Goal: Task Accomplishment & Management: Manage account settings

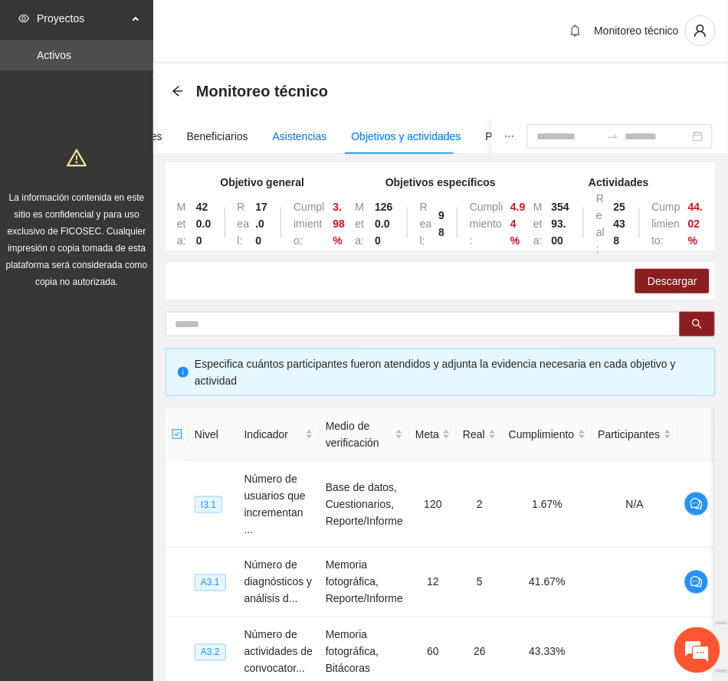
click at [302, 139] on div "Asistencias" at bounding box center [300, 136] width 54 height 17
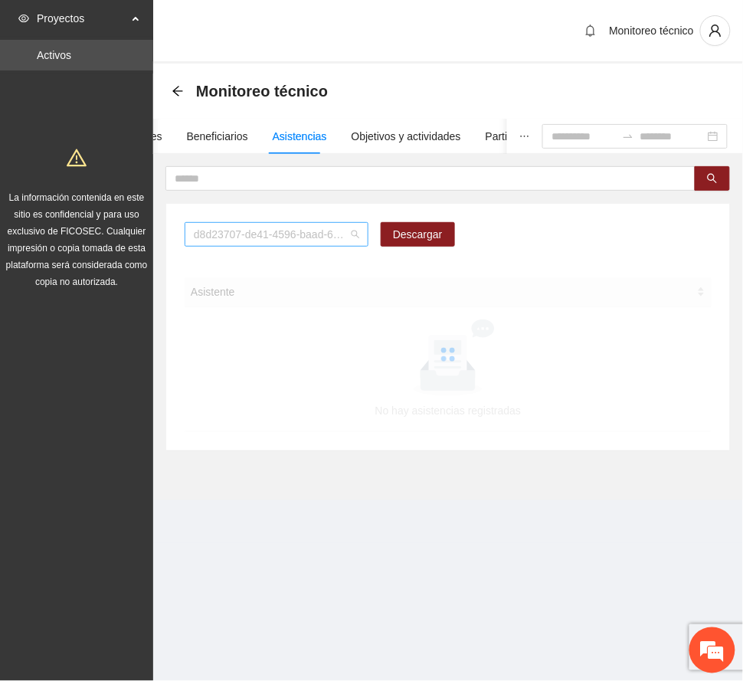
click at [353, 239] on span "d8d23707-de41-4596-baad-64ba8266e133" at bounding box center [277, 234] width 166 height 23
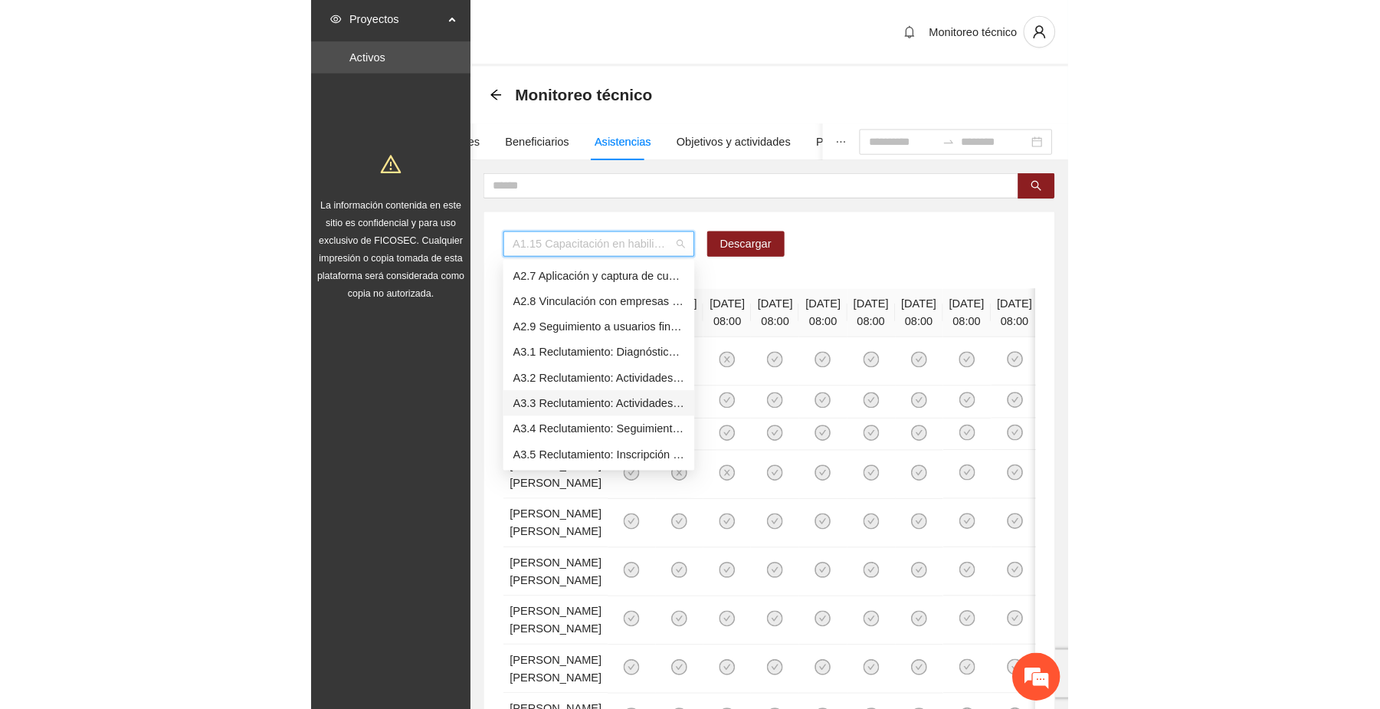
scroll to position [715, 0]
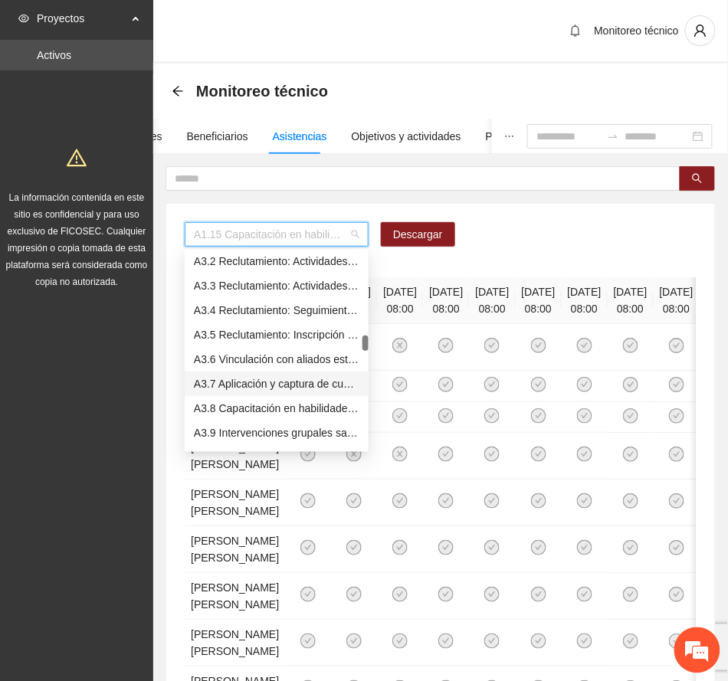
click at [302, 384] on div "A3.7 Aplicación y captura de cuestionario de Línea base PRE y focalización - [P…" at bounding box center [277, 383] width 166 height 17
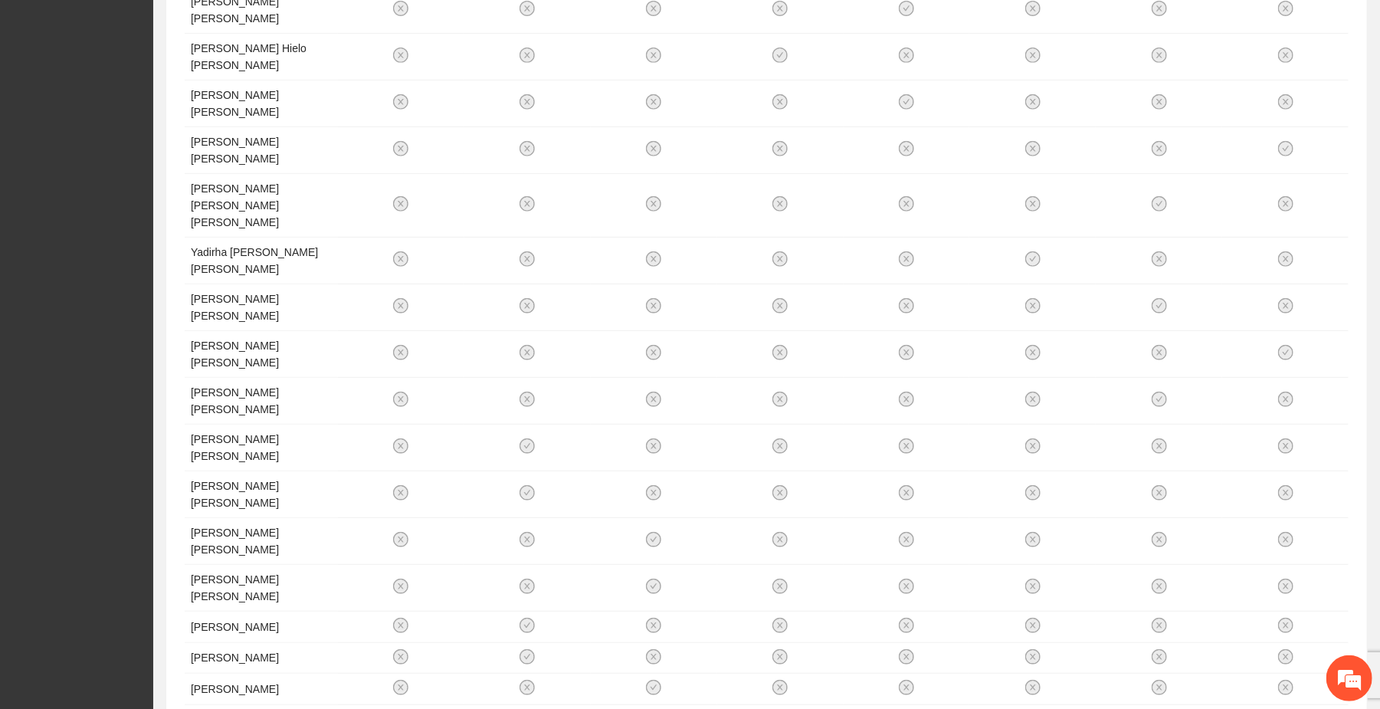
scroll to position [489, 0]
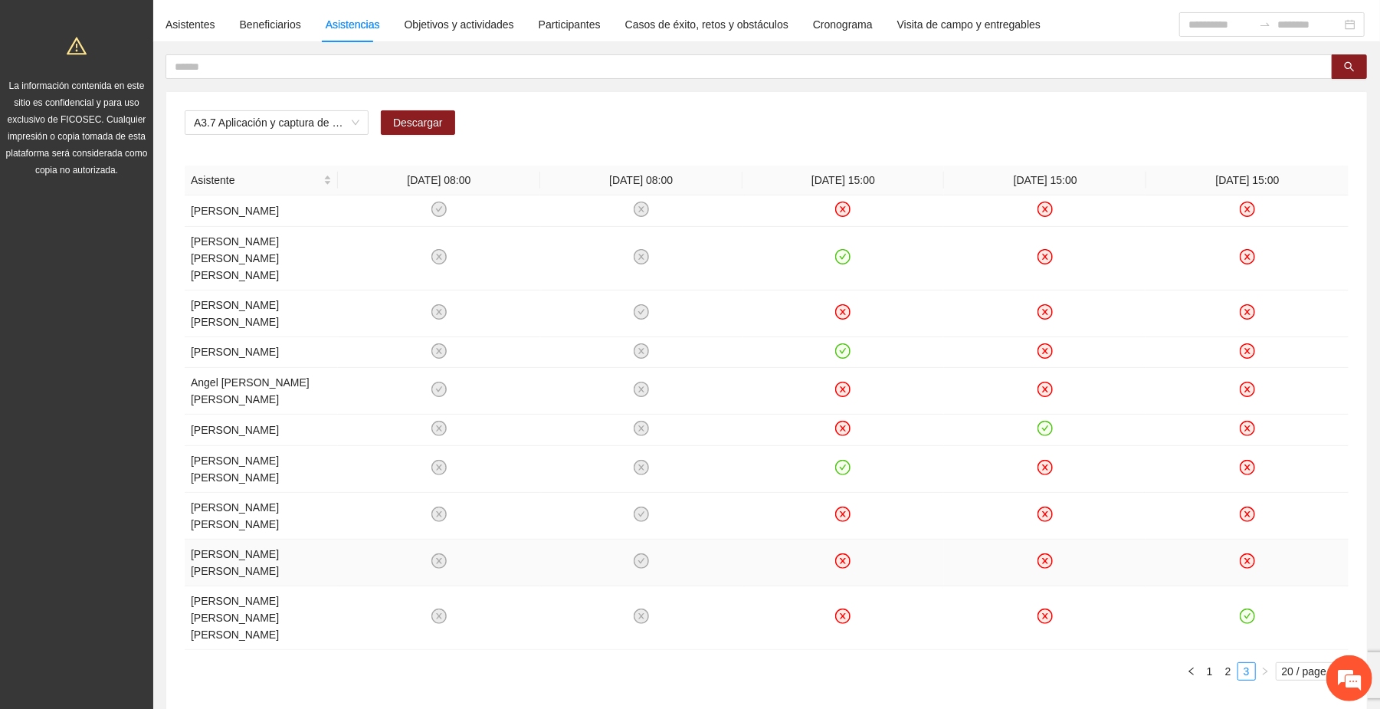
scroll to position [113, 0]
click at [191, 29] on div "Asistentes" at bounding box center [191, 23] width 50 height 17
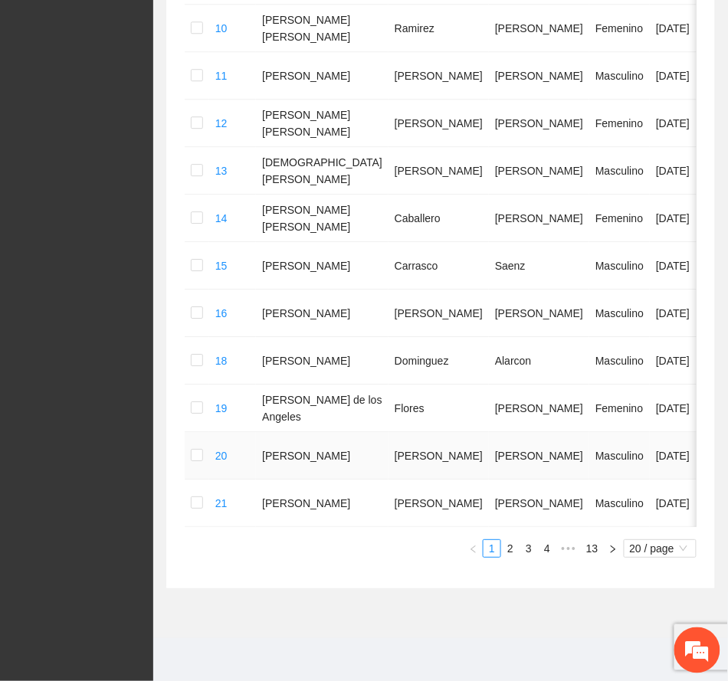
scroll to position [854, 0]
click at [562, 549] on span "•••" at bounding box center [568, 548] width 25 height 18
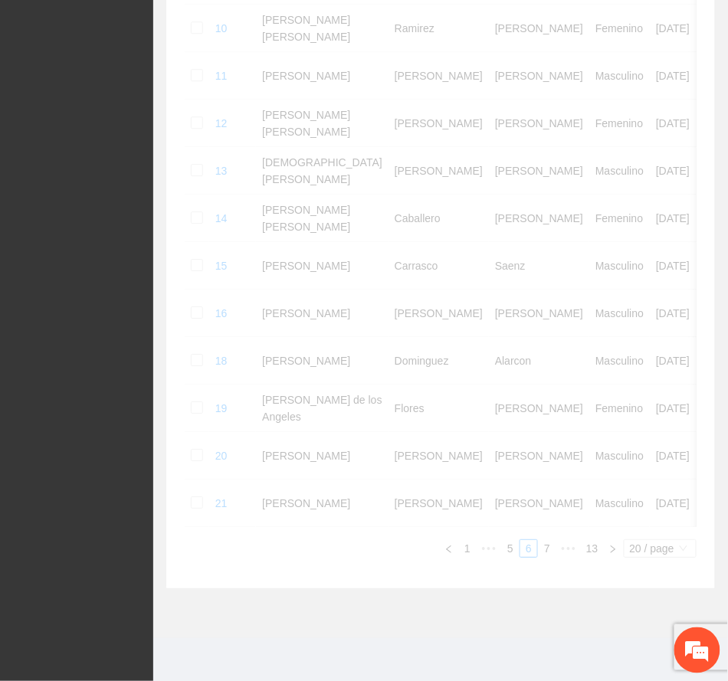
scroll to position [788, 0]
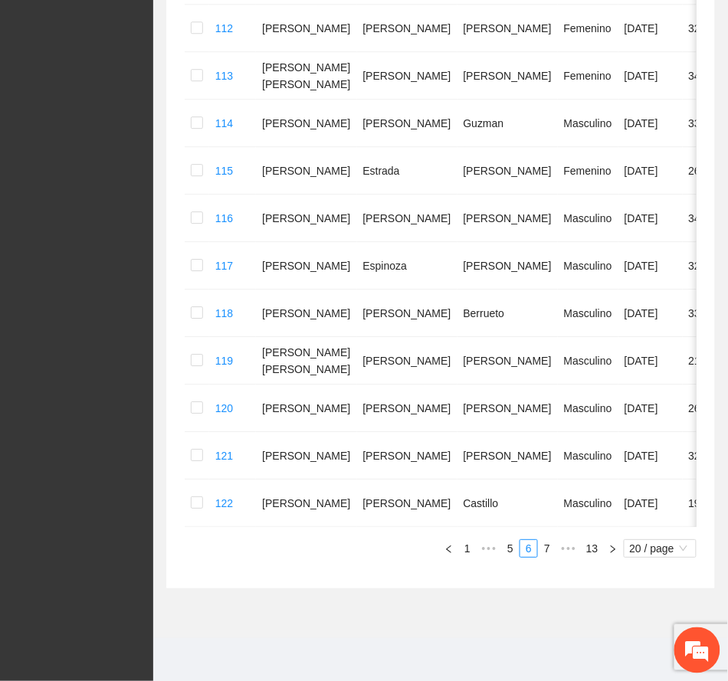
click at [562, 550] on span "•••" at bounding box center [568, 548] width 25 height 18
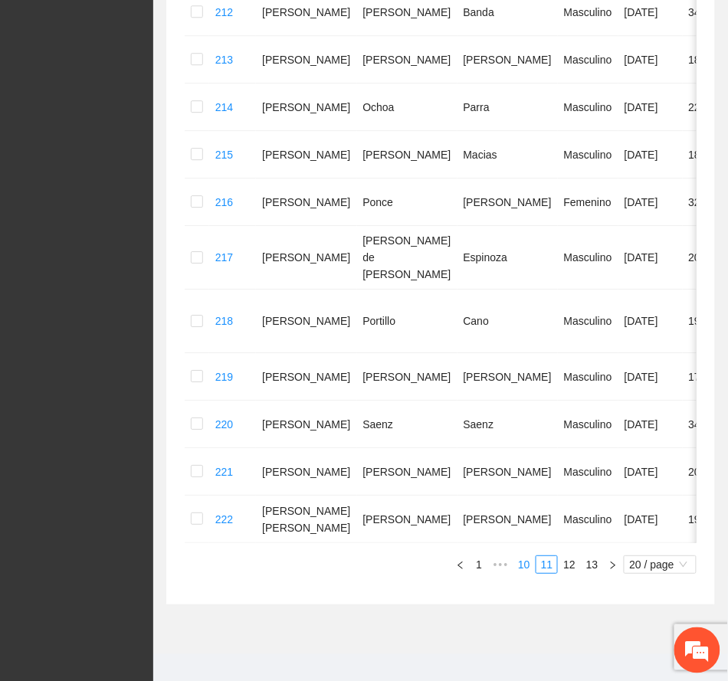
click at [523, 556] on link "10" at bounding box center [523, 564] width 21 height 17
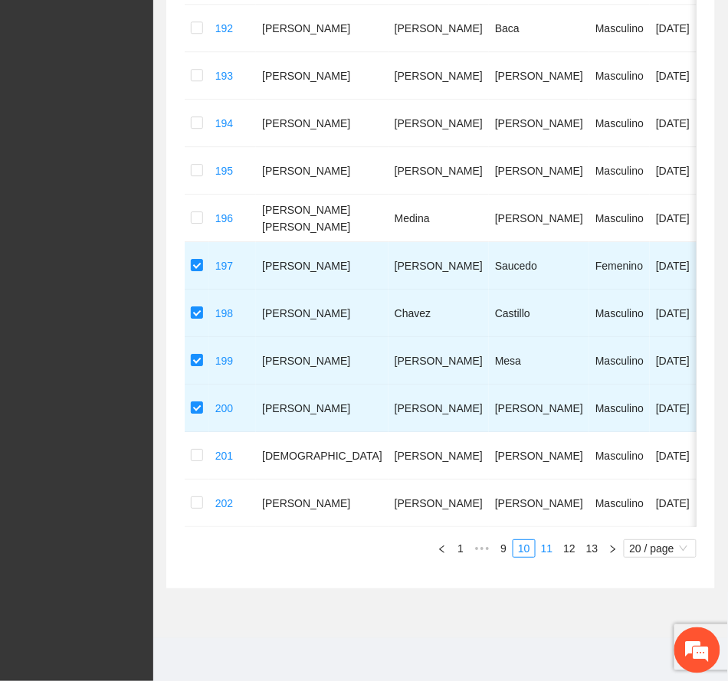
click at [543, 549] on link "11" at bounding box center [546, 548] width 21 height 17
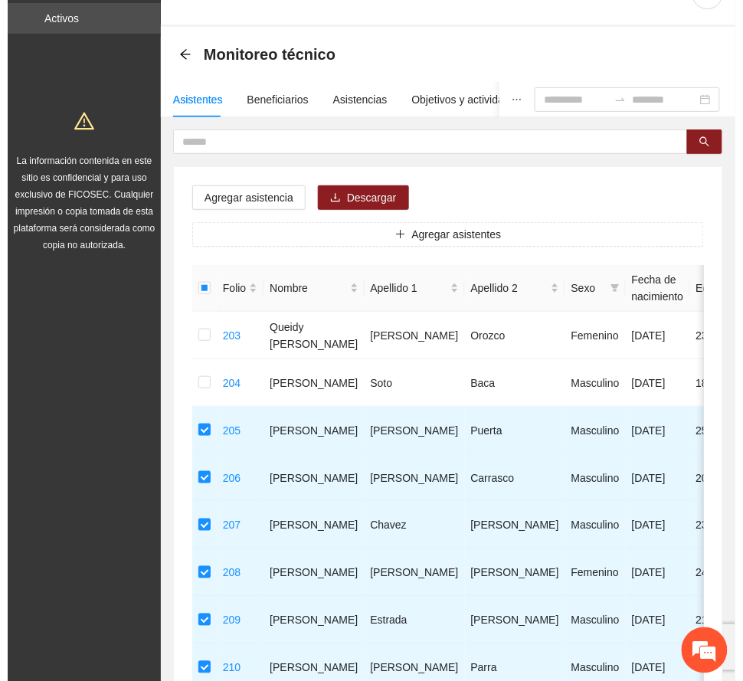
scroll to position [0, 0]
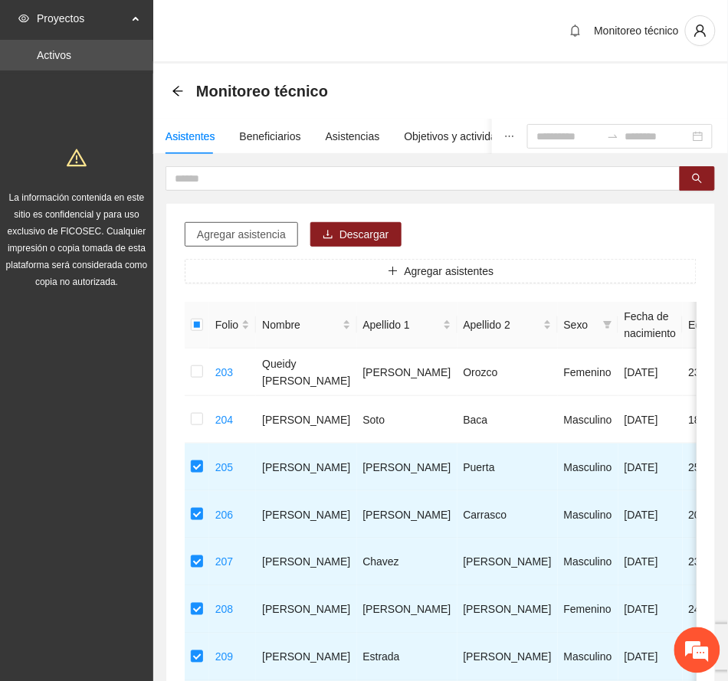
click at [262, 230] on span "Agregar asistencia" at bounding box center [241, 234] width 89 height 17
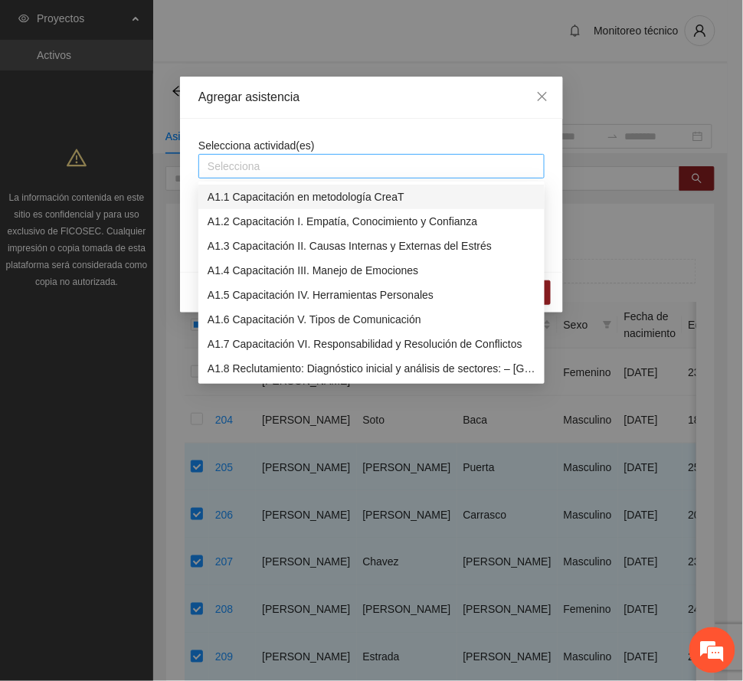
click at [369, 169] on div at bounding box center [371, 166] width 339 height 18
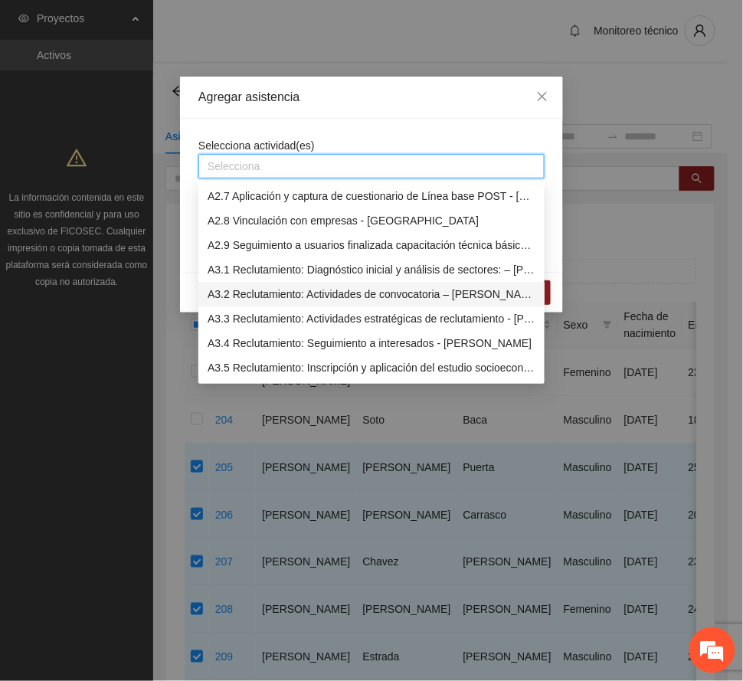
scroll to position [715, 0]
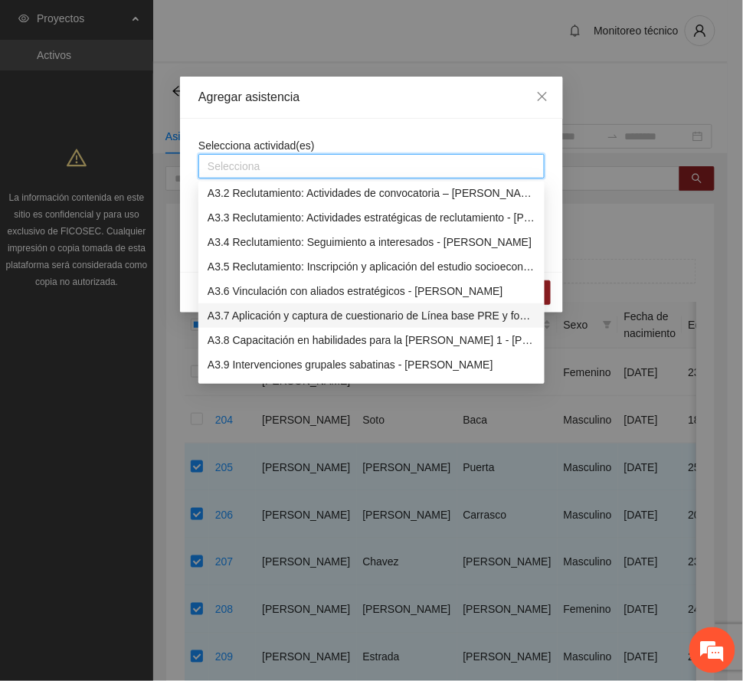
click at [331, 311] on div "A3.7 Aplicación y captura de cuestionario de Línea base PRE y focalización - [P…" at bounding box center [372, 315] width 328 height 17
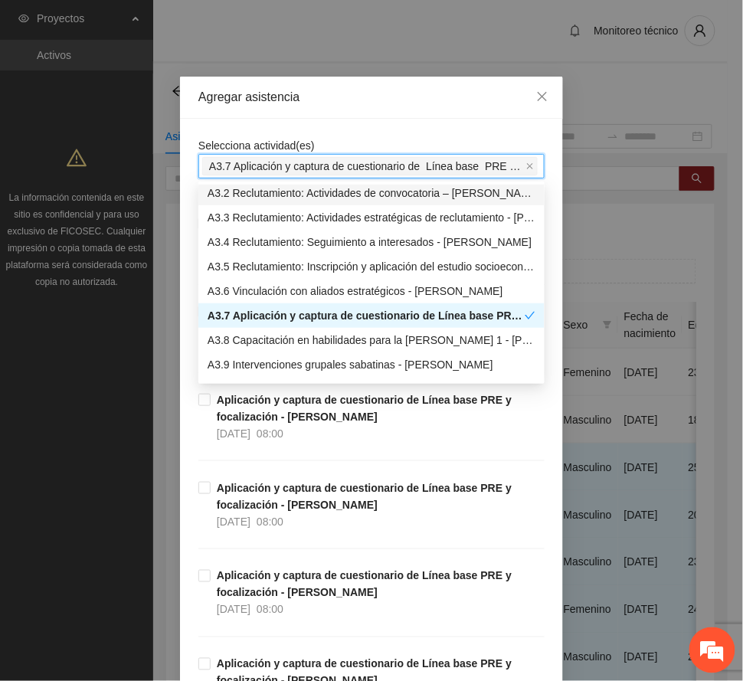
click at [395, 90] on div "Agregar asistencia" at bounding box center [371, 97] width 346 height 17
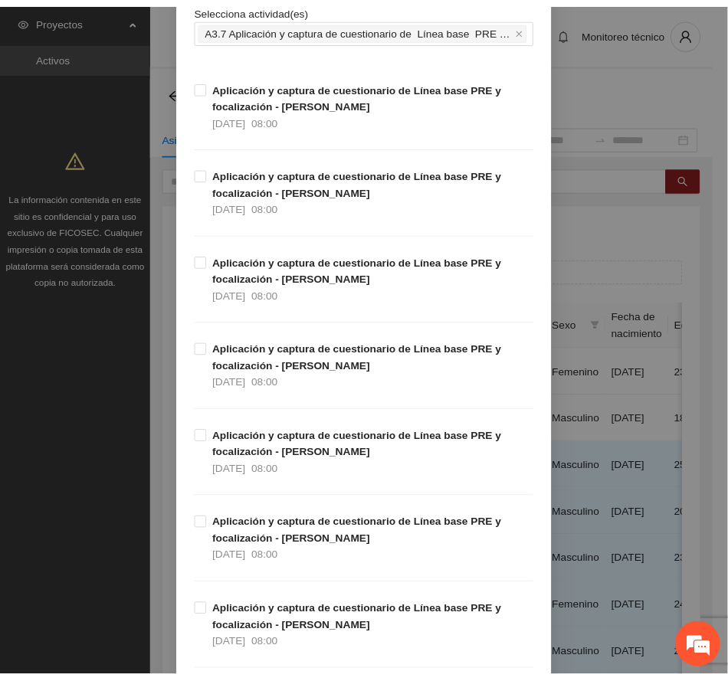
scroll to position [0, 0]
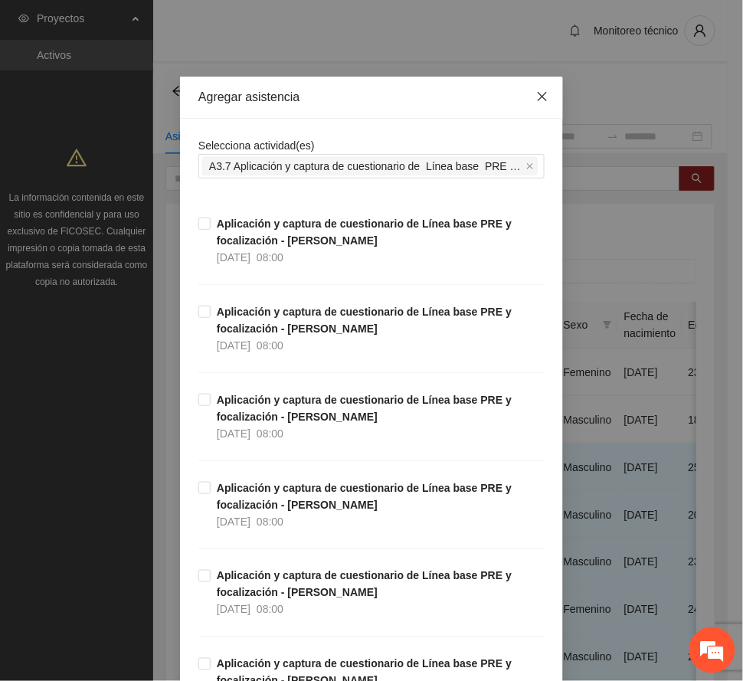
click at [536, 103] on span "Close" at bounding box center [542, 97] width 41 height 41
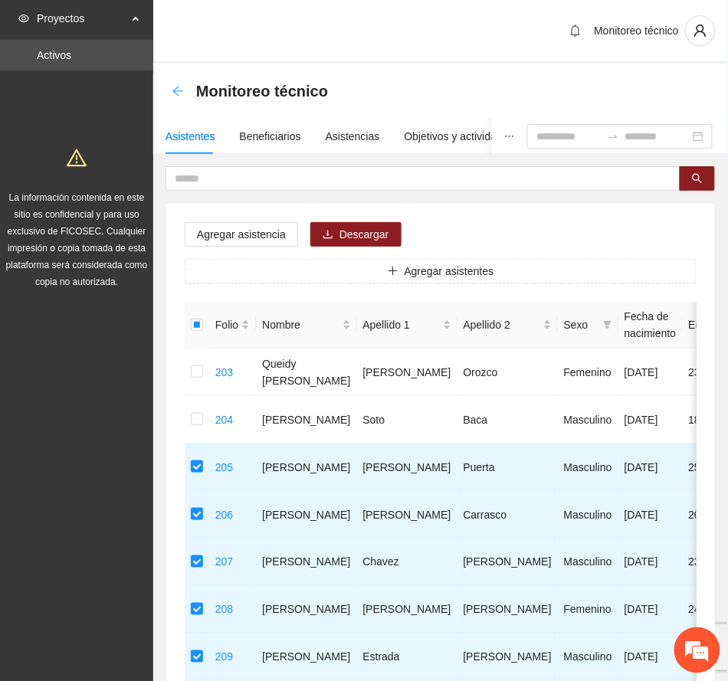
click at [179, 85] on div "Back" at bounding box center [178, 91] width 12 height 13
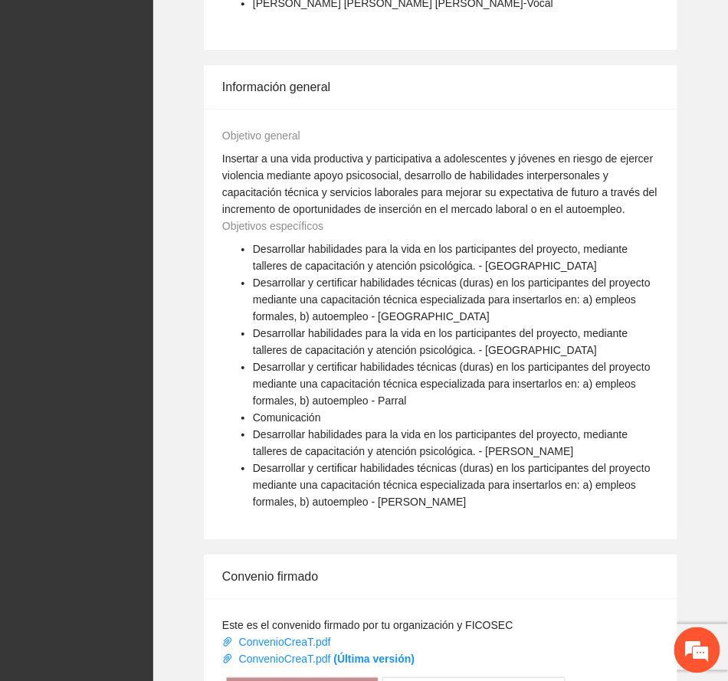
scroll to position [1123, 0]
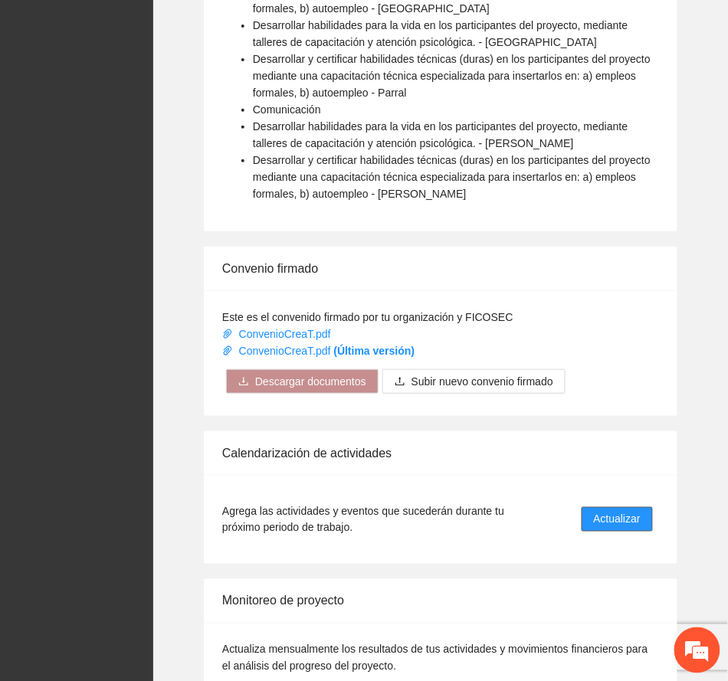
click at [629, 524] on span "Actualizar" at bounding box center [617, 519] width 47 height 17
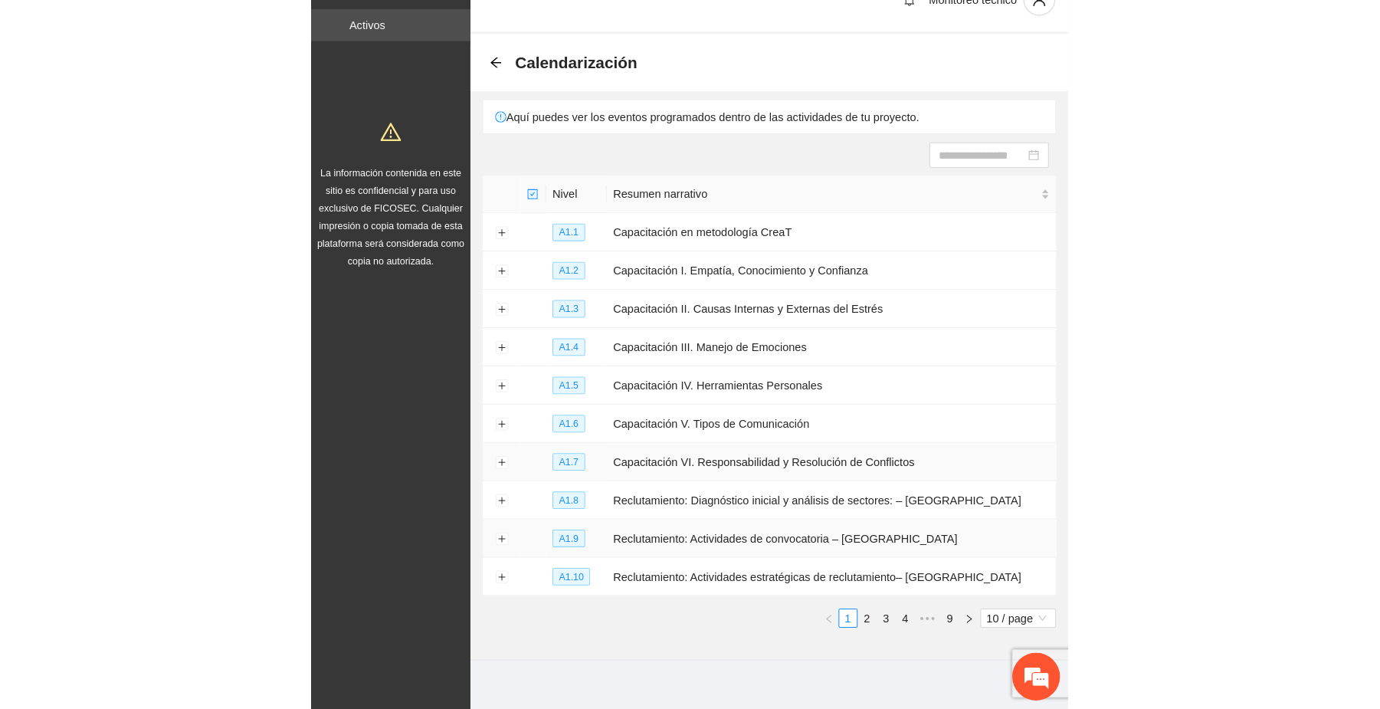
scroll to position [47, 0]
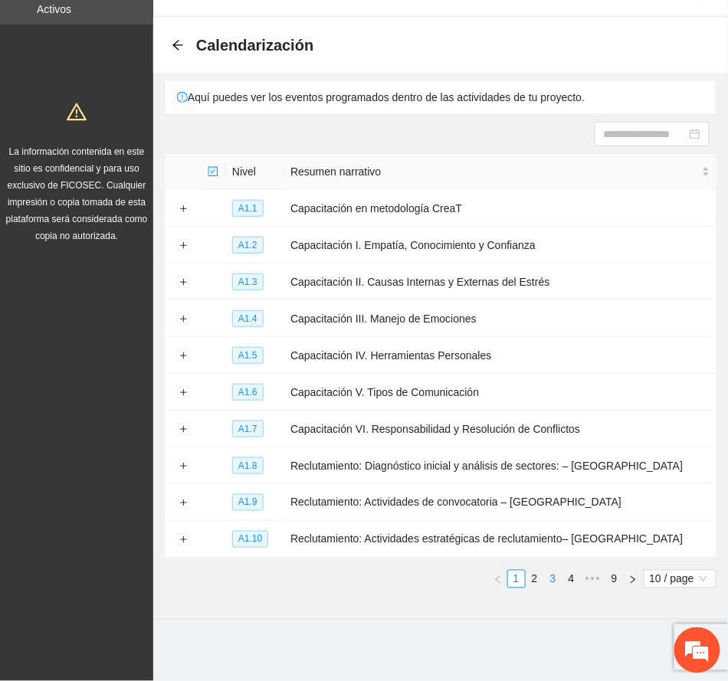
click at [556, 577] on link "3" at bounding box center [553, 579] width 17 height 17
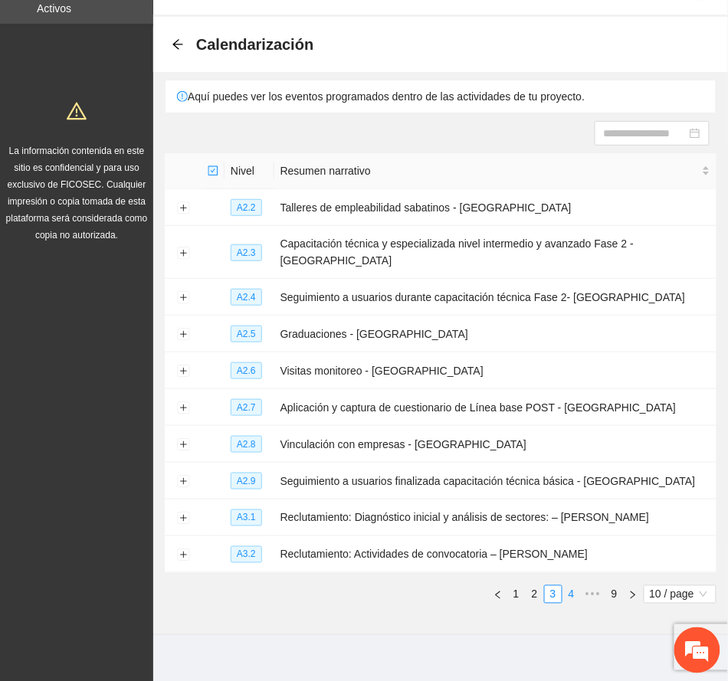
click at [570, 586] on link "4" at bounding box center [571, 594] width 17 height 17
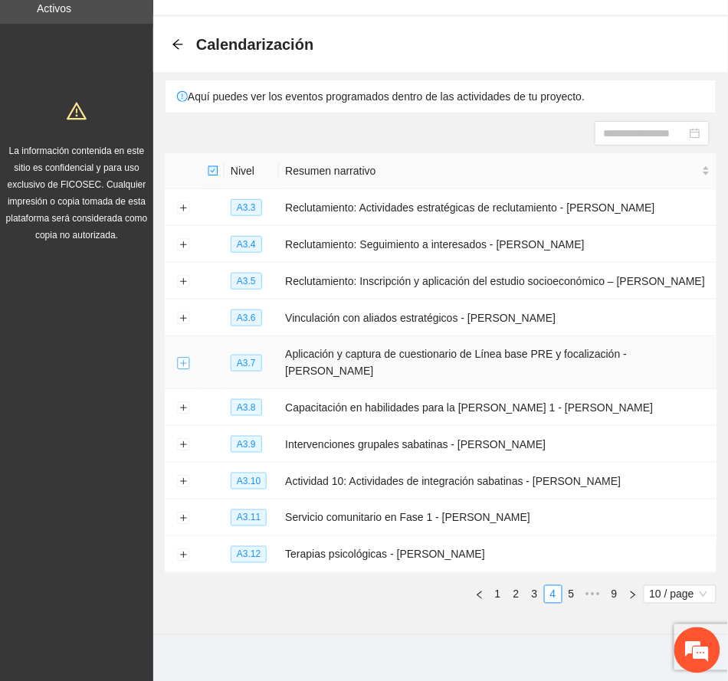
click at [179, 359] on button "Expand row" at bounding box center [183, 363] width 12 height 12
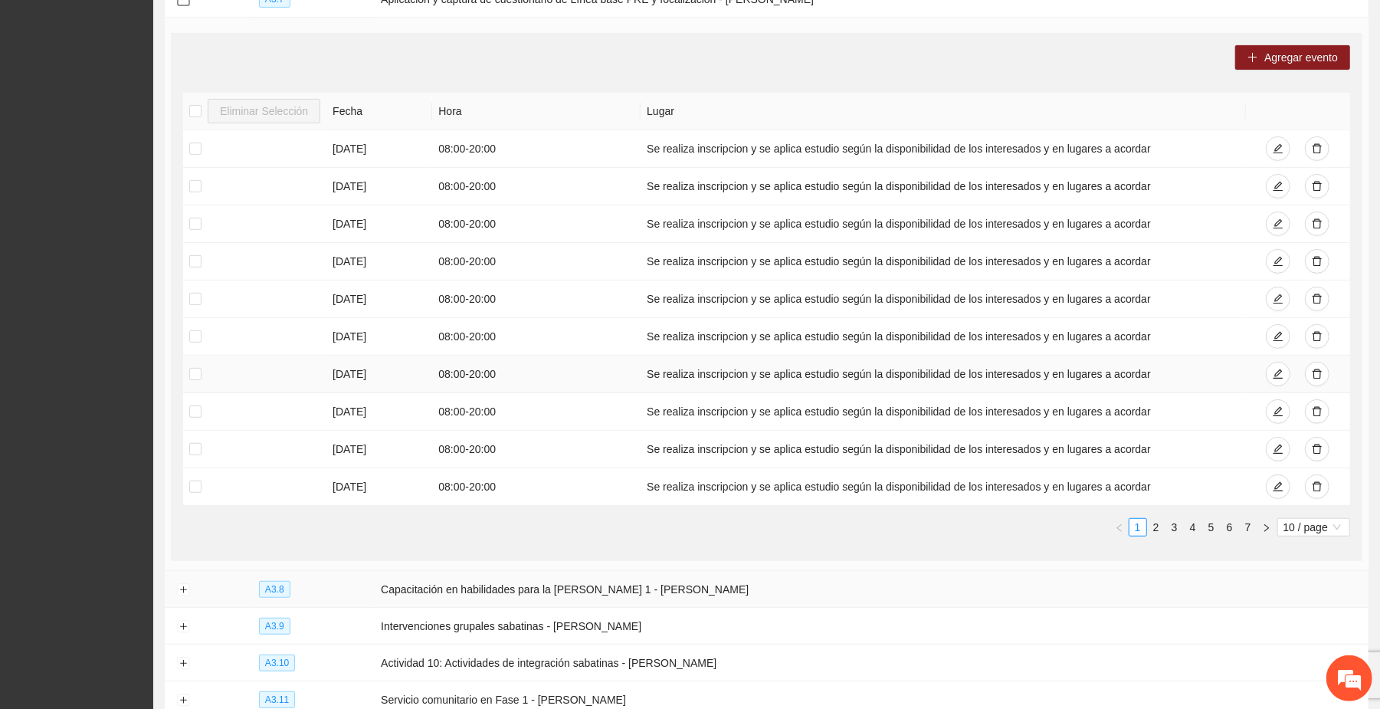
scroll to position [353, 0]
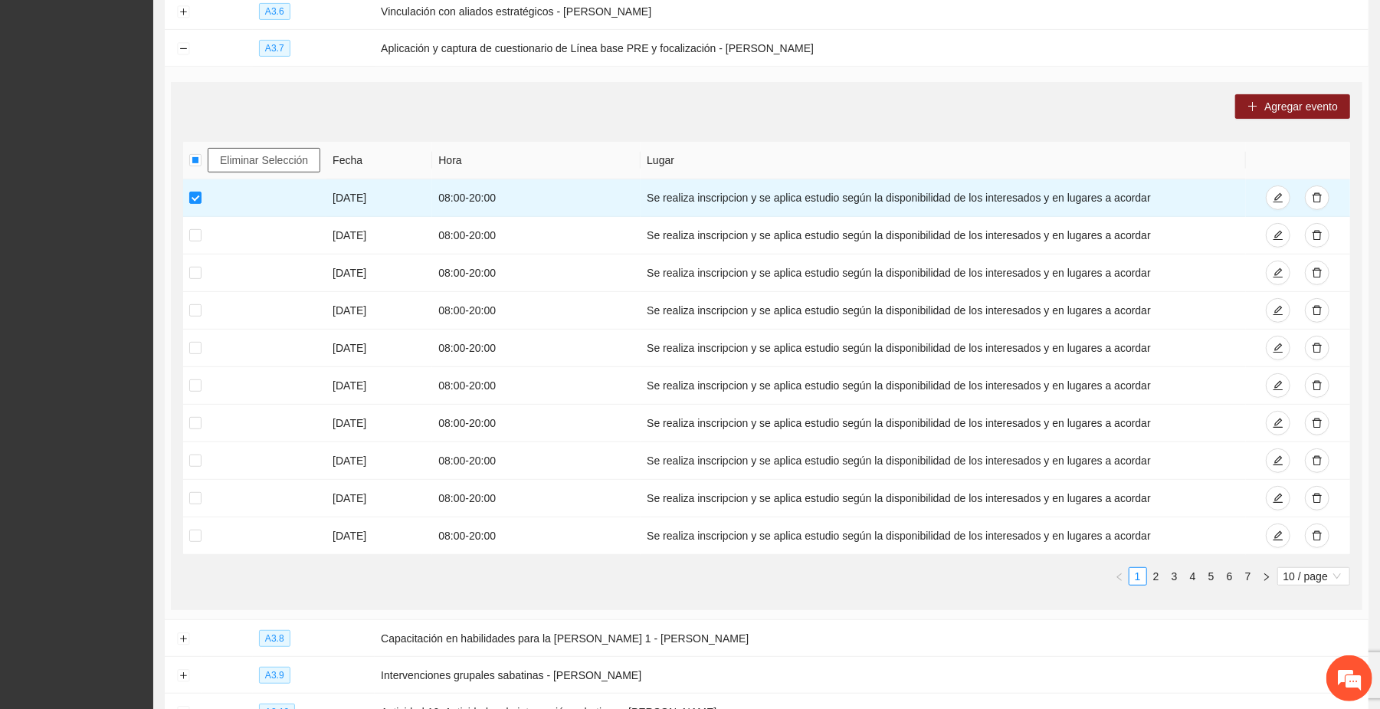
click at [238, 157] on span "Eliminar Selección" at bounding box center [264, 160] width 88 height 17
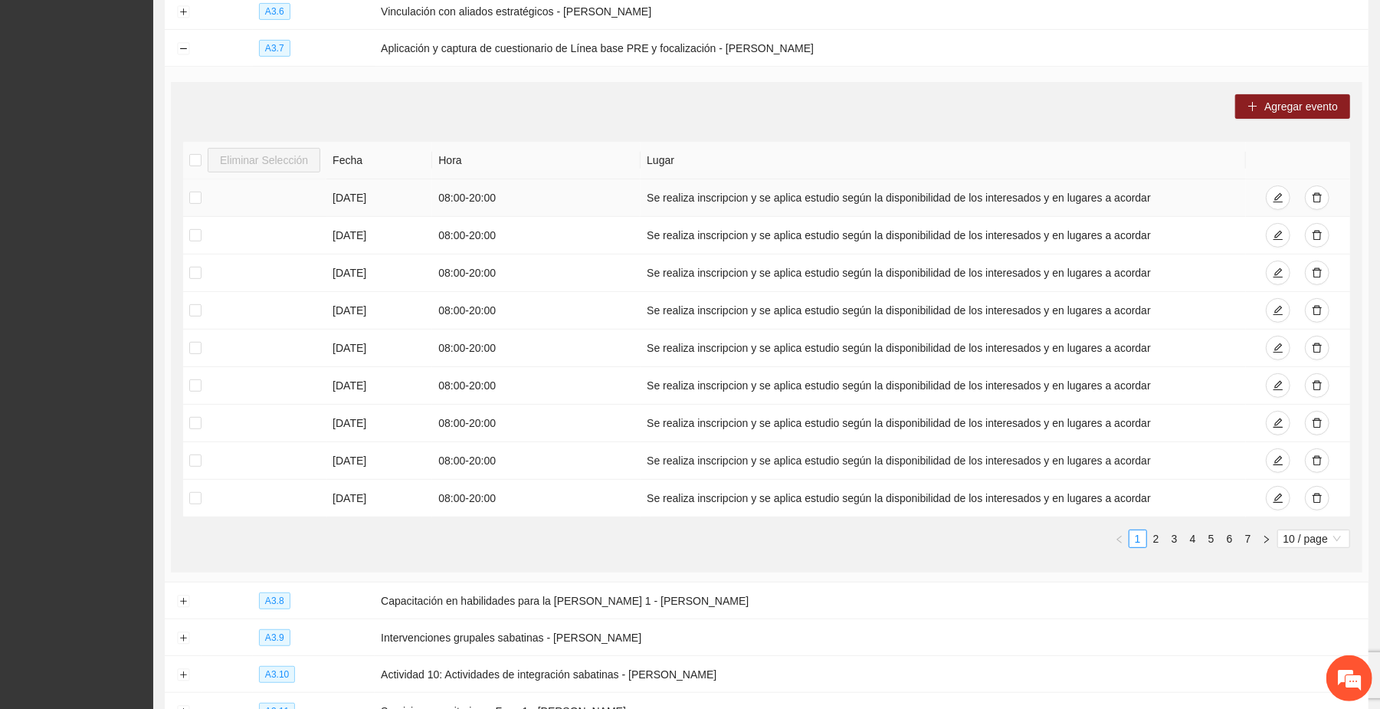
click at [247, 205] on td at bounding box center [254, 198] width 143 height 38
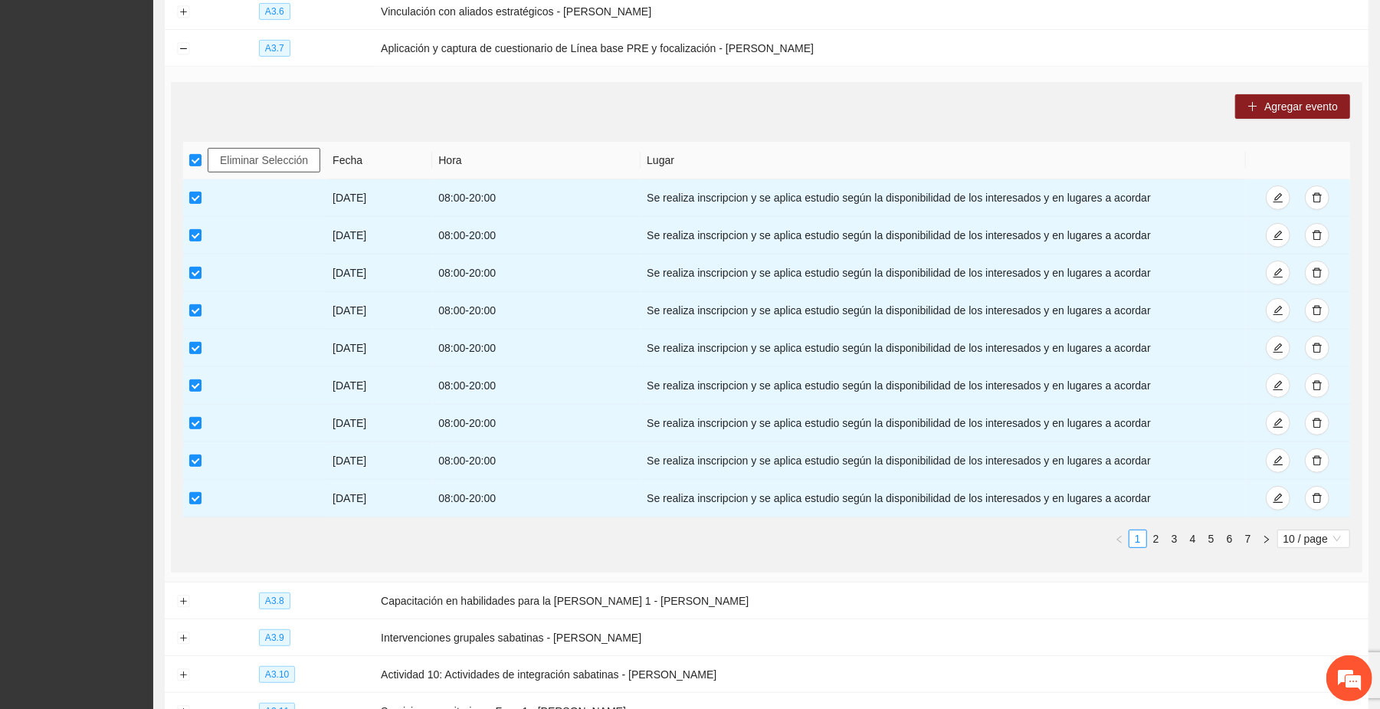
click at [271, 163] on span "Eliminar Selección" at bounding box center [264, 160] width 88 height 17
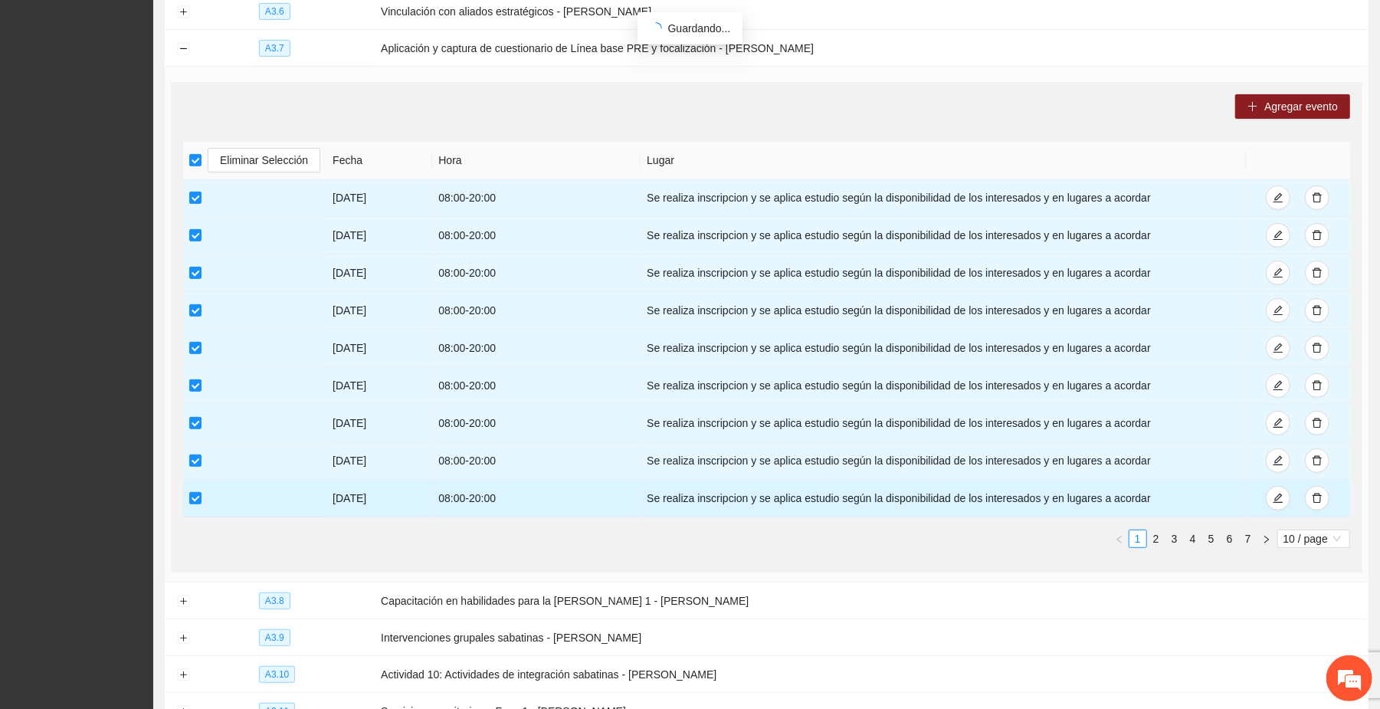
scroll to position [313, 0]
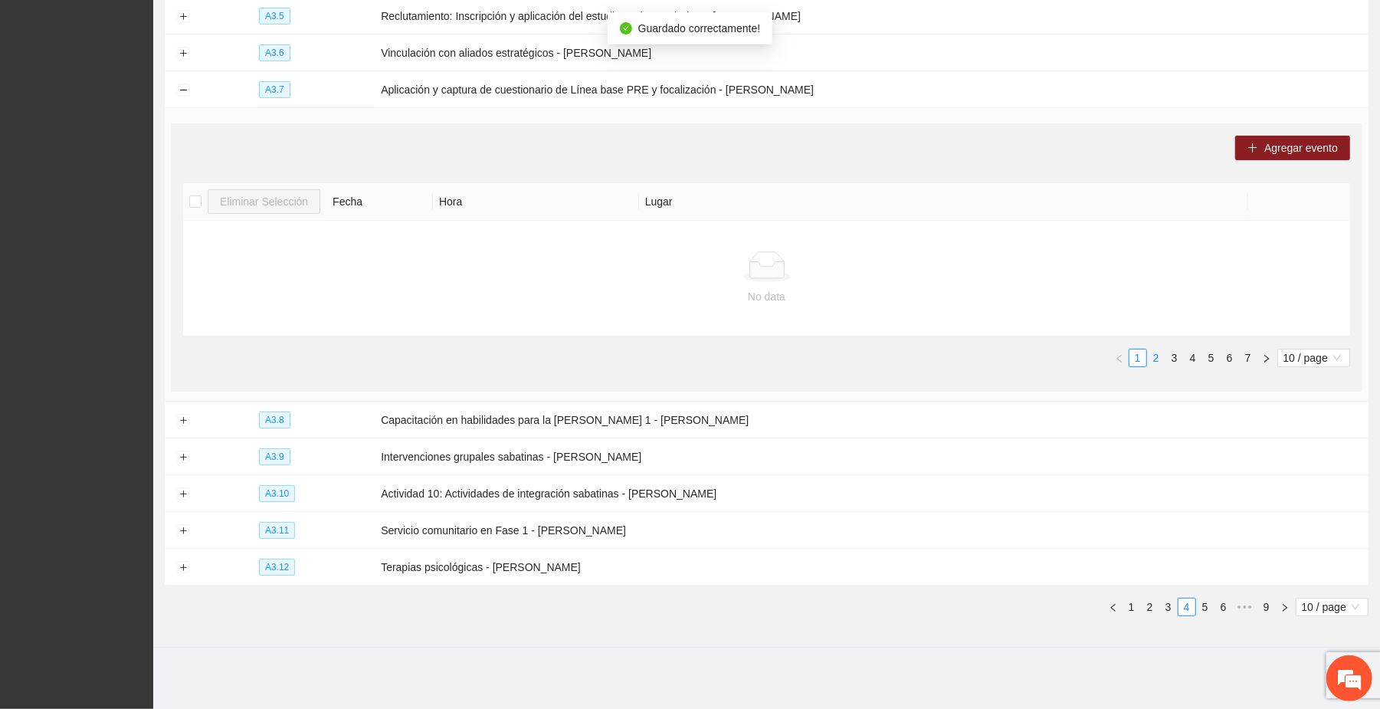
click at [727, 362] on link "2" at bounding box center [1156, 357] width 17 height 17
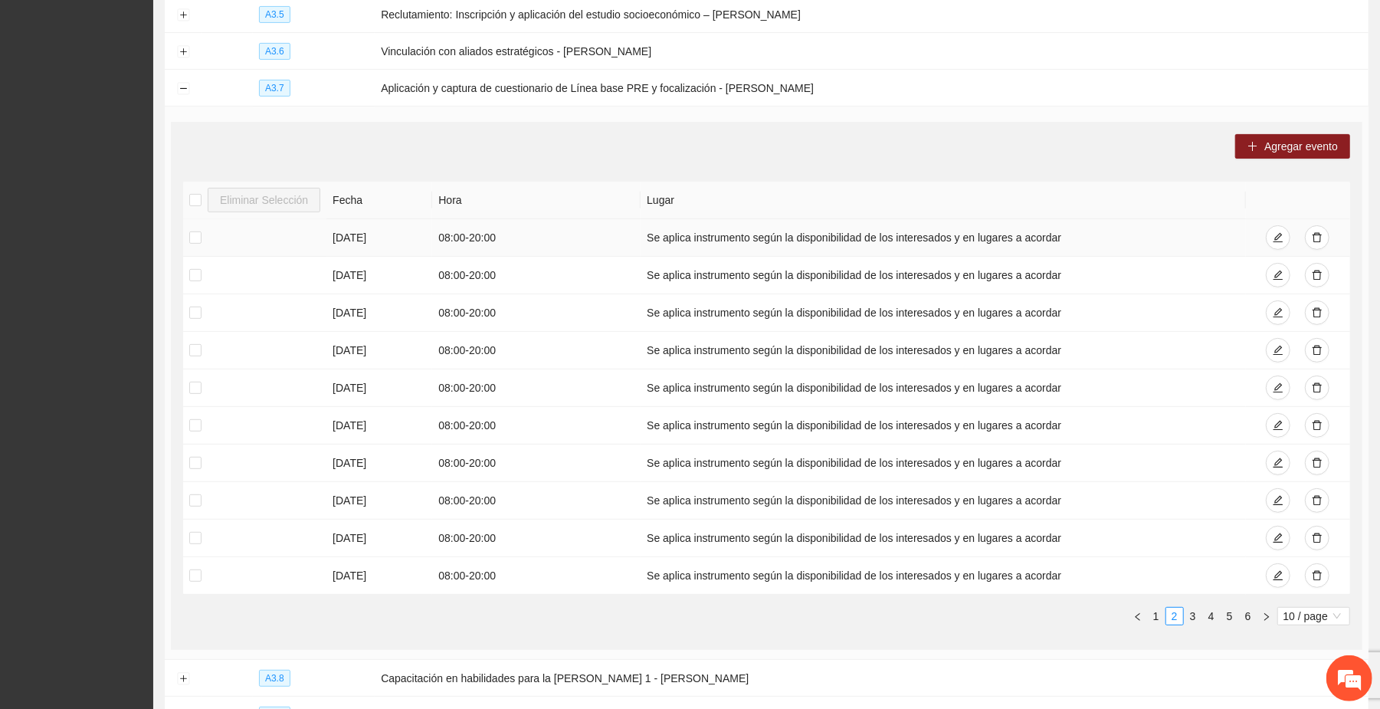
drag, startPoint x: 644, startPoint y: 237, endPoint x: 1056, endPoint y: 236, distance: 412.2
click at [727, 236] on td "Se aplica instrumento según la disponibilidad de los interesados y en lugares a…" at bounding box center [943, 238] width 605 height 38
copy td "Se aplica instrumento según la disponibilidad de los interesados y en lugares a…"
click at [727, 141] on span "Agregar evento" at bounding box center [1301, 146] width 74 height 17
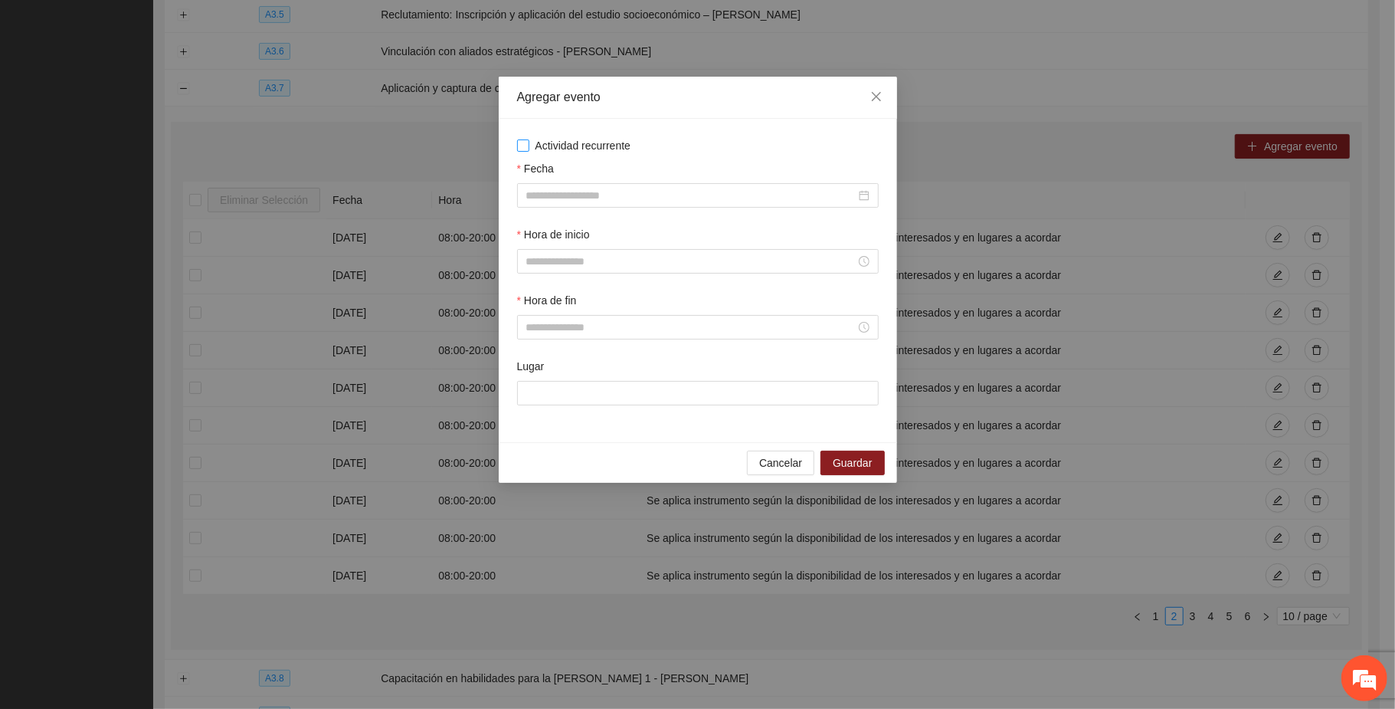
click at [617, 143] on span "Actividad recurrente" at bounding box center [583, 145] width 108 height 17
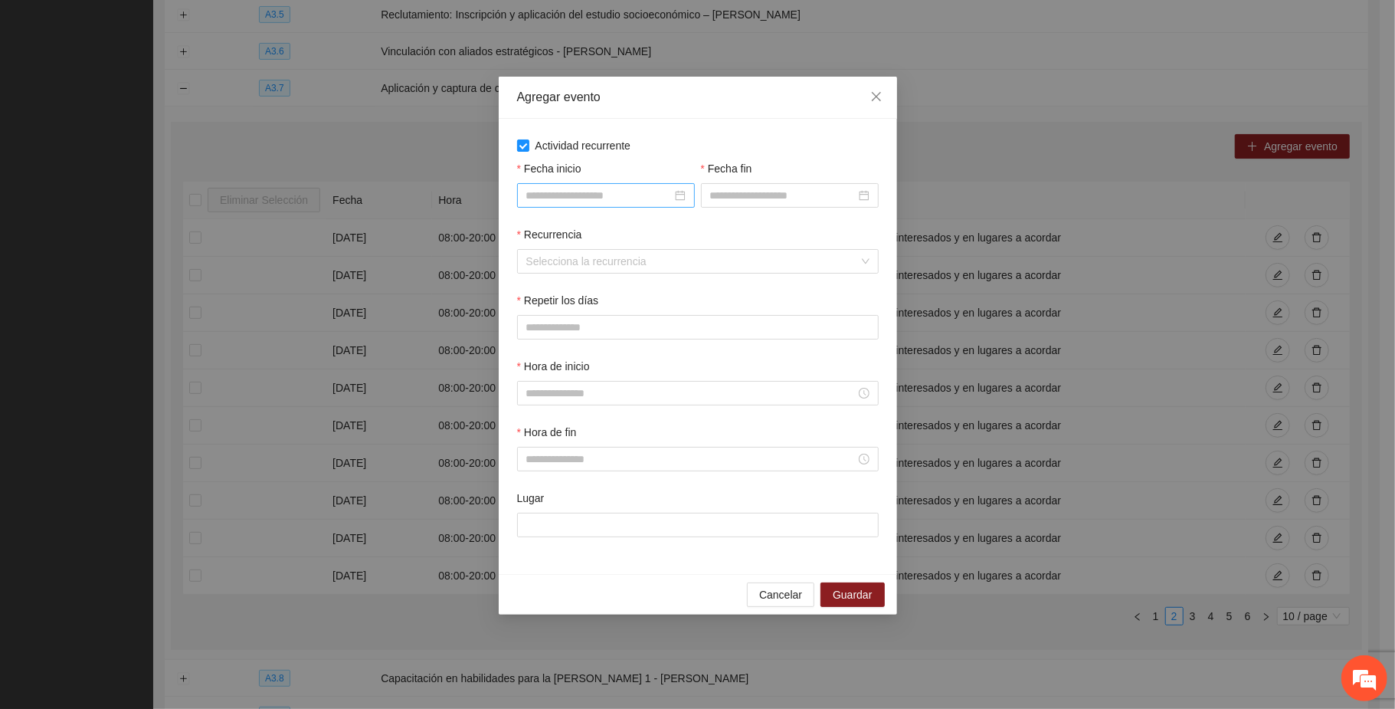
click at [641, 188] on input "Fecha inicio" at bounding box center [599, 195] width 146 height 17
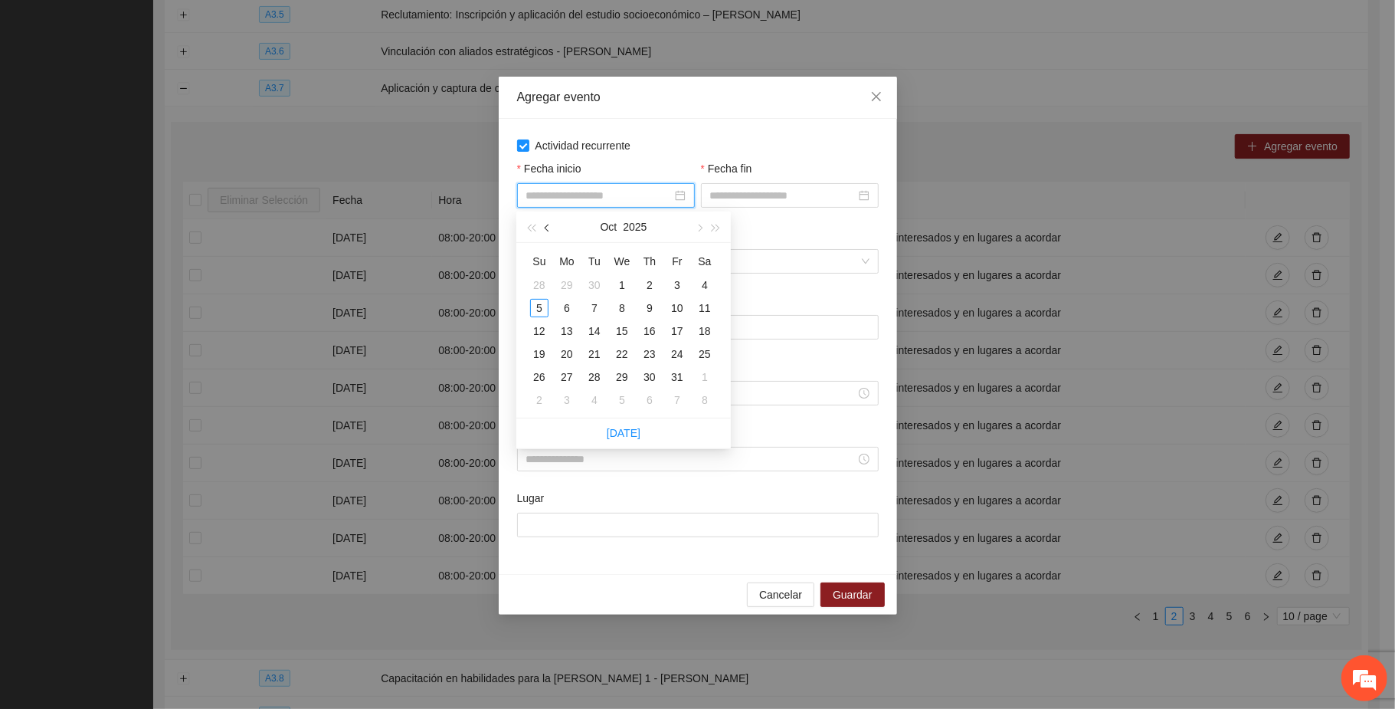
click at [545, 228] on span "button" at bounding box center [549, 228] width 8 height 8
type input "**********"
click at [565, 283] on div "1" at bounding box center [567, 285] width 18 height 18
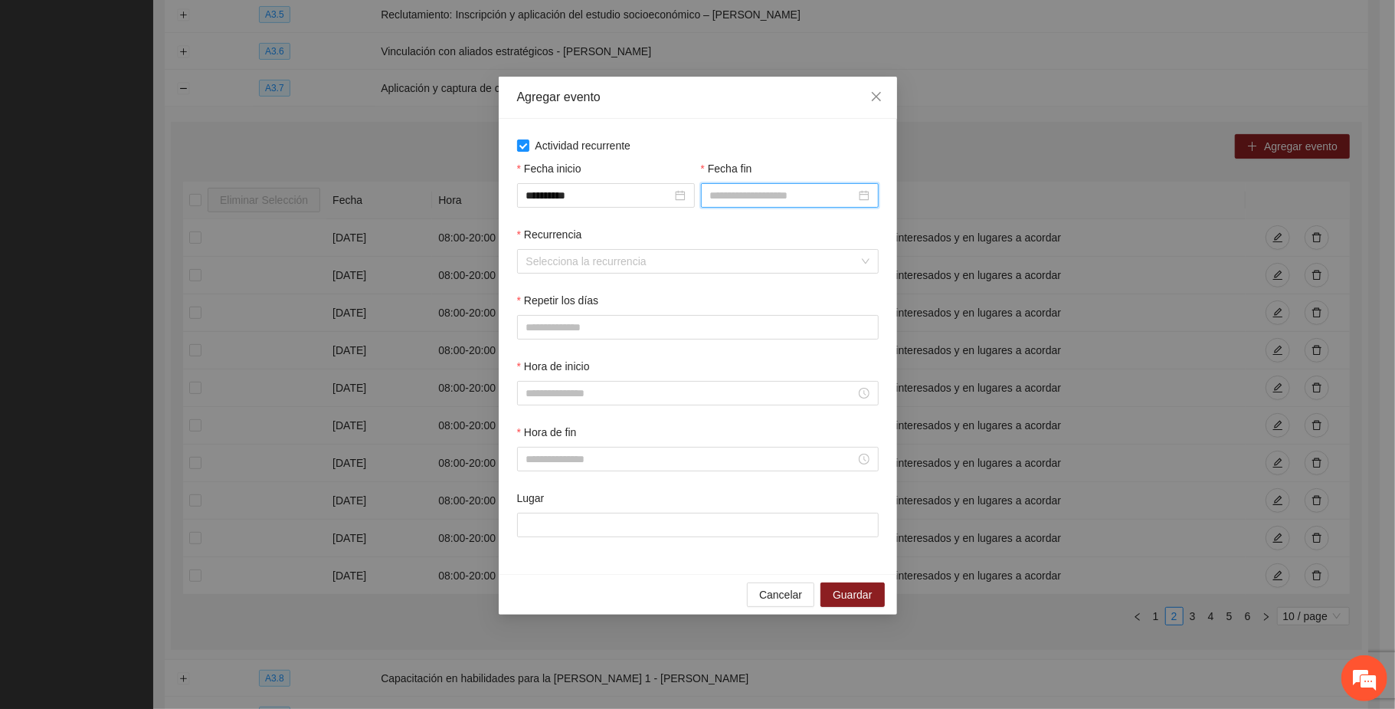
click at [727, 191] on input "Fecha fin" at bounding box center [783, 195] width 146 height 17
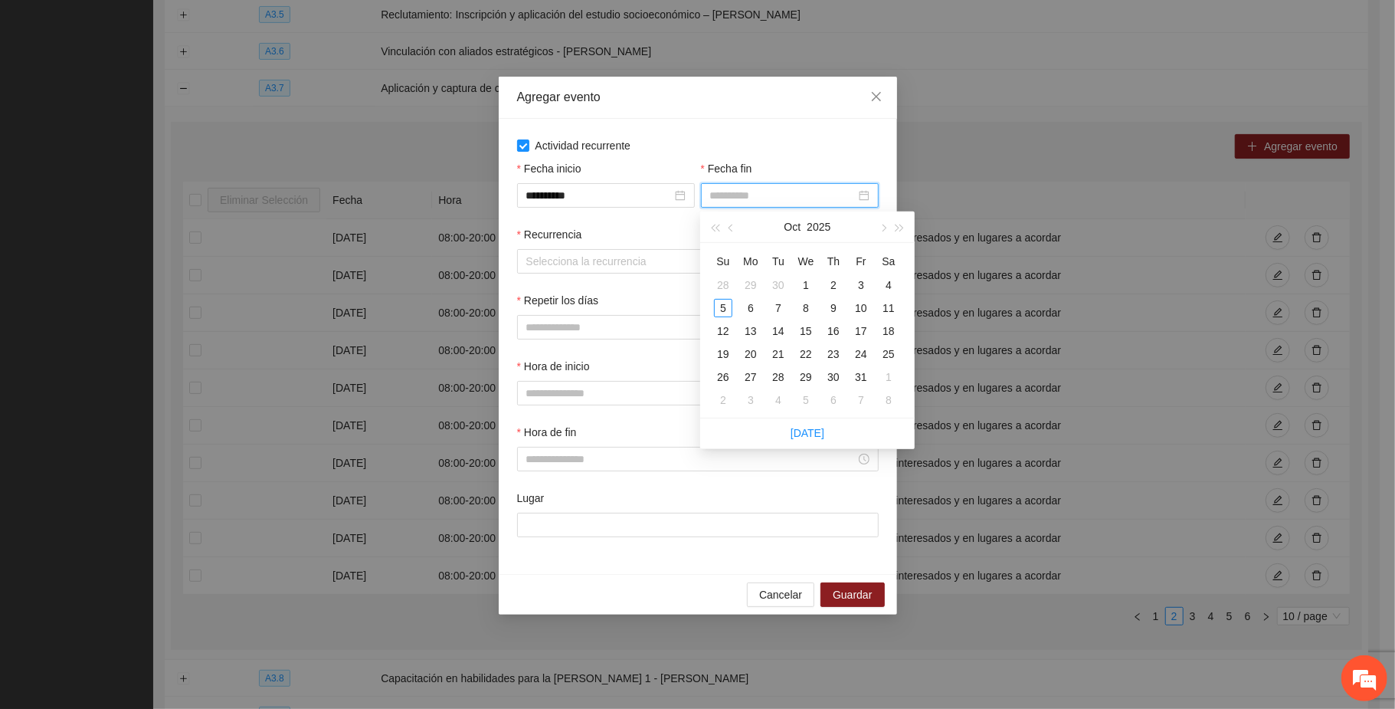
type input "**********"
click at [727, 227] on span "button" at bounding box center [733, 228] width 8 height 8
type input "**********"
click at [727, 280] on div "2" at bounding box center [778, 285] width 18 height 18
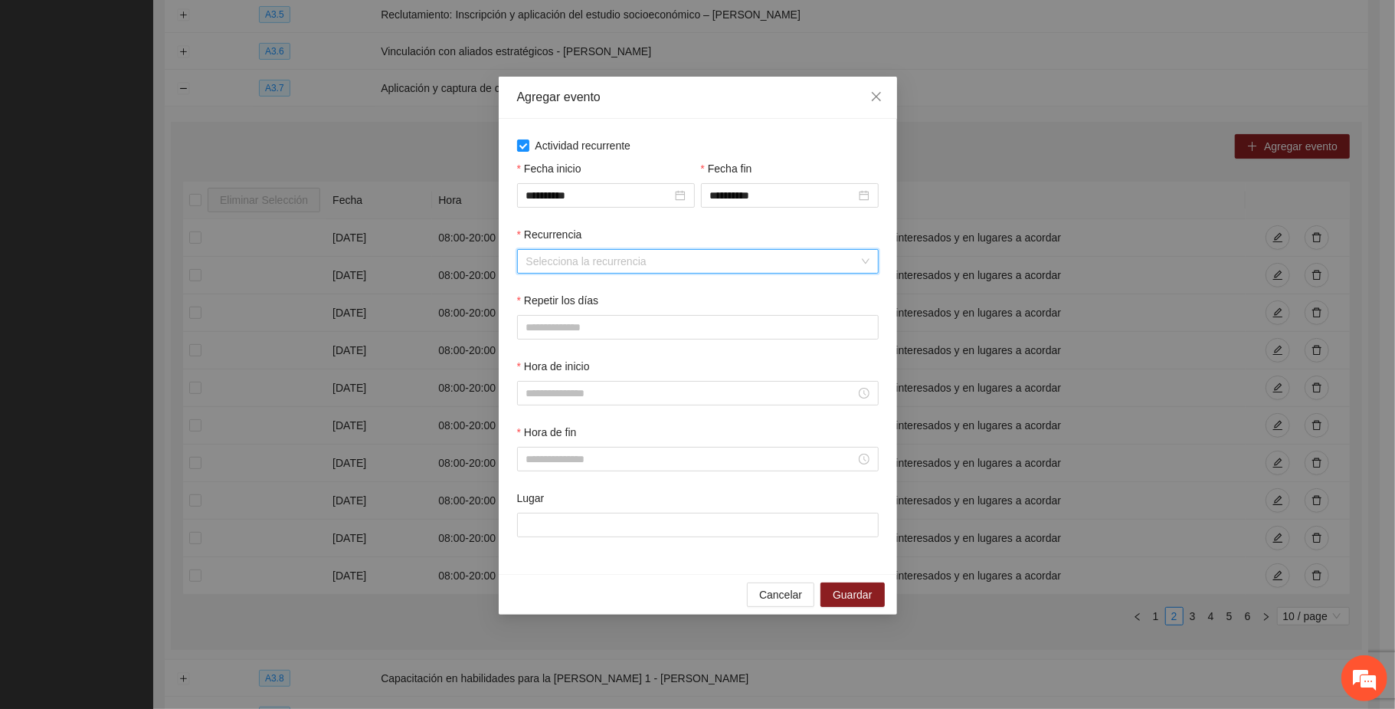
click at [572, 261] on input "Recurrencia" at bounding box center [692, 261] width 333 height 23
click at [568, 296] on div "Semanalmente" at bounding box center [697, 293] width 343 height 17
click at [529, 326] on span "L" at bounding box center [532, 327] width 6 height 17
drag, startPoint x: 569, startPoint y: 328, endPoint x: 605, endPoint y: 334, distance: 36.5
click at [570, 328] on span "M" at bounding box center [569, 327] width 9 height 17
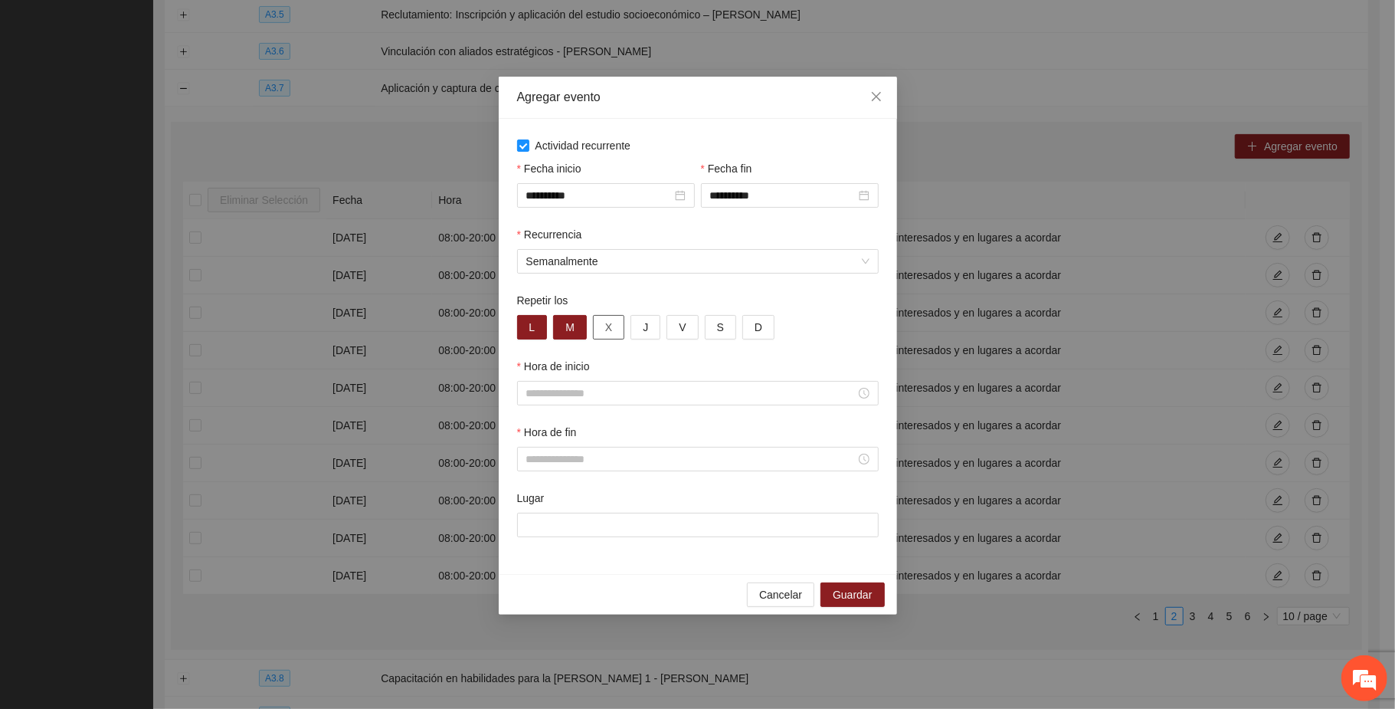
drag, startPoint x: 608, startPoint y: 334, endPoint x: 664, endPoint y: 329, distance: 56.2
click at [610, 333] on span "X" at bounding box center [608, 327] width 7 height 17
click at [651, 326] on button "J" at bounding box center [646, 327] width 30 height 25
click at [700, 334] on div "L M X J V S D" at bounding box center [698, 327] width 362 height 25
click at [687, 329] on button "V" at bounding box center [682, 327] width 31 height 25
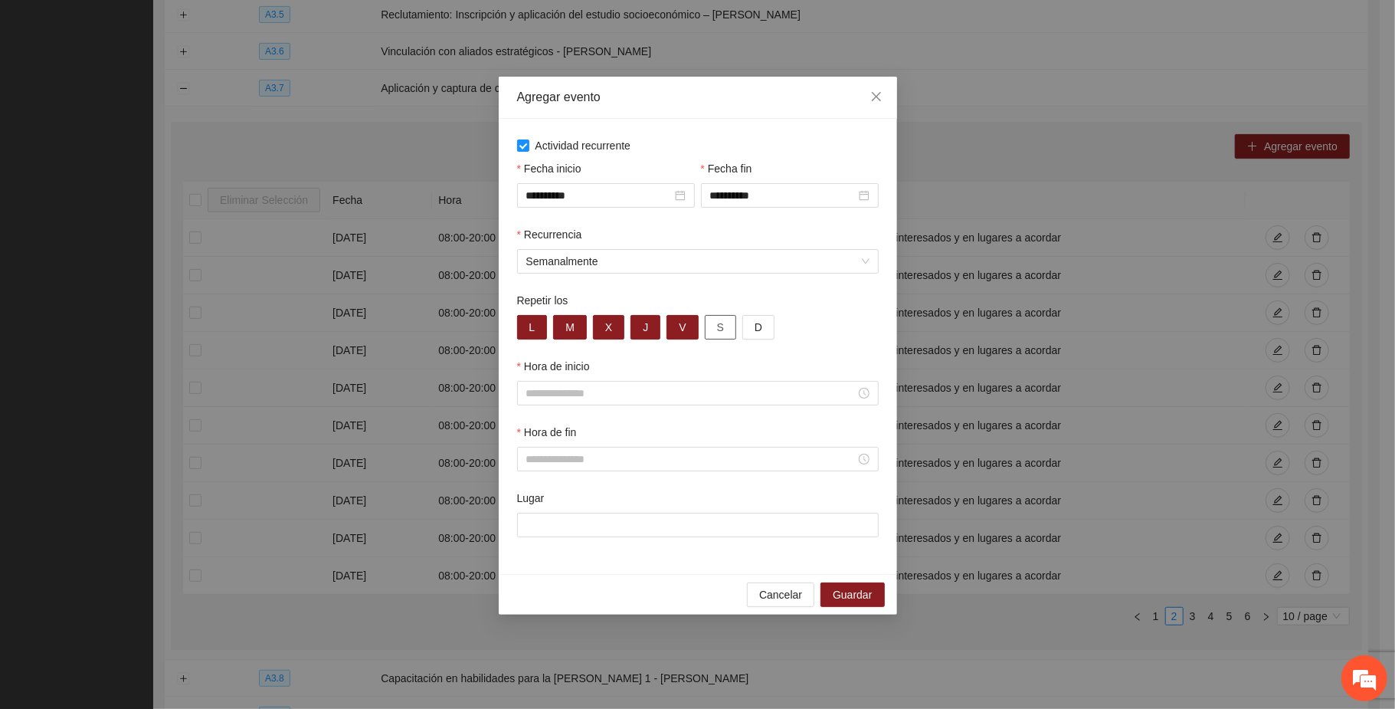
click at [720, 326] on span "S" at bounding box center [720, 327] width 7 height 17
click at [727, 329] on button "D" at bounding box center [758, 327] width 32 height 25
click at [601, 388] on input "Hora de inicio" at bounding box center [690, 393] width 329 height 17
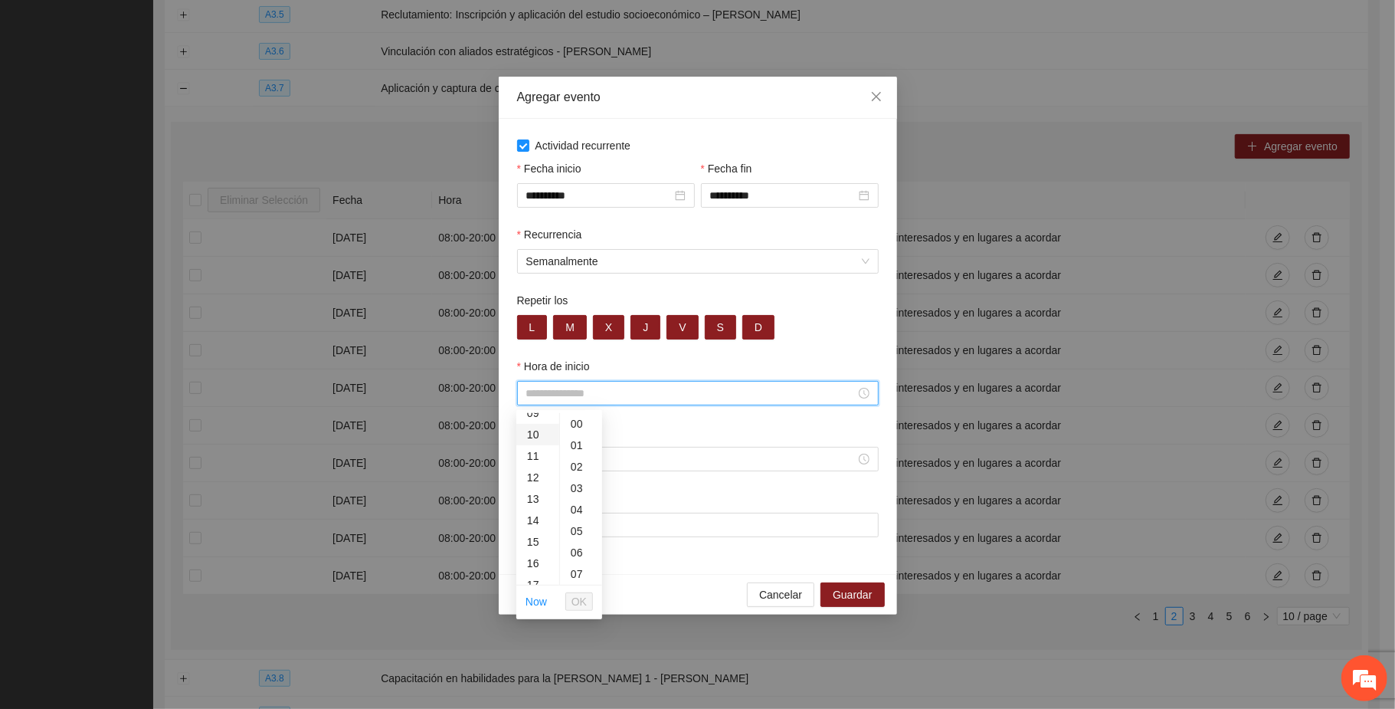
scroll to position [102, 0]
click at [529, 486] on div "08" at bounding box center [537, 493] width 43 height 21
type input "*****"
click at [584, 601] on span "OK" at bounding box center [579, 601] width 15 height 17
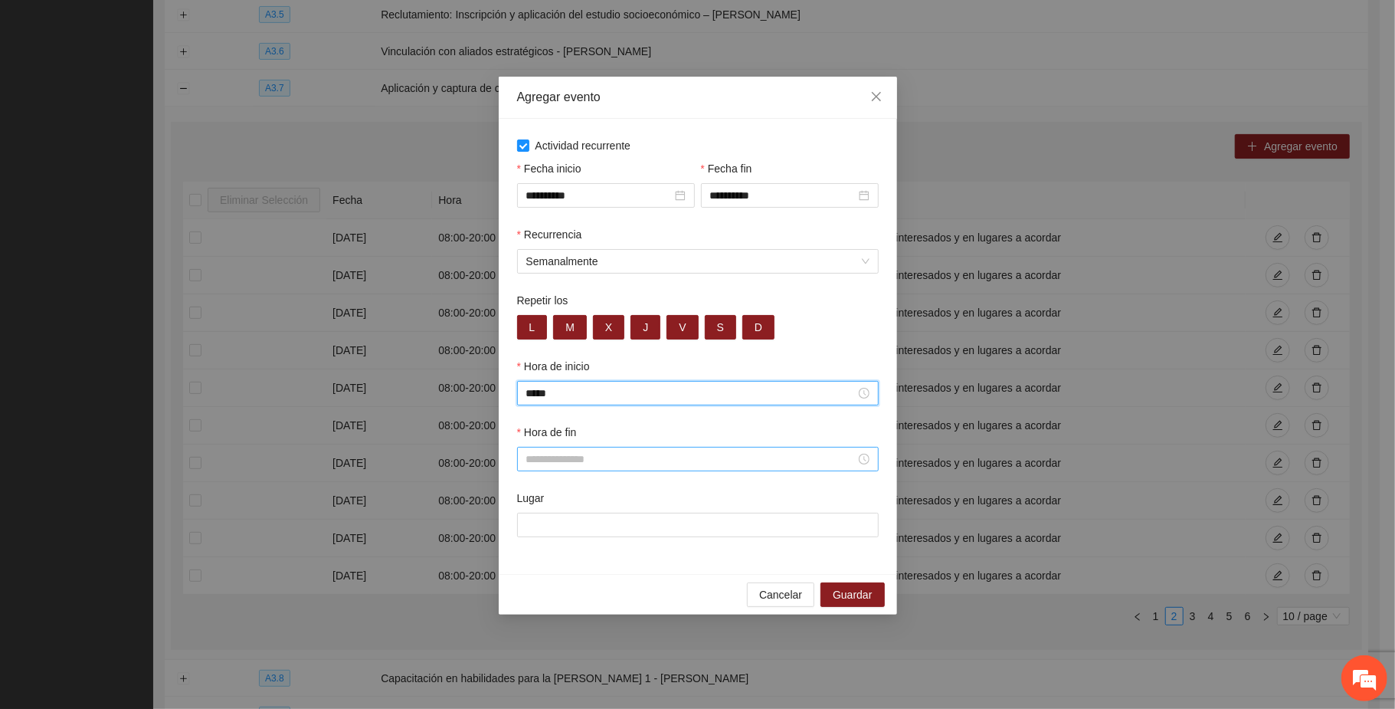
click at [613, 457] on input "Hora de fin" at bounding box center [690, 459] width 329 height 17
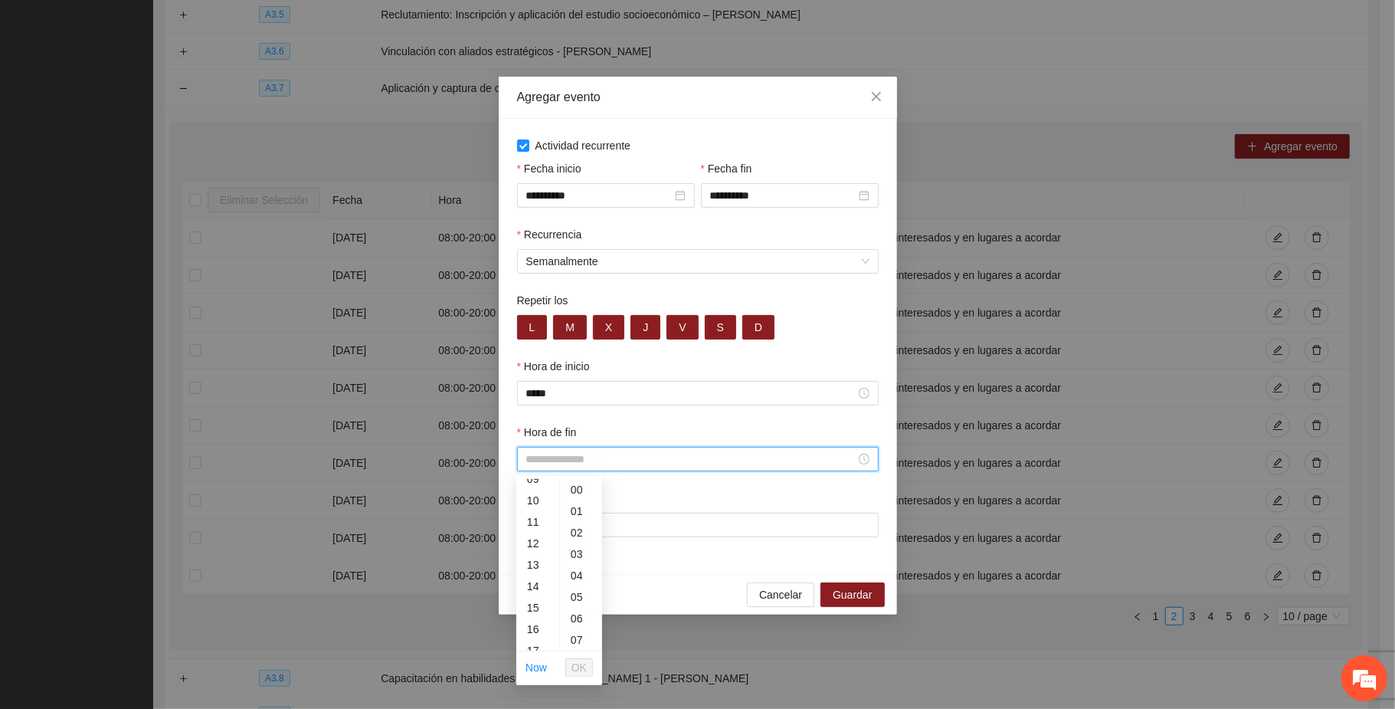
scroll to position [306, 0]
click at [531, 608] on div "20" at bounding box center [537, 611] width 43 height 21
type input "*****"
click at [581, 669] on span "OK" at bounding box center [579, 667] width 15 height 17
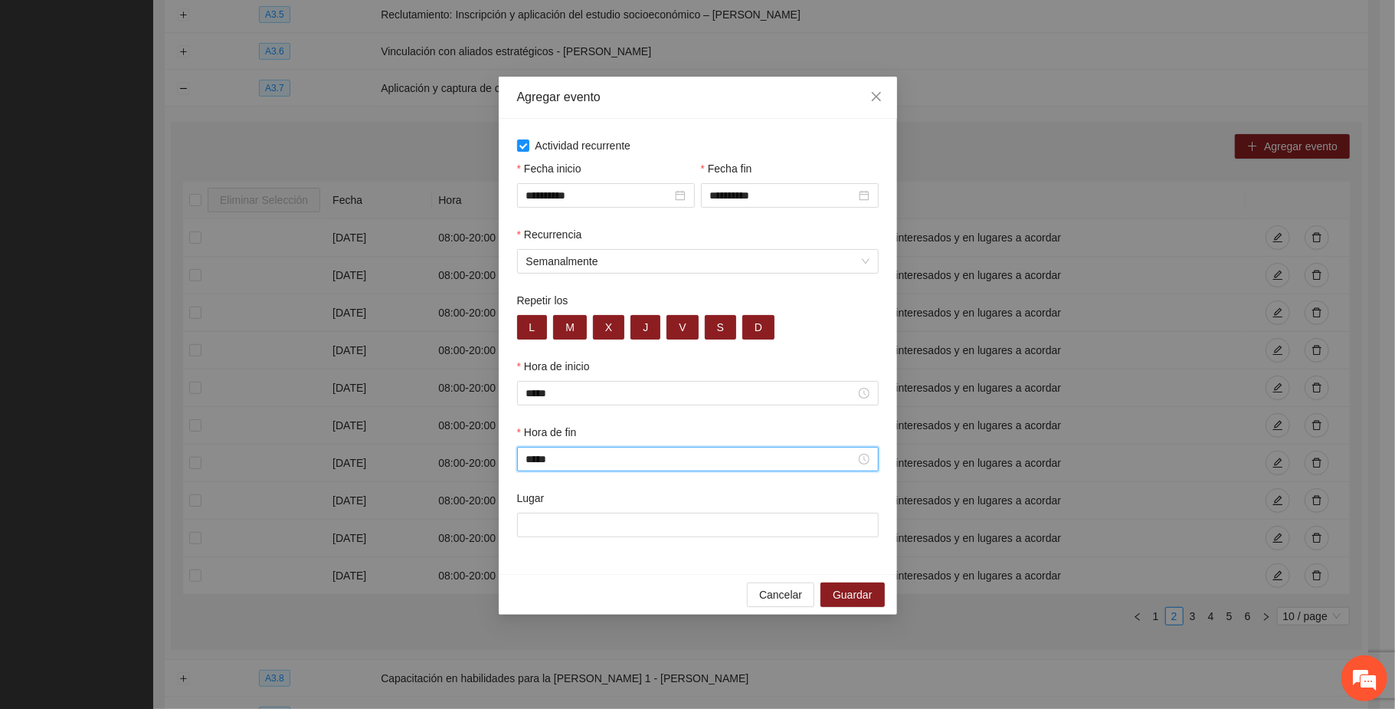
click at [632, 509] on div "Lugar" at bounding box center [698, 501] width 362 height 23
click at [638, 530] on input "Lugar" at bounding box center [698, 525] width 362 height 25
paste input "**********"
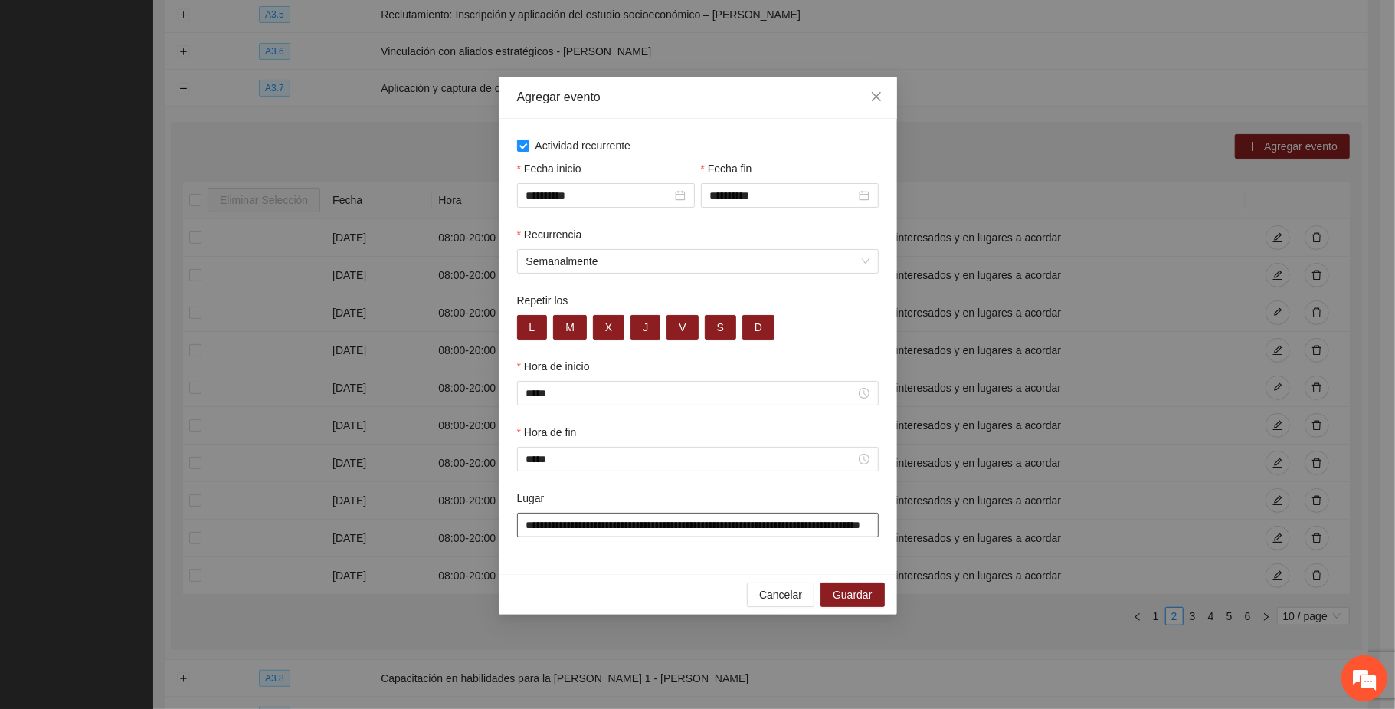
scroll to position [0, 67]
type input "**********"
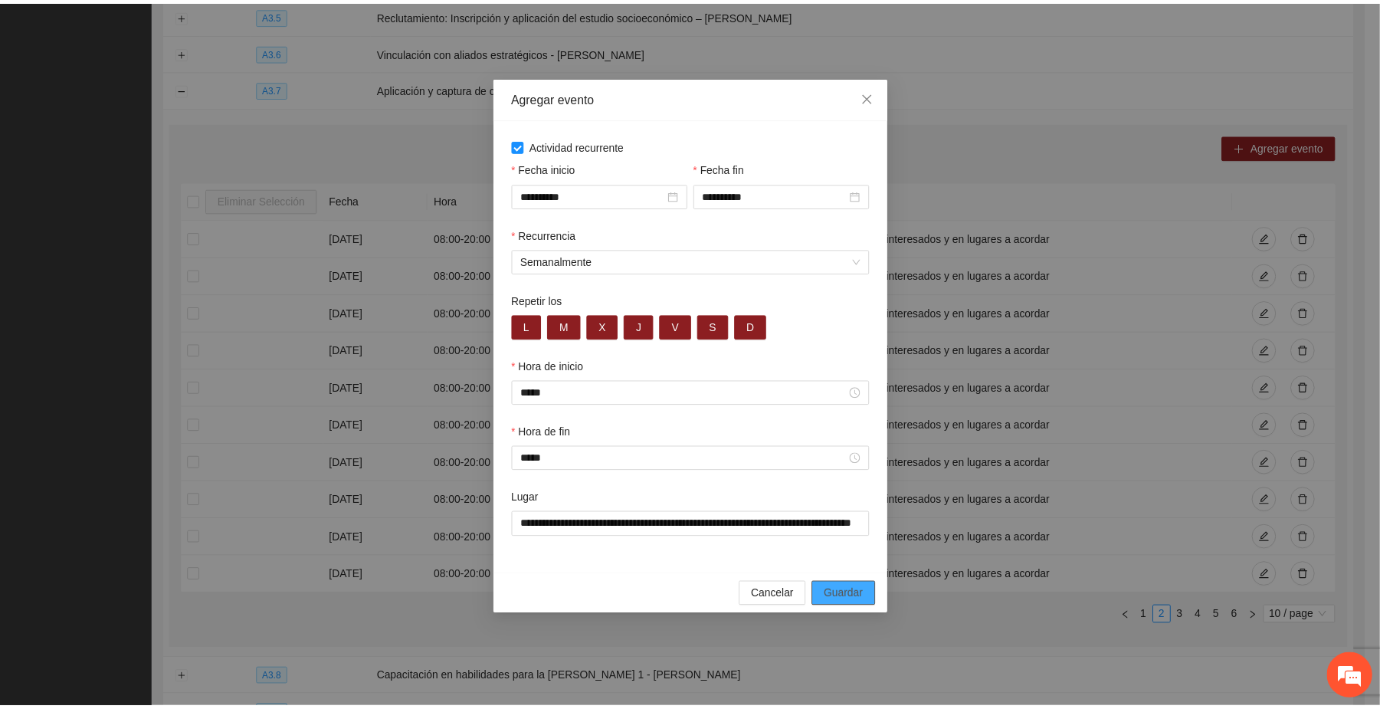
scroll to position [0, 0]
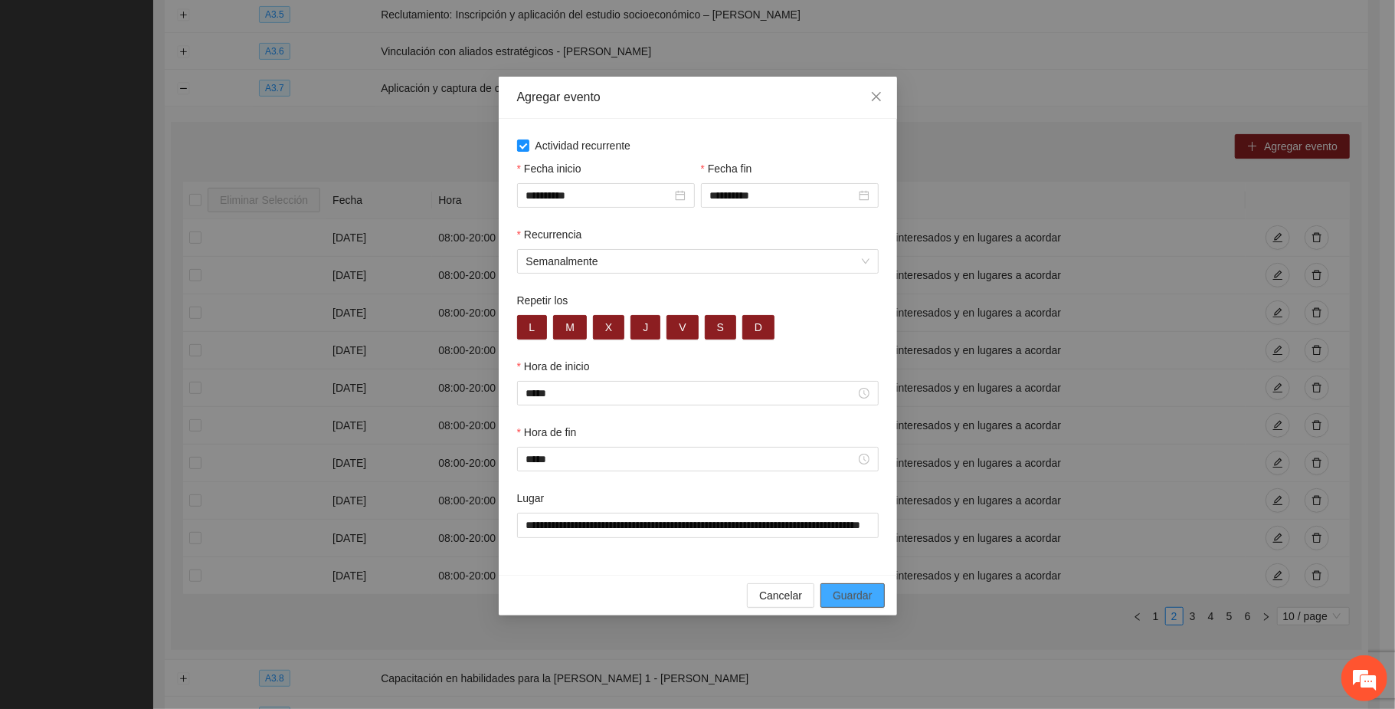
click at [727, 596] on span "Guardar" at bounding box center [852, 595] width 39 height 17
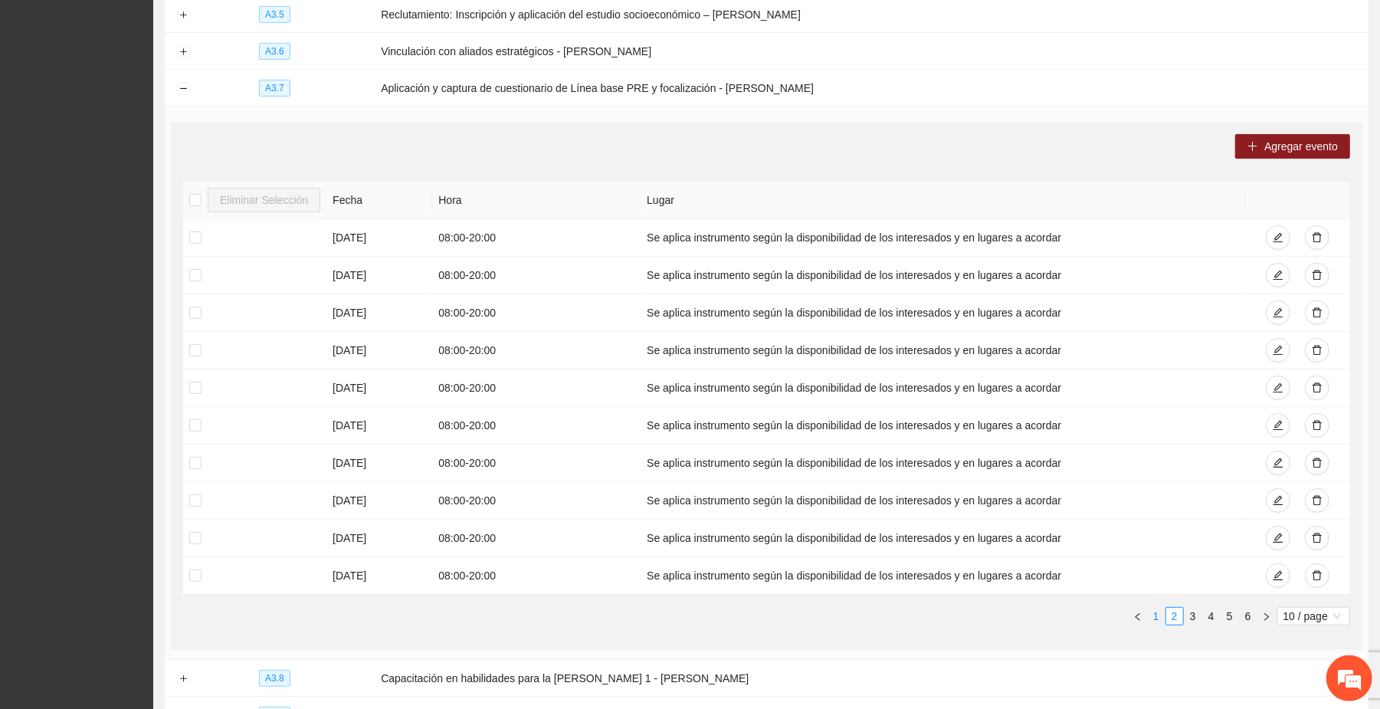
click at [727, 620] on link "1" at bounding box center [1156, 616] width 17 height 17
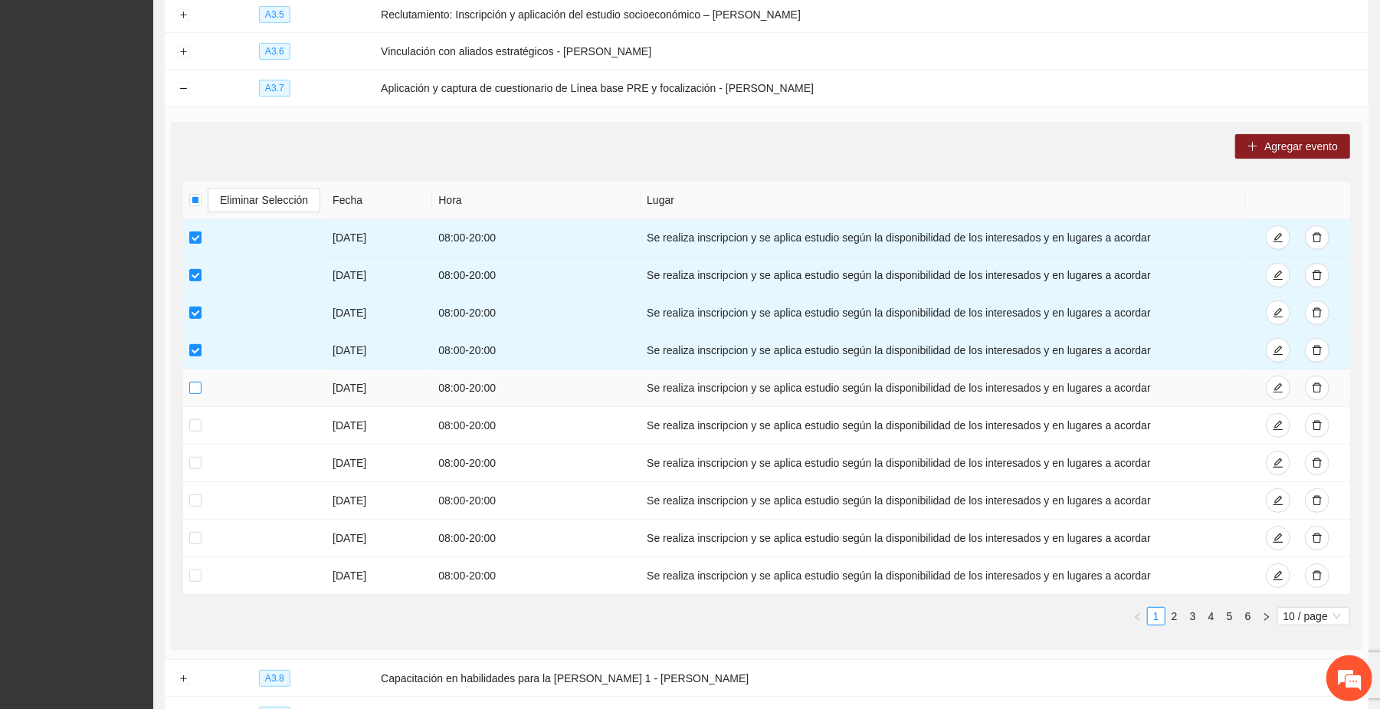
click at [191, 396] on label at bounding box center [195, 387] width 12 height 17
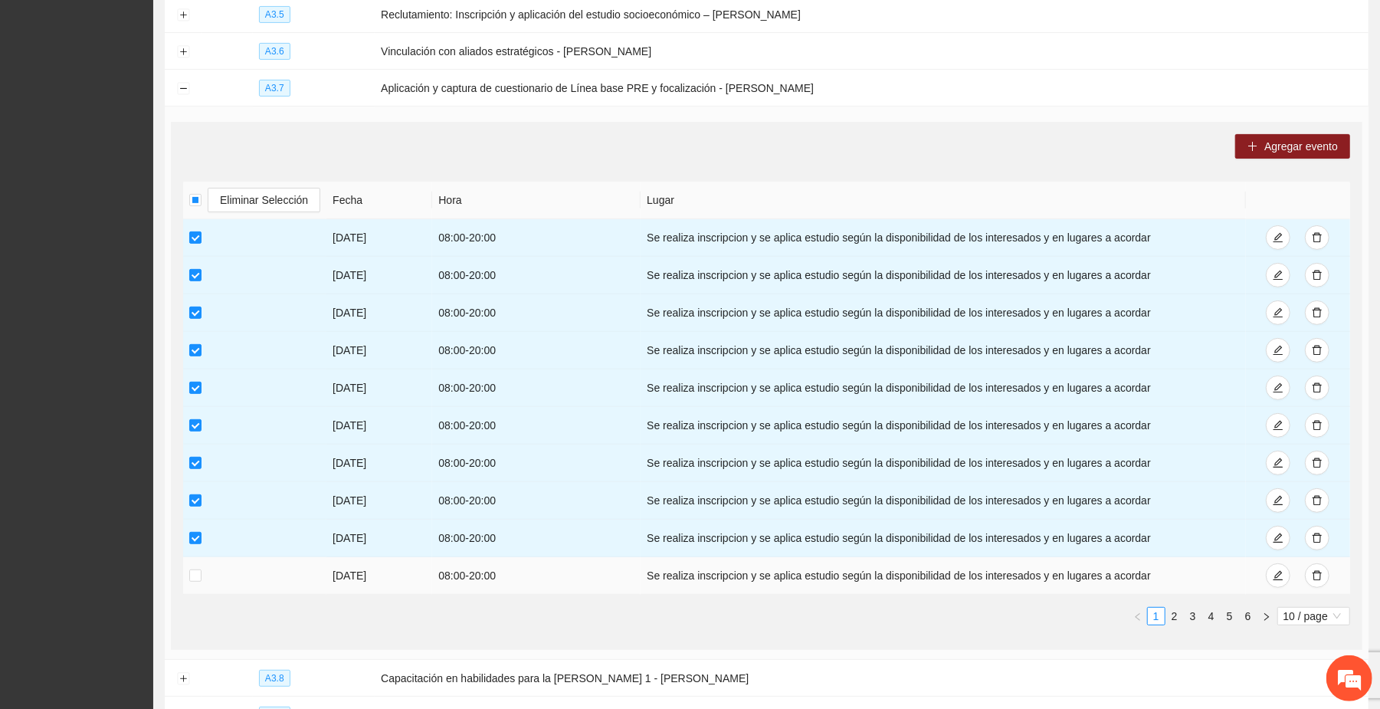
click at [188, 577] on td at bounding box center [254, 576] width 143 height 38
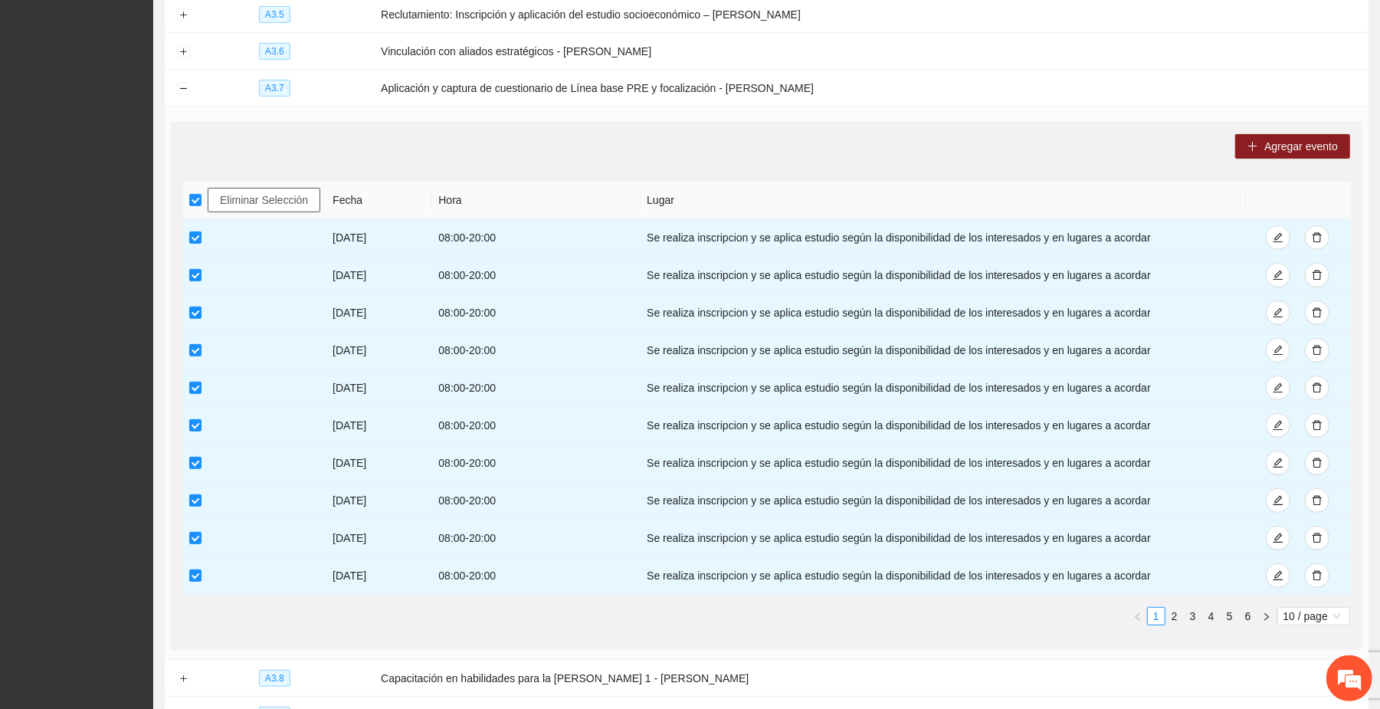
click at [283, 202] on span "Eliminar Selección" at bounding box center [264, 200] width 88 height 17
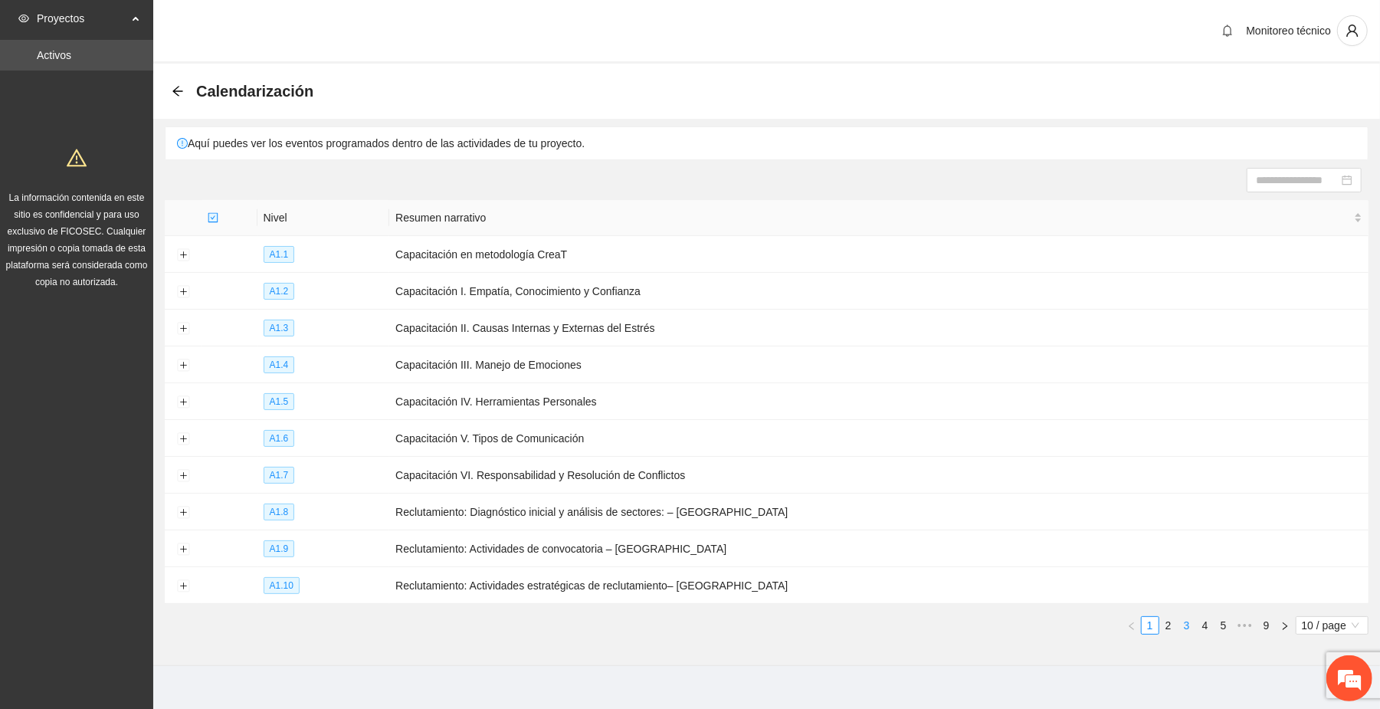
click at [1186, 624] on link "3" at bounding box center [1186, 625] width 17 height 17
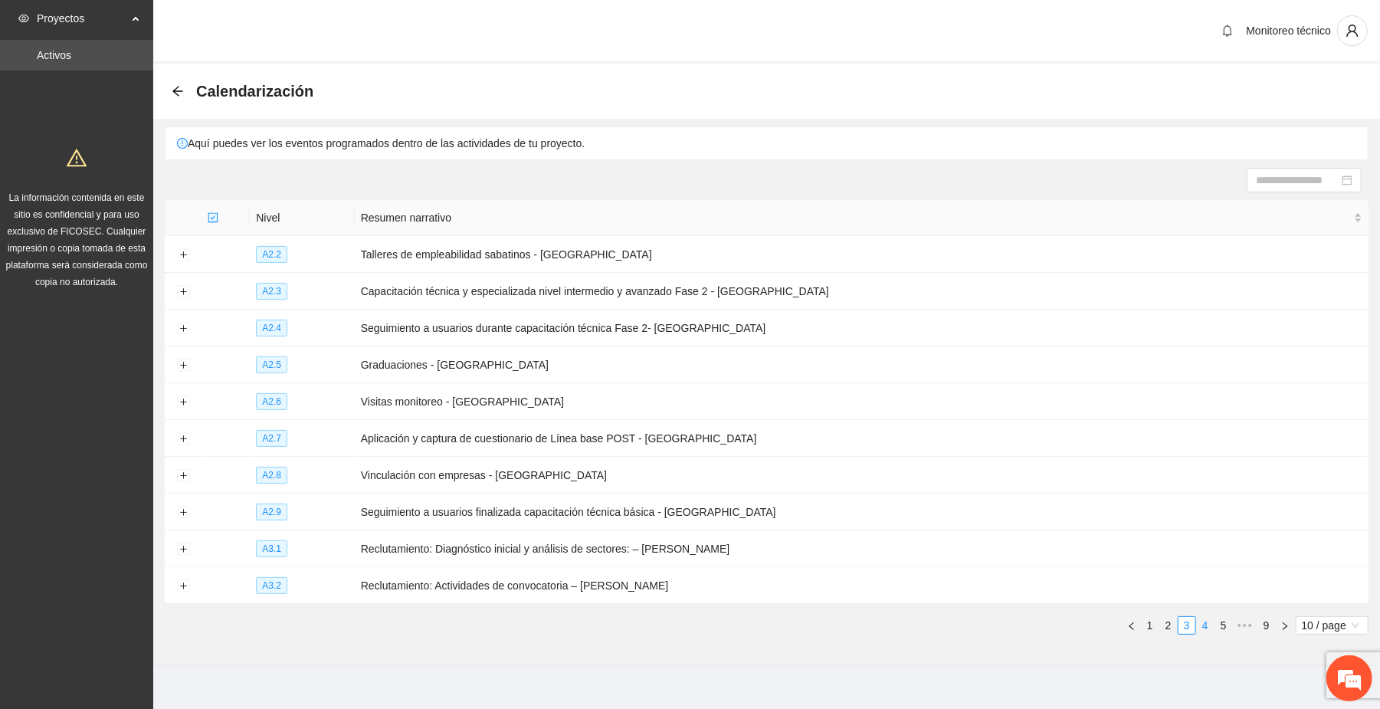
click at [1200, 624] on link "4" at bounding box center [1205, 625] width 17 height 17
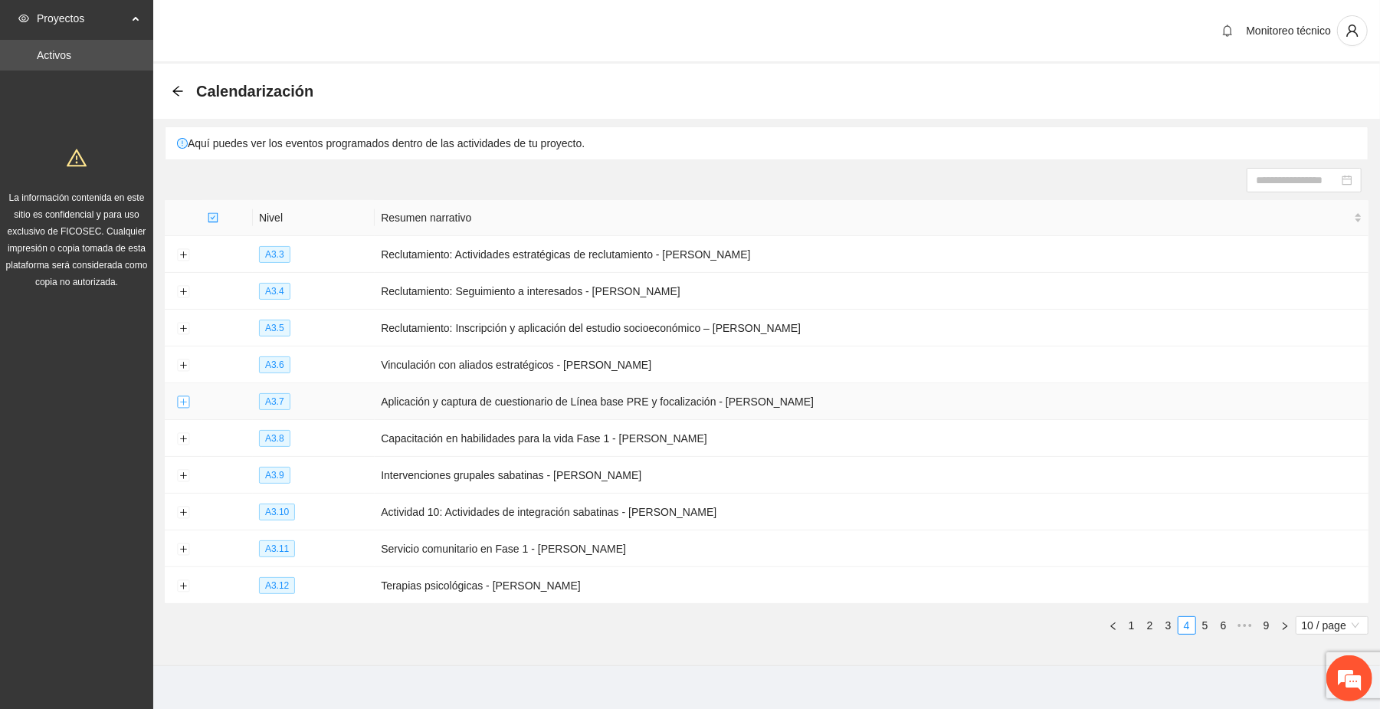
click at [181, 400] on button "Expand row" at bounding box center [183, 402] width 12 height 12
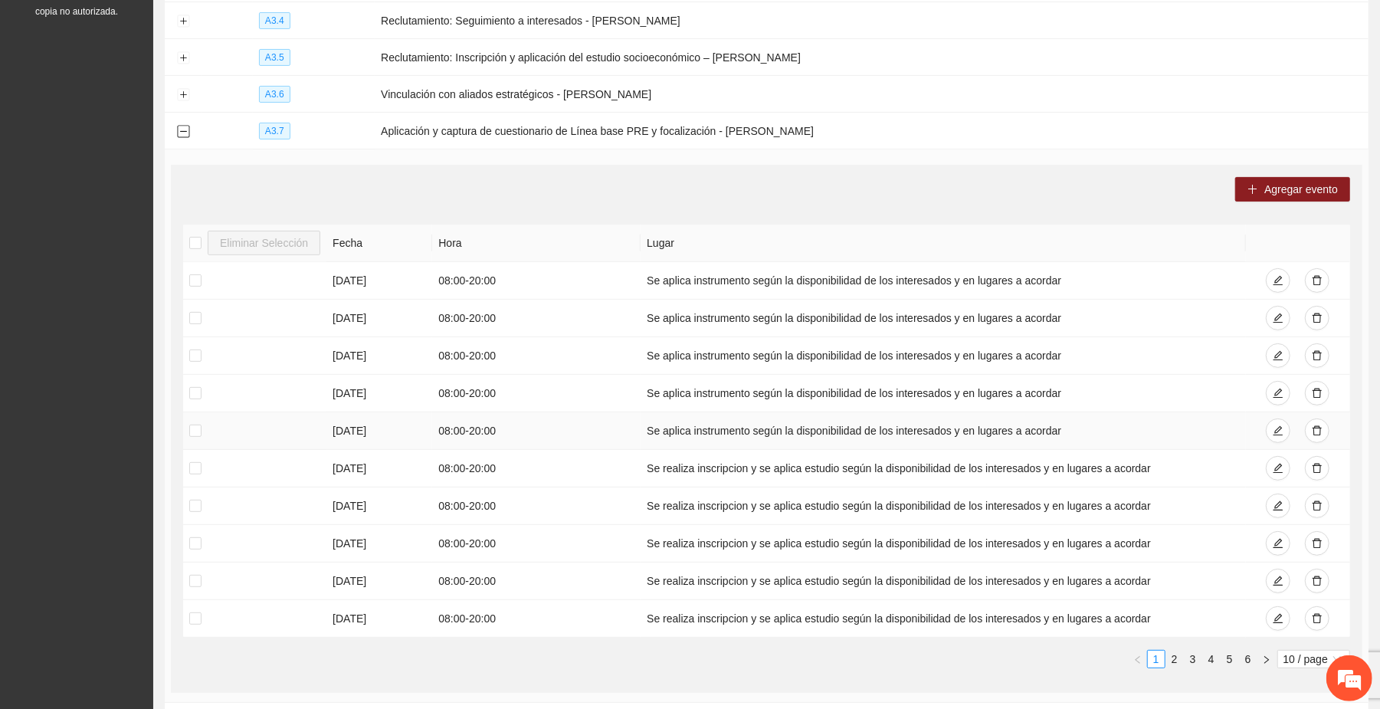
scroll to position [306, 0]
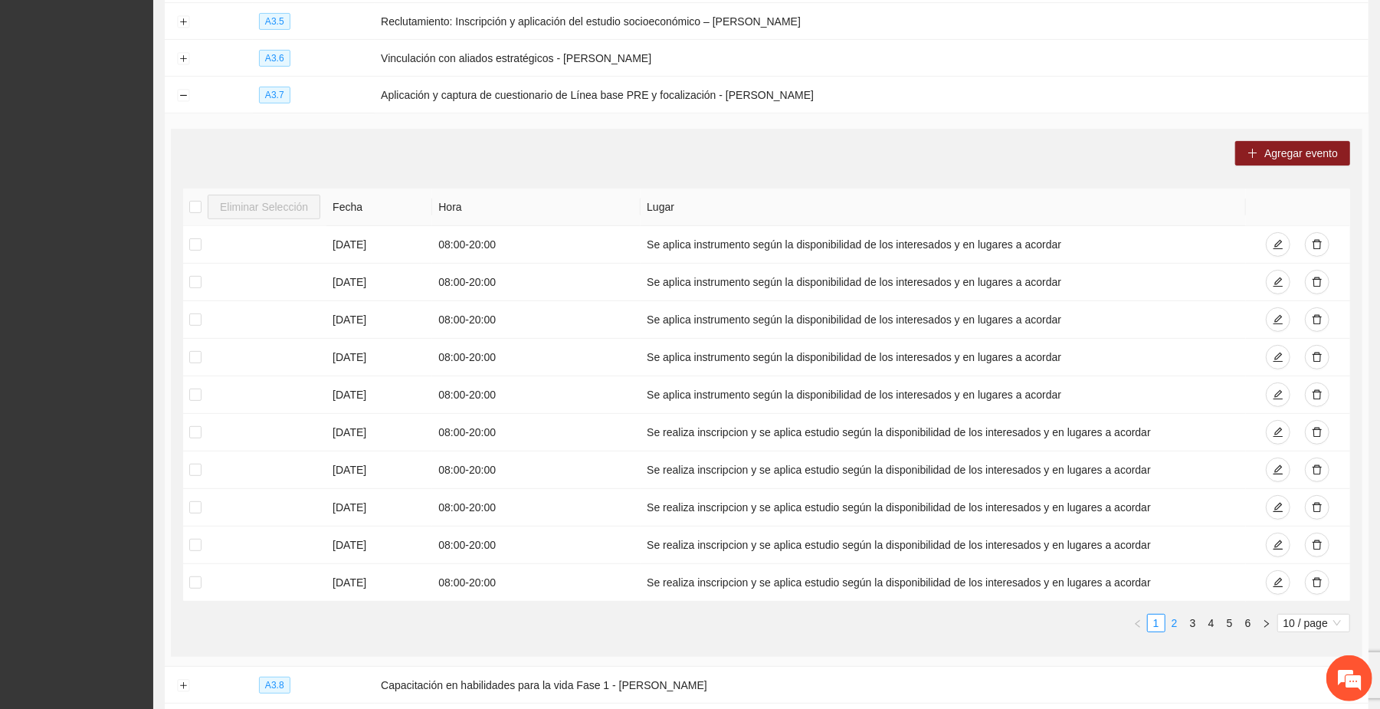
click at [1168, 627] on link "2" at bounding box center [1174, 622] width 17 height 17
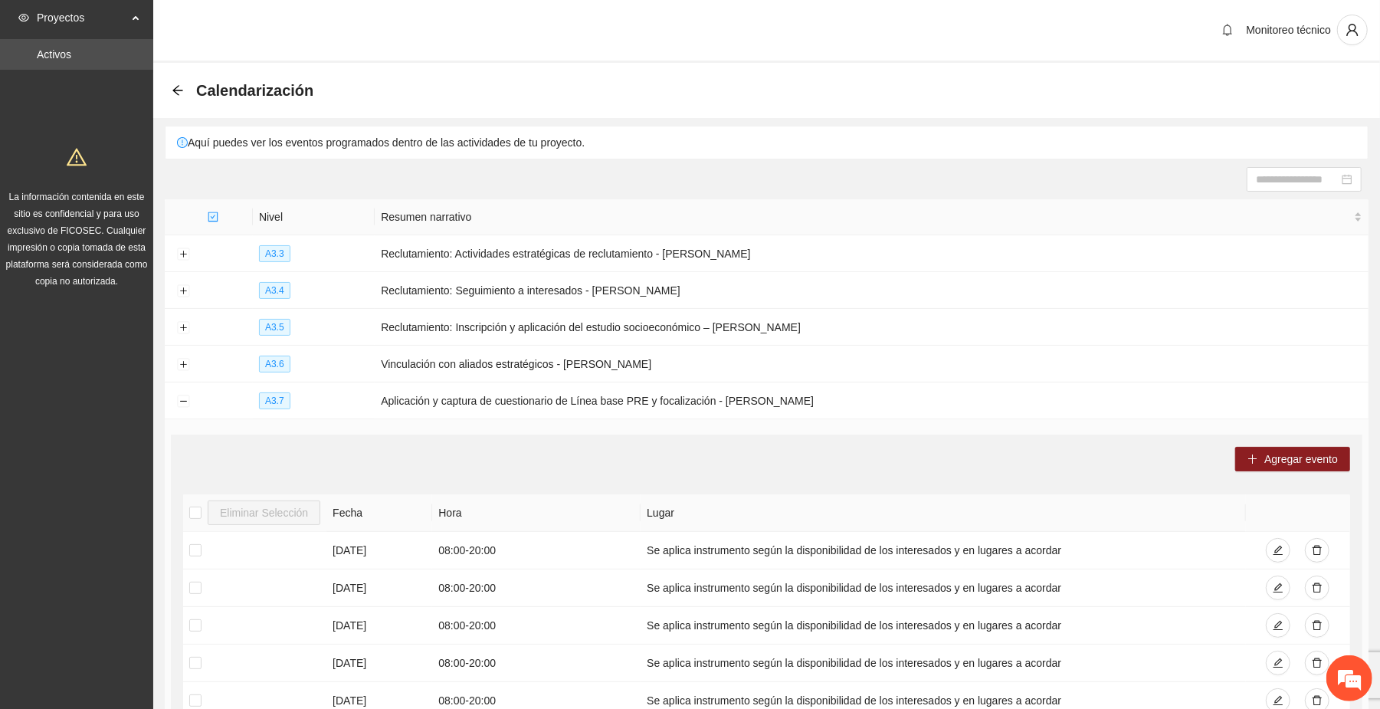
scroll to position [0, 0]
click at [182, 405] on button "Collapse row" at bounding box center [183, 402] width 12 height 12
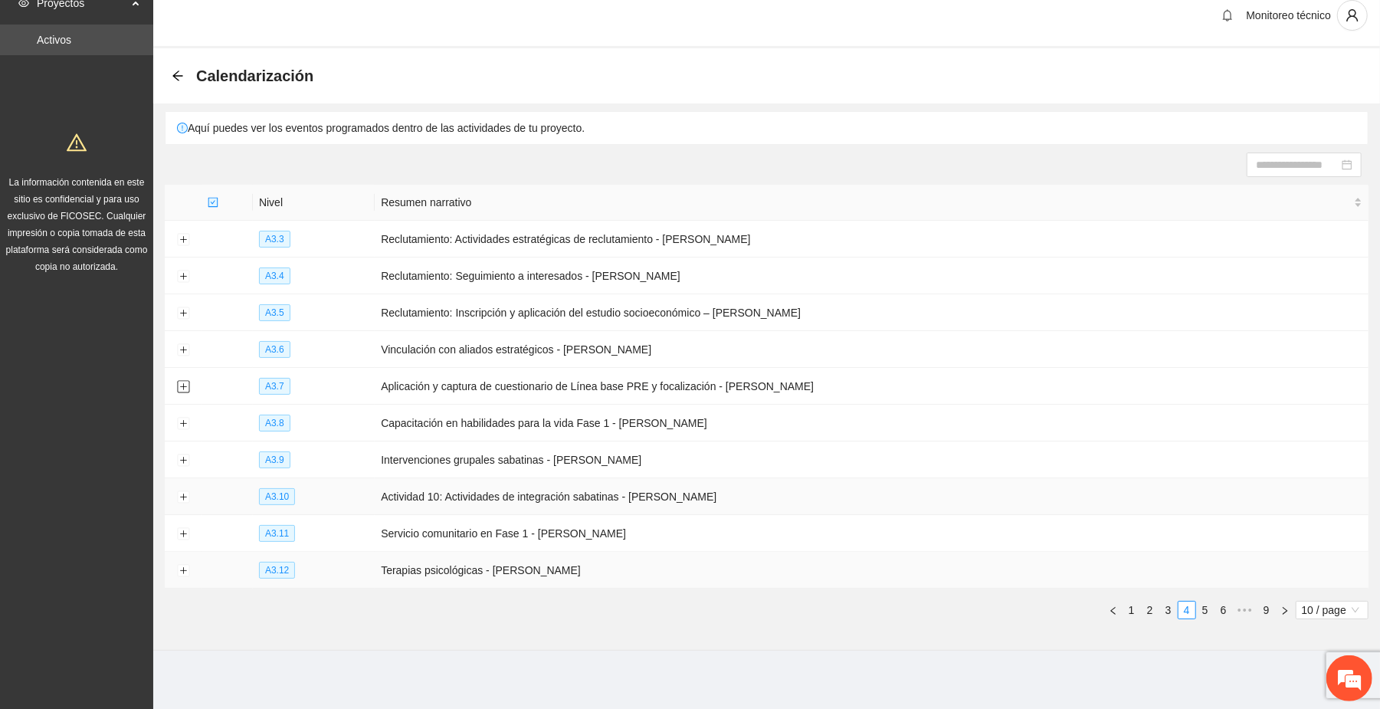
scroll to position [19, 0]
click at [179, 74] on icon "arrow-left" at bounding box center [178, 73] width 12 height 12
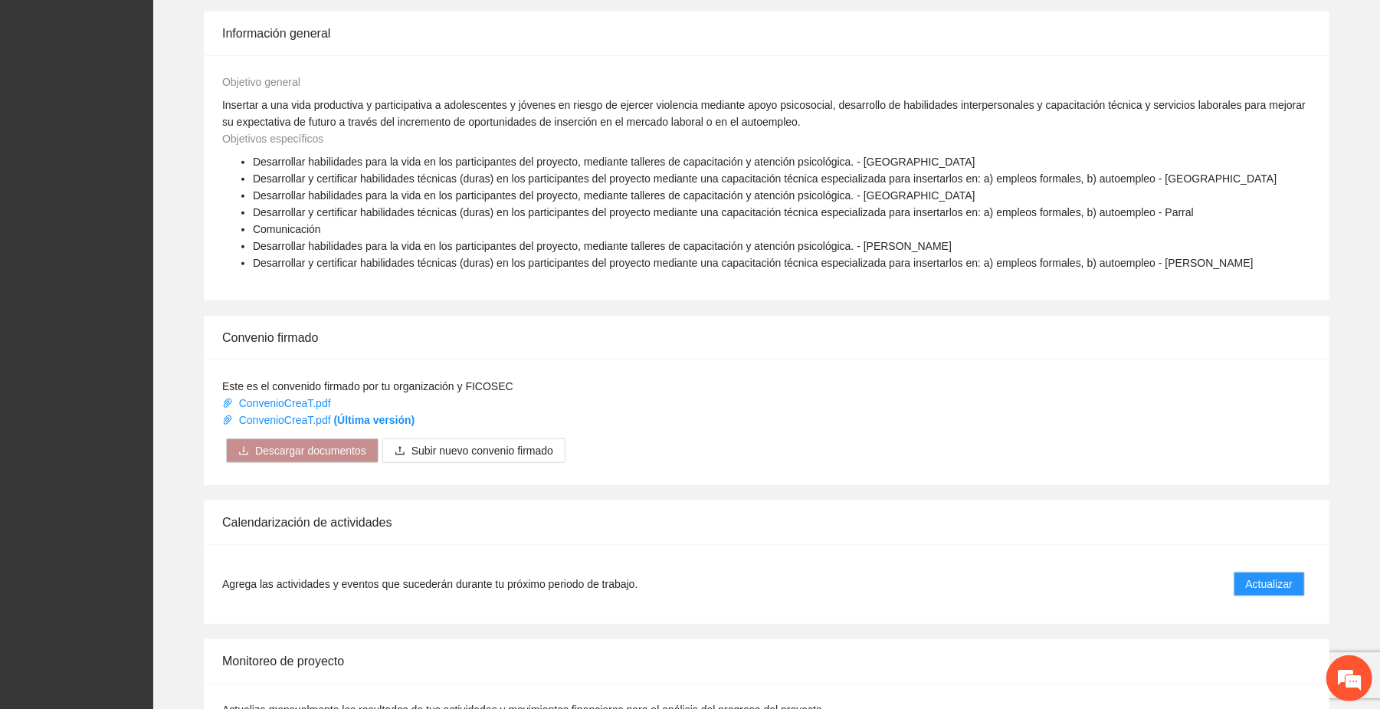
scroll to position [755, 0]
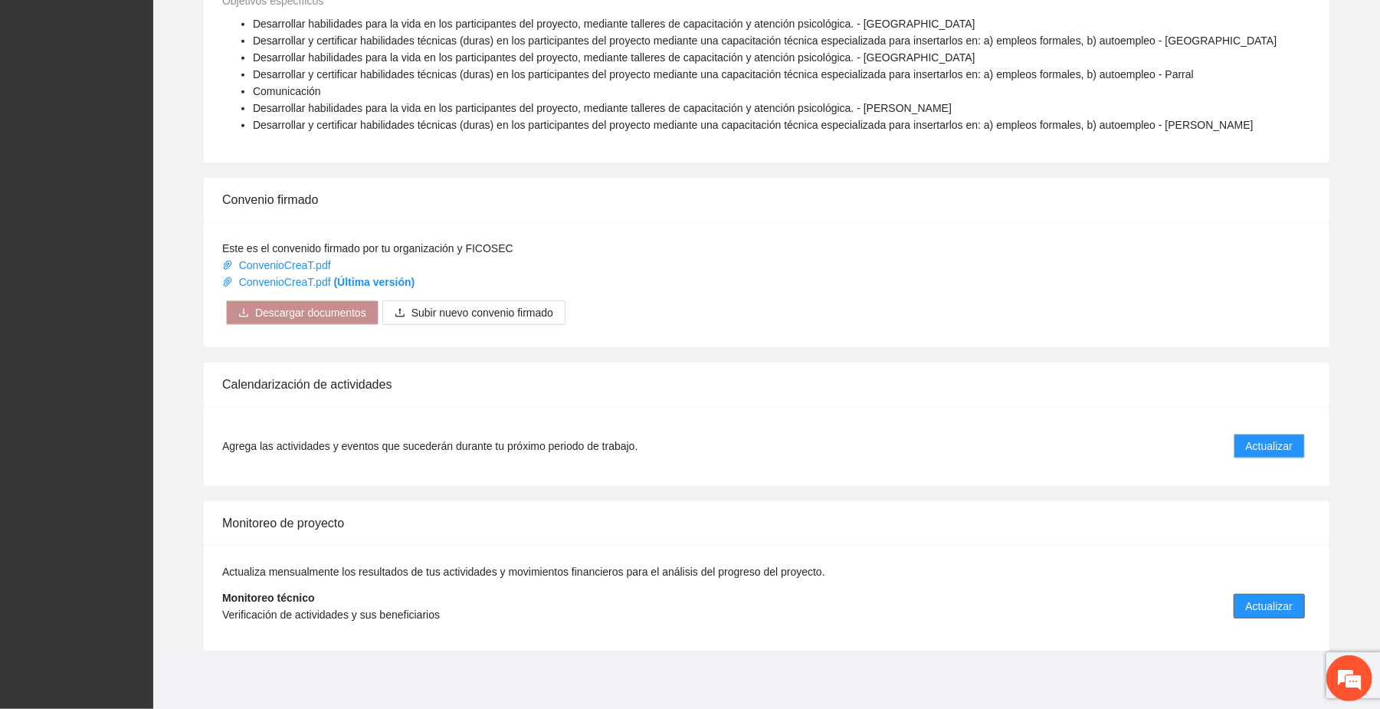
click at [1298, 611] on button "Actualizar" at bounding box center [1269, 606] width 71 height 25
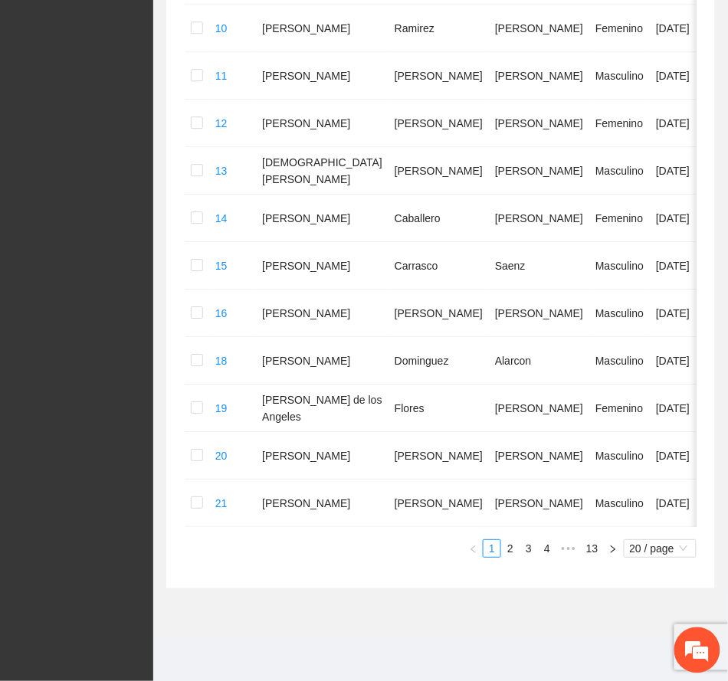
scroll to position [854, 0]
click at [565, 549] on span "•••" at bounding box center [568, 548] width 25 height 18
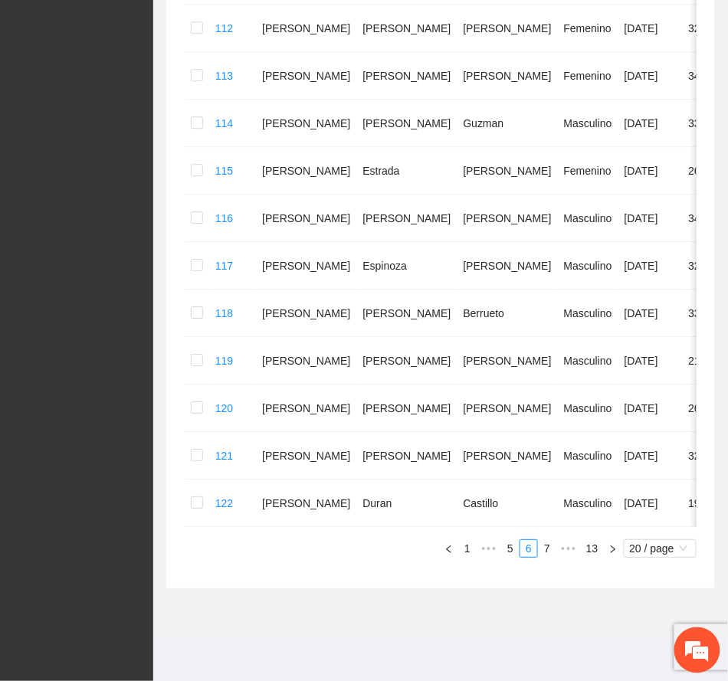
scroll to position [788, 0]
click at [568, 552] on span "•••" at bounding box center [568, 548] width 25 height 18
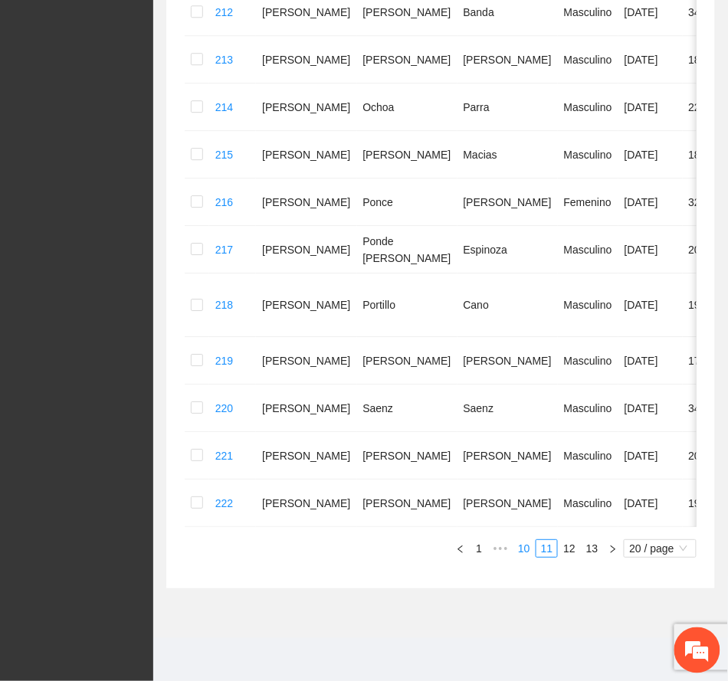
click at [519, 544] on link "10" at bounding box center [523, 548] width 21 height 17
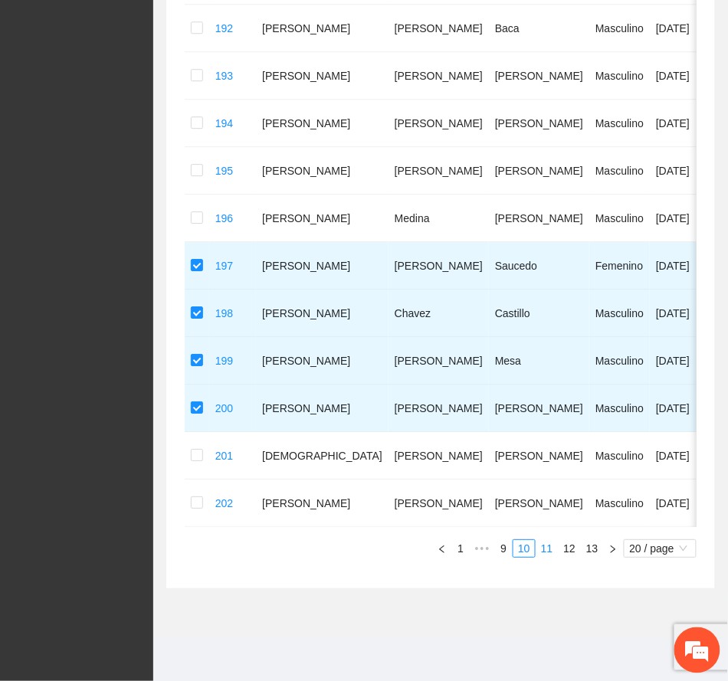
click at [543, 552] on link "11" at bounding box center [546, 548] width 21 height 17
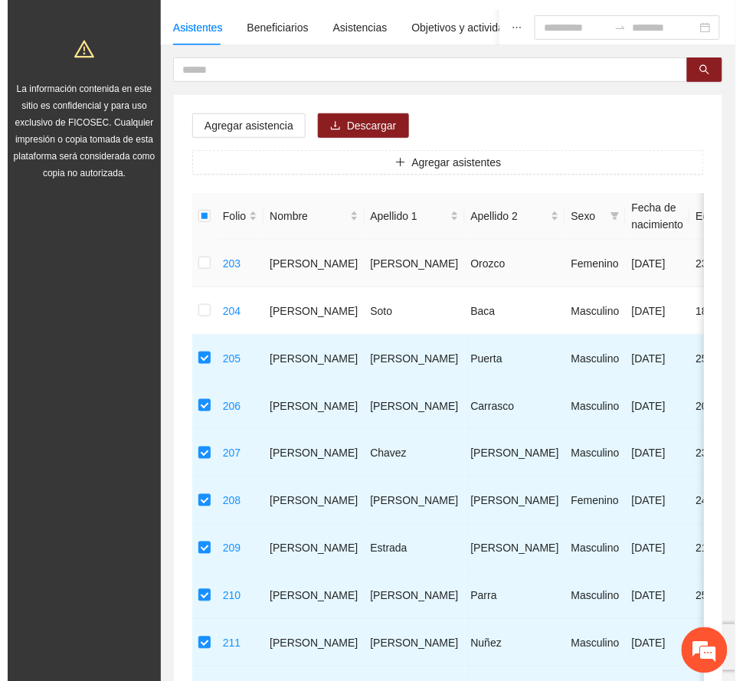
scroll to position [72, 0]
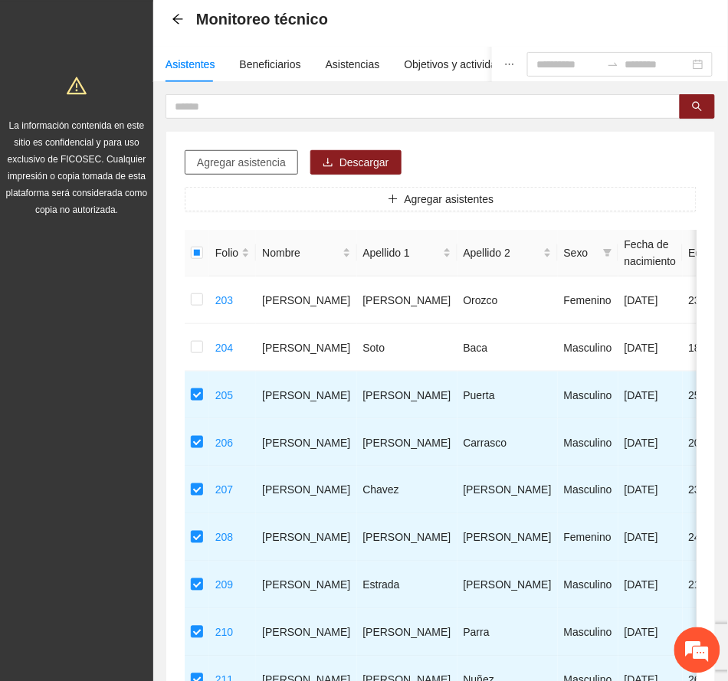
click at [280, 155] on span "Agregar asistencia" at bounding box center [241, 162] width 89 height 17
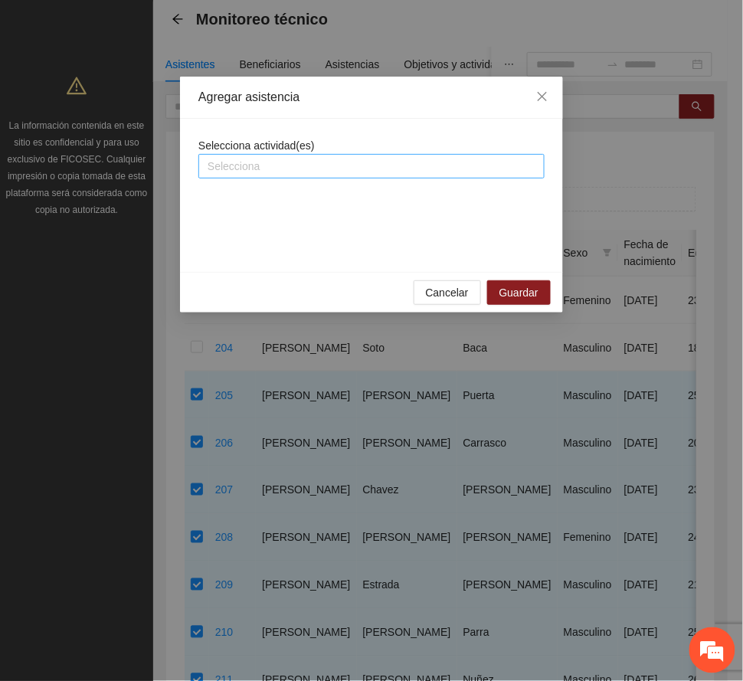
click at [323, 172] on div at bounding box center [371, 166] width 339 height 18
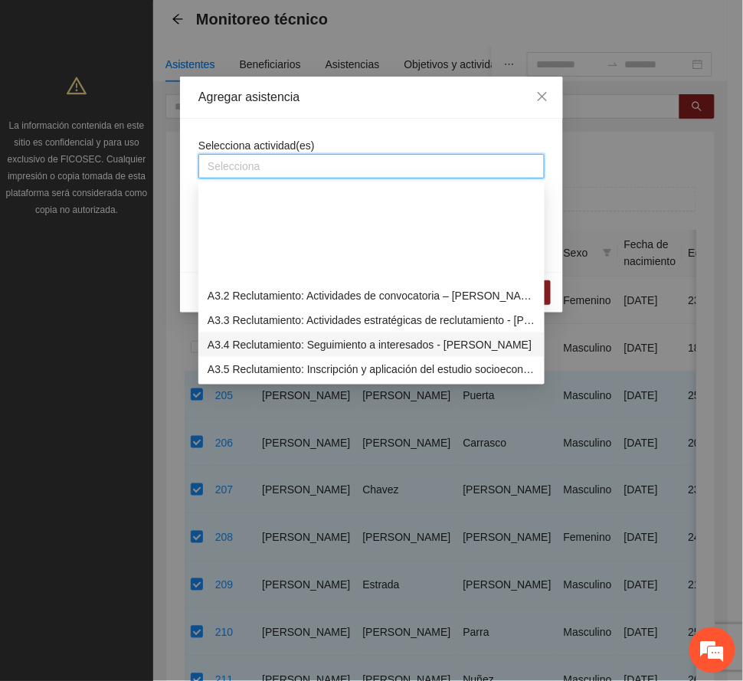
scroll to position [715, 0]
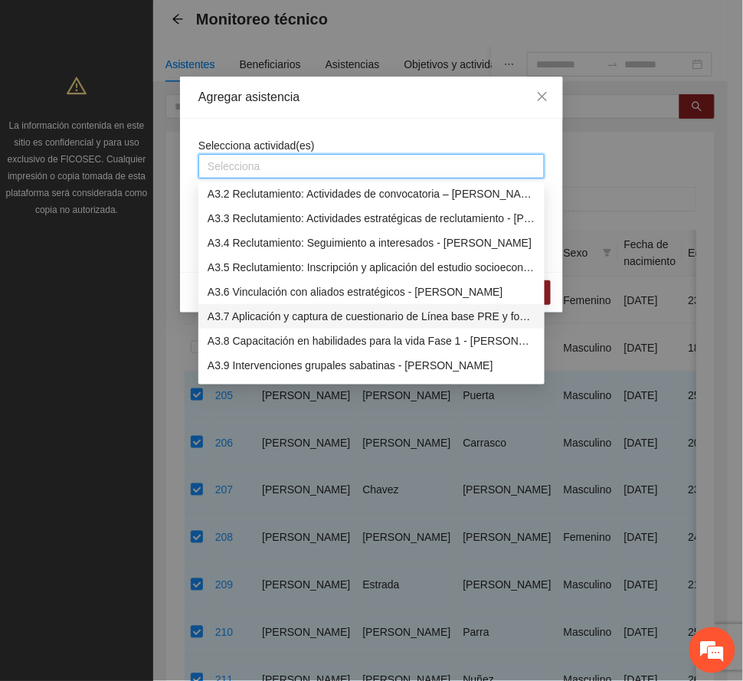
click at [323, 317] on div "A3.7 Aplicación y captura de cuestionario de Línea base PRE y focalización - [P…" at bounding box center [372, 316] width 328 height 17
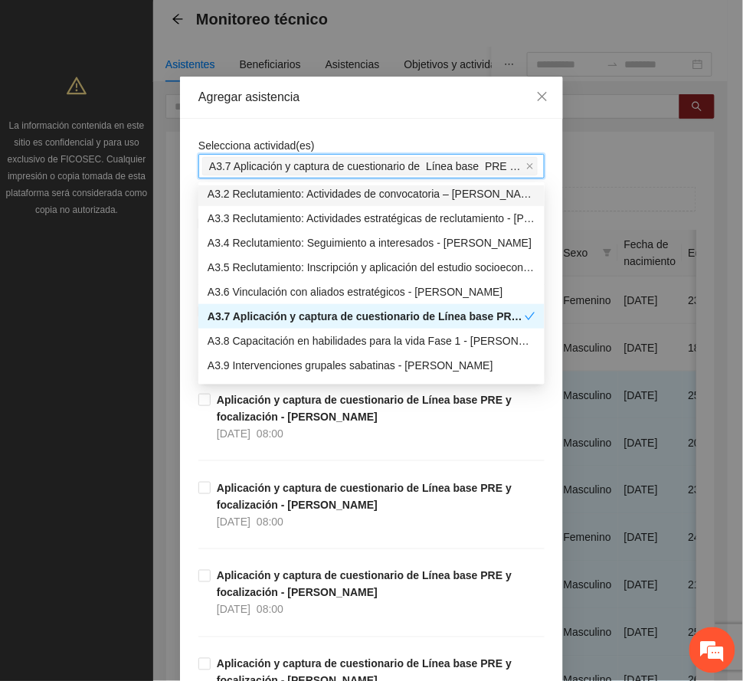
click at [356, 95] on div "Agregar asistencia" at bounding box center [371, 97] width 346 height 17
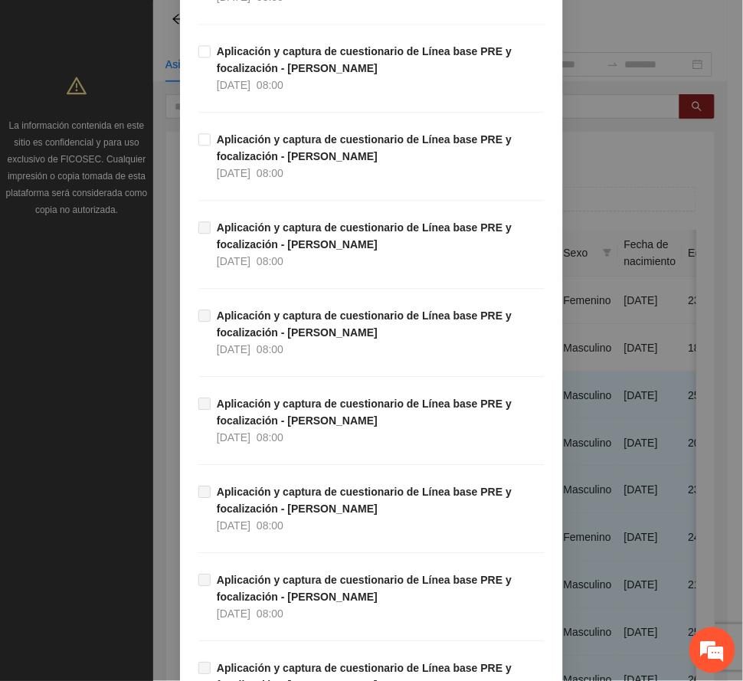
scroll to position [510, 0]
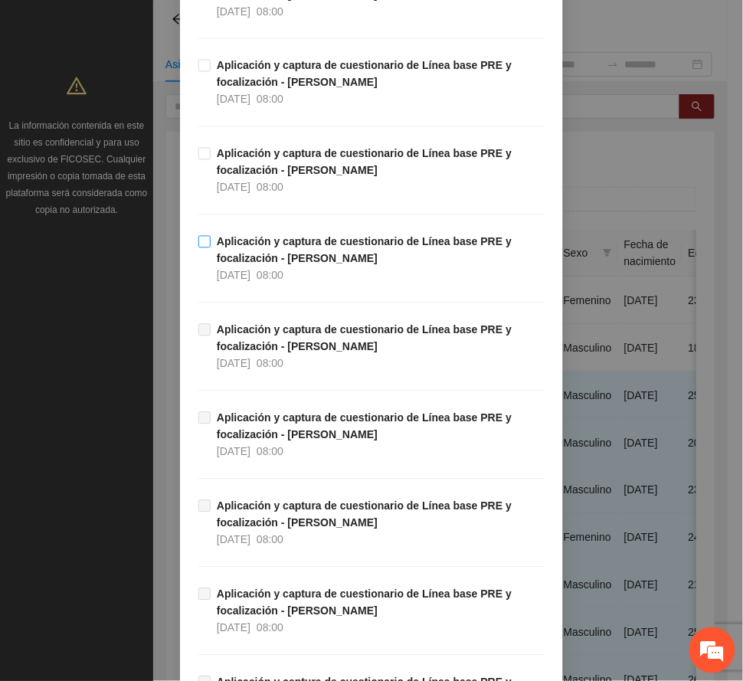
click at [287, 242] on strong "Aplicación y captura de cuestionario de Línea base PRE y focalización - [PERSON…" at bounding box center [364, 250] width 295 height 29
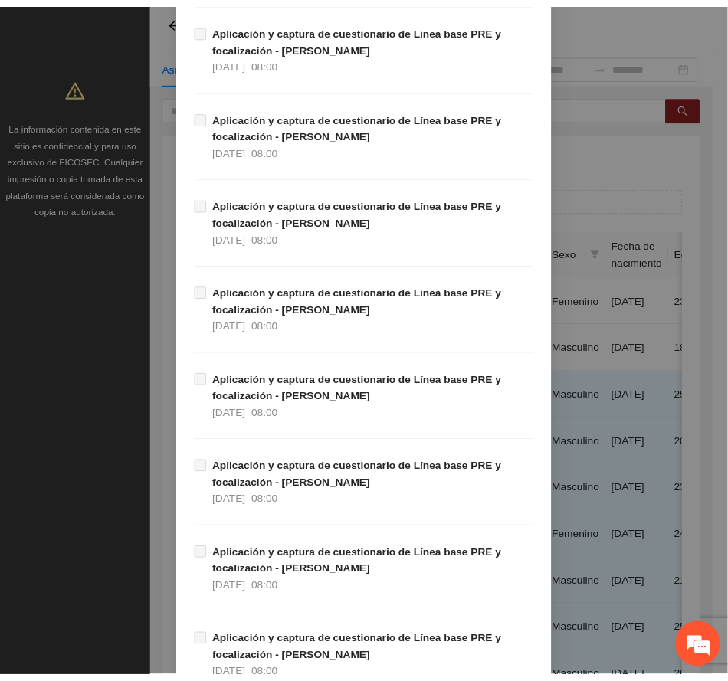
scroll to position [4334, 0]
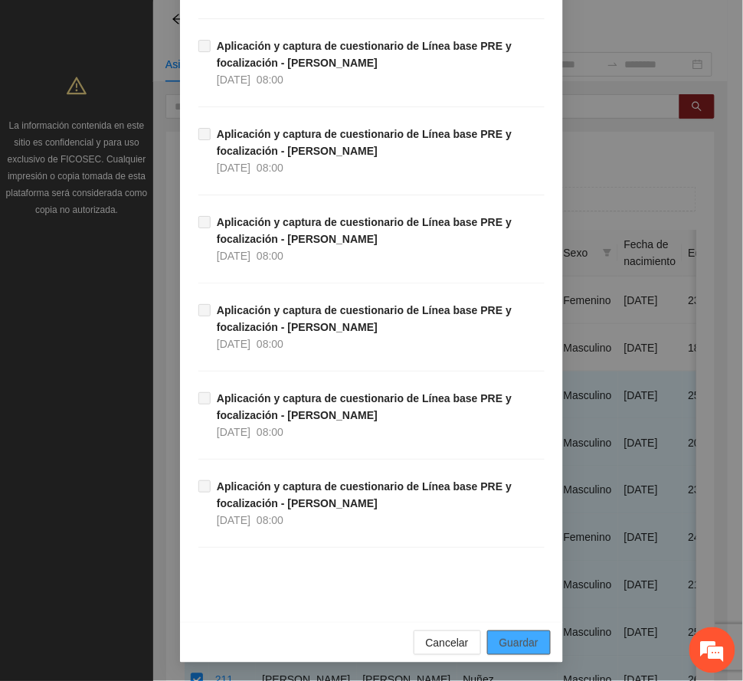
drag, startPoint x: 512, startPoint y: 641, endPoint x: 365, endPoint y: 618, distance: 148.1
click at [512, 639] on span "Guardar" at bounding box center [519, 642] width 39 height 17
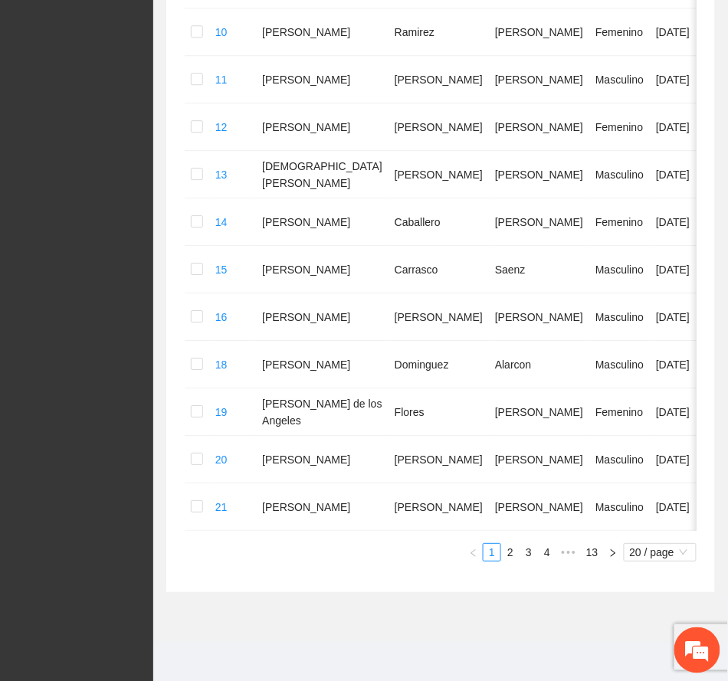
scroll to position [854, 0]
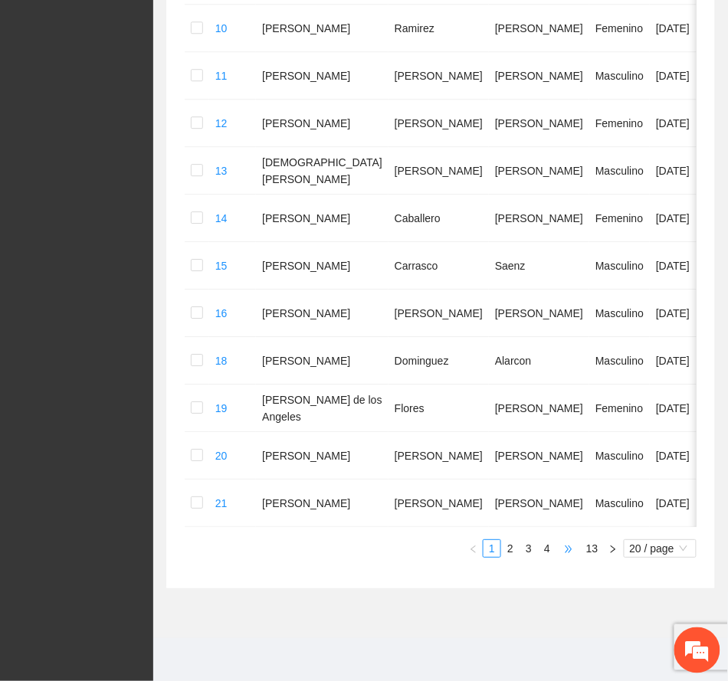
click at [565, 544] on span "•••" at bounding box center [568, 548] width 25 height 18
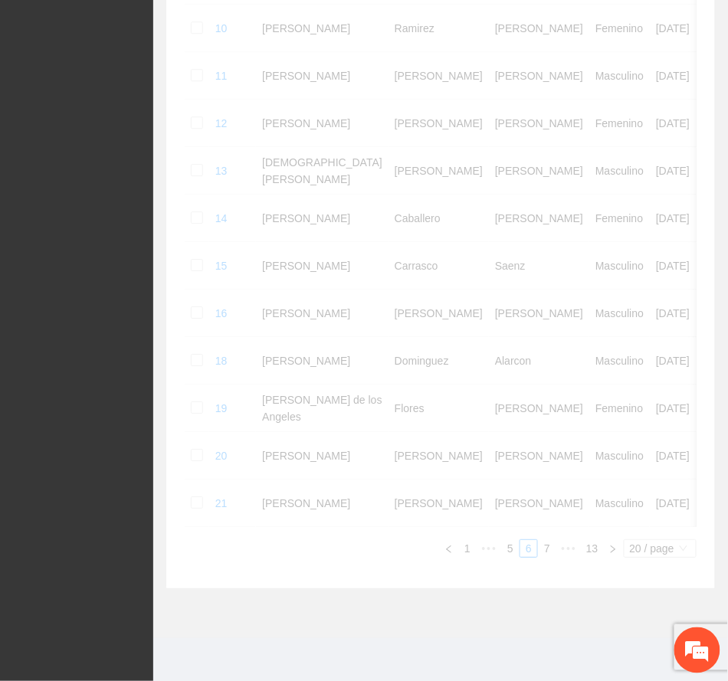
scroll to position [788, 0]
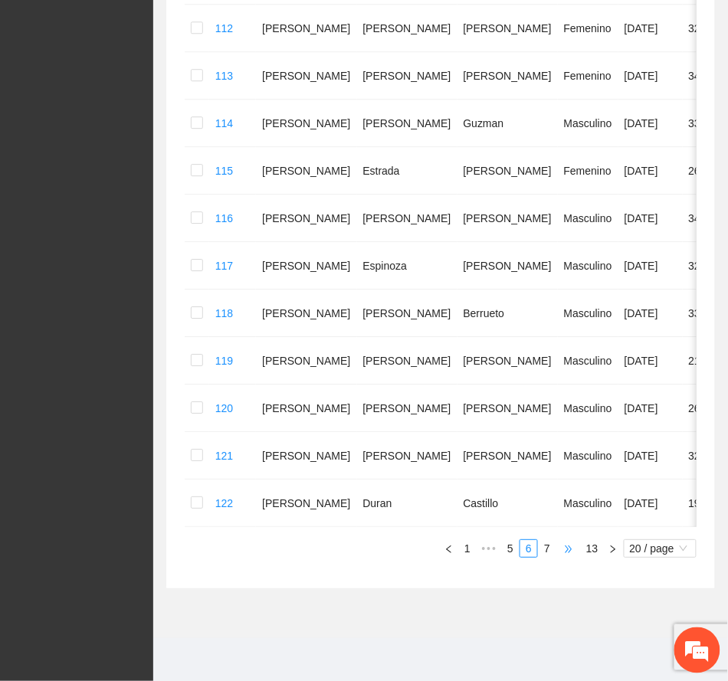
click at [569, 546] on span "•••" at bounding box center [568, 548] width 25 height 18
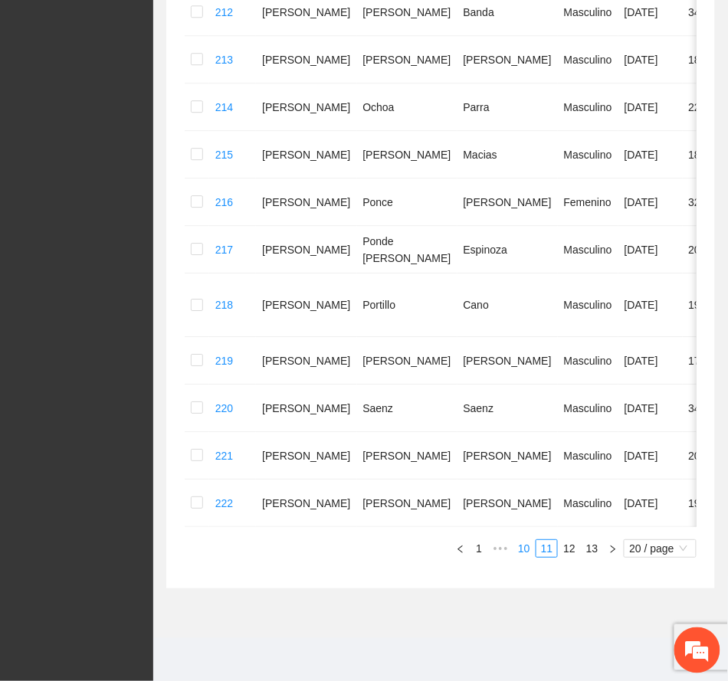
click at [522, 549] on link "10" at bounding box center [523, 548] width 21 height 17
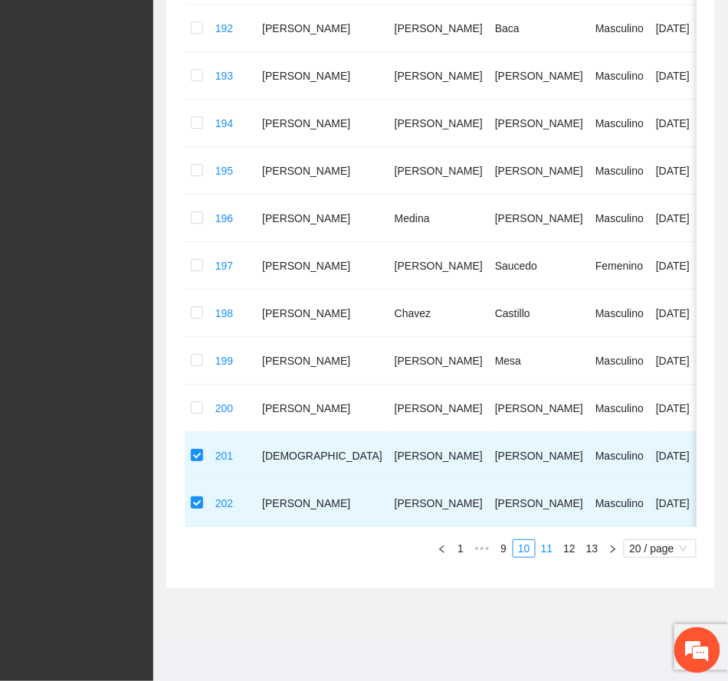
click at [546, 549] on link "11" at bounding box center [546, 548] width 21 height 17
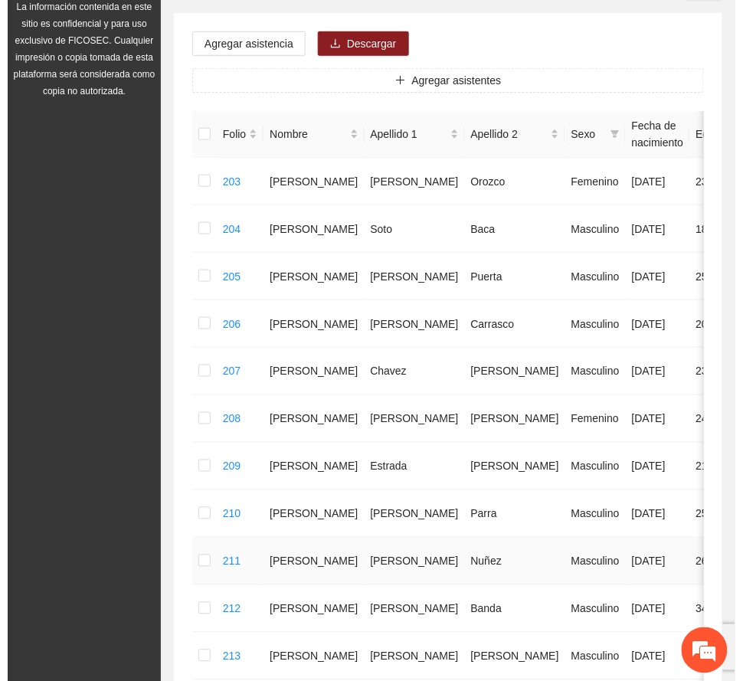
scroll to position [175, 0]
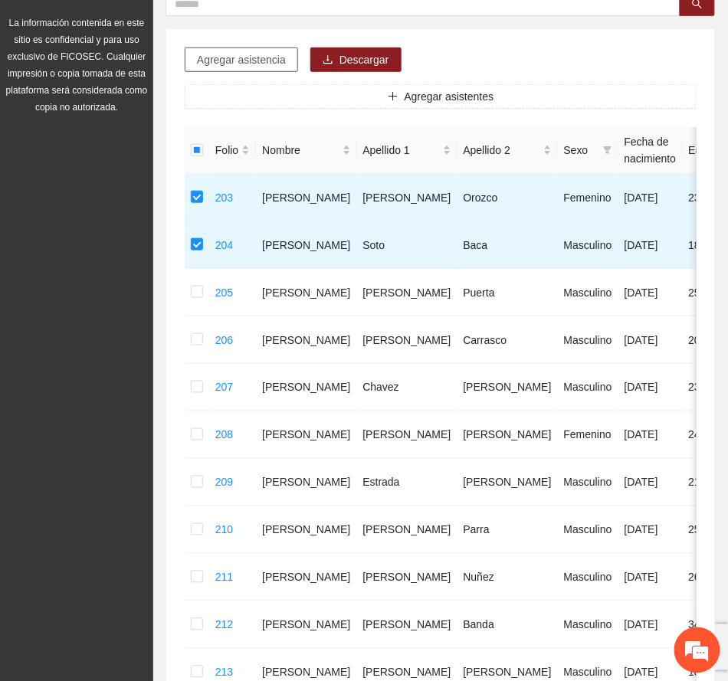
click at [259, 59] on span "Agregar asistencia" at bounding box center [241, 59] width 89 height 17
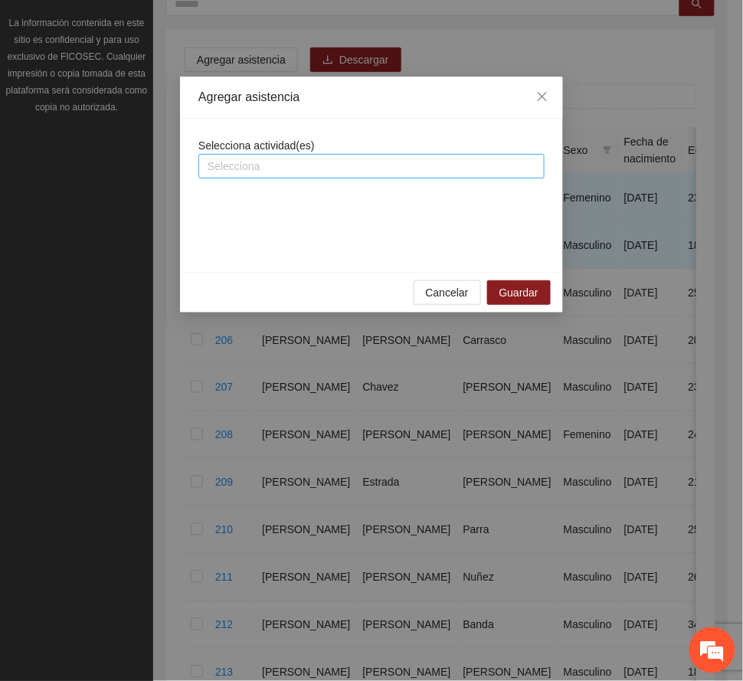
click at [325, 166] on div at bounding box center [371, 166] width 339 height 18
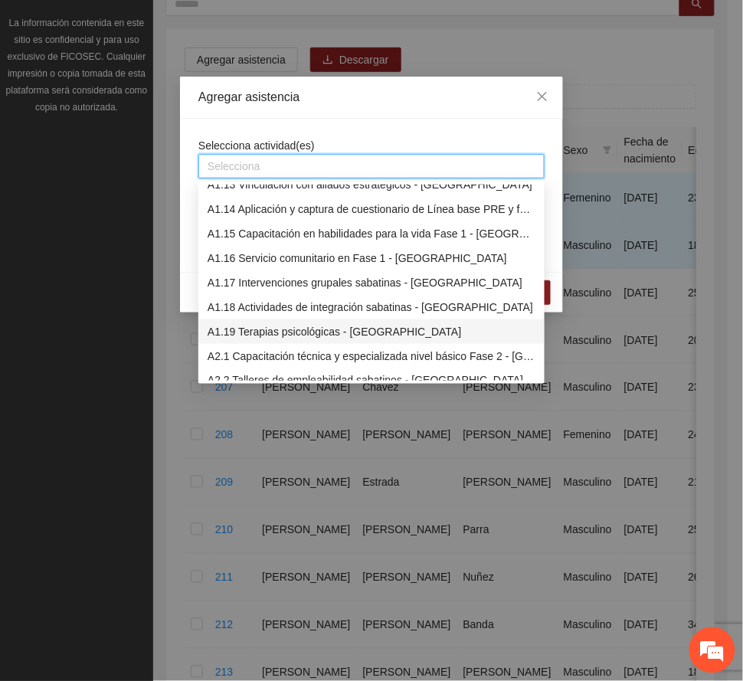
scroll to position [715, 0]
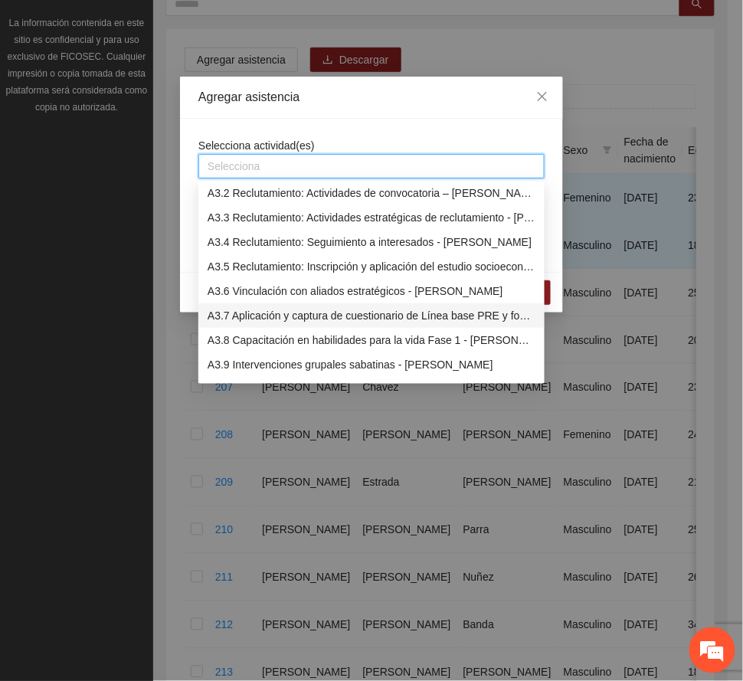
click at [313, 316] on div "A3.7 Aplicación y captura de cuestionario de Línea base PRE y focalización - [P…" at bounding box center [372, 315] width 328 height 17
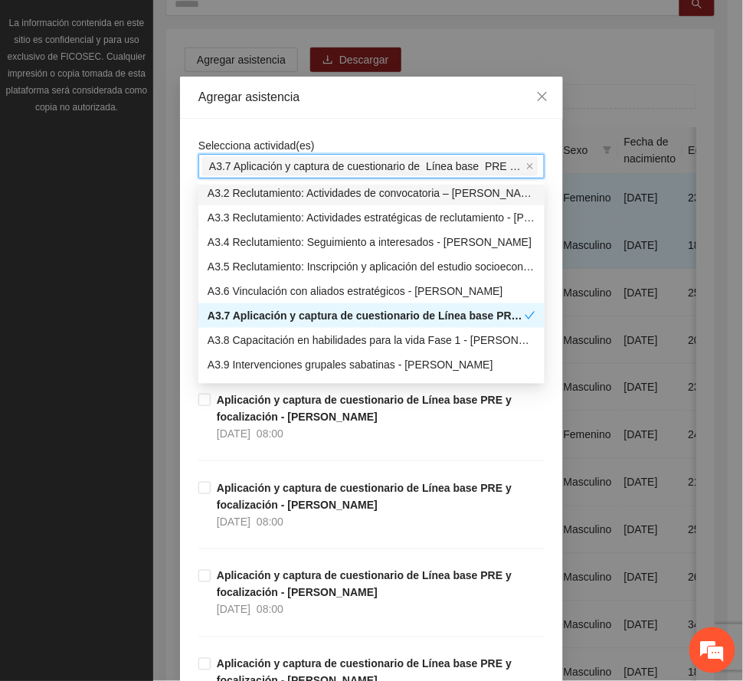
click at [396, 81] on div "Agregar asistencia" at bounding box center [371, 98] width 383 height 42
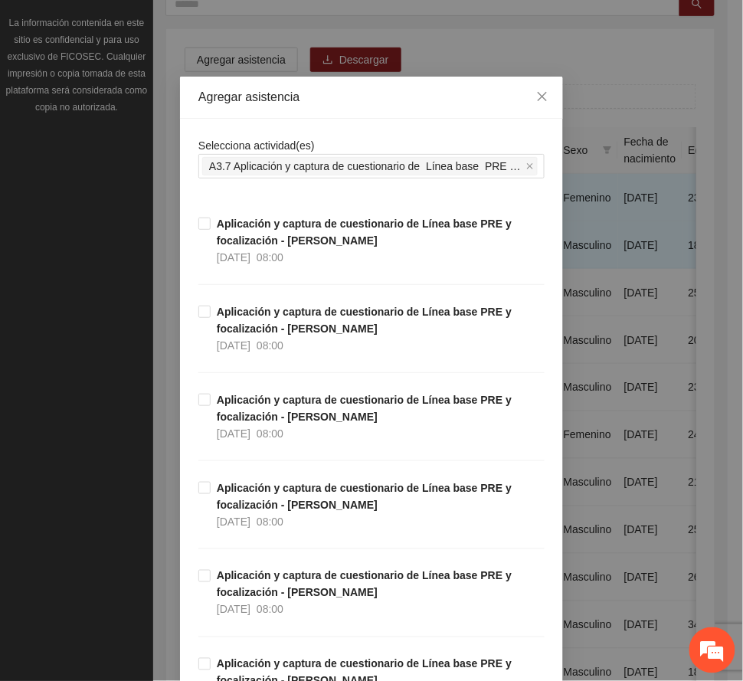
scroll to position [306, 0]
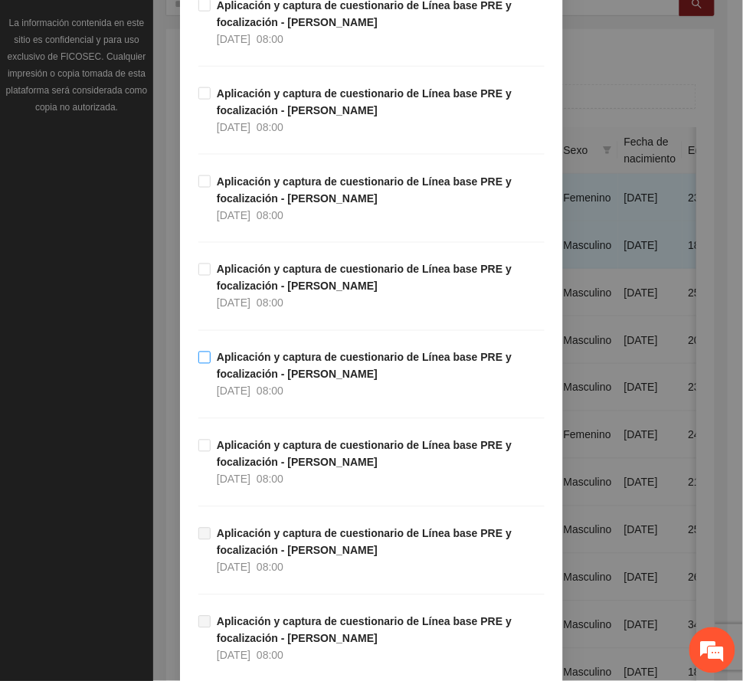
click at [280, 371] on strong "Aplicación y captura de cuestionario de Línea base PRE y focalización - [PERSON…" at bounding box center [364, 366] width 295 height 29
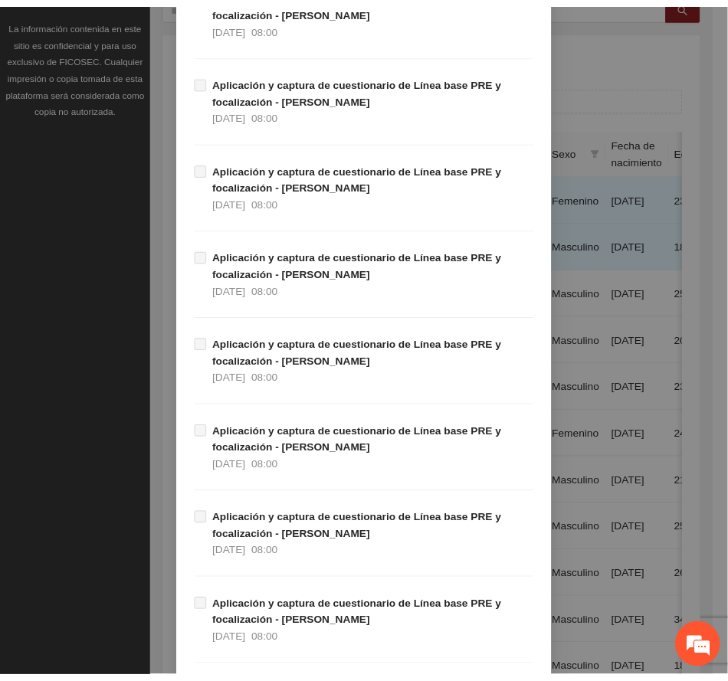
scroll to position [4334, 0]
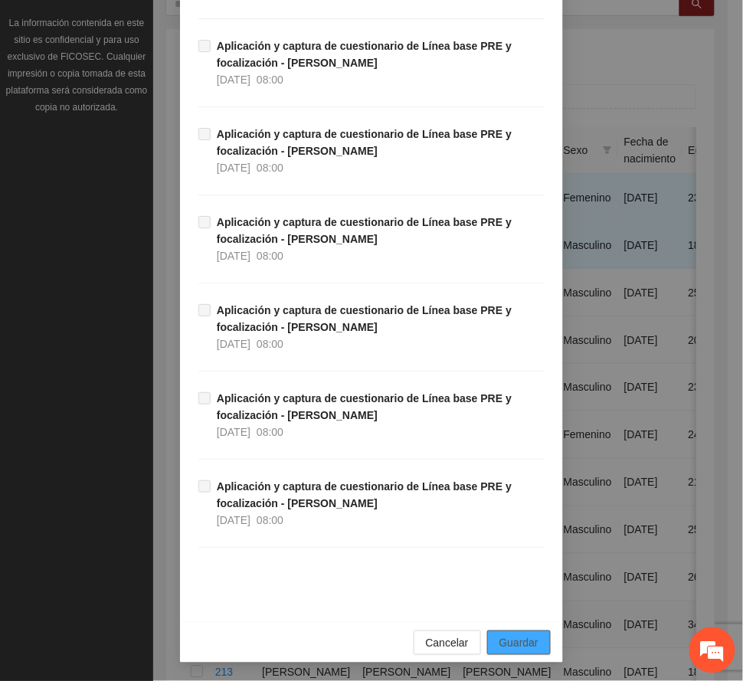
drag, startPoint x: 521, startPoint y: 638, endPoint x: 440, endPoint y: 647, distance: 81.7
click at [519, 639] on span "Guardar" at bounding box center [519, 642] width 39 height 17
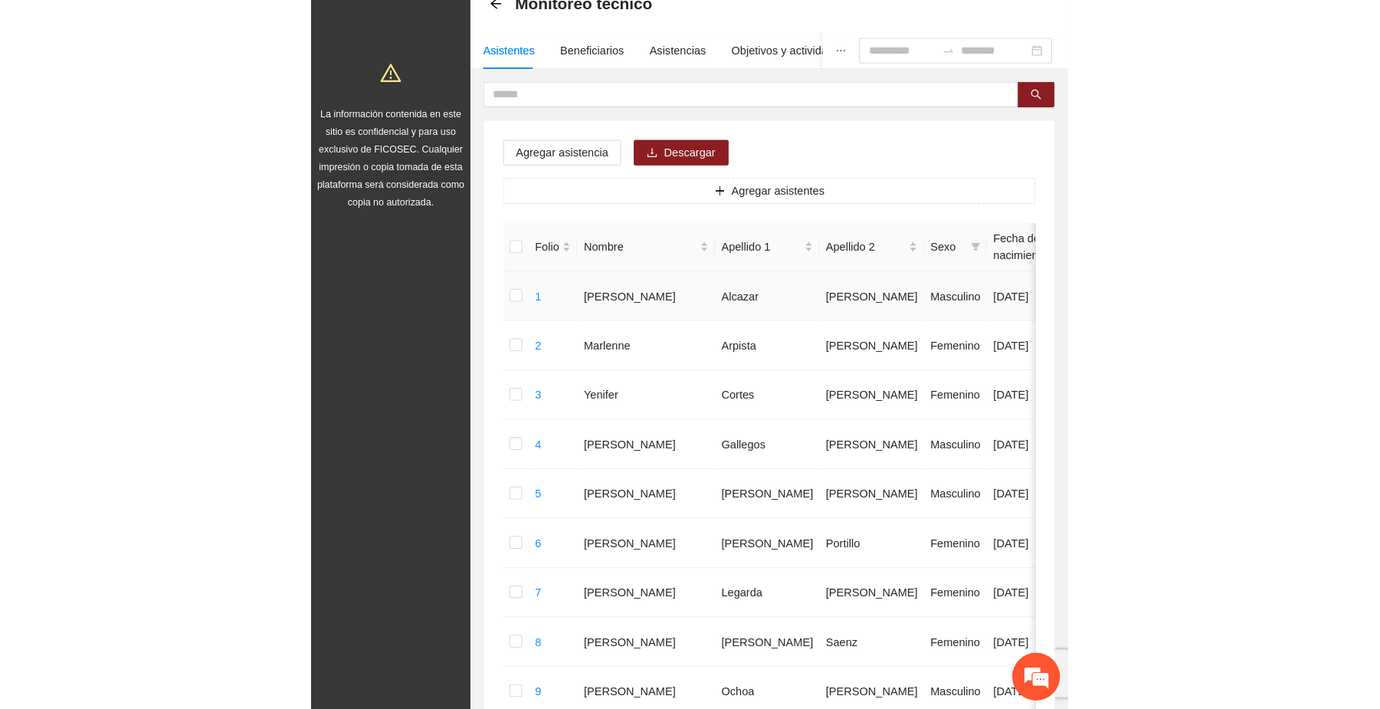
scroll to position [0, 0]
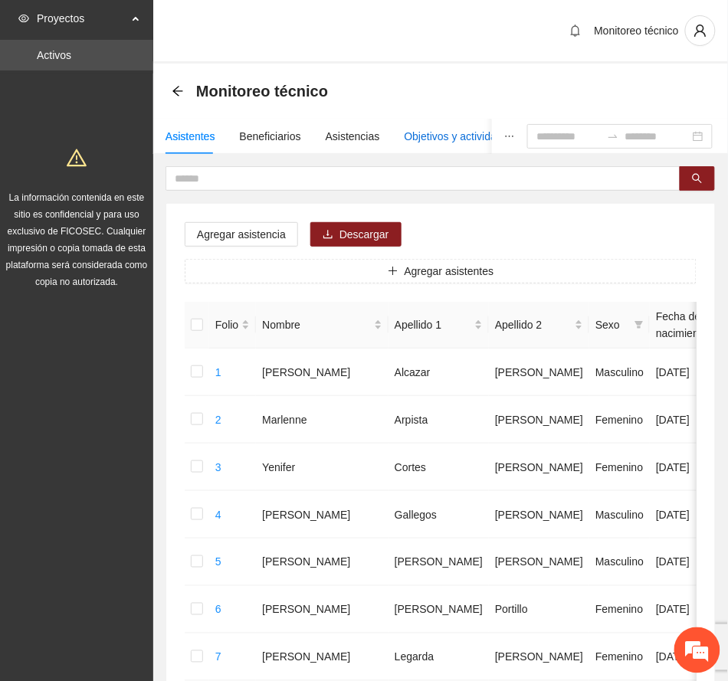
click at [415, 135] on div "Objetivos y actividades" at bounding box center [460, 136] width 110 height 17
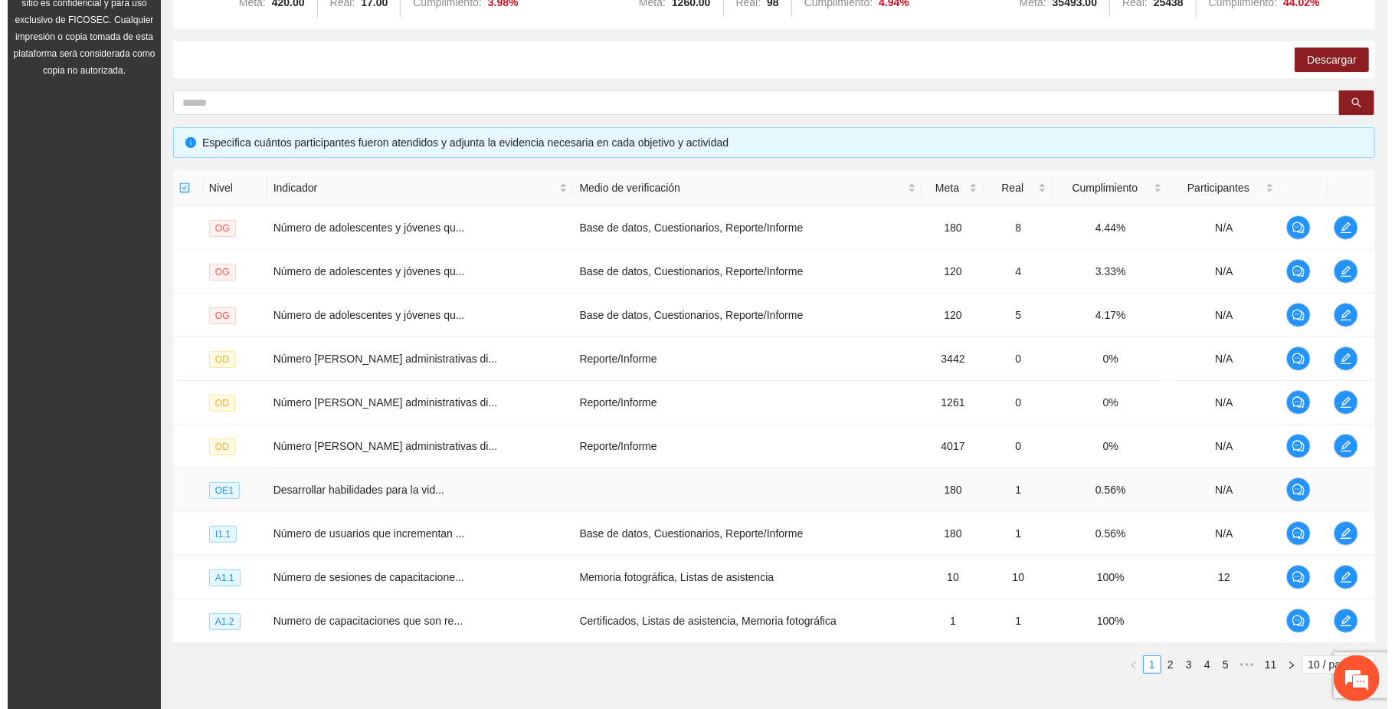
scroll to position [296, 0]
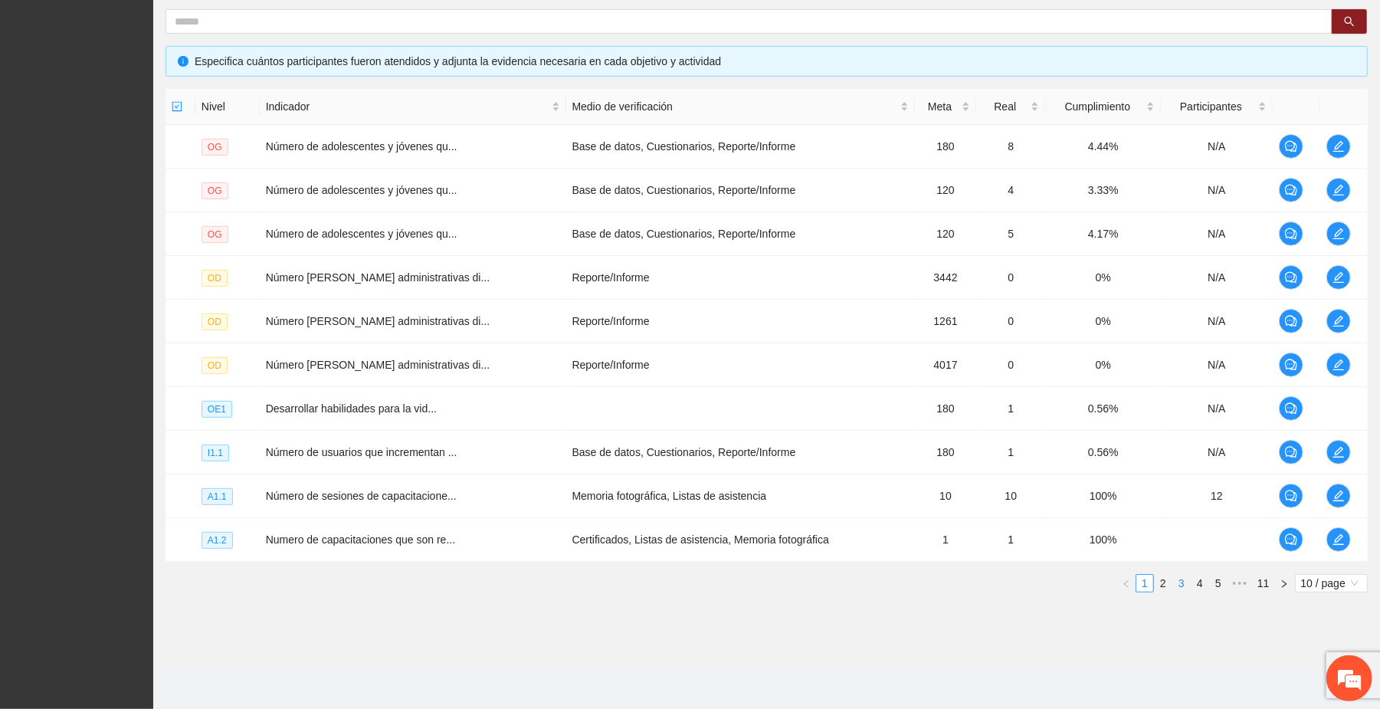
click at [1180, 581] on link "3" at bounding box center [1181, 583] width 17 height 17
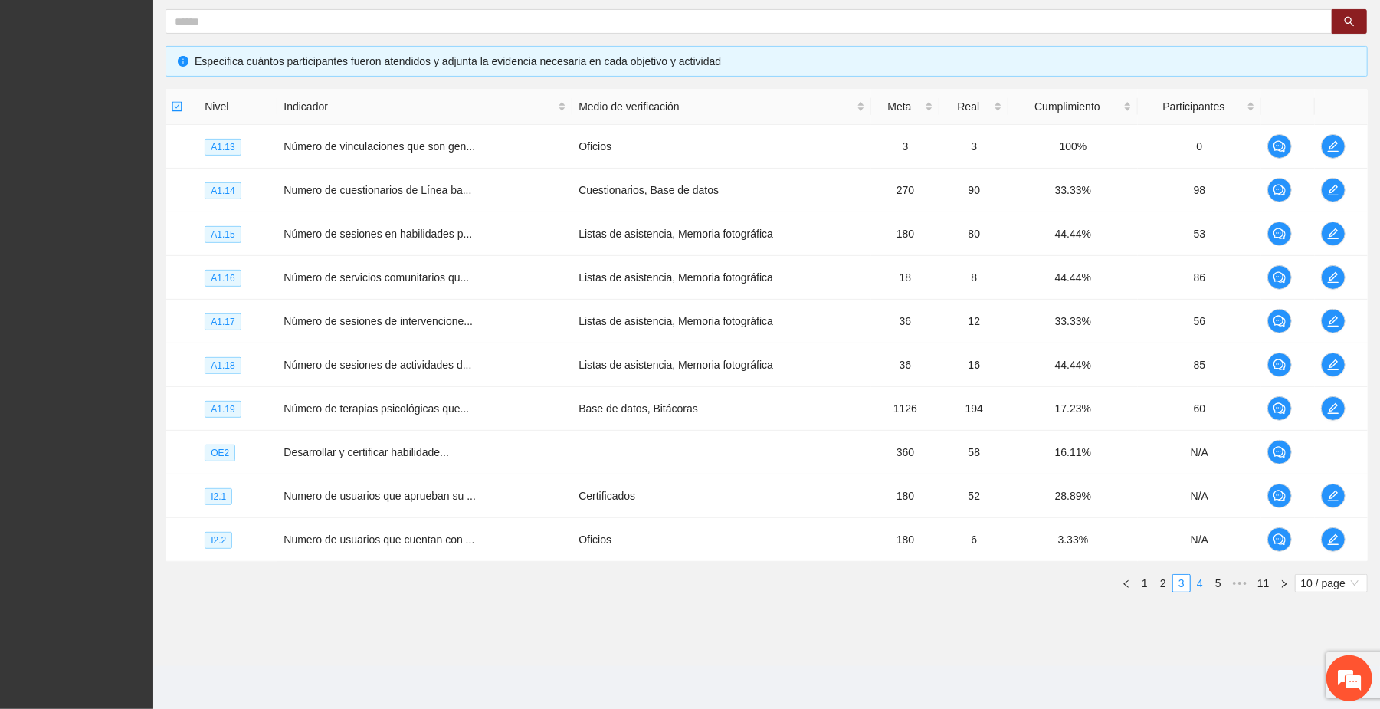
click at [1197, 583] on link "4" at bounding box center [1199, 583] width 17 height 17
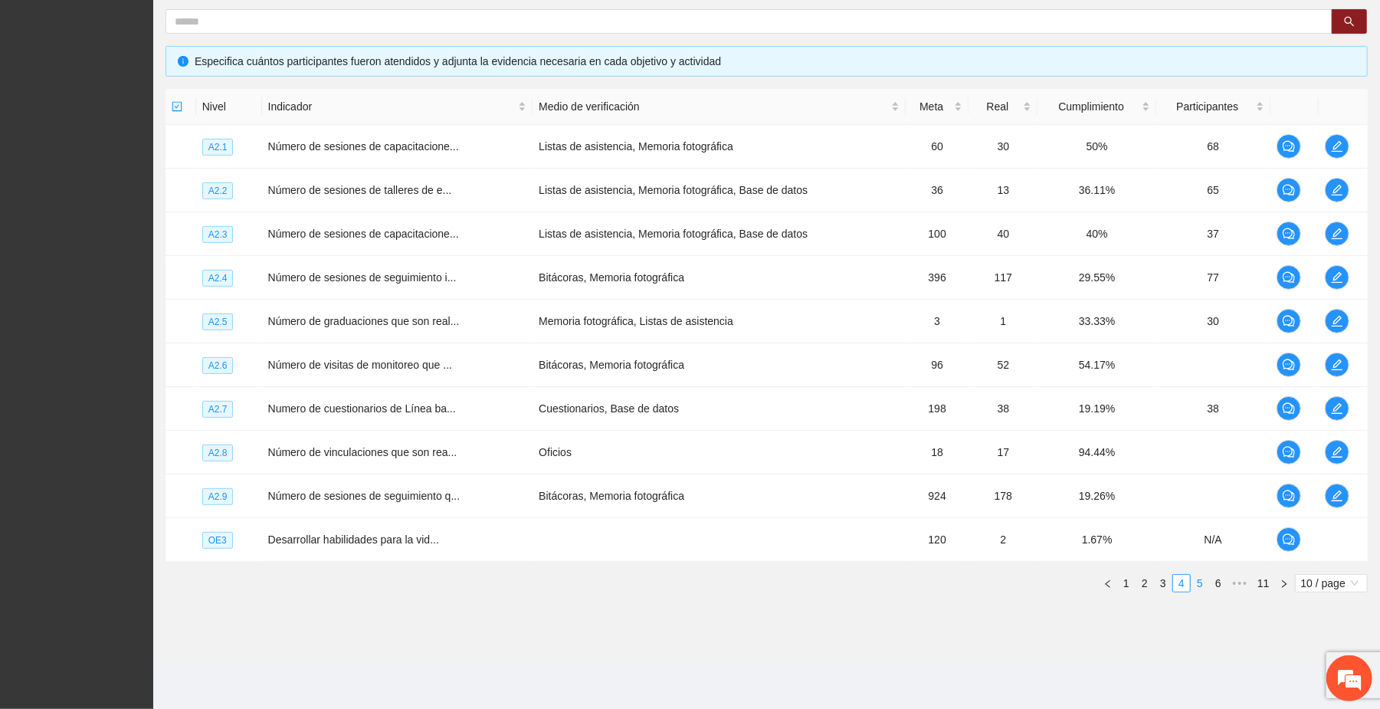
click at [1196, 584] on link "5" at bounding box center [1199, 583] width 17 height 17
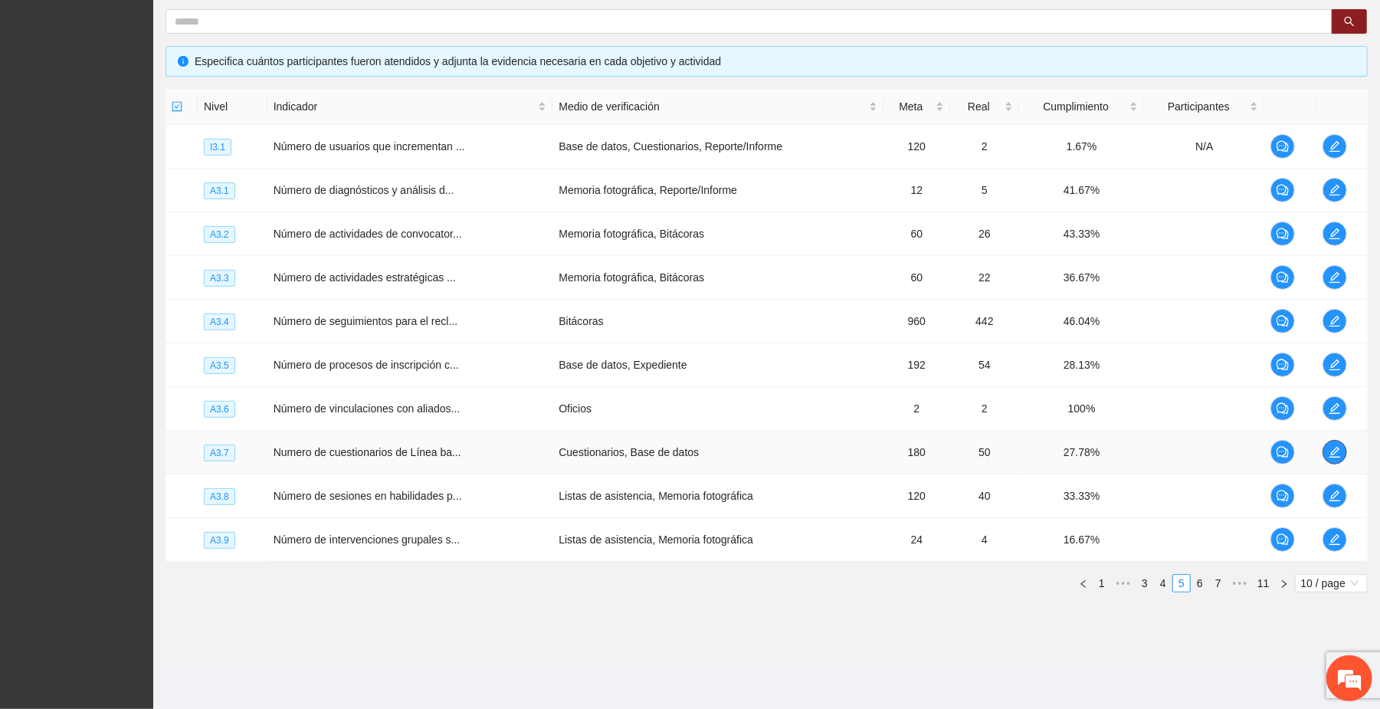
click at [1332, 451] on icon "edit" at bounding box center [1335, 452] width 12 height 12
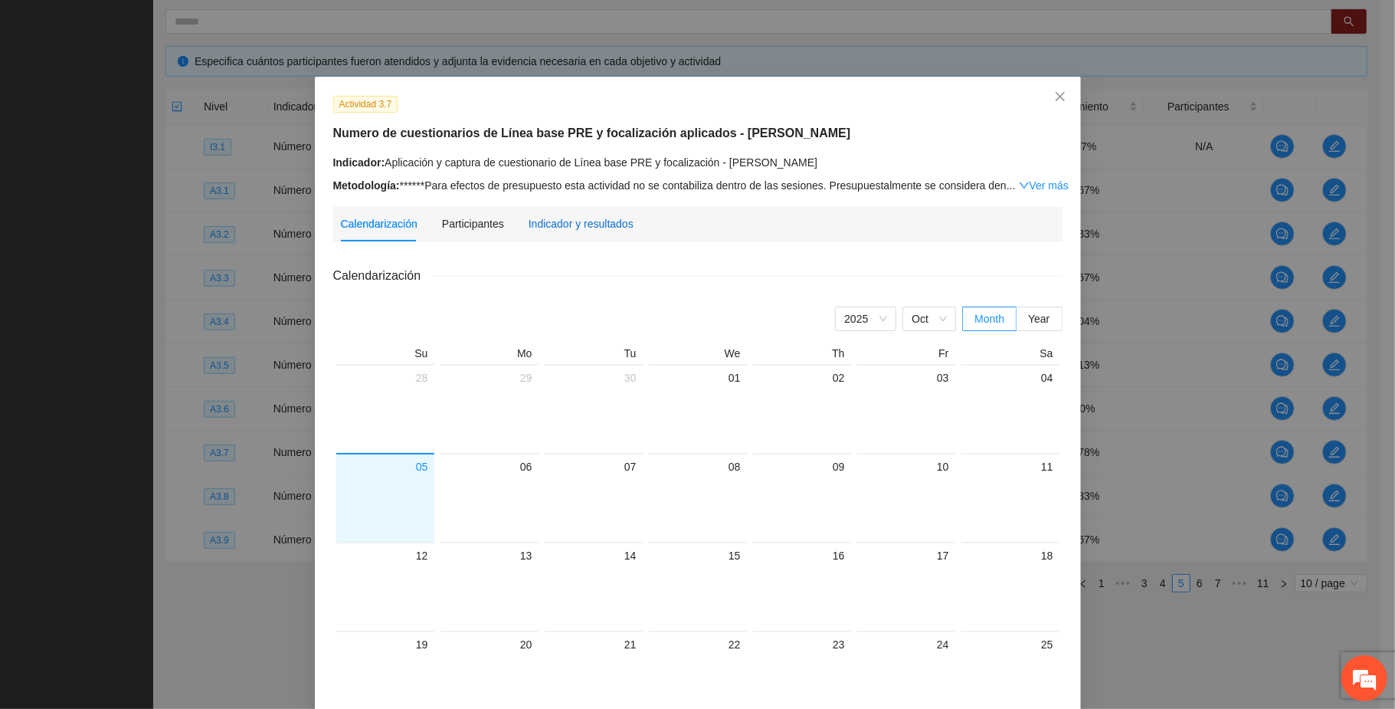
click at [558, 224] on div "Indicador y resultados" at bounding box center [581, 223] width 105 height 17
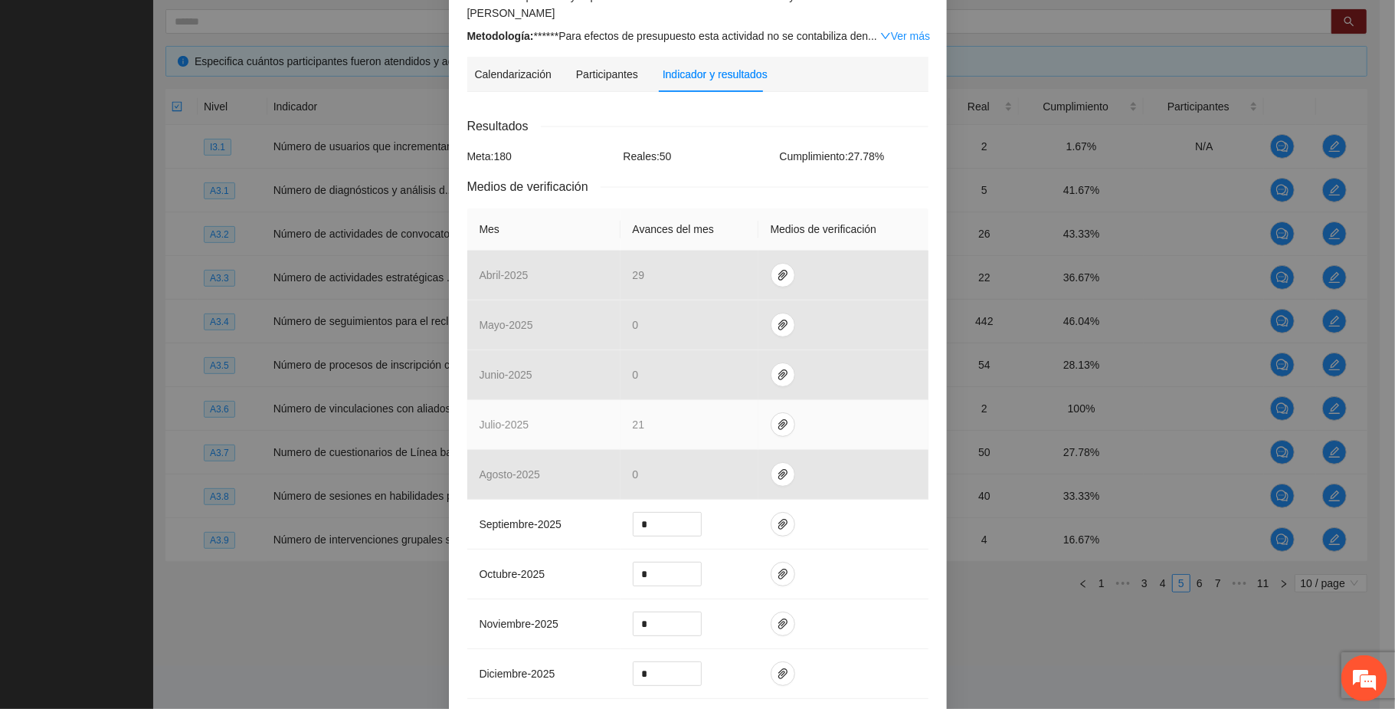
scroll to position [306, 0]
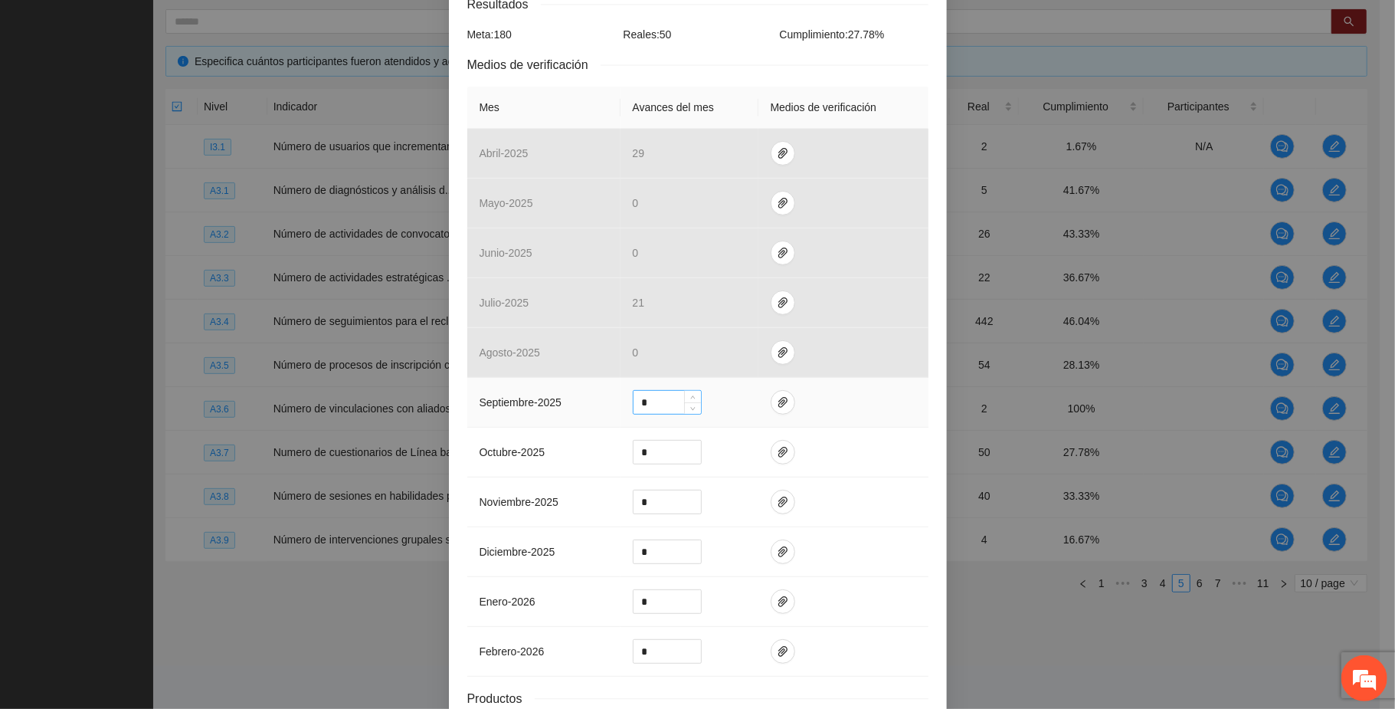
click at [648, 391] on input "*" at bounding box center [667, 402] width 67 height 23
type input "**"
click at [777, 396] on icon "paper-clip" at bounding box center [783, 402] width 12 height 12
click at [763, 339] on span "Adjuntar documento" at bounding box center [734, 342] width 96 height 17
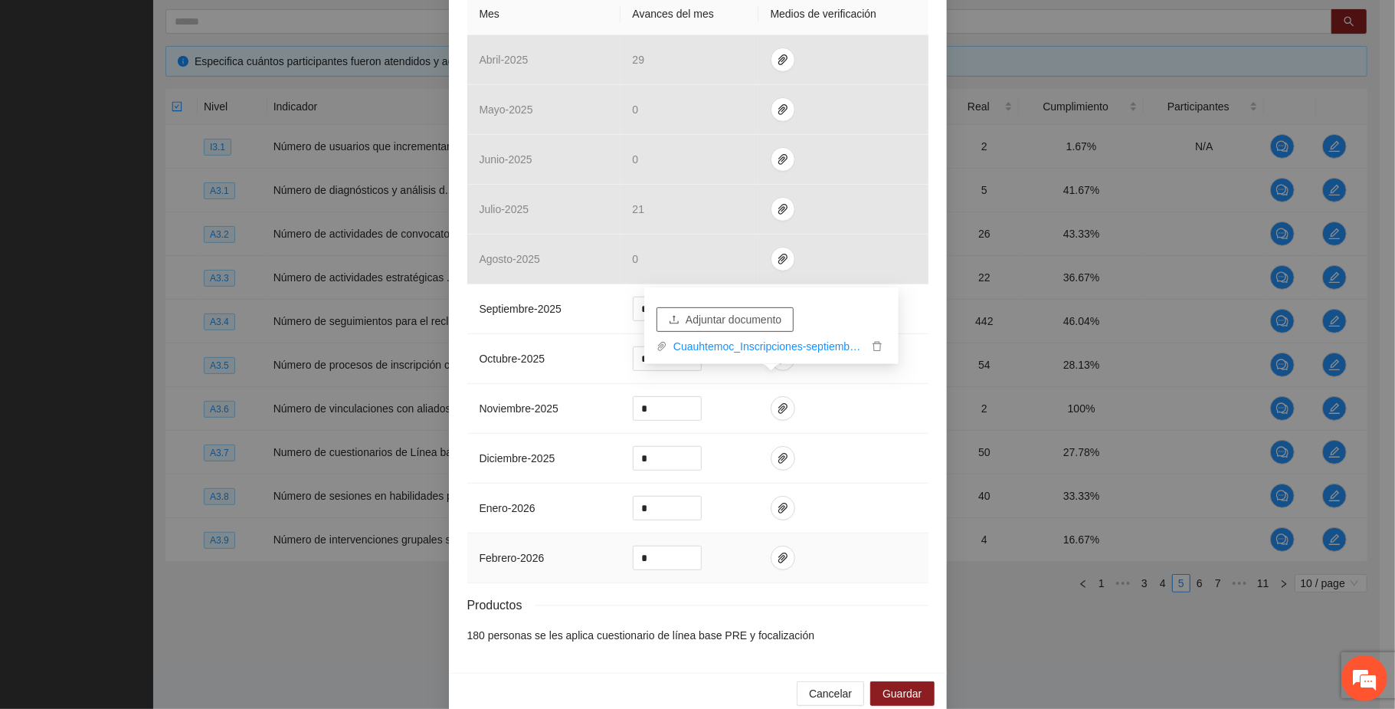
scroll to position [412, 0]
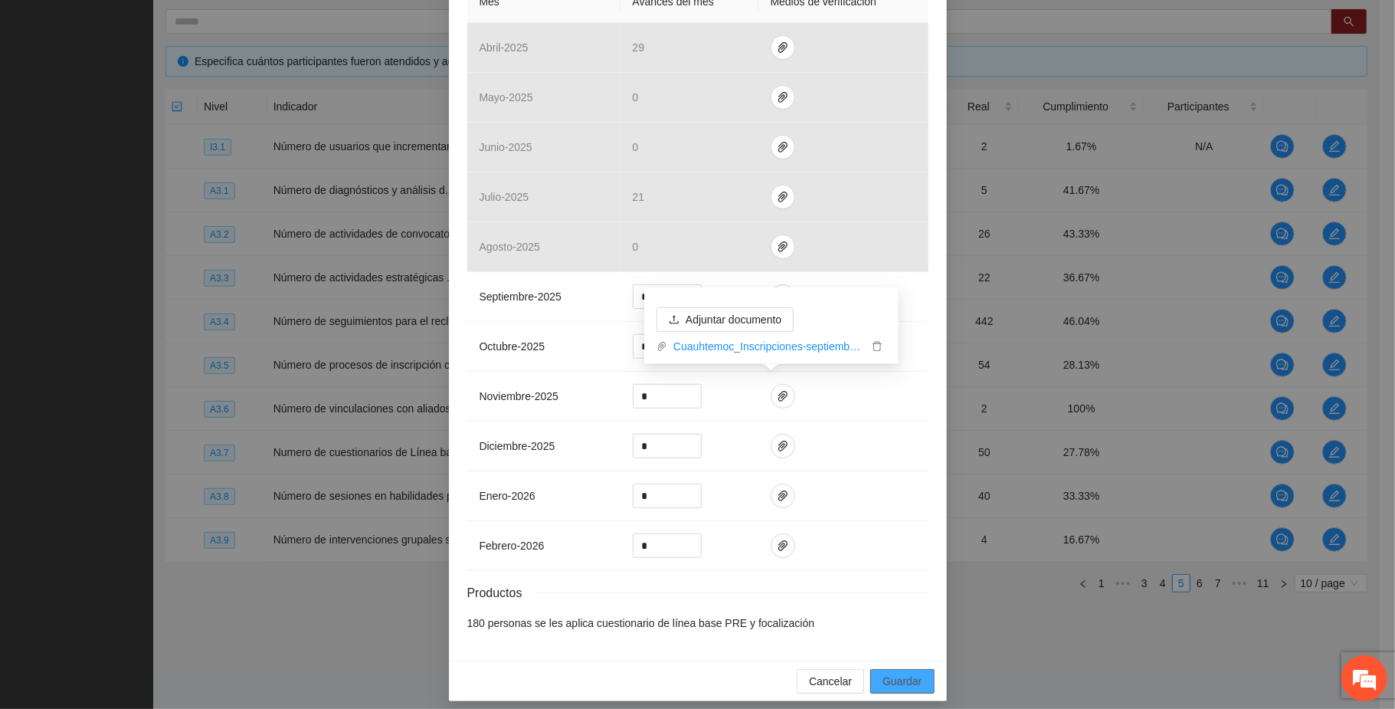
click at [907, 673] on span "Guardar" at bounding box center [902, 681] width 39 height 17
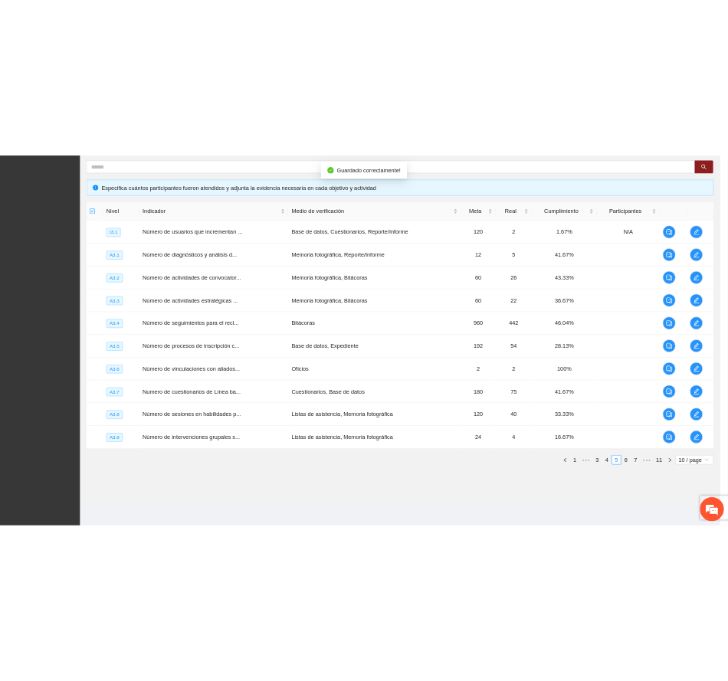
scroll to position [336, 0]
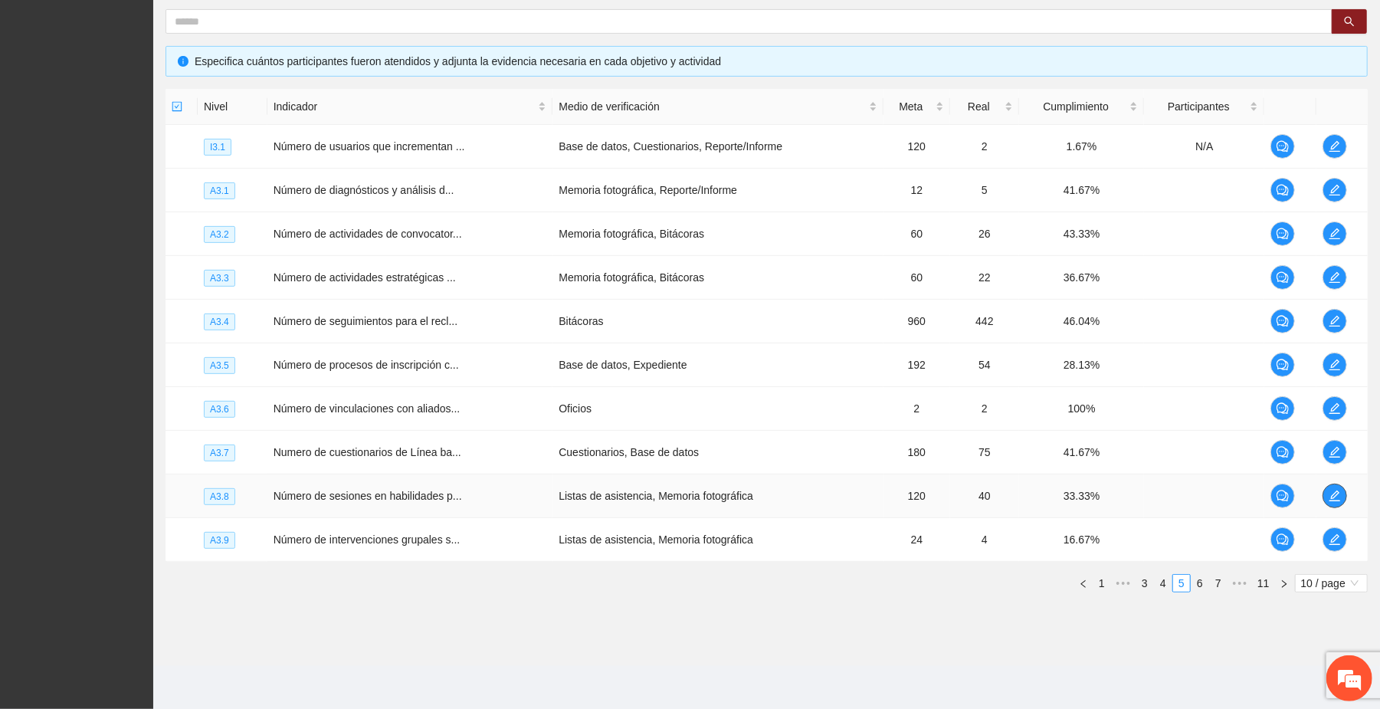
click at [1337, 495] on icon "edit" at bounding box center [1335, 496] width 12 height 12
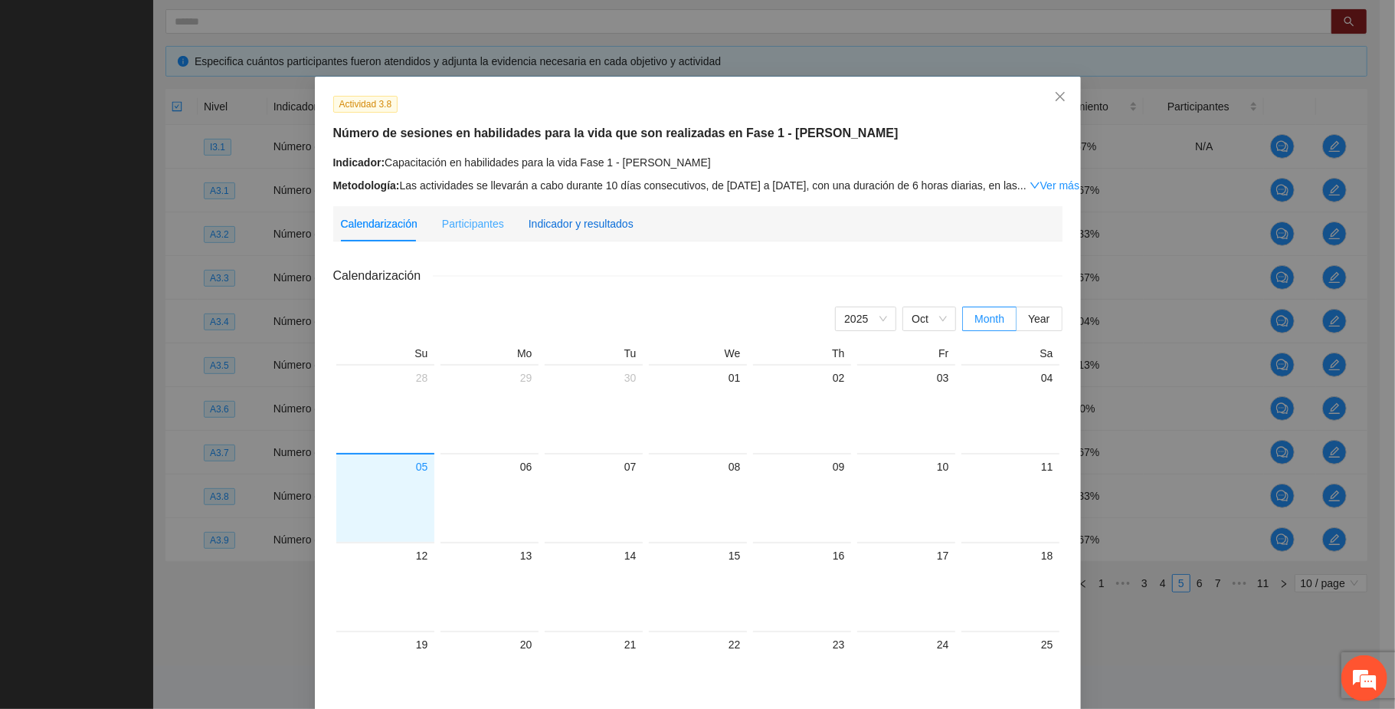
drag, startPoint x: 598, startPoint y: 216, endPoint x: 593, endPoint y: 244, distance: 28.0
click at [596, 215] on div "Indicador y resultados" at bounding box center [581, 223] width 105 height 17
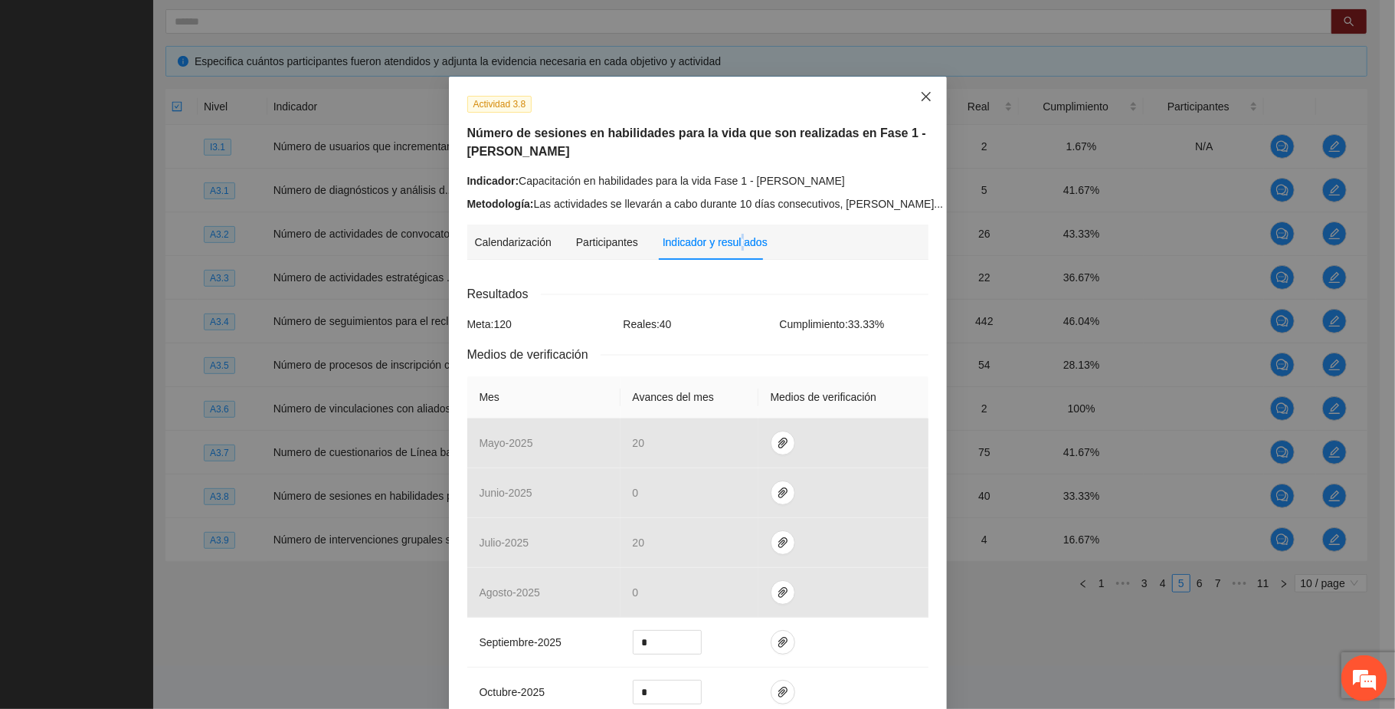
click at [920, 93] on icon "close" at bounding box center [926, 96] width 12 height 12
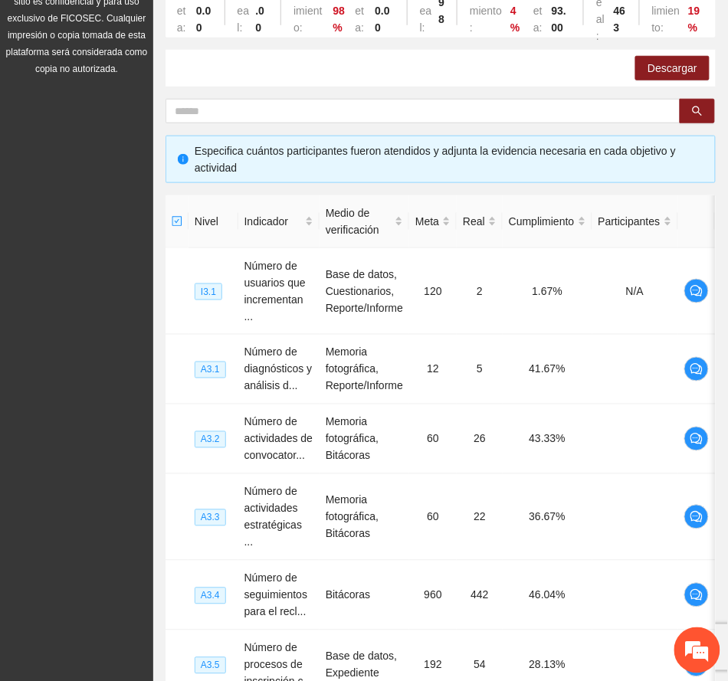
scroll to position [0, 0]
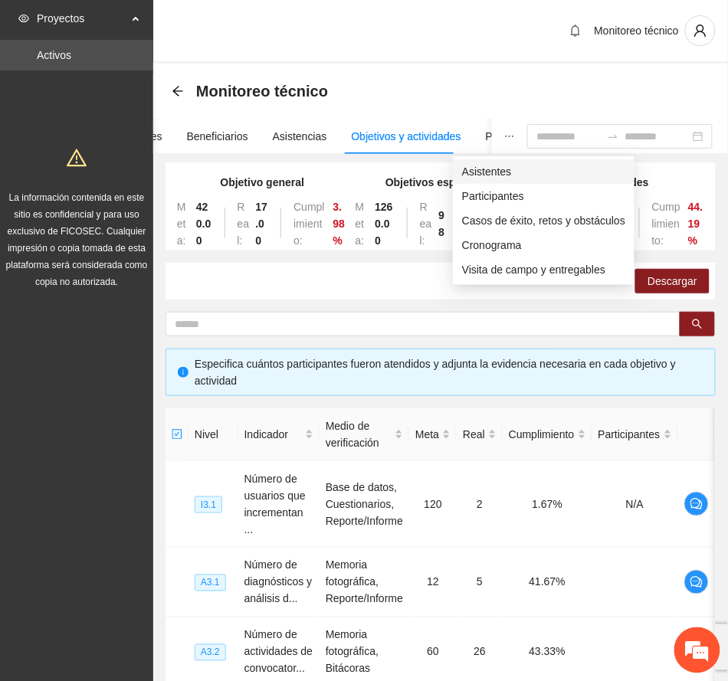
click at [494, 175] on span "Asistentes" at bounding box center [543, 171] width 163 height 17
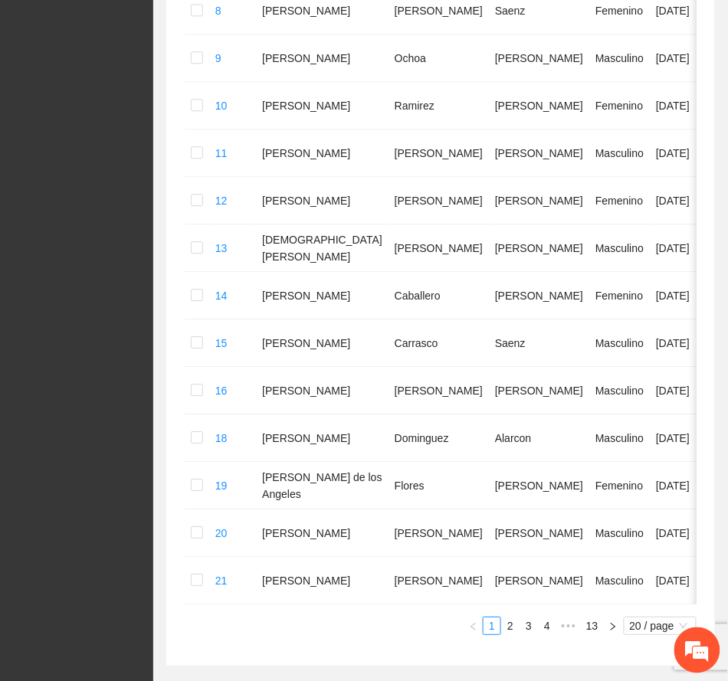
scroll to position [854, 0]
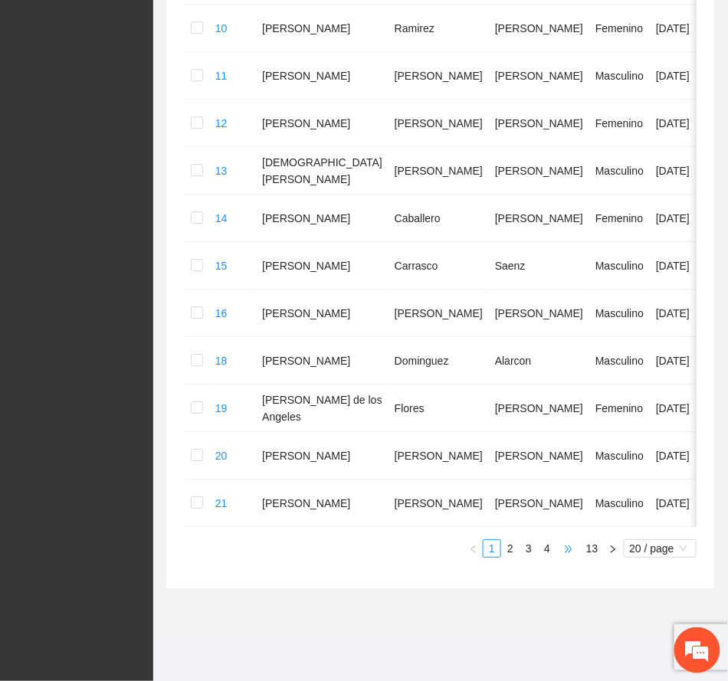
click at [571, 549] on span "•••" at bounding box center [568, 548] width 25 height 18
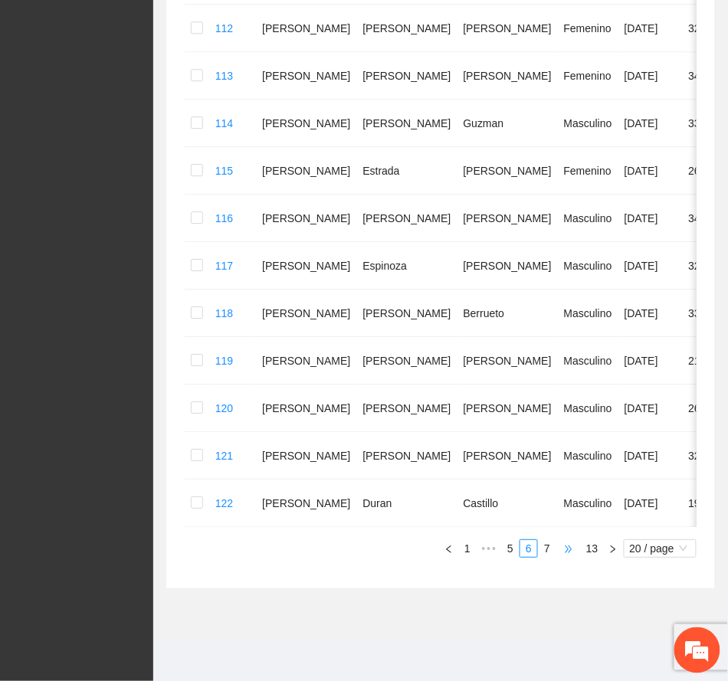
scroll to position [788, 0]
click at [572, 550] on span "•••" at bounding box center [568, 548] width 25 height 18
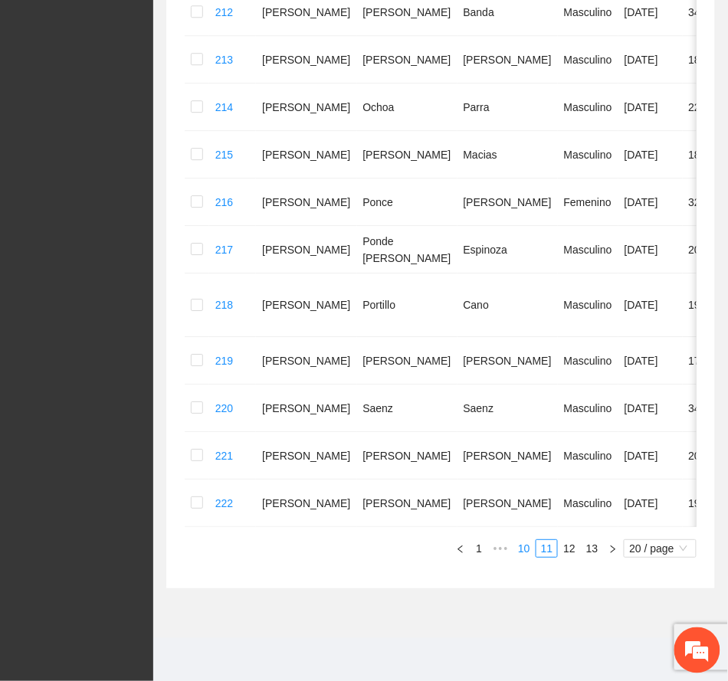
click at [523, 546] on link "10" at bounding box center [523, 548] width 21 height 17
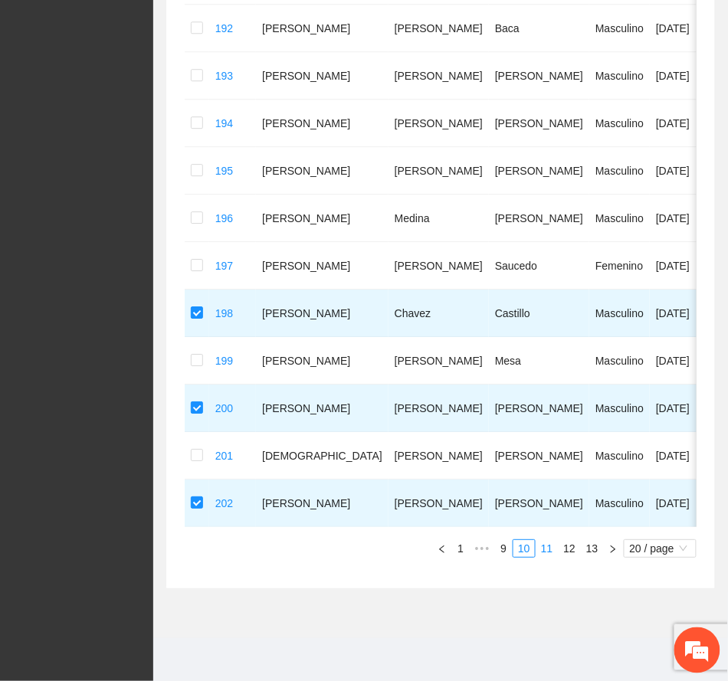
click at [543, 549] on link "11" at bounding box center [546, 548] width 21 height 17
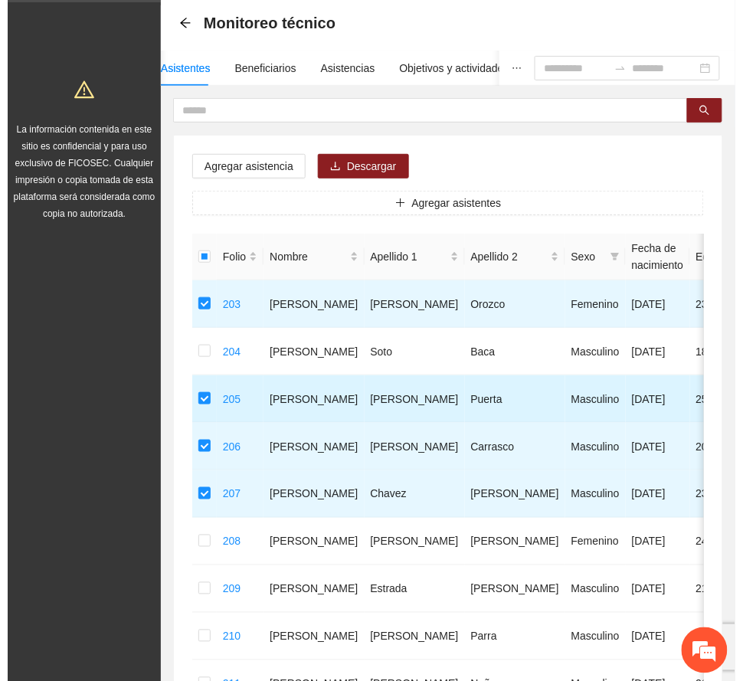
scroll to position [0, 0]
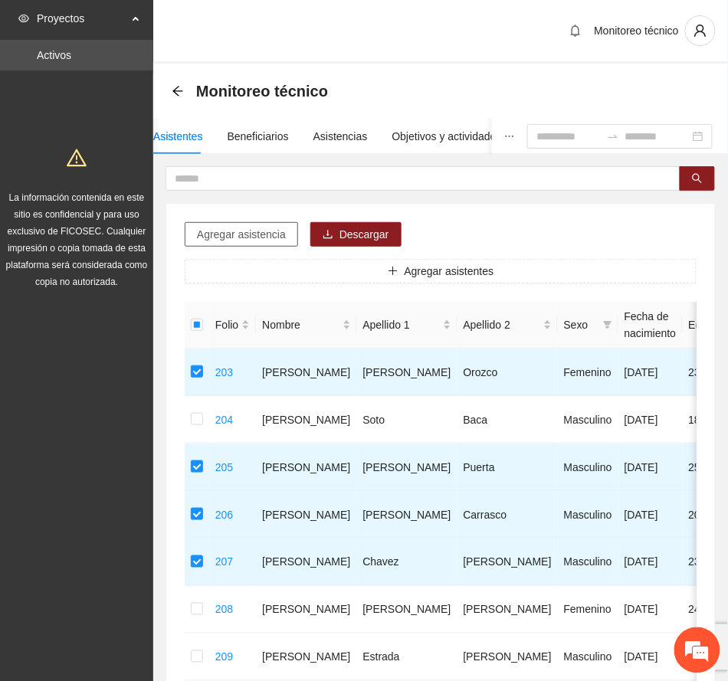
click at [270, 231] on span "Agregar asistencia" at bounding box center [241, 234] width 89 height 17
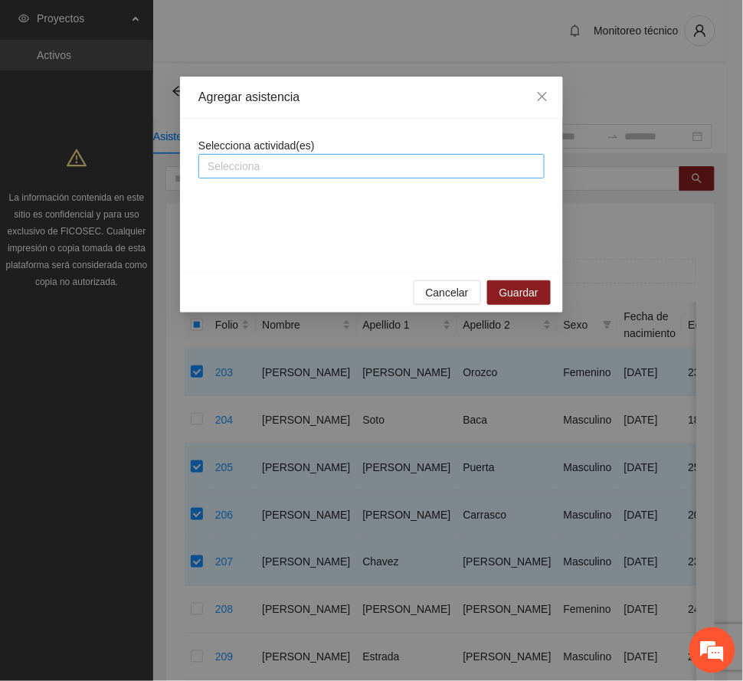
click at [329, 164] on div at bounding box center [371, 166] width 339 height 18
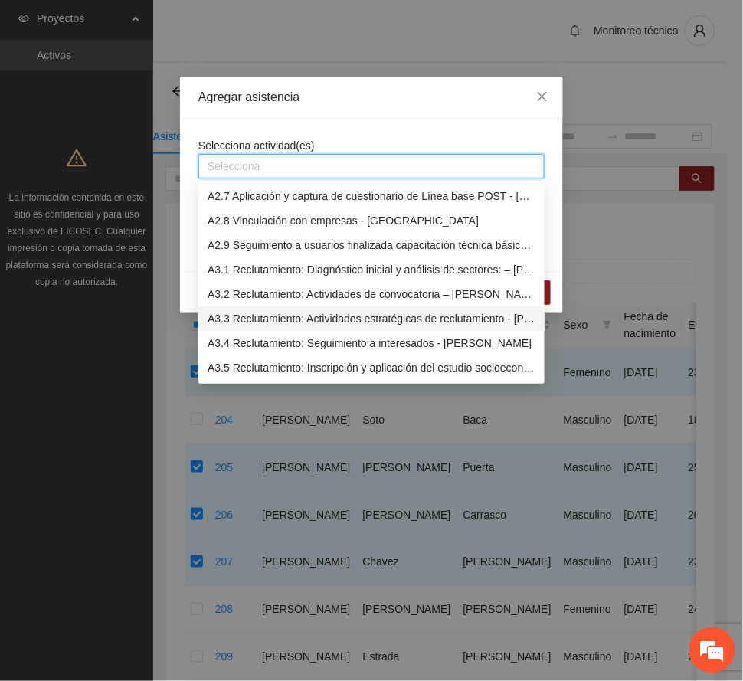
scroll to position [715, 0]
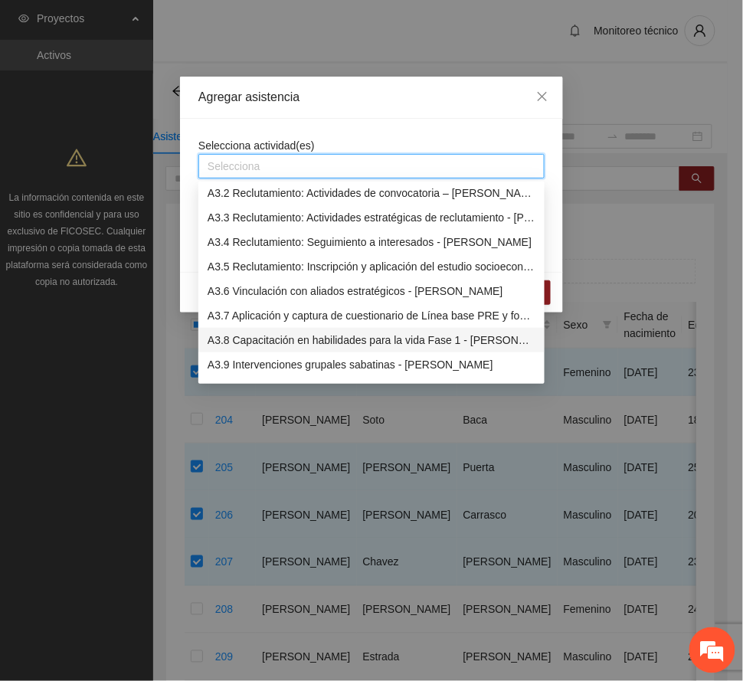
click at [334, 337] on div "A3.8 Capacitación en habilidades para la vida Fase 1 - [PERSON_NAME]" at bounding box center [372, 340] width 328 height 17
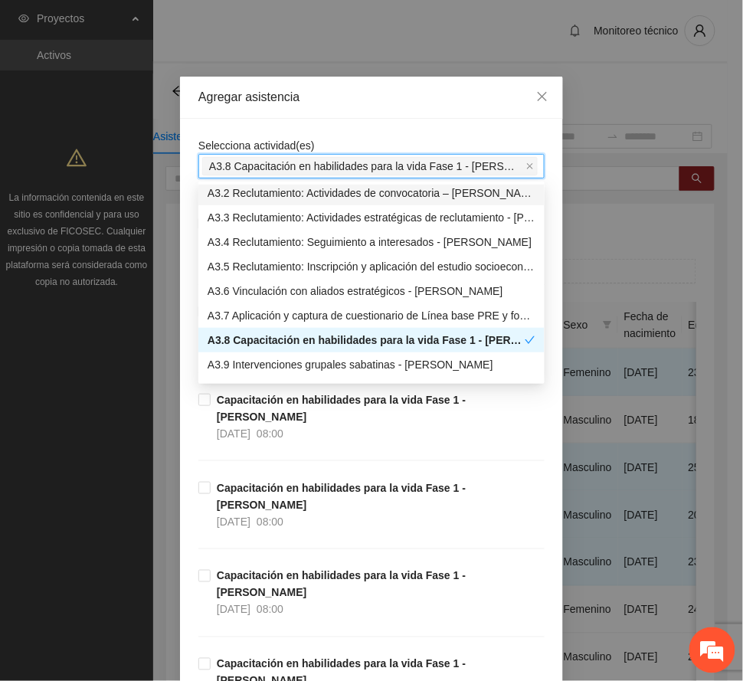
click at [375, 96] on div "Agregar asistencia" at bounding box center [371, 97] width 346 height 17
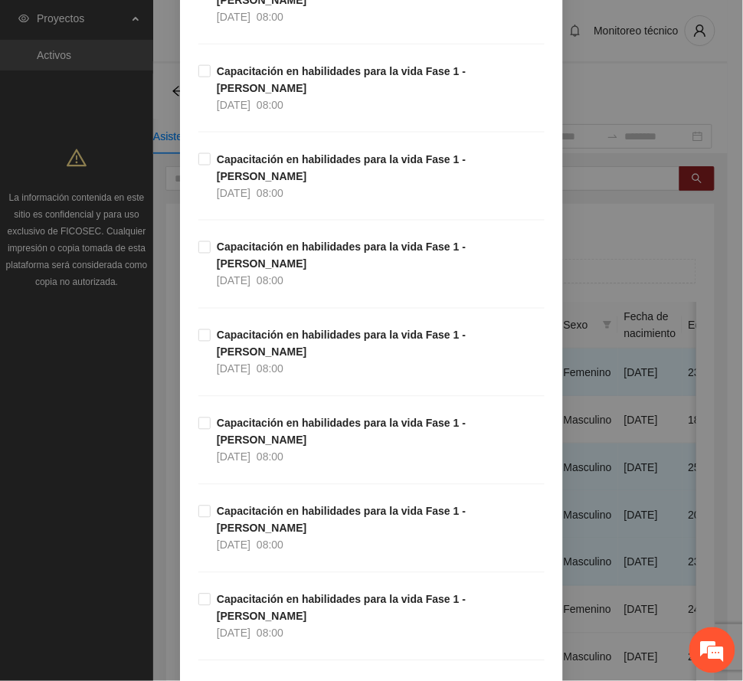
scroll to position [408, 0]
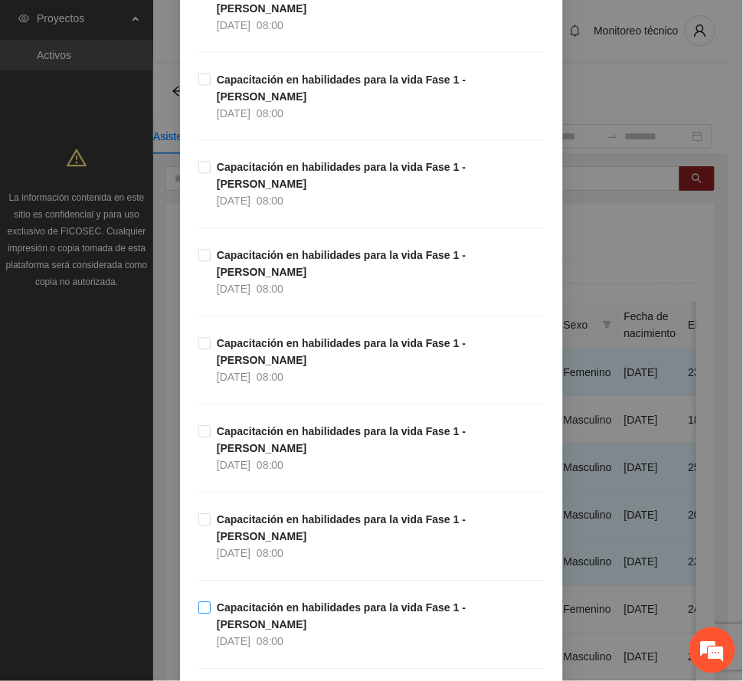
click at [313, 602] on strong "Capacitación en habilidades para la vida Fase 1 - [PERSON_NAME]" at bounding box center [341, 616] width 249 height 29
click at [307, 512] on span "Capacitación en habilidades para la vida Fase 1 - [PERSON_NAME] [DATE] 08:00" at bounding box center [378, 537] width 334 height 51
click at [282, 426] on strong "Capacitación en habilidades para la vida Fase 1 - [PERSON_NAME]" at bounding box center [341, 440] width 249 height 29
click at [282, 338] on strong "Capacitación en habilidades para la vida Fase 1 - [PERSON_NAME]" at bounding box center [341, 352] width 249 height 29
click at [268, 250] on strong "Capacitación en habilidades para la vida Fase 1 - [PERSON_NAME]" at bounding box center [341, 264] width 249 height 29
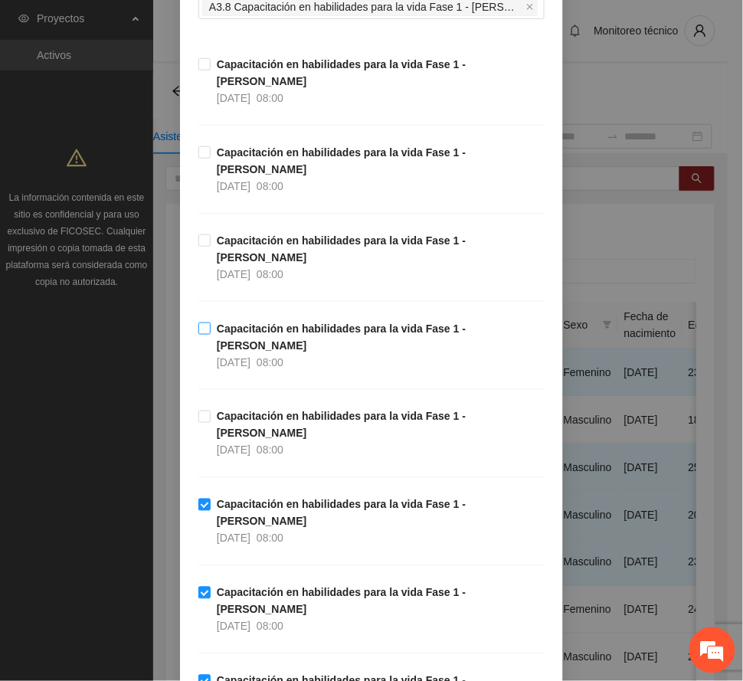
scroll to position [102, 0]
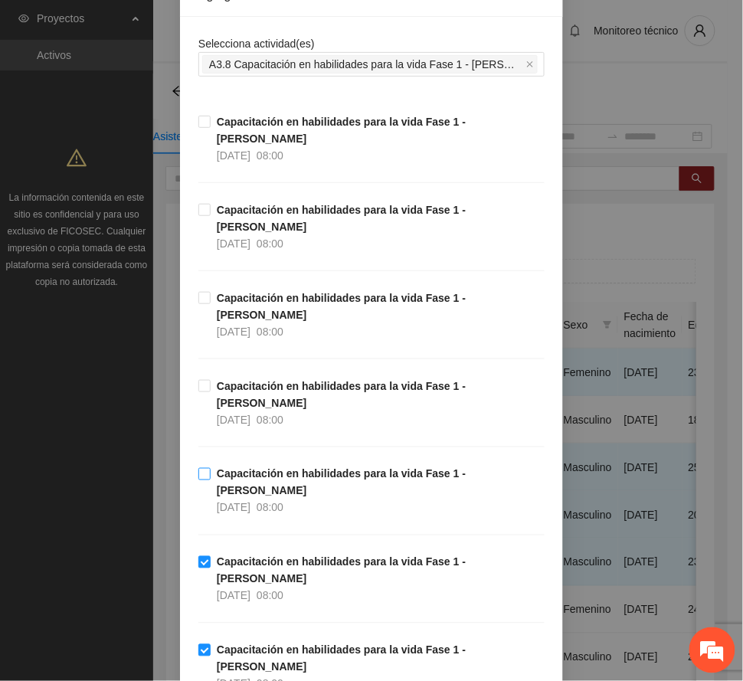
click at [253, 468] on strong "Capacitación en habilidades para la vida Fase 1 - [PERSON_NAME]" at bounding box center [341, 482] width 249 height 29
click at [242, 380] on strong "Capacitación en habilidades para la vida Fase 1 - [PERSON_NAME]" at bounding box center [341, 394] width 249 height 29
click at [251, 290] on span "Capacitación en habilidades para la vida Fase 1 - [PERSON_NAME] [DATE] 08:00" at bounding box center [378, 315] width 334 height 51
click at [240, 235] on div "[DATE]" at bounding box center [234, 243] width 34 height 17
click at [246, 116] on strong "Capacitación en habilidades para la vida Fase 1 - [PERSON_NAME]" at bounding box center [341, 130] width 249 height 29
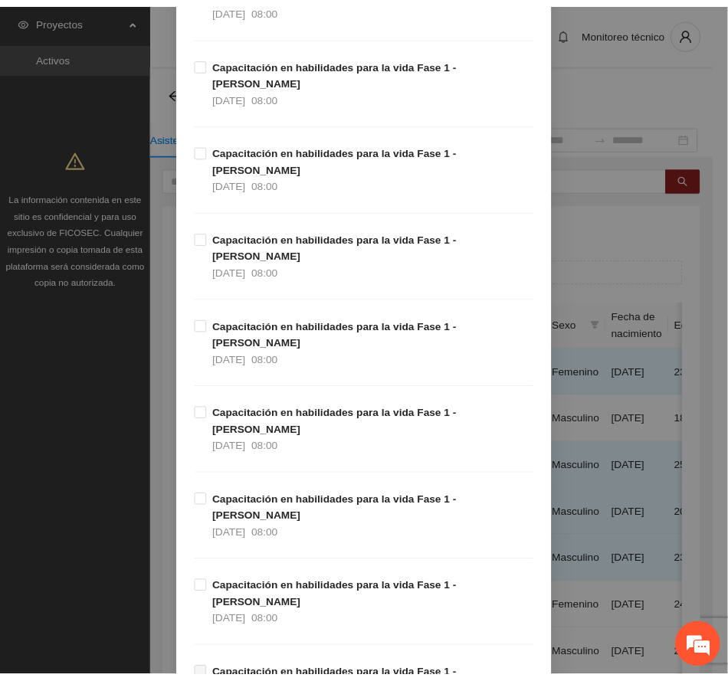
scroll to position [1794, 0]
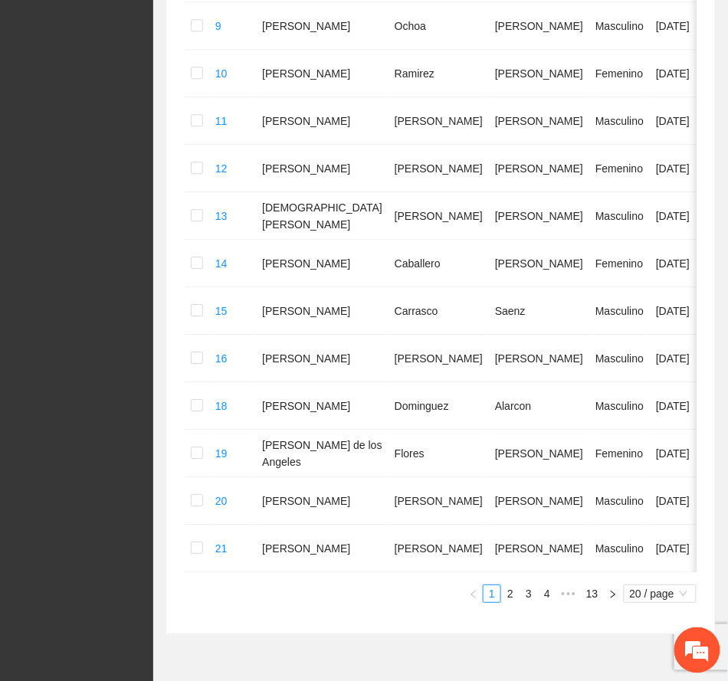
scroll to position [854, 0]
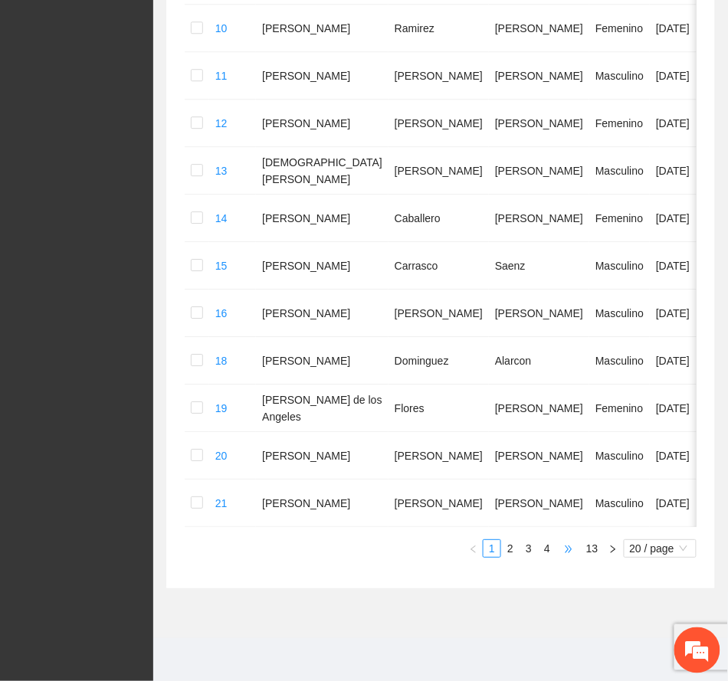
click at [569, 550] on span "•••" at bounding box center [568, 548] width 25 height 18
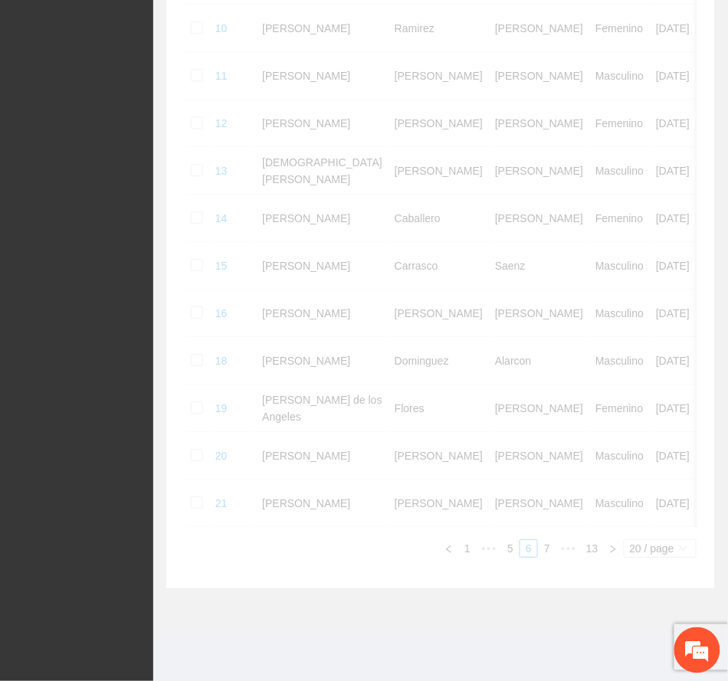
scroll to position [788, 0]
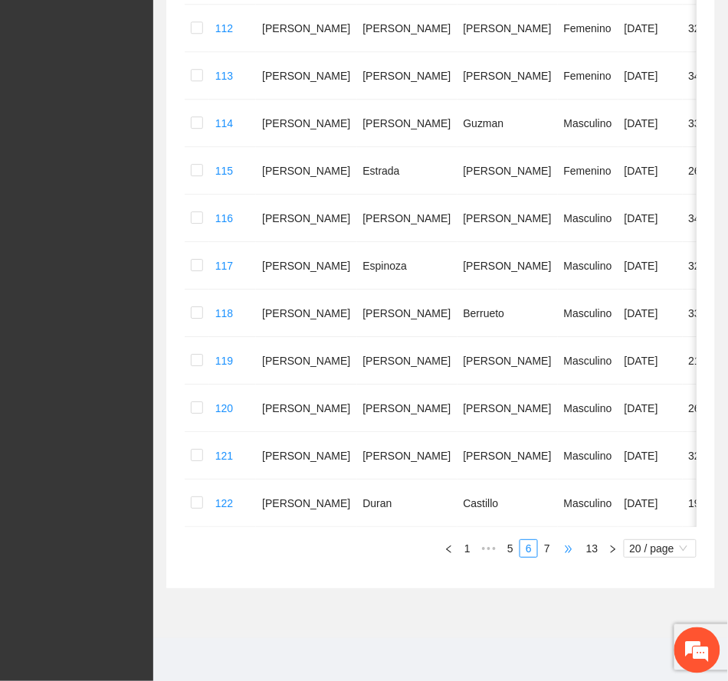
click at [569, 552] on span "•••" at bounding box center [568, 548] width 25 height 18
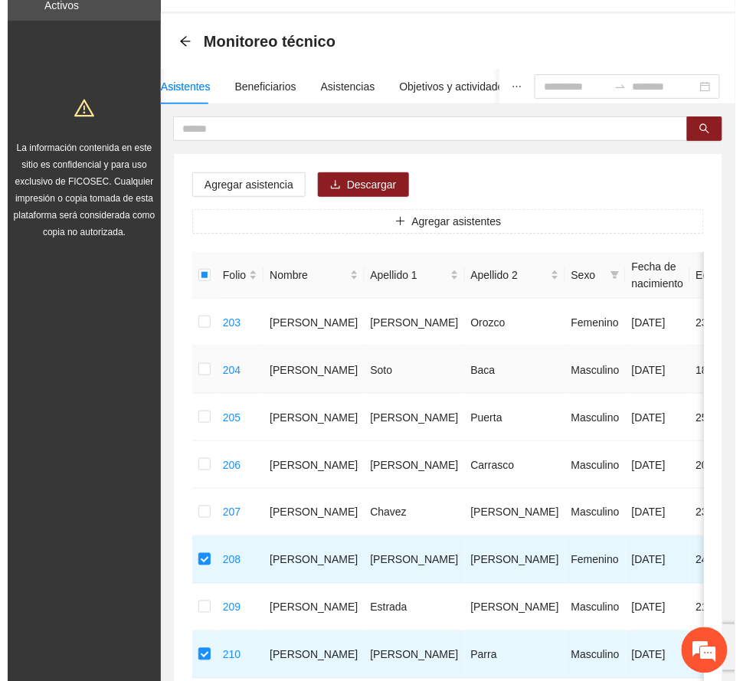
scroll to position [0, 0]
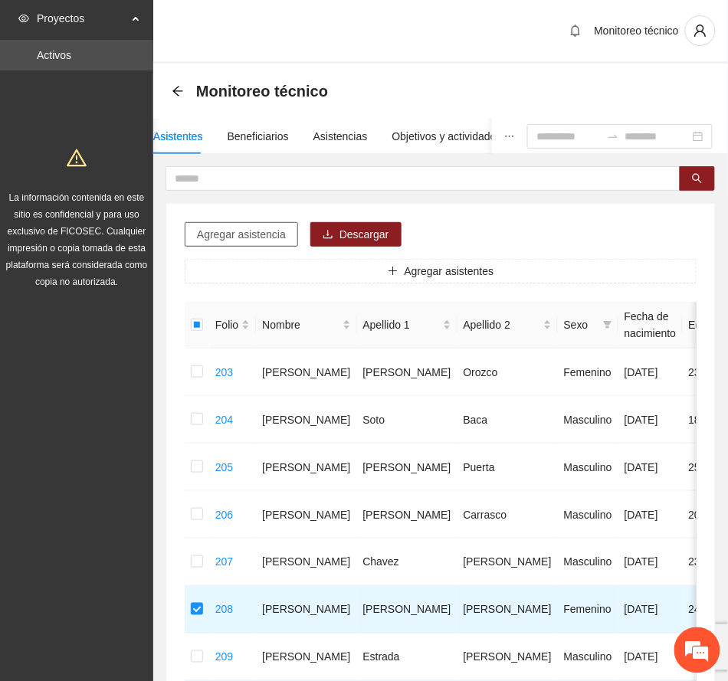
click at [273, 234] on span "Agregar asistencia" at bounding box center [241, 234] width 89 height 17
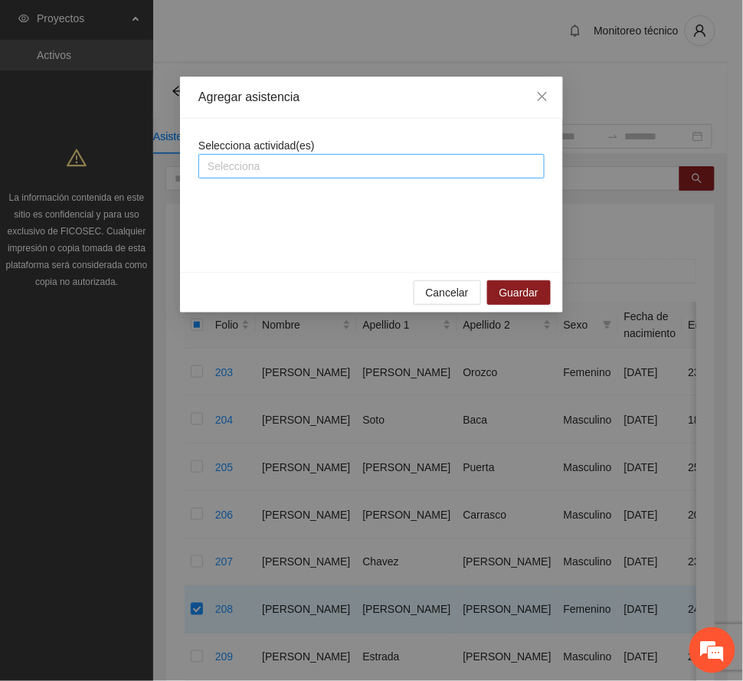
click at [322, 166] on div at bounding box center [371, 166] width 339 height 18
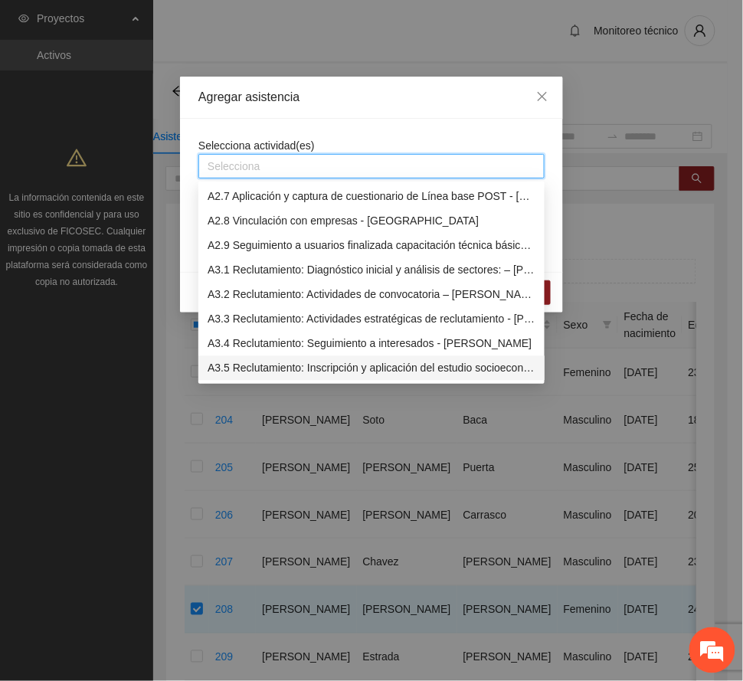
scroll to position [715, 0]
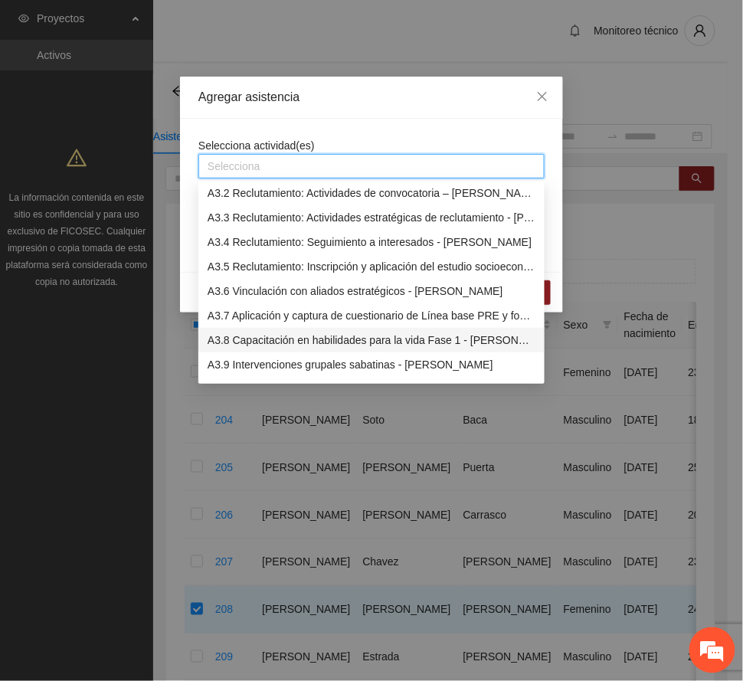
click at [294, 336] on div "A3.8 Capacitación en habilidades para la vida Fase 1 - [PERSON_NAME]" at bounding box center [372, 340] width 328 height 17
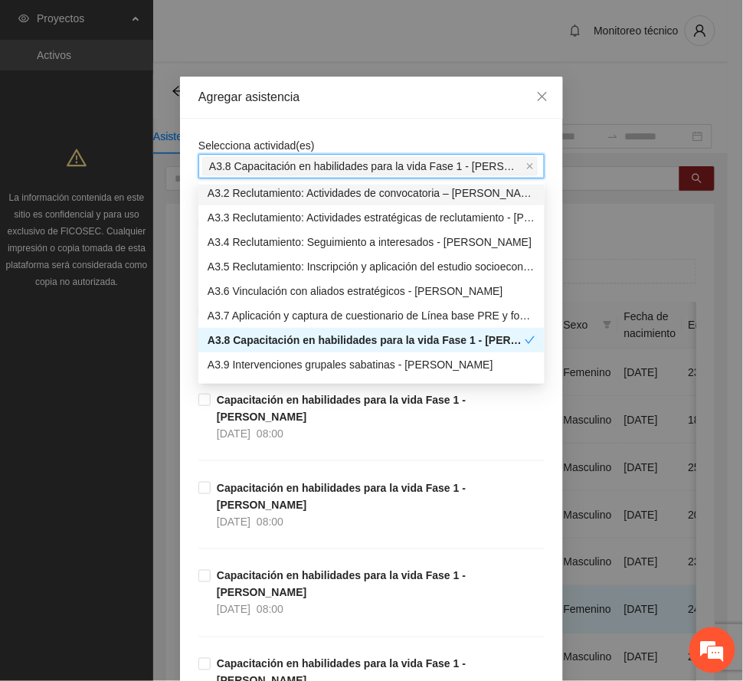
click at [391, 99] on div "Agregar asistencia" at bounding box center [371, 97] width 346 height 17
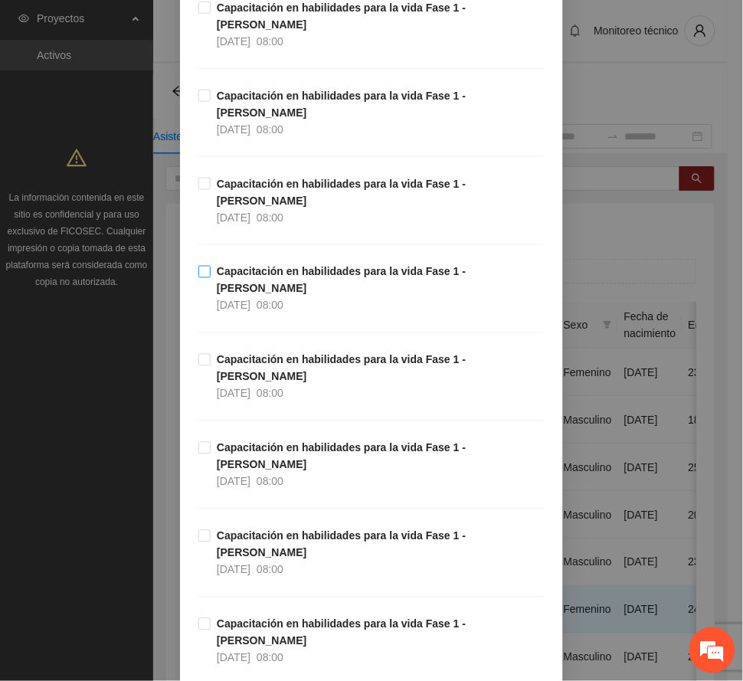
scroll to position [306, 0]
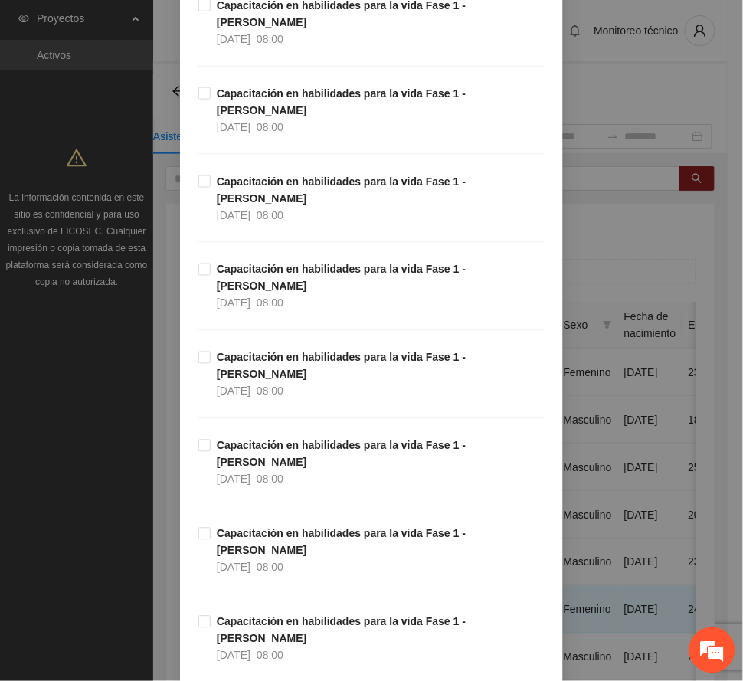
click at [283, 650] on span "08:00" at bounding box center [270, 656] width 27 height 12
click at [265, 559] on div "[DATE] 08:00" at bounding box center [250, 567] width 67 height 17
click at [250, 440] on strong "Capacitación en habilidades para la vida Fase 1 - [PERSON_NAME]" at bounding box center [341, 454] width 249 height 29
click at [242, 385] on span "[DATE]" at bounding box center [234, 391] width 34 height 12
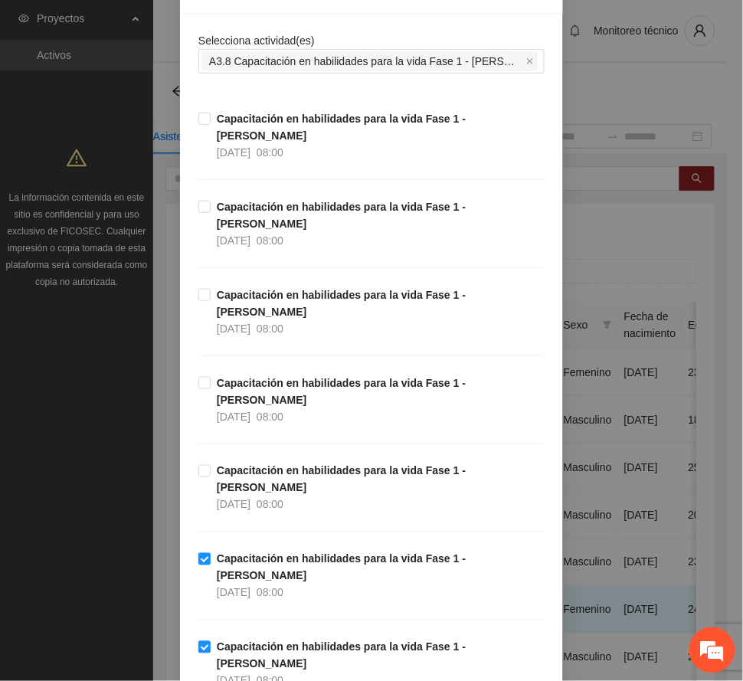
scroll to position [102, 0]
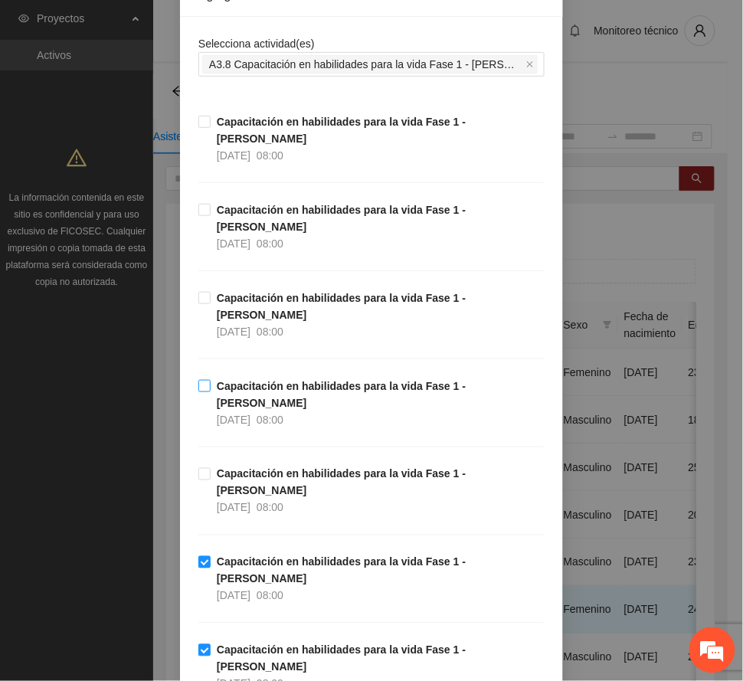
click at [242, 414] on span "[DATE]" at bounding box center [234, 420] width 34 height 12
click at [259, 292] on strong "Capacitación en habilidades para la vida Fase 1 - [PERSON_NAME]" at bounding box center [341, 306] width 249 height 29
click at [251, 202] on span "Capacitación en habilidades para la vida Fase 1 - [PERSON_NAME] [DATE] 08:00" at bounding box center [378, 227] width 334 height 51
click at [255, 126] on strong "Capacitación en habilidades para la vida Fase 1 - [PERSON_NAME]" at bounding box center [341, 130] width 249 height 29
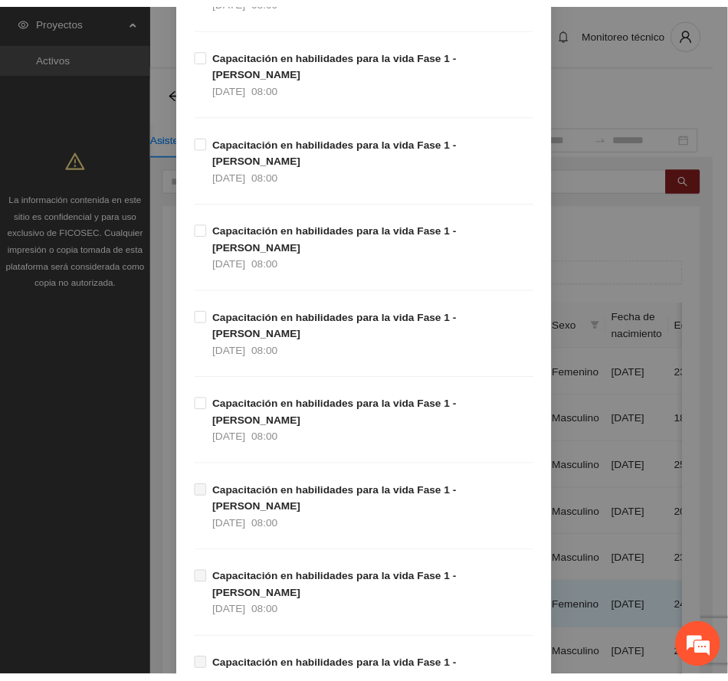
scroll to position [1794, 0]
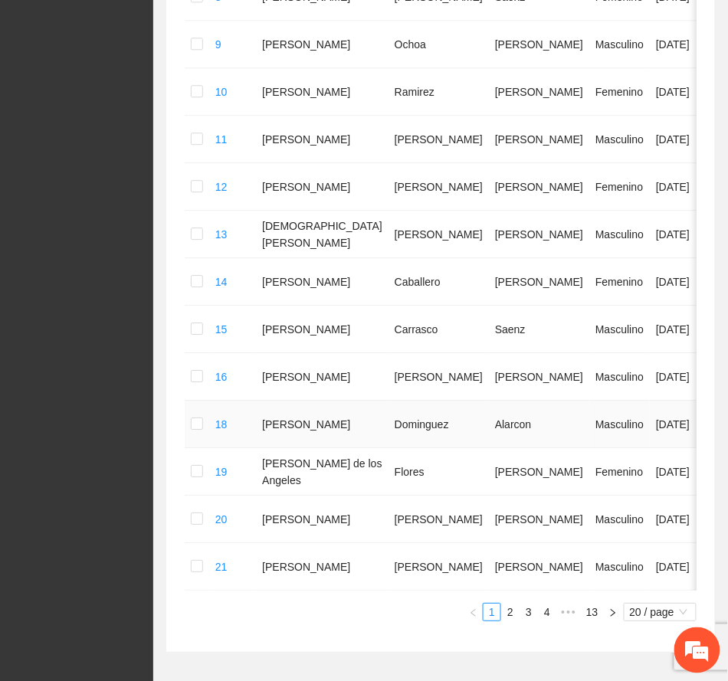
scroll to position [854, 0]
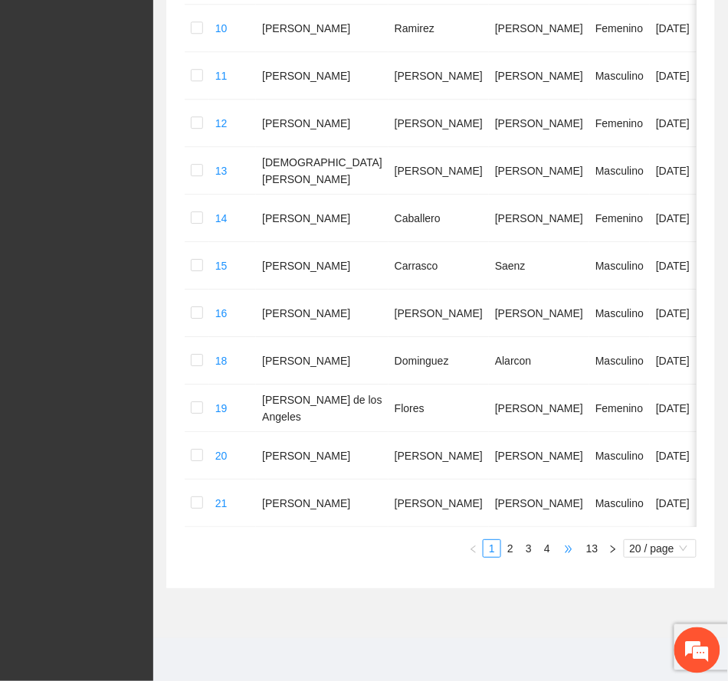
click at [571, 550] on span "•••" at bounding box center [568, 548] width 25 height 18
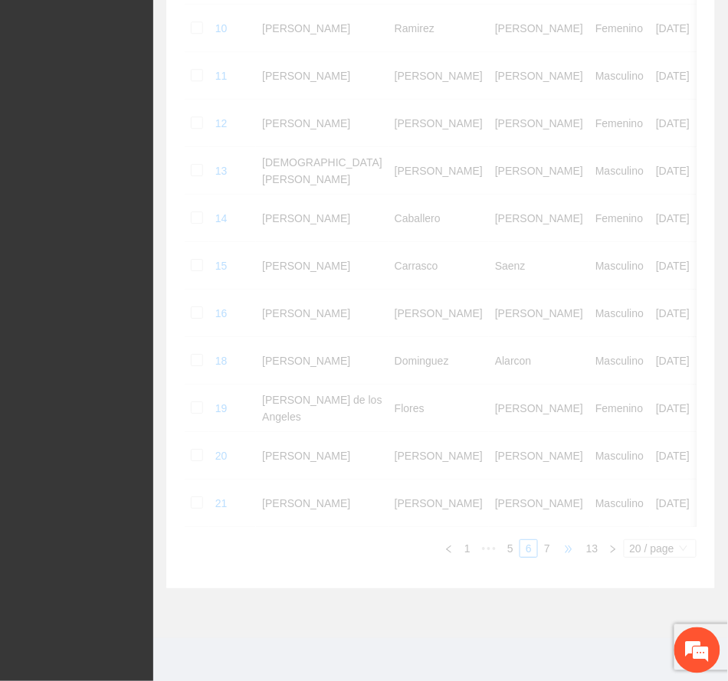
scroll to position [788, 0]
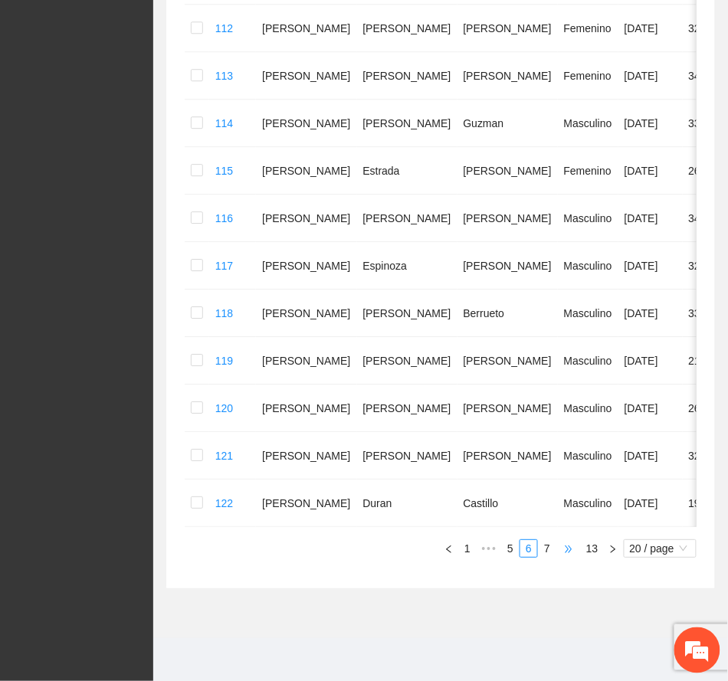
click at [568, 553] on span "•••" at bounding box center [568, 548] width 25 height 18
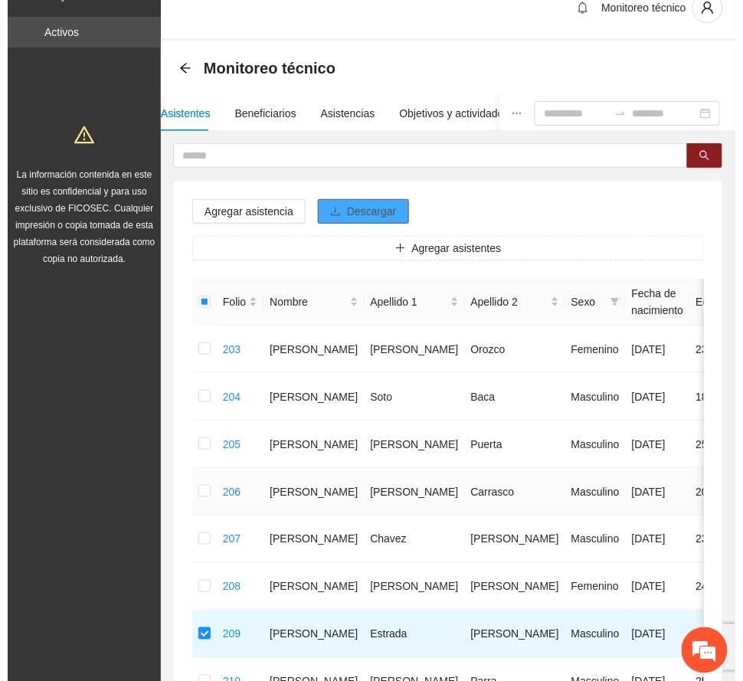
scroll to position [0, 0]
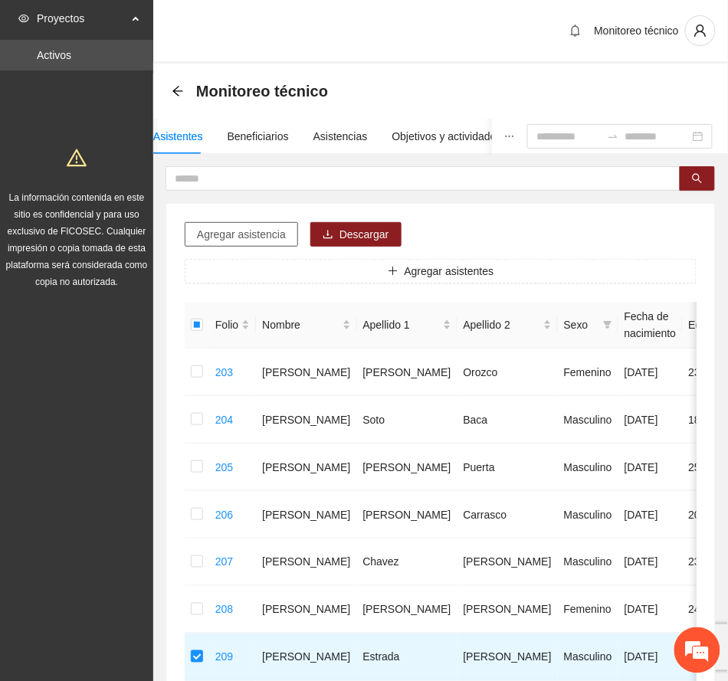
click at [246, 233] on span "Agregar asistencia" at bounding box center [241, 234] width 89 height 17
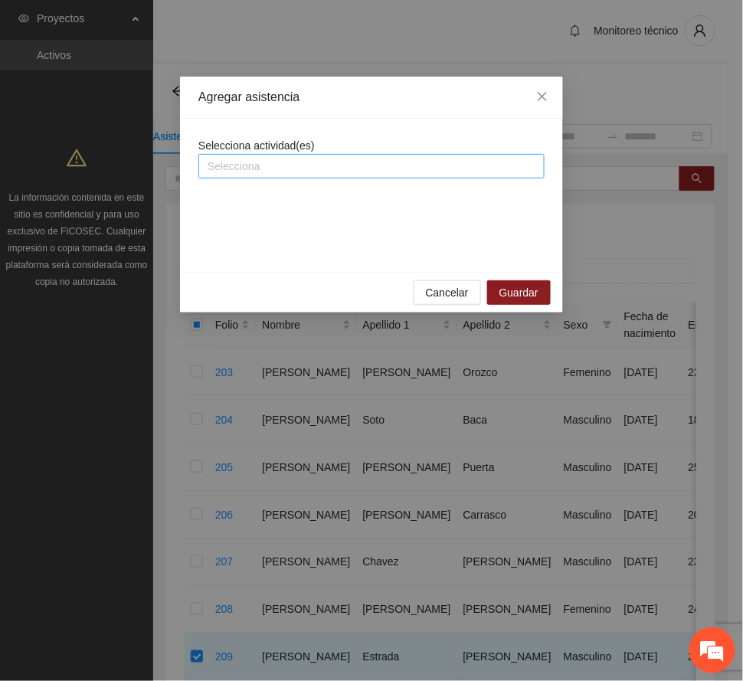
click at [296, 163] on div at bounding box center [371, 166] width 339 height 18
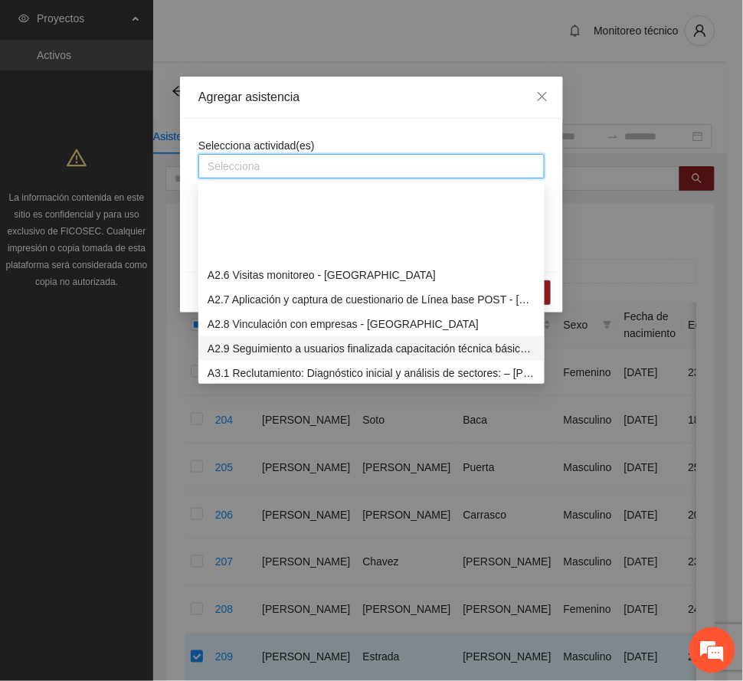
scroll to position [715, 0]
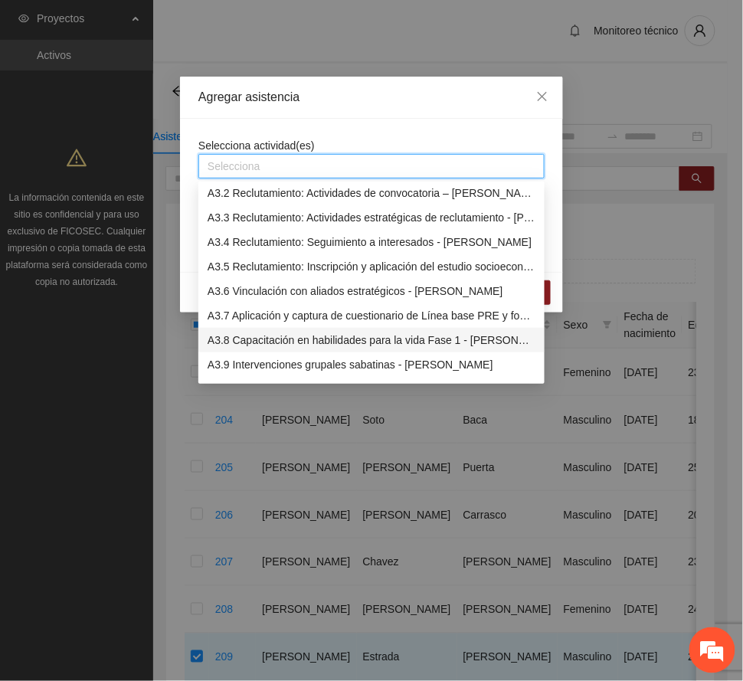
click at [329, 336] on div "A3.8 Capacitación en habilidades para la vida Fase 1 - [PERSON_NAME]" at bounding box center [372, 340] width 328 height 17
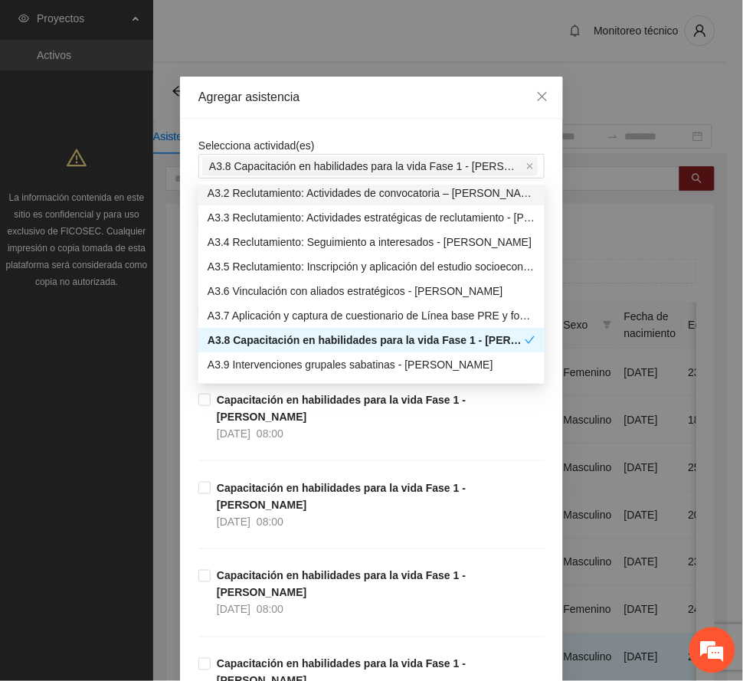
drag, startPoint x: 369, startPoint y: 96, endPoint x: 379, endPoint y: 175, distance: 79.5
click at [369, 95] on div "Agregar asistencia" at bounding box center [371, 97] width 346 height 17
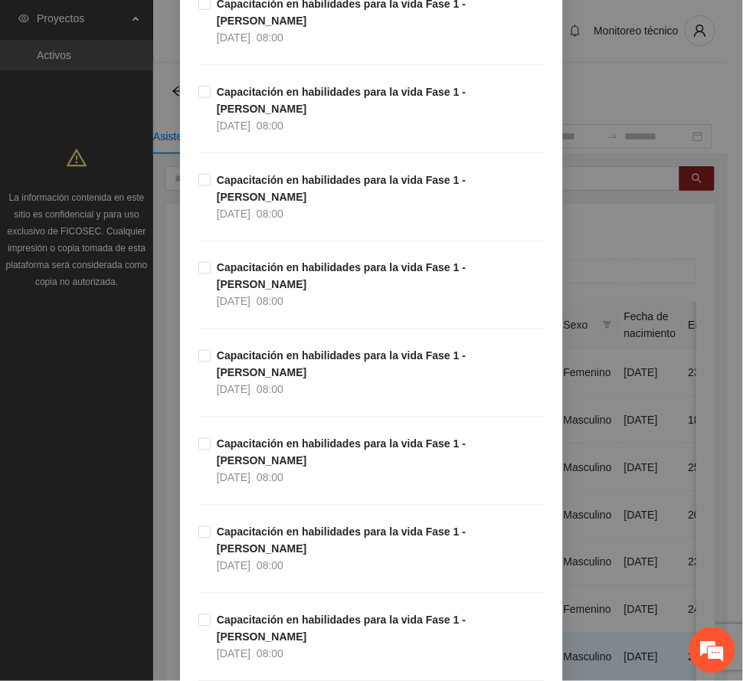
scroll to position [306, 0]
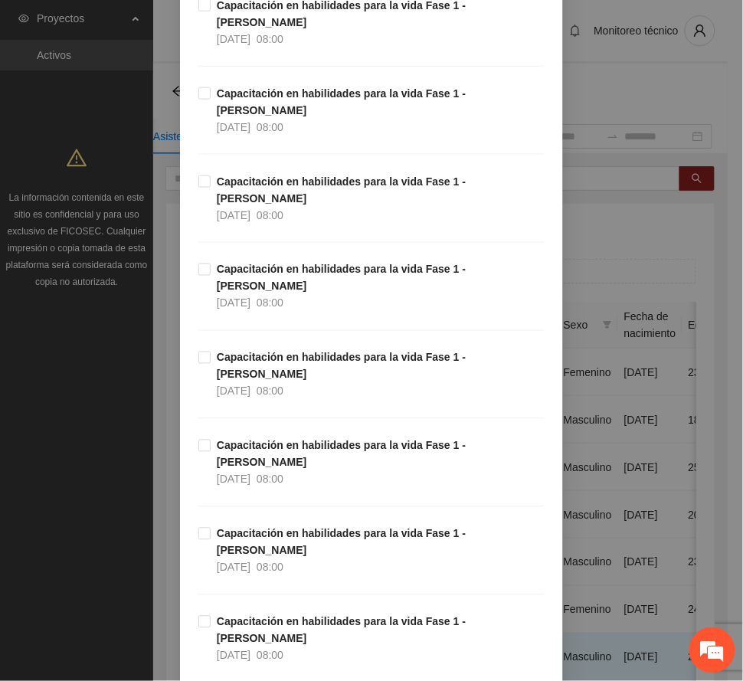
drag, startPoint x: 242, startPoint y: 491, endPoint x: 245, endPoint y: 460, distance: 31.6
click at [243, 616] on strong "Capacitación en habilidades para la vida Fase 1 - [PERSON_NAME]" at bounding box center [341, 630] width 249 height 29
drag, startPoint x: 251, startPoint y: 424, endPoint x: 255, endPoint y: 411, distance: 13.6
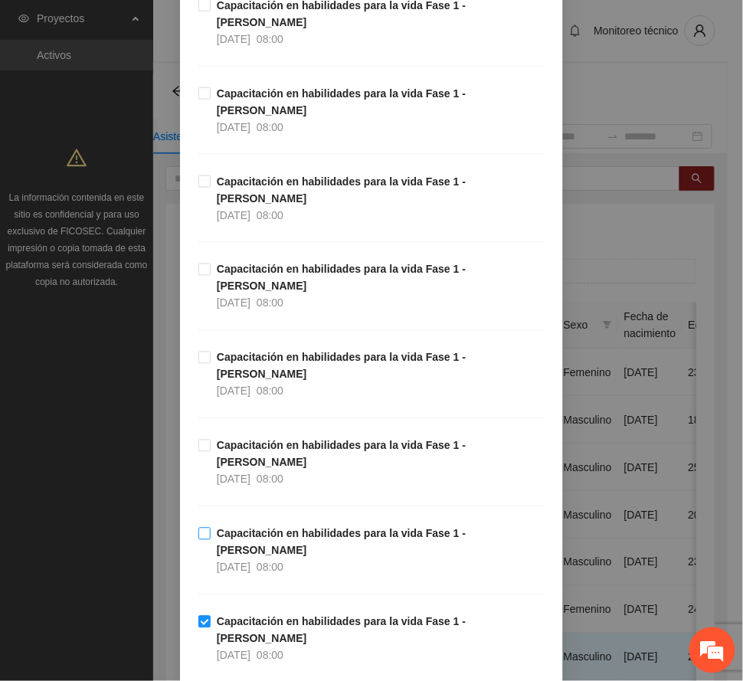
click at [252, 528] on strong "Capacitación en habilidades para la vida Fase 1 - [PERSON_NAME]" at bounding box center [341, 542] width 249 height 29
drag, startPoint x: 265, startPoint y: 342, endPoint x: 256, endPoint y: 293, distance: 49.9
click at [265, 438] on span "Capacitación en habilidades para la vida Fase 1 - [PERSON_NAME] [DATE] 08:00" at bounding box center [378, 463] width 334 height 51
click at [254, 352] on strong "Capacitación en habilidades para la vida Fase 1 - [PERSON_NAME]" at bounding box center [341, 366] width 249 height 29
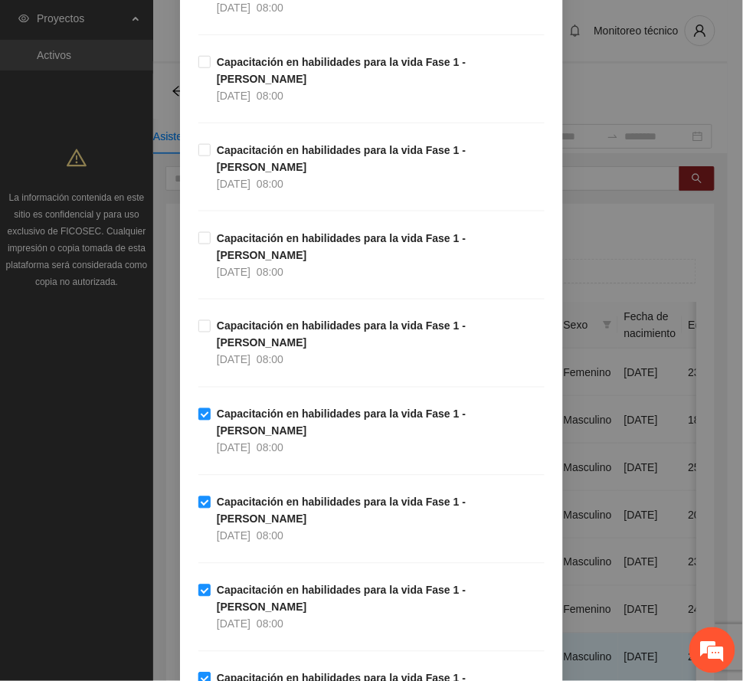
scroll to position [204, 0]
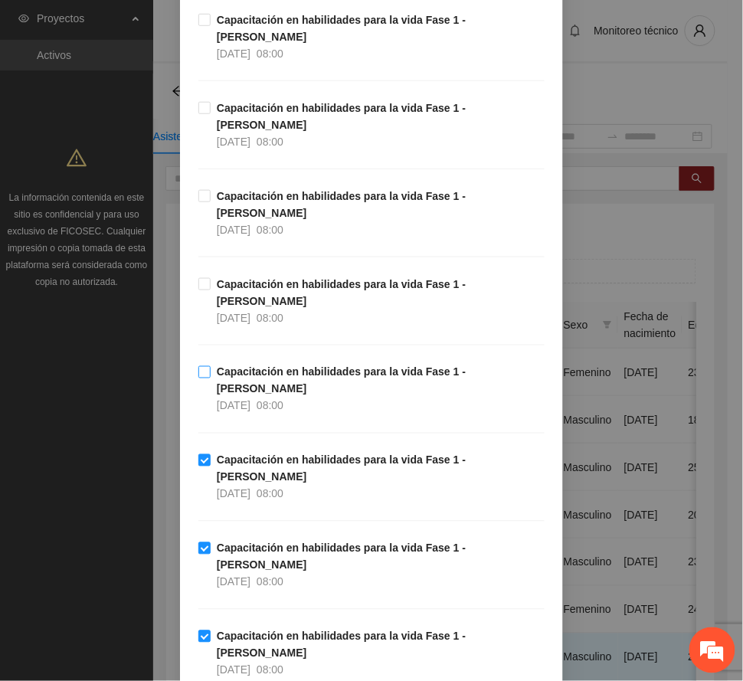
click at [274, 398] on div "08:00" at bounding box center [270, 406] width 27 height 17
click at [245, 312] on span "[DATE]" at bounding box center [234, 318] width 34 height 12
click at [300, 102] on strong "Capacitación en habilidades para la vida Fase 1 - [PERSON_NAME]" at bounding box center [341, 116] width 249 height 29
click at [283, 48] on span "08:00" at bounding box center [270, 54] width 27 height 12
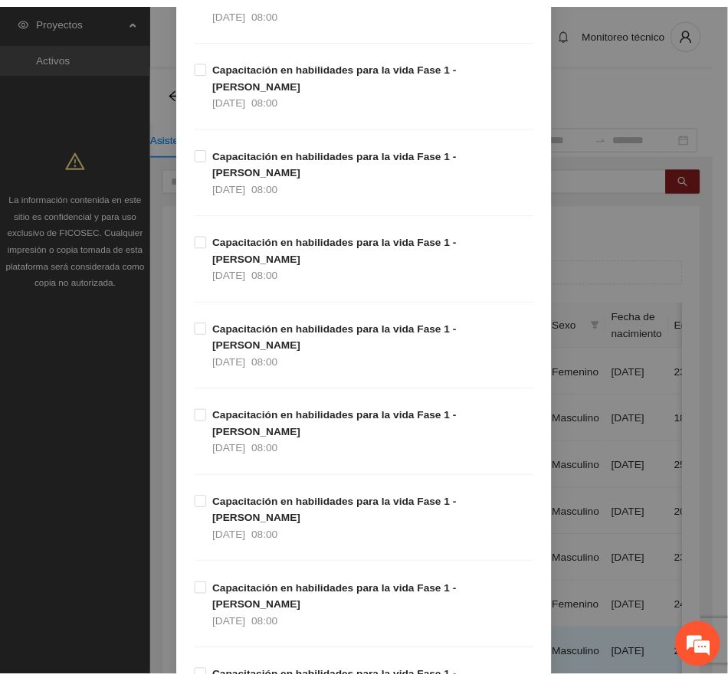
scroll to position [1794, 0]
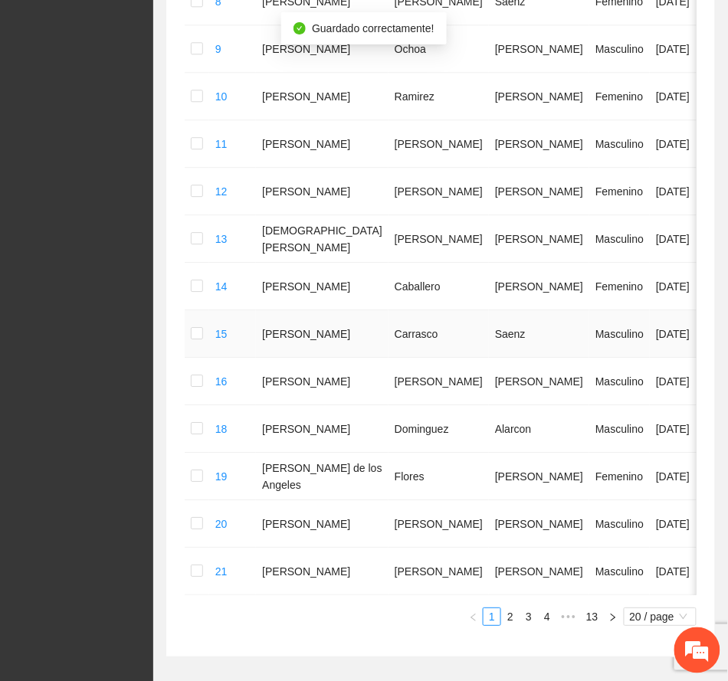
scroll to position [854, 0]
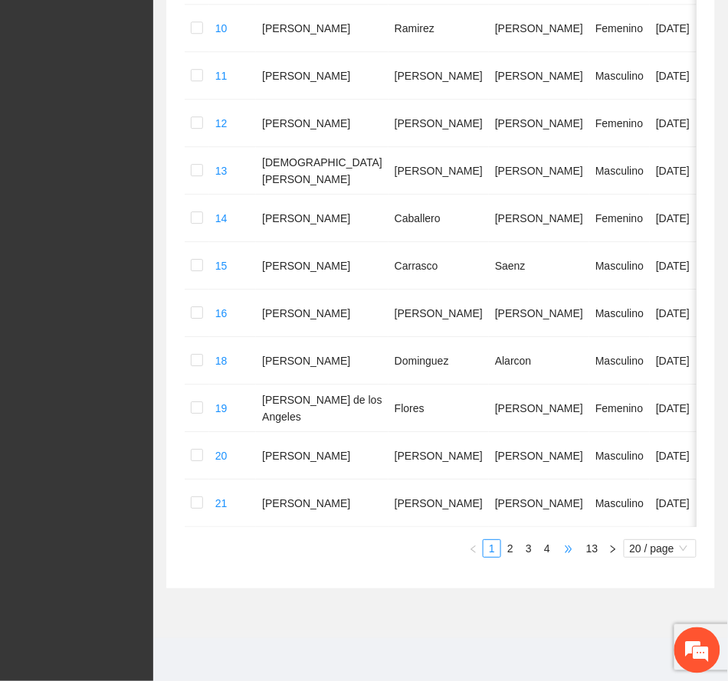
click at [568, 549] on span "•••" at bounding box center [568, 548] width 25 height 18
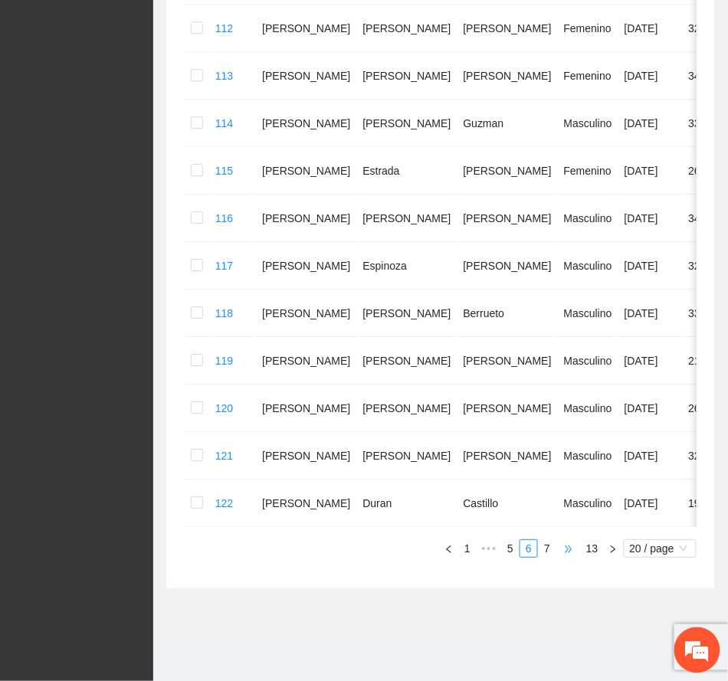
scroll to position [788, 0]
click at [567, 552] on span "•••" at bounding box center [568, 548] width 25 height 18
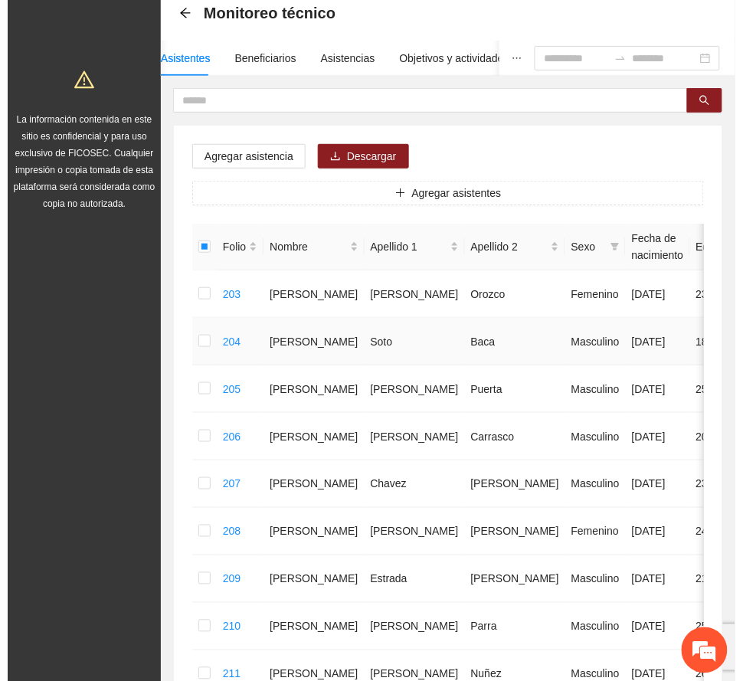
scroll to position [0, 0]
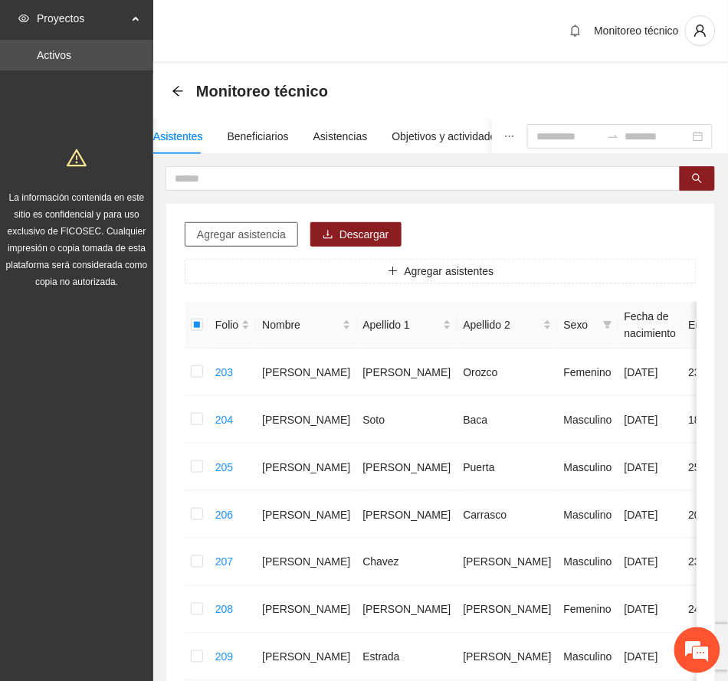
click at [267, 238] on span "Agregar asistencia" at bounding box center [241, 234] width 89 height 17
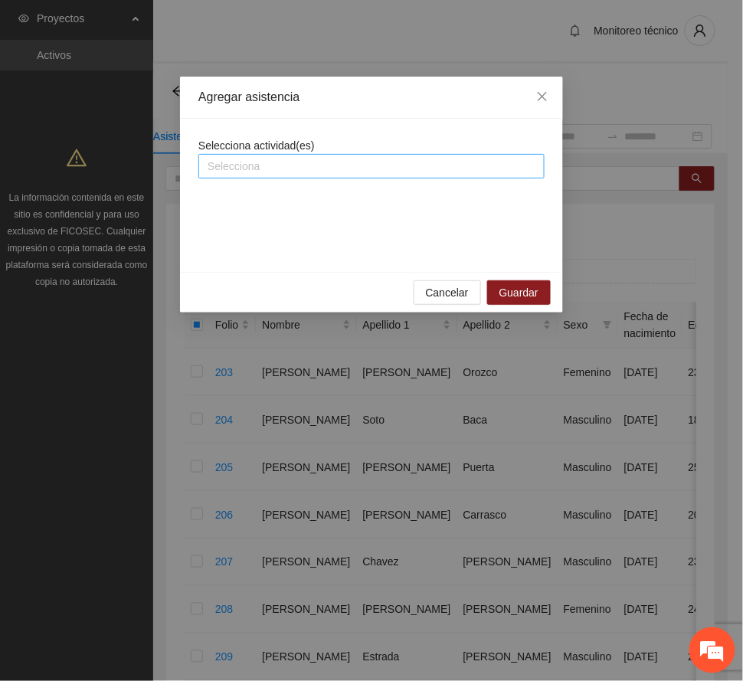
click at [314, 169] on div at bounding box center [371, 166] width 339 height 18
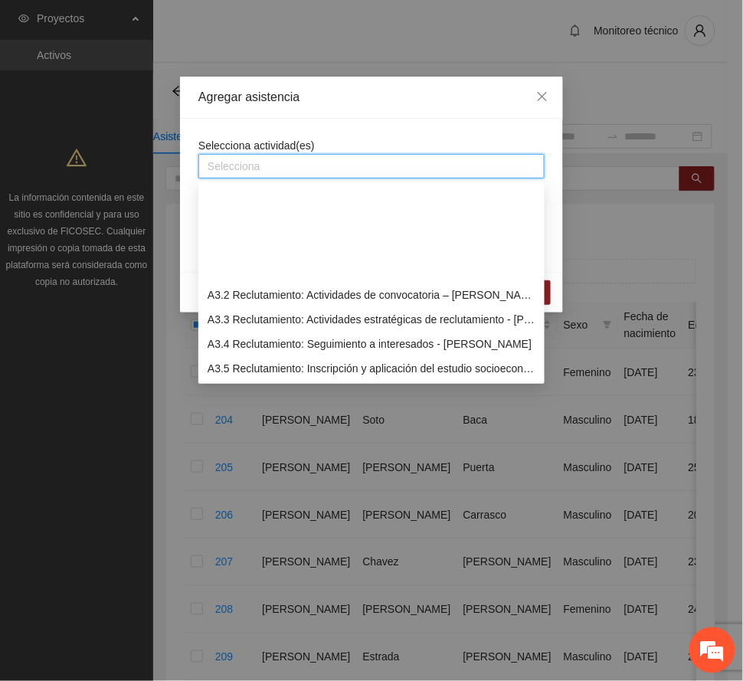
scroll to position [715, 0]
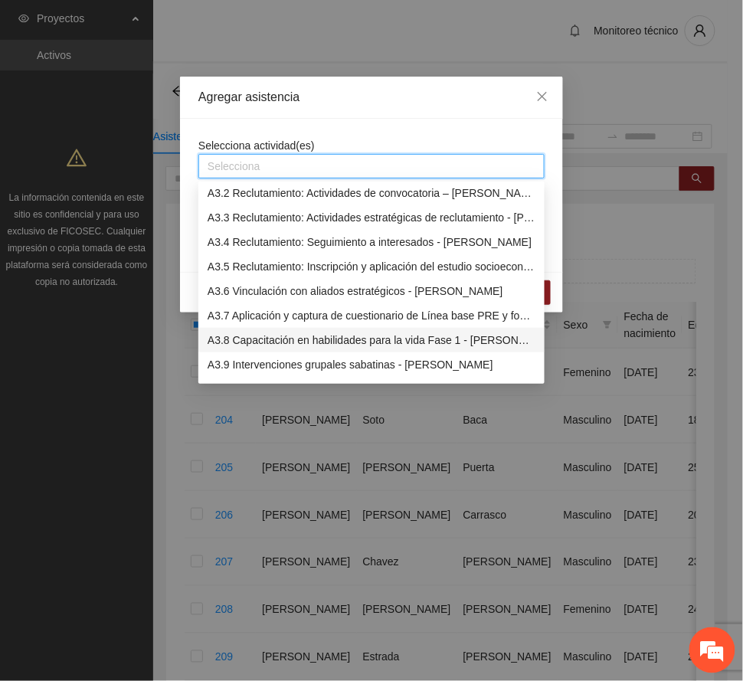
click at [313, 343] on div "A3.8 Capacitación en habilidades para la vida Fase 1 - [PERSON_NAME]" at bounding box center [372, 340] width 328 height 17
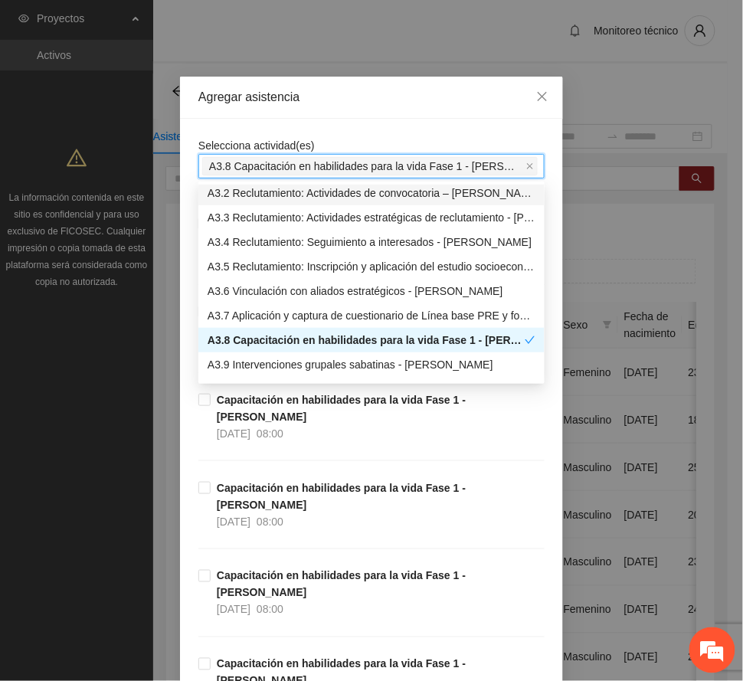
click at [405, 107] on div "Agregar asistencia" at bounding box center [371, 98] width 383 height 42
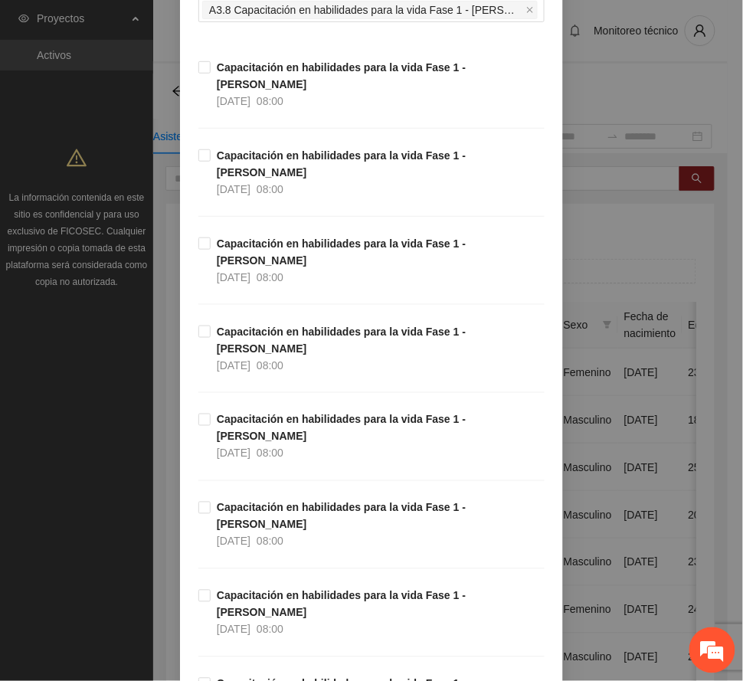
scroll to position [408, 0]
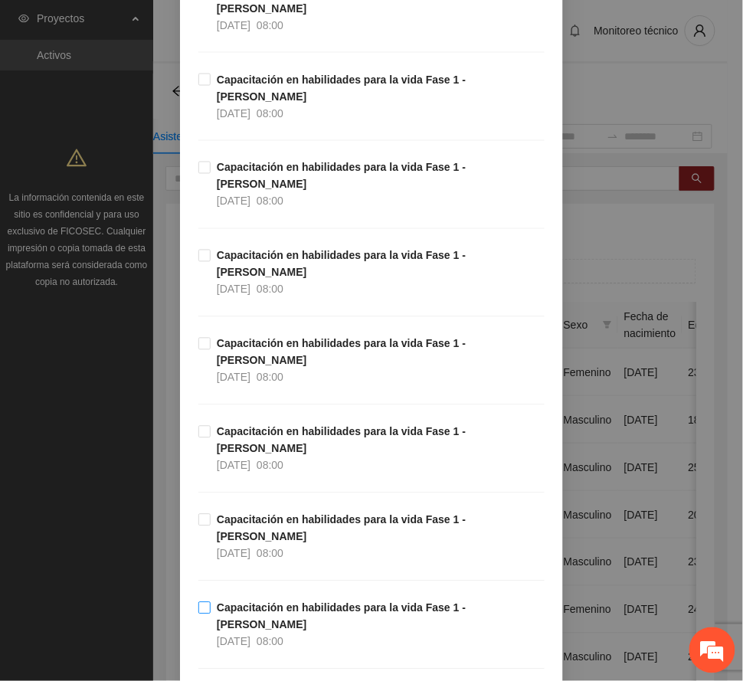
click at [320, 600] on span "Capacitación en habilidades para la vida Fase 1 - [PERSON_NAME] [DATE] 08:00" at bounding box center [378, 625] width 334 height 51
click at [301, 512] on span "Capacitación en habilidades para la vida Fase 1 - [PERSON_NAME] [DATE] 08:00" at bounding box center [378, 537] width 334 height 51
click at [283, 426] on strong "Capacitación en habilidades para la vida Fase 1 - [PERSON_NAME]" at bounding box center [341, 440] width 249 height 29
click at [270, 372] on span "08:00" at bounding box center [270, 378] width 27 height 12
click at [251, 283] on span "[DATE]" at bounding box center [234, 289] width 34 height 12
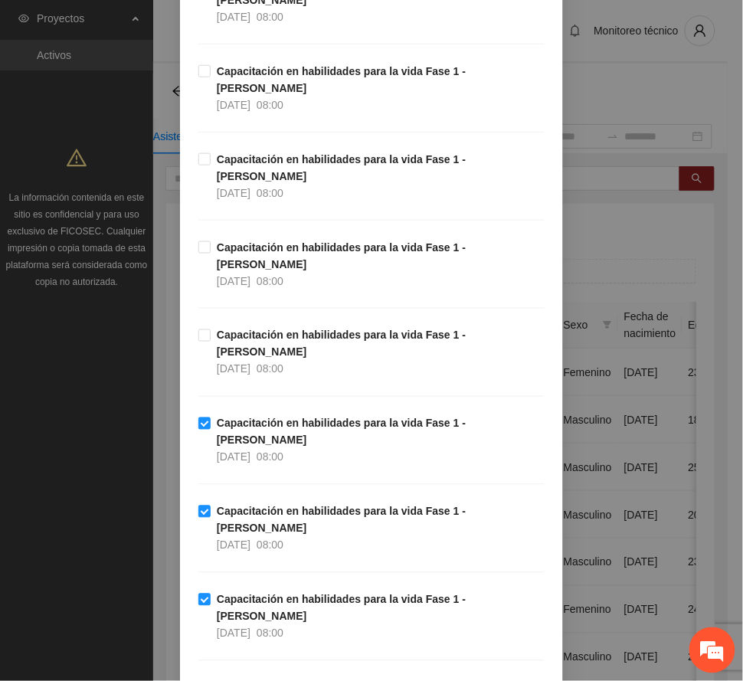
scroll to position [204, 0]
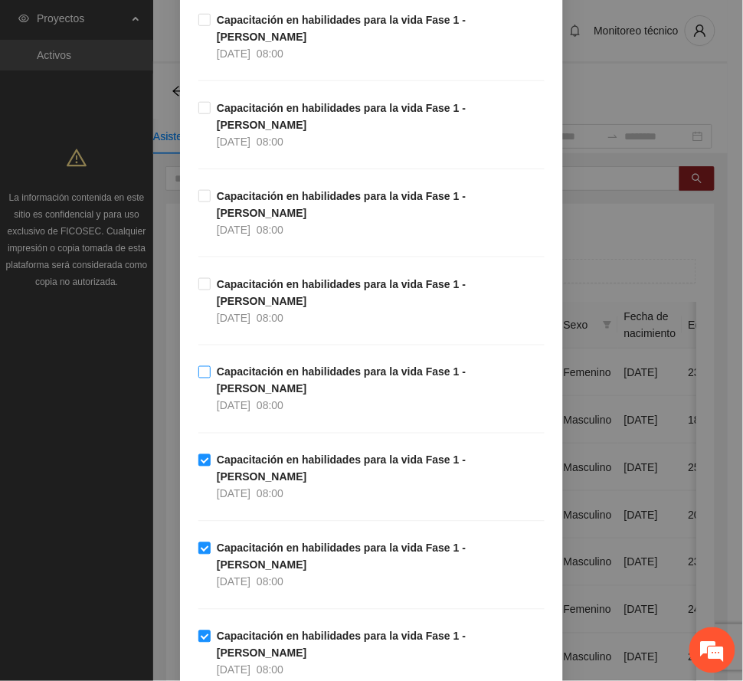
click at [244, 400] on span "[DATE]" at bounding box center [234, 406] width 34 height 12
click at [251, 224] on span "[DATE]" at bounding box center [234, 230] width 34 height 12
click at [261, 102] on strong "Capacitación en habilidades para la vida Fase 1 - [PERSON_NAME]" at bounding box center [341, 116] width 249 height 29
click at [251, 48] on span "[DATE]" at bounding box center [234, 54] width 34 height 12
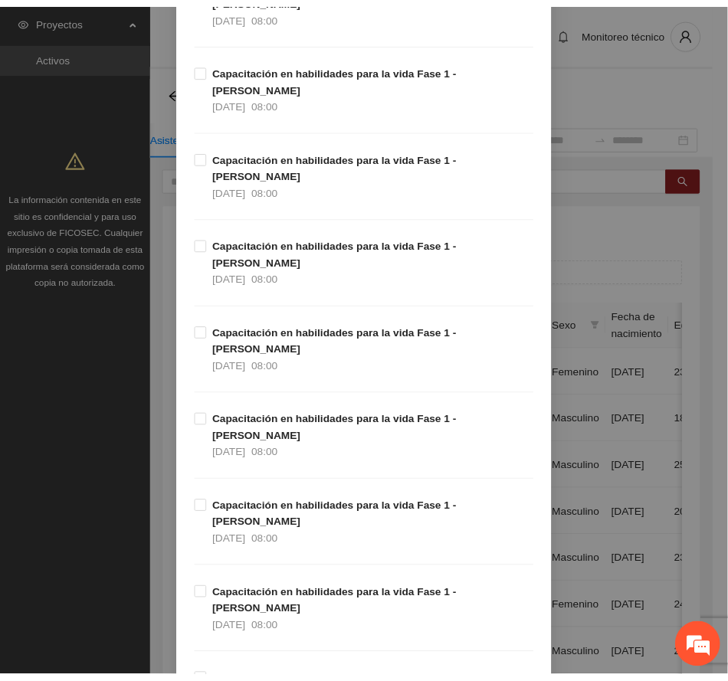
scroll to position [1794, 0]
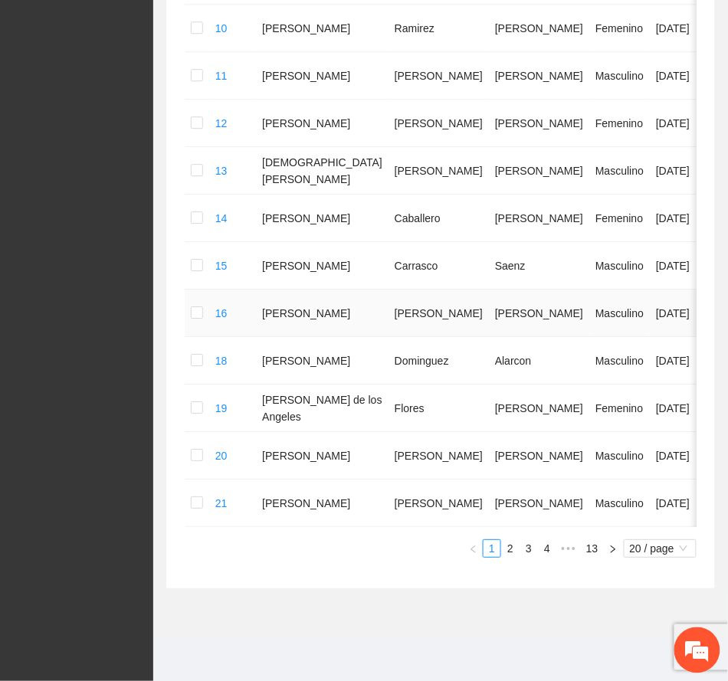
scroll to position [854, 0]
drag, startPoint x: 565, startPoint y: 552, endPoint x: 558, endPoint y: 558, distance: 9.8
click at [565, 552] on span "•••" at bounding box center [568, 548] width 25 height 18
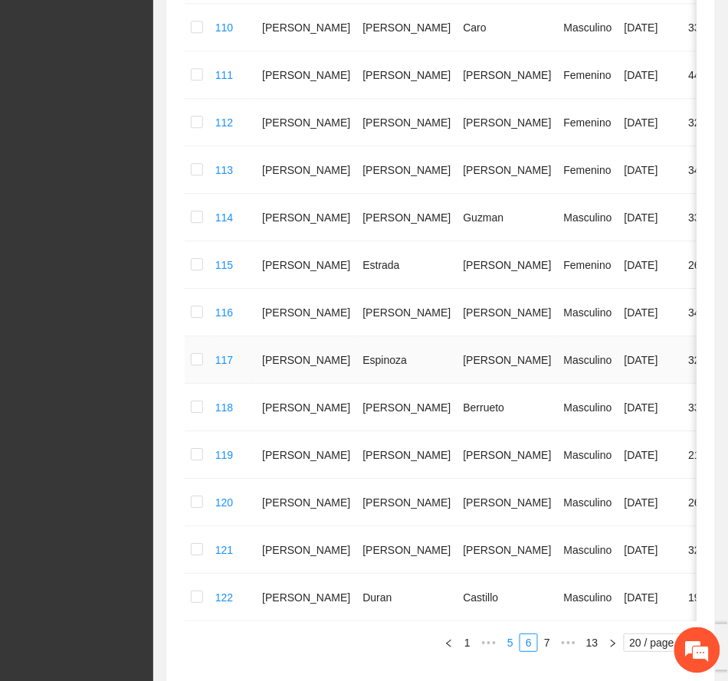
scroll to position [788, 0]
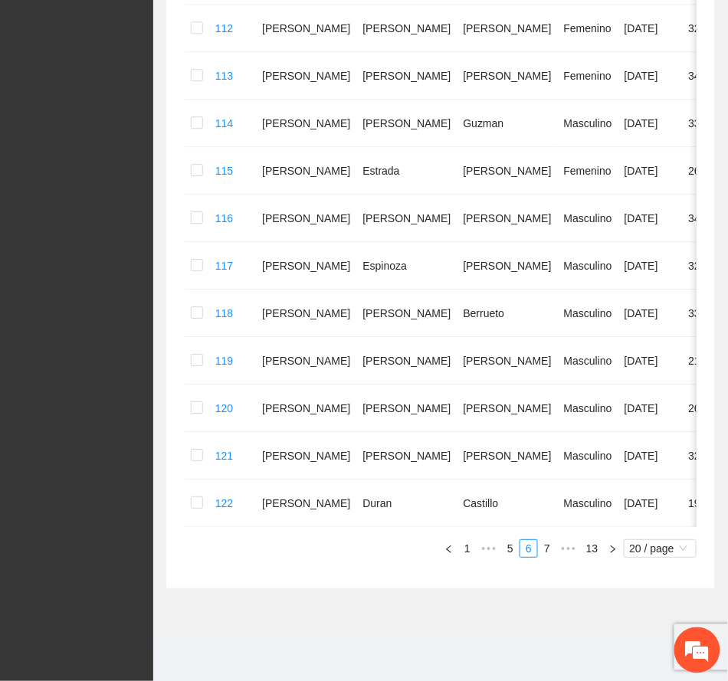
click at [569, 547] on span "•••" at bounding box center [568, 548] width 25 height 18
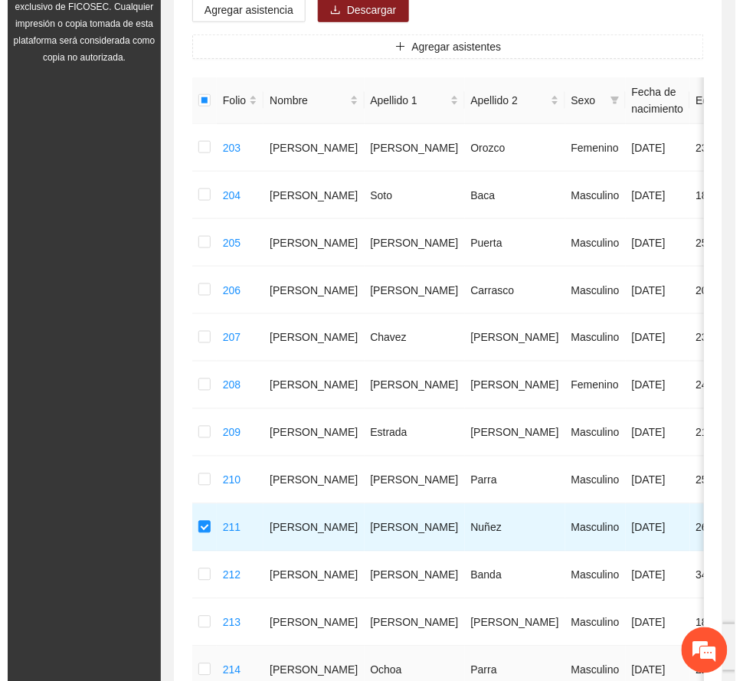
scroll to position [72, 0]
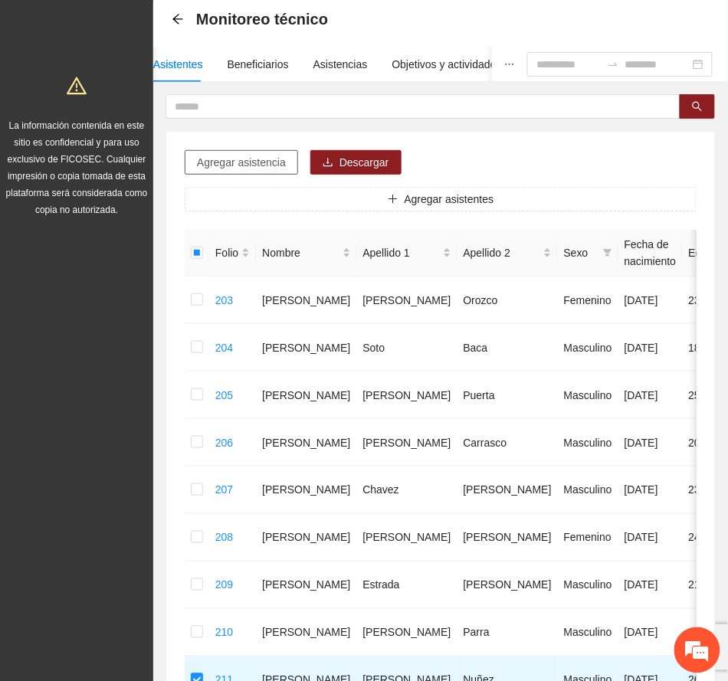
click at [265, 161] on span "Agregar asistencia" at bounding box center [241, 162] width 89 height 17
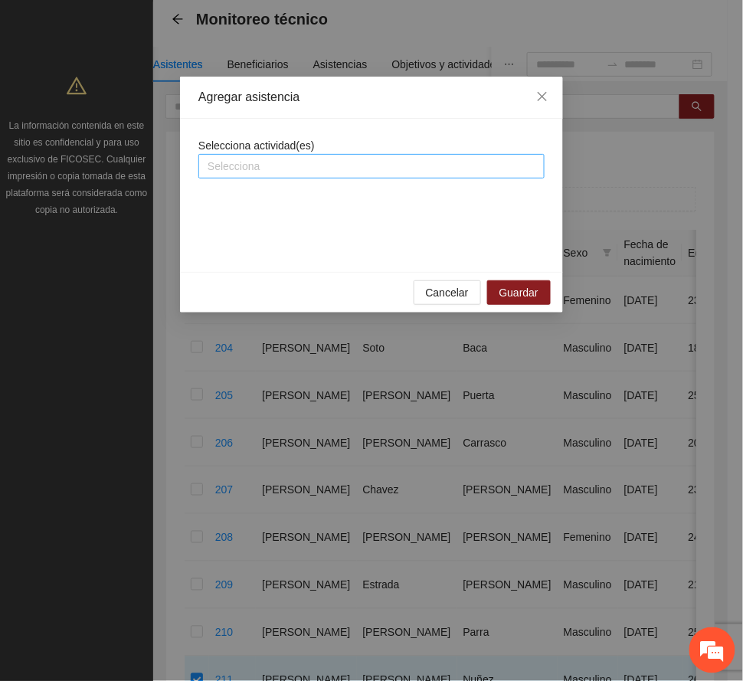
click at [276, 164] on div at bounding box center [371, 166] width 339 height 18
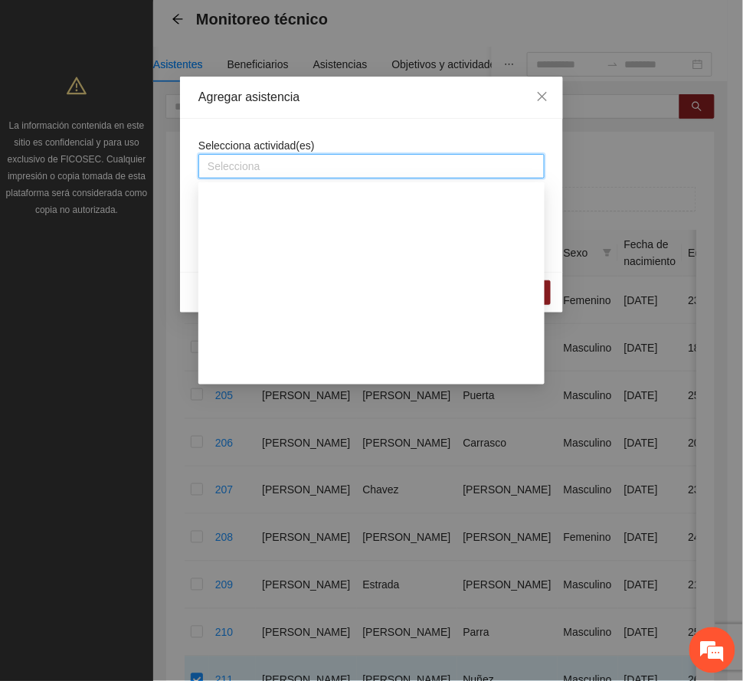
scroll to position [817, 0]
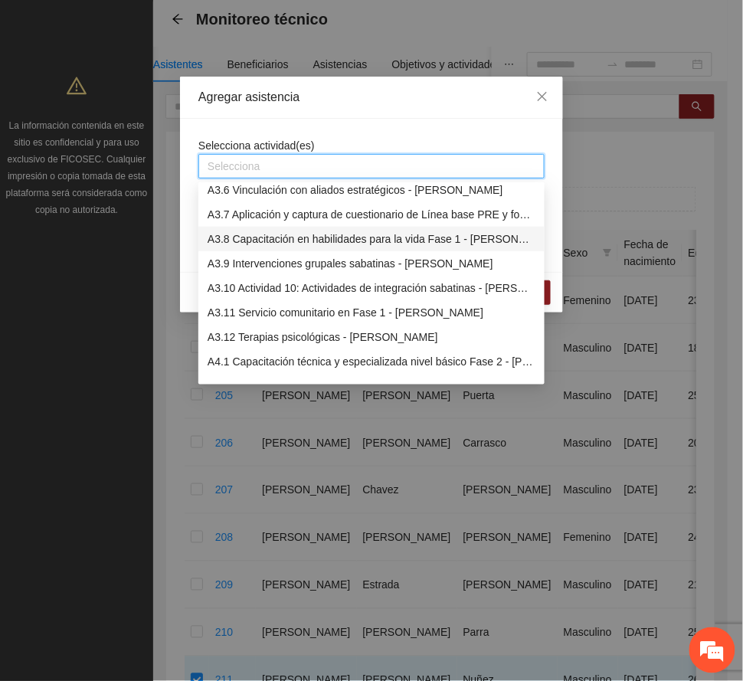
click at [282, 241] on div "A3.8 Capacitación en habilidades para la vida Fase 1 - [PERSON_NAME]" at bounding box center [372, 239] width 328 height 17
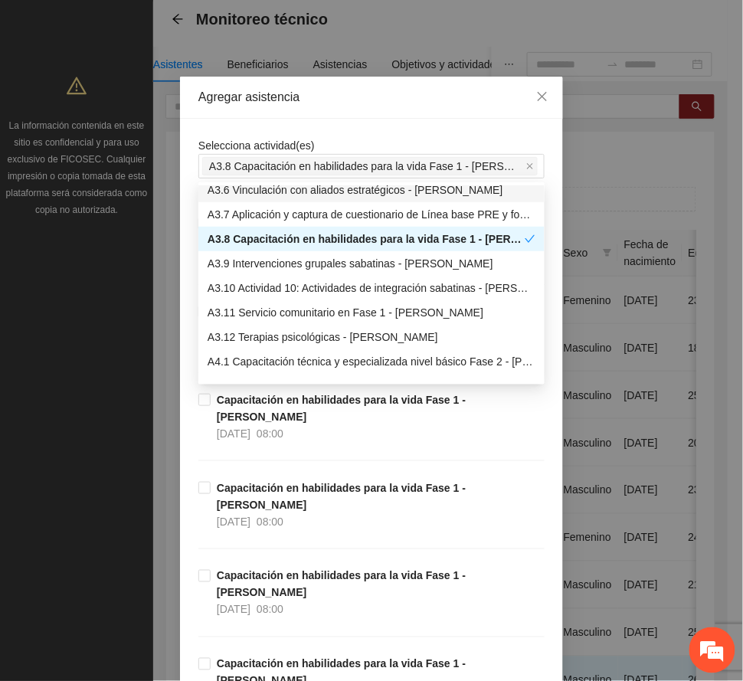
drag, startPoint x: 347, startPoint y: 93, endPoint x: 359, endPoint y: 402, distance: 309.8
click at [349, 90] on div "Agregar asistencia" at bounding box center [371, 97] width 346 height 17
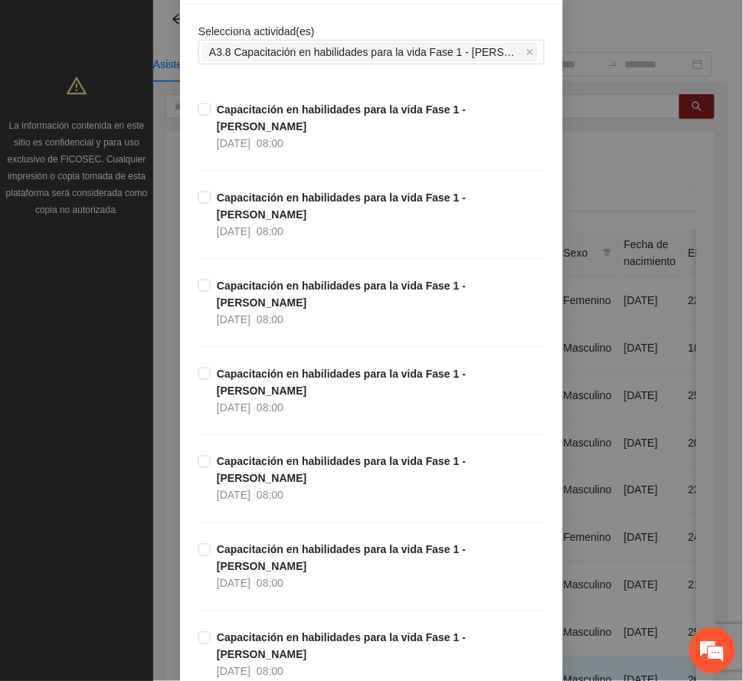
scroll to position [306, 0]
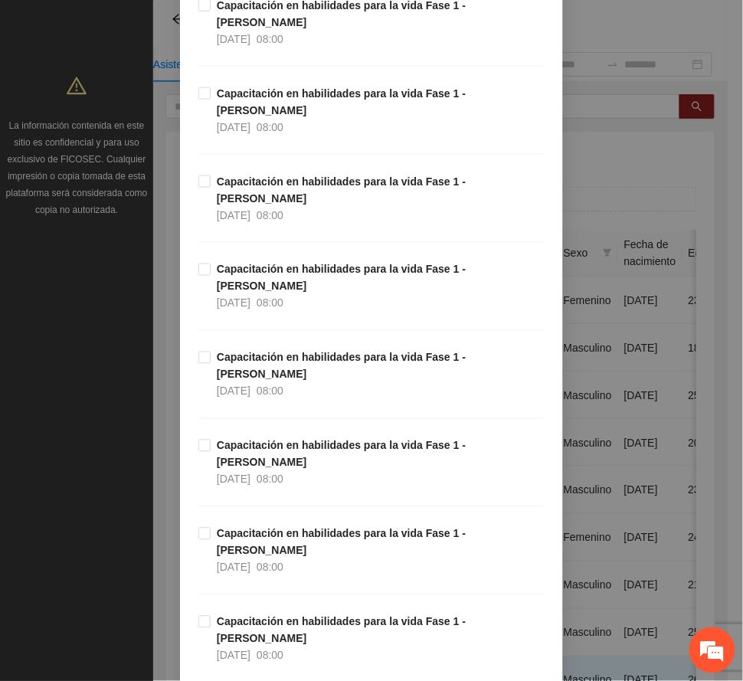
click at [264, 616] on strong "Capacitación en habilidades para la vida Fase 1 - [PERSON_NAME]" at bounding box center [341, 630] width 249 height 29
click at [258, 528] on strong "Capacitación en habilidades para la vida Fase 1 - [PERSON_NAME]" at bounding box center [341, 542] width 249 height 29
click at [239, 349] on div "Capacitación en habilidades para la vida Fase 1 - [PERSON_NAME] [DATE] 08:00" at bounding box center [371, 393] width 346 height 88
click at [217, 440] on strong "Capacitación en habilidades para la vida Fase 1 - [PERSON_NAME]" at bounding box center [341, 454] width 249 height 29
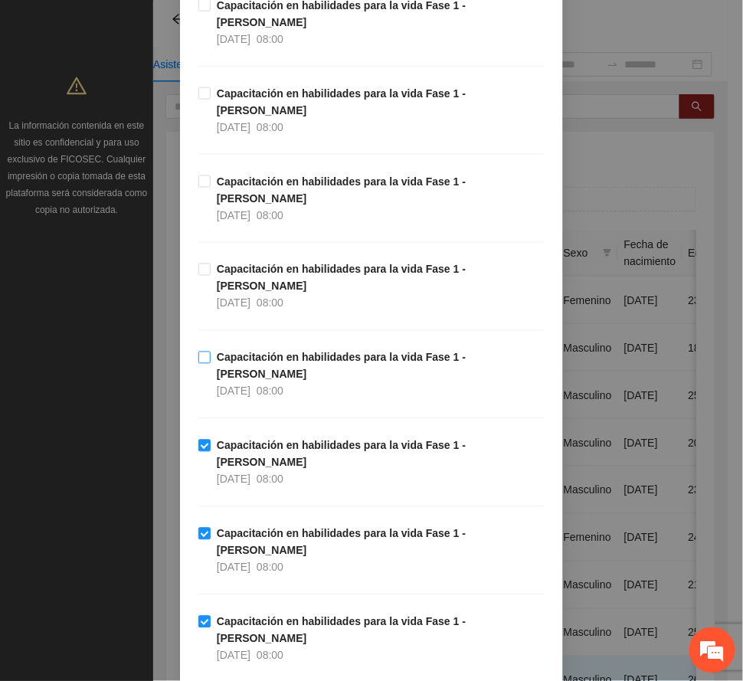
click at [241, 352] on strong "Capacitación en habilidades para la vida Fase 1 - [PERSON_NAME]" at bounding box center [341, 366] width 249 height 29
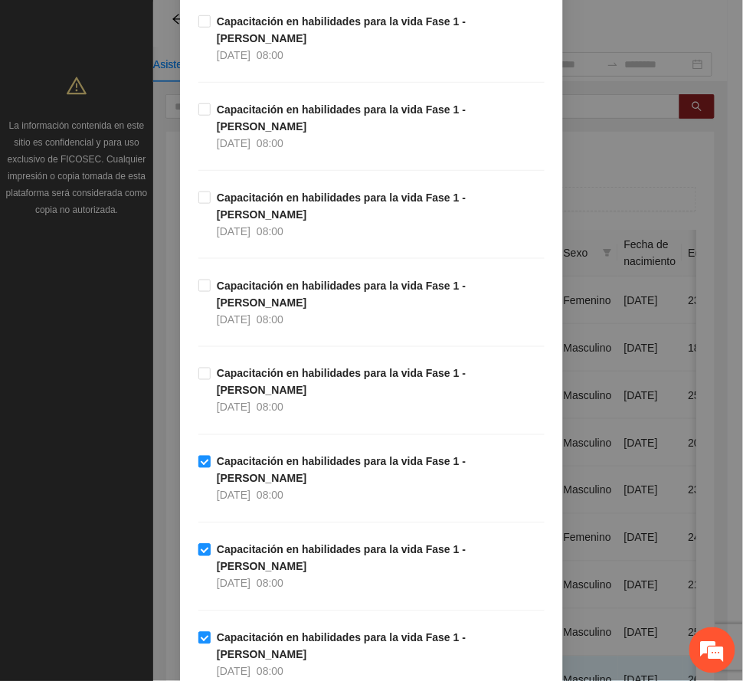
scroll to position [102, 0]
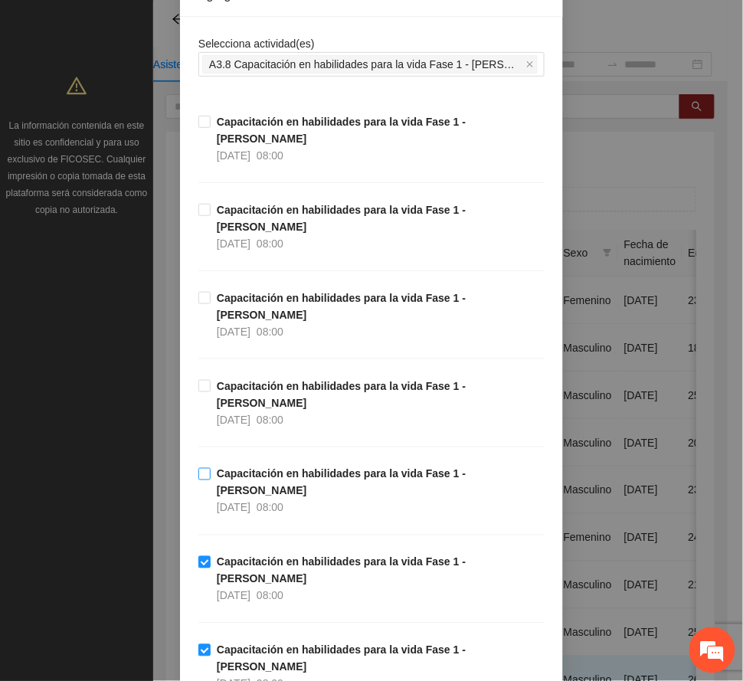
click at [259, 468] on strong "Capacitación en habilidades para la vida Fase 1 - [PERSON_NAME]" at bounding box center [341, 482] width 249 height 29
click at [242, 204] on strong "Capacitación en habilidades para la vida Fase 1 - [PERSON_NAME]" at bounding box center [341, 218] width 249 height 29
click at [247, 149] on span "[DATE]" at bounding box center [234, 155] width 34 height 12
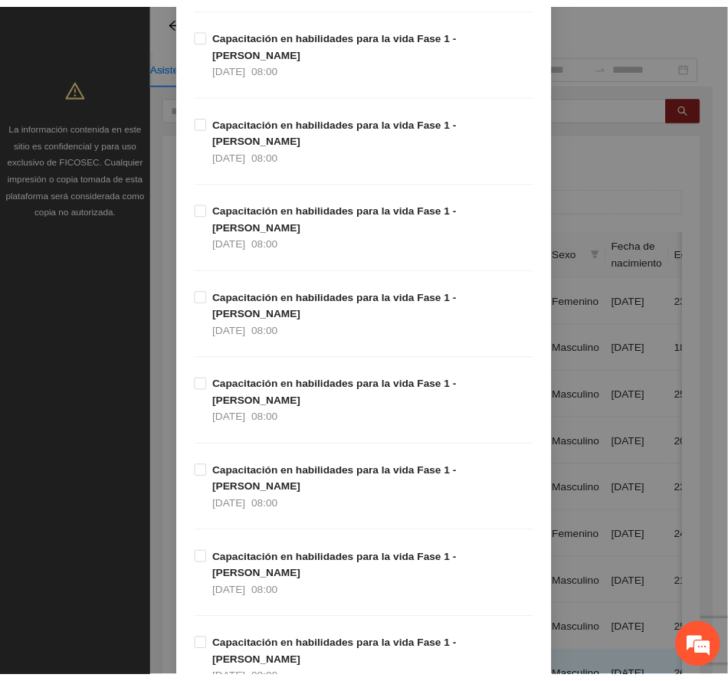
scroll to position [1794, 0]
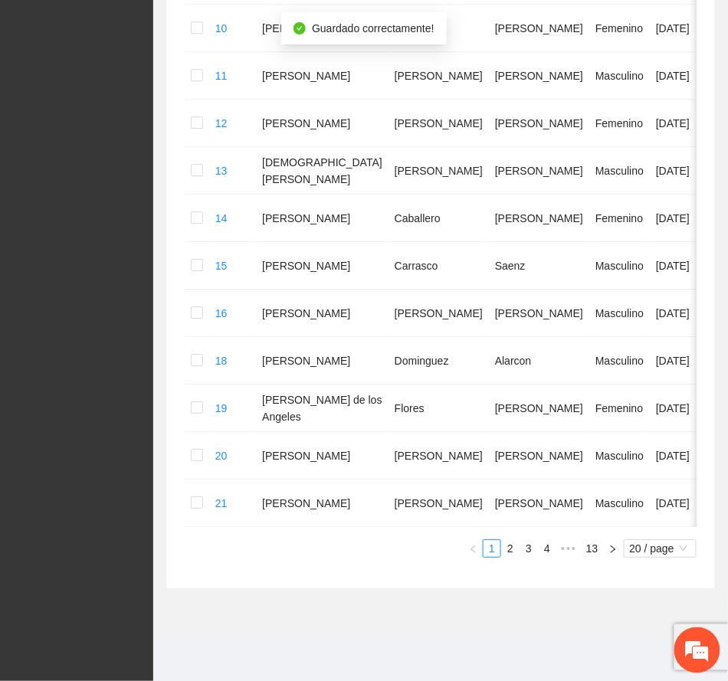
scroll to position [854, 0]
click at [573, 550] on span "•••" at bounding box center [568, 548] width 25 height 18
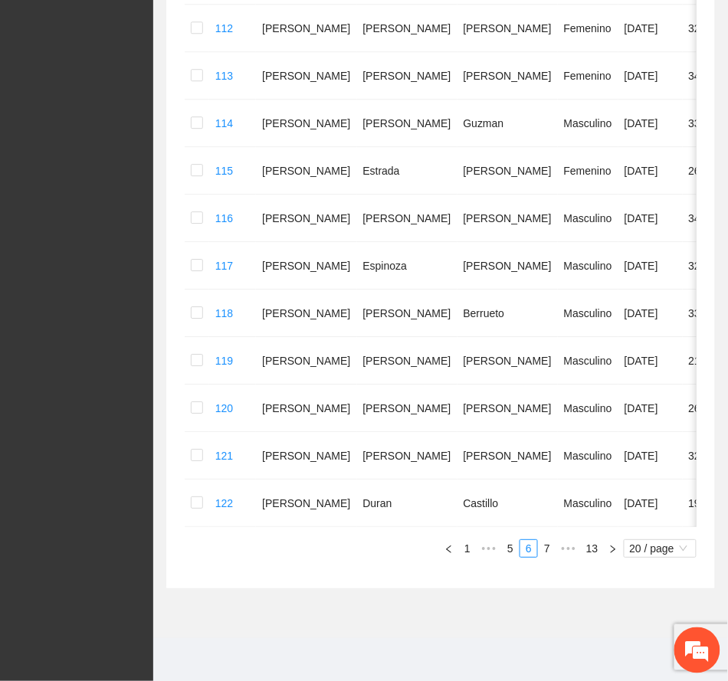
scroll to position [788, 0]
click at [570, 550] on span "•••" at bounding box center [568, 548] width 25 height 18
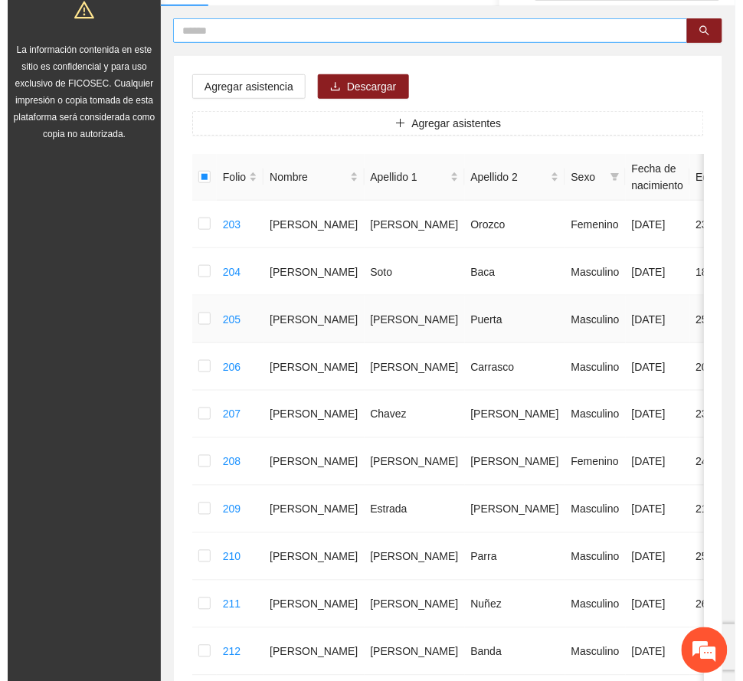
scroll to position [0, 0]
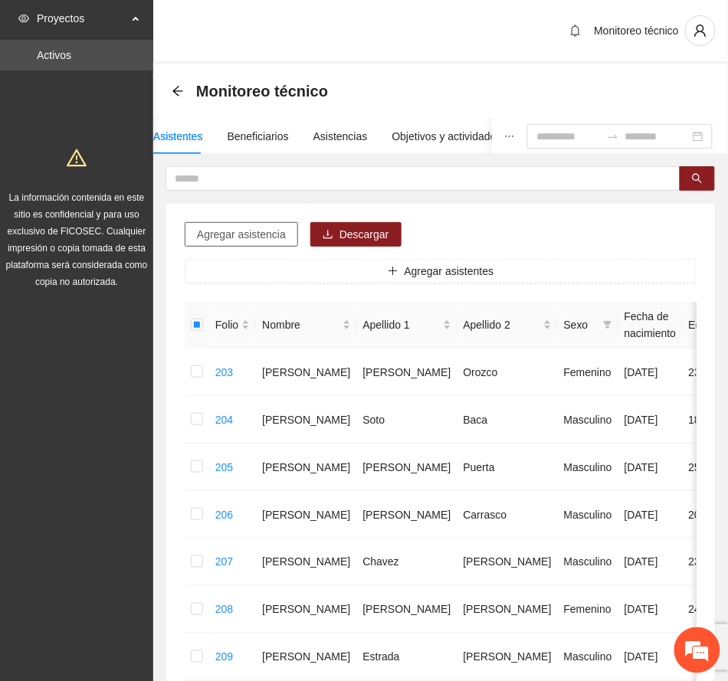
click at [236, 234] on span "Agregar asistencia" at bounding box center [241, 234] width 89 height 17
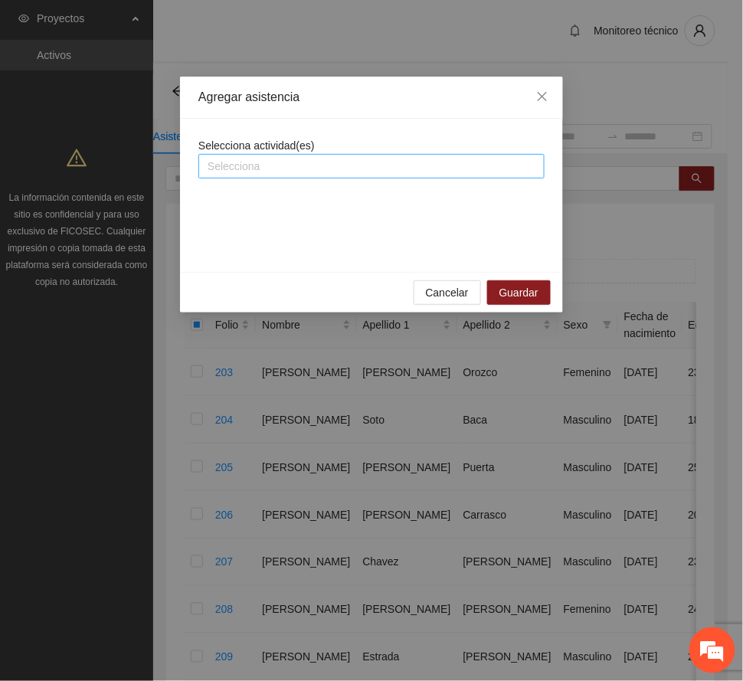
click at [305, 166] on div at bounding box center [371, 166] width 339 height 18
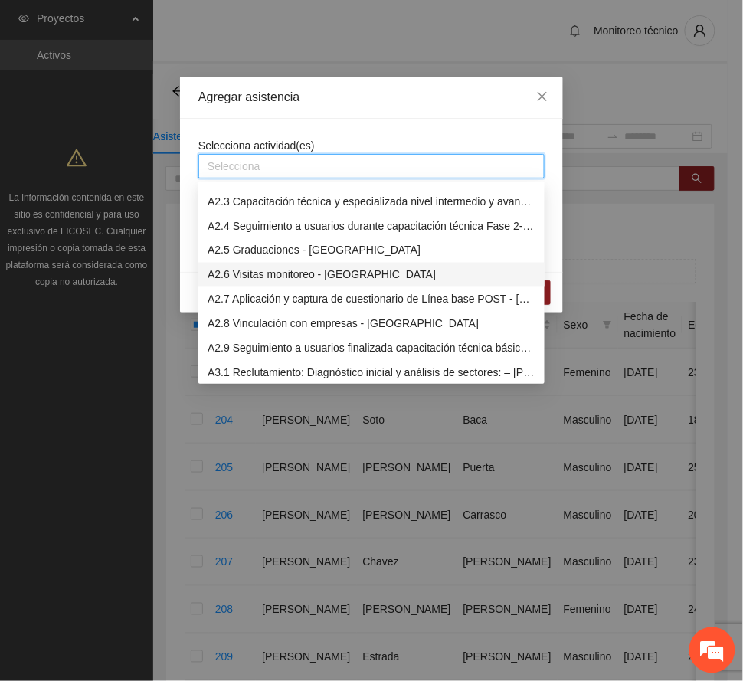
scroll to position [715, 0]
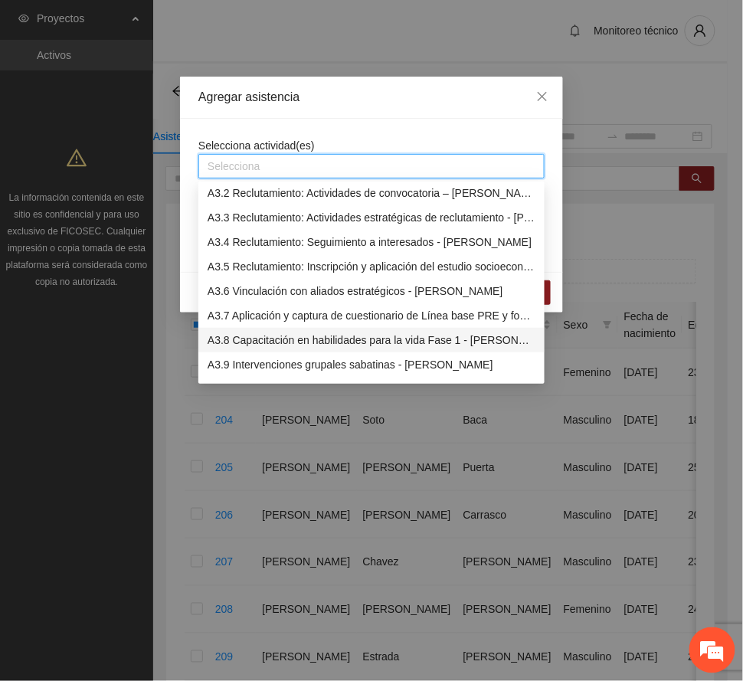
click at [298, 337] on div "A3.8 Capacitación en habilidades para la vida Fase 1 - [PERSON_NAME]" at bounding box center [372, 340] width 328 height 17
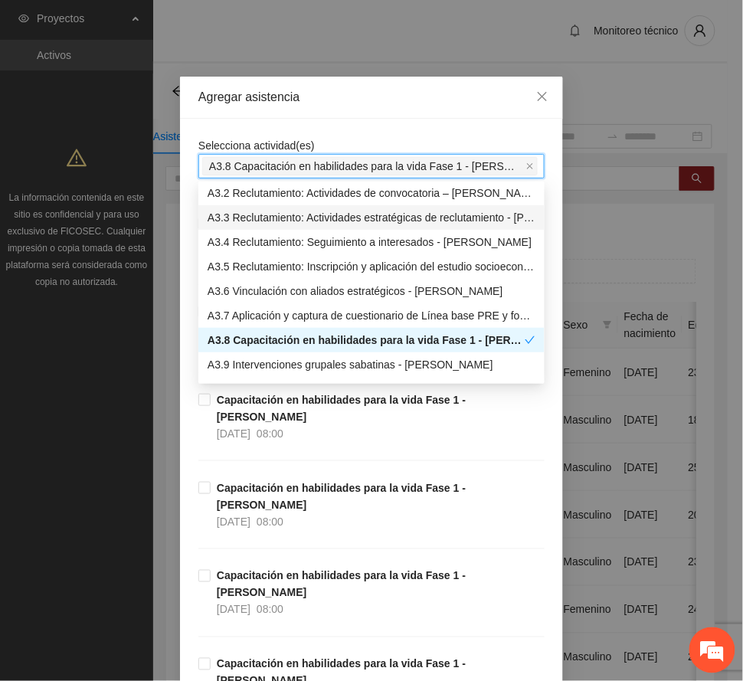
click at [365, 92] on div "Agregar asistencia" at bounding box center [371, 97] width 346 height 17
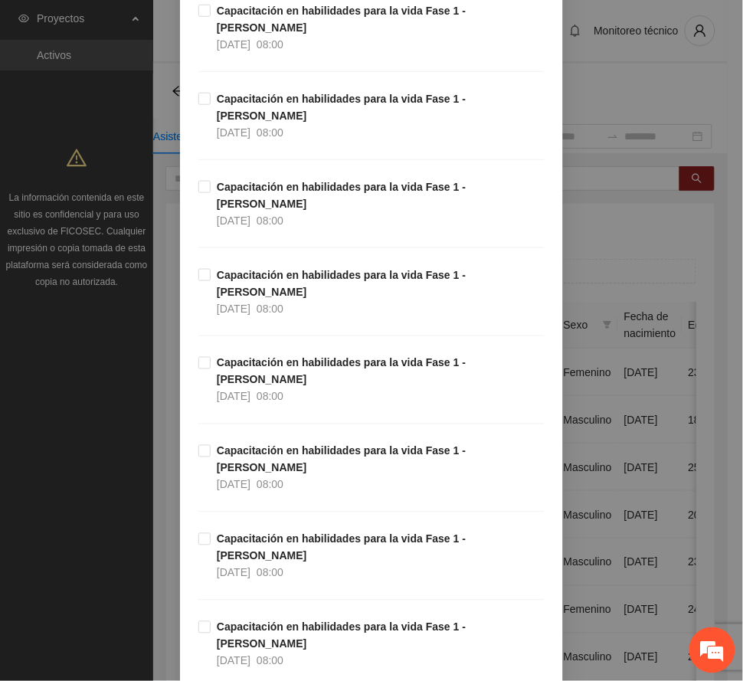
scroll to position [408, 0]
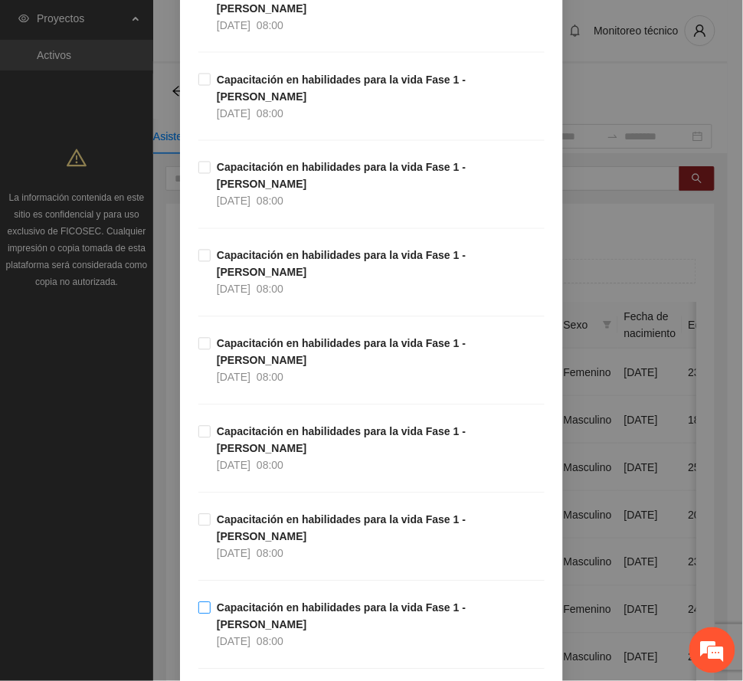
click at [280, 634] on div "08:00" at bounding box center [270, 642] width 27 height 17
click at [277, 514] on strong "Capacitación en habilidades para la vida Fase 1 - [PERSON_NAME]" at bounding box center [341, 528] width 249 height 29
click at [267, 426] on strong "Capacitación en habilidades para la vida Fase 1 - [PERSON_NAME]" at bounding box center [341, 440] width 249 height 29
click at [251, 338] on strong "Capacitación en habilidades para la vida Fase 1 - [PERSON_NAME]" at bounding box center [341, 352] width 249 height 29
click at [240, 250] on strong "Capacitación en habilidades para la vida Fase 1 - [PERSON_NAME]" at bounding box center [341, 264] width 249 height 29
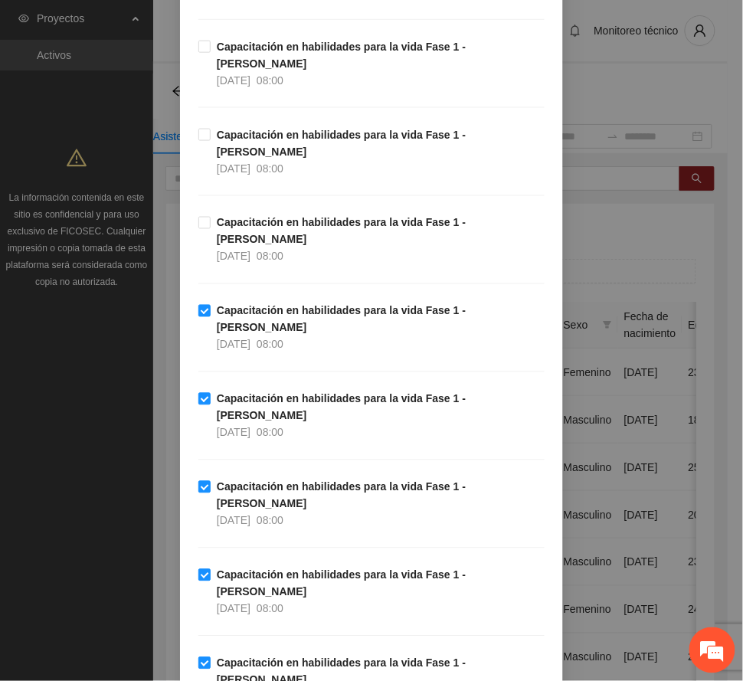
scroll to position [204, 0]
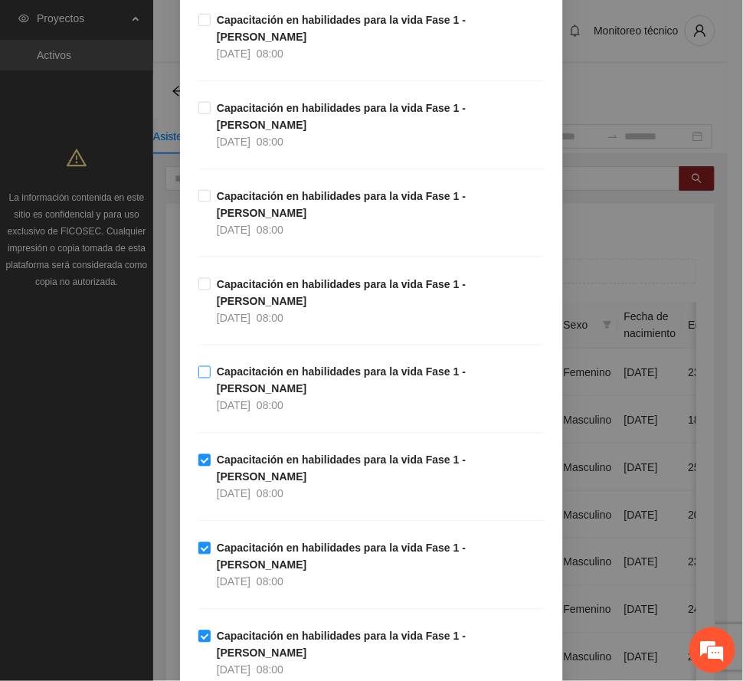
click at [247, 364] on span "Capacitación en habilidades para la vida Fase 1 - [PERSON_NAME] [DATE] 08:00" at bounding box center [378, 389] width 334 height 51
click at [239, 136] on span "[DATE]" at bounding box center [234, 142] width 34 height 12
click at [245, 25] on strong "Capacitación en habilidades para la vida Fase 1 - [PERSON_NAME]" at bounding box center [341, 28] width 249 height 29
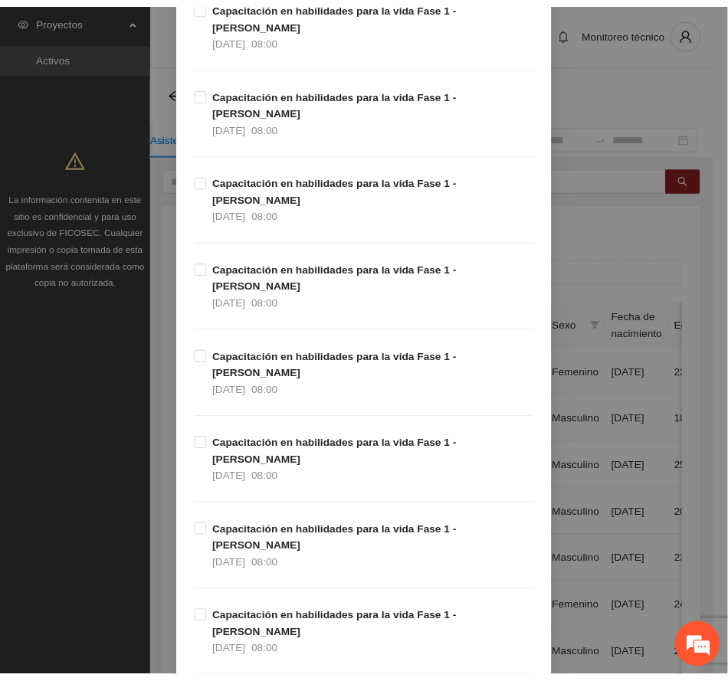
scroll to position [1794, 0]
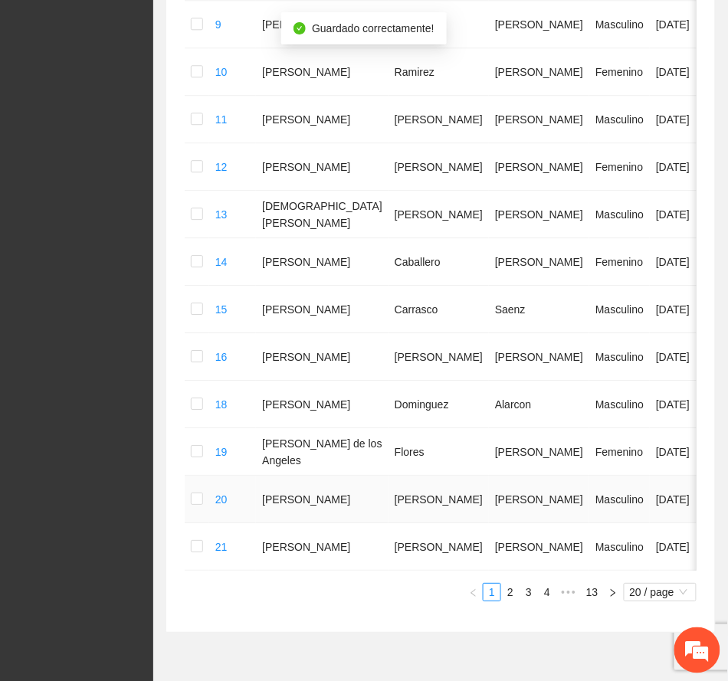
scroll to position [854, 0]
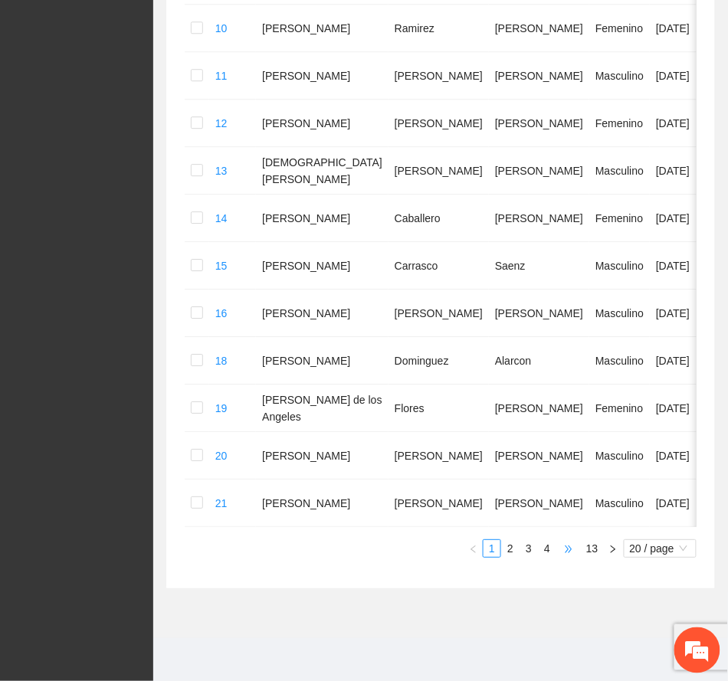
click at [569, 553] on span "•••" at bounding box center [568, 548] width 25 height 18
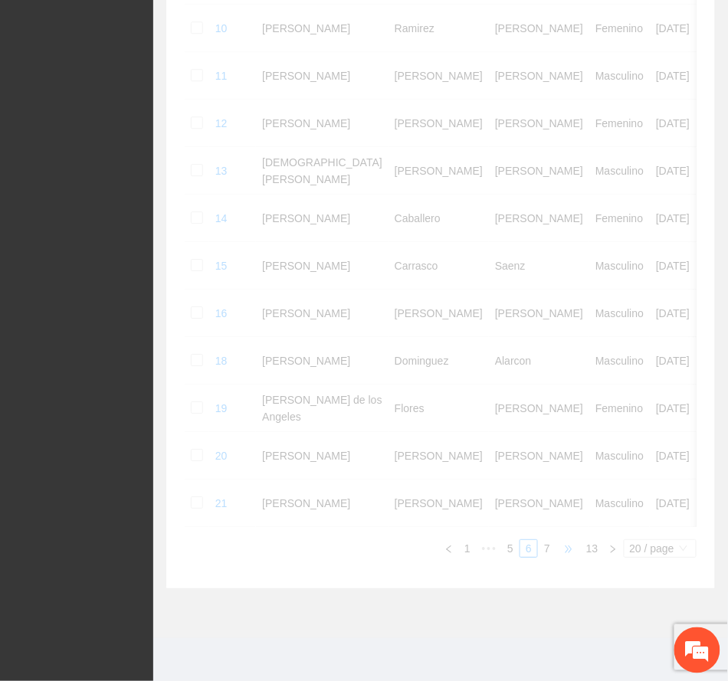
scroll to position [788, 0]
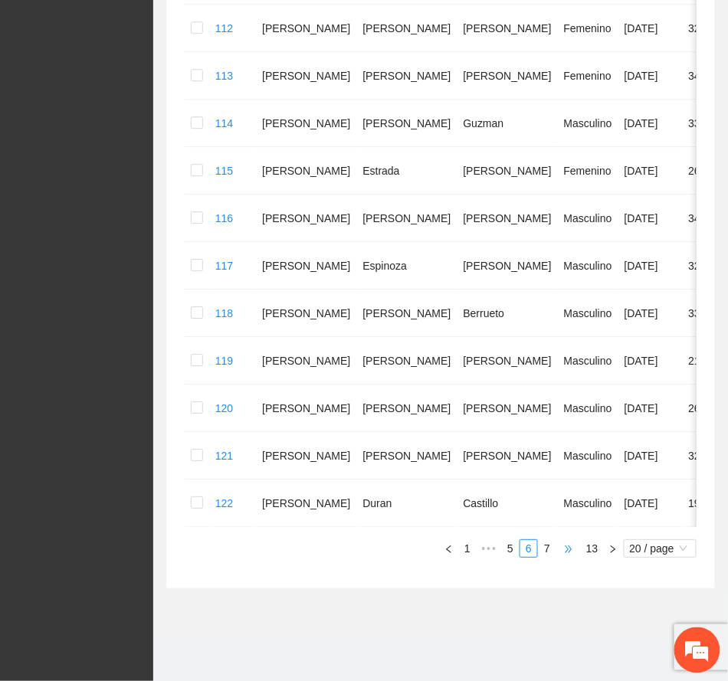
click at [562, 549] on span "•••" at bounding box center [568, 548] width 25 height 18
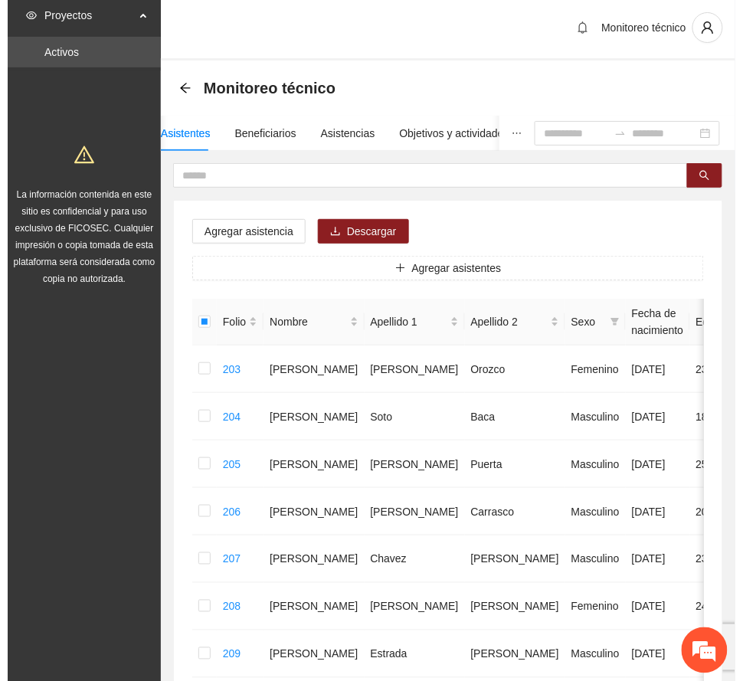
scroll to position [0, 0]
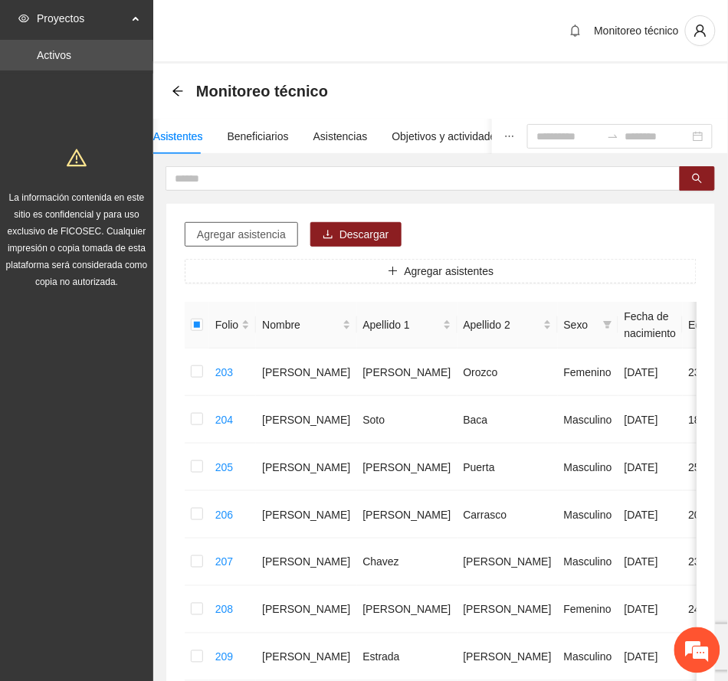
click at [265, 234] on span "Agregar asistencia" at bounding box center [241, 234] width 89 height 17
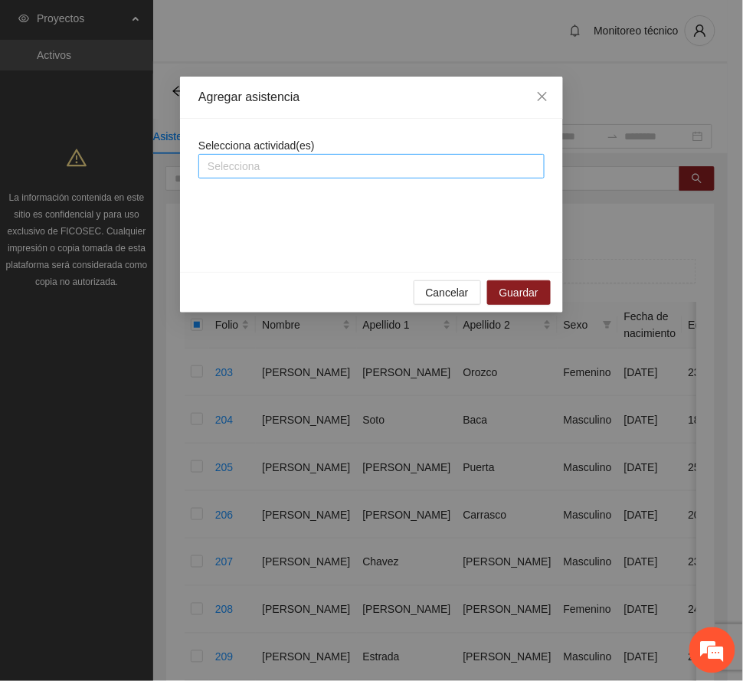
click at [302, 167] on div at bounding box center [371, 166] width 339 height 18
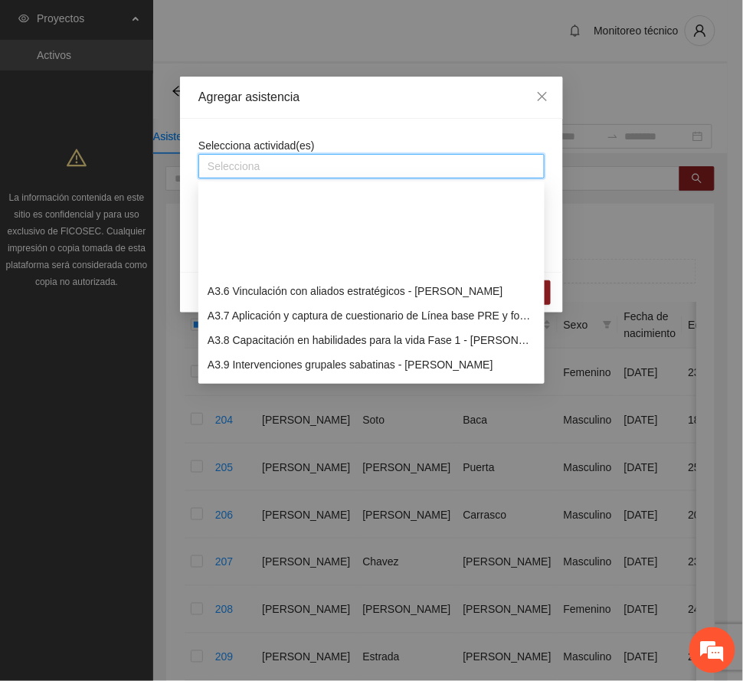
scroll to position [817, 0]
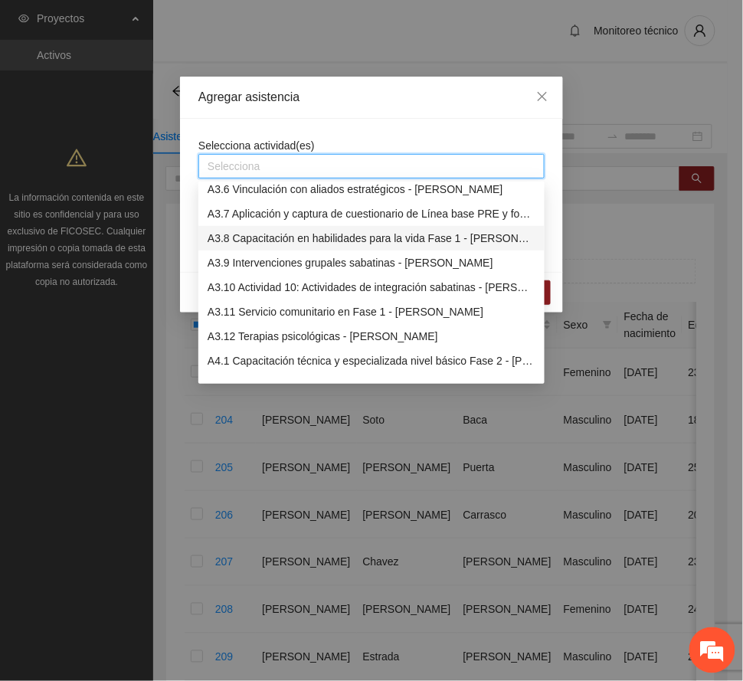
click at [302, 240] on div "A3.8 Capacitación en habilidades para la vida Fase 1 - [PERSON_NAME]" at bounding box center [372, 238] width 328 height 17
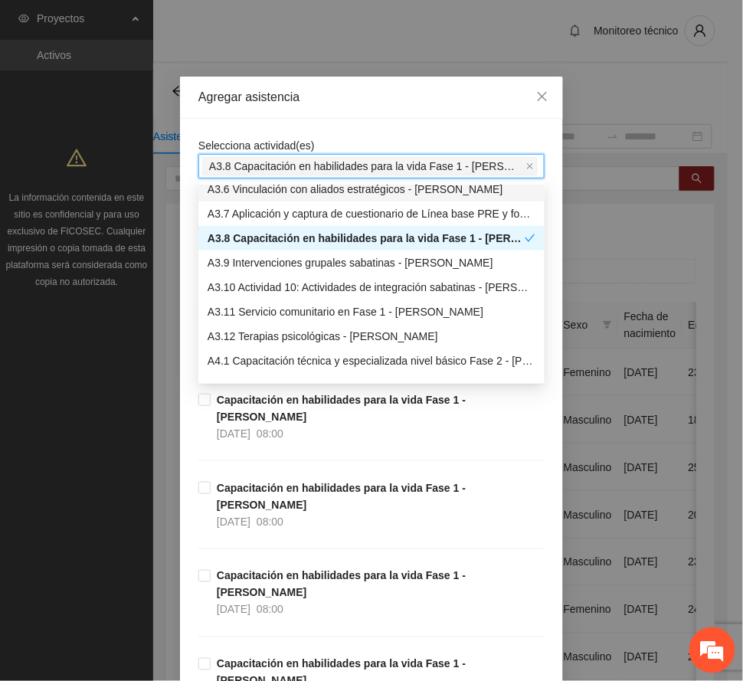
click at [345, 99] on div "Agregar asistencia" at bounding box center [371, 97] width 346 height 17
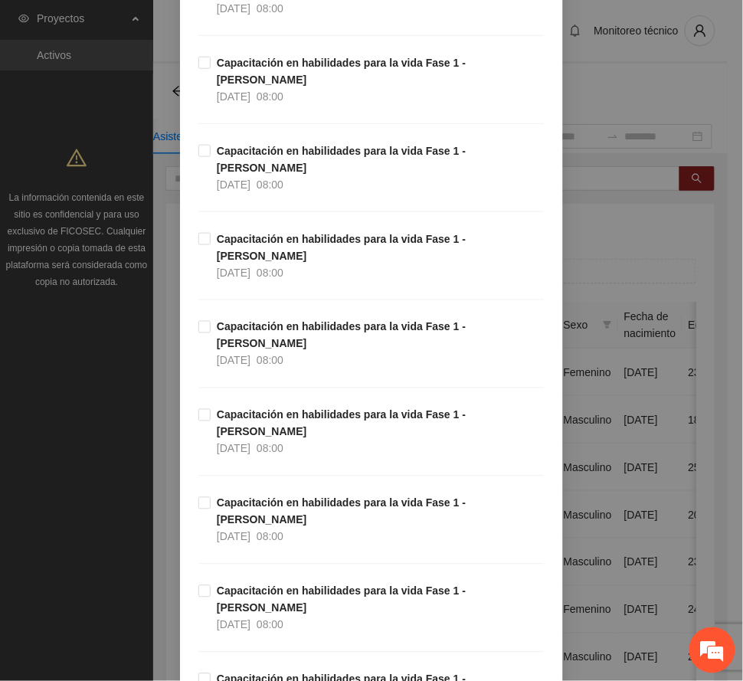
scroll to position [306, 0]
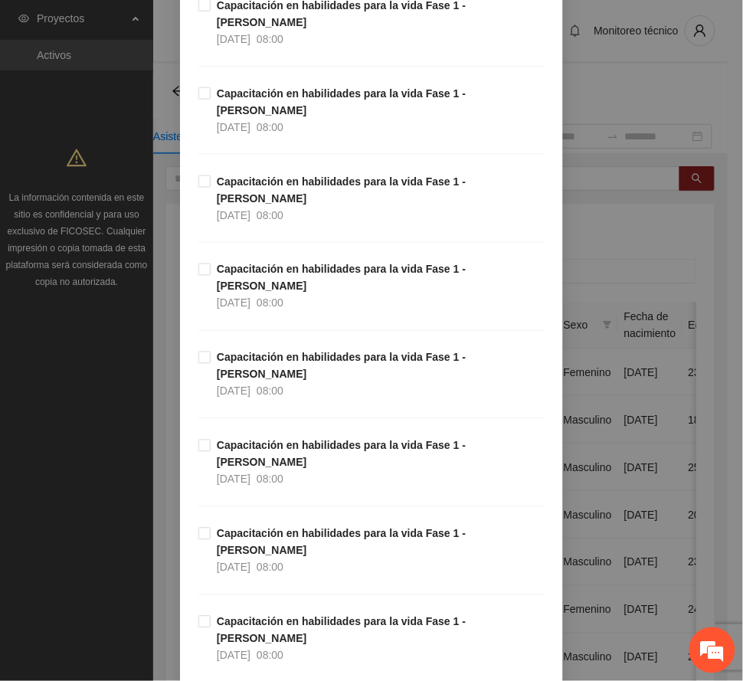
drag, startPoint x: 285, startPoint y: 493, endPoint x: 267, endPoint y: 441, distance: 55.0
click at [285, 616] on strong "Capacitación en habilidades para la vida Fase 1 - [PERSON_NAME]" at bounding box center [341, 630] width 249 height 29
click at [268, 528] on strong "Capacitación en habilidades para la vida Fase 1 - [PERSON_NAME]" at bounding box center [341, 542] width 249 height 29
click at [258, 440] on strong "Capacitación en habilidades para la vida Fase 1 - [PERSON_NAME]" at bounding box center [341, 454] width 249 height 29
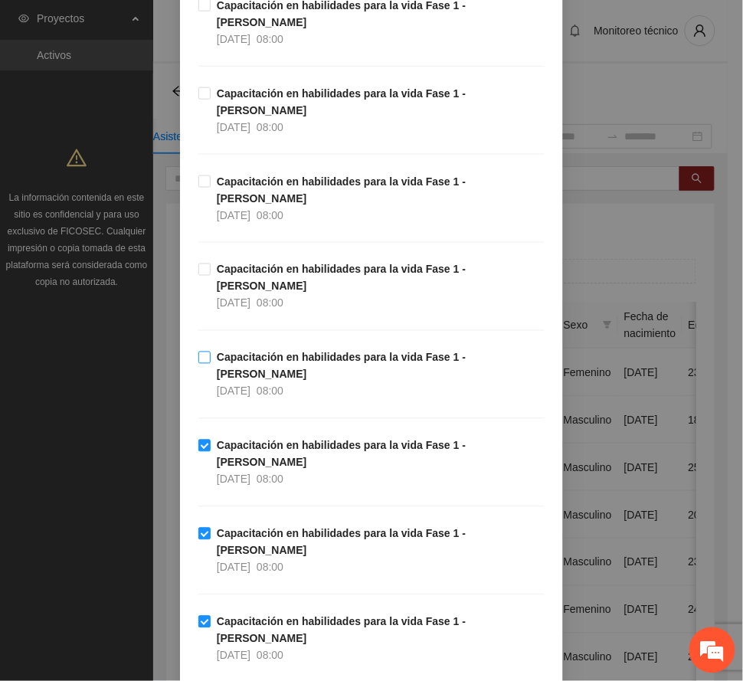
click at [245, 352] on strong "Capacitación en habilidades para la vida Fase 1 - [PERSON_NAME]" at bounding box center [341, 366] width 249 height 29
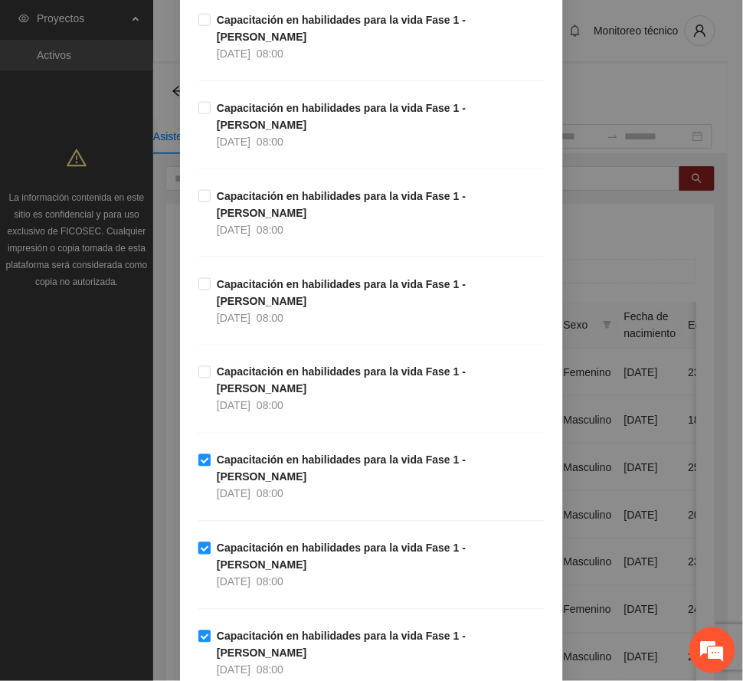
scroll to position [102, 0]
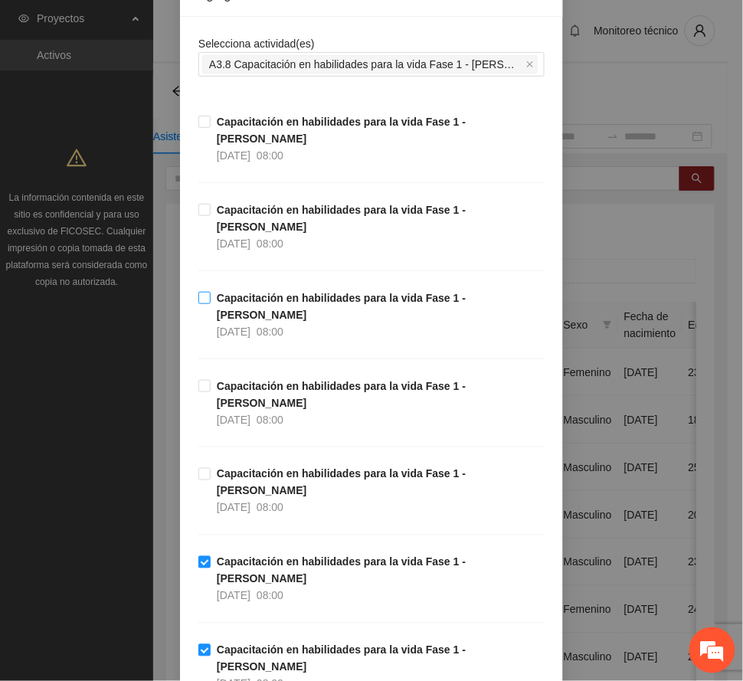
click at [242, 292] on strong "Capacitación en habilidades para la vida Fase 1 - [PERSON_NAME]" at bounding box center [341, 306] width 249 height 29
drag, startPoint x: 241, startPoint y: 196, endPoint x: 246, endPoint y: 185, distance: 12.7
click at [244, 204] on strong "Capacitación en habilidades para la vida Fase 1 - [PERSON_NAME]" at bounding box center [341, 218] width 249 height 29
click at [251, 149] on span "[DATE]" at bounding box center [234, 155] width 34 height 12
click at [217, 204] on strong "Capacitación en habilidades para la vida Fase 1 - [PERSON_NAME]" at bounding box center [341, 218] width 249 height 29
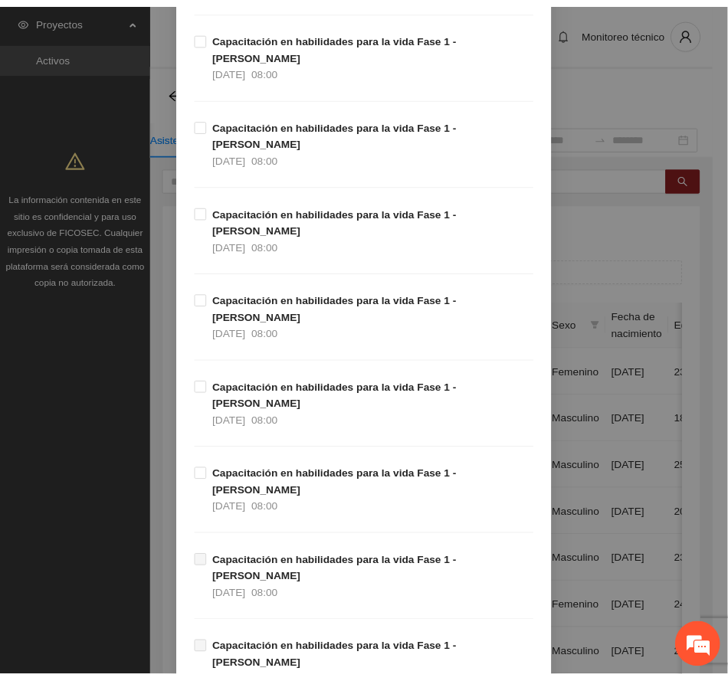
scroll to position [1794, 0]
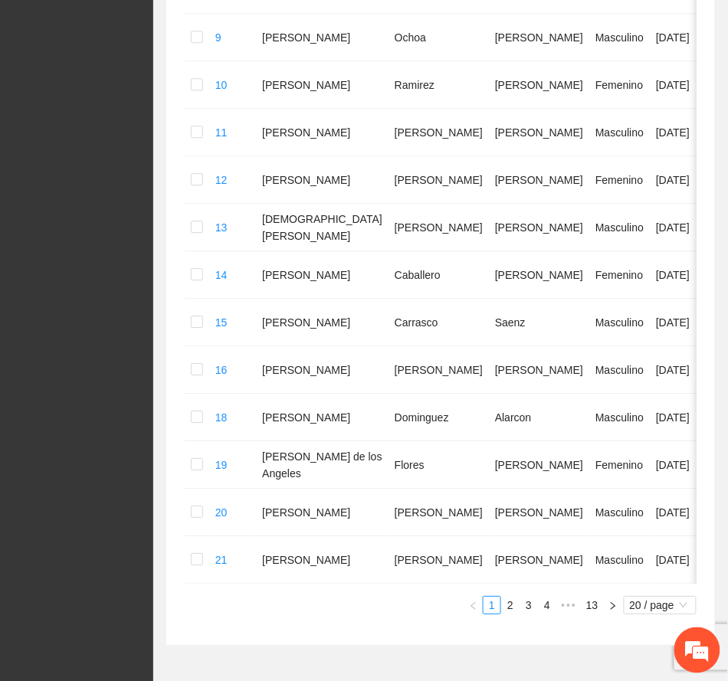
scroll to position [854, 0]
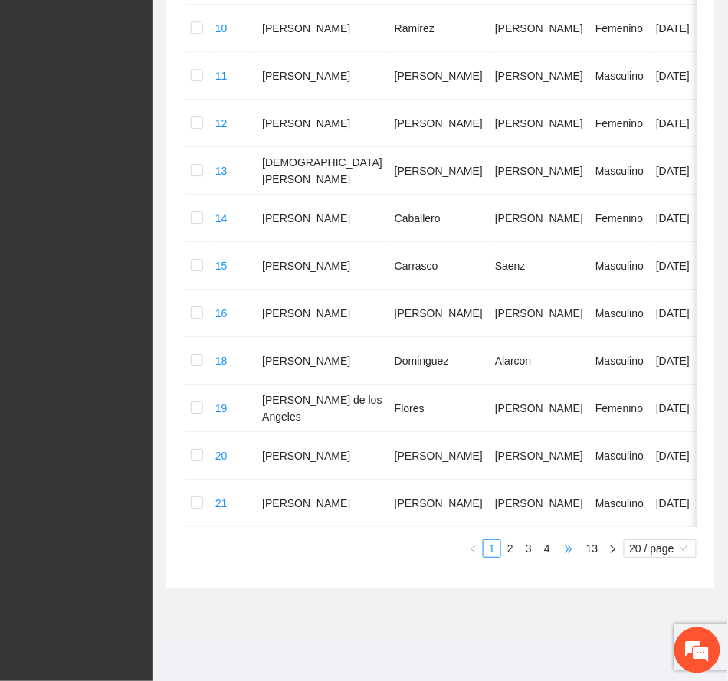
click at [565, 547] on span "•••" at bounding box center [568, 548] width 25 height 18
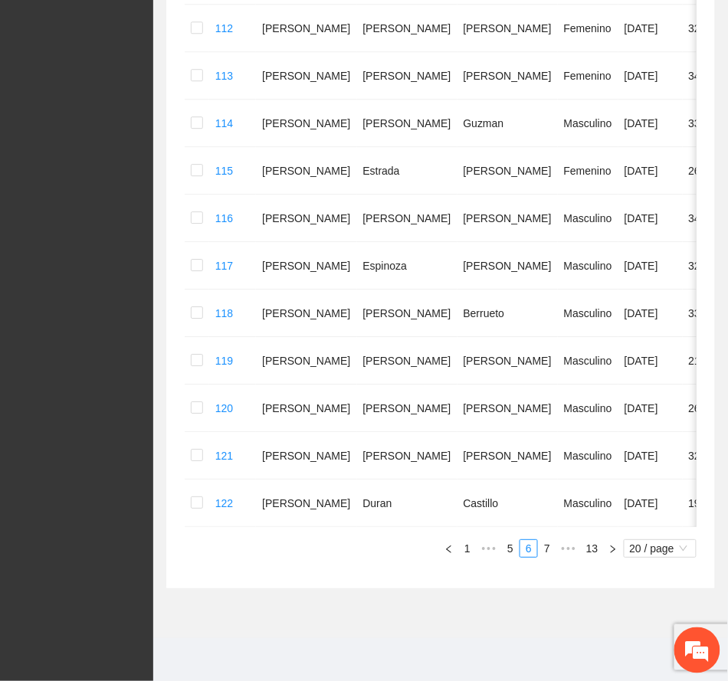
scroll to position [788, 0]
click at [571, 550] on span "•••" at bounding box center [568, 548] width 25 height 18
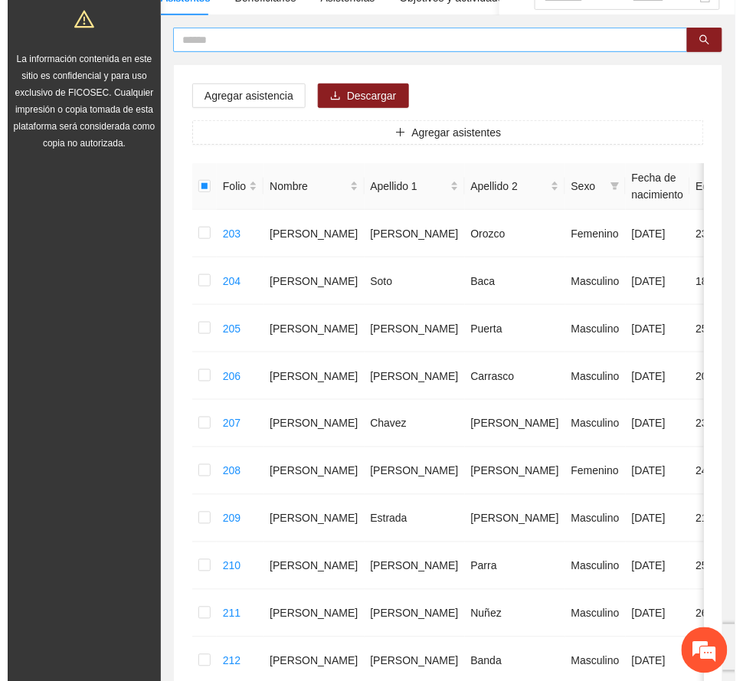
scroll to position [0, 0]
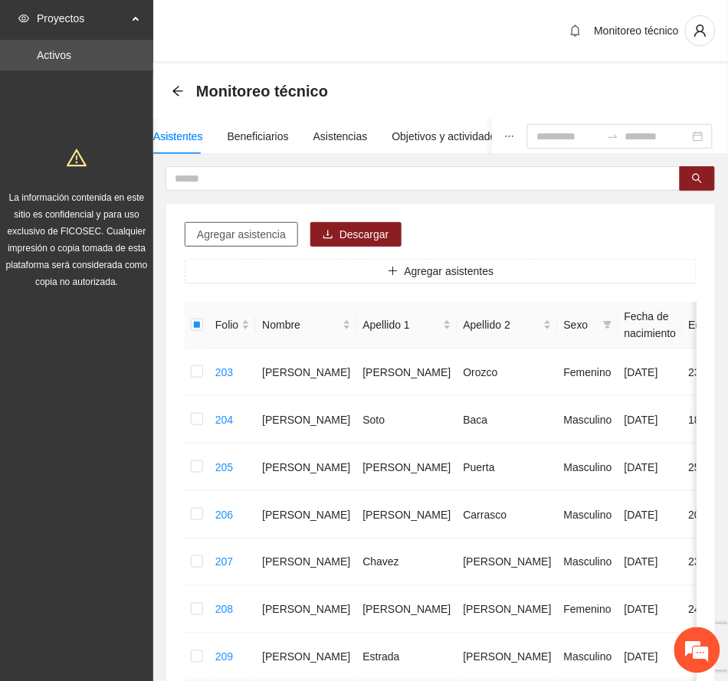
click at [255, 233] on span "Agregar asistencia" at bounding box center [241, 234] width 89 height 17
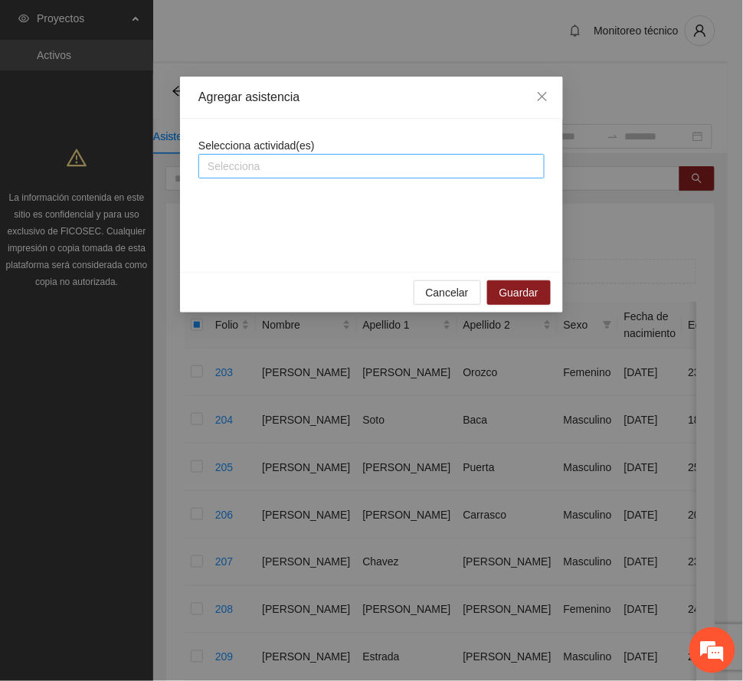
click at [319, 166] on div at bounding box center [371, 166] width 339 height 18
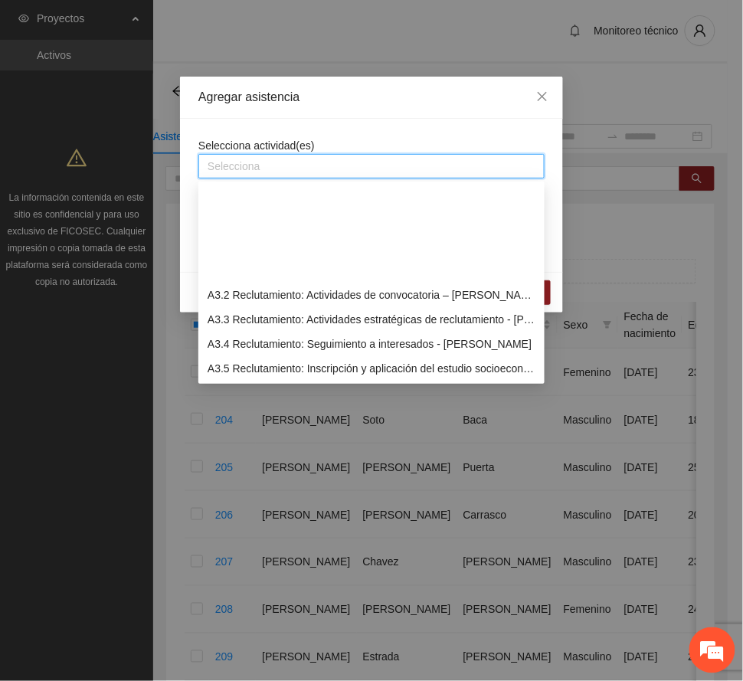
scroll to position [715, 0]
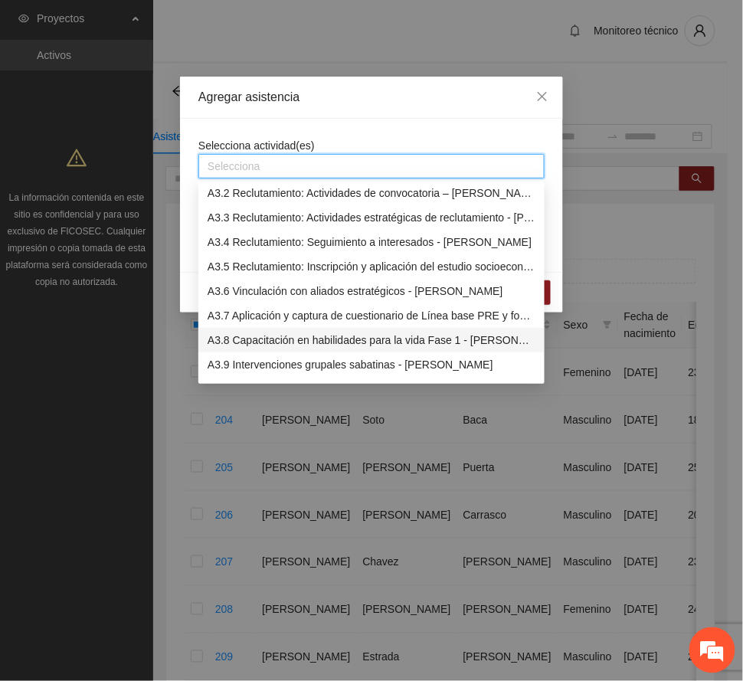
click at [365, 335] on div "A3.8 Capacitación en habilidades para la vida Fase 1 - [PERSON_NAME]" at bounding box center [372, 340] width 328 height 17
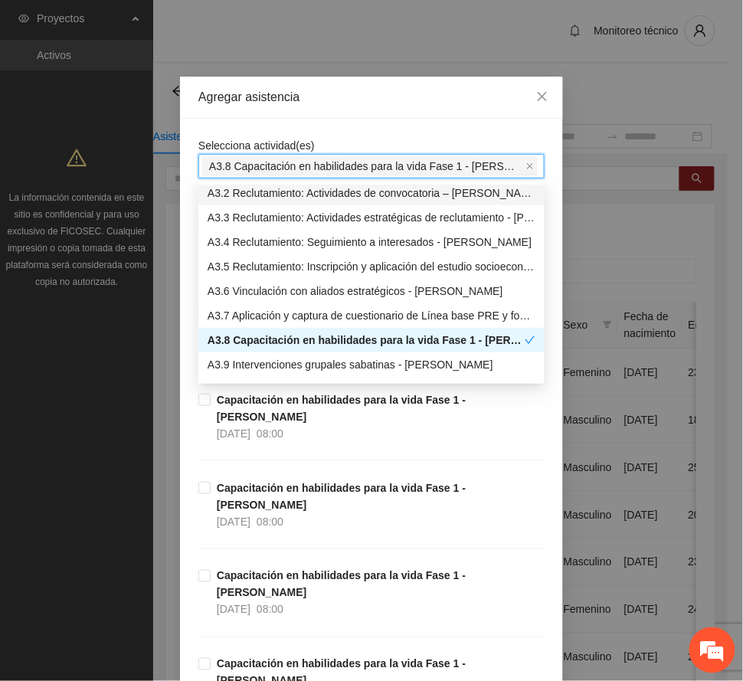
click at [385, 100] on div "Agregar asistencia" at bounding box center [371, 97] width 346 height 17
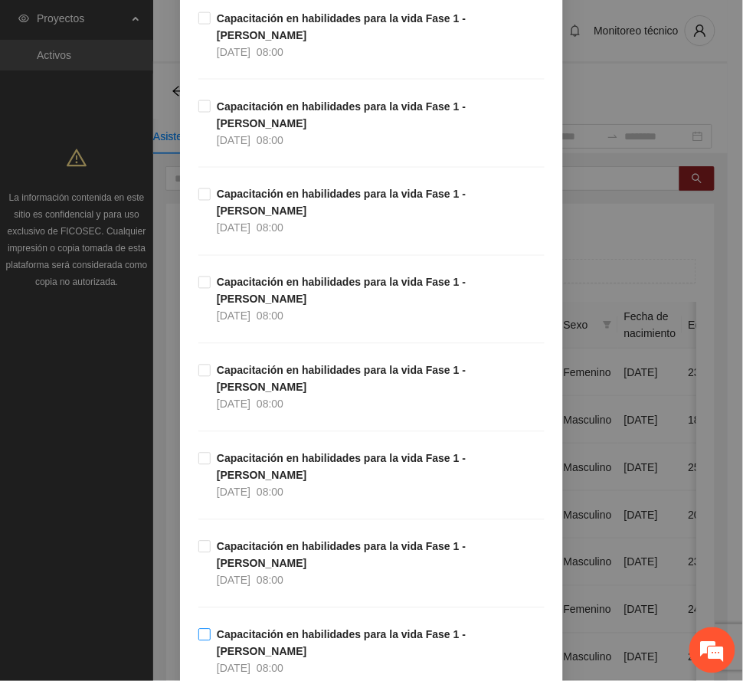
scroll to position [408, 0]
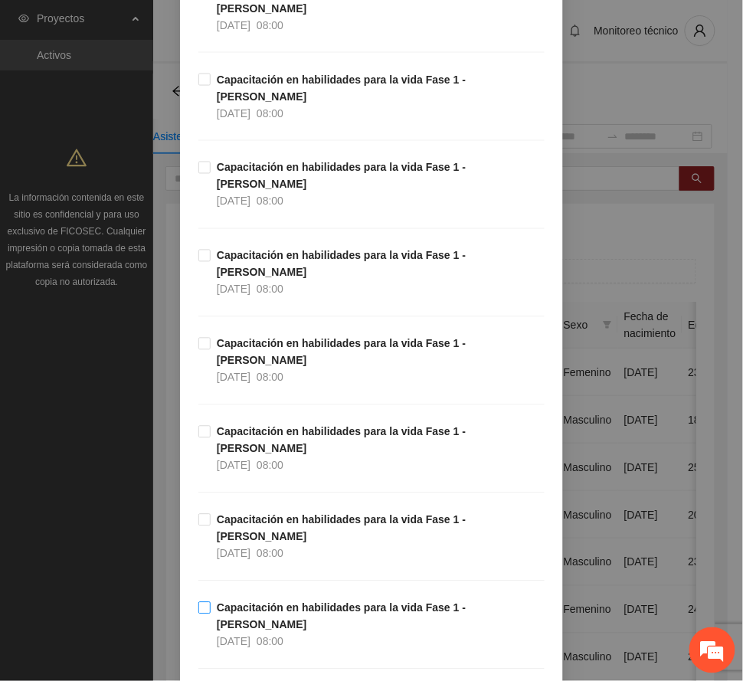
click at [335, 600] on span "Capacitación en habilidades para la vida Fase 1 - [PERSON_NAME] [DATE] 08:00" at bounding box center [378, 625] width 334 height 51
drag, startPoint x: 304, startPoint y: 392, endPoint x: 293, endPoint y: 343, distance: 50.4
click at [305, 514] on strong "Capacitación en habilidades para la vida Fase 1 - [PERSON_NAME]" at bounding box center [341, 528] width 249 height 29
click at [288, 424] on span "Capacitación en habilidades para la vida Fase 1 - [PERSON_NAME] [DATE] 08:00" at bounding box center [378, 449] width 334 height 51
drag, startPoint x: 276, startPoint y: 244, endPoint x: 239, endPoint y: 292, distance: 60.7
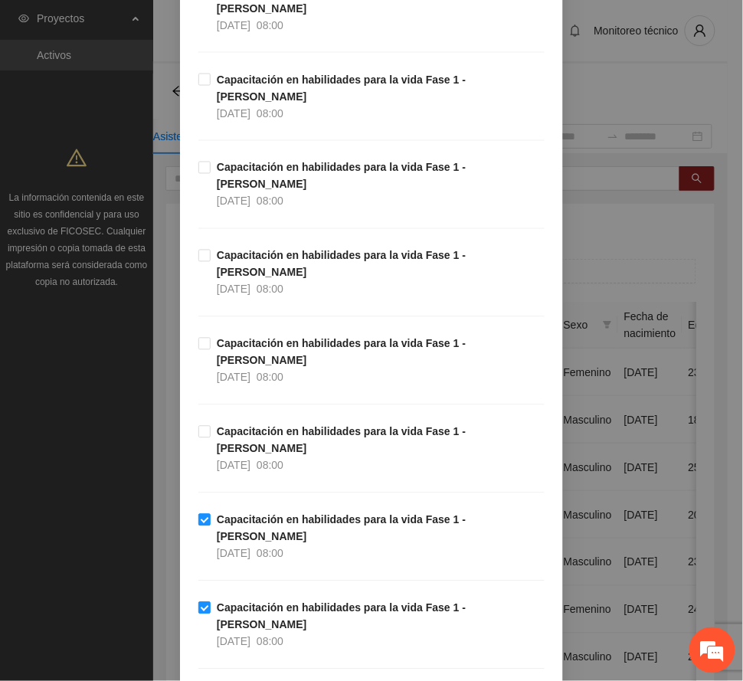
click at [274, 338] on strong "Capacitación en habilidades para la vida Fase 1 - [PERSON_NAME]" at bounding box center [341, 352] width 249 height 29
click at [224, 424] on span "Capacitación en habilidades para la vida Fase 1 - [PERSON_NAME] [DATE] 08:00" at bounding box center [378, 449] width 334 height 51
click at [227, 336] on div "Capacitación en habilidades para la vida Fase 1 - [PERSON_NAME] [DATE] 08:00" at bounding box center [371, 380] width 346 height 88
click at [231, 426] on strong "Capacitación en habilidades para la vida Fase 1 - [PERSON_NAME]" at bounding box center [341, 440] width 249 height 29
drag, startPoint x: 245, startPoint y: 181, endPoint x: 256, endPoint y: 191, distance: 14.6
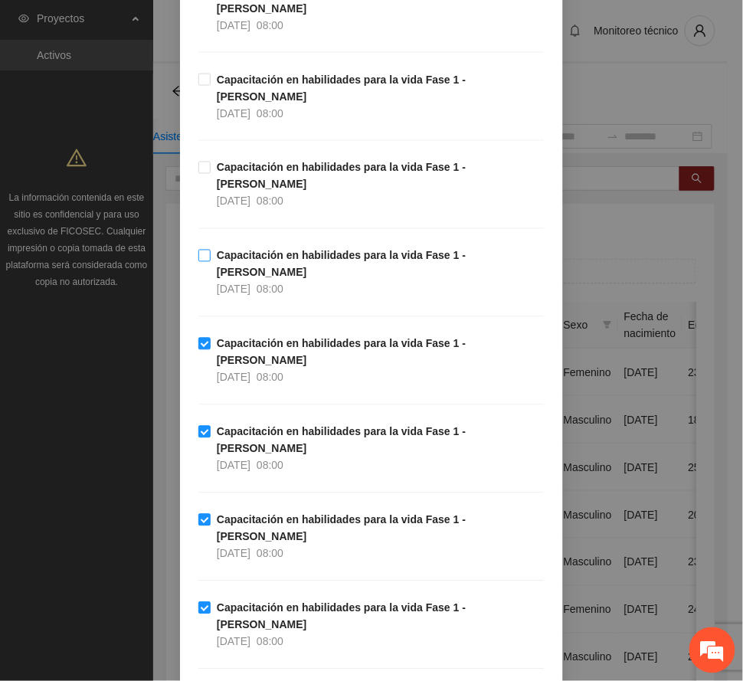
click at [247, 247] on span "Capacitación en habilidades para la vida Fase 1 - [PERSON_NAME] [DATE] 08:00" at bounding box center [378, 272] width 334 height 51
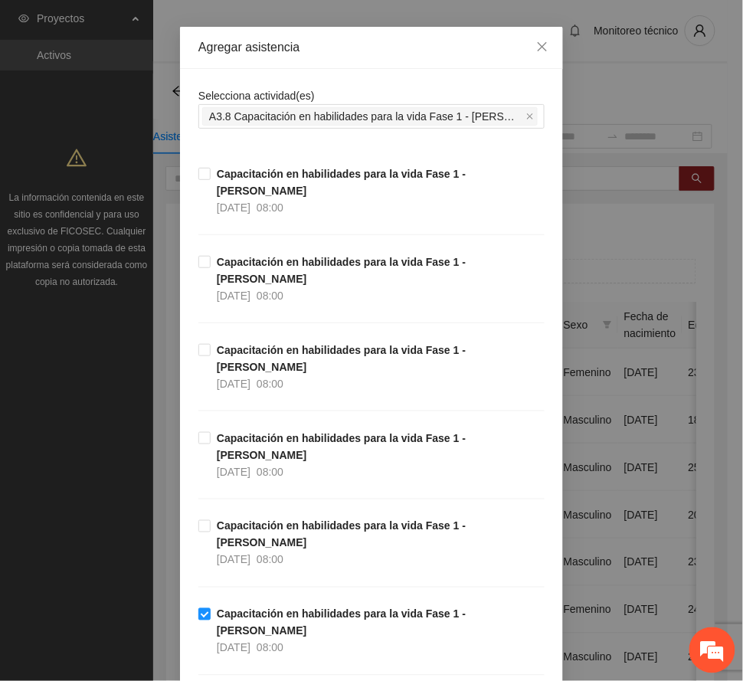
scroll to position [0, 0]
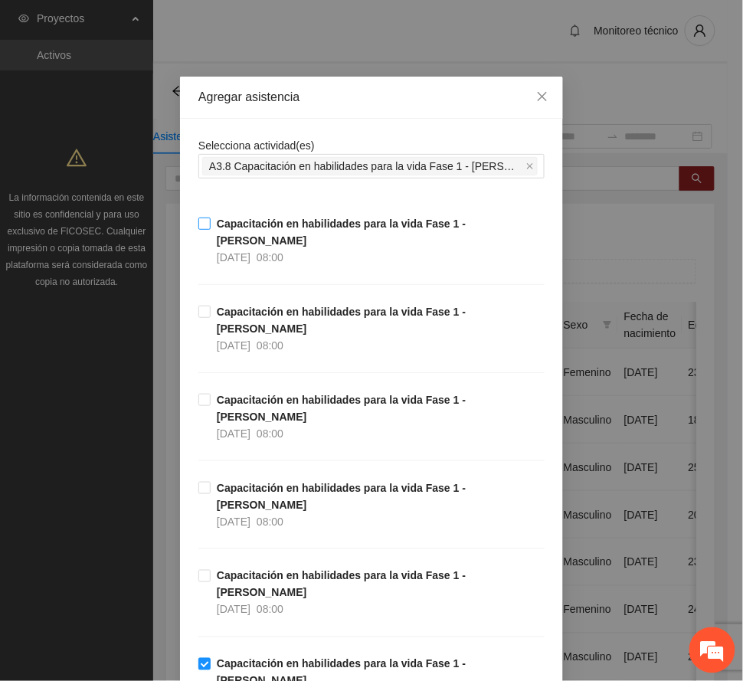
click at [257, 230] on strong "Capacitación en habilidades para la vida Fase 1 - [PERSON_NAME]" at bounding box center [341, 232] width 249 height 29
click at [246, 306] on strong "Capacitación en habilidades para la vida Fase 1 - [PERSON_NAME]" at bounding box center [341, 320] width 249 height 29
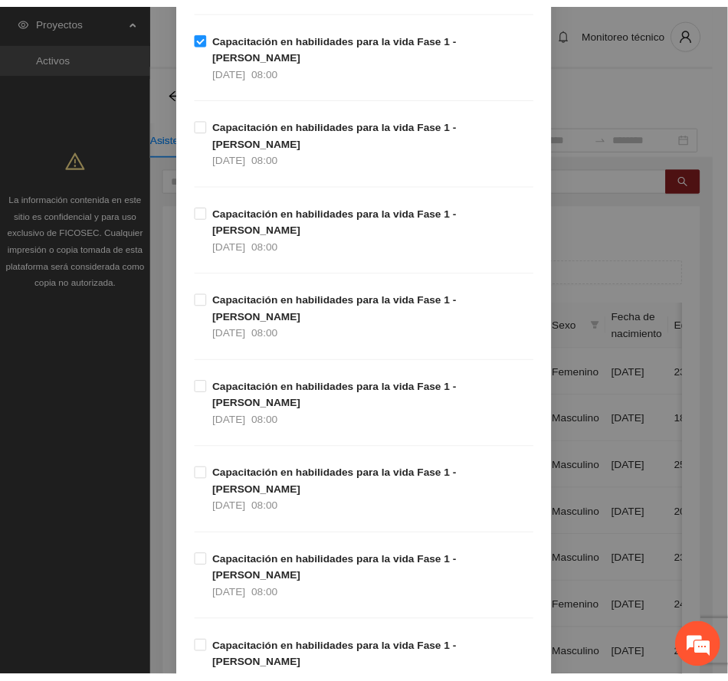
scroll to position [1794, 0]
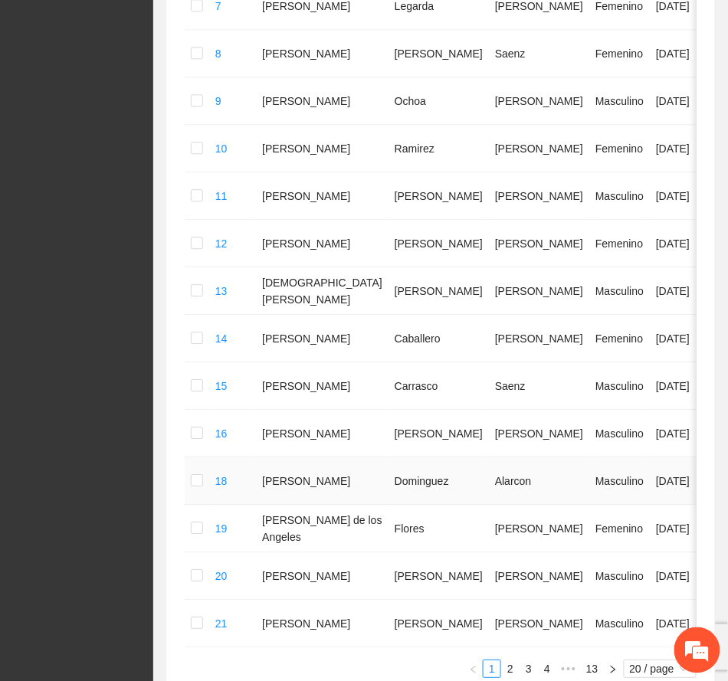
scroll to position [854, 0]
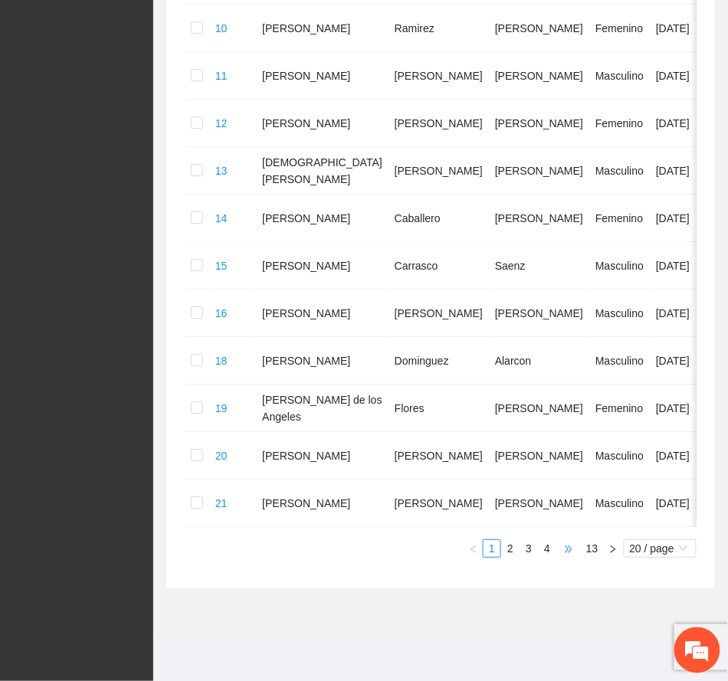
click at [568, 550] on span "•••" at bounding box center [568, 548] width 25 height 18
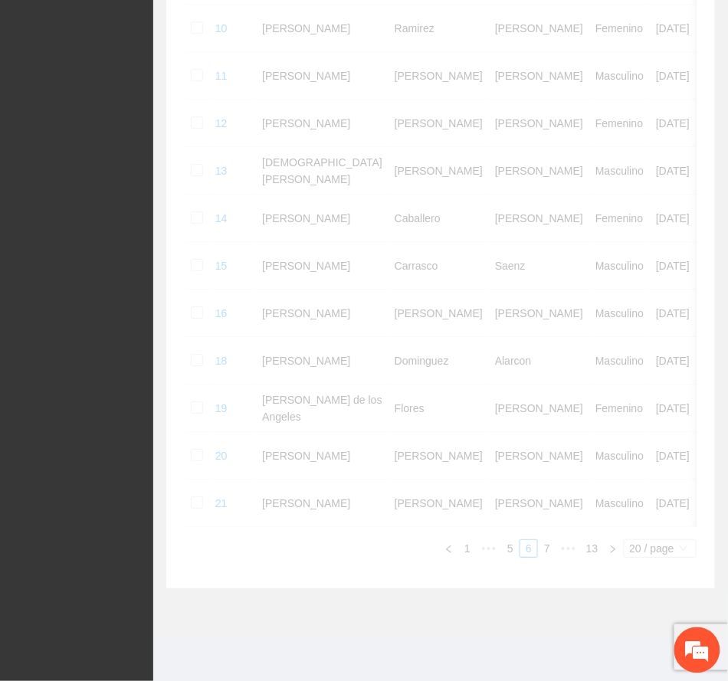
scroll to position [788, 0]
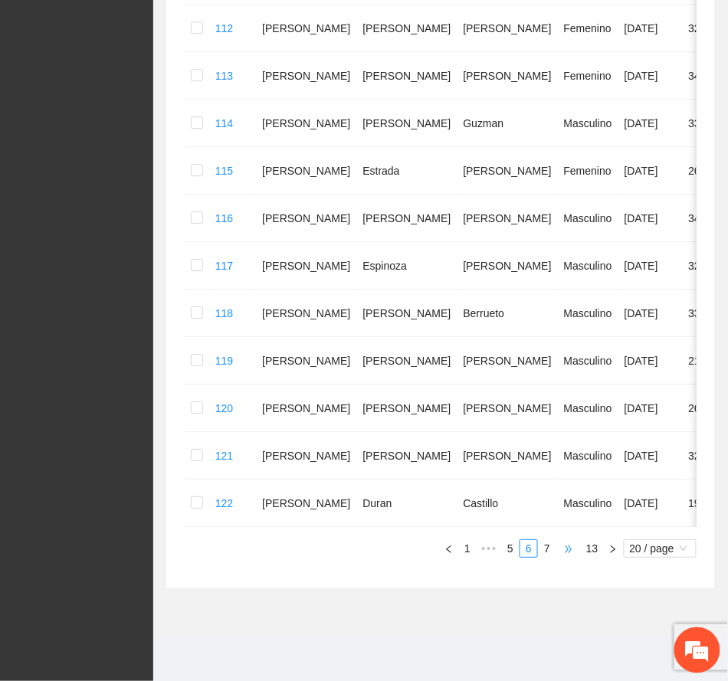
click at [568, 552] on span "•••" at bounding box center [568, 548] width 25 height 18
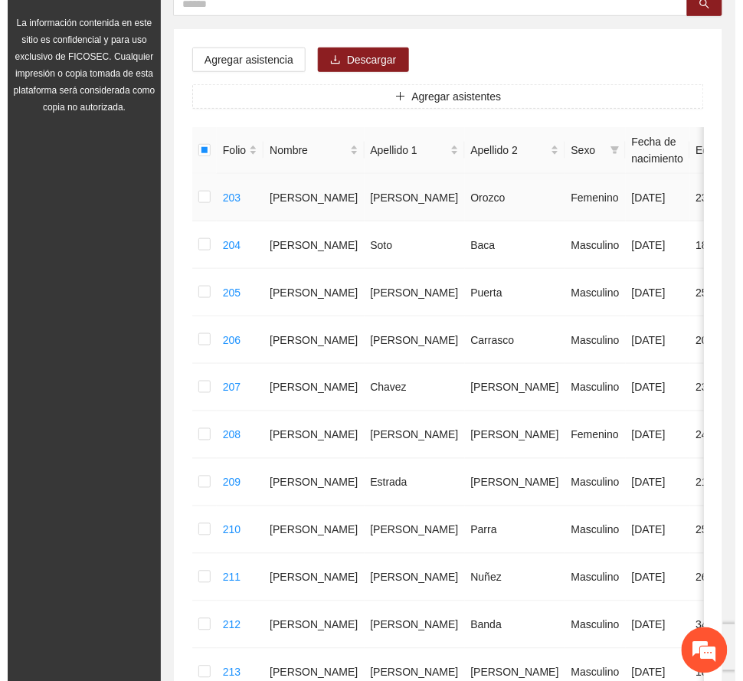
scroll to position [0, 0]
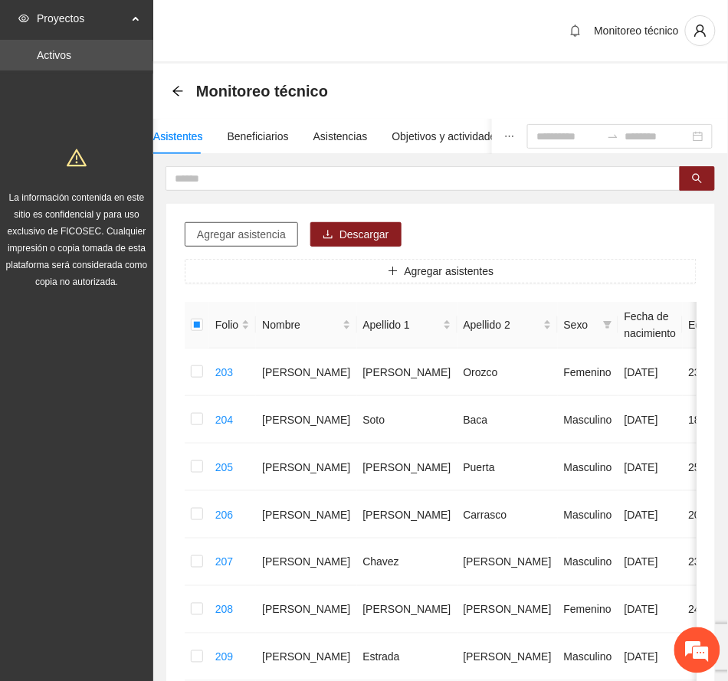
click at [243, 230] on span "Agregar asistencia" at bounding box center [241, 234] width 89 height 17
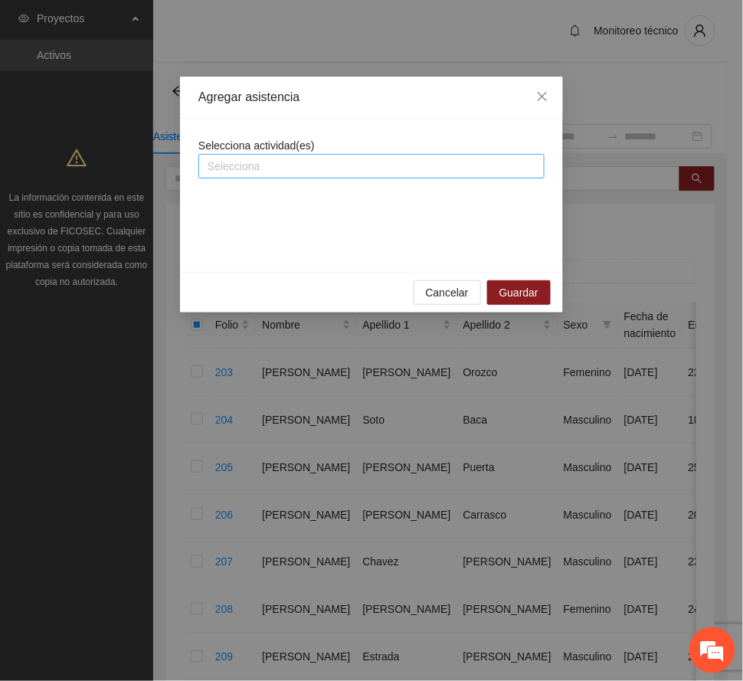
click at [283, 162] on div at bounding box center [371, 166] width 339 height 18
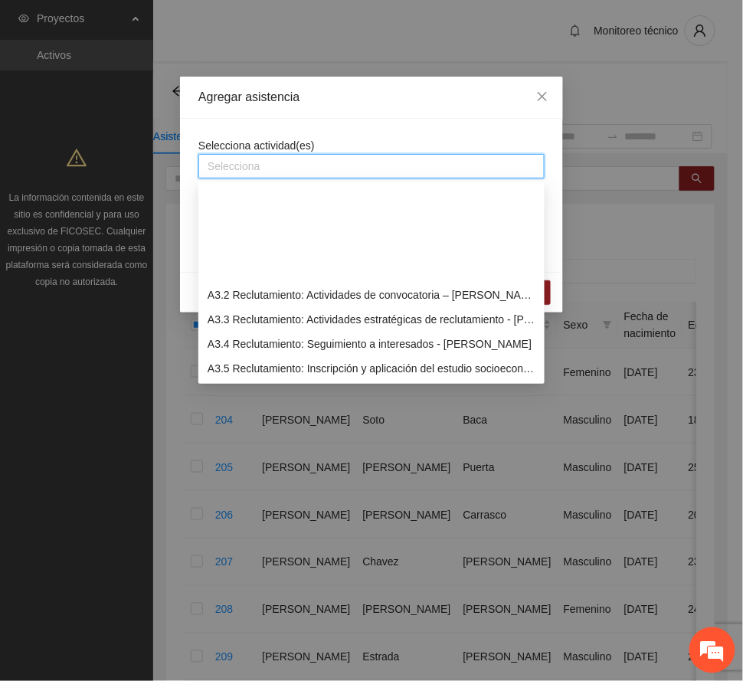
scroll to position [715, 0]
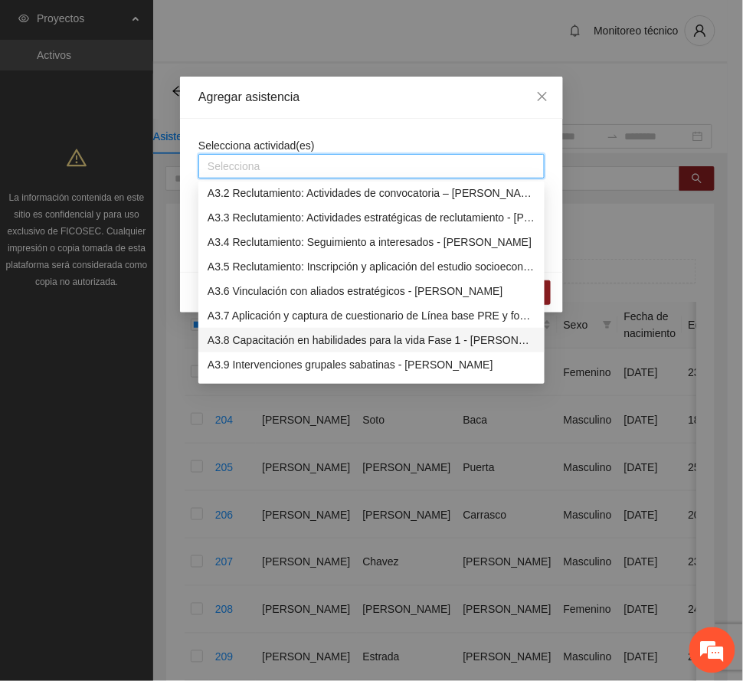
click at [303, 337] on div "A3.8 Capacitación en habilidades para la vida Fase 1 - [PERSON_NAME]" at bounding box center [372, 340] width 328 height 17
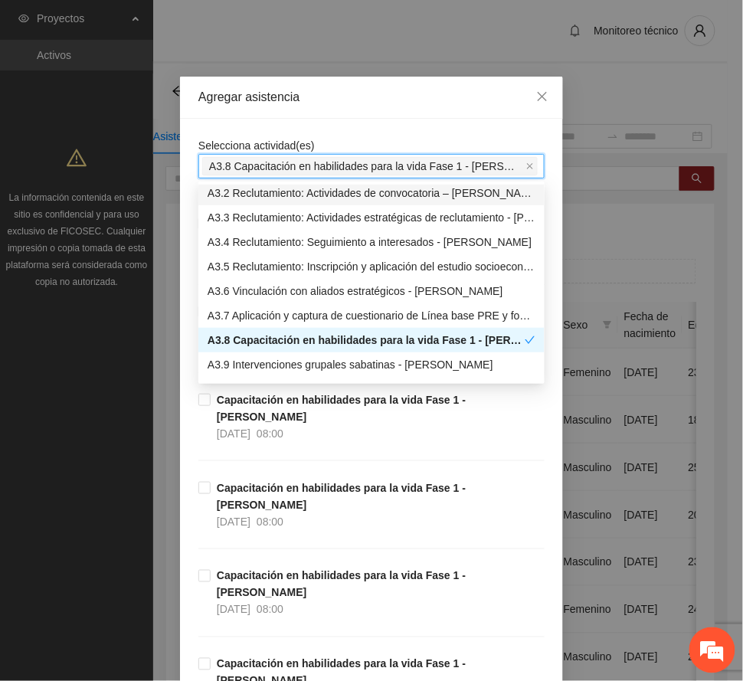
click at [356, 104] on div "Agregar asistencia" at bounding box center [371, 97] width 346 height 17
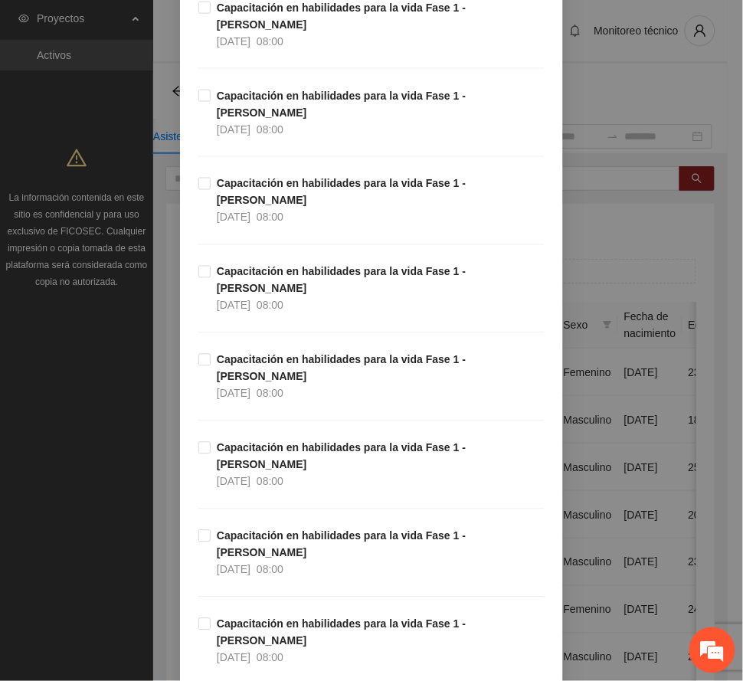
scroll to position [408, 0]
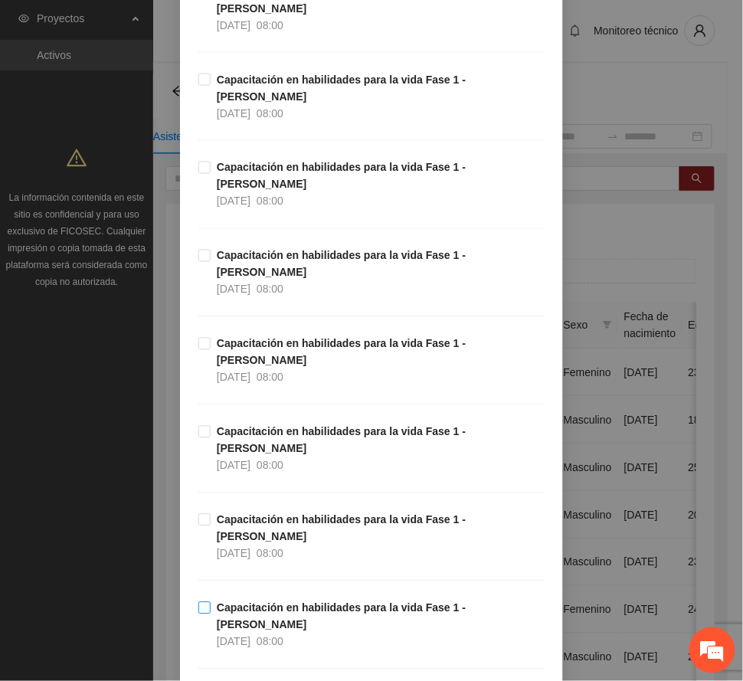
click at [277, 636] on span "08:00" at bounding box center [270, 642] width 27 height 12
drag, startPoint x: 251, startPoint y: 399, endPoint x: 245, endPoint y: 390, distance: 11.1
click at [250, 548] on span "[DATE]" at bounding box center [234, 554] width 34 height 12
click at [225, 426] on strong "Capacitación en habilidades para la vida Fase 1 - [PERSON_NAME]" at bounding box center [341, 440] width 249 height 29
click at [239, 338] on strong "Capacitación en habilidades para la vida Fase 1 - [PERSON_NAME]" at bounding box center [341, 352] width 249 height 29
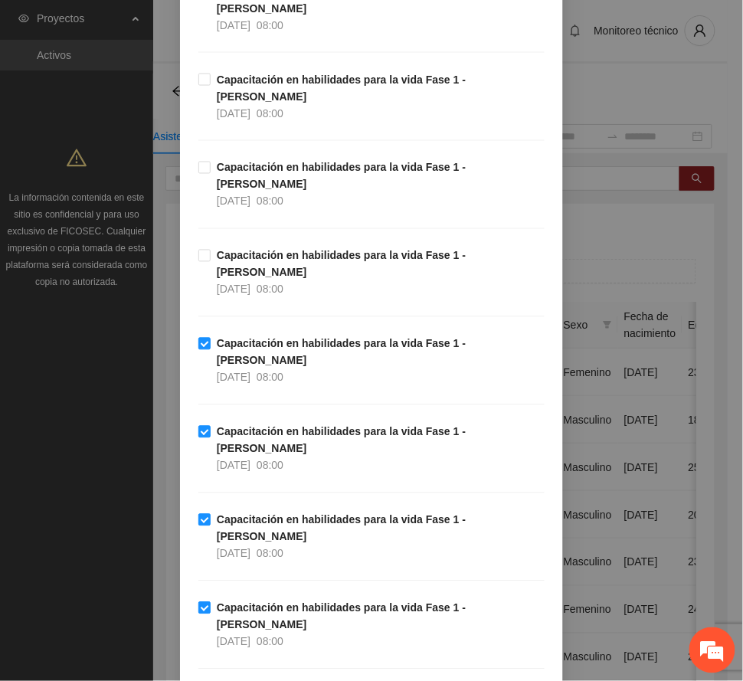
drag, startPoint x: 234, startPoint y: 185, endPoint x: 506, endPoint y: 218, distance: 274.7
click at [234, 283] on span "[DATE]" at bounding box center [234, 289] width 34 height 12
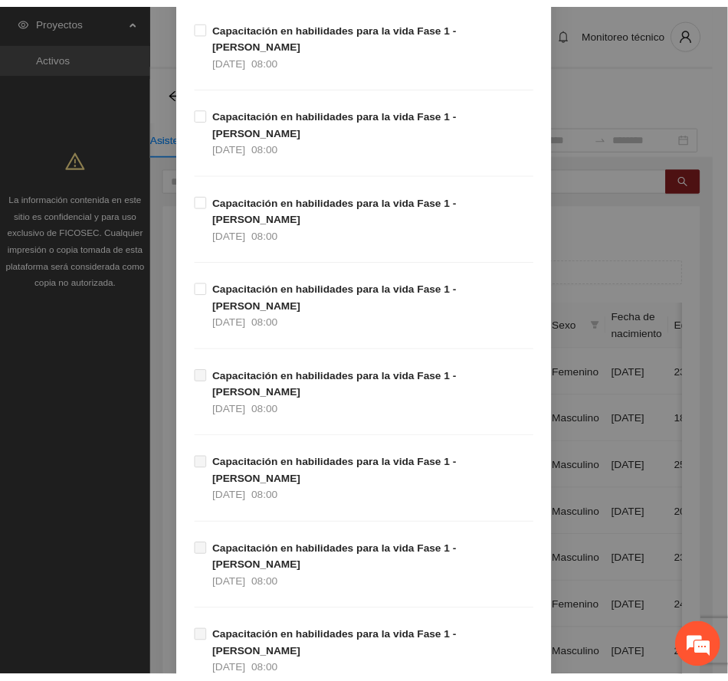
scroll to position [1794, 0]
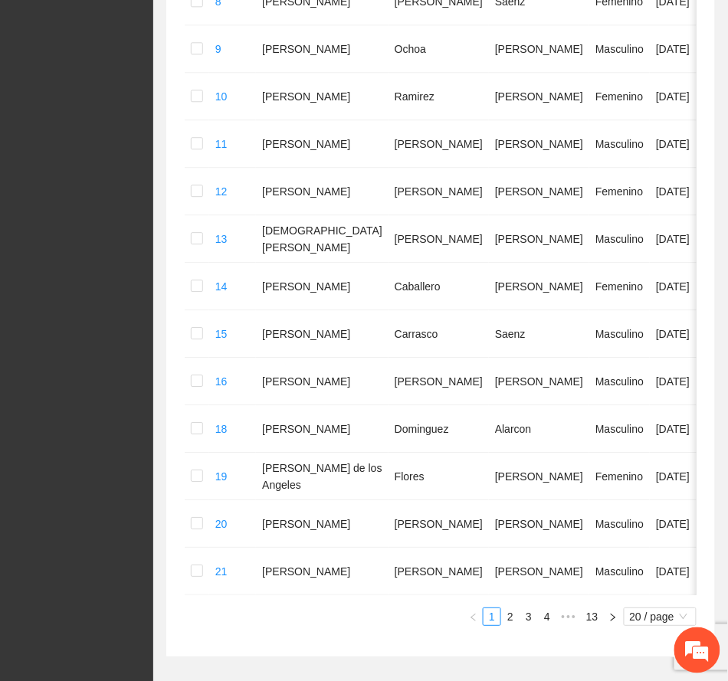
scroll to position [854, 0]
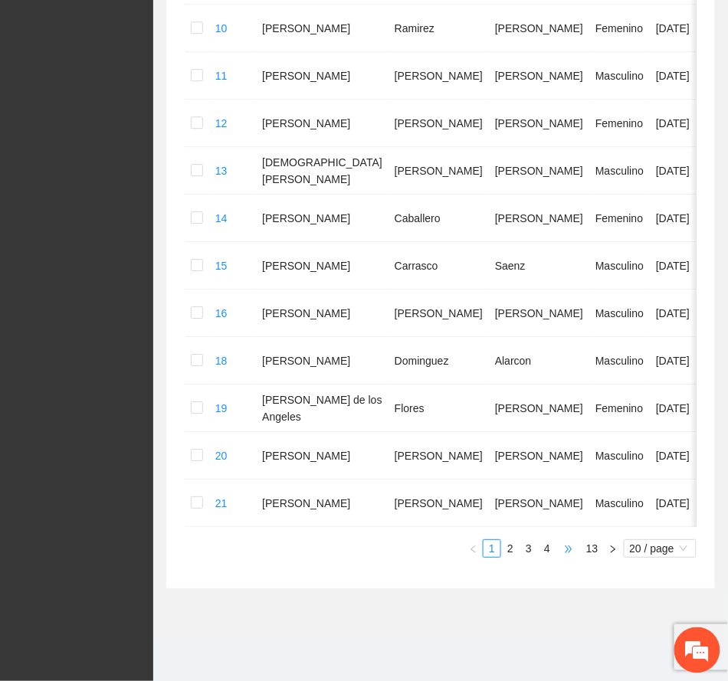
click at [569, 549] on span "•••" at bounding box center [568, 548] width 25 height 18
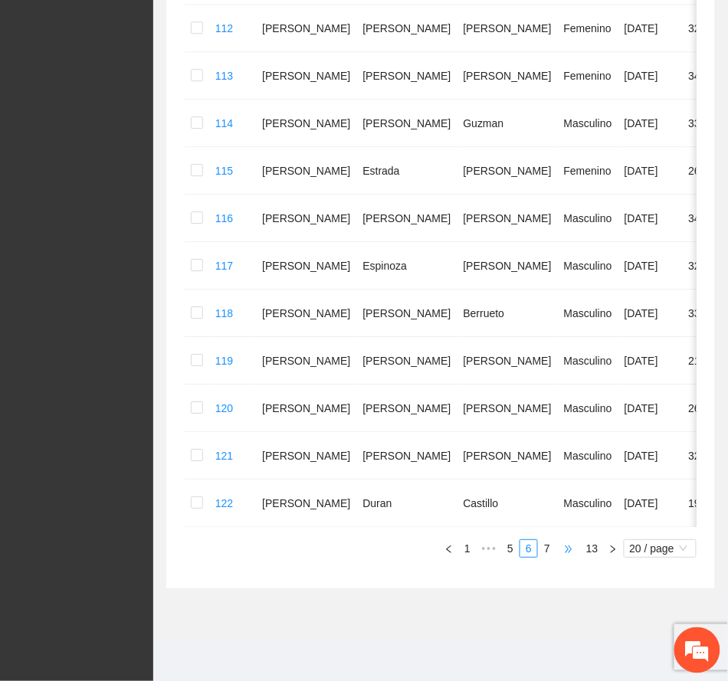
scroll to position [788, 0]
click at [568, 541] on span "•••" at bounding box center [568, 548] width 25 height 18
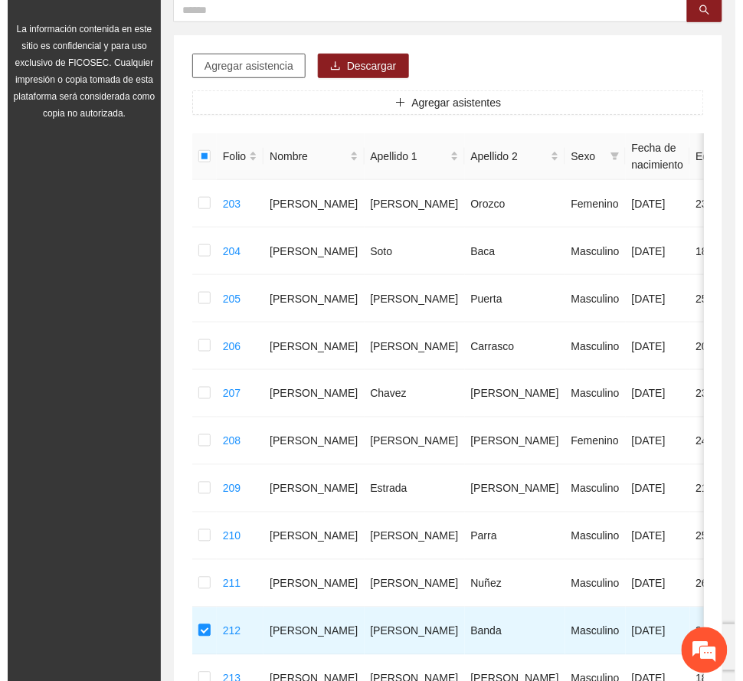
scroll to position [0, 0]
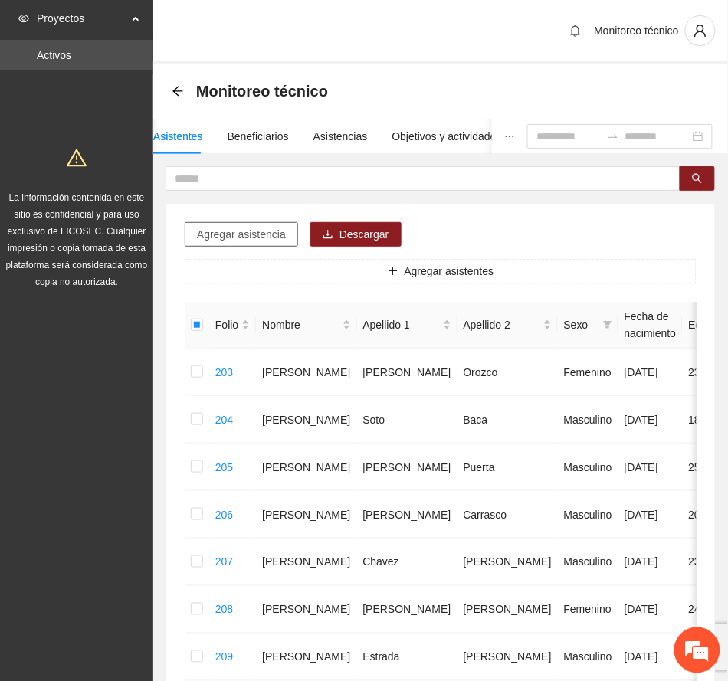
click at [248, 234] on span "Agregar asistencia" at bounding box center [241, 234] width 89 height 17
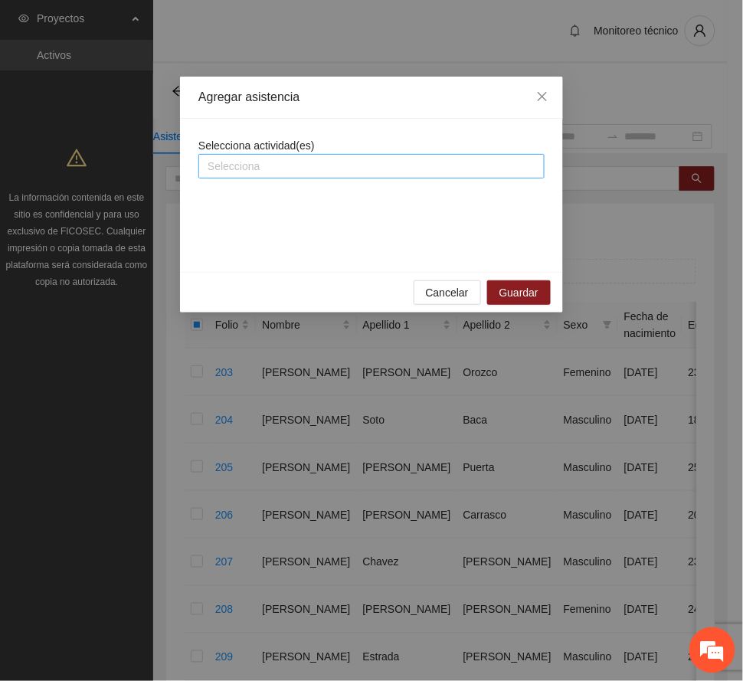
click at [356, 158] on div at bounding box center [371, 166] width 339 height 18
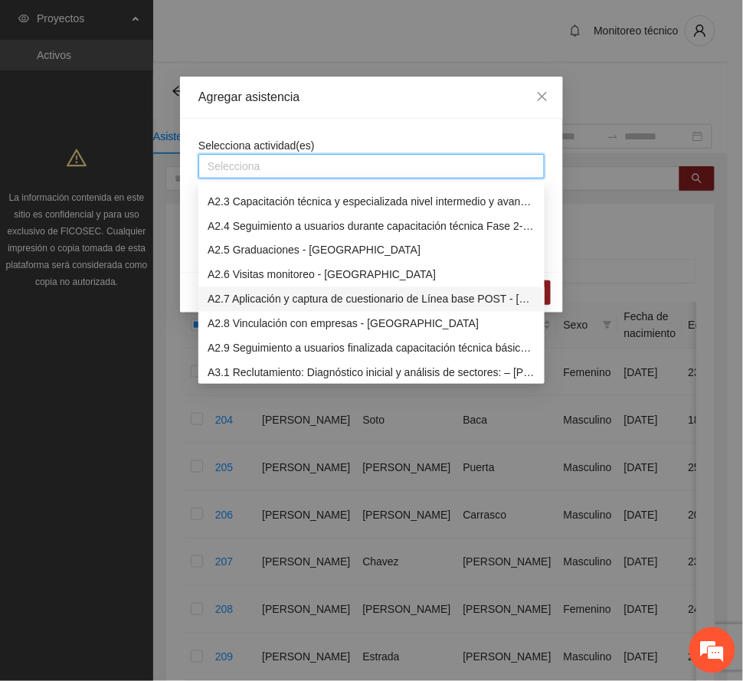
scroll to position [715, 0]
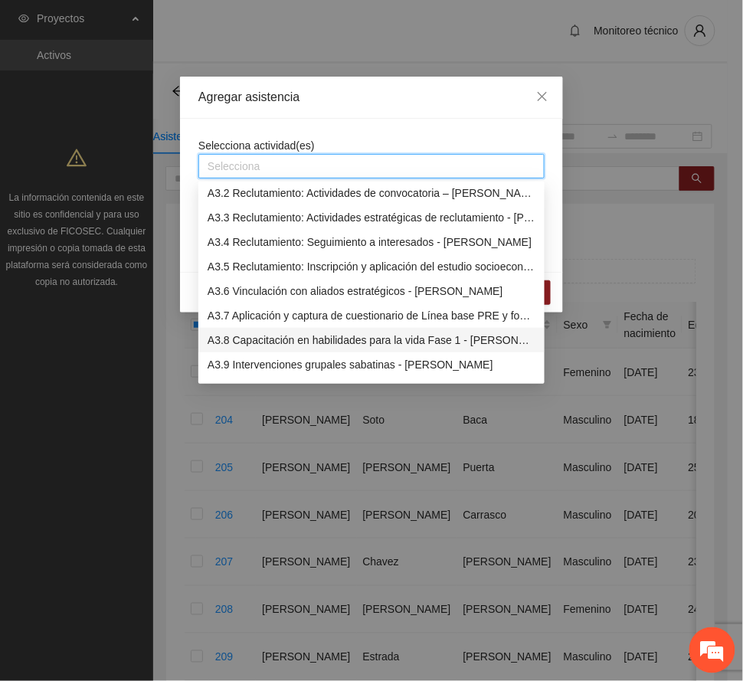
drag, startPoint x: 341, startPoint y: 339, endPoint x: 365, endPoint y: 197, distance: 143.7
click at [342, 339] on div "A3.8 Capacitación en habilidades para la vida Fase 1 - [PERSON_NAME]" at bounding box center [372, 340] width 328 height 17
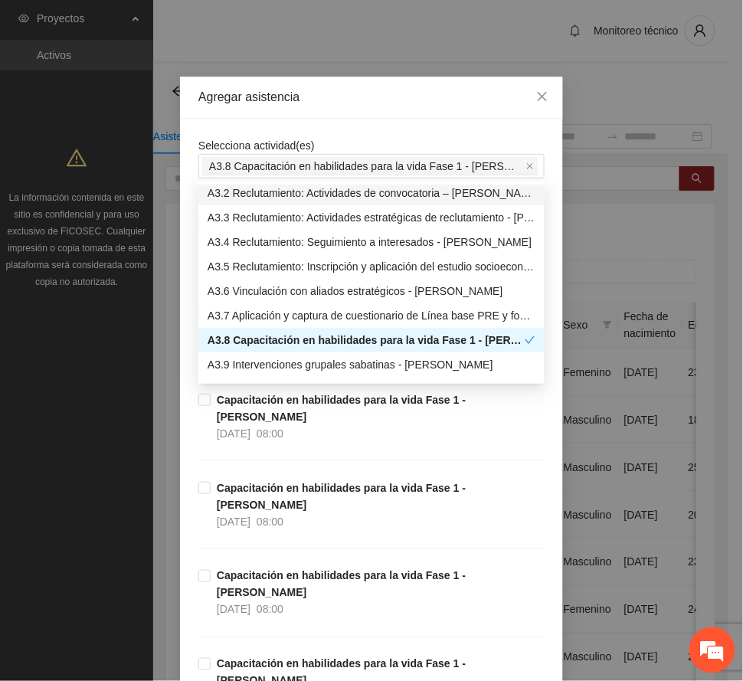
drag, startPoint x: 371, startPoint y: 92, endPoint x: 326, endPoint y: 283, distance: 196.8
click at [372, 89] on div "Agregar asistencia" at bounding box center [371, 97] width 346 height 17
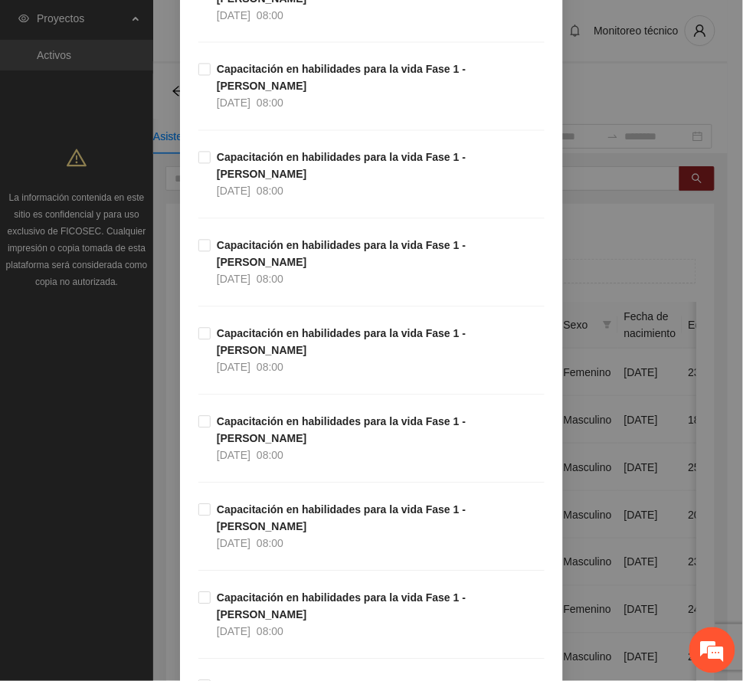
scroll to position [510, 0]
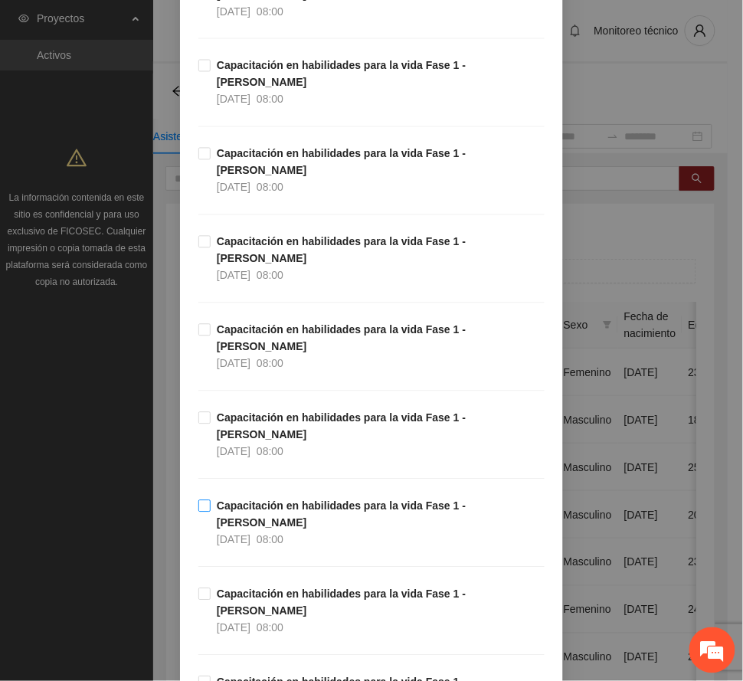
click at [297, 498] on span "Capacitación en habilidades para la vida Fase 1 - [PERSON_NAME] [DATE] 08:00" at bounding box center [378, 523] width 334 height 51
click at [276, 412] on strong "Capacitación en habilidades para la vida Fase 1 - [PERSON_NAME]" at bounding box center [341, 426] width 249 height 29
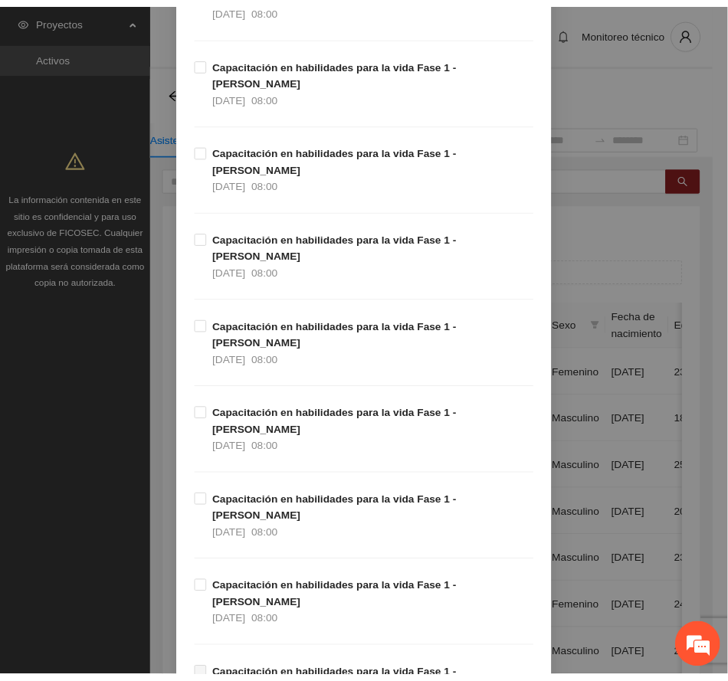
scroll to position [1794, 0]
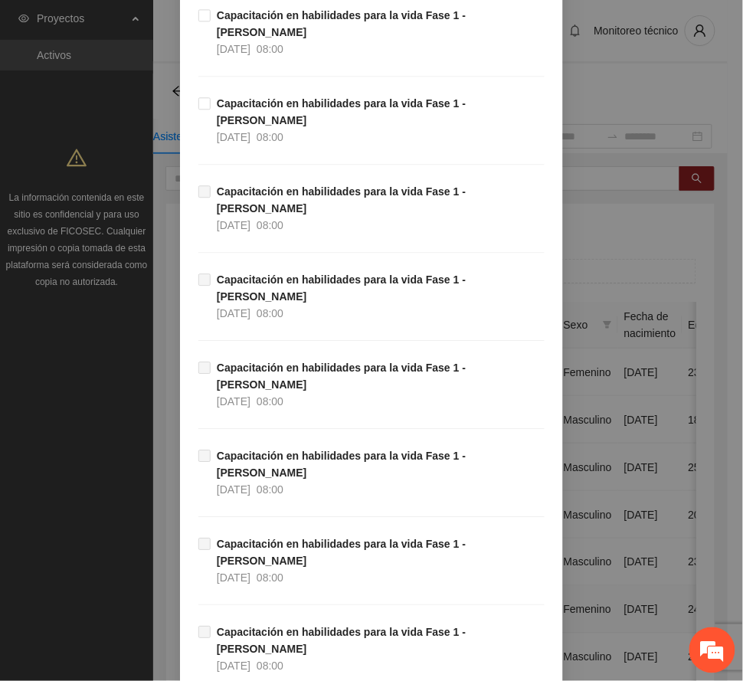
drag, startPoint x: 512, startPoint y: 639, endPoint x: 276, endPoint y: 629, distance: 236.2
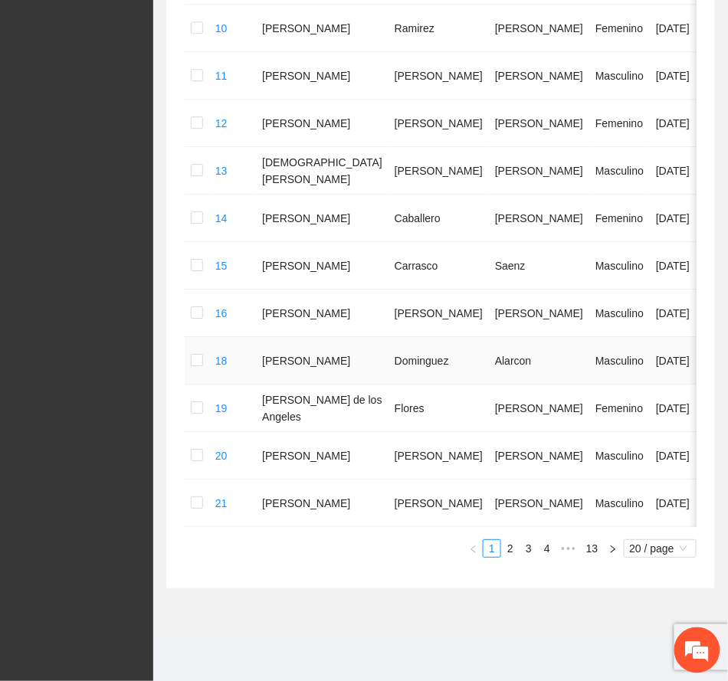
scroll to position [854, 0]
click at [567, 547] on span "•••" at bounding box center [568, 548] width 25 height 18
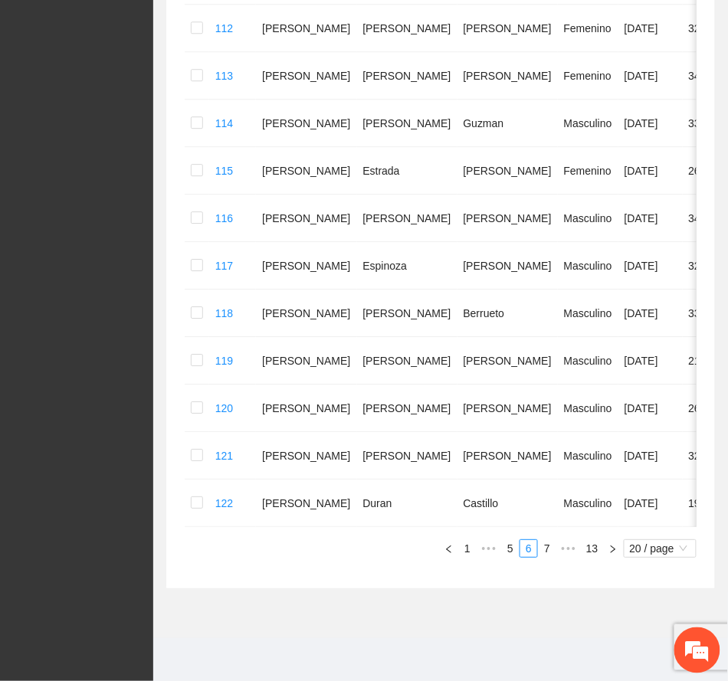
scroll to position [788, 0]
click at [569, 552] on span "•••" at bounding box center [568, 548] width 25 height 18
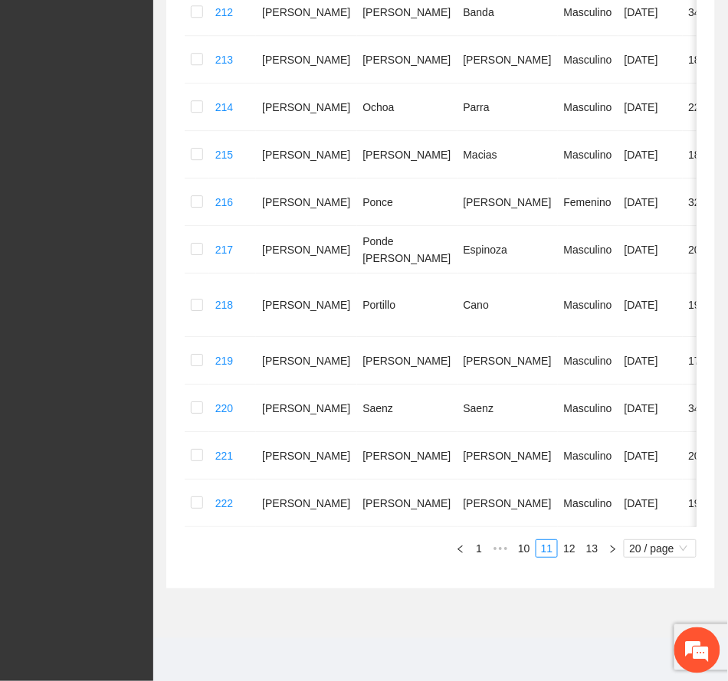
click at [525, 546] on link "10" at bounding box center [523, 548] width 21 height 17
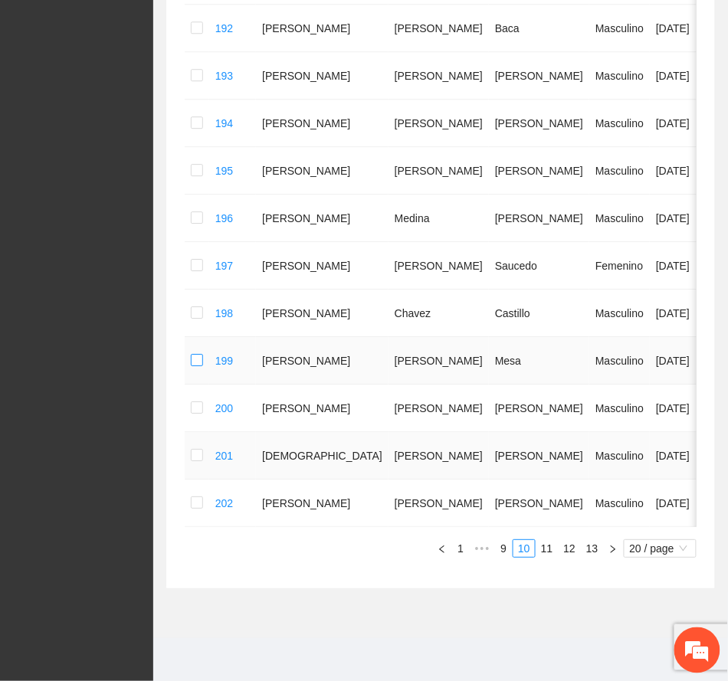
click at [206, 343] on td at bounding box center [197, 361] width 25 height 48
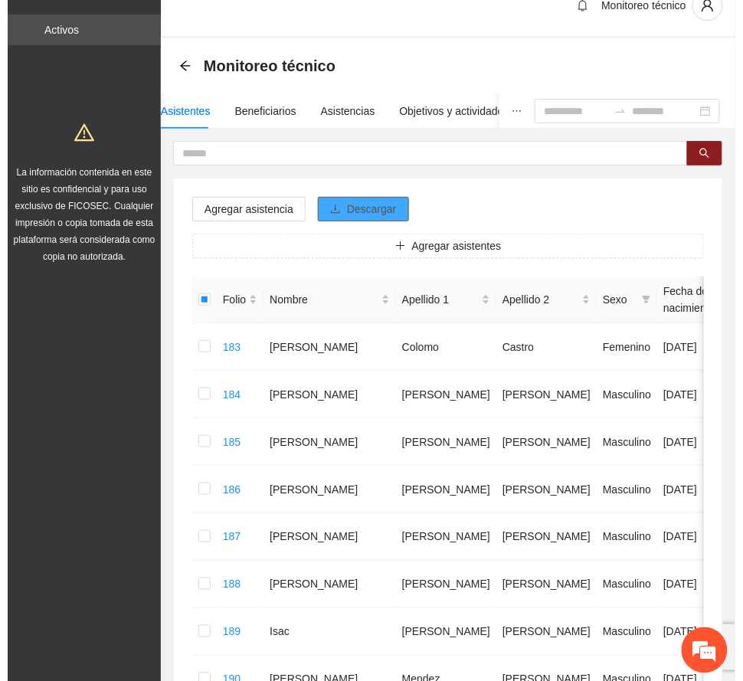
scroll to position [0, 0]
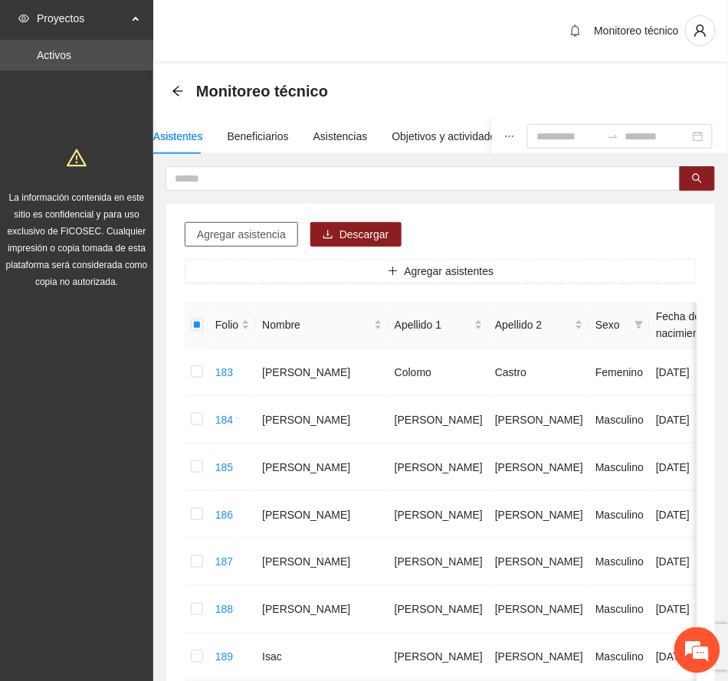
click at [270, 233] on span "Agregar asistencia" at bounding box center [241, 234] width 89 height 17
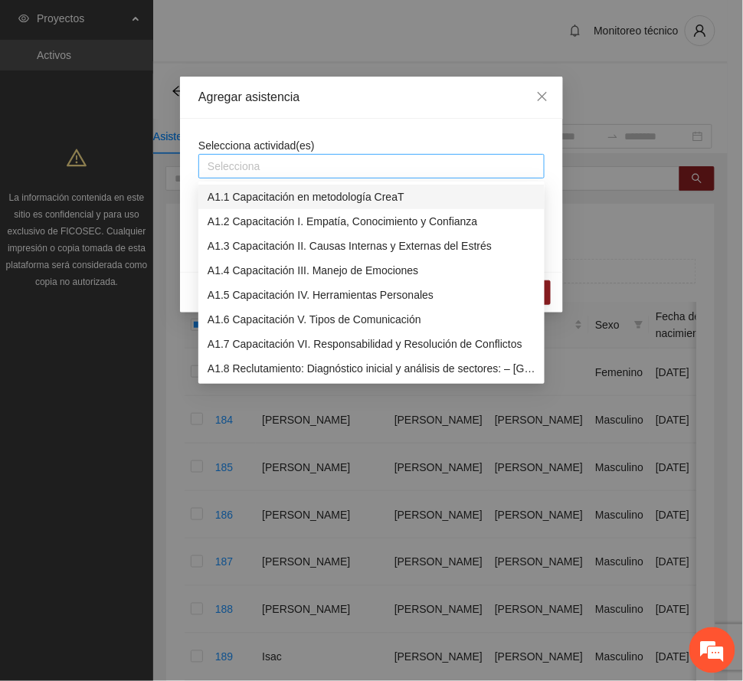
drag, startPoint x: 299, startPoint y: 166, endPoint x: 287, endPoint y: 188, distance: 26.1
click at [300, 162] on div at bounding box center [371, 166] width 339 height 18
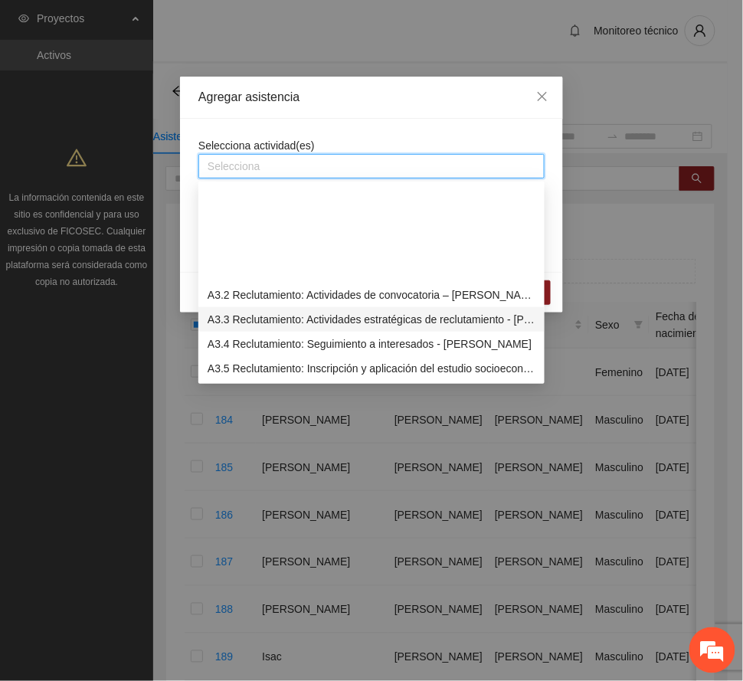
scroll to position [715, 0]
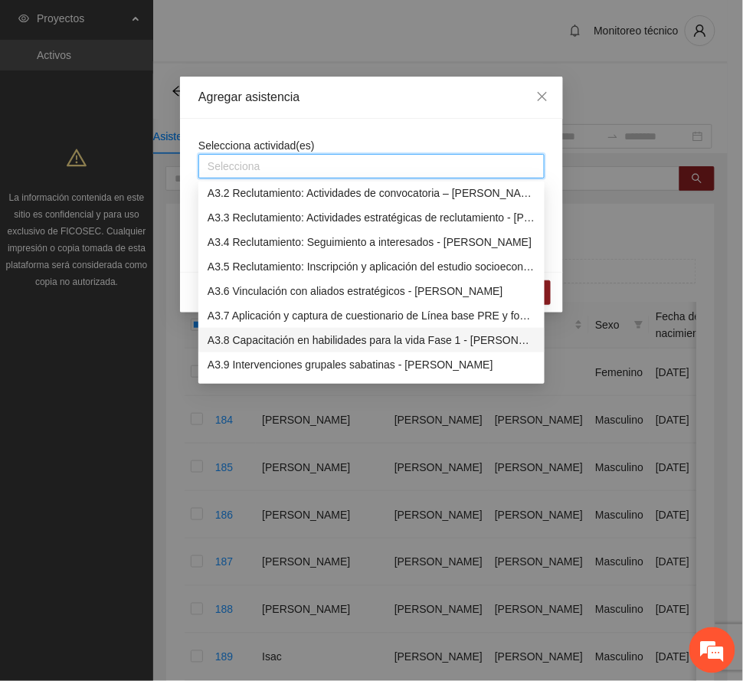
click at [360, 340] on div "A3.8 Capacitación en habilidades para la vida Fase 1 - [PERSON_NAME]" at bounding box center [372, 340] width 328 height 17
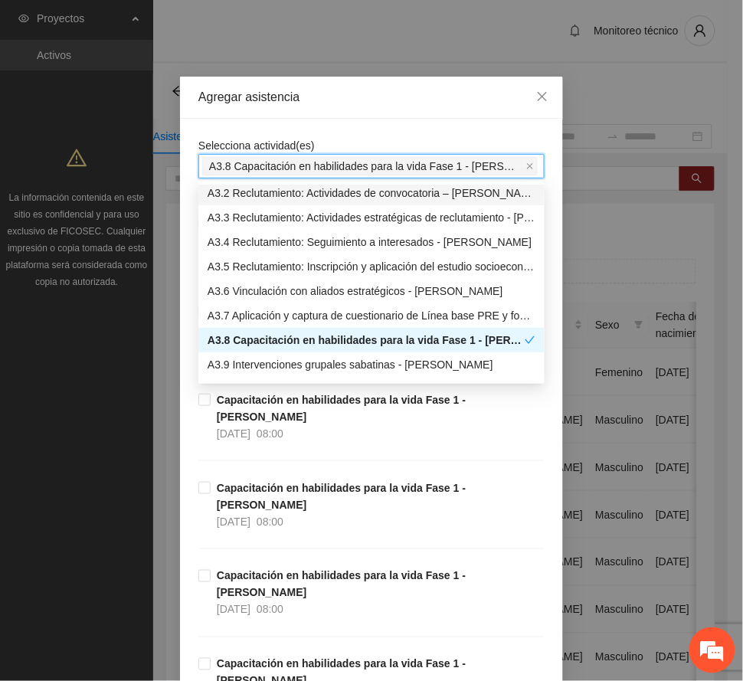
click at [379, 101] on div "Agregar asistencia" at bounding box center [371, 97] width 346 height 17
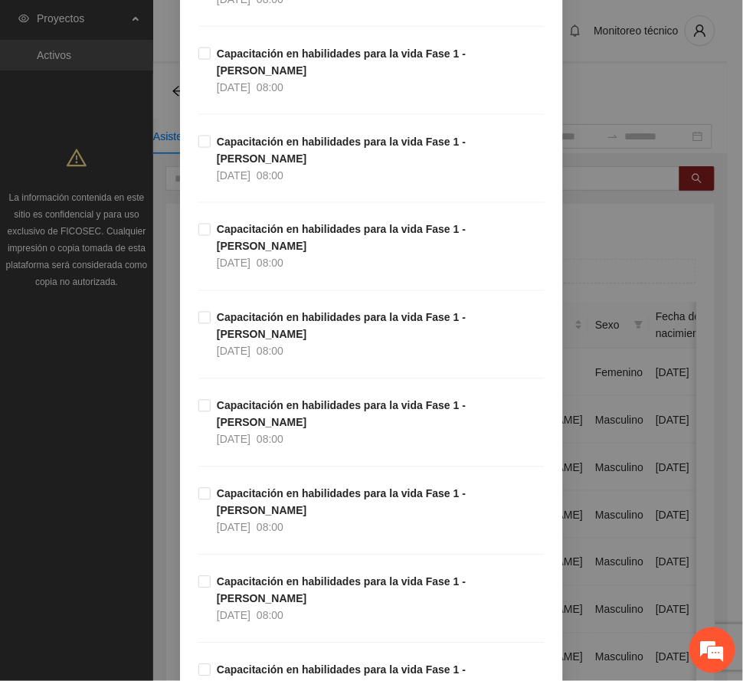
scroll to position [408, 0]
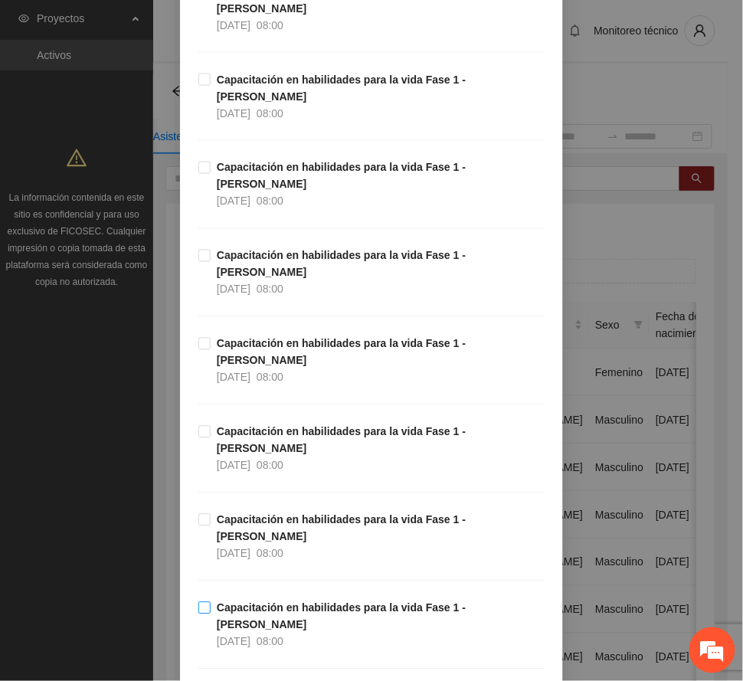
click at [273, 600] on span "Capacitación en habilidades para la vida Fase 1 - [PERSON_NAME] [DATE] 08:00" at bounding box center [378, 625] width 334 height 51
drag, startPoint x: 258, startPoint y: 319, endPoint x: 258, endPoint y: 271, distance: 47.5
click at [258, 426] on strong "Capacitación en habilidades para la vida Fase 1 - [PERSON_NAME]" at bounding box center [341, 440] width 249 height 29
click at [251, 372] on span "[DATE]" at bounding box center [234, 378] width 34 height 12
drag, startPoint x: 254, startPoint y: 176, endPoint x: 295, endPoint y: 270, distance: 102.6
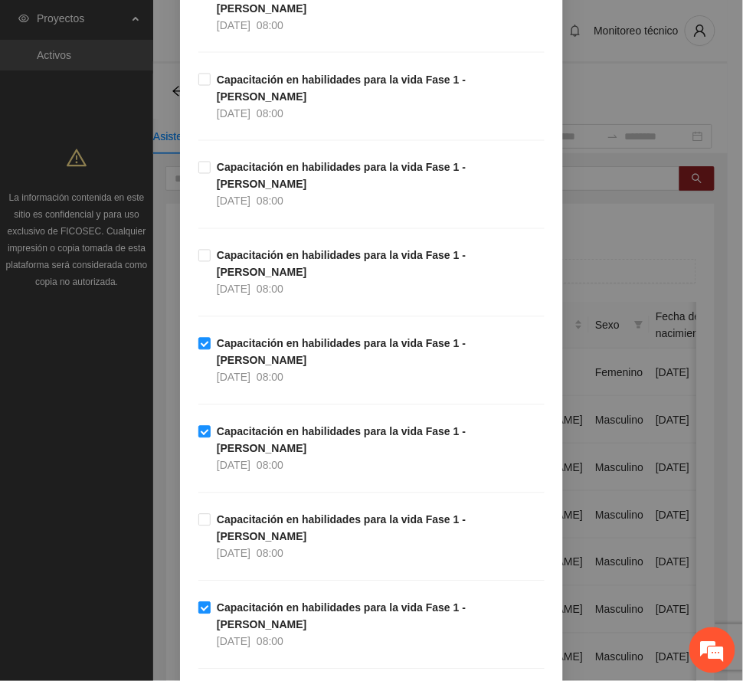
click at [255, 250] on strong "Capacitación en habilidades para la vida Fase 1 - [PERSON_NAME]" at bounding box center [341, 264] width 249 height 29
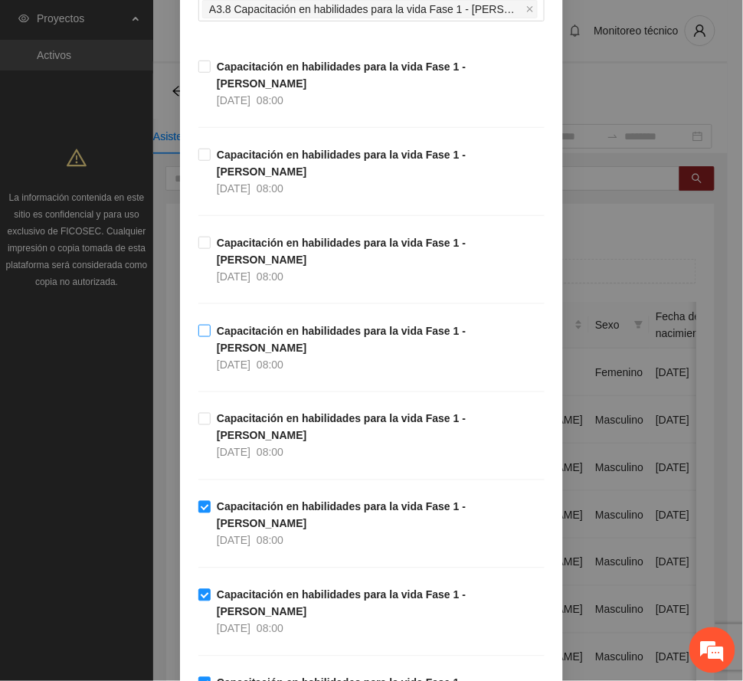
scroll to position [102, 0]
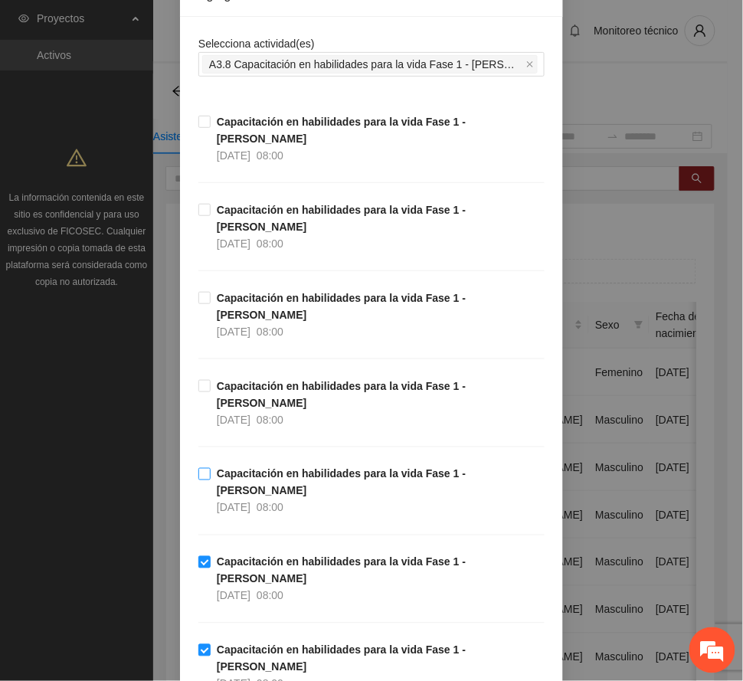
click at [258, 468] on strong "Capacitación en habilidades para la vida Fase 1 - [PERSON_NAME]" at bounding box center [341, 482] width 249 height 29
click at [267, 380] on strong "Capacitación en habilidades para la vida Fase 1 - [PERSON_NAME]" at bounding box center [341, 394] width 249 height 29
click at [251, 326] on span "[DATE]" at bounding box center [234, 332] width 34 height 12
drag, startPoint x: 253, startPoint y: 207, endPoint x: 261, endPoint y: 150, distance: 57.2
click at [251, 238] on span "[DATE]" at bounding box center [234, 244] width 34 height 12
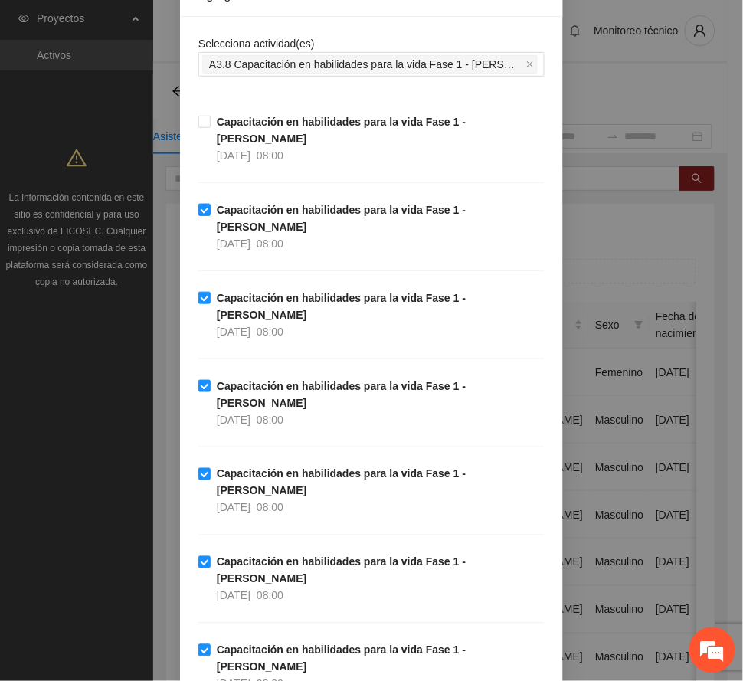
drag, startPoint x: 254, startPoint y: 136, endPoint x: 368, endPoint y: 200, distance: 130.0
click at [251, 149] on span "[DATE]" at bounding box center [234, 155] width 34 height 12
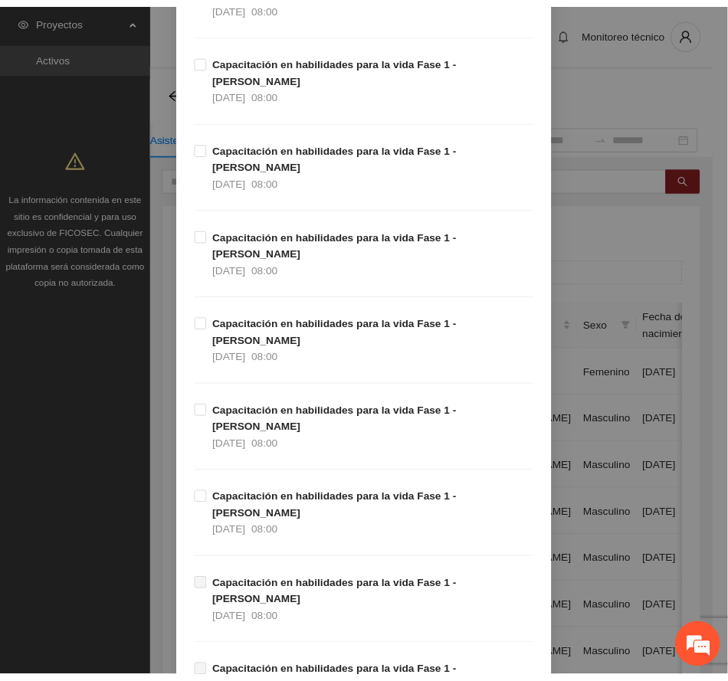
scroll to position [1794, 0]
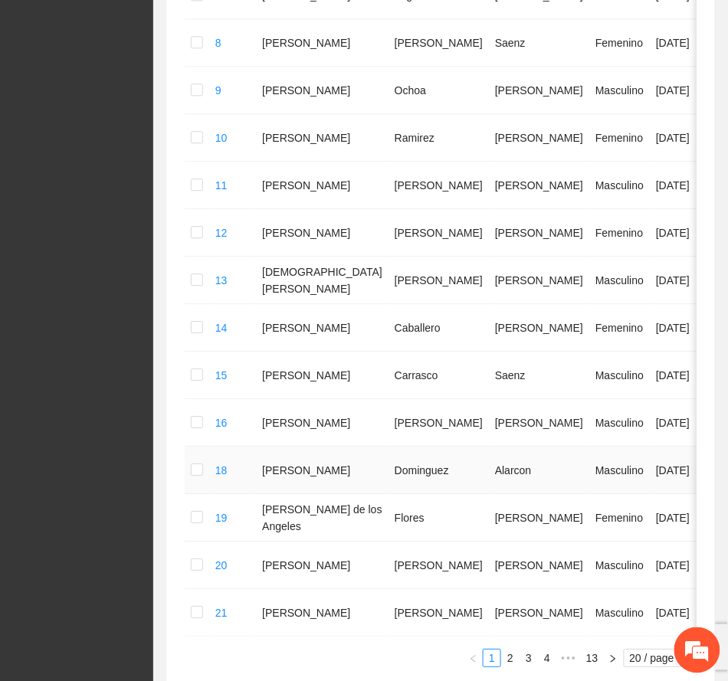
scroll to position [854, 0]
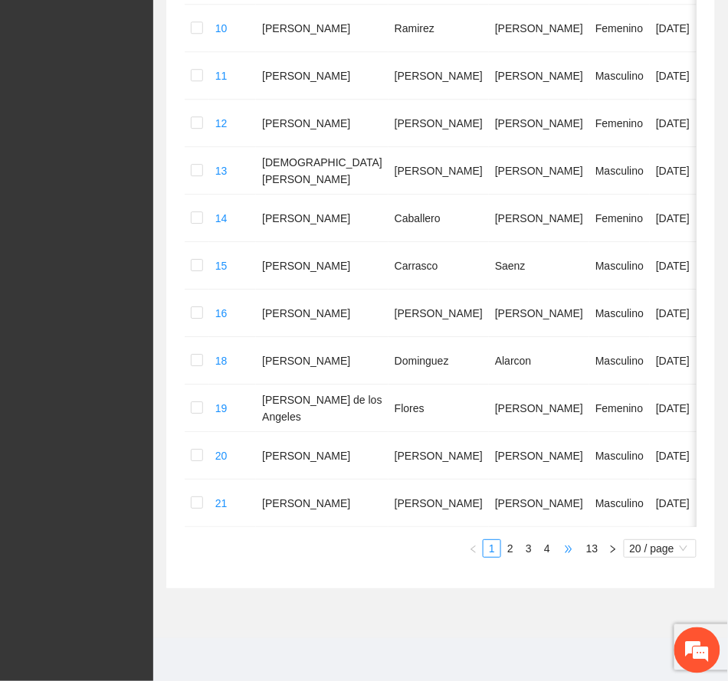
click at [568, 552] on span "•••" at bounding box center [568, 548] width 25 height 18
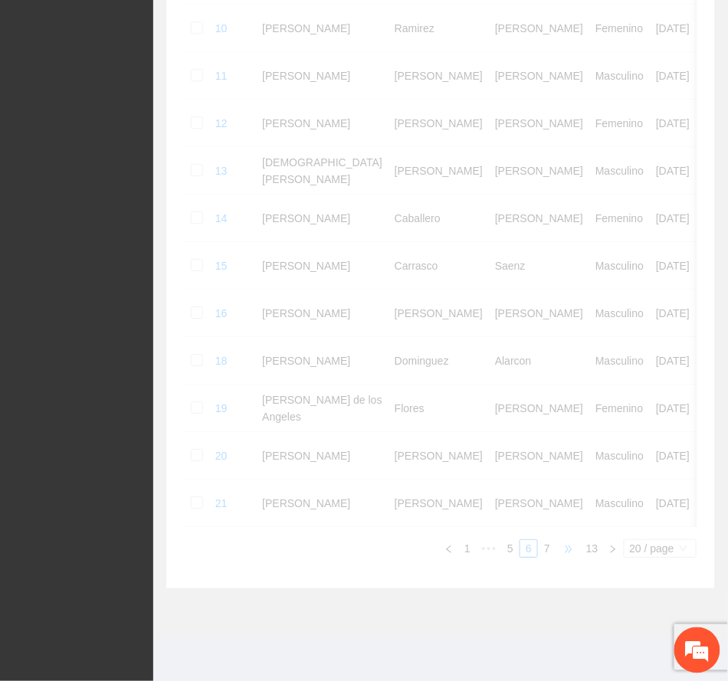
scroll to position [788, 0]
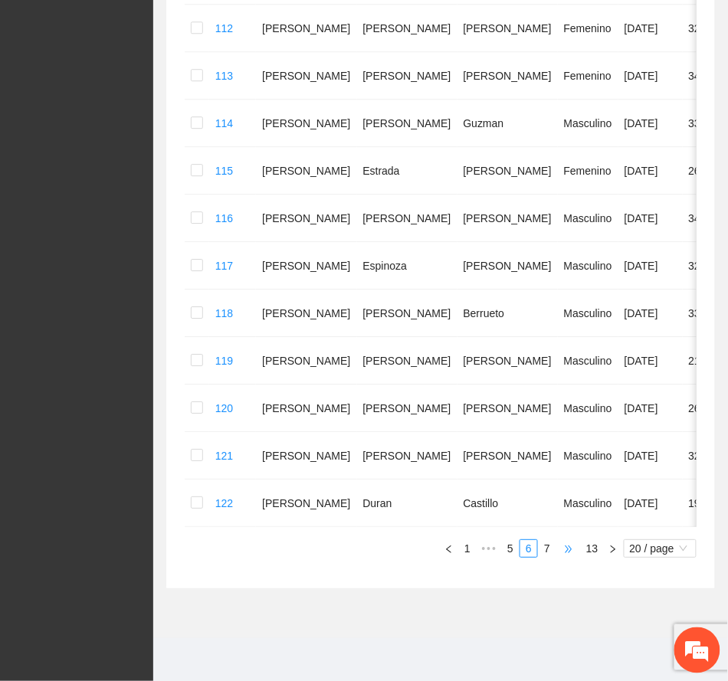
click at [572, 549] on span "•••" at bounding box center [568, 548] width 25 height 18
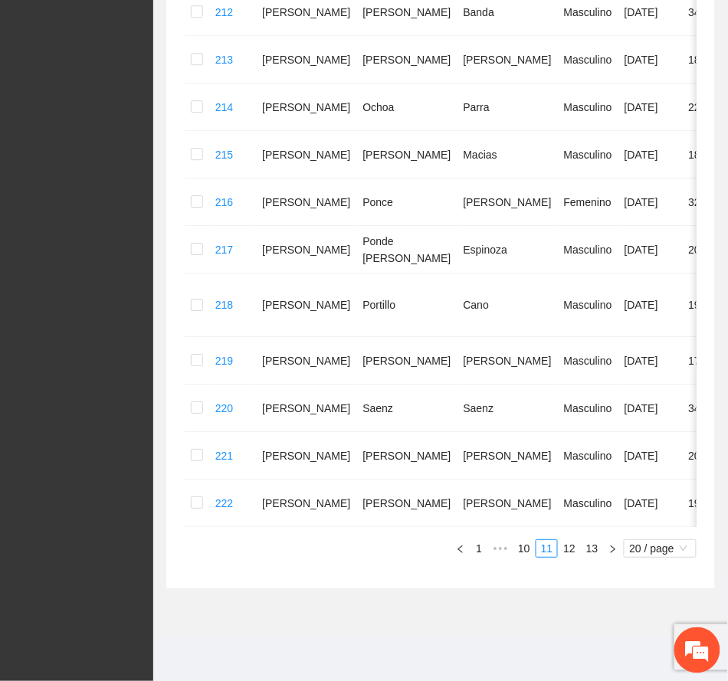
click at [524, 550] on link "10" at bounding box center [523, 548] width 21 height 17
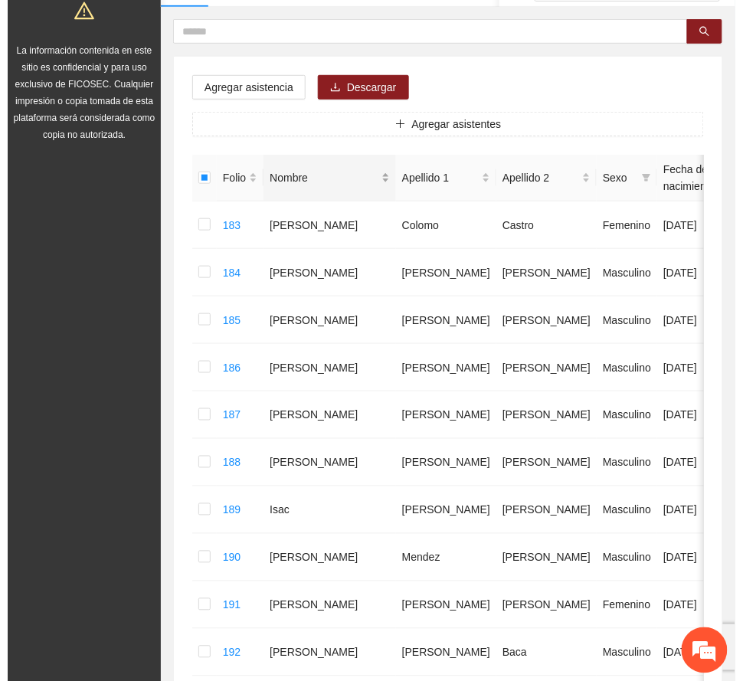
scroll to position [0, 0]
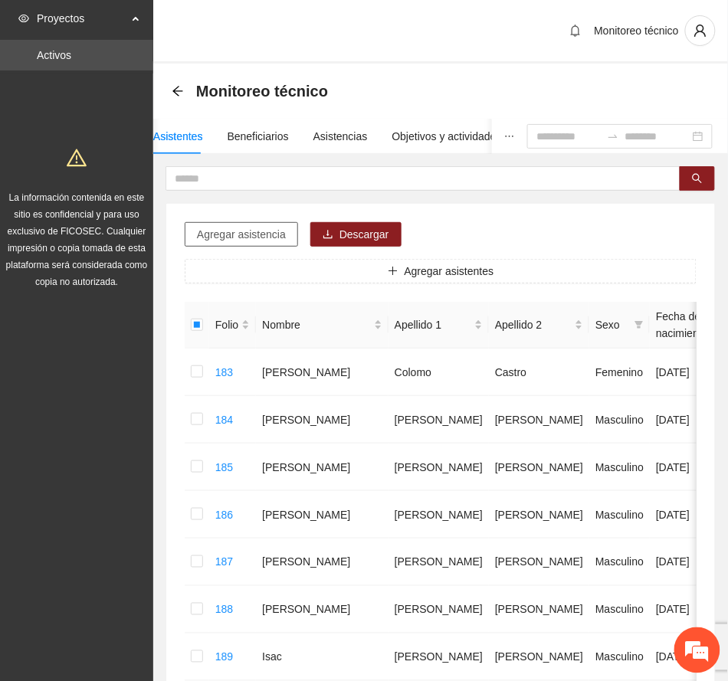
click at [248, 234] on span "Agregar asistencia" at bounding box center [241, 234] width 89 height 17
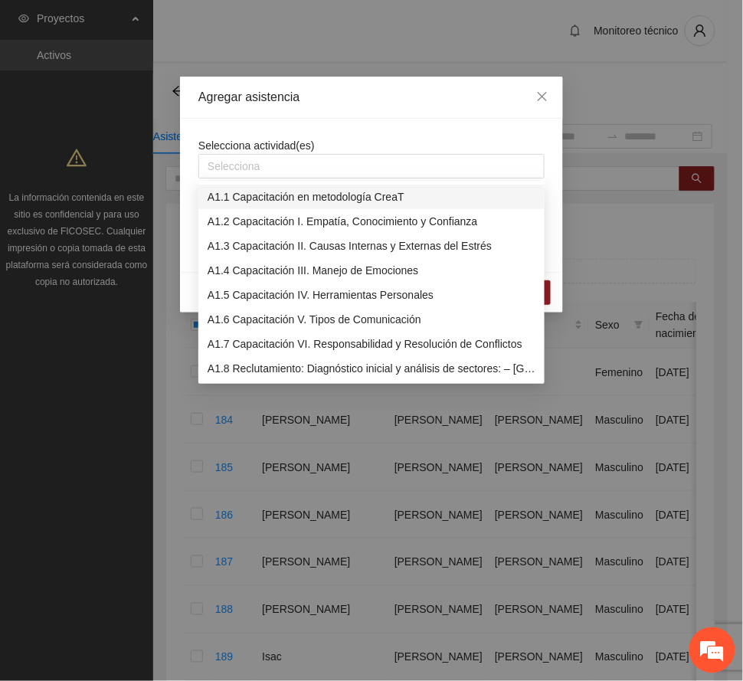
drag, startPoint x: 310, startPoint y: 169, endPoint x: 301, endPoint y: 181, distance: 14.3
click at [310, 169] on div at bounding box center [371, 166] width 339 height 18
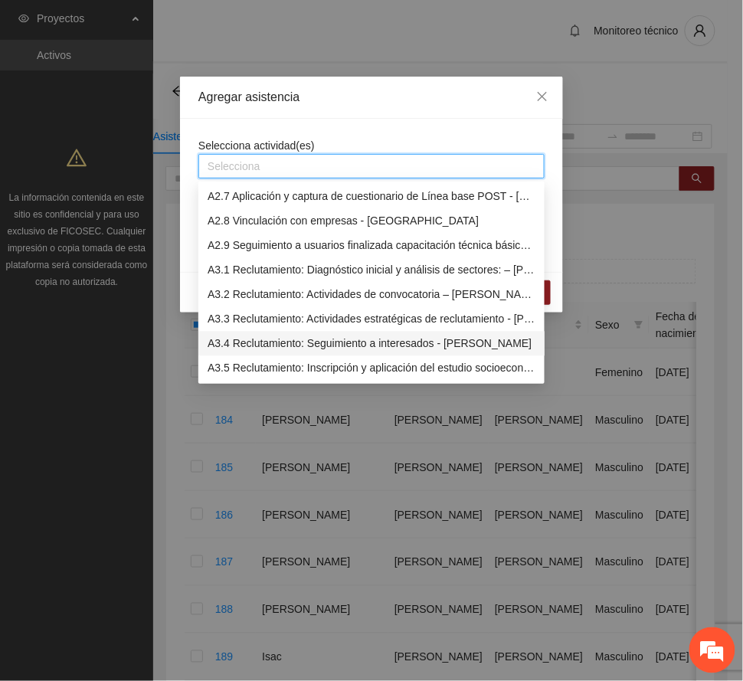
scroll to position [715, 0]
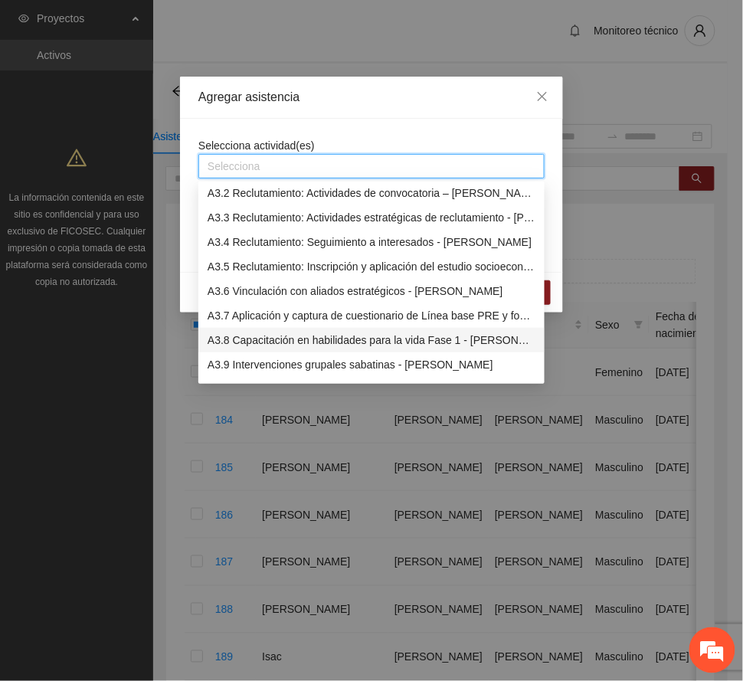
click at [297, 341] on div "A3.8 Capacitación en habilidades para la vida Fase 1 - [PERSON_NAME]" at bounding box center [372, 340] width 328 height 17
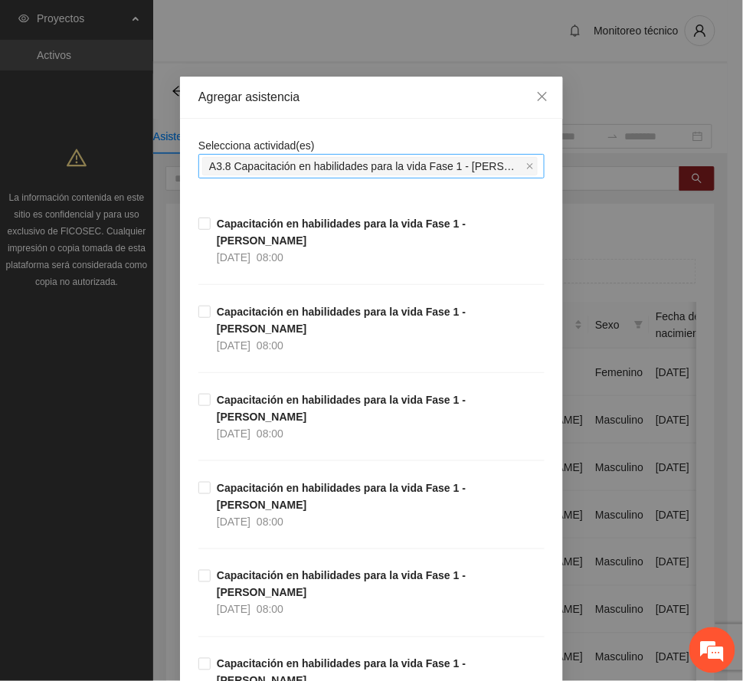
drag, startPoint x: 366, startPoint y: 90, endPoint x: 356, endPoint y: 166, distance: 76.6
click at [369, 90] on div "Agregar asistencia" at bounding box center [371, 97] width 346 height 17
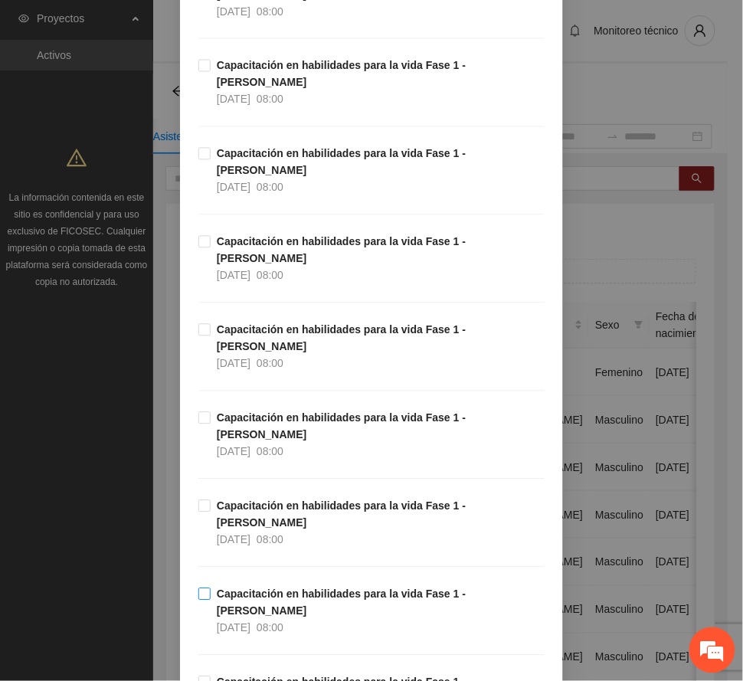
scroll to position [306, 0]
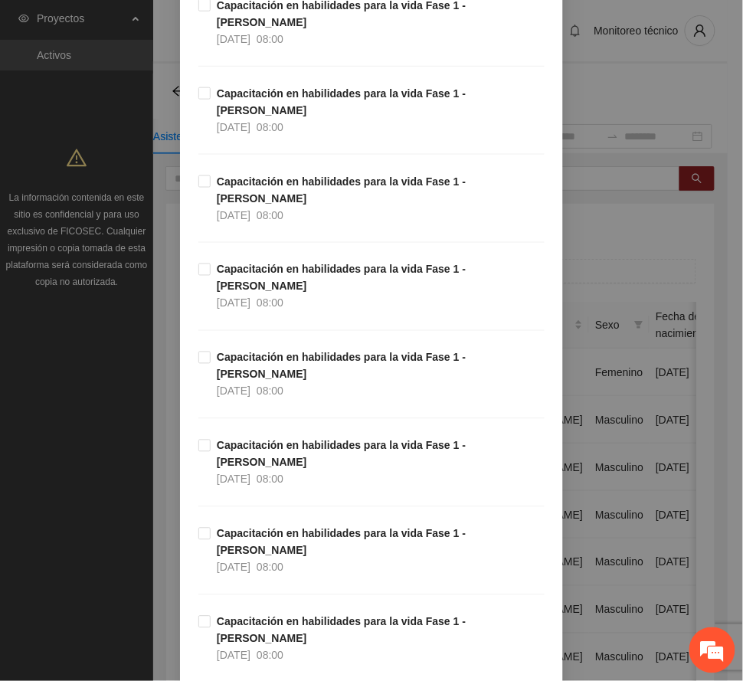
drag, startPoint x: 286, startPoint y: 490, endPoint x: 289, endPoint y: 481, distance: 9.7
click at [286, 616] on strong "Capacitación en habilidades para la vida Fase 1 - [PERSON_NAME]" at bounding box center [341, 630] width 249 height 29
click at [280, 528] on strong "Capacitación en habilidades para la vida Fase 1 - [PERSON_NAME]" at bounding box center [341, 542] width 249 height 29
drag, startPoint x: 270, startPoint y: 348, endPoint x: 265, endPoint y: 340, distance: 8.9
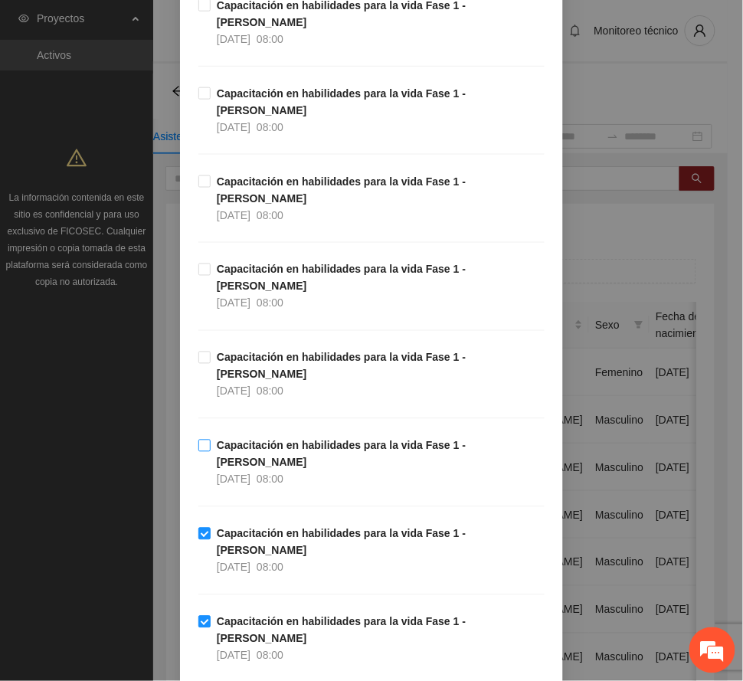
click at [268, 440] on strong "Capacitación en habilidades para la vida Fase 1 - [PERSON_NAME]" at bounding box center [341, 454] width 249 height 29
click at [251, 352] on strong "Capacitación en habilidades para la vida Fase 1 - [PERSON_NAME]" at bounding box center [341, 366] width 249 height 29
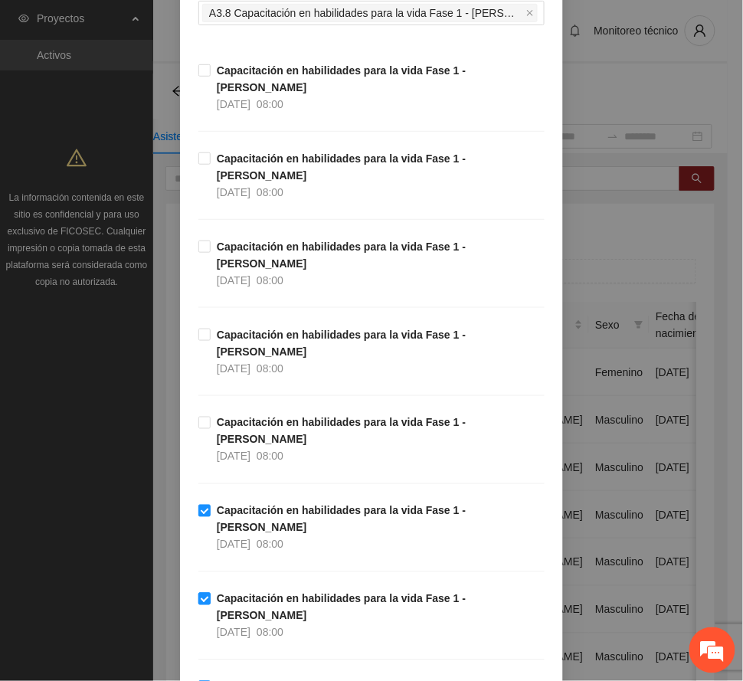
scroll to position [102, 0]
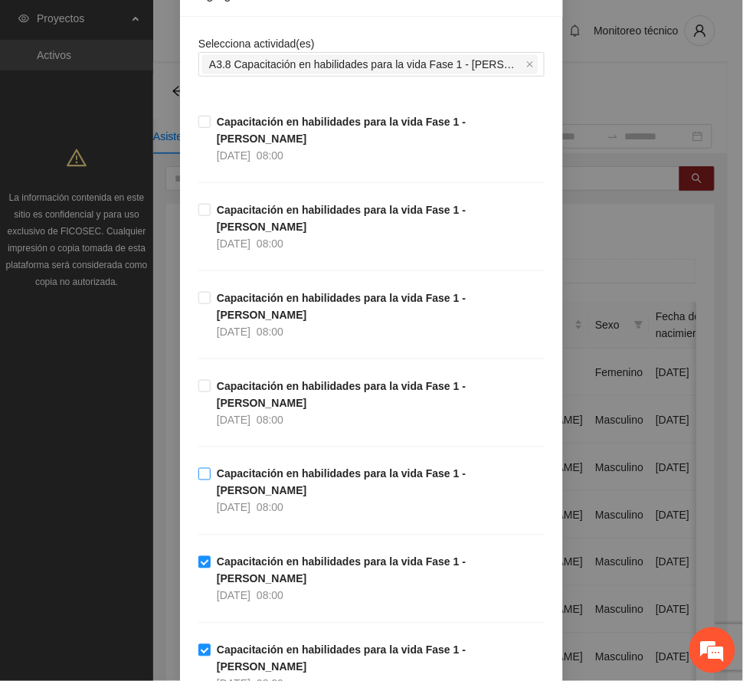
click at [277, 502] on span "08:00" at bounding box center [270, 508] width 27 height 12
click at [258, 380] on strong "Capacitación en habilidades para la vida Fase 1 - [PERSON_NAME]" at bounding box center [341, 394] width 249 height 29
click at [246, 290] on span "Capacitación en habilidades para la vida Fase 1 - [PERSON_NAME] [DATE] 08:00" at bounding box center [378, 315] width 334 height 51
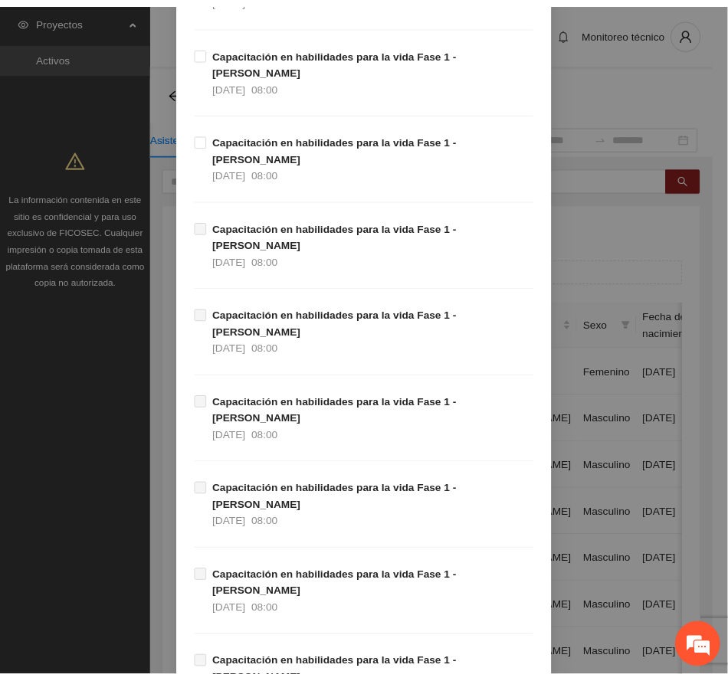
scroll to position [1794, 0]
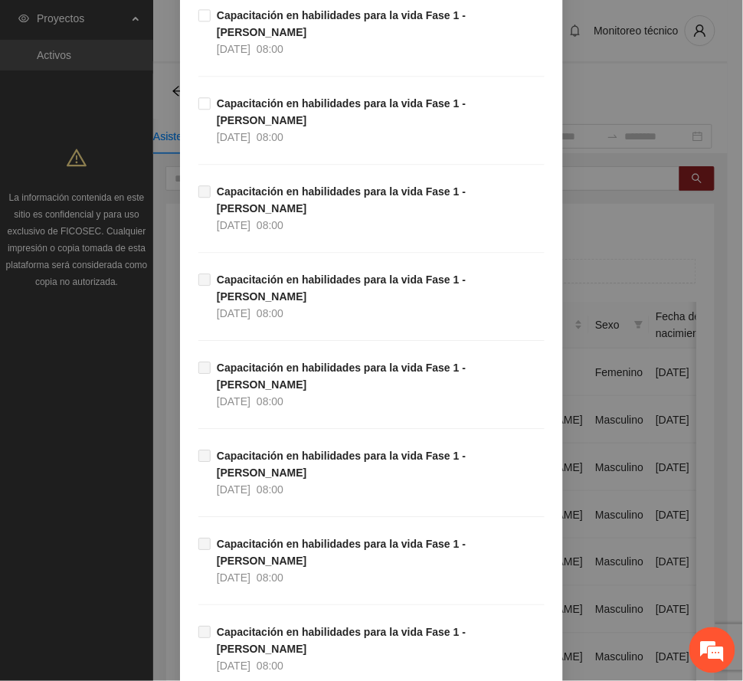
drag, startPoint x: 507, startPoint y: 638, endPoint x: 31, endPoint y: 587, distance: 479.3
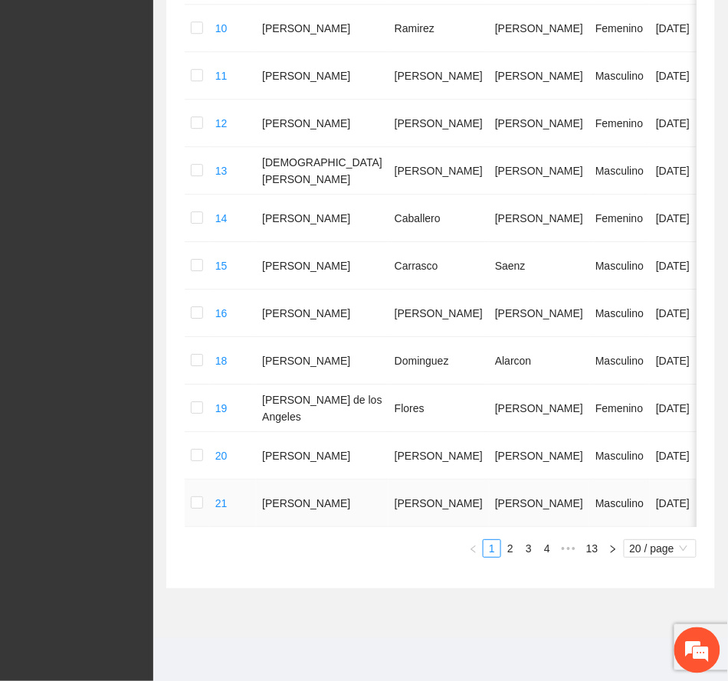
scroll to position [854, 0]
click at [570, 549] on span "•••" at bounding box center [568, 548] width 25 height 18
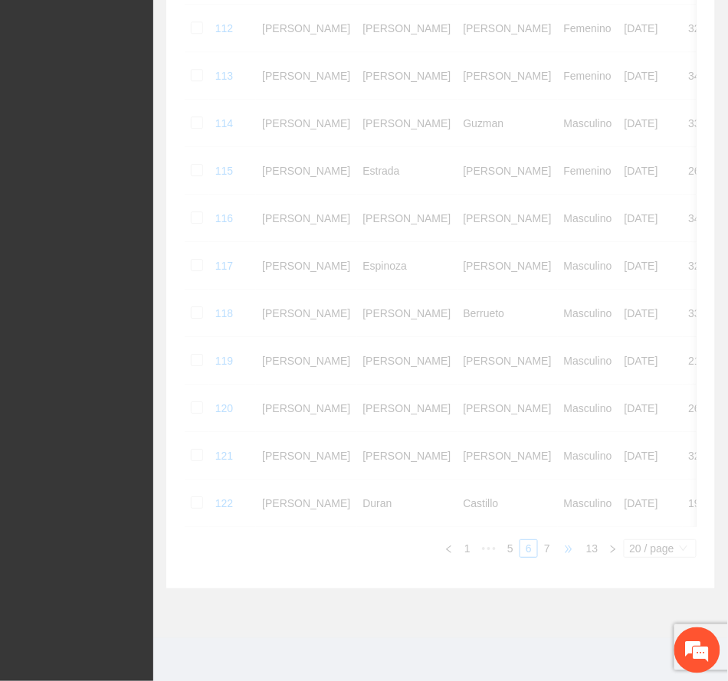
scroll to position [788, 0]
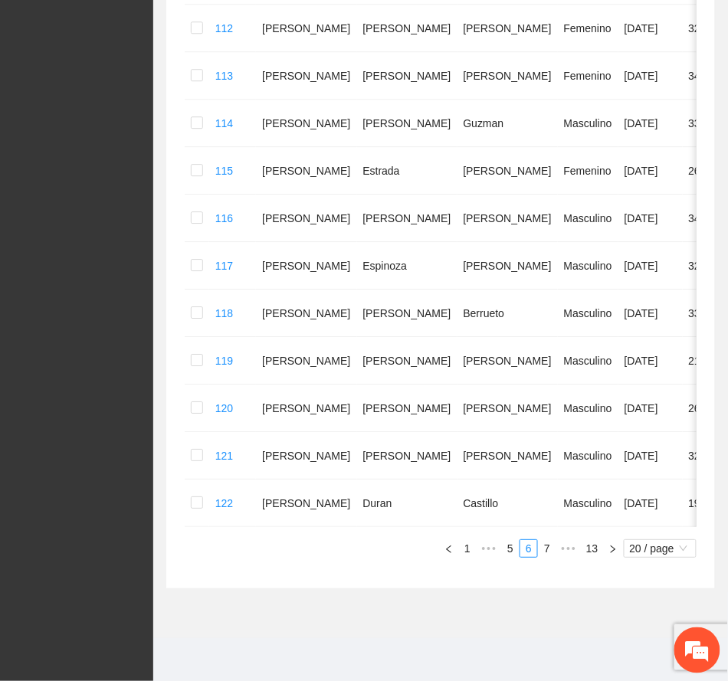
click at [569, 542] on span "•••" at bounding box center [568, 548] width 25 height 18
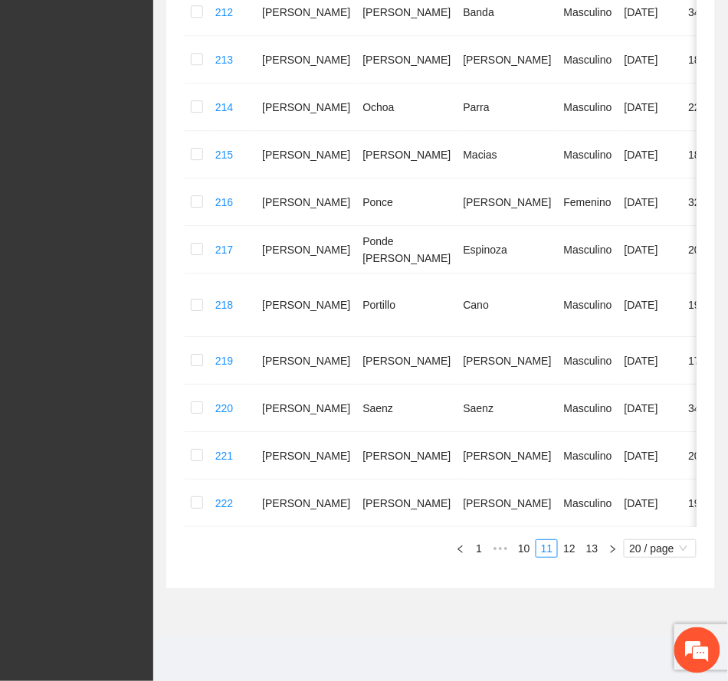
drag, startPoint x: 524, startPoint y: 550, endPoint x: 516, endPoint y: 562, distance: 14.9
click at [525, 549] on link "10" at bounding box center [523, 548] width 21 height 17
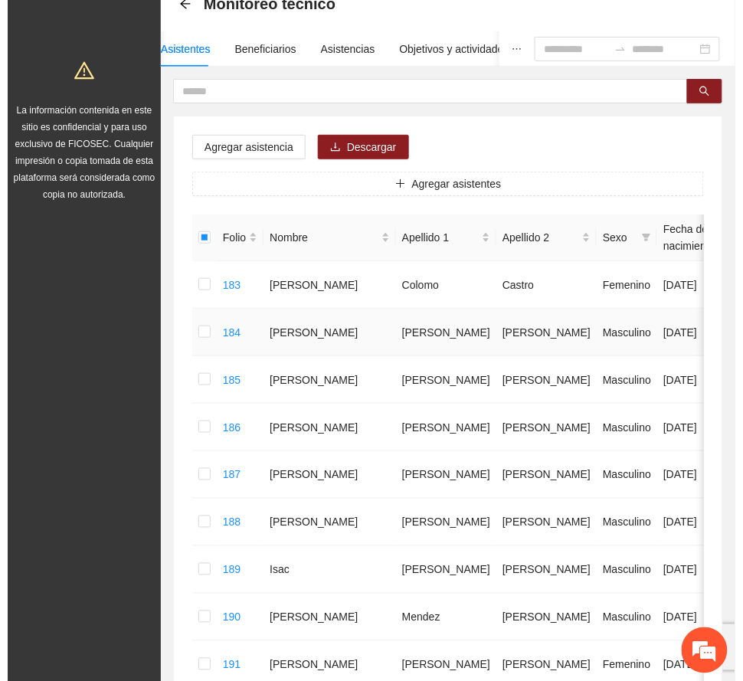
scroll to position [0, 0]
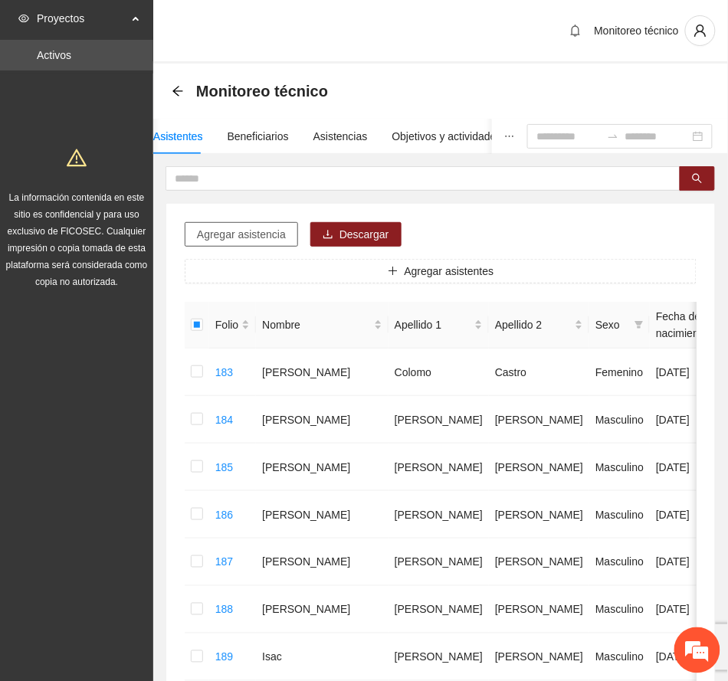
click at [261, 228] on span "Agregar asistencia" at bounding box center [241, 234] width 89 height 17
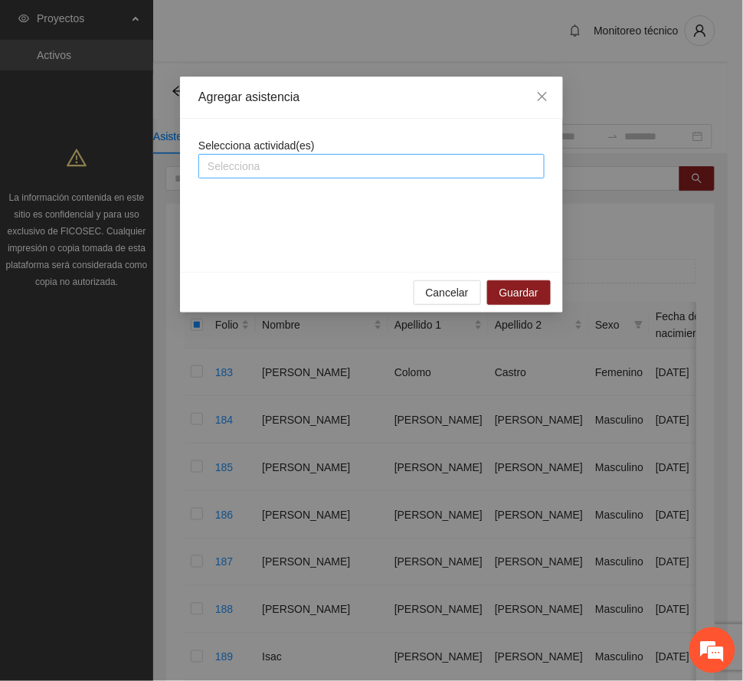
click at [295, 161] on div at bounding box center [371, 166] width 339 height 18
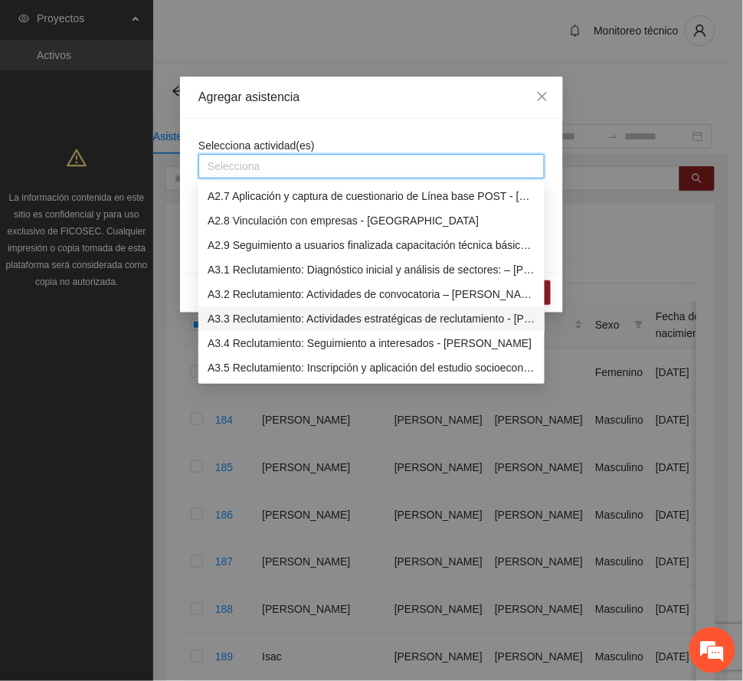
scroll to position [715, 0]
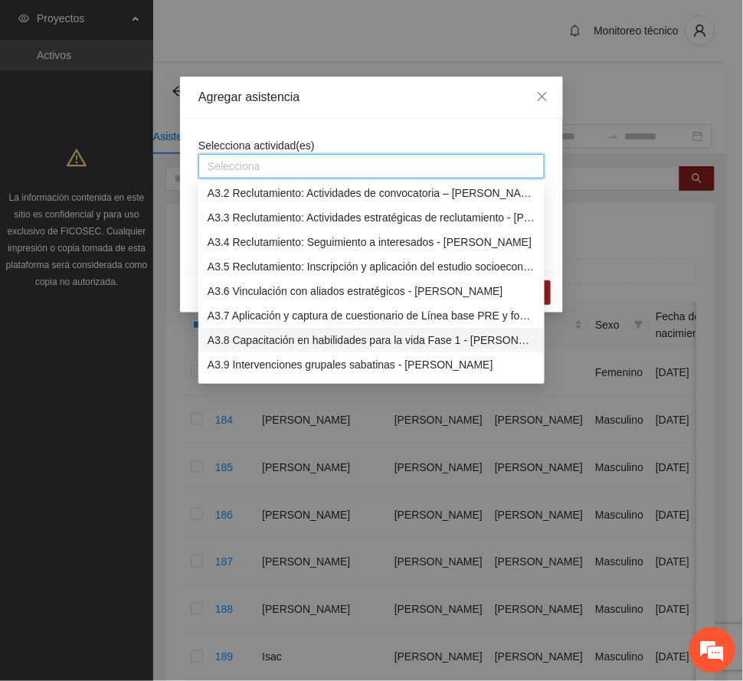
click at [299, 340] on div "A3.8 Capacitación en habilidades para la vida Fase 1 - [PERSON_NAME]" at bounding box center [372, 340] width 328 height 17
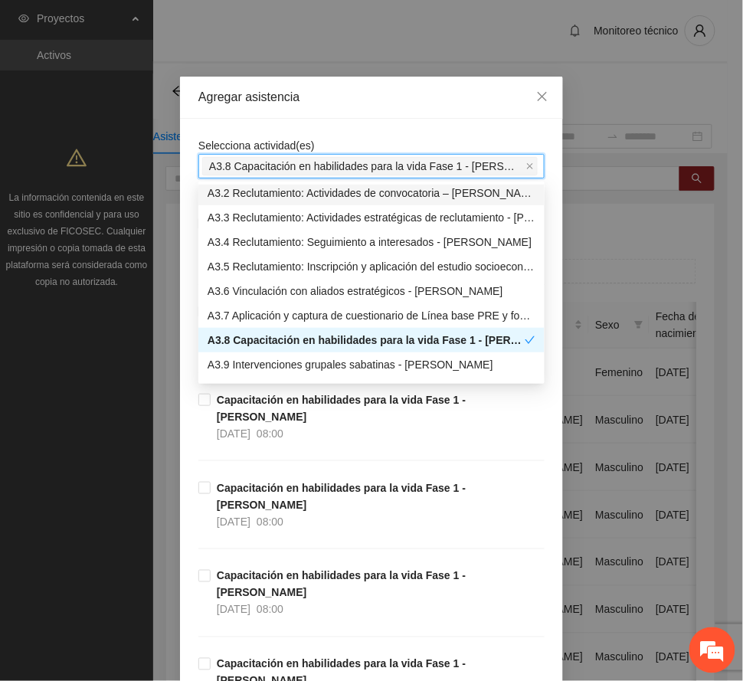
click at [366, 98] on div "Agregar asistencia" at bounding box center [371, 97] width 346 height 17
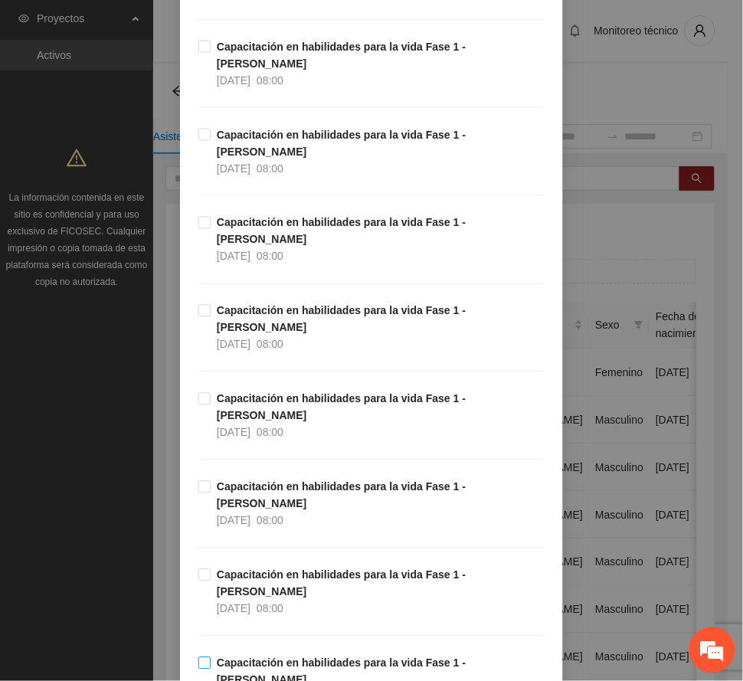
scroll to position [408, 0]
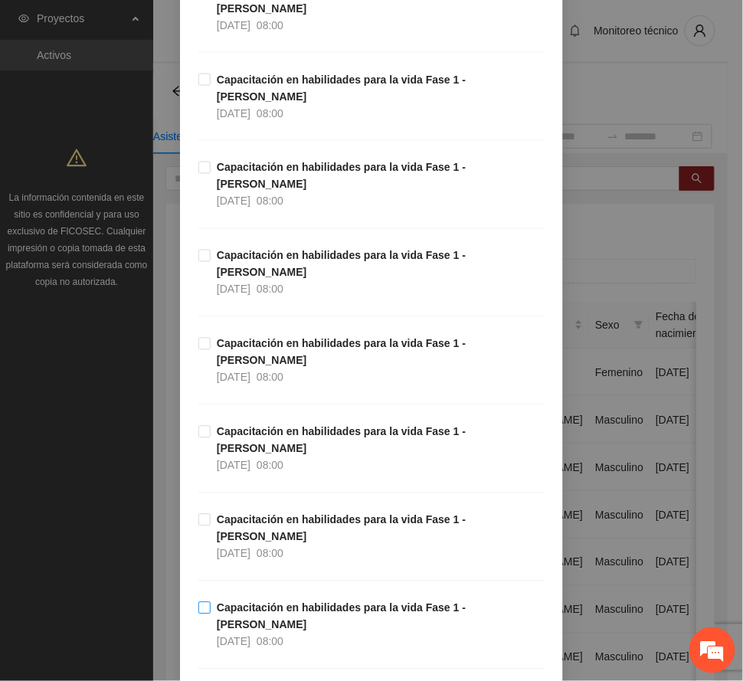
drag, startPoint x: 248, startPoint y: 470, endPoint x: 270, endPoint y: 395, distance: 77.6
click at [249, 636] on span "[DATE]" at bounding box center [234, 642] width 34 height 12
drag, startPoint x: 274, startPoint y: 389, endPoint x: 259, endPoint y: 319, distance: 72.0
click at [276, 514] on strong "Capacitación en habilidades para la vida Fase 1 - [PERSON_NAME]" at bounding box center [341, 528] width 249 height 29
click at [259, 426] on strong "Capacitación en habilidades para la vida Fase 1 - [PERSON_NAME]" at bounding box center [341, 440] width 249 height 29
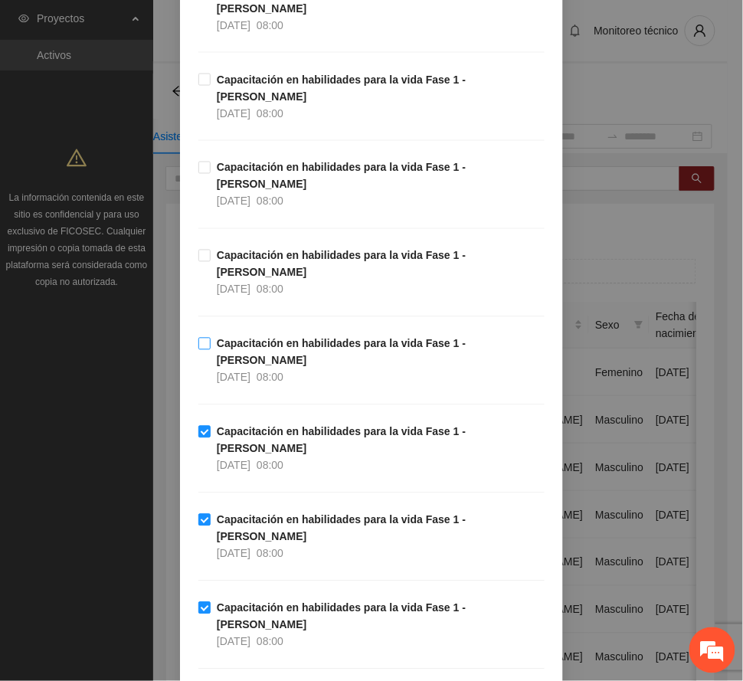
click at [250, 369] on div "[DATE]" at bounding box center [234, 377] width 34 height 17
drag, startPoint x: 251, startPoint y: 188, endPoint x: 289, endPoint y: 290, distance: 107.9
click at [251, 283] on span "[DATE]" at bounding box center [234, 289] width 34 height 12
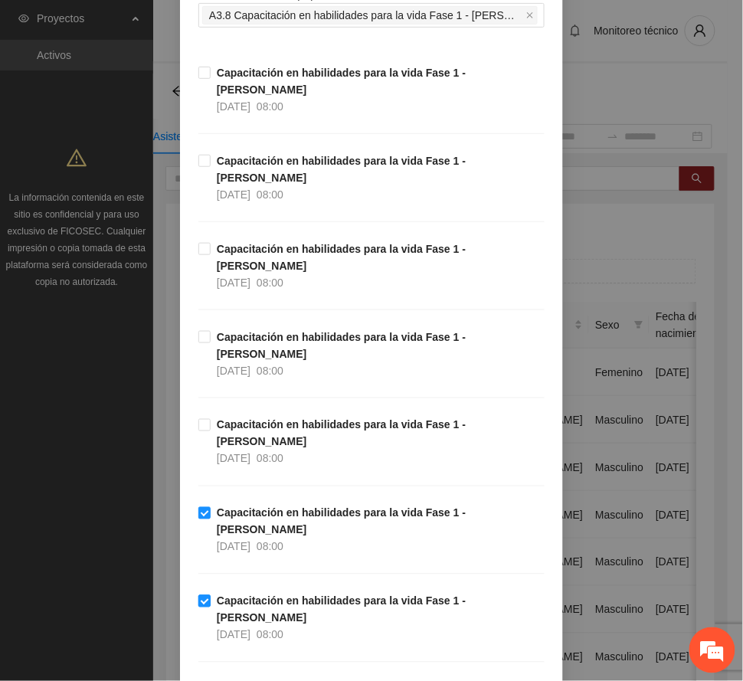
scroll to position [102, 0]
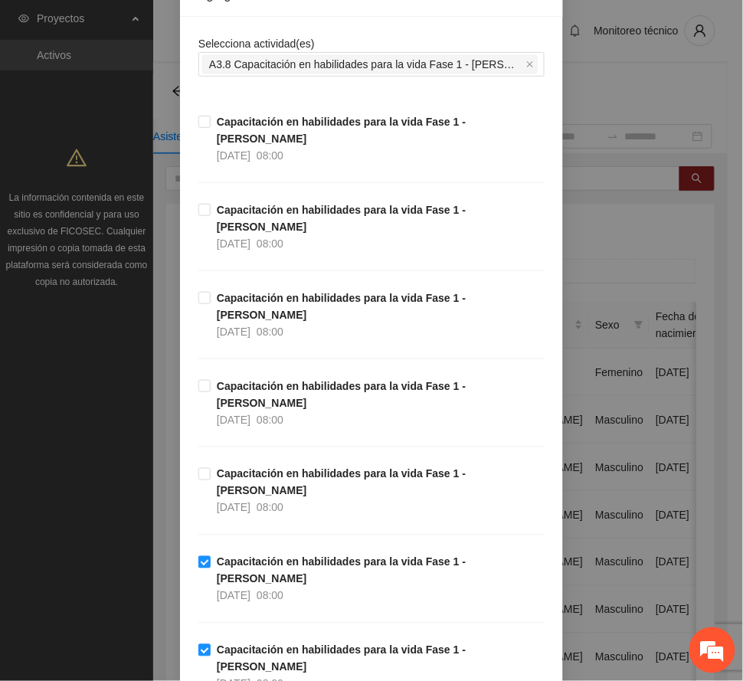
drag, startPoint x: 259, startPoint y: 265, endPoint x: 279, endPoint y: 325, distance: 63.0
click at [261, 292] on strong "Capacitación en habilidades para la vida Fase 1 - [PERSON_NAME]" at bounding box center [341, 306] width 249 height 29
drag, startPoint x: 283, startPoint y: 346, endPoint x: 480, endPoint y: 372, distance: 198.5
click at [283, 411] on div "08:00" at bounding box center [270, 419] width 27 height 17
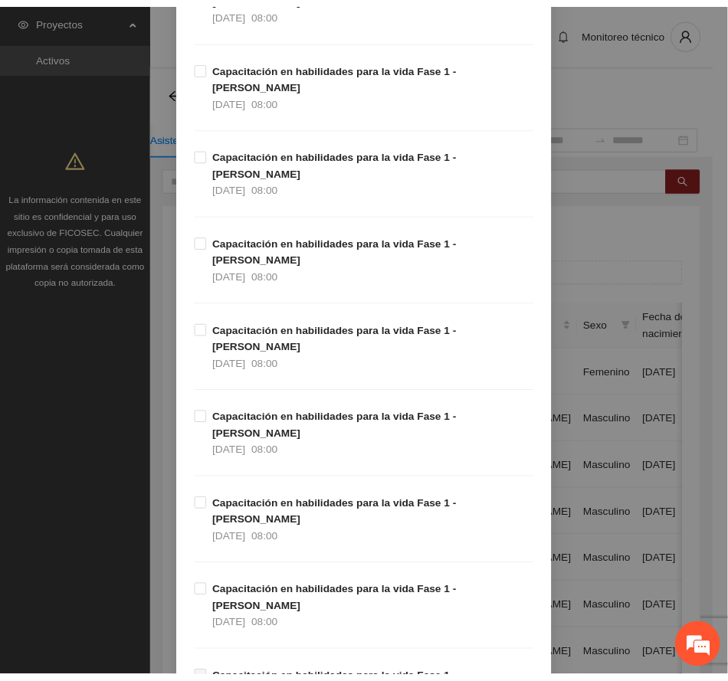
scroll to position [1794, 0]
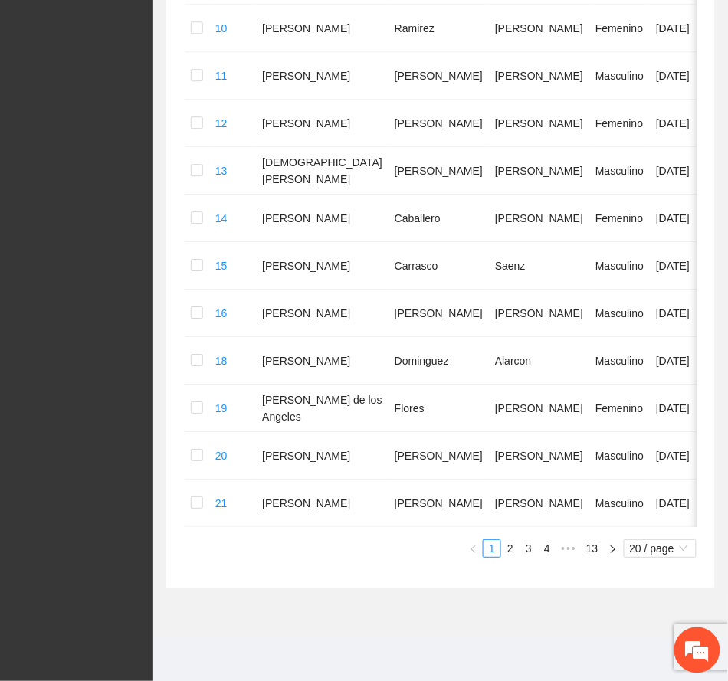
scroll to position [854, 0]
click at [572, 549] on span "•••" at bounding box center [568, 548] width 25 height 18
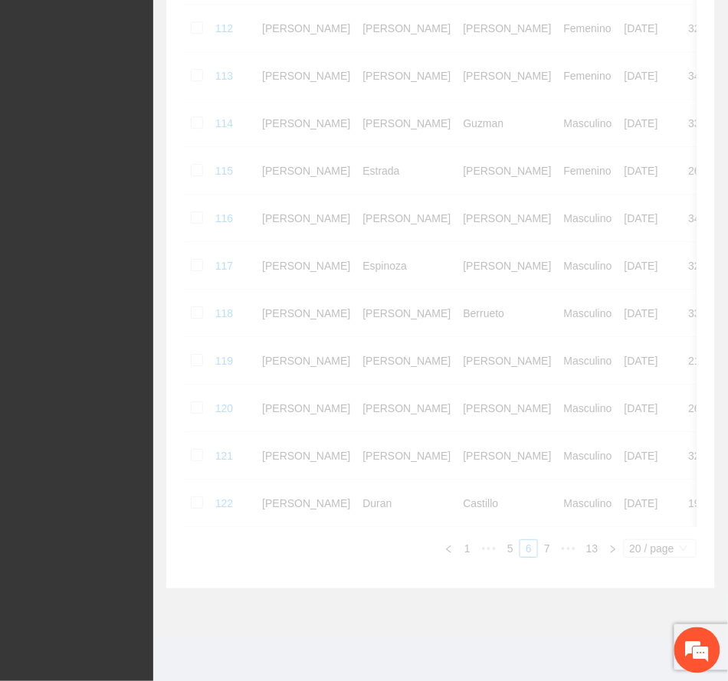
scroll to position [788, 0]
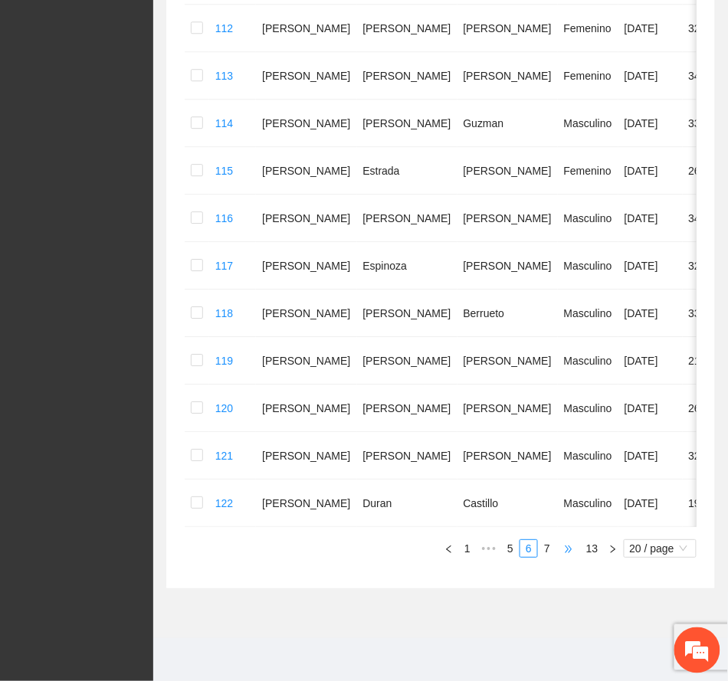
click at [570, 547] on span "•••" at bounding box center [568, 548] width 25 height 18
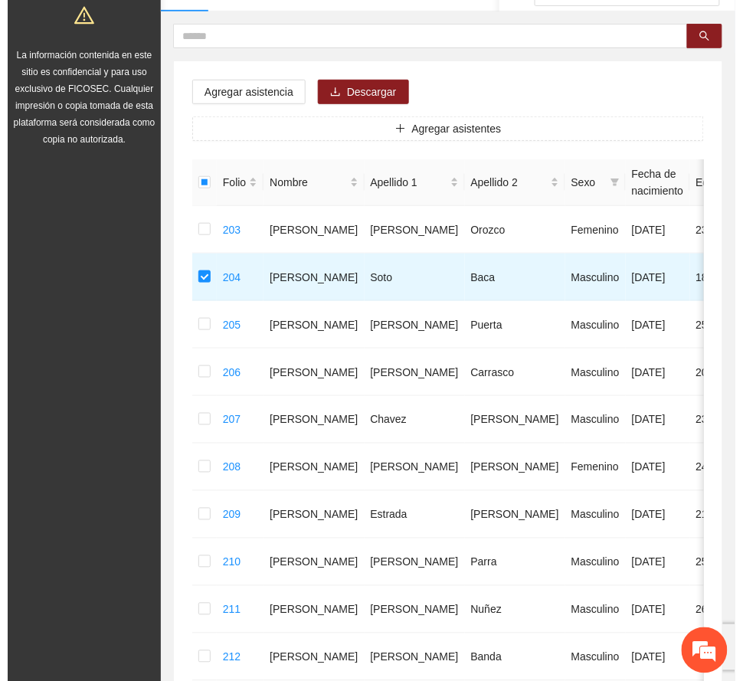
scroll to position [0, 0]
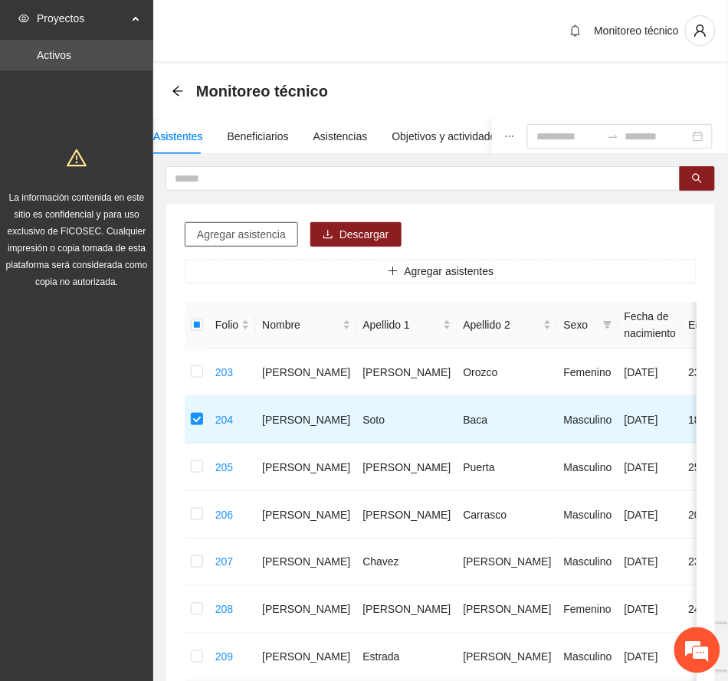
click at [250, 228] on span "Agregar asistencia" at bounding box center [241, 234] width 89 height 17
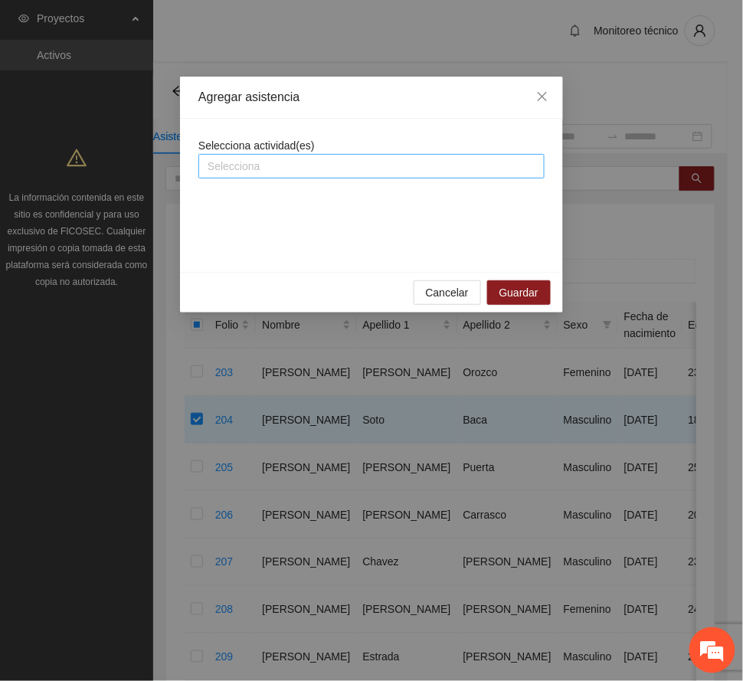
click at [298, 169] on div at bounding box center [371, 166] width 339 height 18
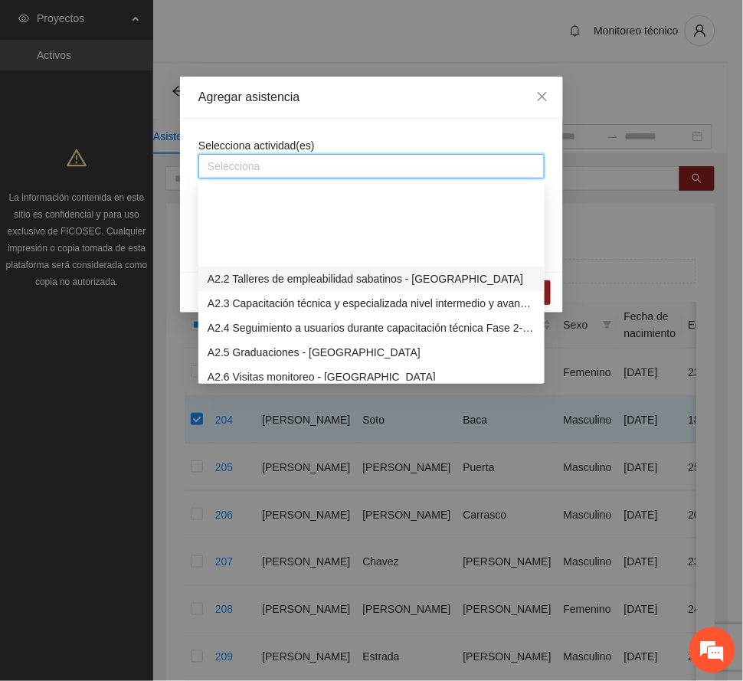
scroll to position [715, 0]
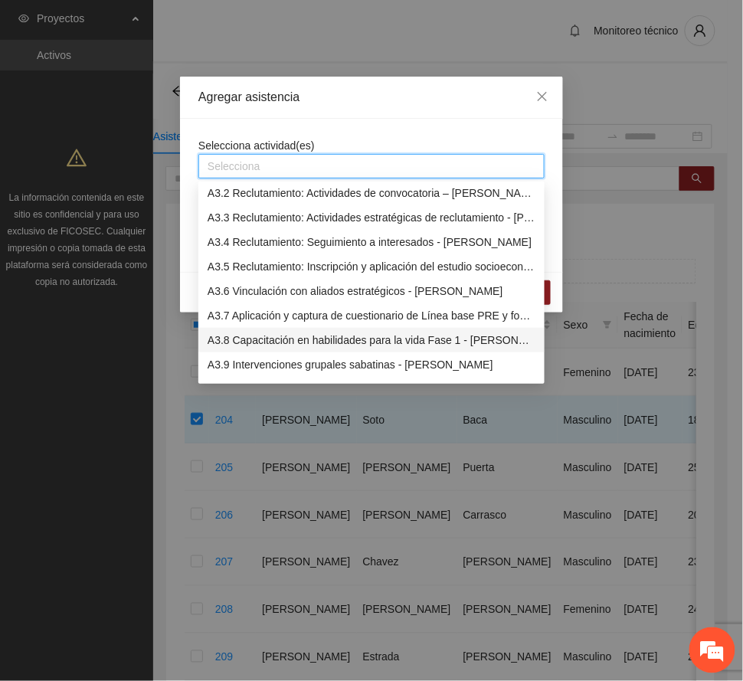
click at [342, 339] on div "A3.8 Capacitación en habilidades para la vida Fase 1 - [PERSON_NAME]" at bounding box center [372, 340] width 328 height 17
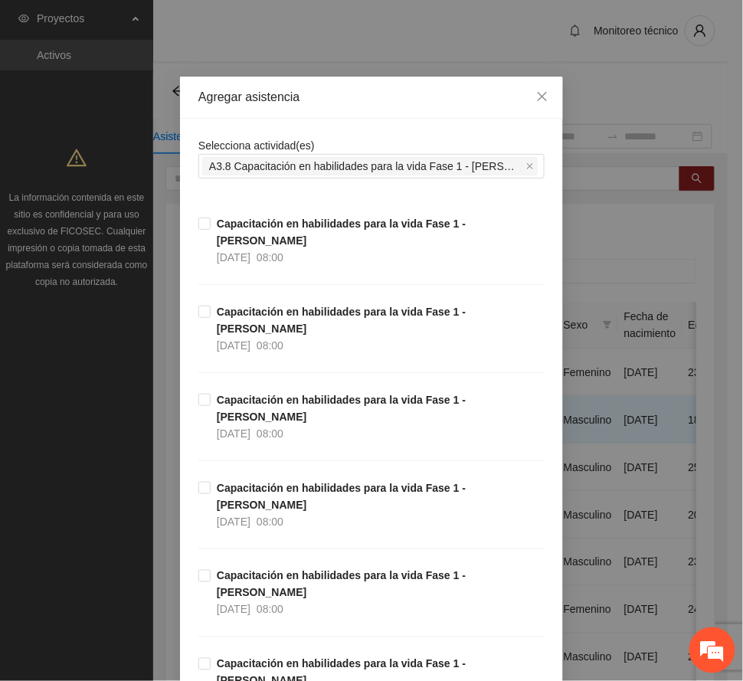
click at [375, 107] on div "Agregar asistencia" at bounding box center [371, 98] width 383 height 42
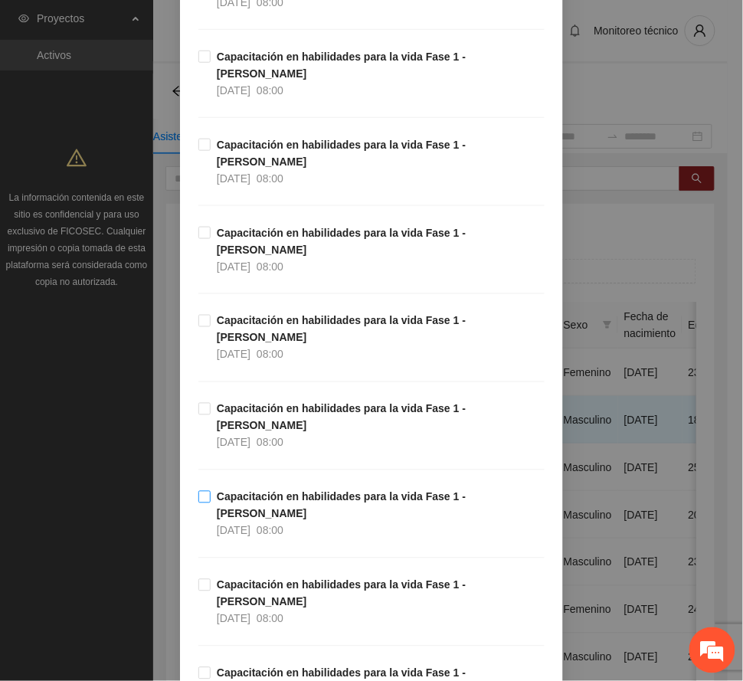
scroll to position [306, 0]
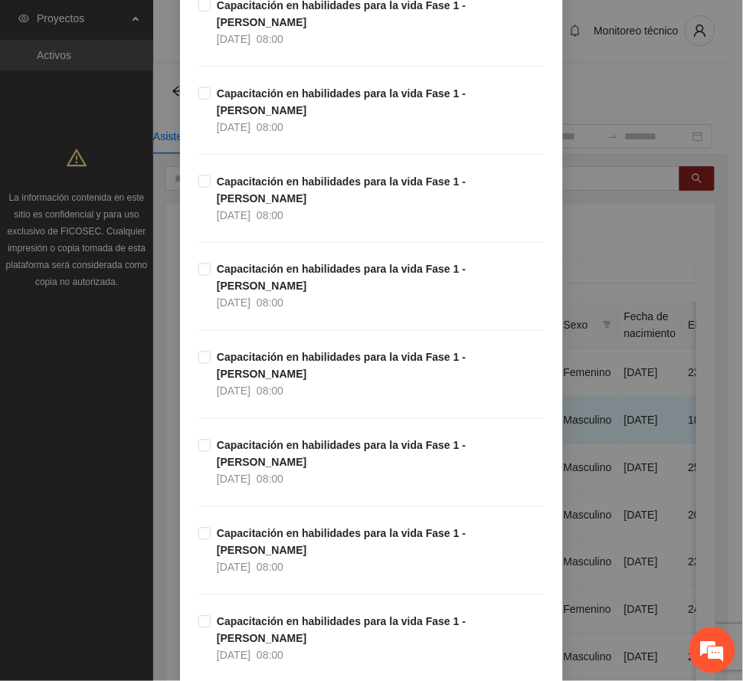
click at [264, 614] on span "Capacitación en habilidades para la vida Fase 1 - [PERSON_NAME] [DATE] 08:00" at bounding box center [378, 639] width 334 height 51
click at [280, 528] on strong "Capacitación en habilidades para la vida Fase 1 - [PERSON_NAME]" at bounding box center [341, 542] width 249 height 29
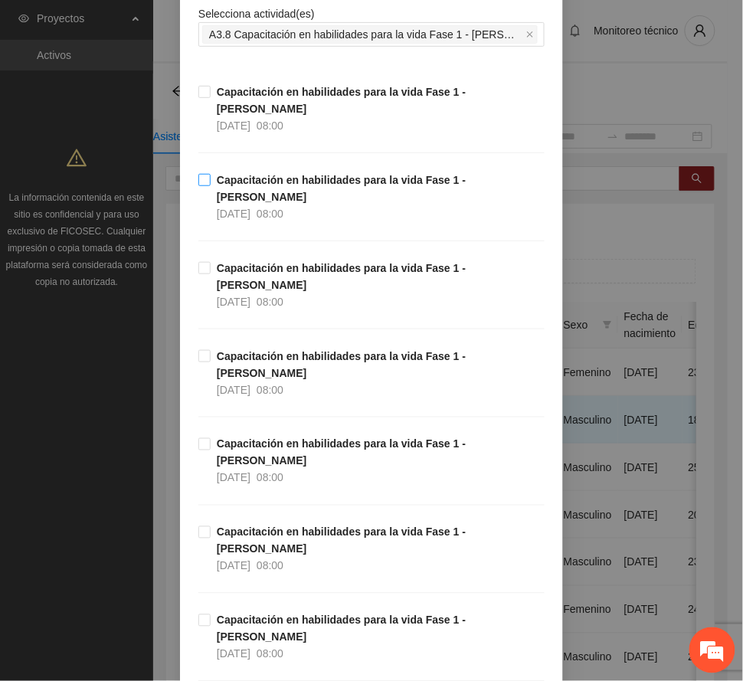
scroll to position [0, 0]
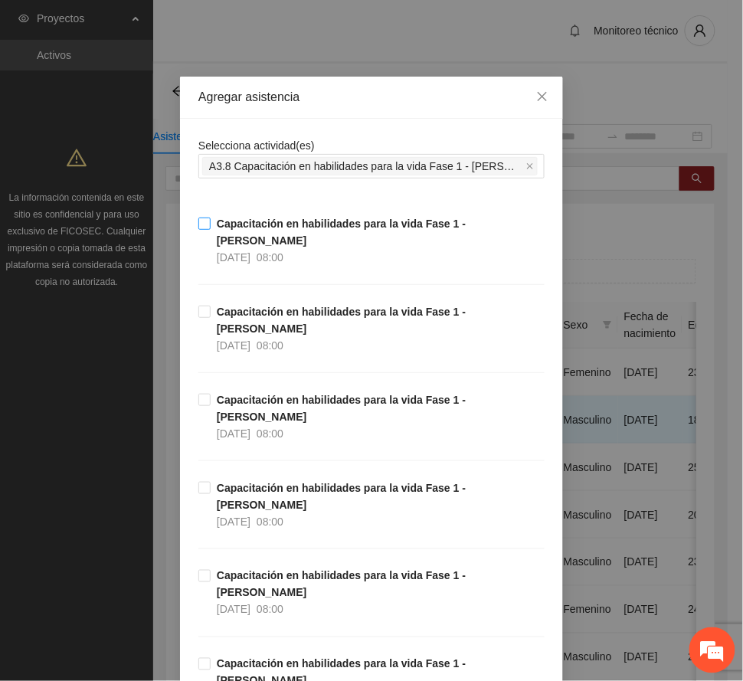
click at [276, 249] on div "08:00" at bounding box center [270, 257] width 27 height 17
drag, startPoint x: 267, startPoint y: 302, endPoint x: 475, endPoint y: 313, distance: 207.9
click at [270, 306] on strong "Capacitación en habilidades para la vida Fase 1 - [PERSON_NAME]" at bounding box center [341, 320] width 249 height 29
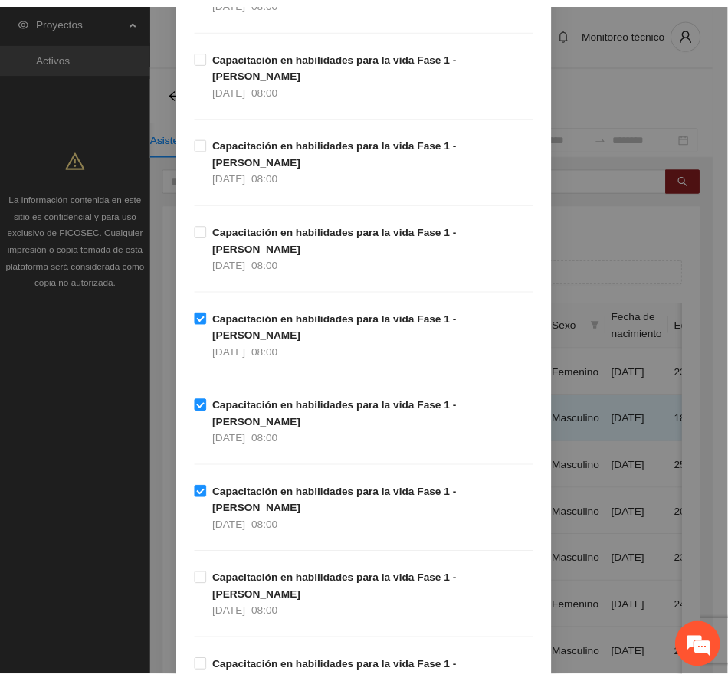
scroll to position [1794, 0]
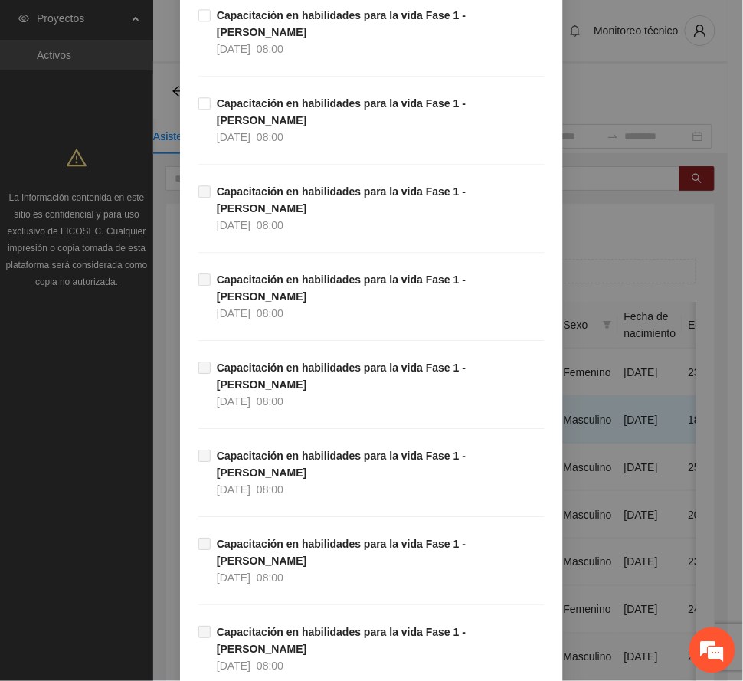
drag, startPoint x: 519, startPoint y: 637, endPoint x: 487, endPoint y: 634, distance: 31.6
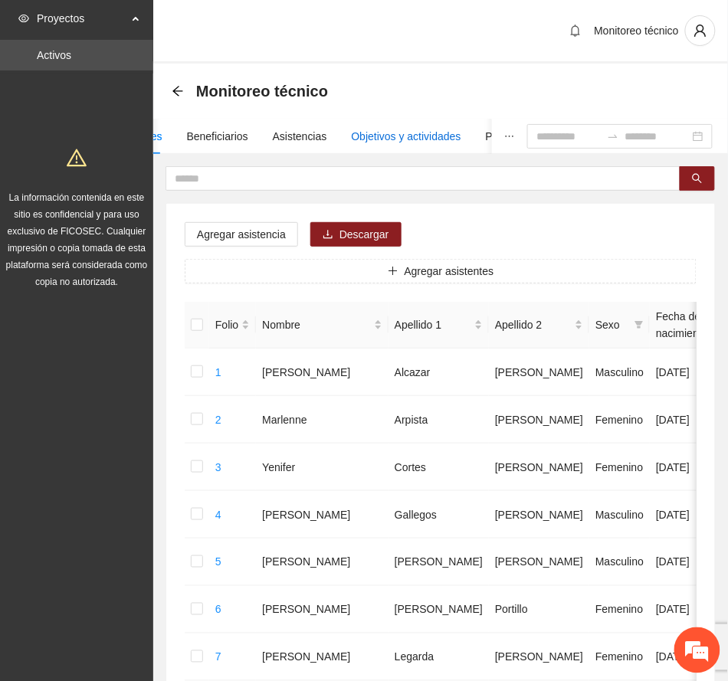
click at [427, 133] on div "Objetivos y actividades" at bounding box center [407, 136] width 110 height 17
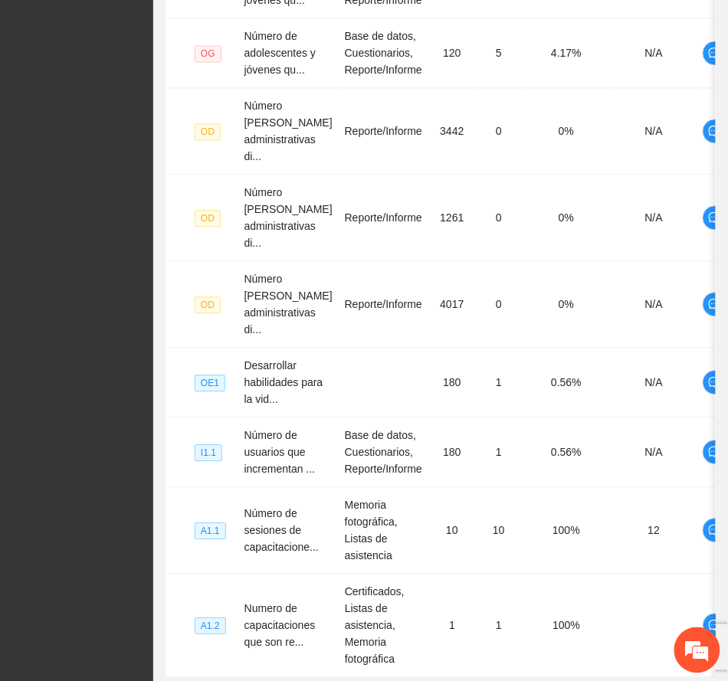
scroll to position [745, 0]
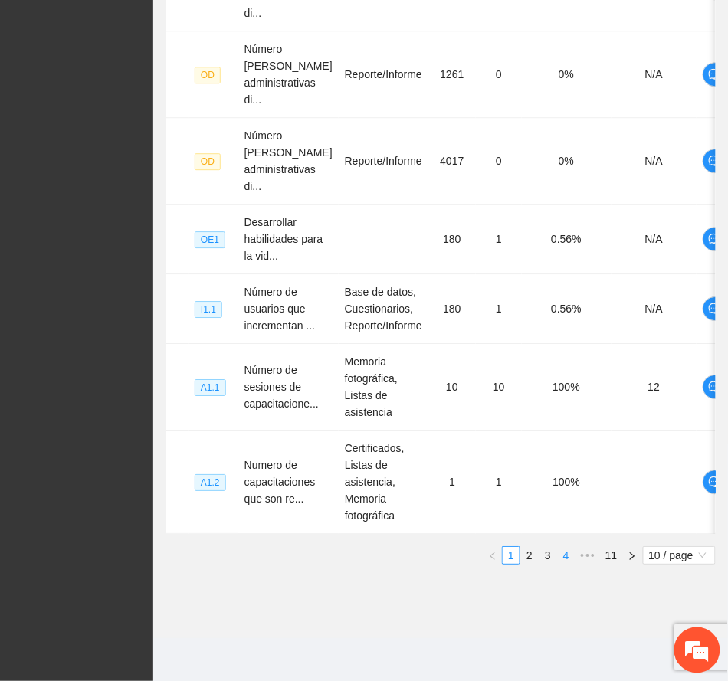
click at [567, 553] on link "4" at bounding box center [566, 555] width 17 height 17
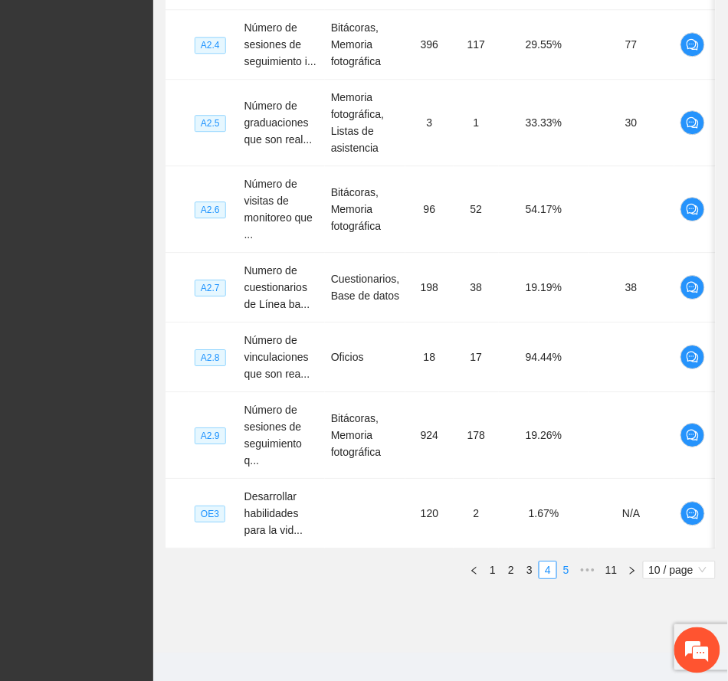
click at [565, 578] on link "5" at bounding box center [566, 570] width 17 height 17
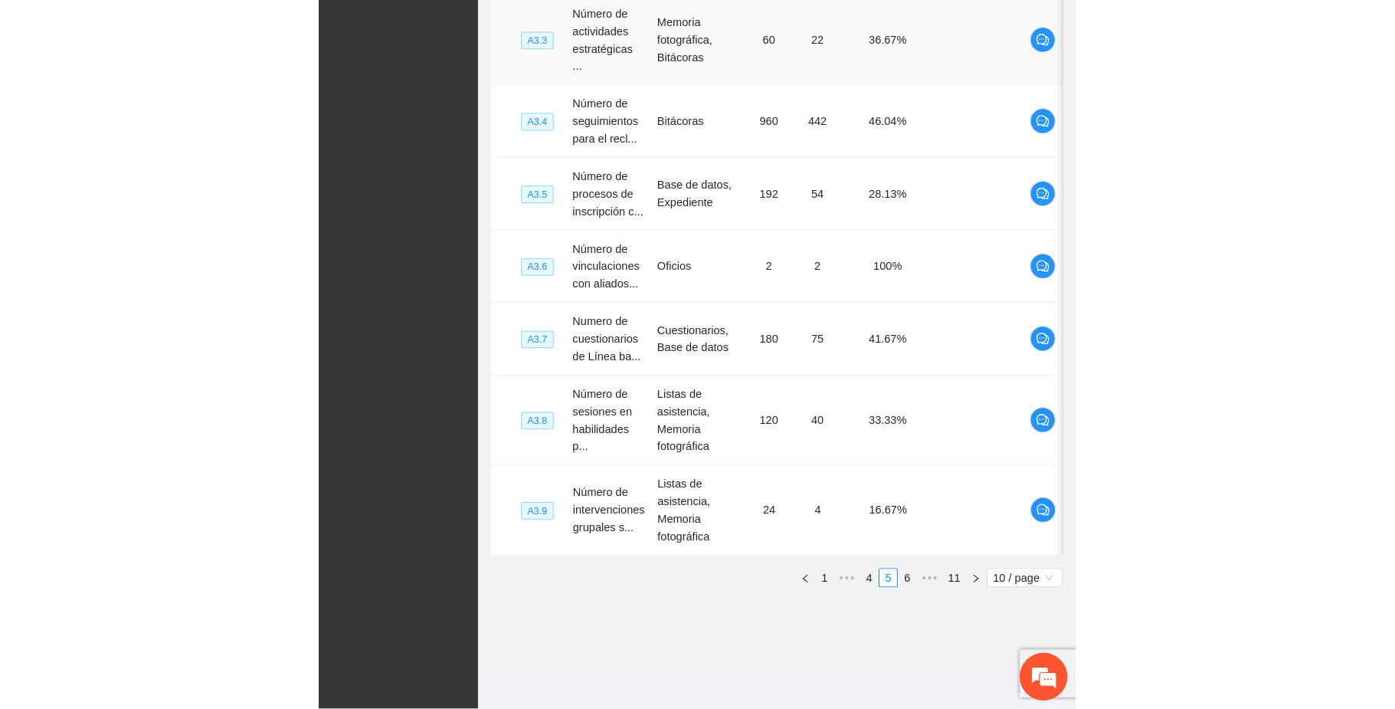
scroll to position [296, 0]
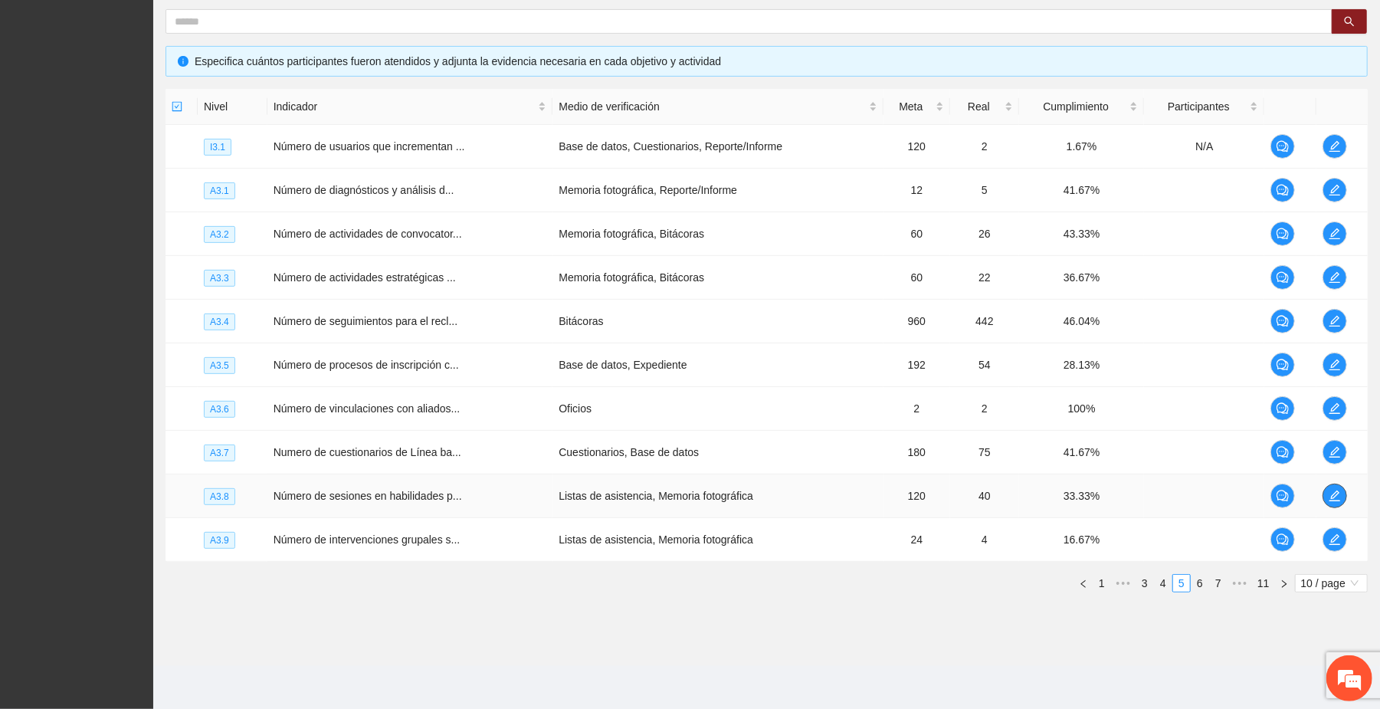
click at [1334, 490] on icon "edit" at bounding box center [1335, 496] width 12 height 12
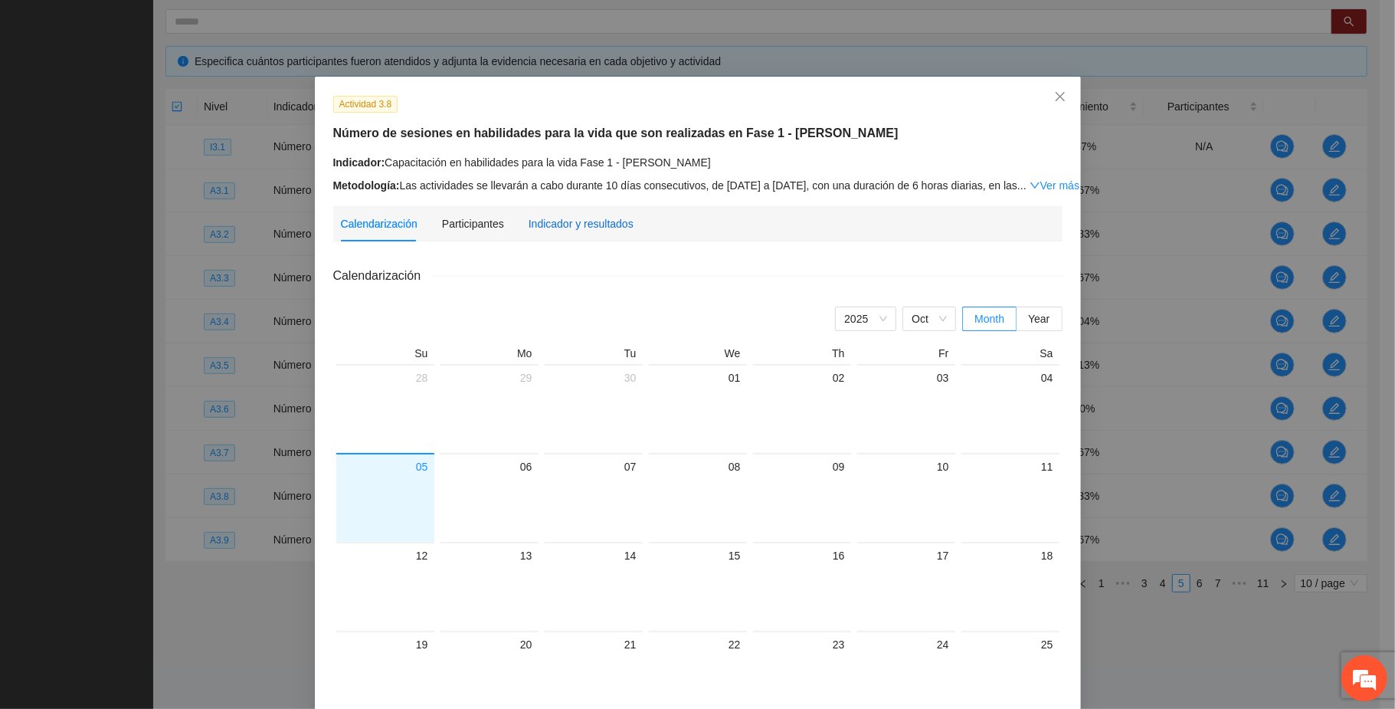
click at [570, 225] on div "Indicador y resultados" at bounding box center [581, 223] width 105 height 17
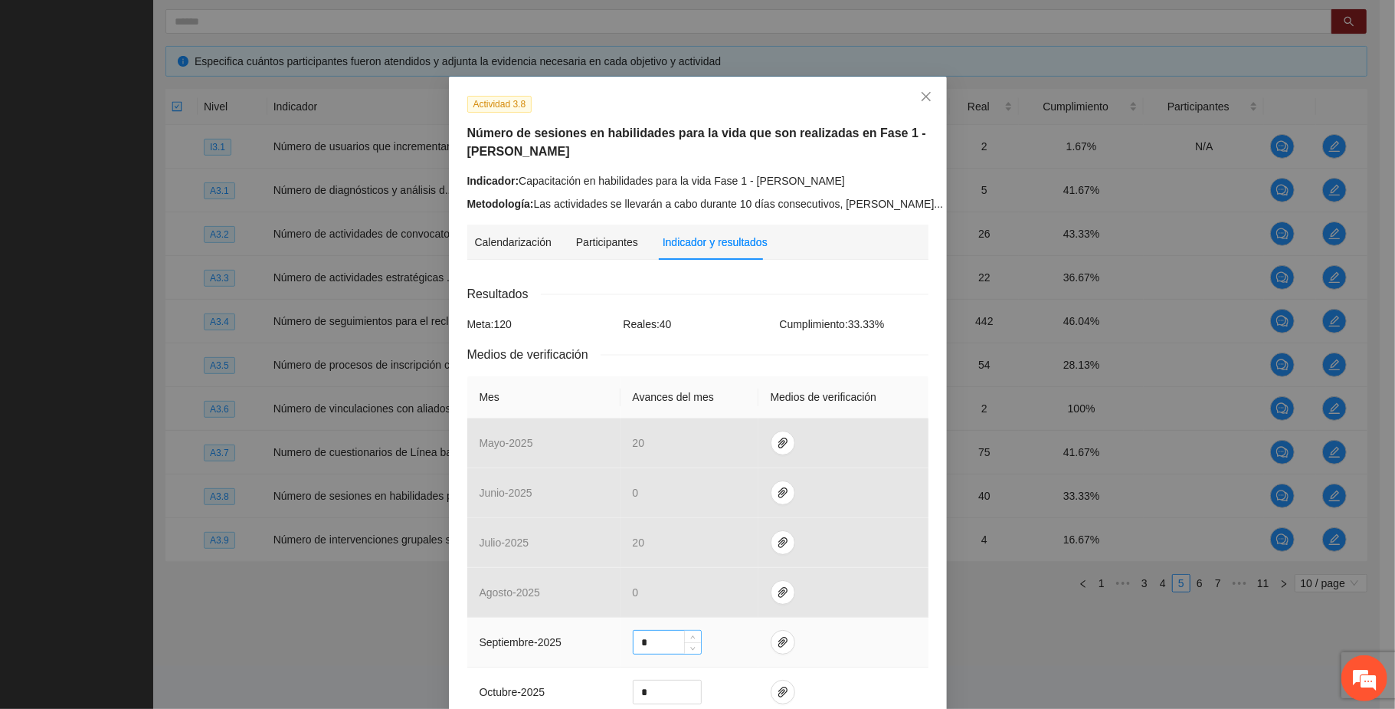
click at [654, 636] on input "*" at bounding box center [667, 642] width 67 height 23
type input "**"
click at [777, 642] on icon "paper-clip" at bounding box center [783, 642] width 12 height 12
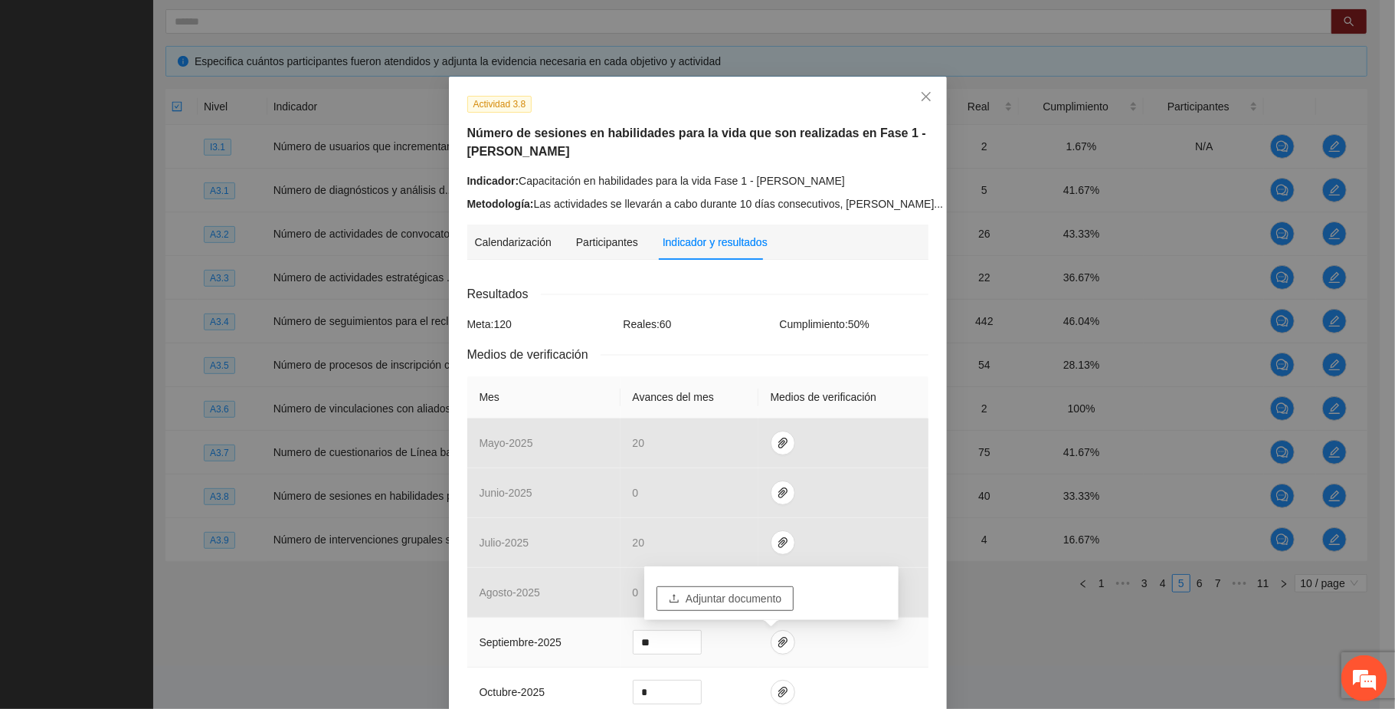
click at [742, 592] on span "Adjuntar documento" at bounding box center [734, 598] width 96 height 17
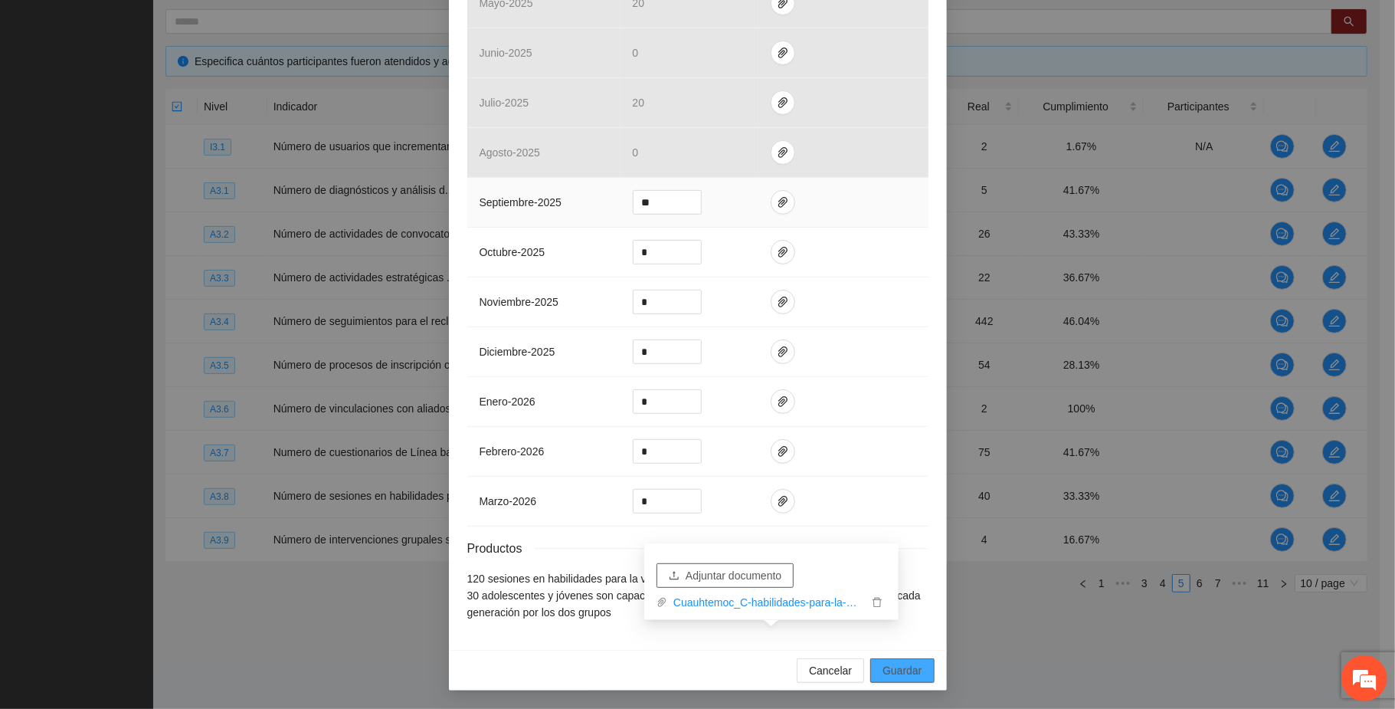
scroll to position [446, 0]
click at [896, 670] on span "Guardar" at bounding box center [902, 670] width 39 height 17
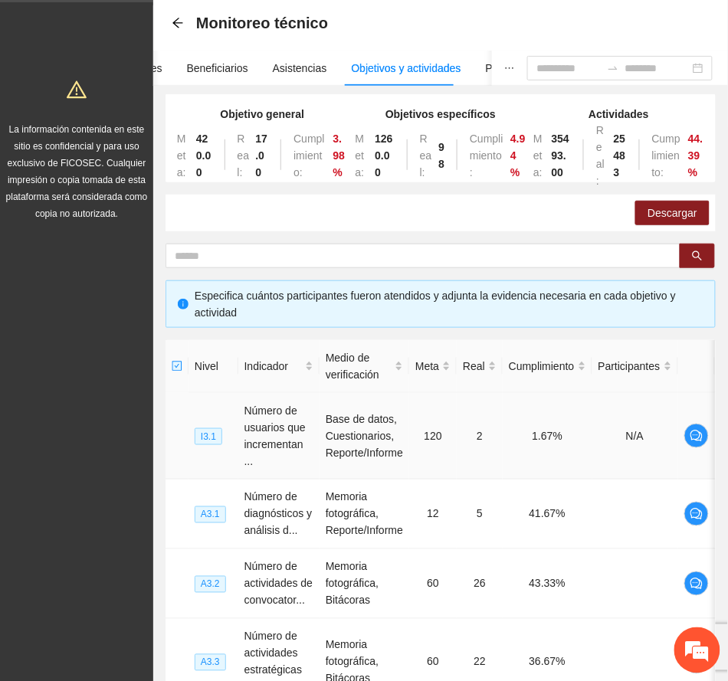
scroll to position [0, 0]
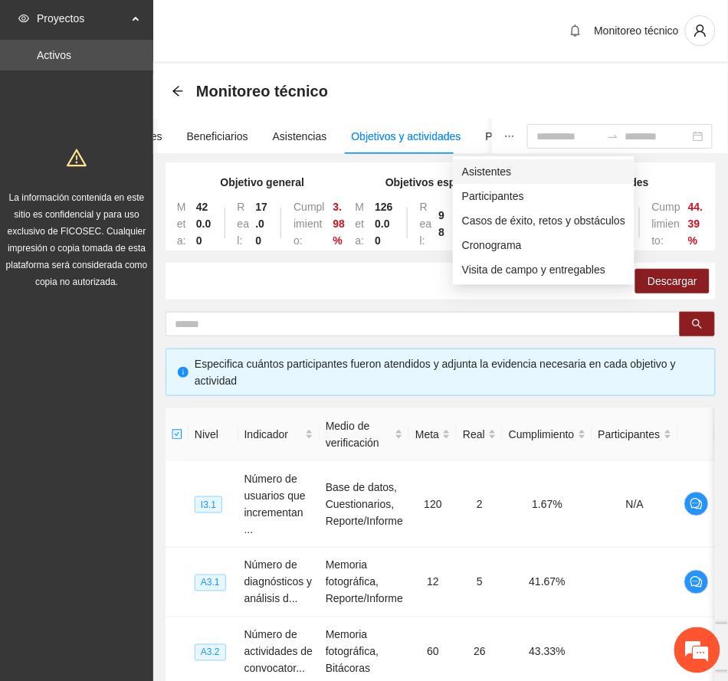
click at [489, 172] on span "Asistentes" at bounding box center [543, 171] width 163 height 17
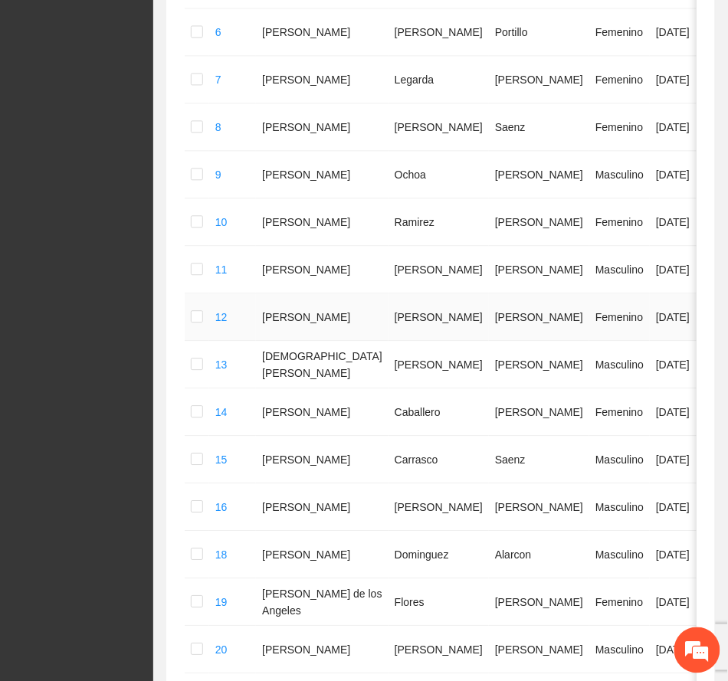
scroll to position [854, 0]
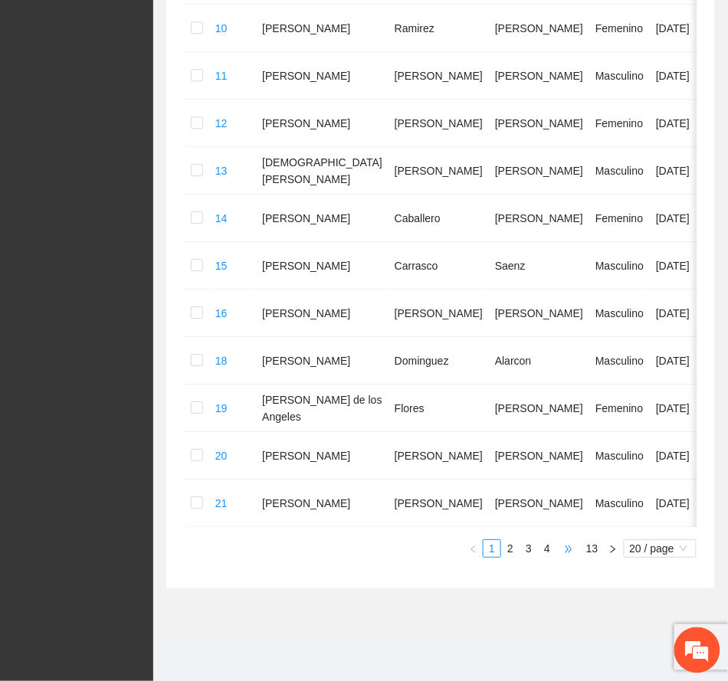
click at [565, 549] on span "•••" at bounding box center [568, 548] width 25 height 18
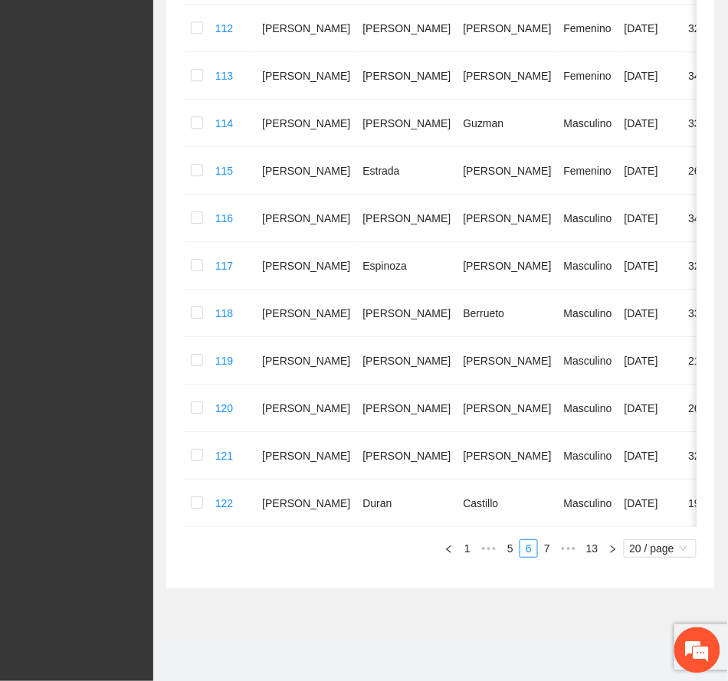
scroll to position [788, 0]
click at [559, 549] on span "•••" at bounding box center [568, 548] width 25 height 18
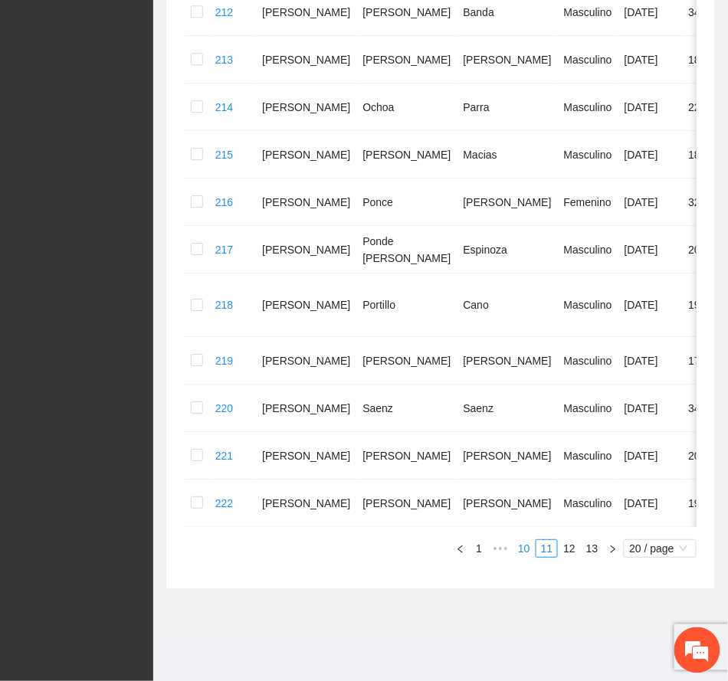
click at [524, 550] on link "10" at bounding box center [523, 548] width 21 height 17
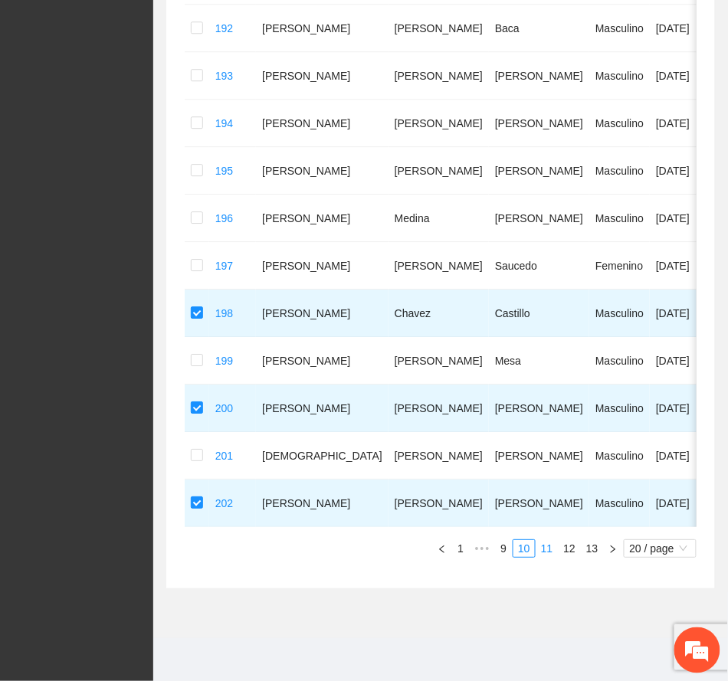
click at [546, 547] on link "11" at bounding box center [546, 548] width 21 height 17
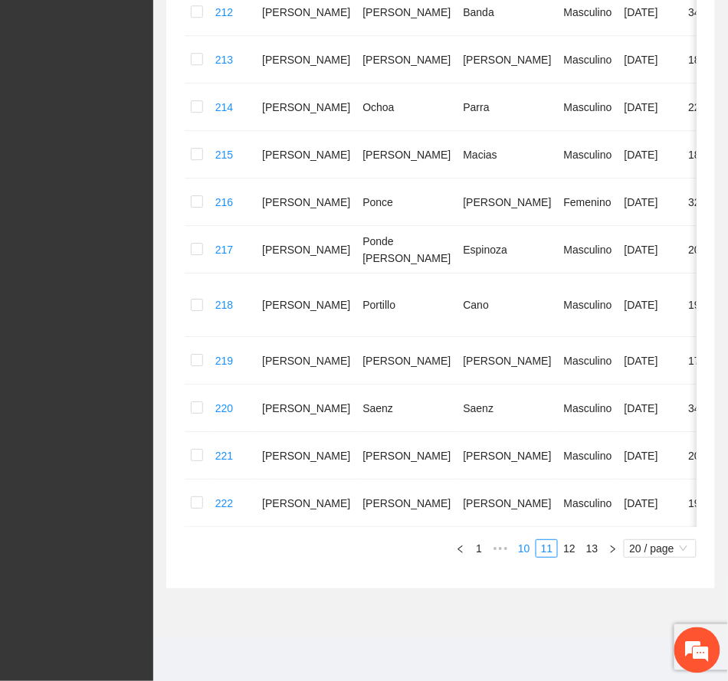
click at [519, 549] on link "10" at bounding box center [523, 548] width 21 height 17
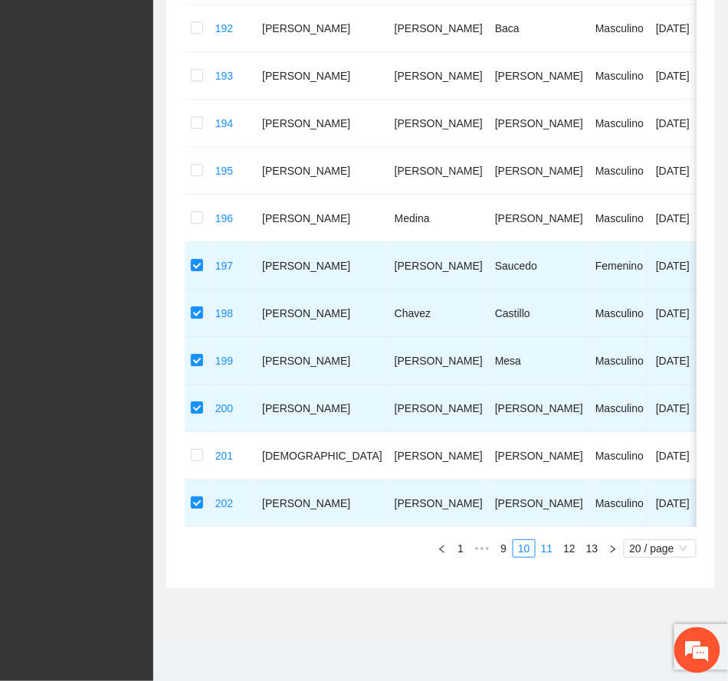
click at [544, 550] on link "11" at bounding box center [546, 548] width 21 height 17
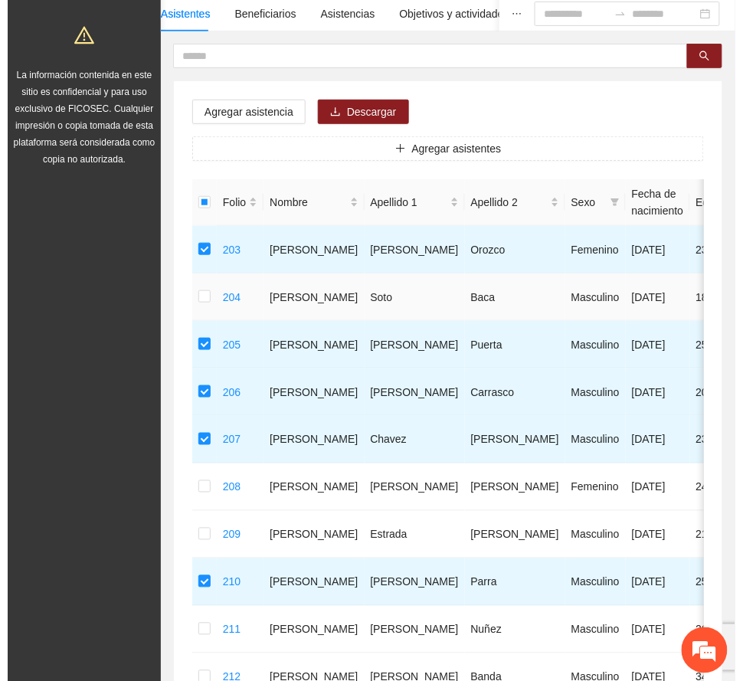
scroll to position [72, 0]
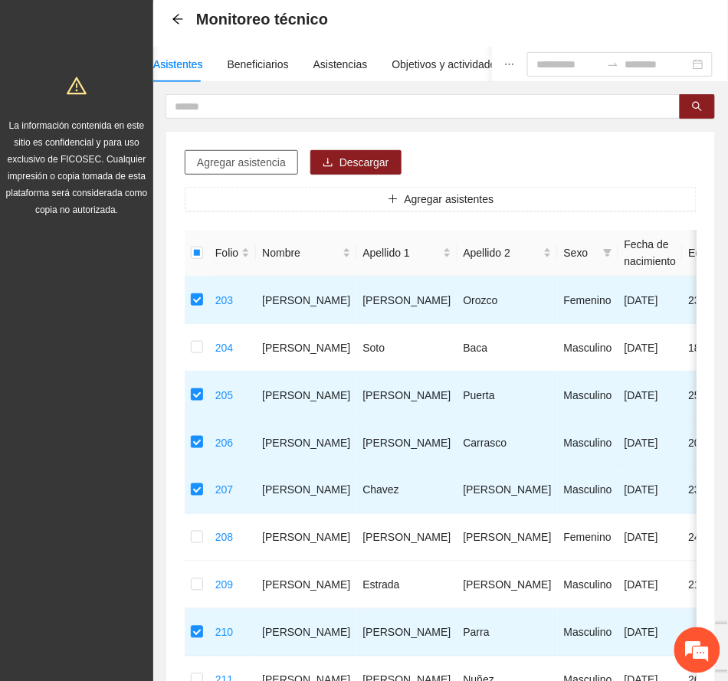
click at [262, 163] on span "Agregar asistencia" at bounding box center [241, 162] width 89 height 17
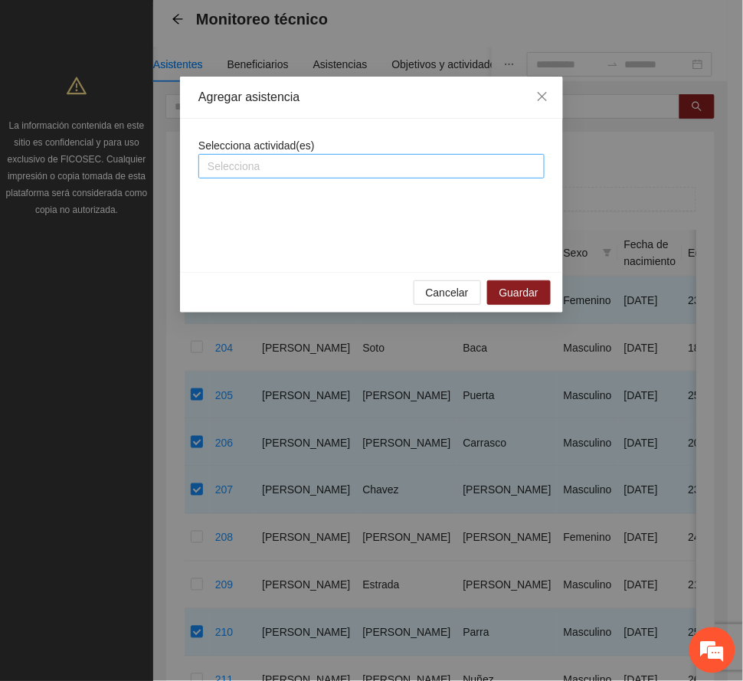
click at [296, 159] on div at bounding box center [371, 166] width 339 height 18
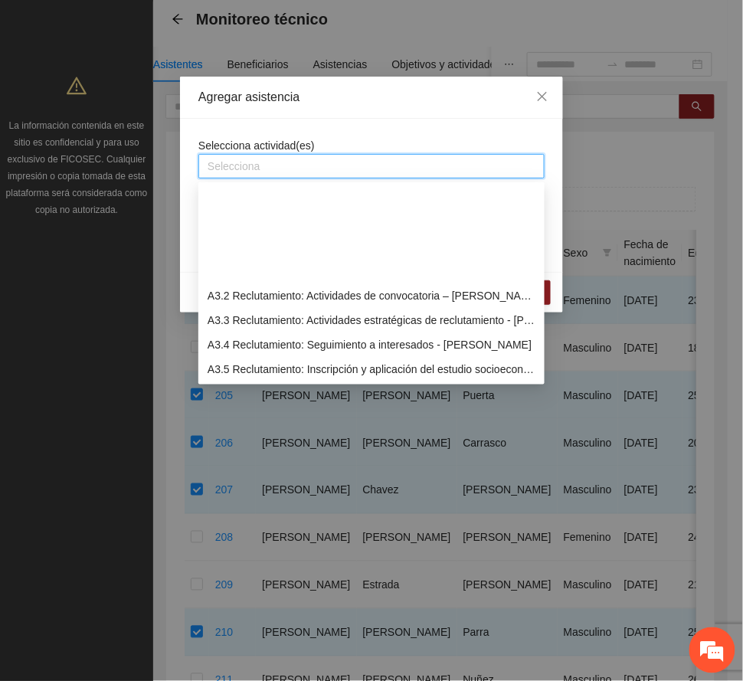
scroll to position [715, 0]
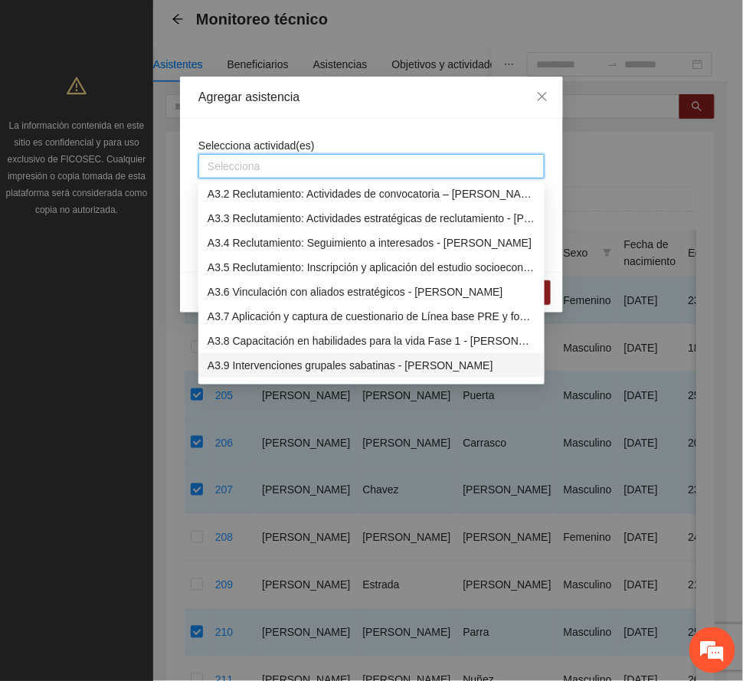
click at [338, 362] on div "A3.9 Intervenciones grupales sabatinas - [PERSON_NAME]" at bounding box center [372, 365] width 328 height 17
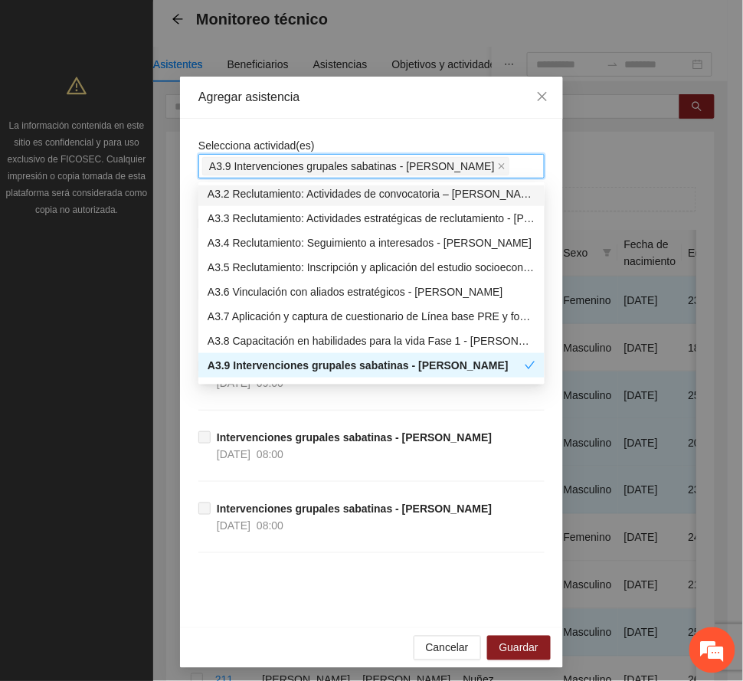
click at [368, 101] on div "Agregar asistencia" at bounding box center [371, 97] width 346 height 17
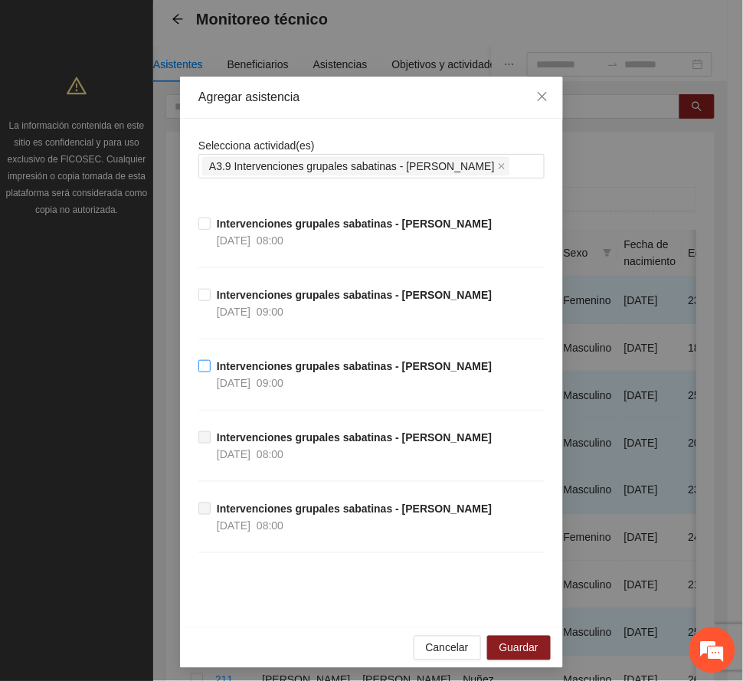
click at [270, 368] on strong "Intervenciones grupales sabatinas - [PERSON_NAME]" at bounding box center [354, 366] width 275 height 12
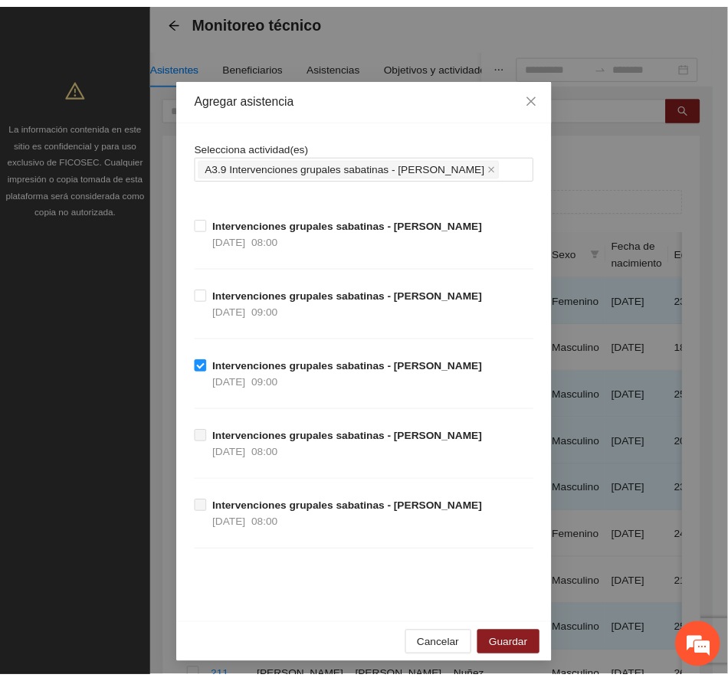
scroll to position [7, 0]
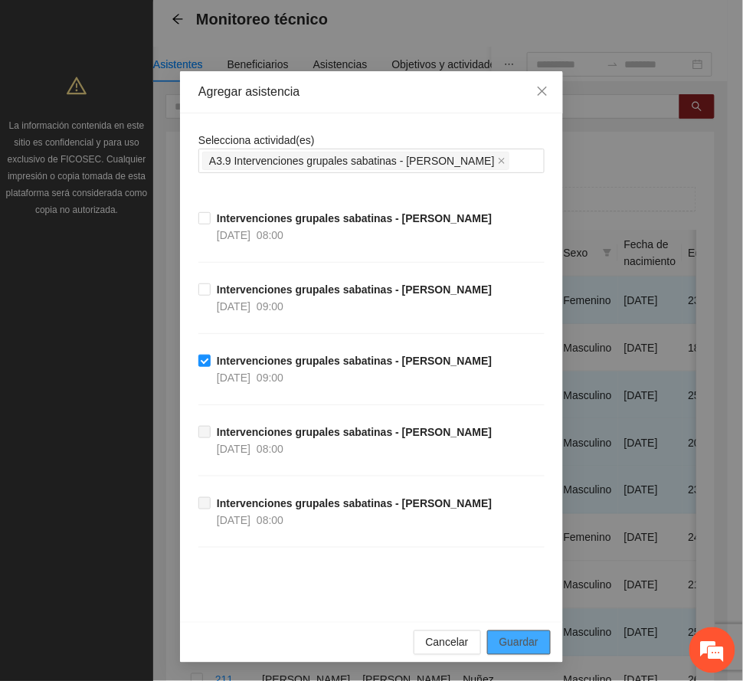
click at [506, 641] on span "Guardar" at bounding box center [519, 642] width 39 height 17
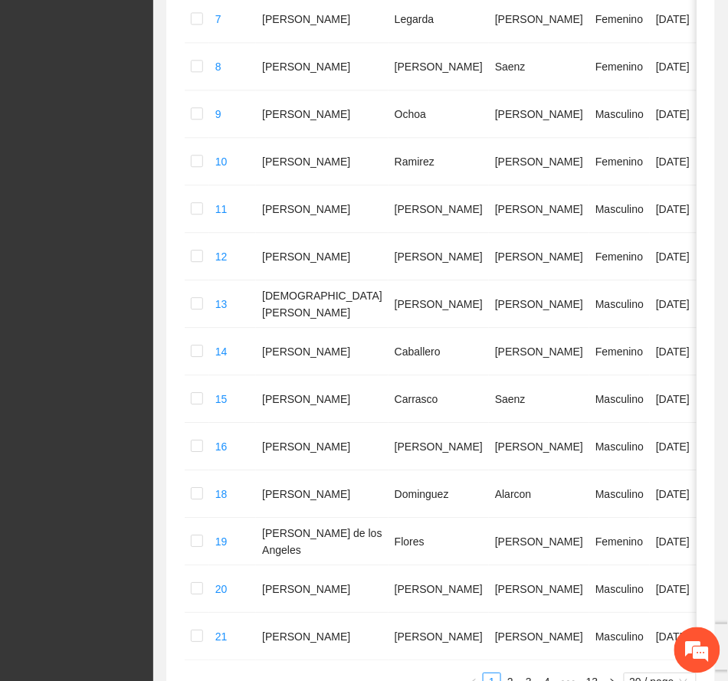
scroll to position [854, 0]
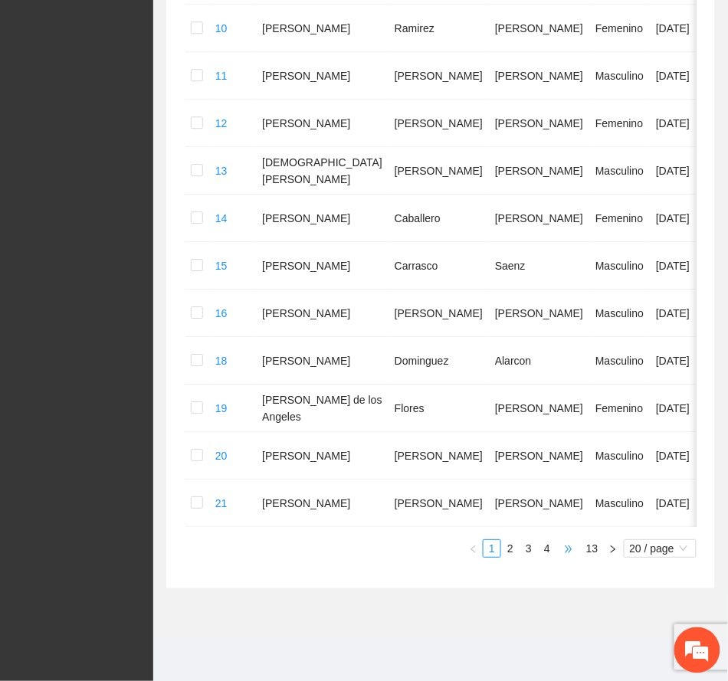
click at [569, 549] on span "•••" at bounding box center [568, 548] width 25 height 18
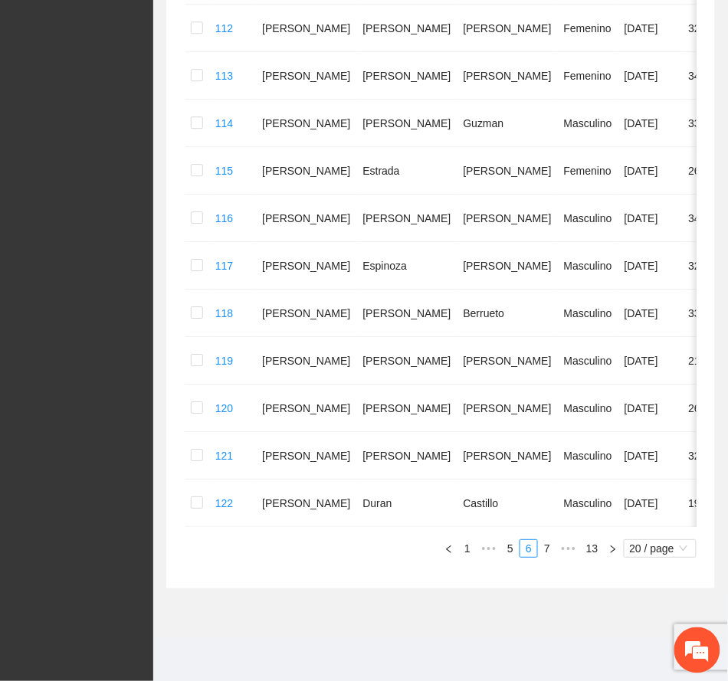
scroll to position [788, 0]
click at [569, 549] on span "•••" at bounding box center [568, 548] width 25 height 18
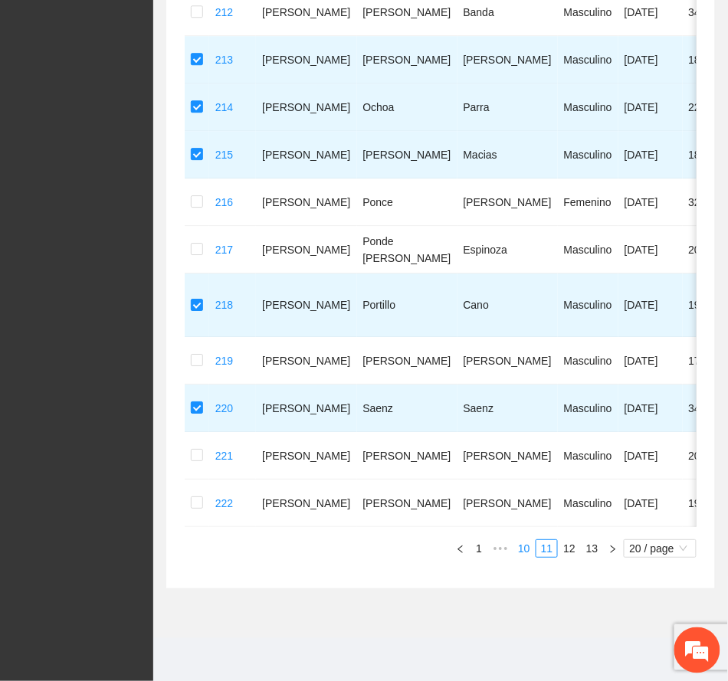
click at [526, 550] on link "10" at bounding box center [523, 548] width 21 height 17
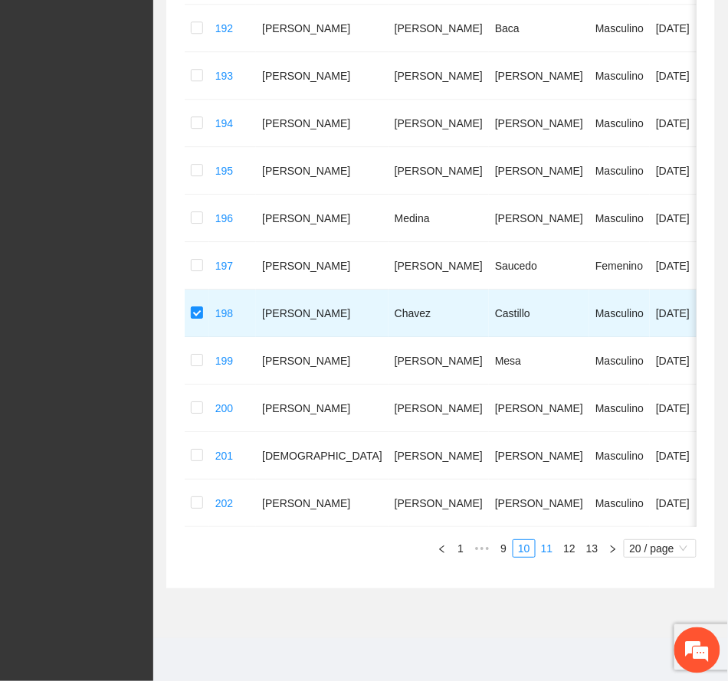
click at [544, 552] on link "11" at bounding box center [546, 548] width 21 height 17
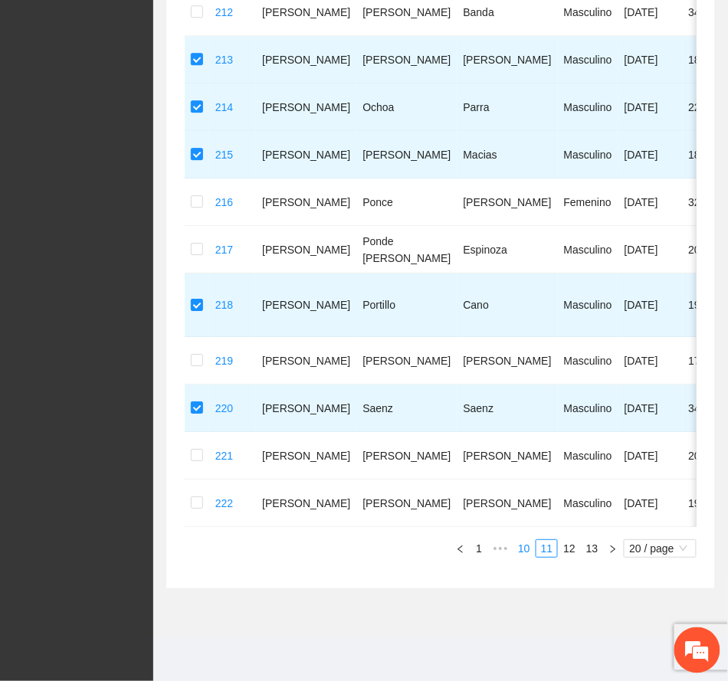
click at [519, 549] on link "10" at bounding box center [523, 548] width 21 height 17
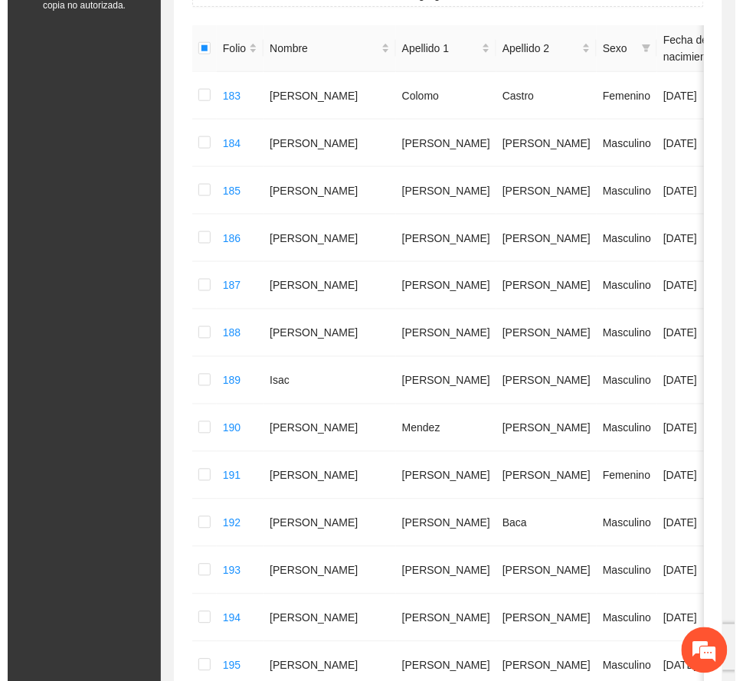
scroll to position [0, 0]
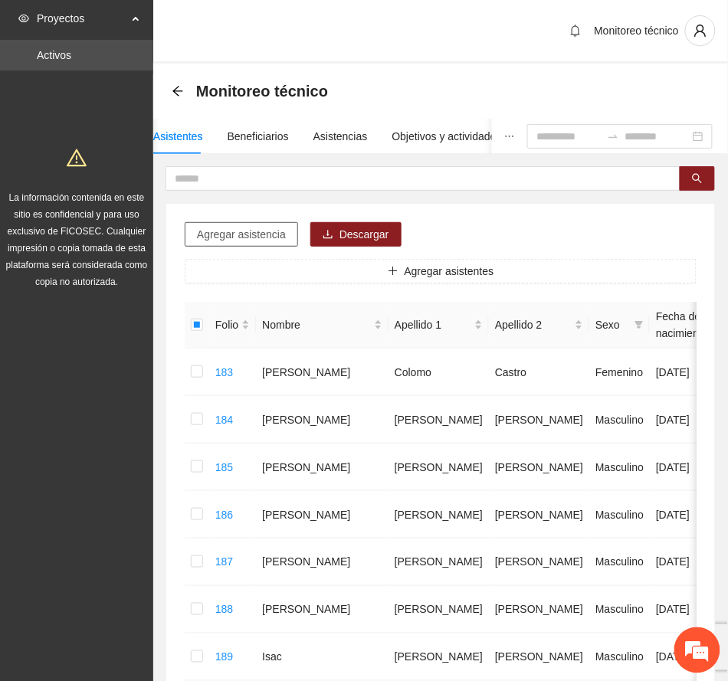
click at [259, 237] on span "Agregar asistencia" at bounding box center [241, 234] width 89 height 17
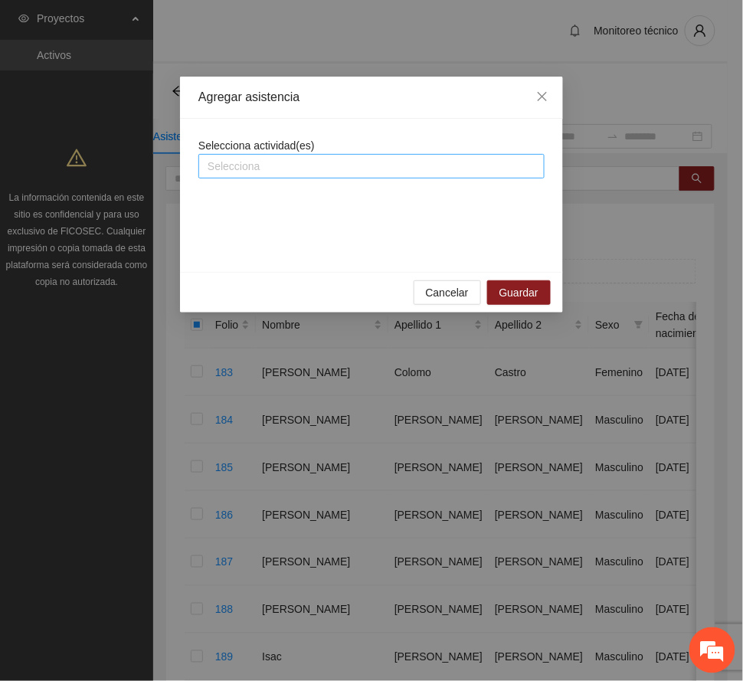
click at [288, 164] on div at bounding box center [371, 166] width 339 height 18
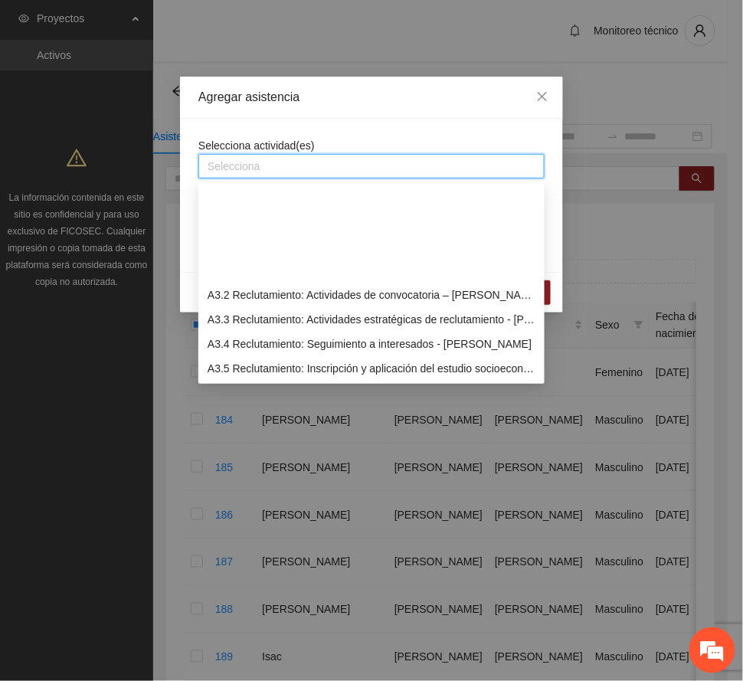
scroll to position [715, 0]
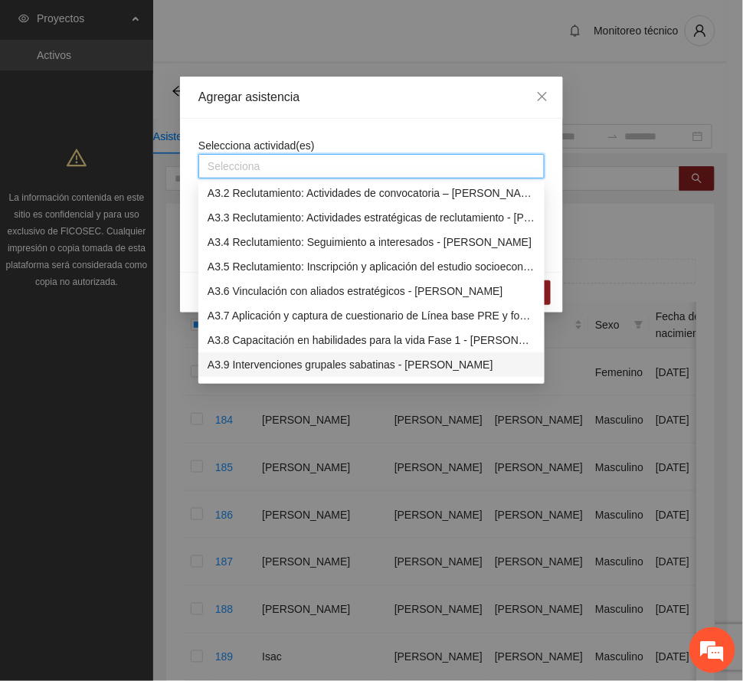
click at [362, 368] on div "A3.9 Intervenciones grupales sabatinas - [PERSON_NAME]" at bounding box center [372, 364] width 328 height 17
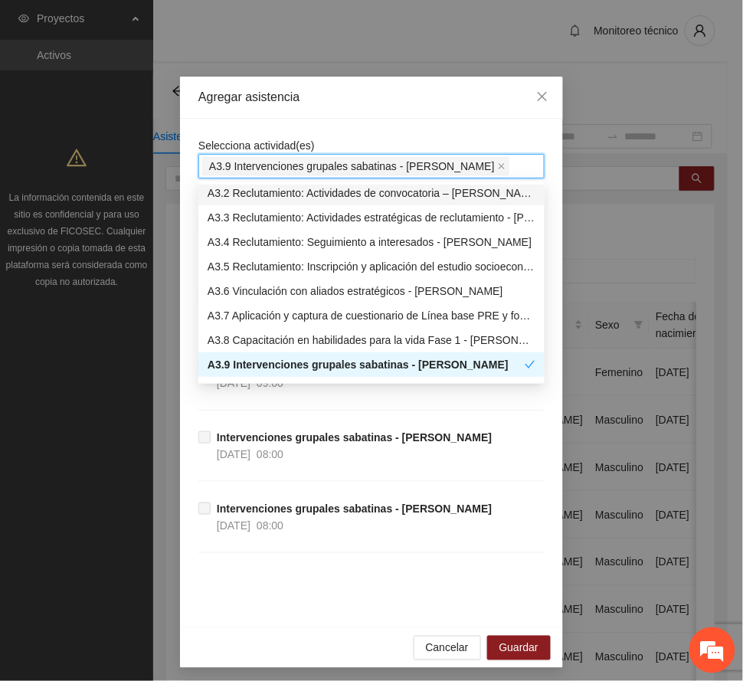
click at [377, 99] on div "Agregar asistencia" at bounding box center [371, 97] width 346 height 17
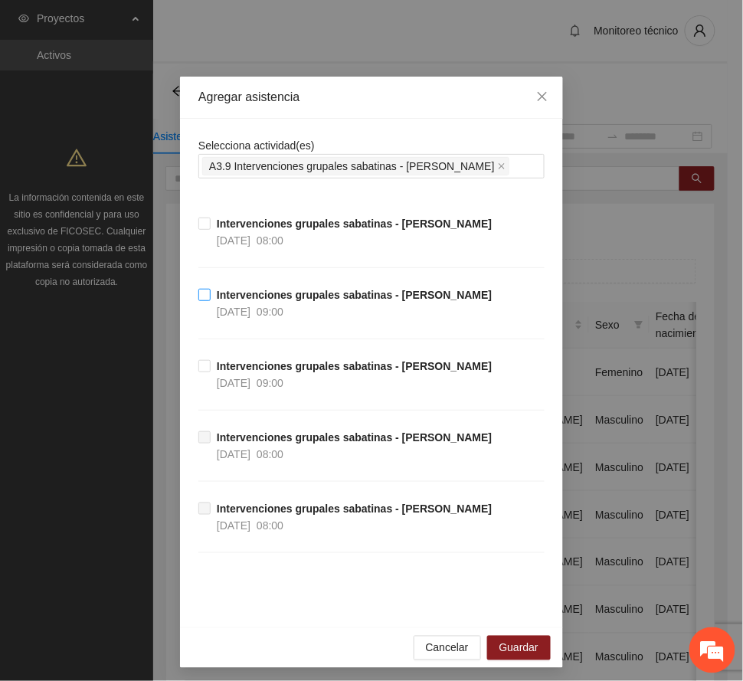
click at [259, 293] on strong "Intervenciones grupales sabatinas - [PERSON_NAME]" at bounding box center [354, 295] width 275 height 12
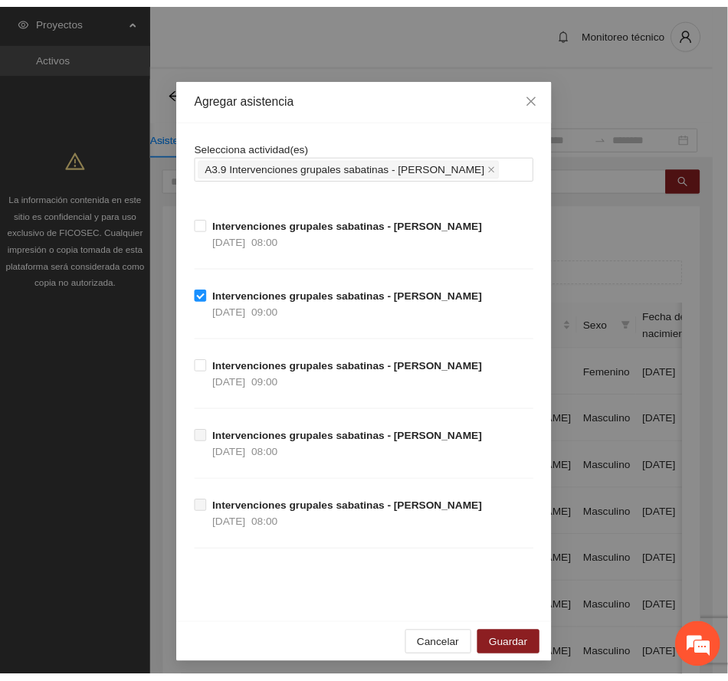
scroll to position [7, 0]
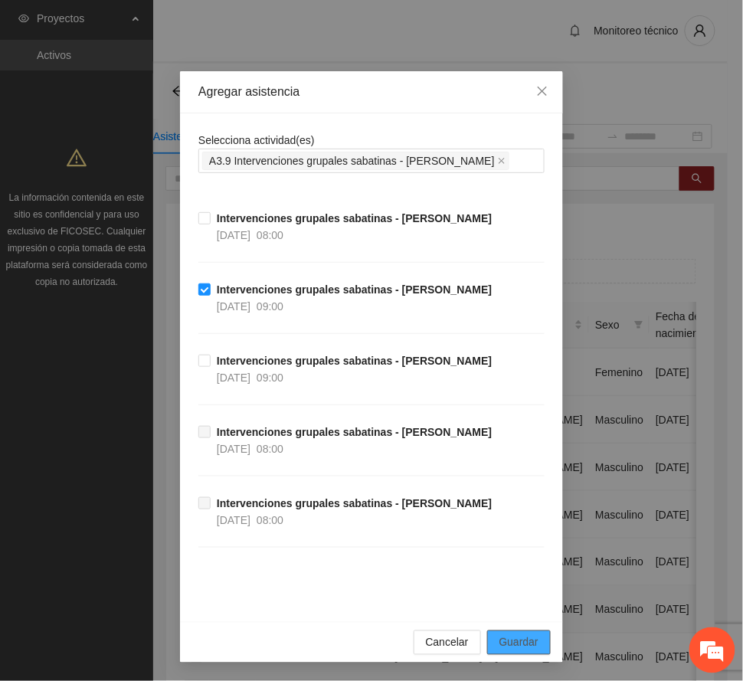
click at [516, 644] on span "Guardar" at bounding box center [519, 642] width 39 height 17
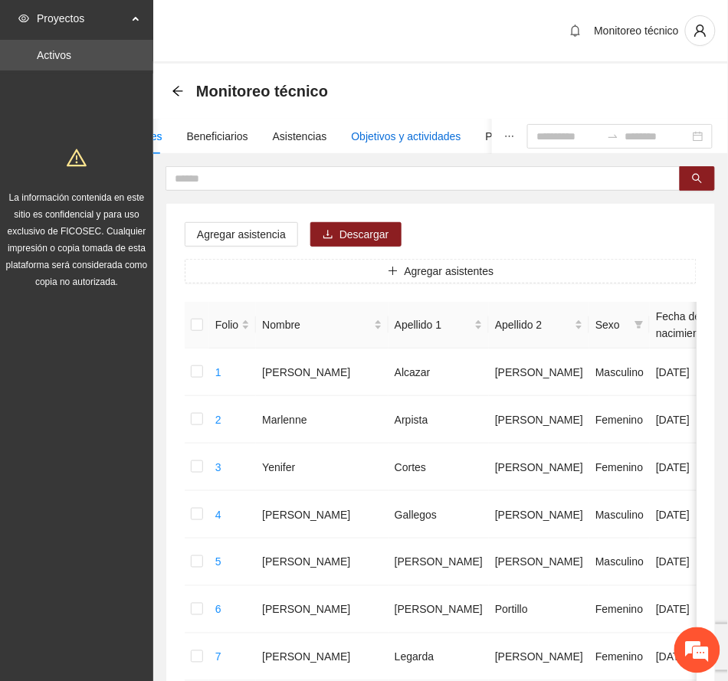
click at [414, 130] on div "Objetivos y actividades" at bounding box center [407, 136] width 110 height 17
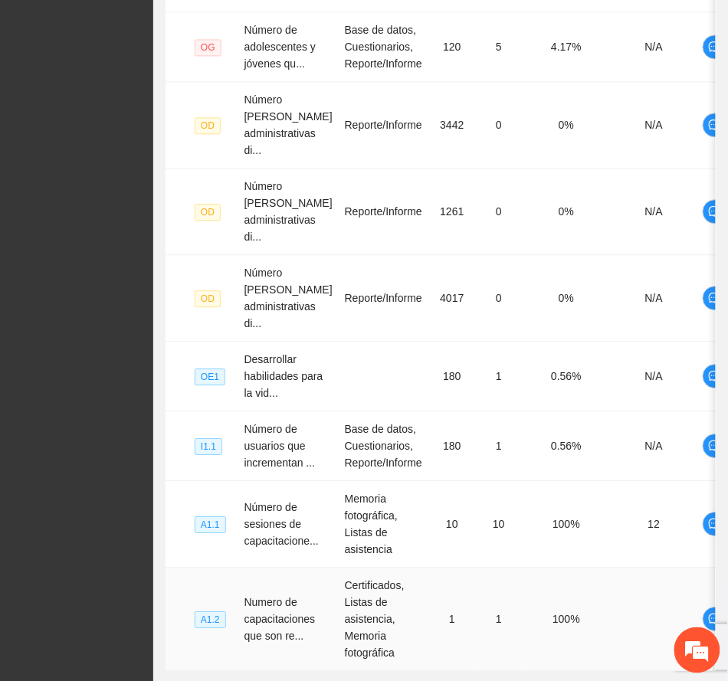
scroll to position [745, 0]
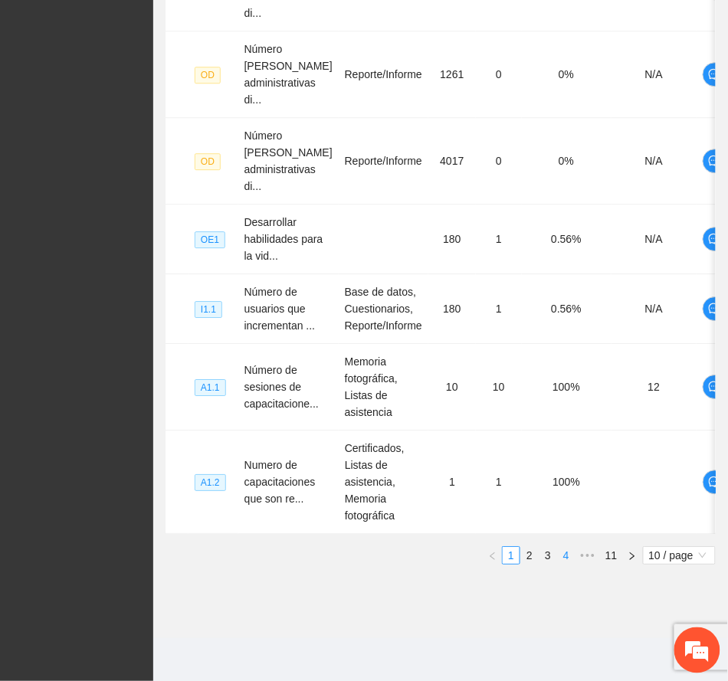
click at [569, 555] on link "4" at bounding box center [566, 555] width 17 height 17
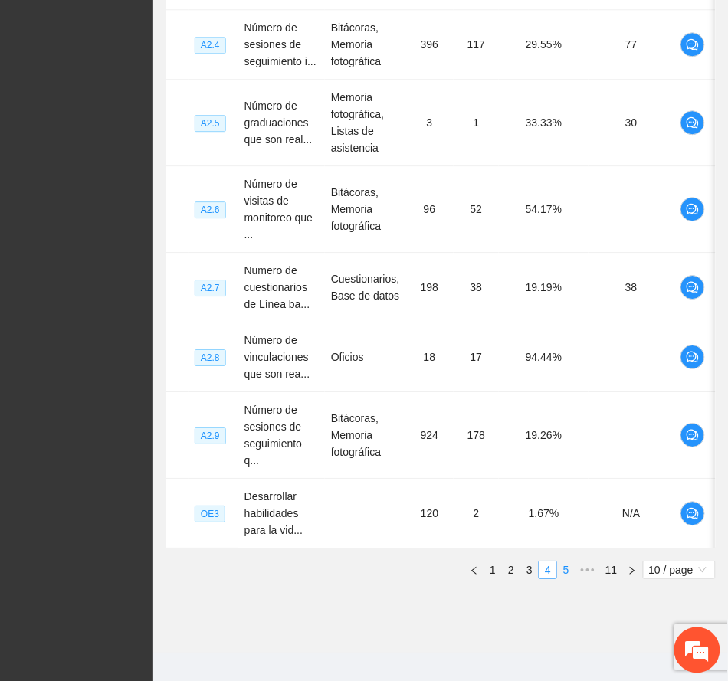
click at [561, 578] on link "5" at bounding box center [566, 570] width 17 height 17
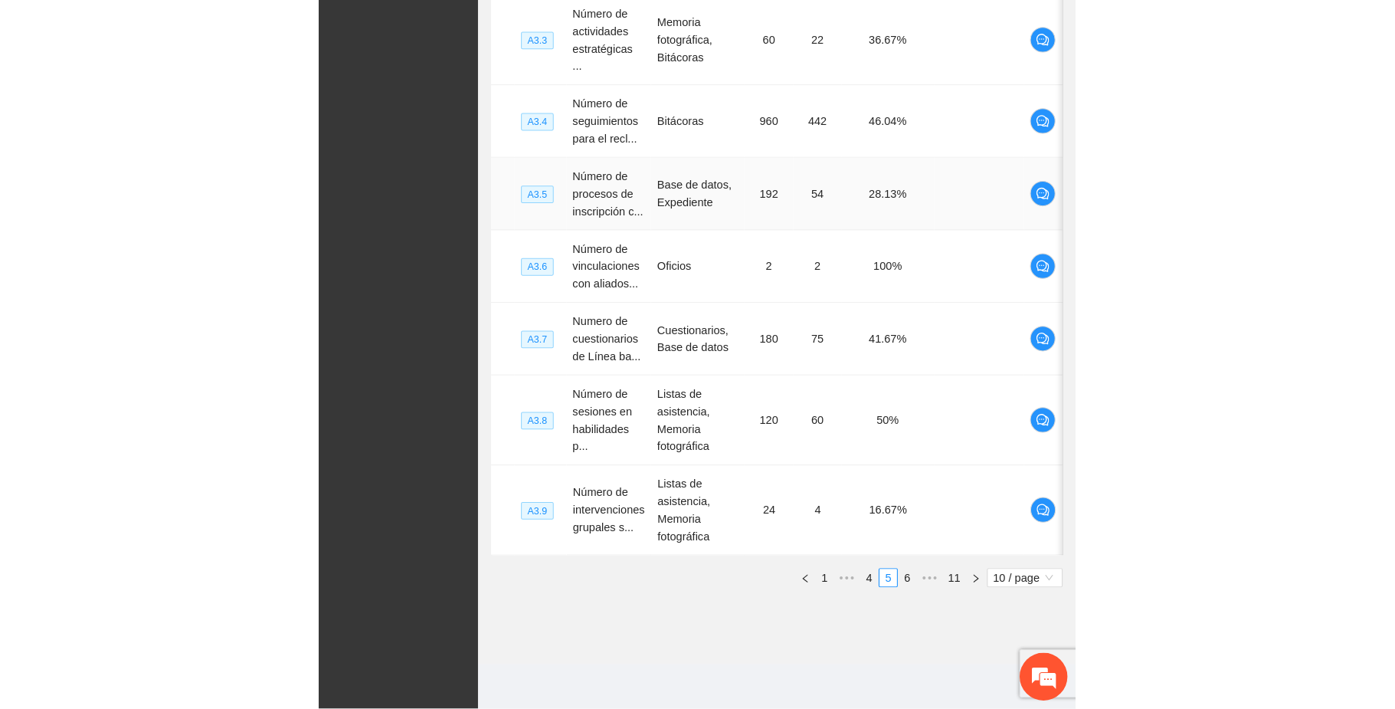
scroll to position [296, 0]
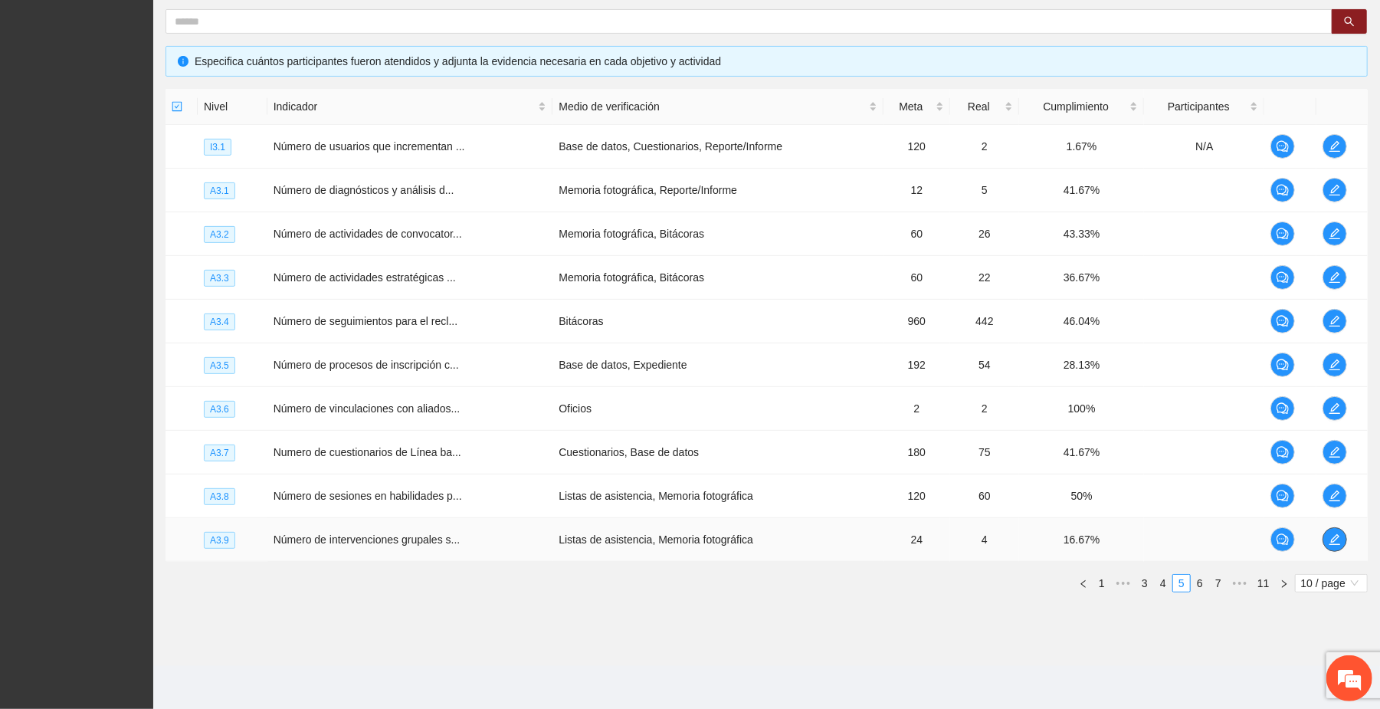
click at [1327, 540] on span "edit" at bounding box center [1334, 539] width 23 height 12
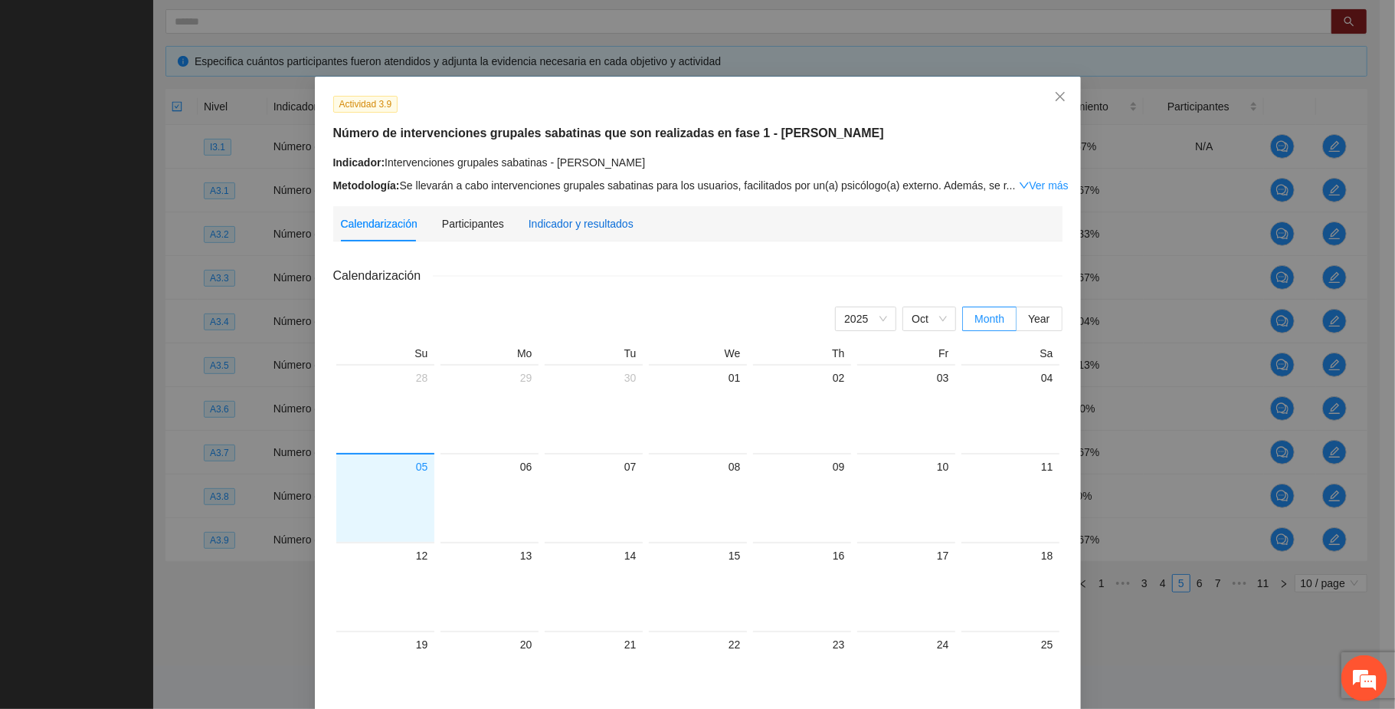
click at [598, 228] on div "Indicador y resultados" at bounding box center [581, 223] width 105 height 17
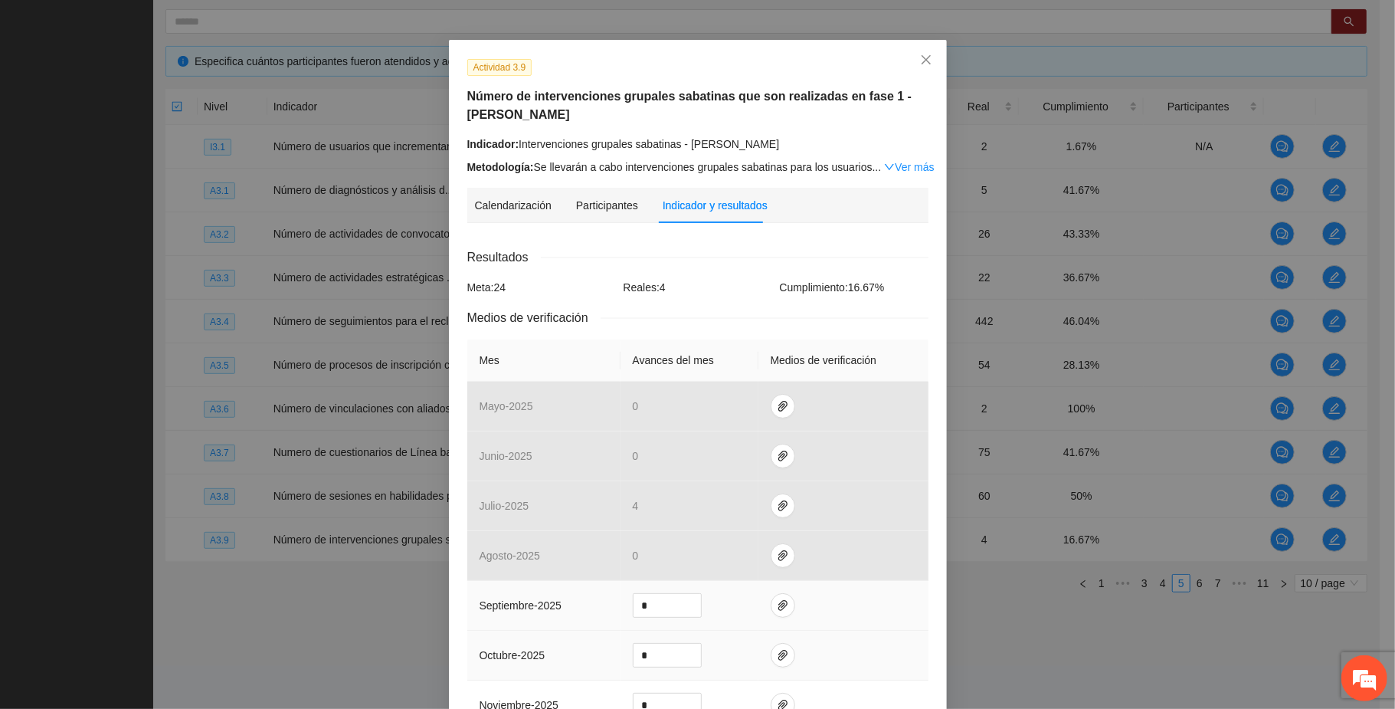
scroll to position [102, 0]
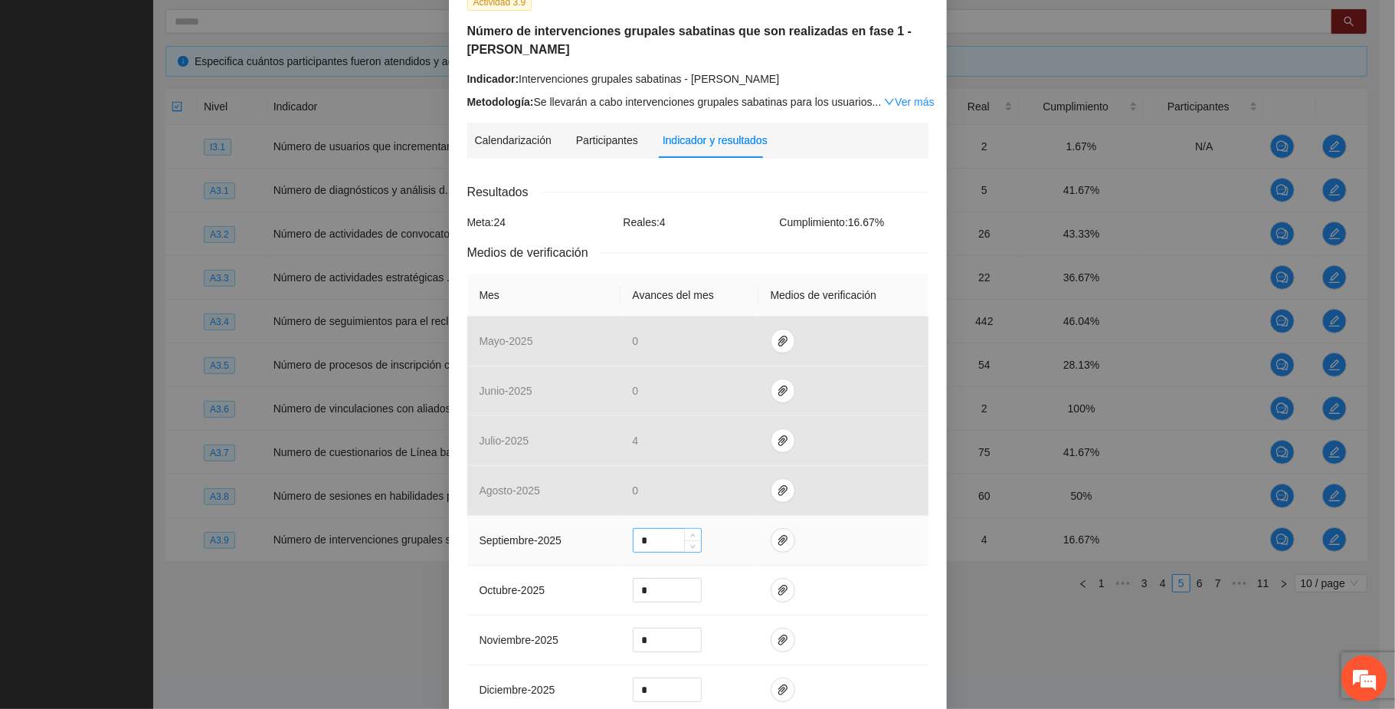
click at [654, 541] on input "*" at bounding box center [667, 540] width 67 height 23
type input "*"
click at [778, 537] on icon "paper-clip" at bounding box center [782, 540] width 9 height 11
click at [752, 495] on span "Adjuntar documento" at bounding box center [734, 496] width 96 height 17
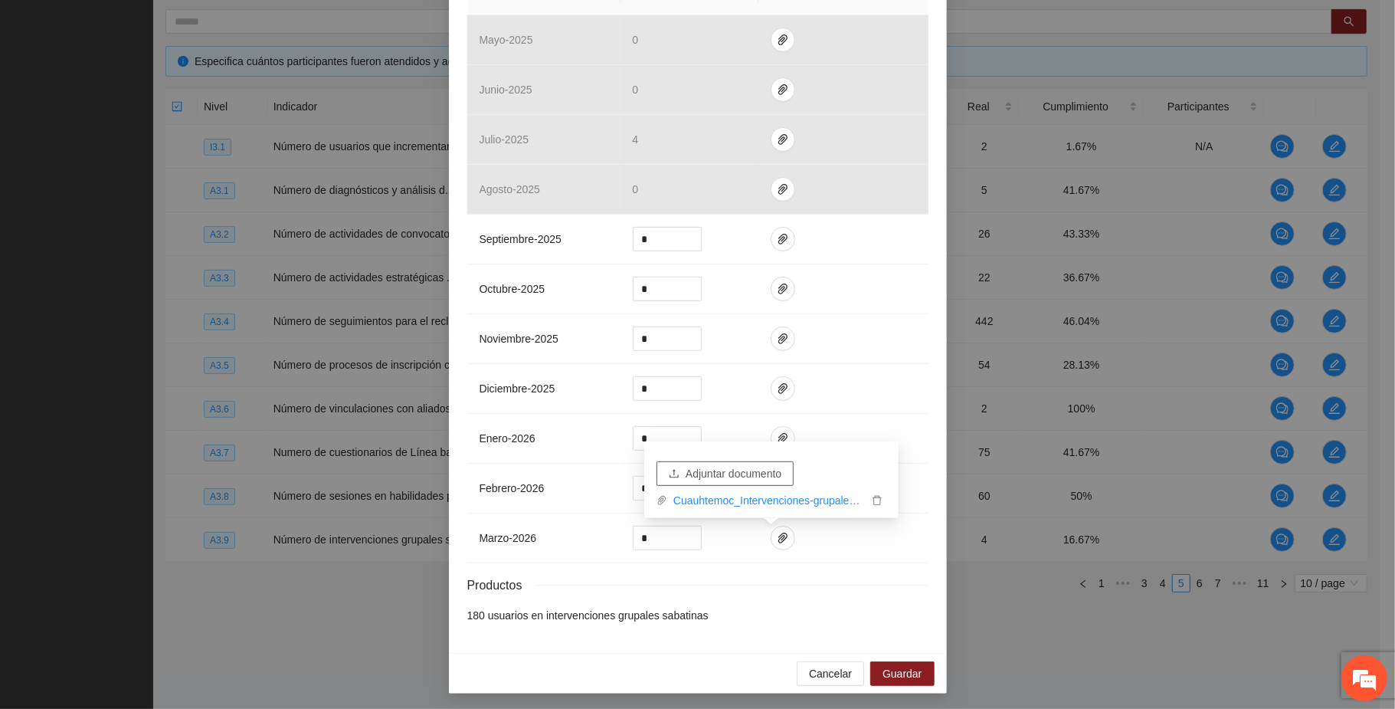
scroll to position [412, 0]
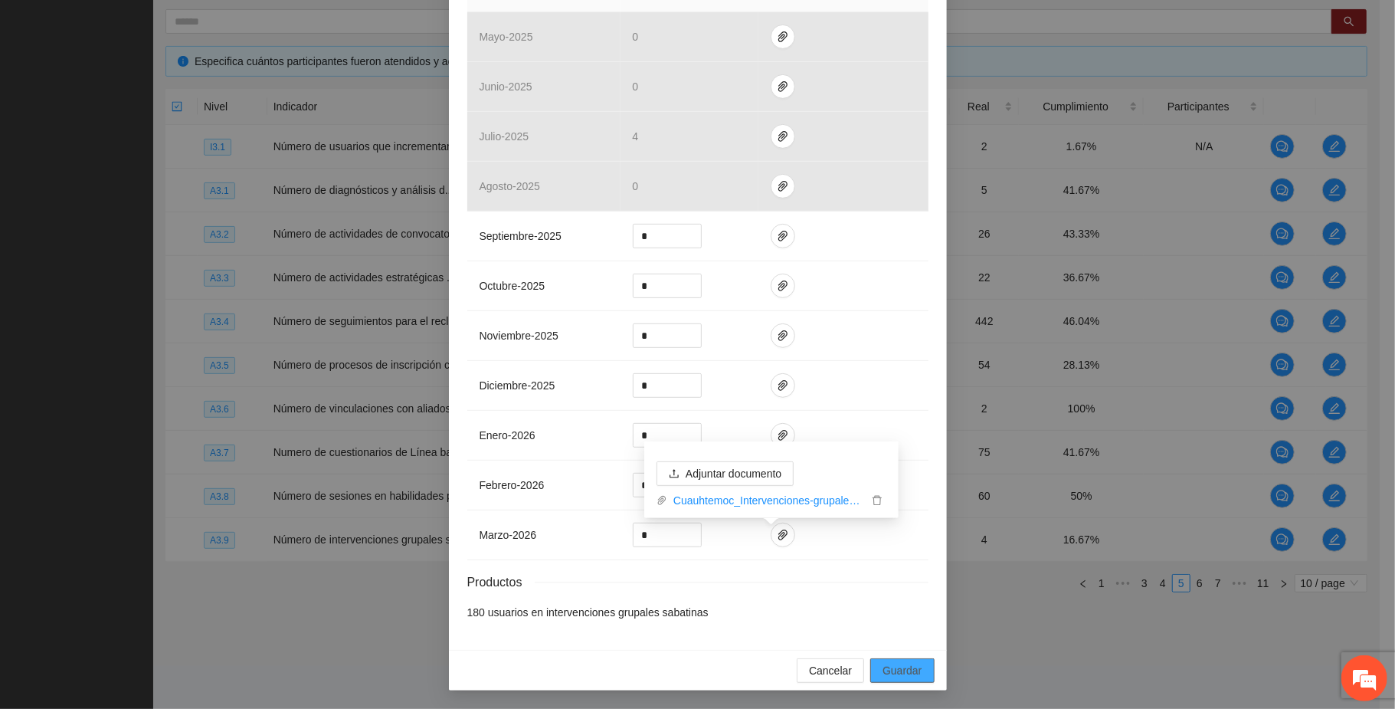
click at [903, 666] on span "Guardar" at bounding box center [902, 670] width 39 height 17
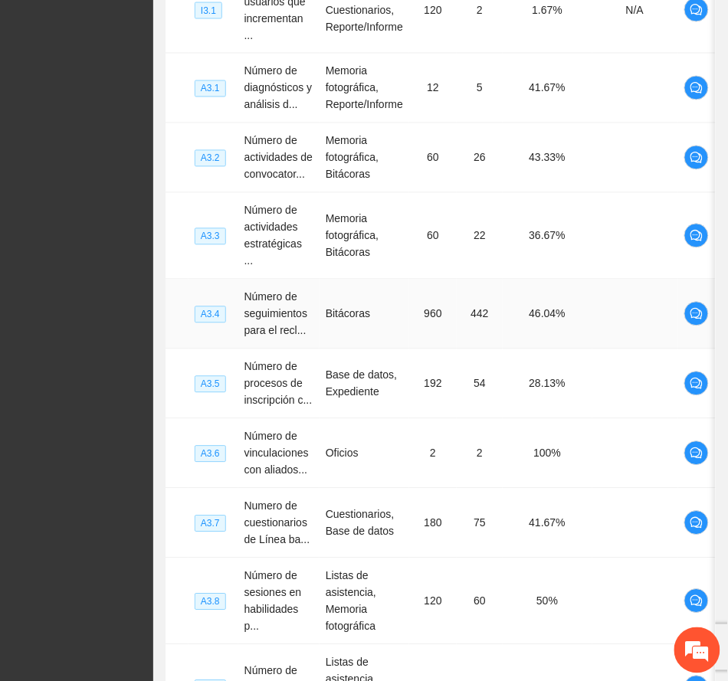
scroll to position [693, 0]
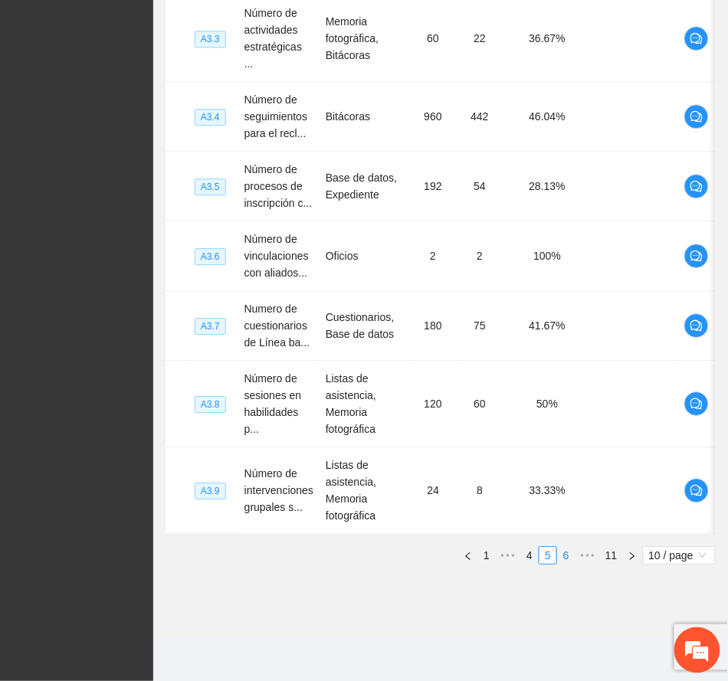
click at [565, 552] on link "6" at bounding box center [566, 555] width 17 height 17
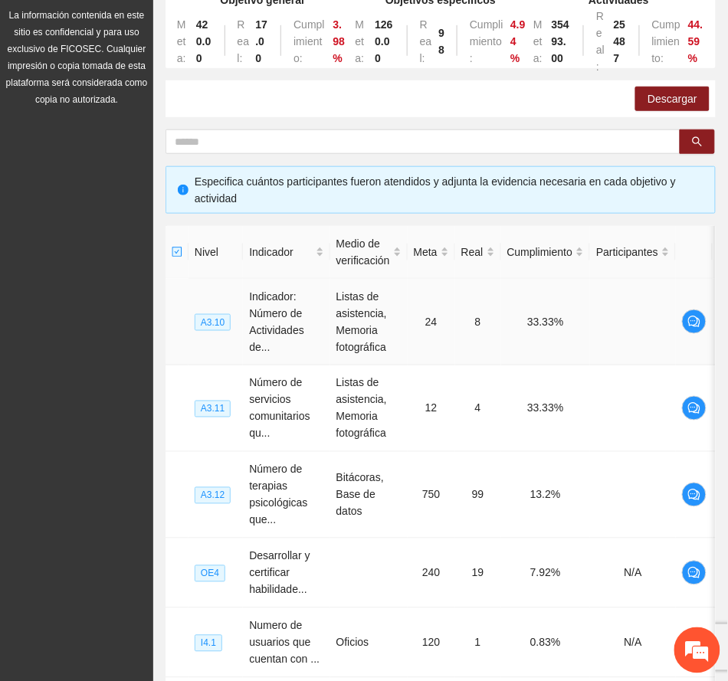
scroll to position [0, 0]
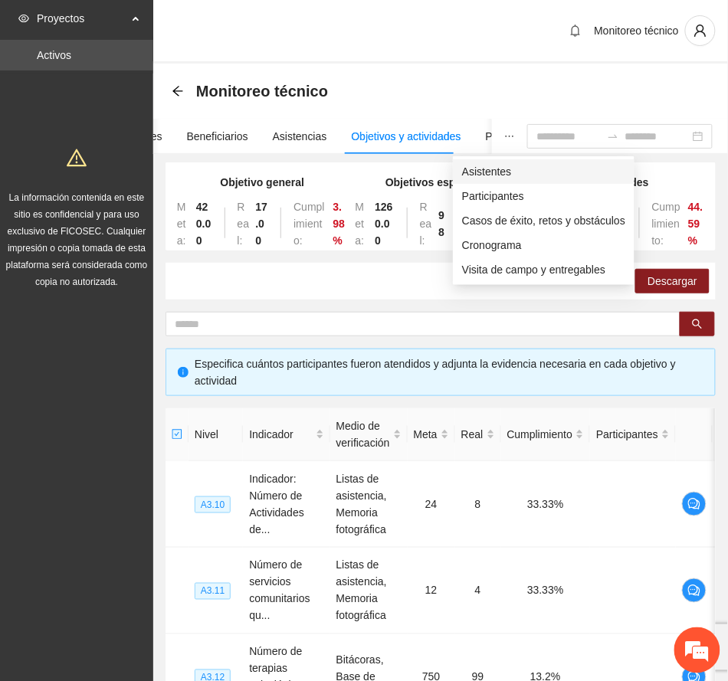
click at [485, 166] on span "Asistentes" at bounding box center [543, 171] width 163 height 17
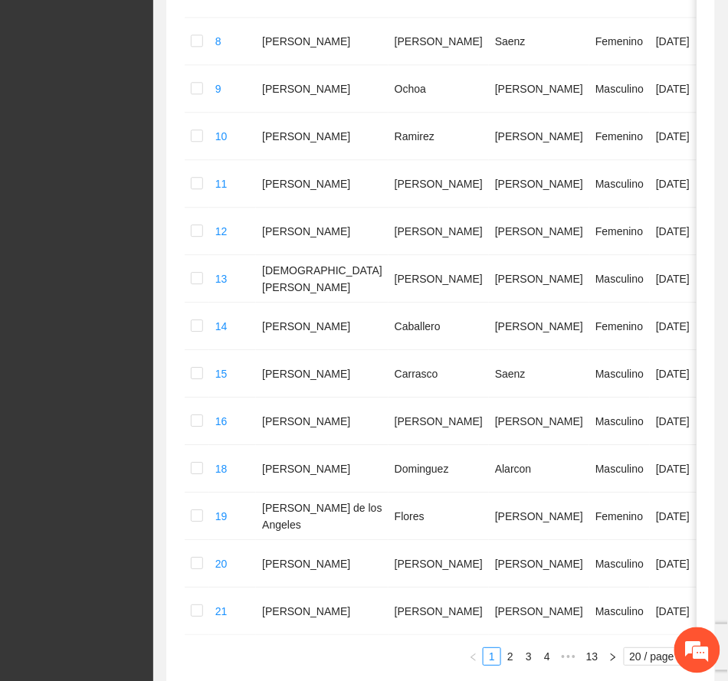
scroll to position [854, 0]
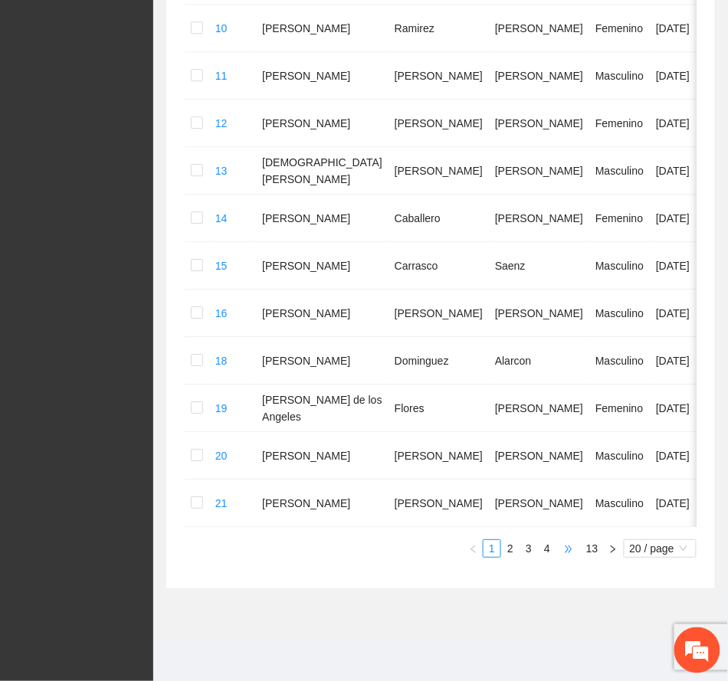
click at [565, 549] on span "•••" at bounding box center [568, 548] width 25 height 18
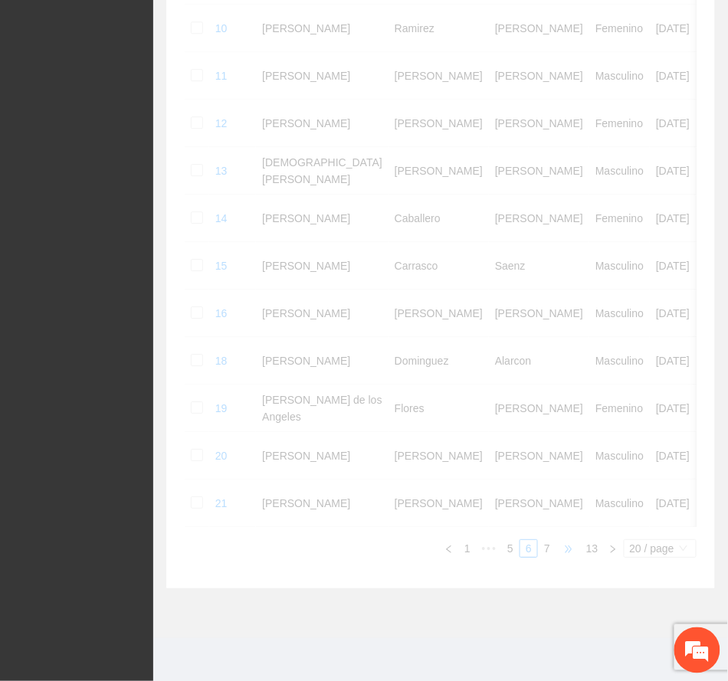
scroll to position [788, 0]
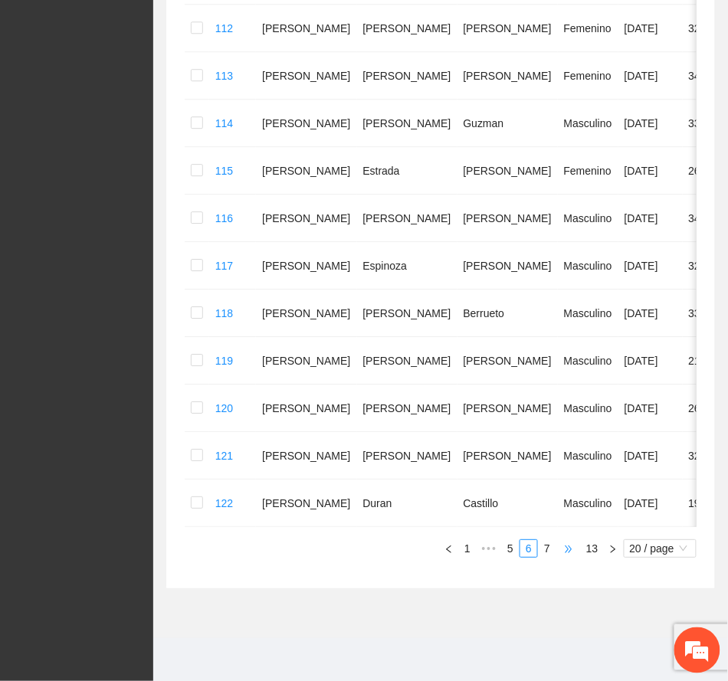
click at [565, 549] on span "•••" at bounding box center [568, 548] width 25 height 18
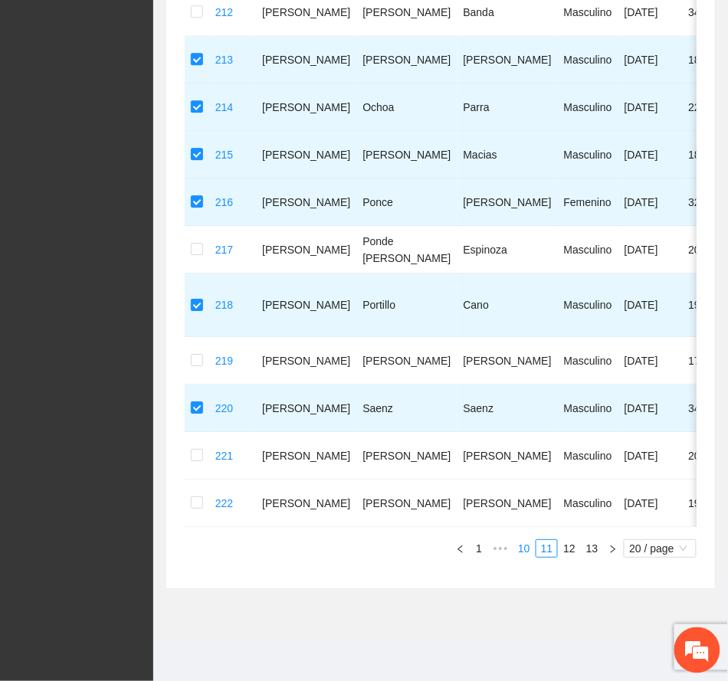
click at [526, 546] on link "10" at bounding box center [523, 548] width 21 height 17
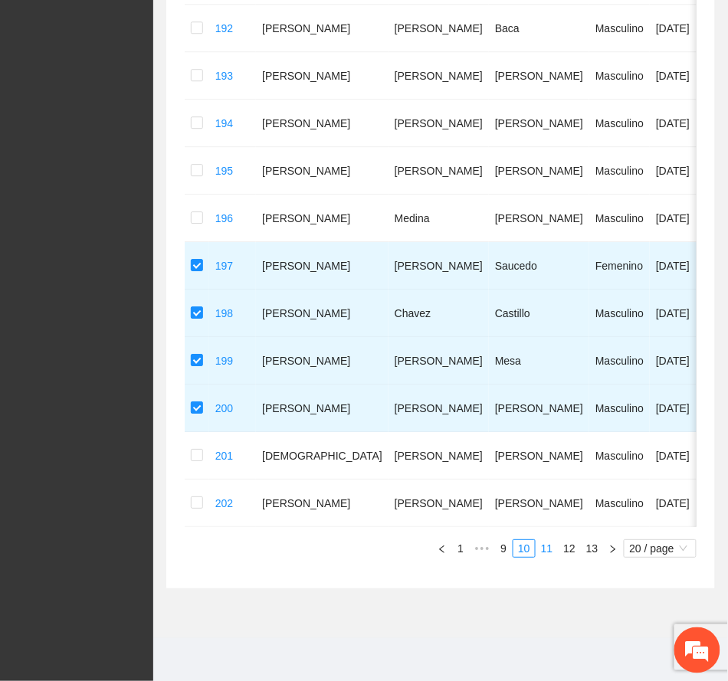
click at [544, 547] on link "11" at bounding box center [546, 548] width 21 height 17
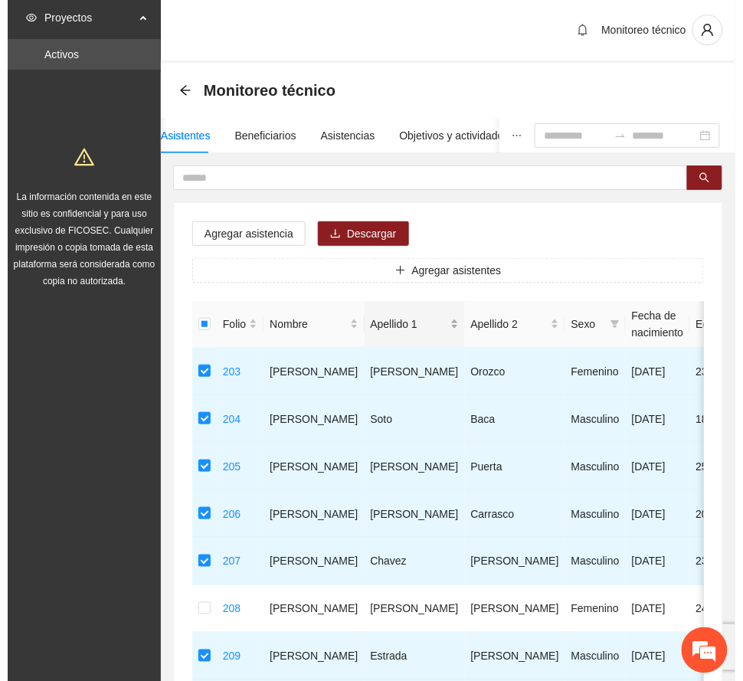
scroll to position [0, 0]
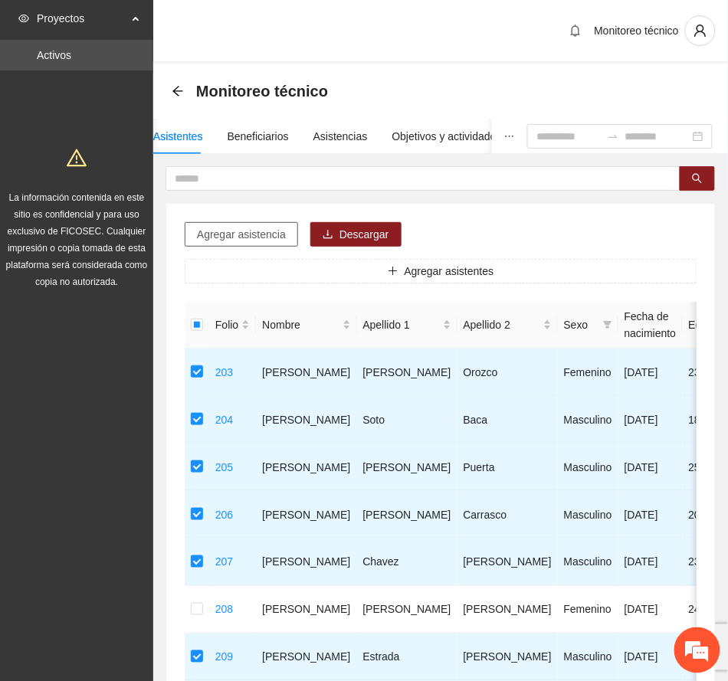
click at [250, 228] on span "Agregar asistencia" at bounding box center [241, 234] width 89 height 17
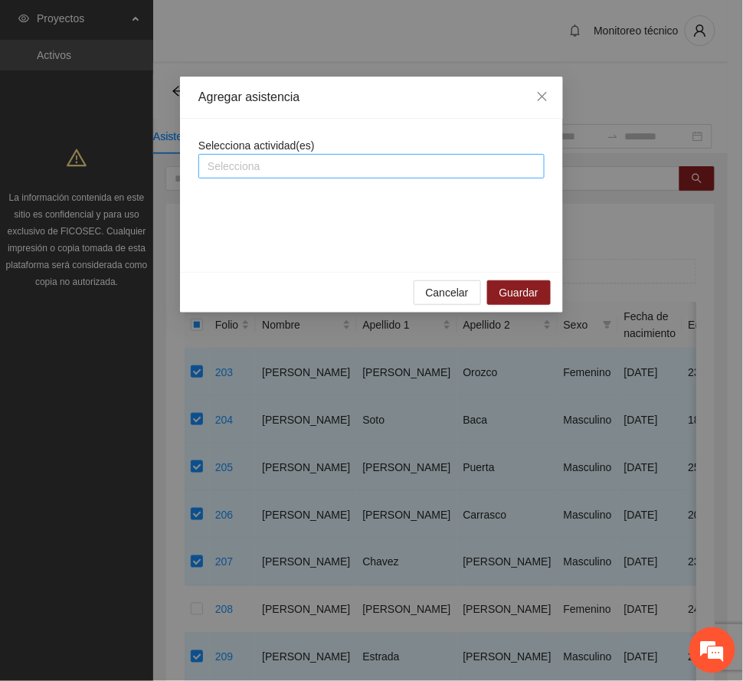
click at [310, 166] on div at bounding box center [371, 166] width 339 height 18
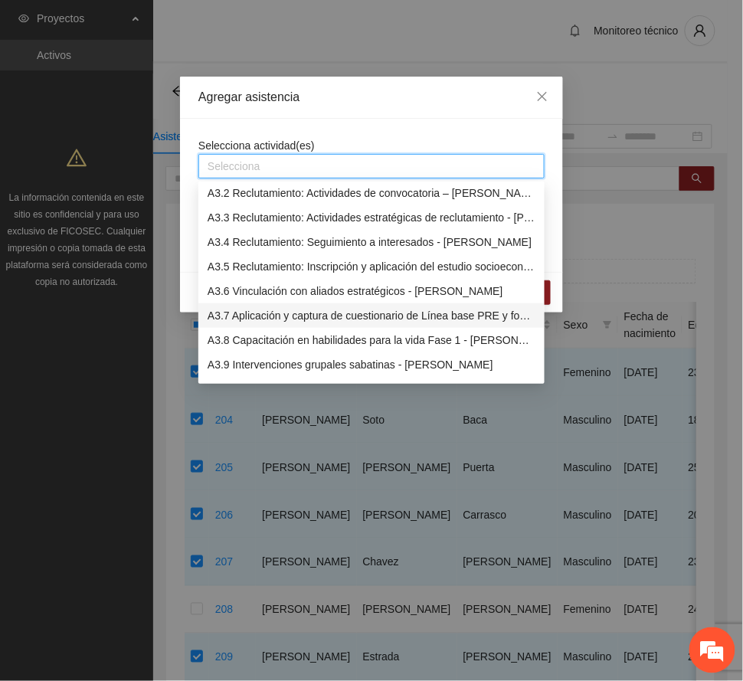
scroll to position [817, 0]
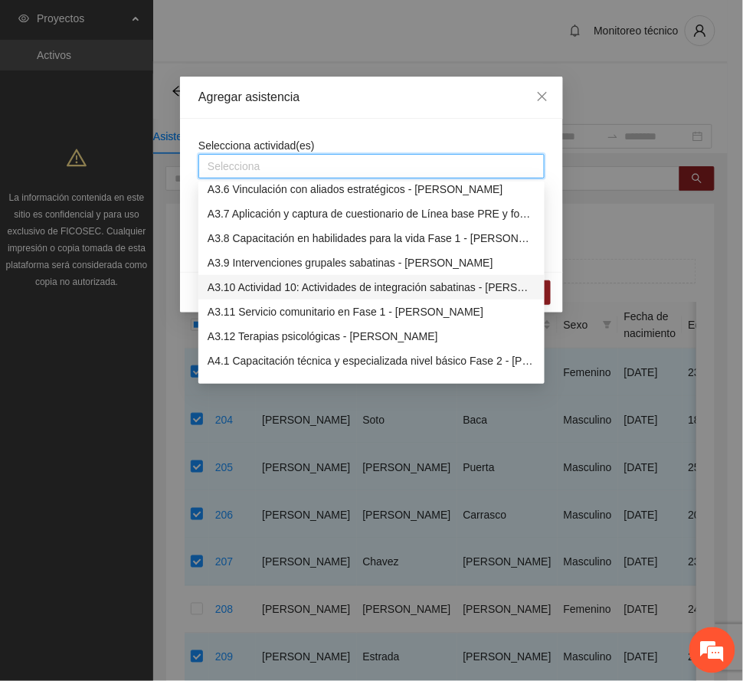
click at [305, 290] on div "A3.10 Actividad 10: Actividades de integración sabatinas - [PERSON_NAME]" at bounding box center [372, 287] width 328 height 17
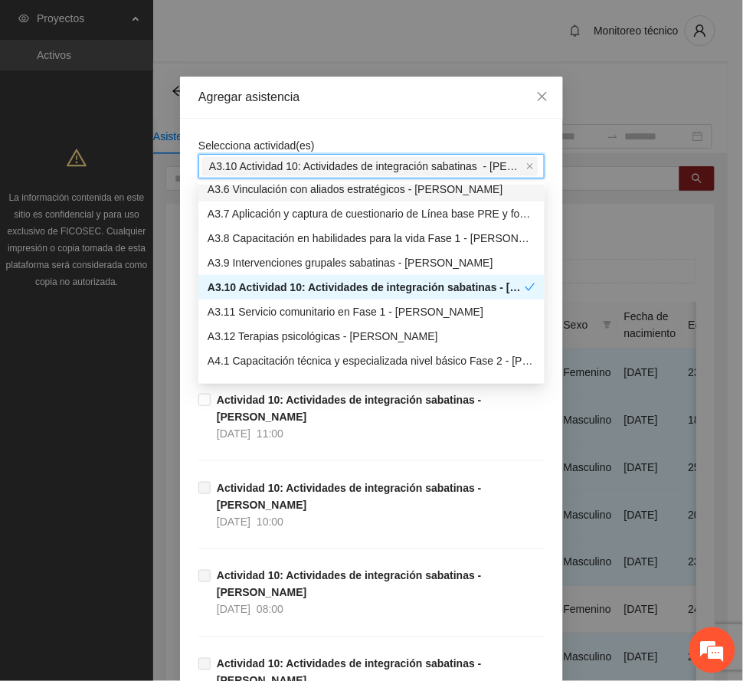
click at [385, 103] on div "Agregar asistencia" at bounding box center [371, 97] width 346 height 17
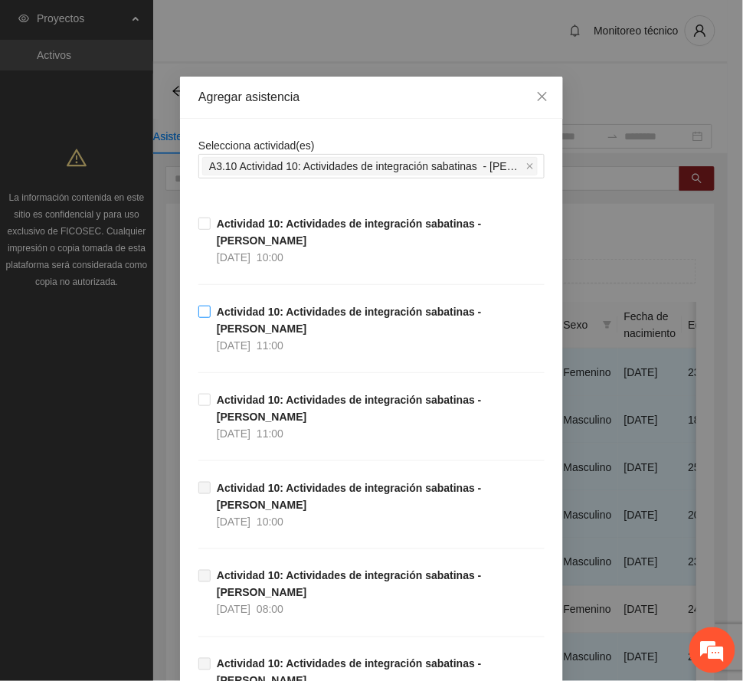
click at [296, 306] on strong "Actividad 10: Actividades de integración sabatinas - [PERSON_NAME]" at bounding box center [349, 320] width 265 height 29
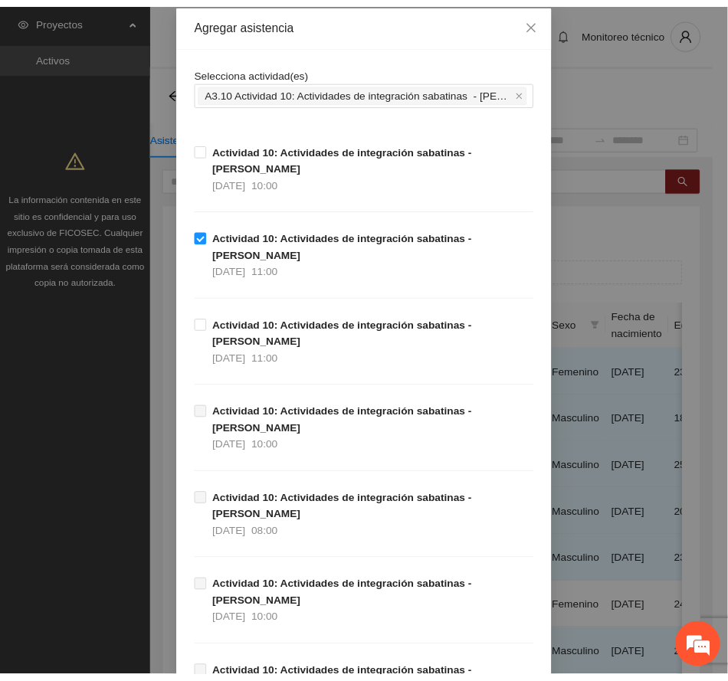
scroll to position [221, 0]
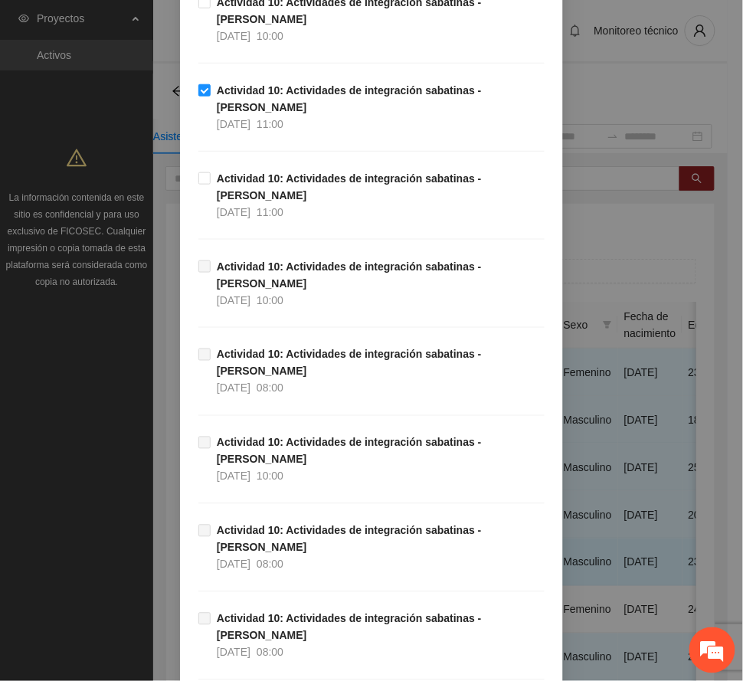
drag, startPoint x: 503, startPoint y: 642, endPoint x: 310, endPoint y: 569, distance: 207.3
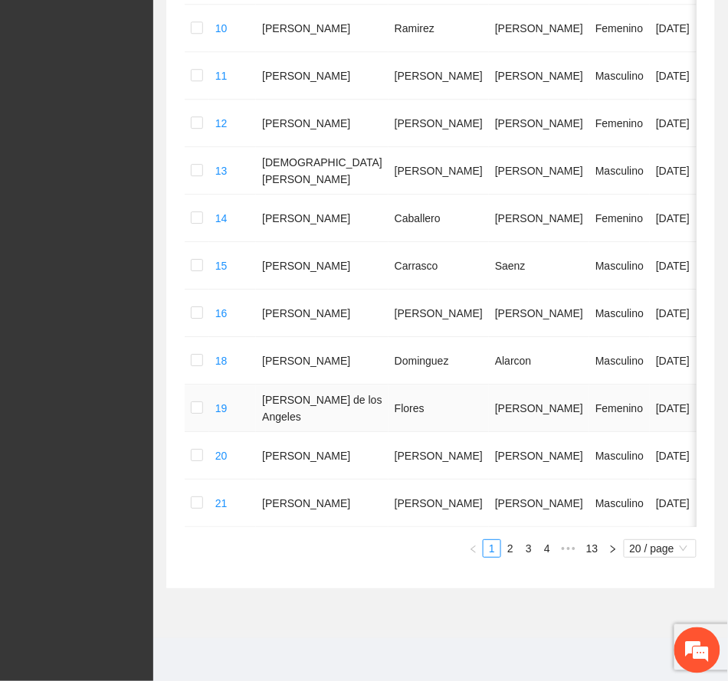
scroll to position [854, 0]
click at [570, 549] on span "•••" at bounding box center [568, 548] width 25 height 18
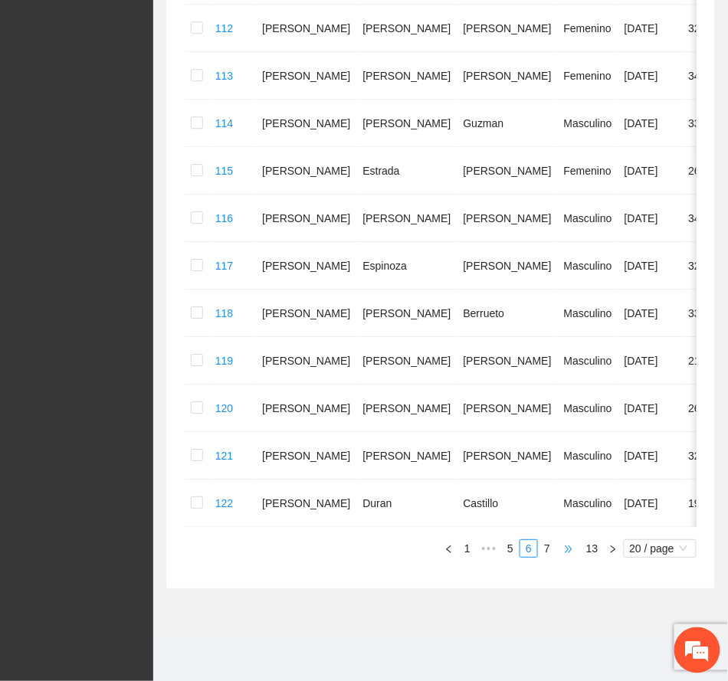
scroll to position [788, 0]
click at [565, 549] on span "•••" at bounding box center [568, 548] width 25 height 18
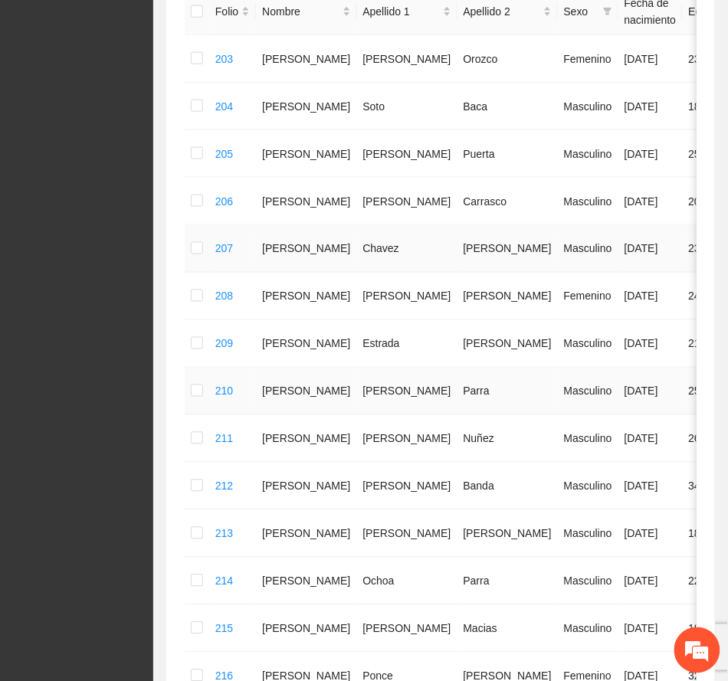
scroll to position [277, 0]
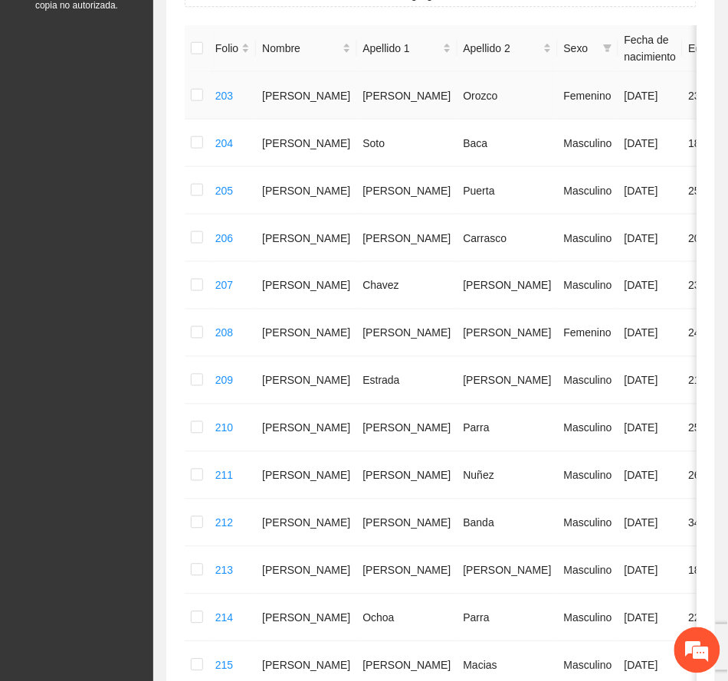
click at [203, 98] on td at bounding box center [197, 96] width 25 height 48
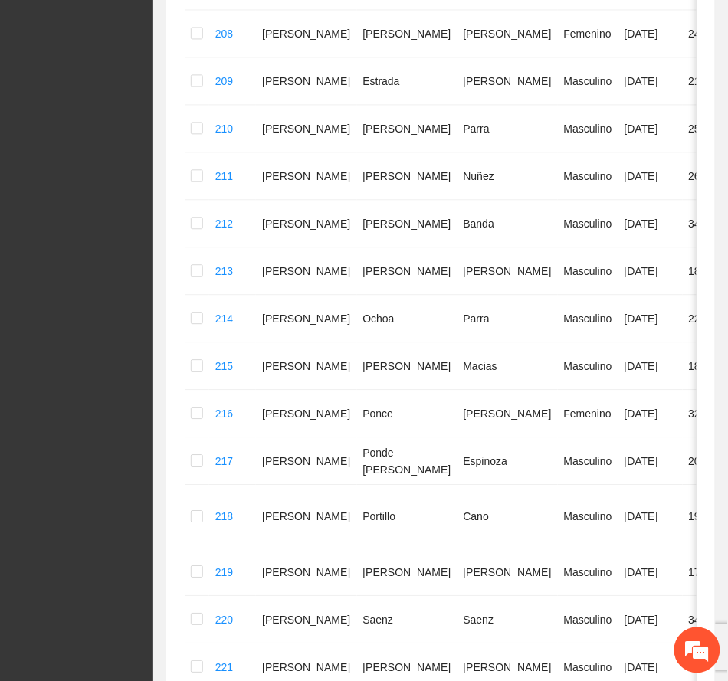
scroll to position [788, 0]
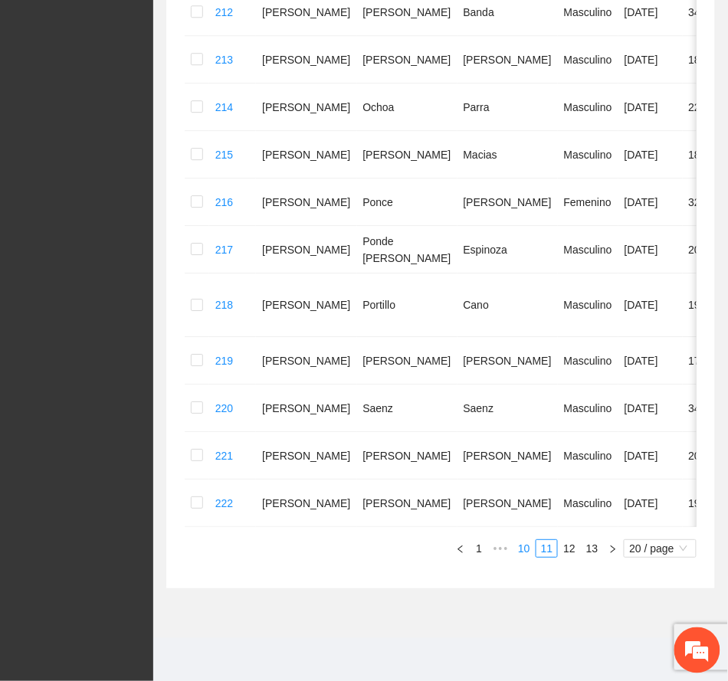
click at [525, 542] on link "10" at bounding box center [523, 548] width 21 height 17
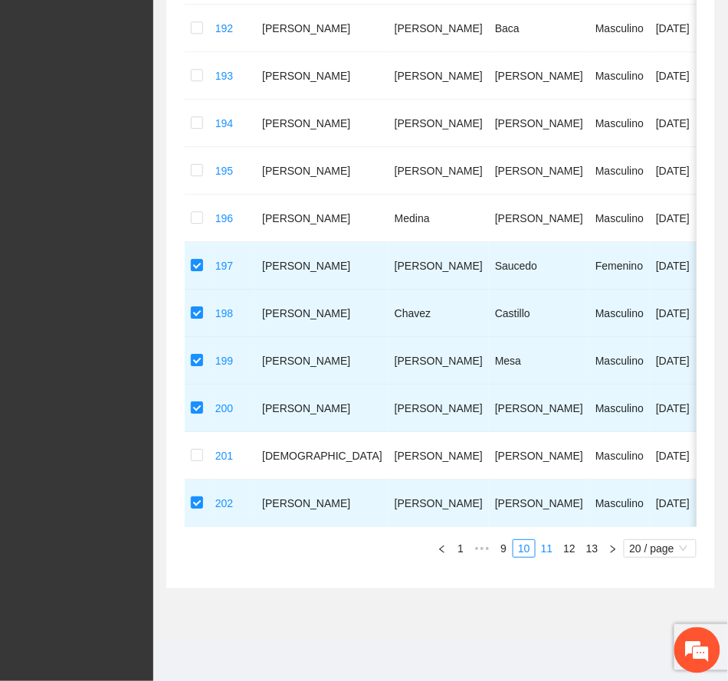
click at [549, 546] on link "11" at bounding box center [546, 548] width 21 height 17
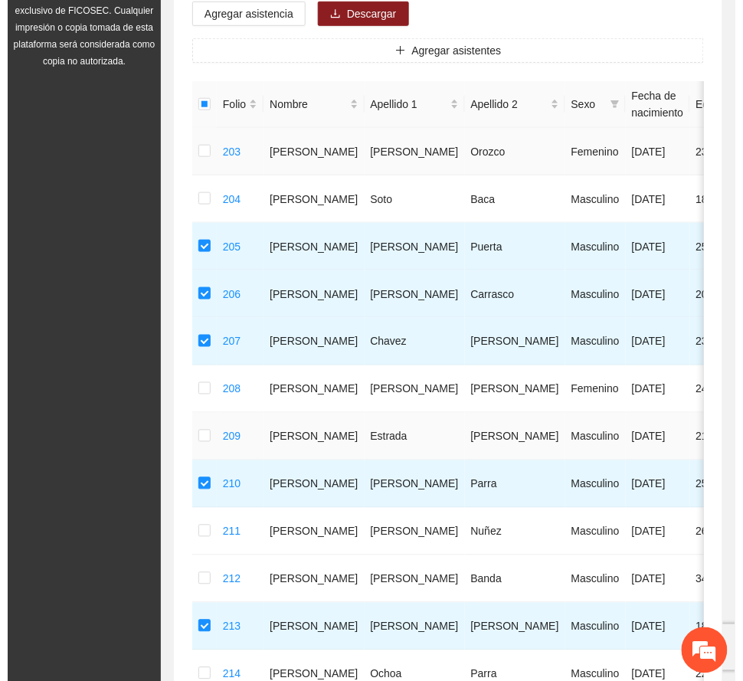
scroll to position [175, 0]
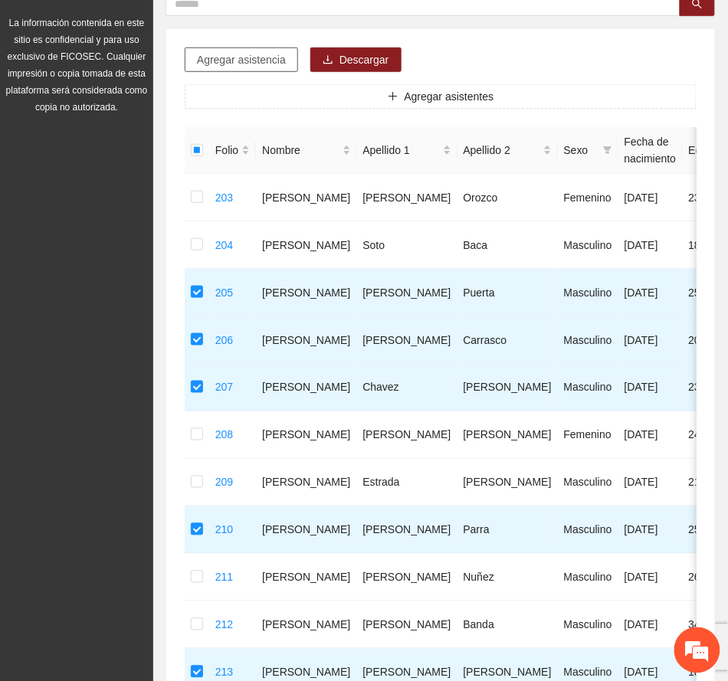
click at [267, 66] on span "Agregar asistencia" at bounding box center [241, 59] width 89 height 17
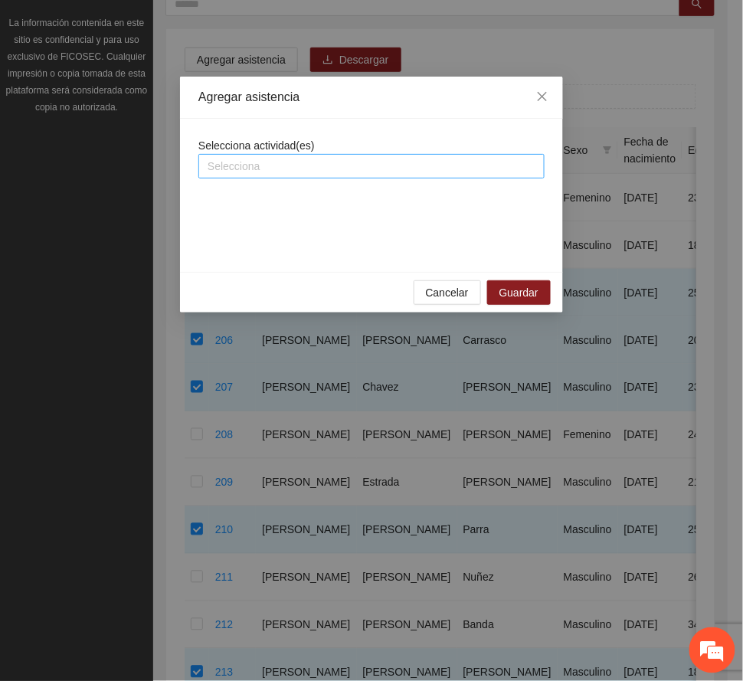
click at [343, 163] on div at bounding box center [371, 166] width 339 height 18
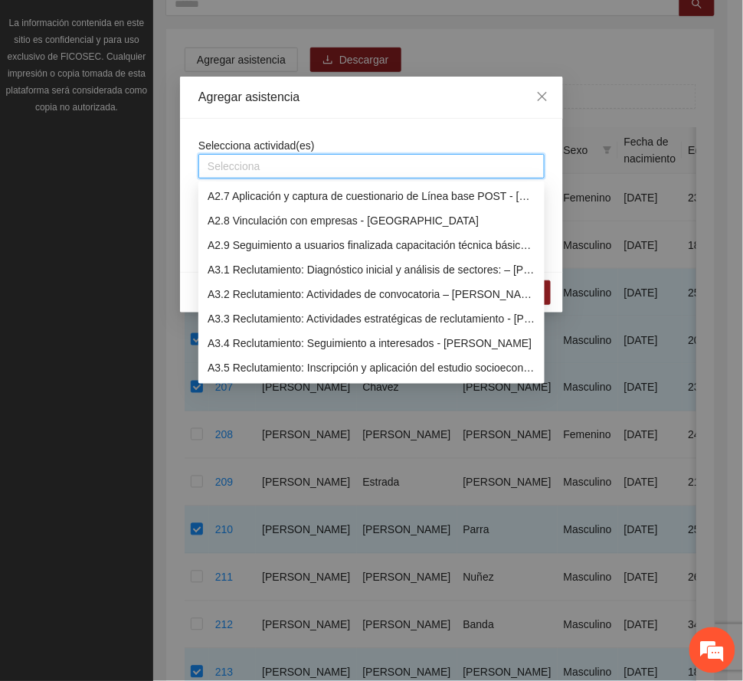
scroll to position [817, 0]
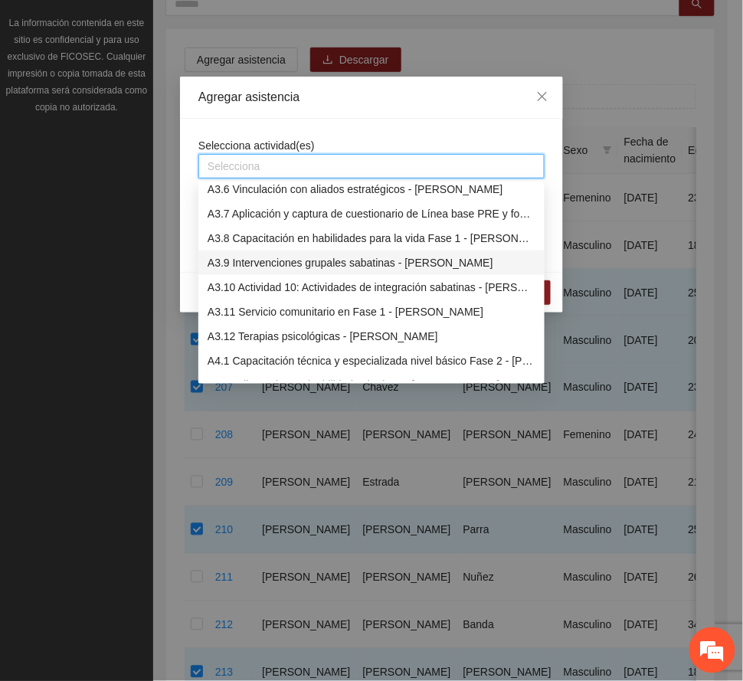
click at [313, 259] on div "A3.9 Intervenciones grupales sabatinas - [PERSON_NAME]" at bounding box center [372, 262] width 328 height 17
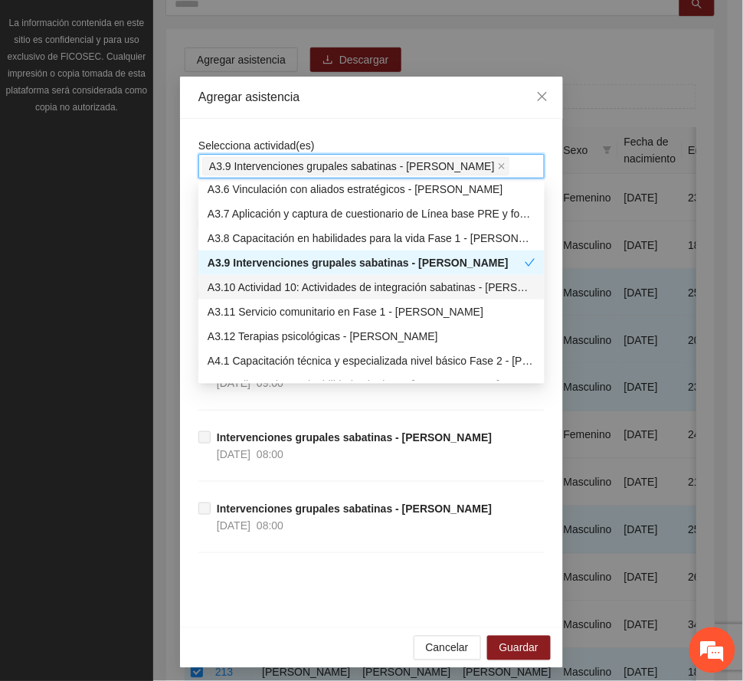
click at [343, 283] on div "A3.10 Actividad 10: Actividades de integración sabatinas - [PERSON_NAME]" at bounding box center [372, 287] width 328 height 17
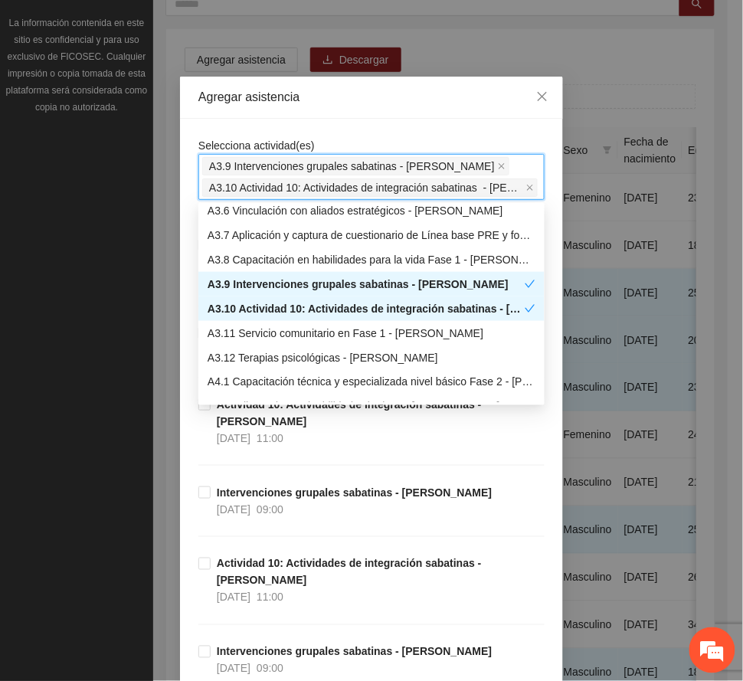
click at [490, 280] on div "A3.9 Intervenciones grupales sabatinas - [PERSON_NAME]" at bounding box center [366, 284] width 317 height 17
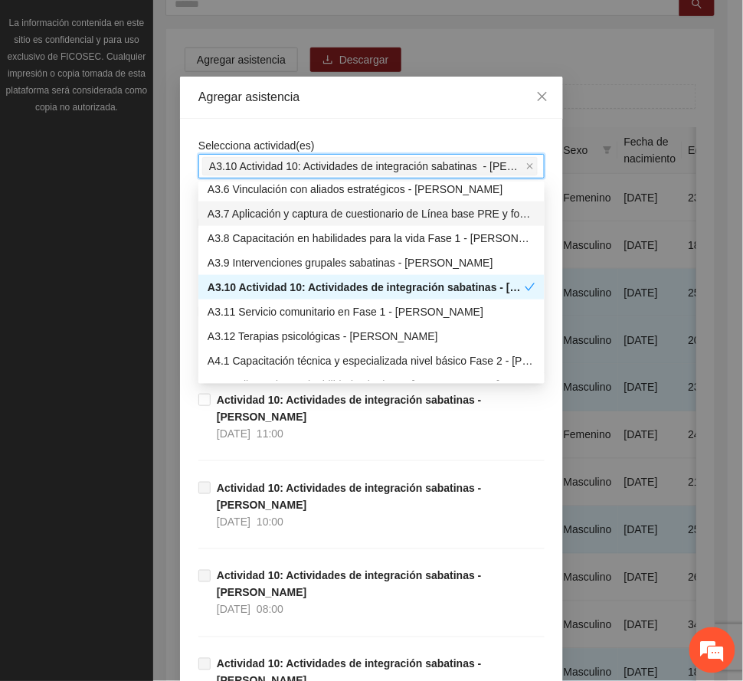
click at [405, 101] on div "Agregar asistencia" at bounding box center [371, 97] width 346 height 17
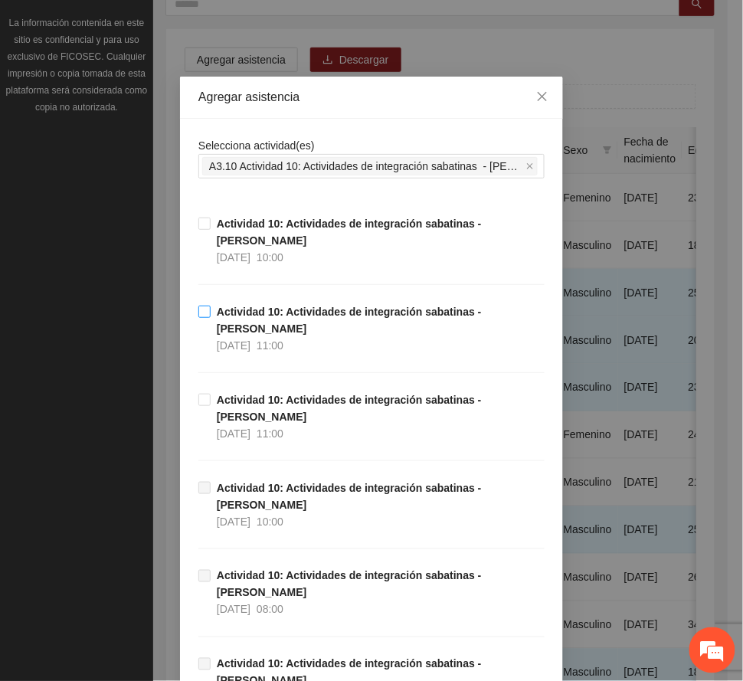
click at [290, 306] on strong "Actividad 10: Actividades de integración sabatinas - [PERSON_NAME]" at bounding box center [349, 320] width 265 height 29
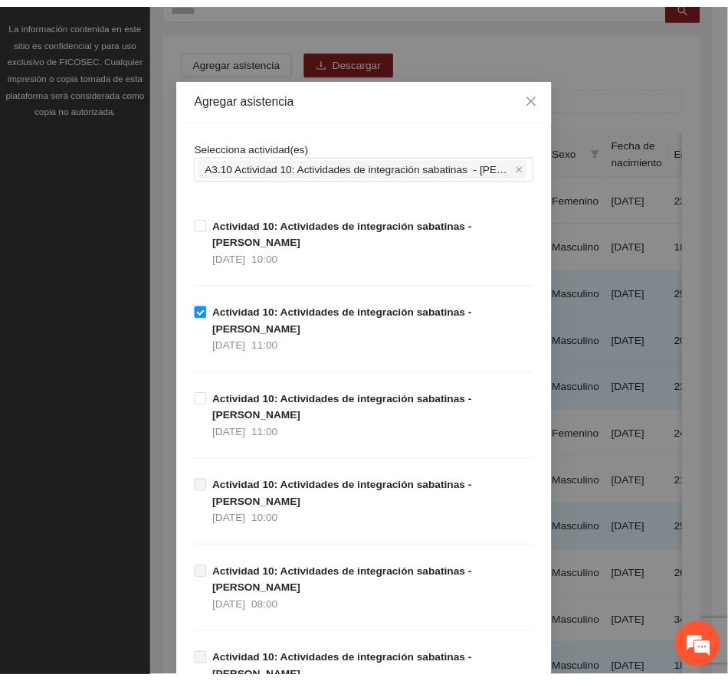
scroll to position [221, 0]
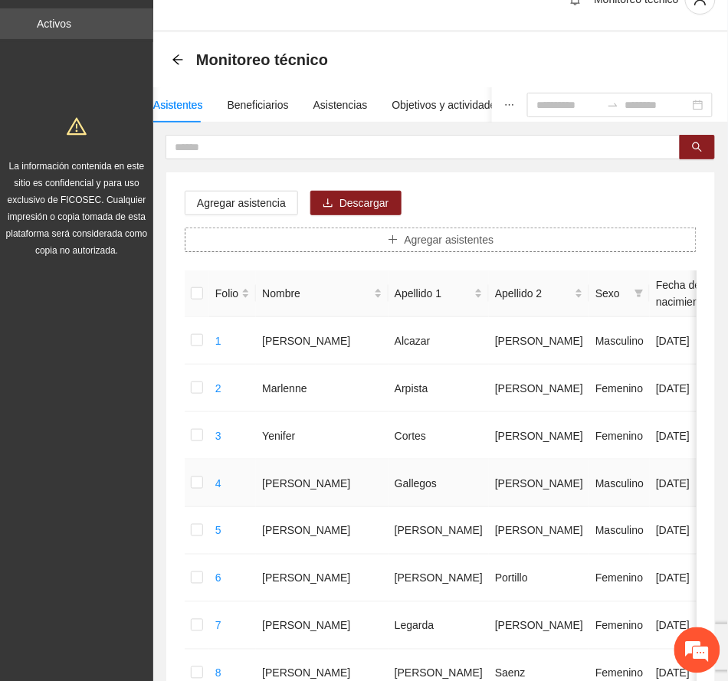
scroll to position [0, 0]
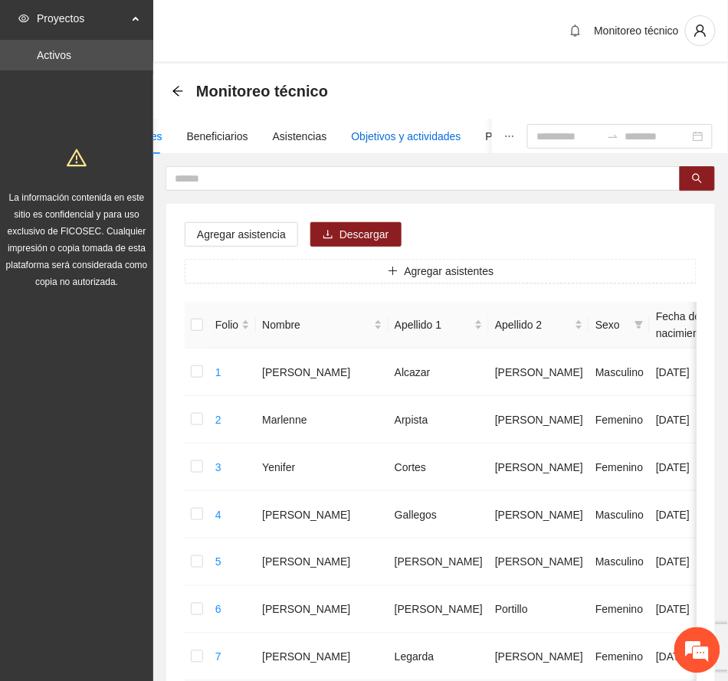
click at [405, 136] on div "Objetivos y actividades" at bounding box center [407, 136] width 110 height 17
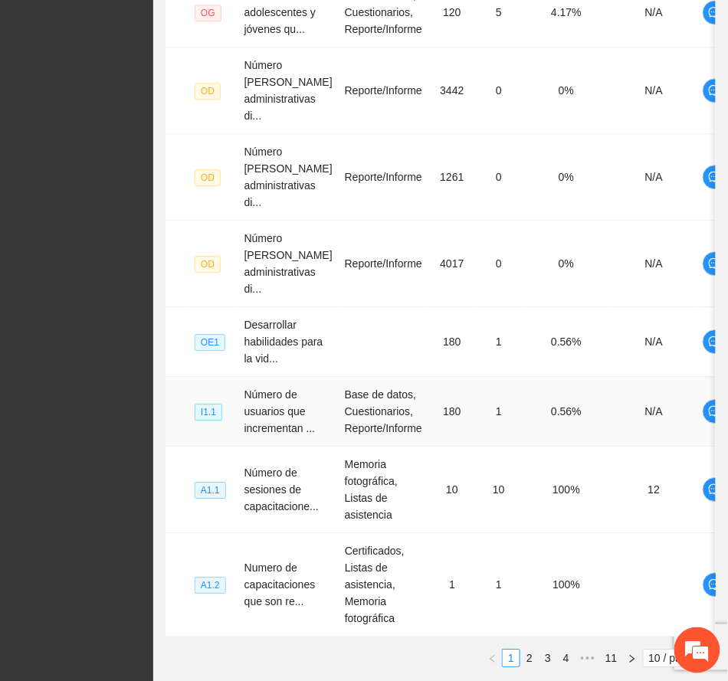
scroll to position [745, 0]
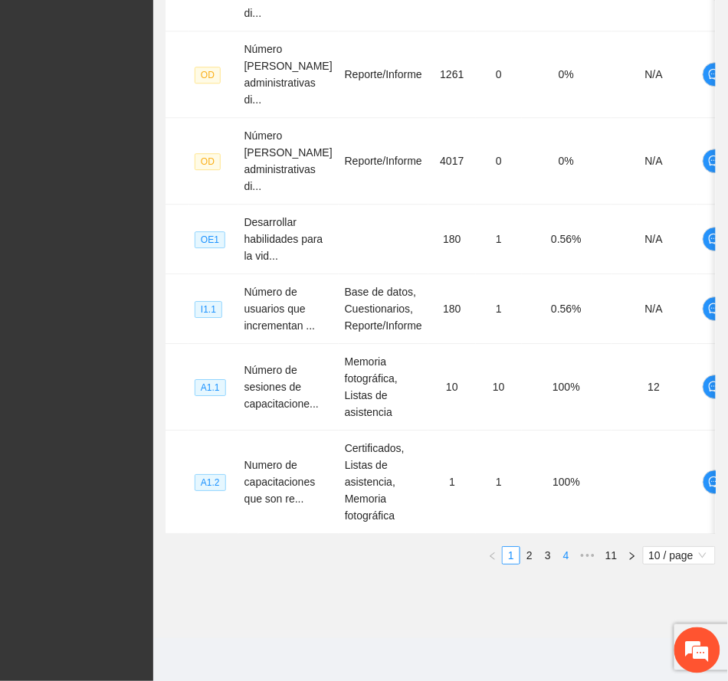
click at [565, 558] on link "4" at bounding box center [566, 555] width 17 height 17
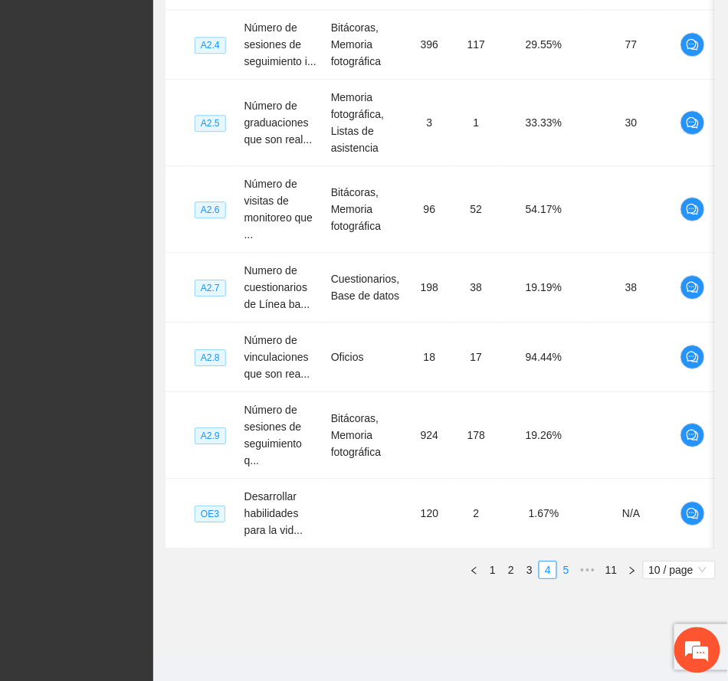
click at [565, 578] on link "5" at bounding box center [566, 570] width 17 height 17
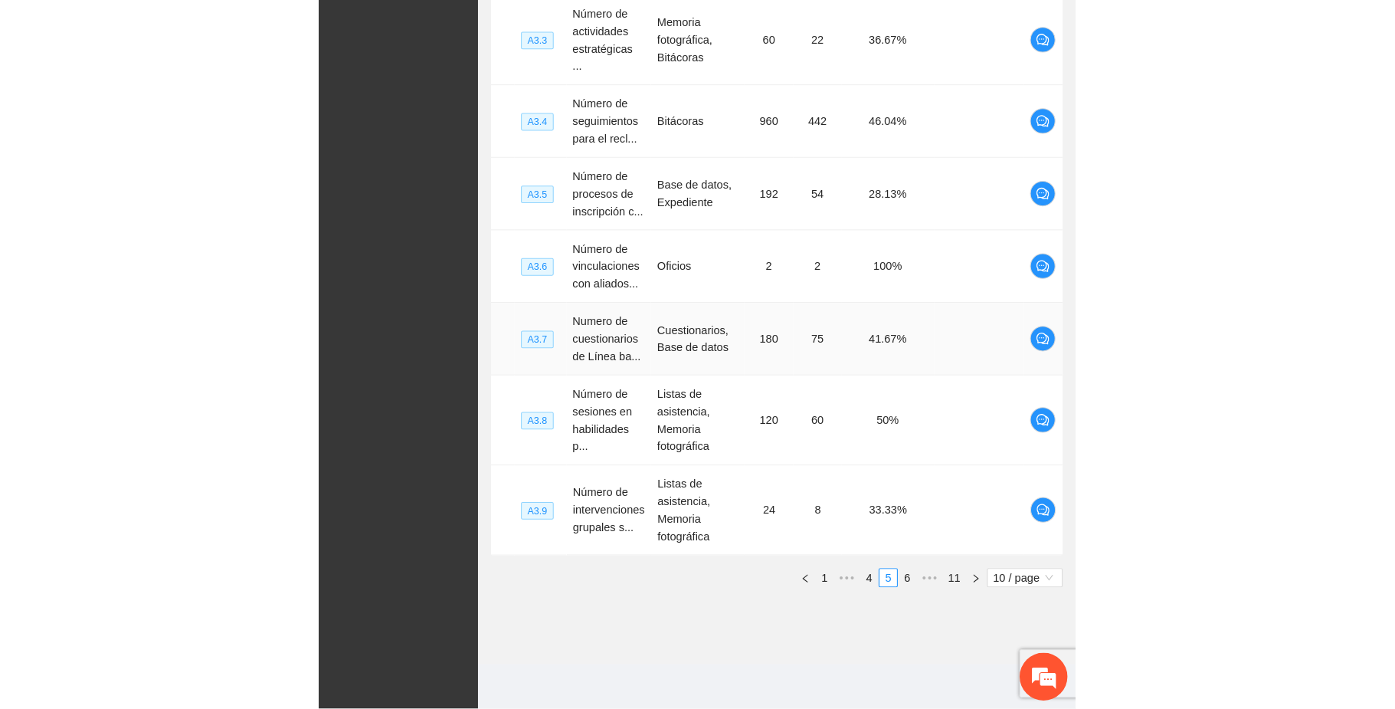
scroll to position [296, 0]
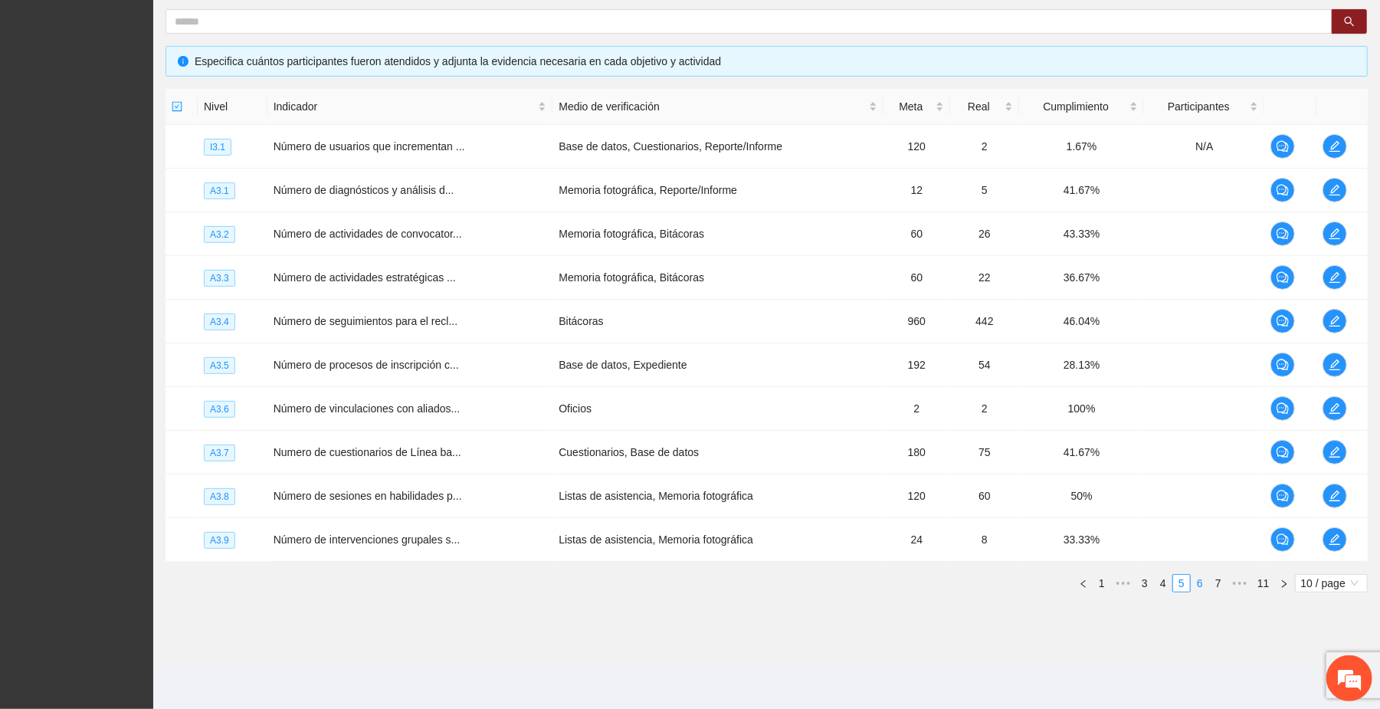
click at [1202, 580] on link "6" at bounding box center [1199, 583] width 17 height 17
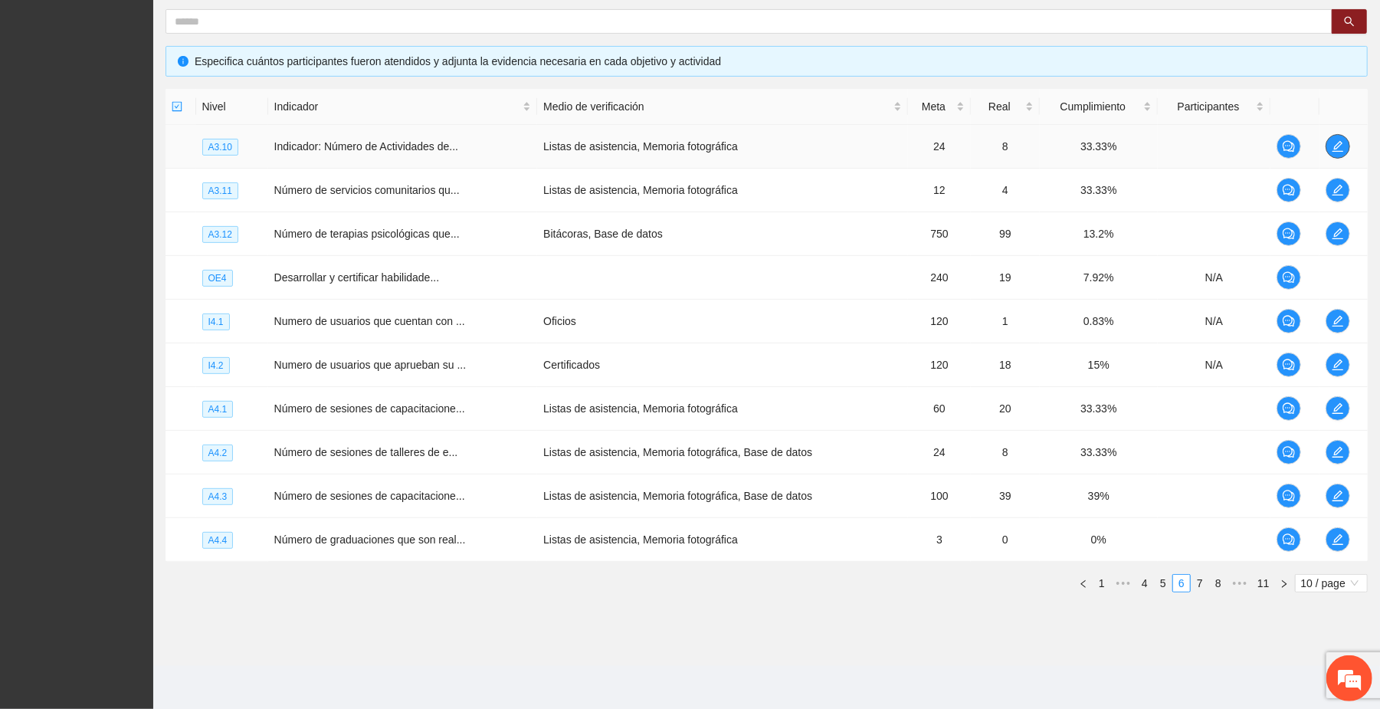
click at [1335, 141] on icon "edit" at bounding box center [1338, 146] width 12 height 12
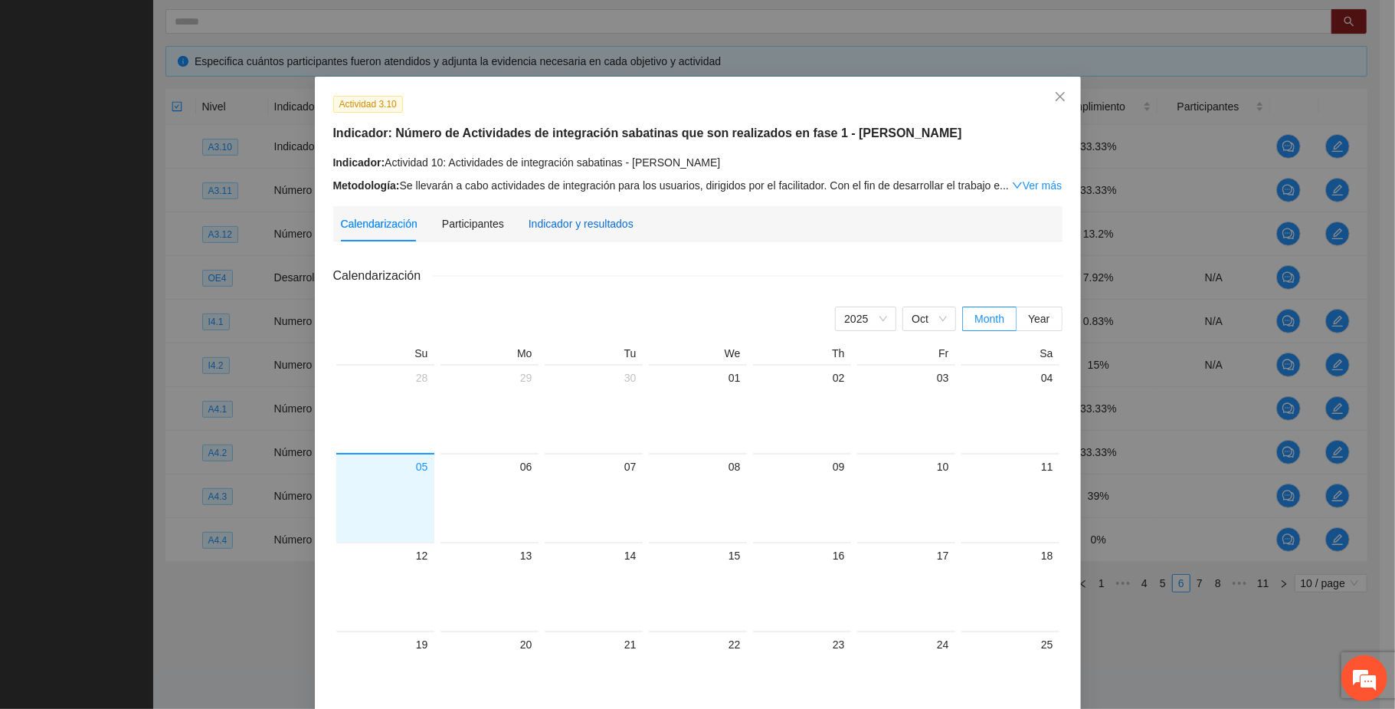
click at [593, 224] on div "Indicador y resultados" at bounding box center [581, 223] width 105 height 17
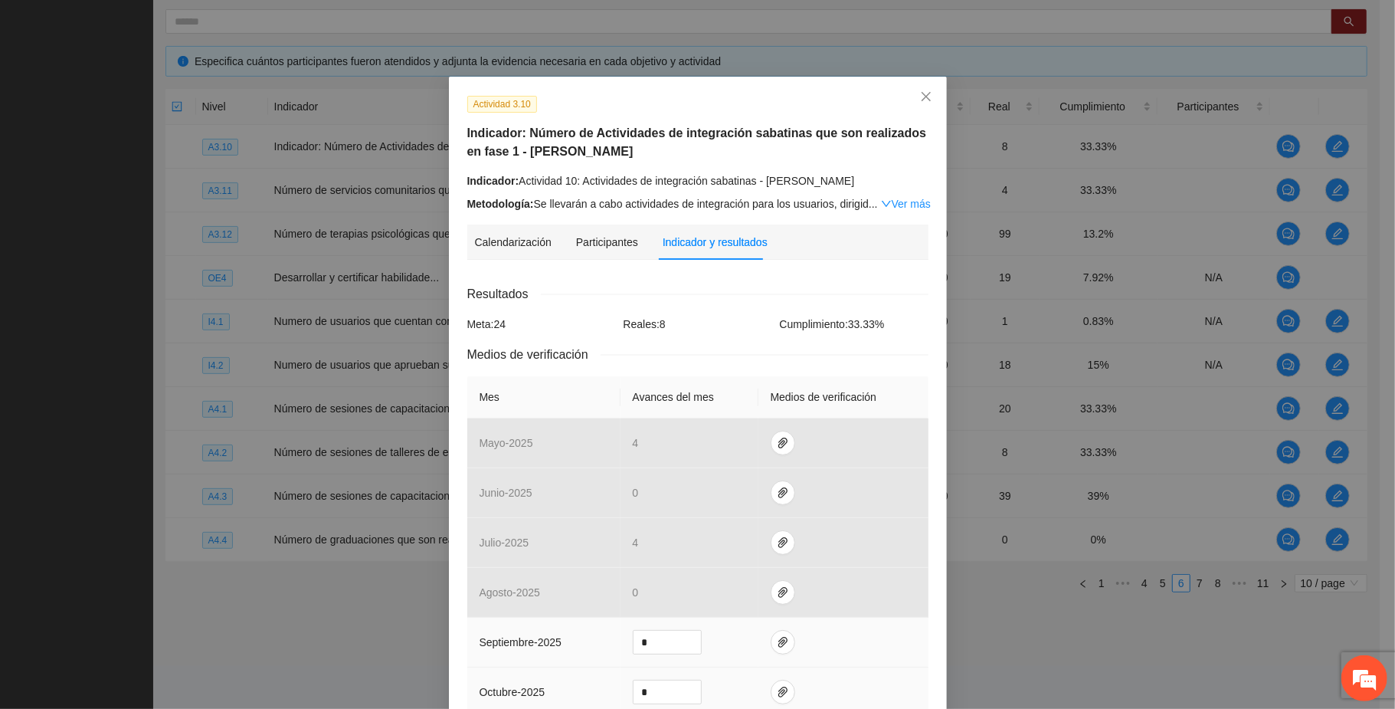
scroll to position [102, 0]
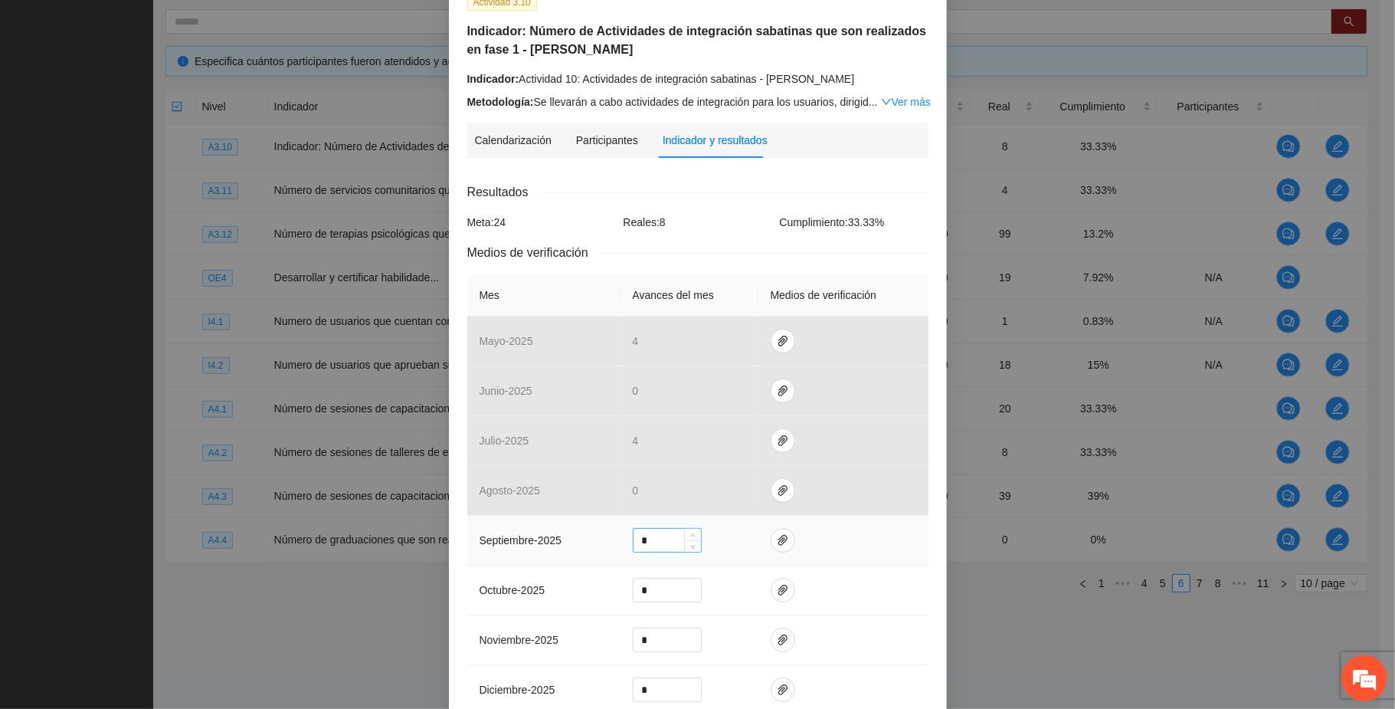
click at [650, 539] on input "*" at bounding box center [667, 540] width 67 height 23
type input "*"
click at [777, 542] on icon "paper-clip" at bounding box center [783, 540] width 12 height 12
click at [754, 488] on span "Adjuntar documento" at bounding box center [734, 496] width 96 height 17
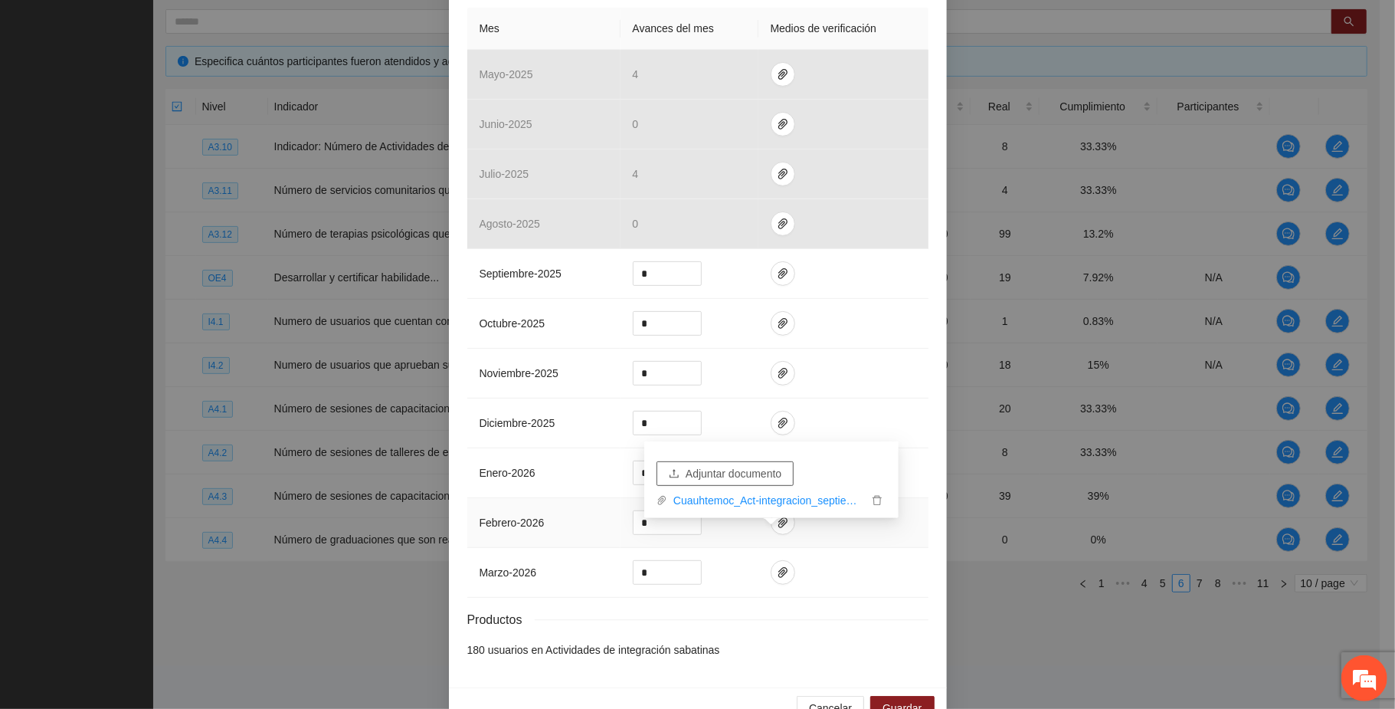
scroll to position [412, 0]
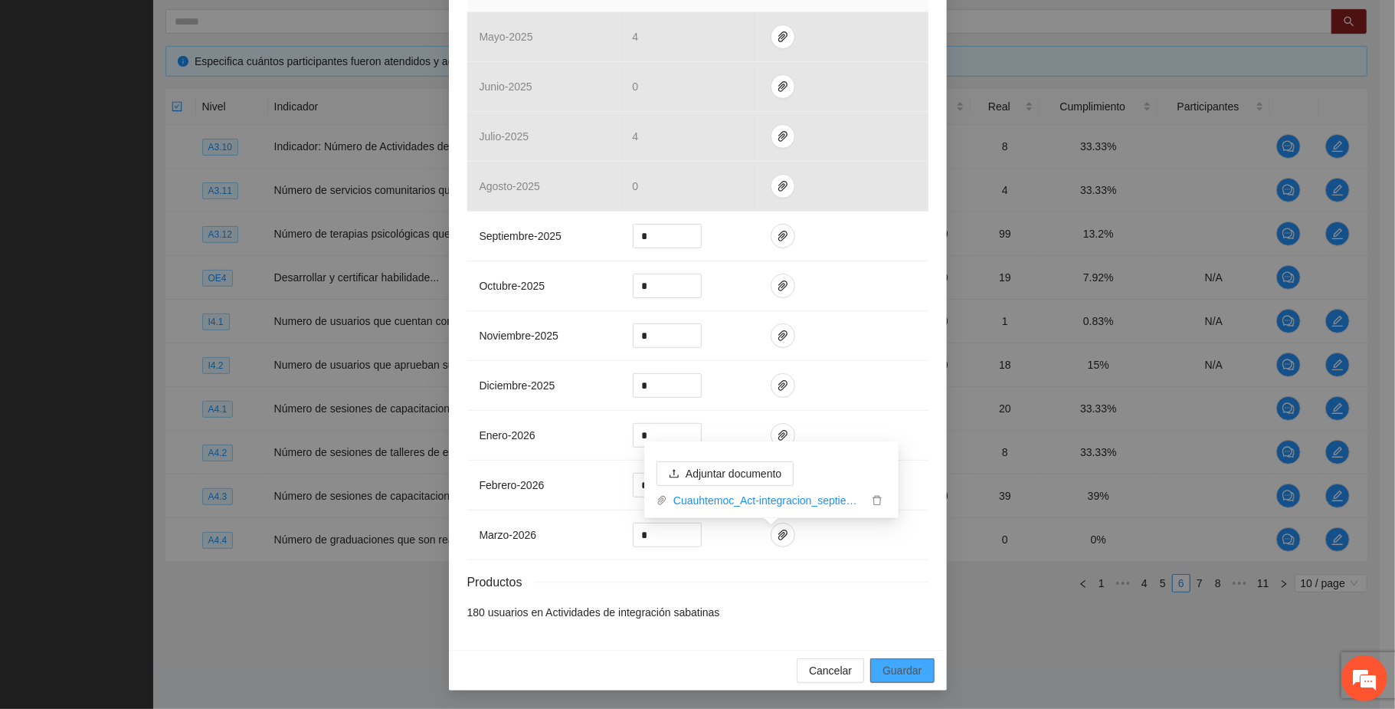
click at [883, 663] on span "Guardar" at bounding box center [902, 670] width 39 height 17
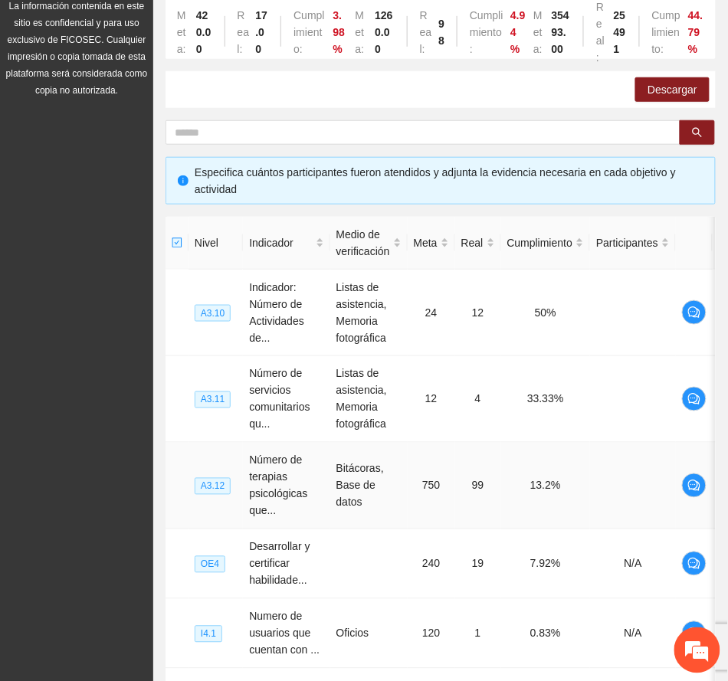
scroll to position [0, 0]
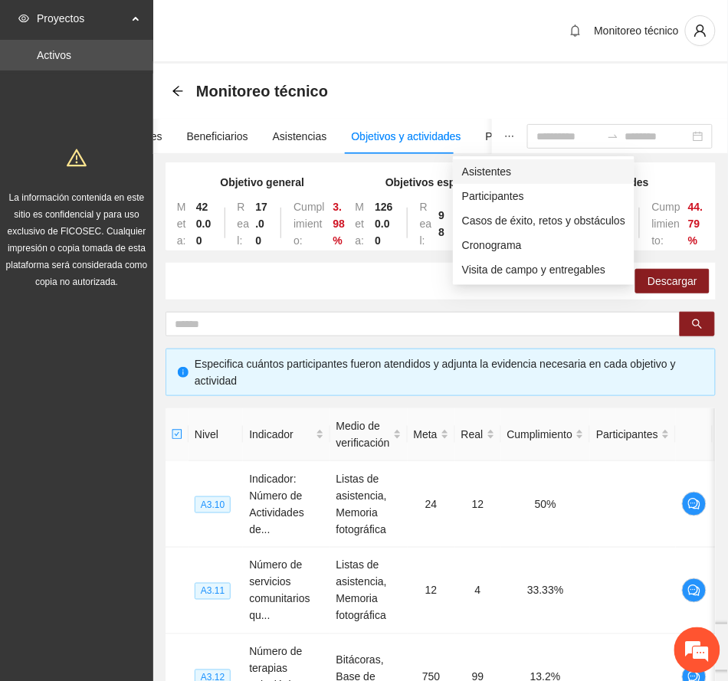
click at [491, 169] on span "Asistentes" at bounding box center [543, 171] width 163 height 17
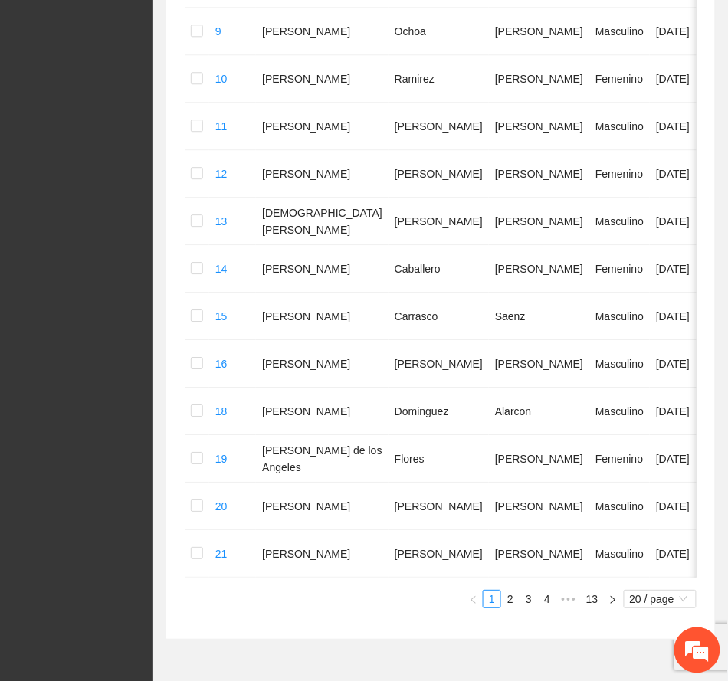
scroll to position [854, 0]
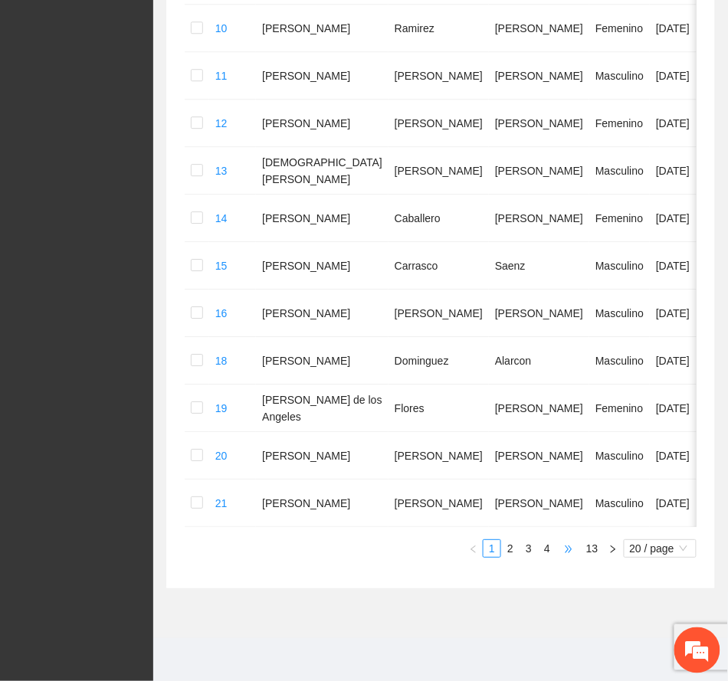
click at [567, 549] on span "•••" at bounding box center [568, 548] width 25 height 18
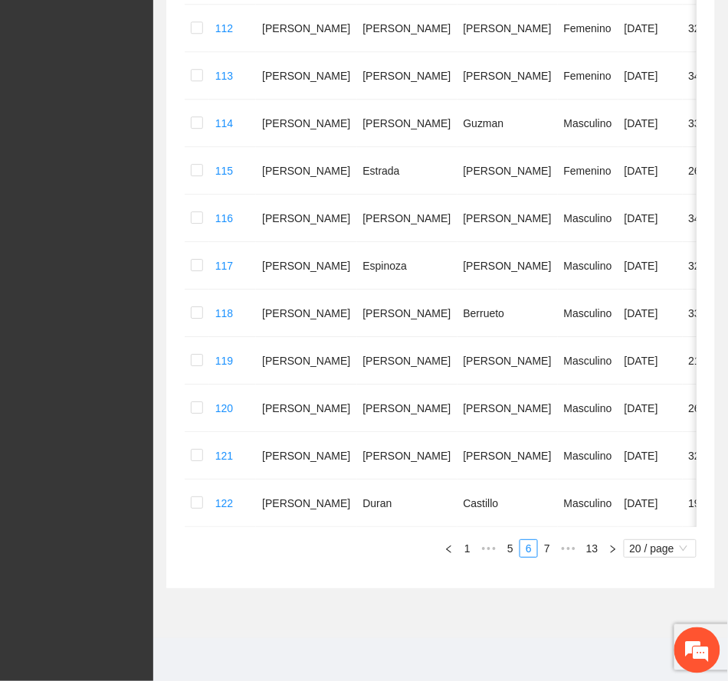
scroll to position [788, 0]
click at [565, 549] on span "•••" at bounding box center [568, 548] width 25 height 18
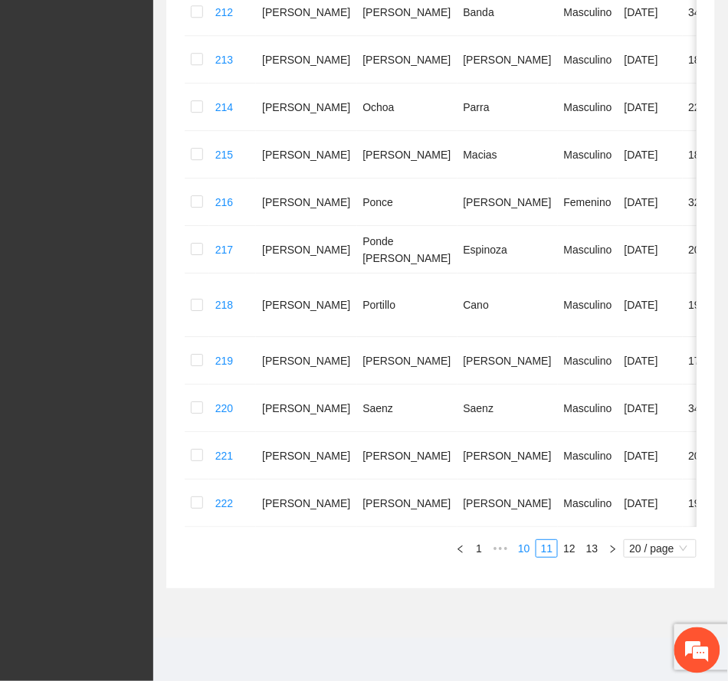
click at [525, 543] on link "10" at bounding box center [523, 548] width 21 height 17
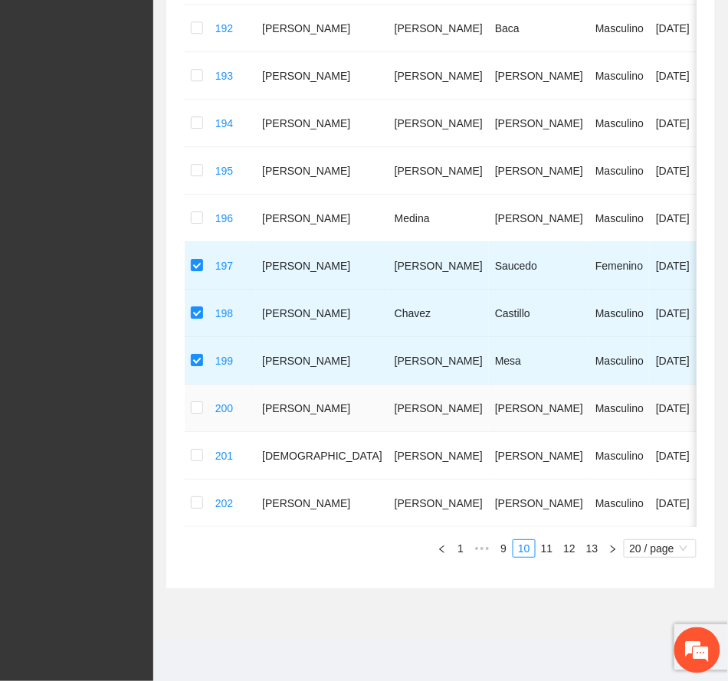
click at [203, 391] on td at bounding box center [197, 409] width 25 height 48
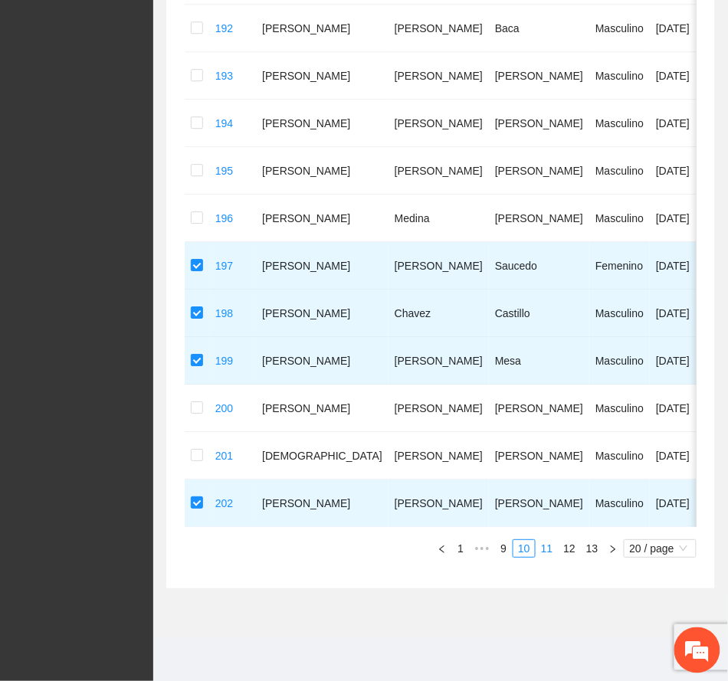
click at [544, 547] on link "11" at bounding box center [546, 548] width 21 height 17
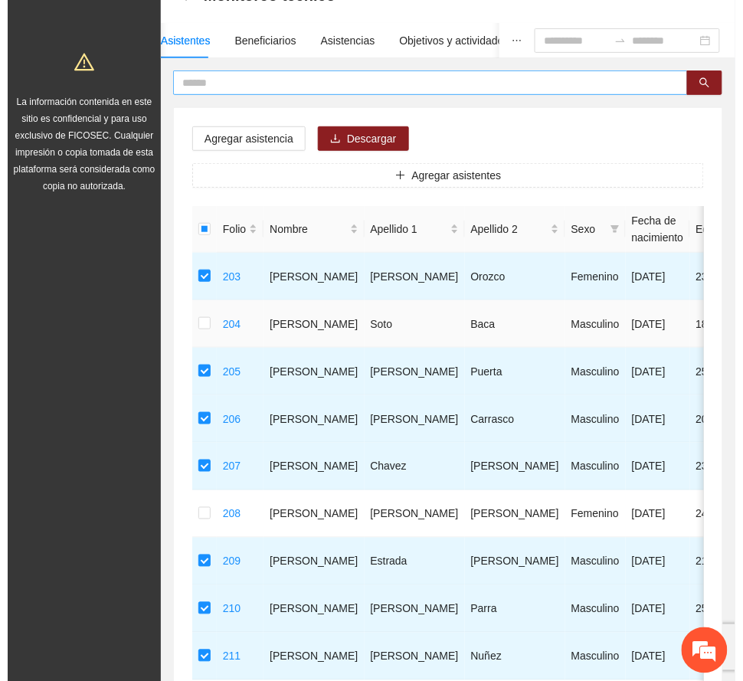
scroll to position [0, 0]
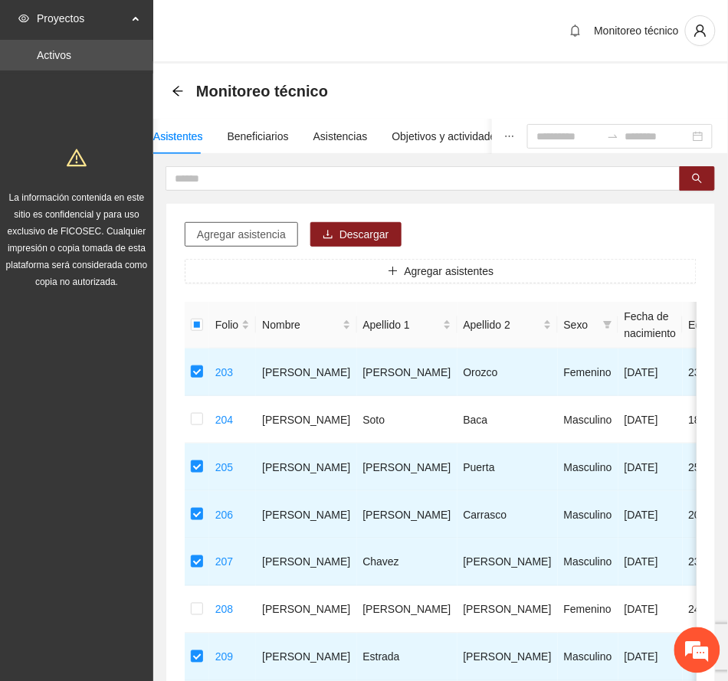
click at [242, 234] on span "Agregar asistencia" at bounding box center [241, 234] width 89 height 17
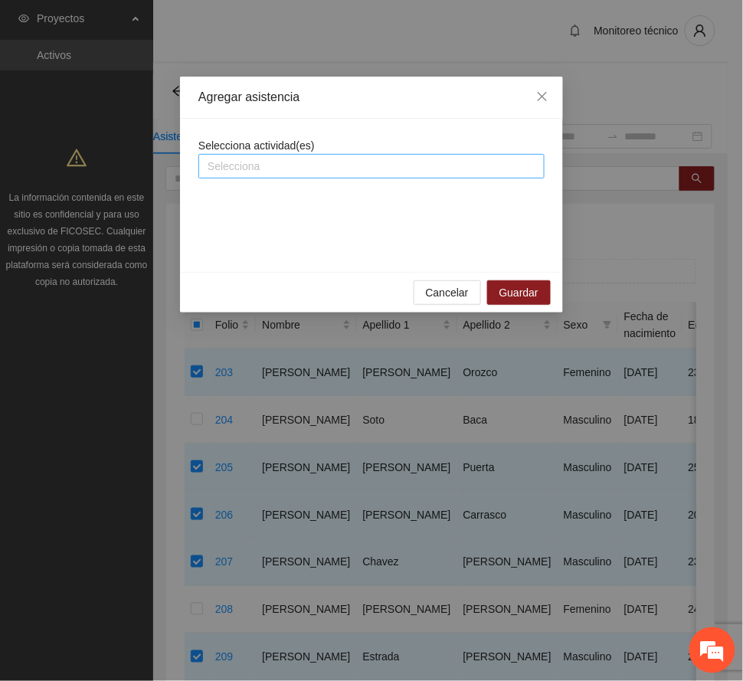
click at [320, 173] on div at bounding box center [371, 166] width 339 height 18
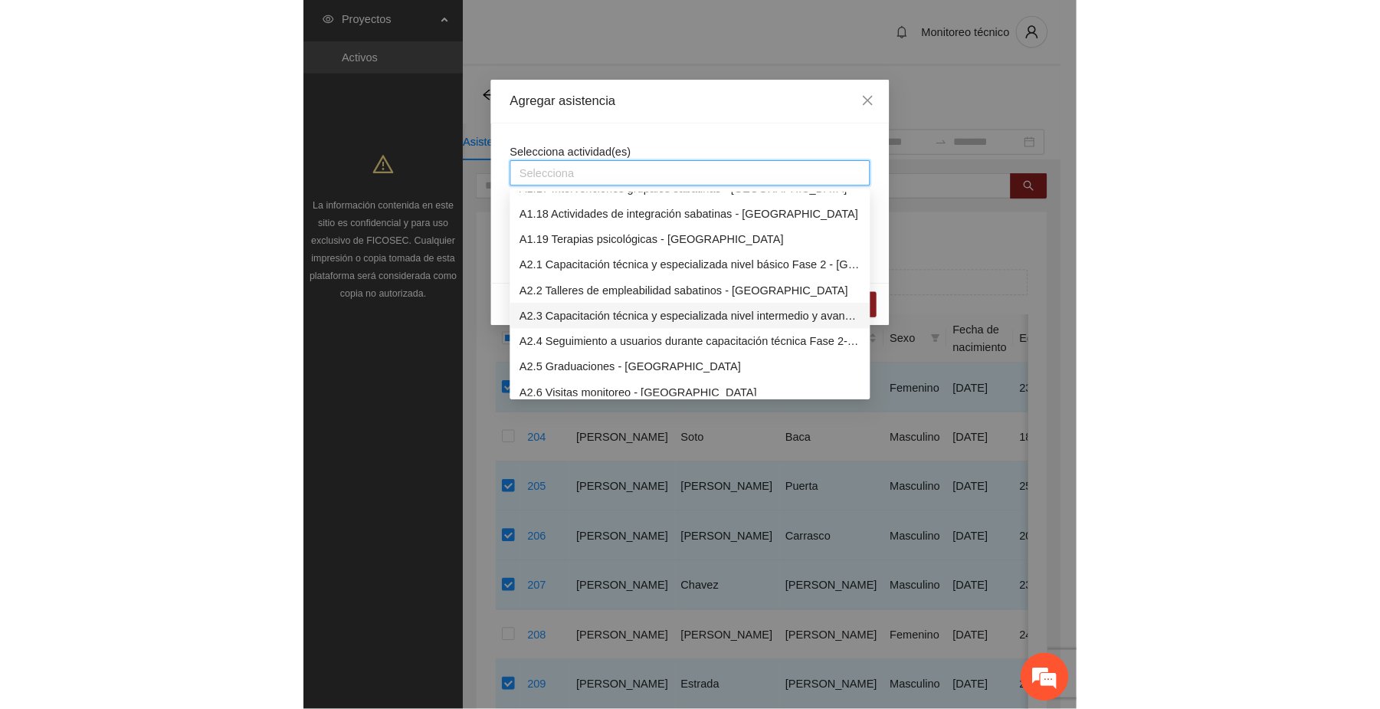
scroll to position [817, 0]
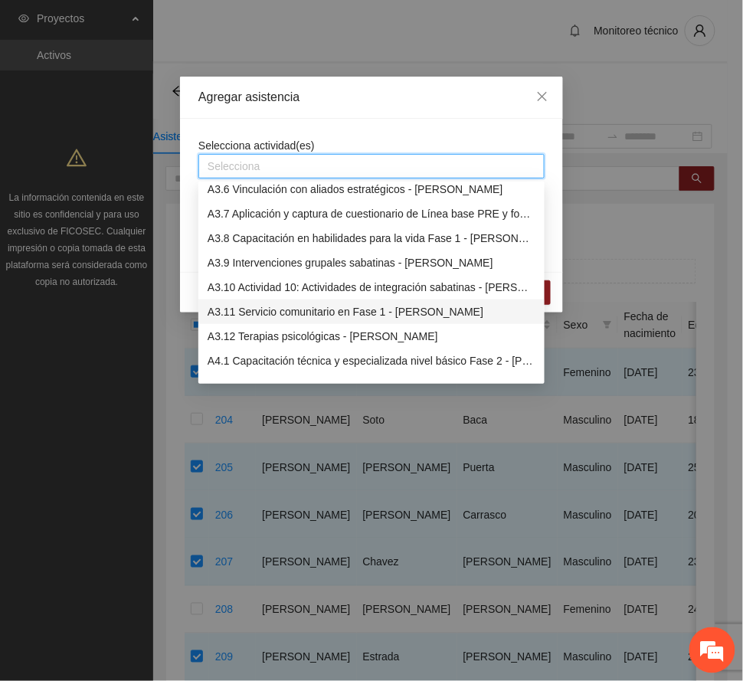
click at [350, 306] on div "A3.11 Servicio comunitario en Fase 1 - [PERSON_NAME]" at bounding box center [372, 311] width 328 height 17
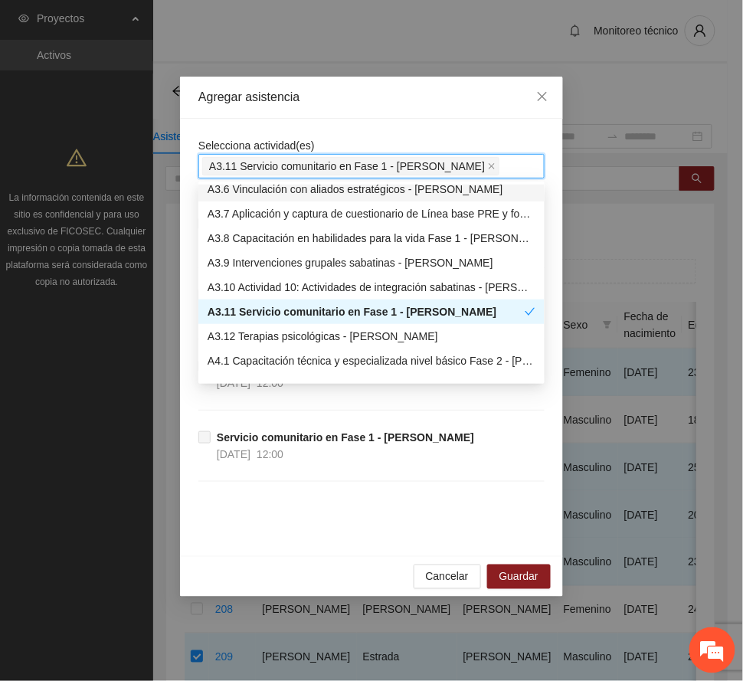
click at [402, 95] on div "Agregar asistencia" at bounding box center [371, 97] width 346 height 17
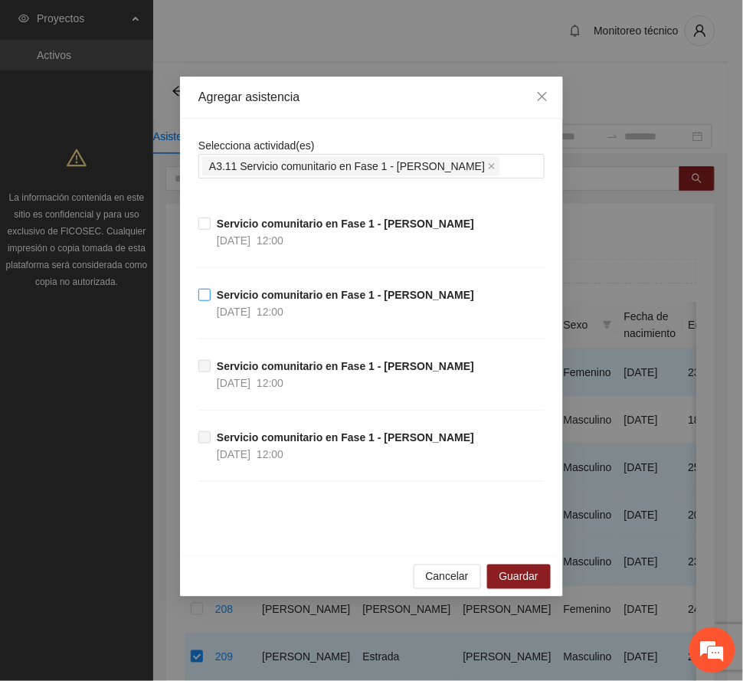
click at [280, 293] on strong "Servicio comunitario en Fase 1 - [PERSON_NAME]" at bounding box center [345, 295] width 257 height 12
click at [525, 570] on span "Guardar" at bounding box center [519, 577] width 39 height 17
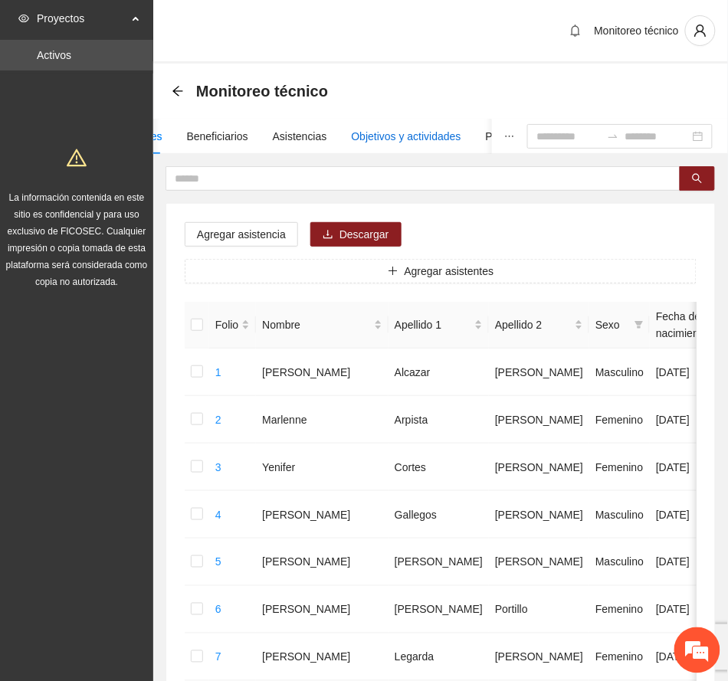
click at [428, 139] on div "Objetivos y actividades" at bounding box center [407, 136] width 110 height 17
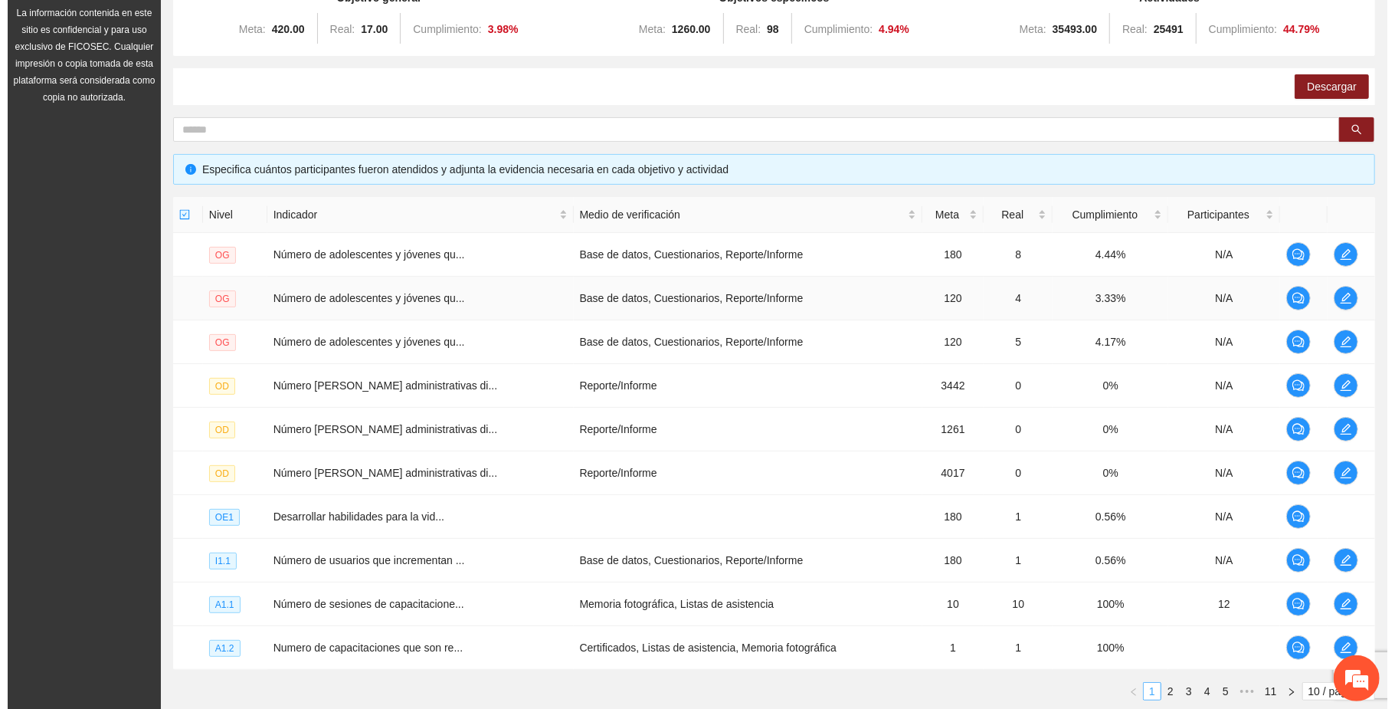
scroll to position [296, 0]
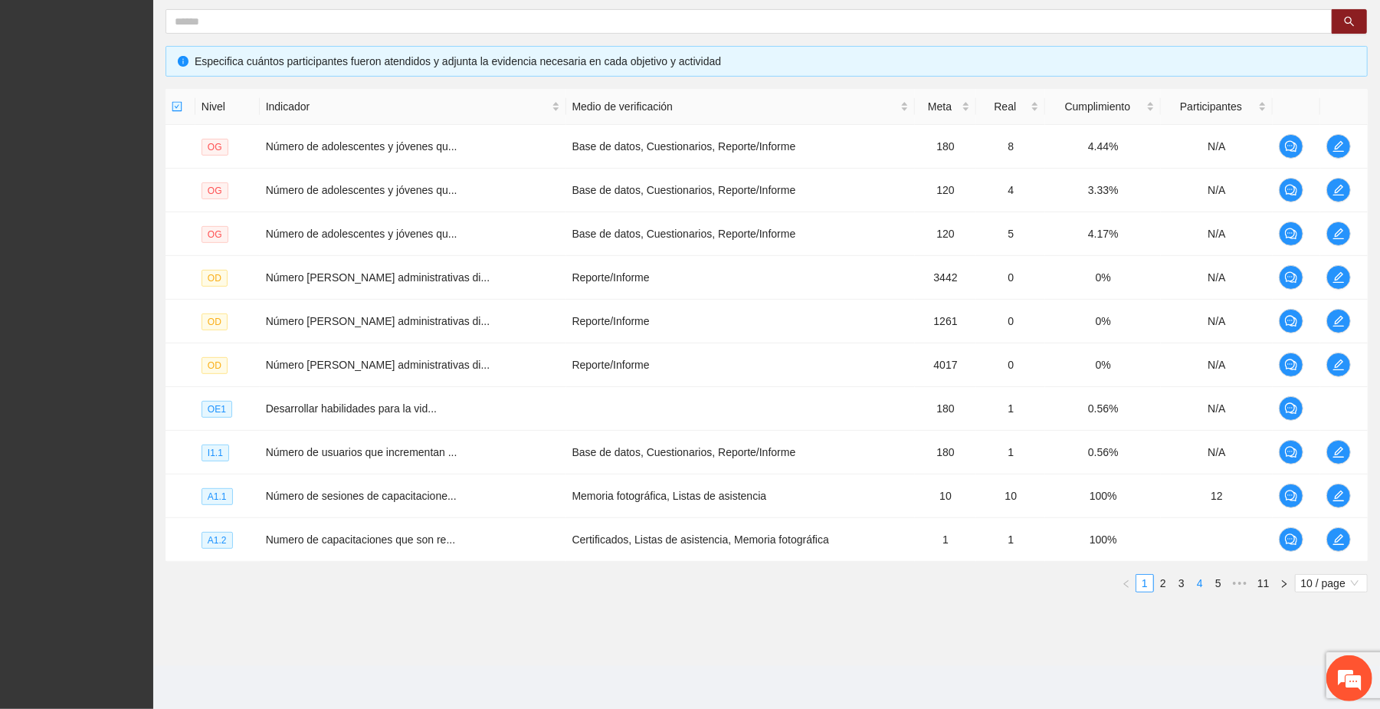
click at [1196, 583] on link "4" at bounding box center [1199, 583] width 17 height 17
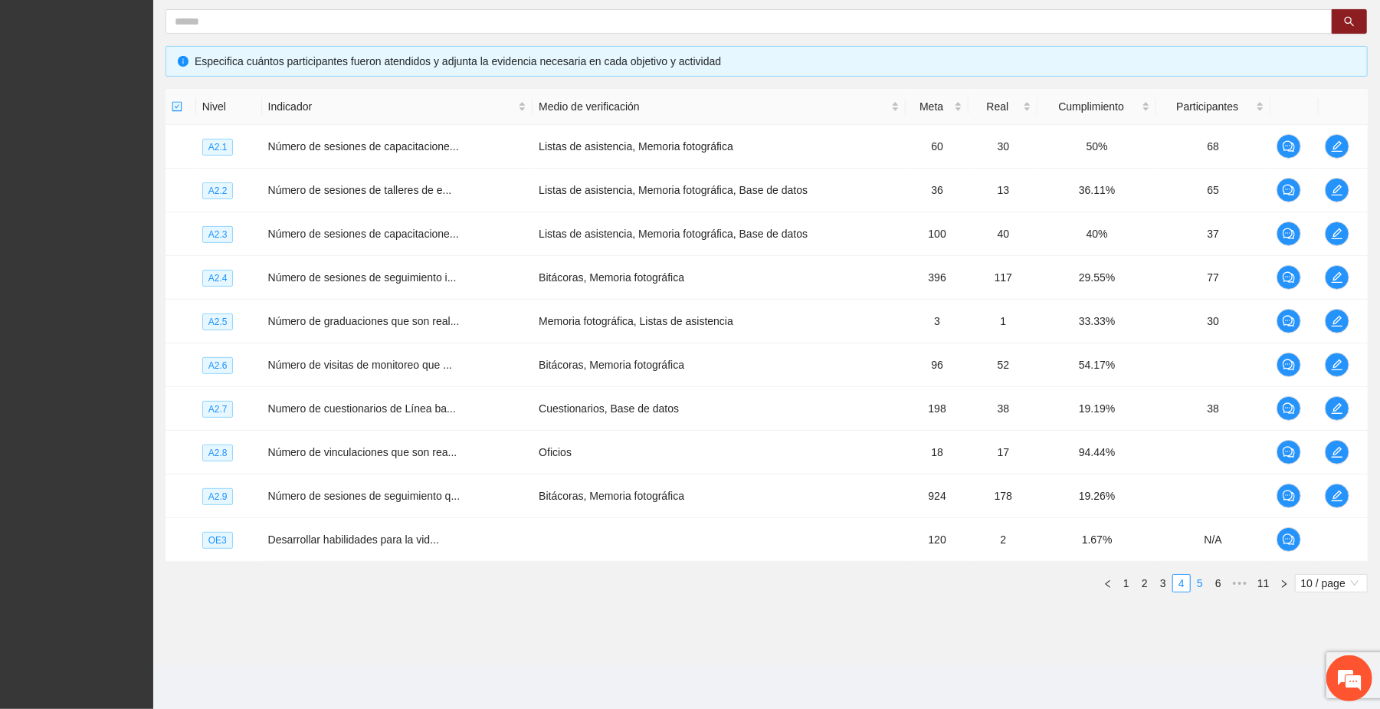
click at [1197, 581] on link "5" at bounding box center [1199, 583] width 17 height 17
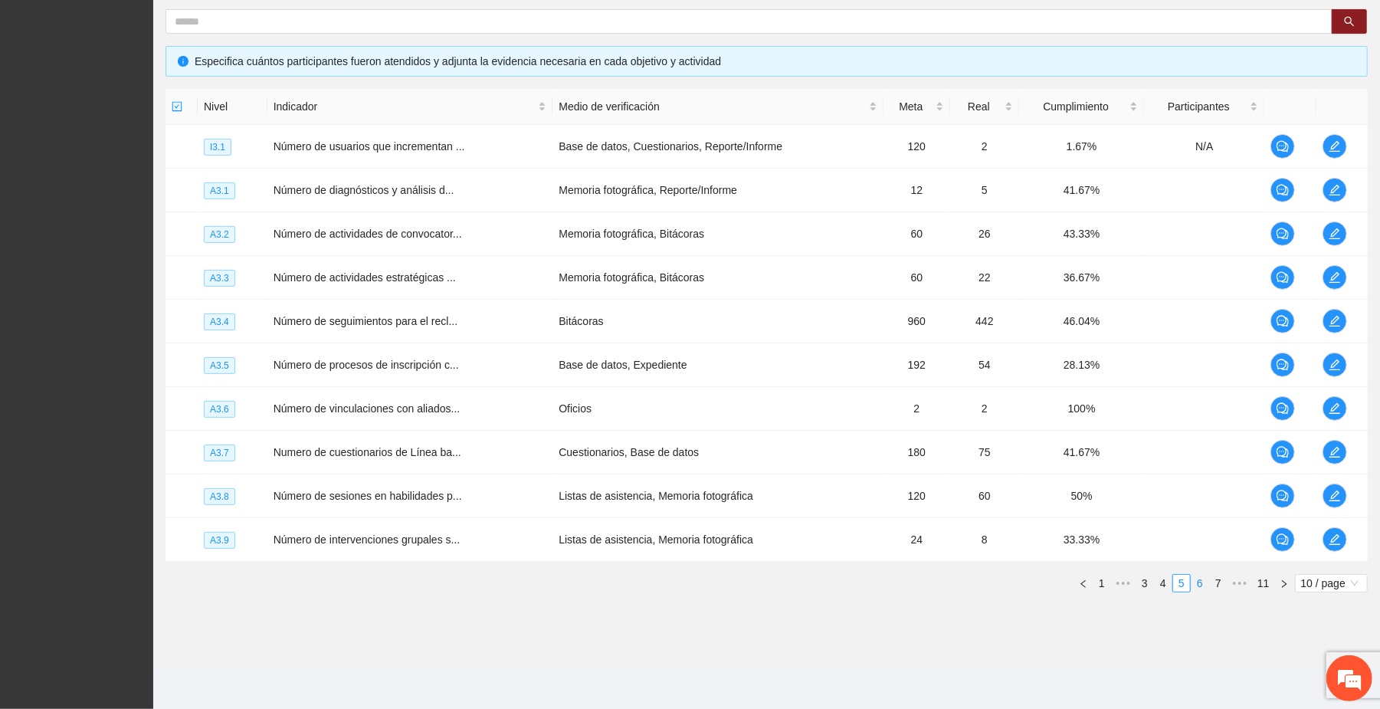
click at [1194, 581] on link "6" at bounding box center [1199, 583] width 17 height 17
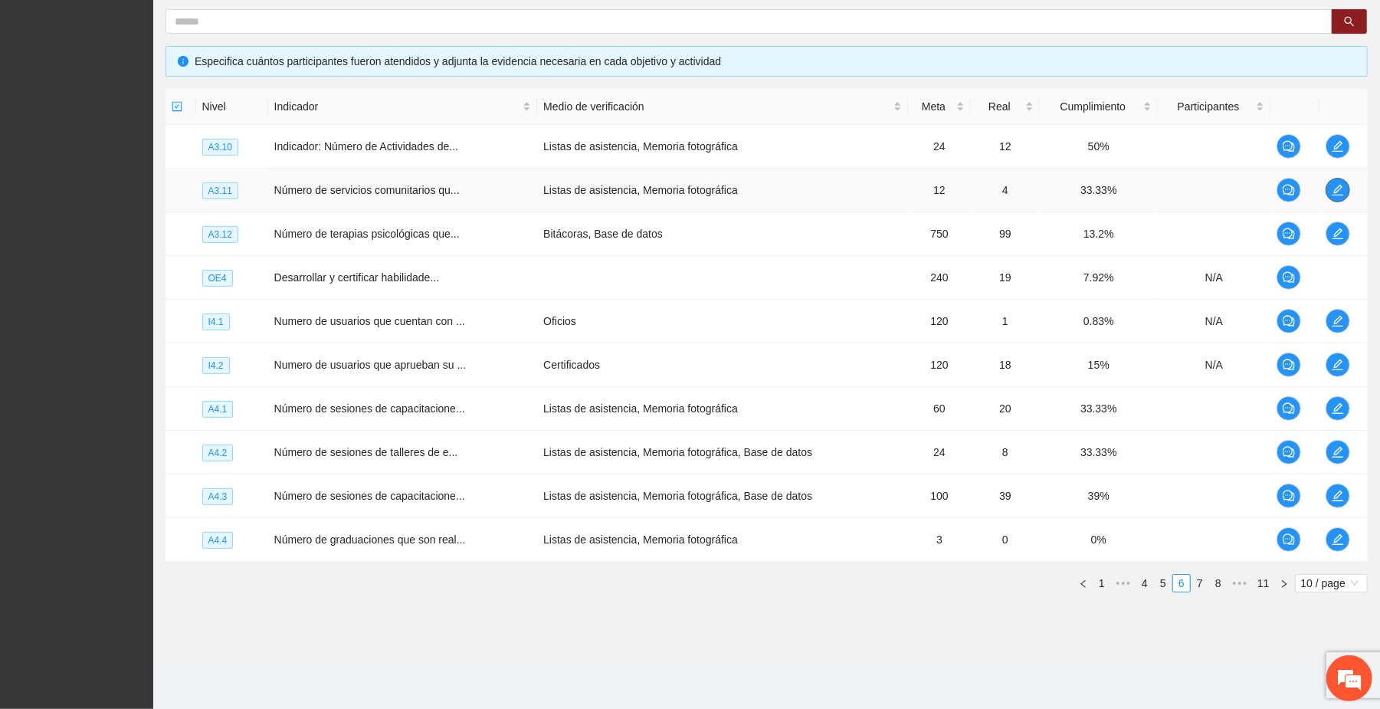
click at [1329, 179] on button "button" at bounding box center [1338, 190] width 25 height 25
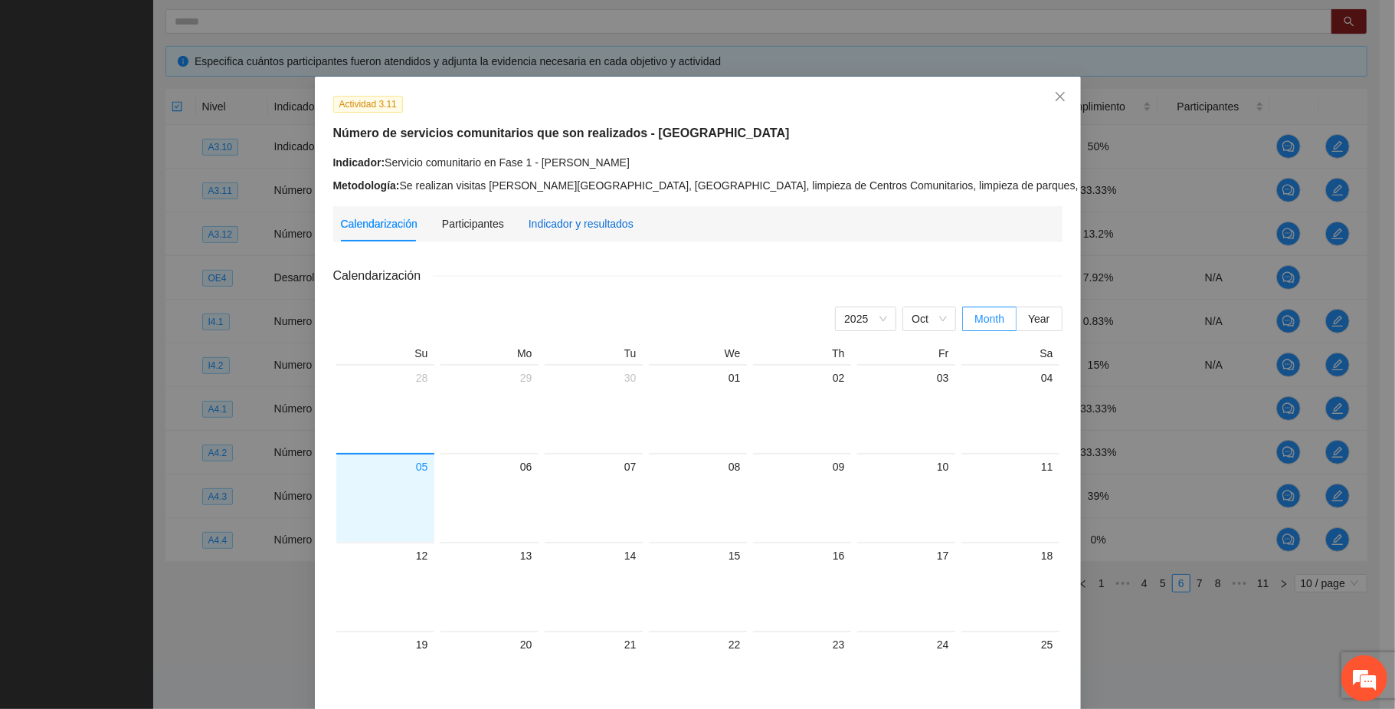
click at [539, 221] on div "Indicador y resultados" at bounding box center [581, 223] width 105 height 17
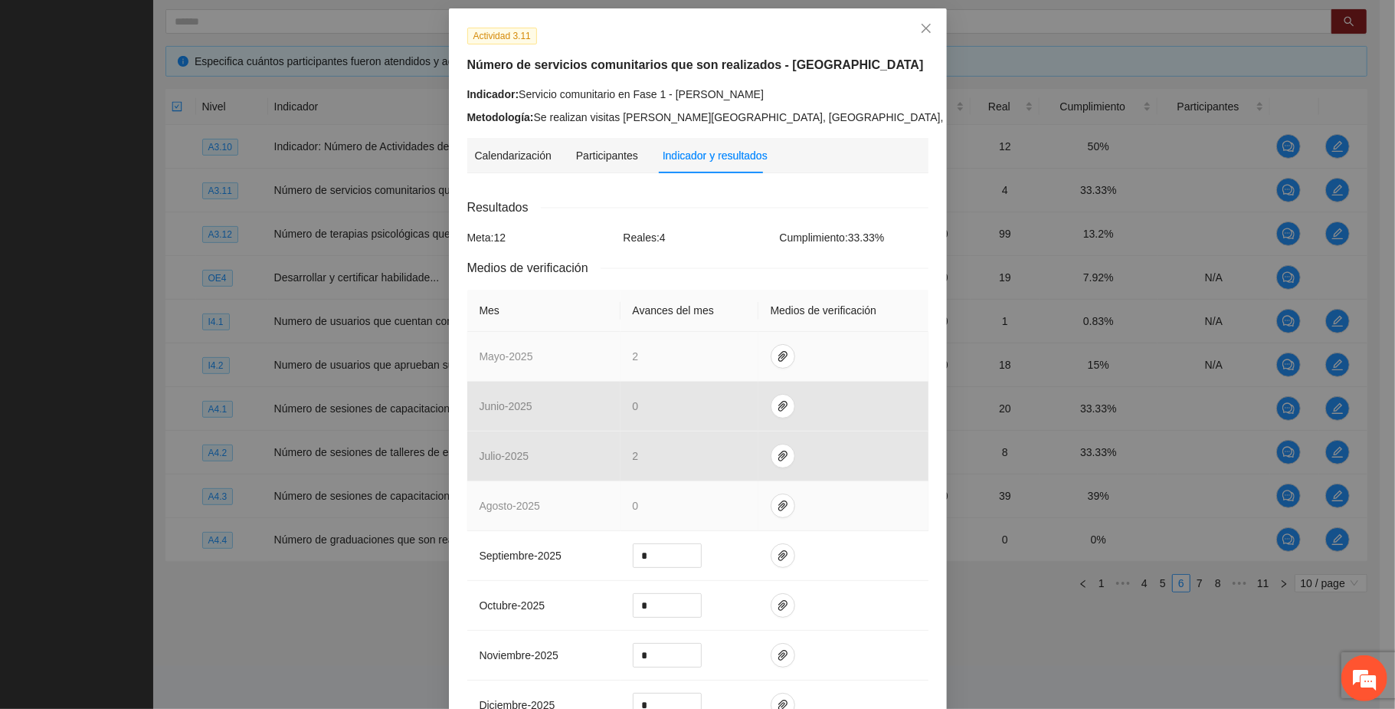
scroll to position [102, 0]
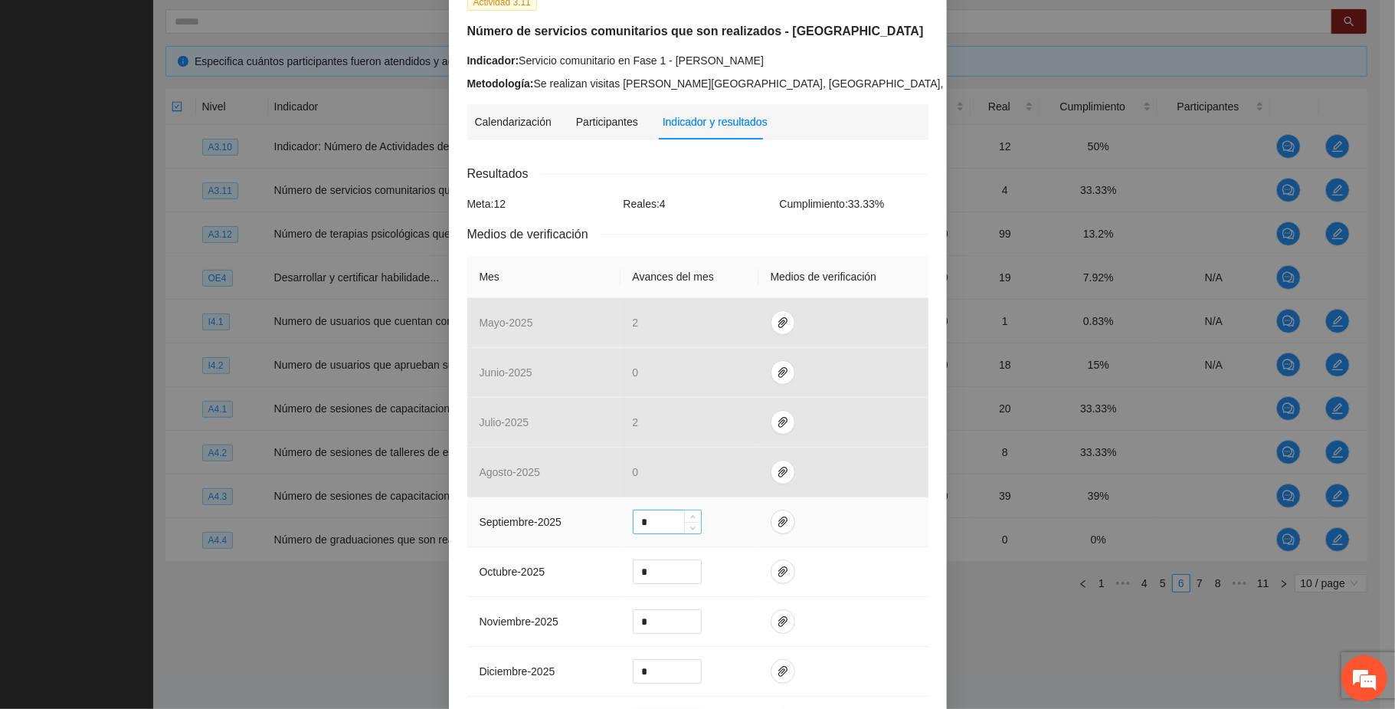
click at [639, 519] on input "*" at bounding box center [667, 521] width 67 height 23
type input "*"
click at [778, 525] on span "paper-clip" at bounding box center [783, 522] width 23 height 12
click at [769, 474] on span "Adjuntar documento" at bounding box center [734, 478] width 96 height 17
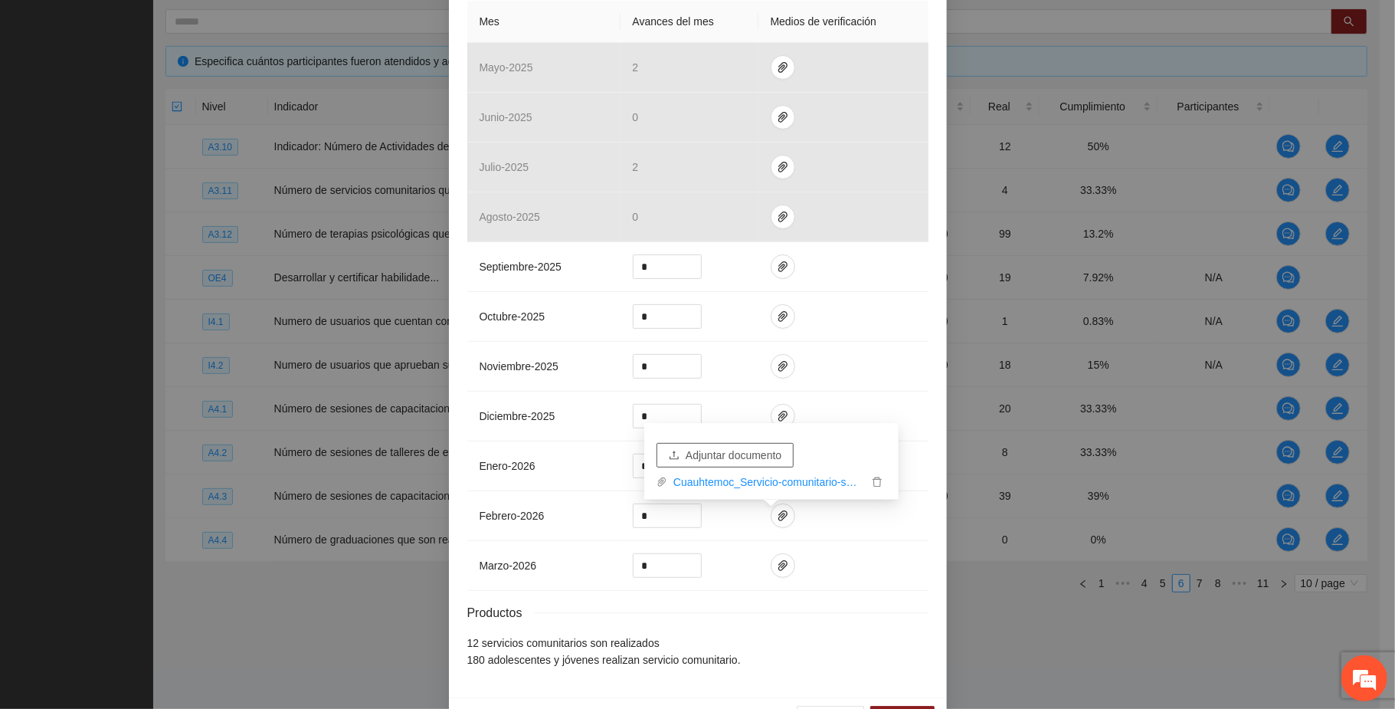
scroll to position [411, 0]
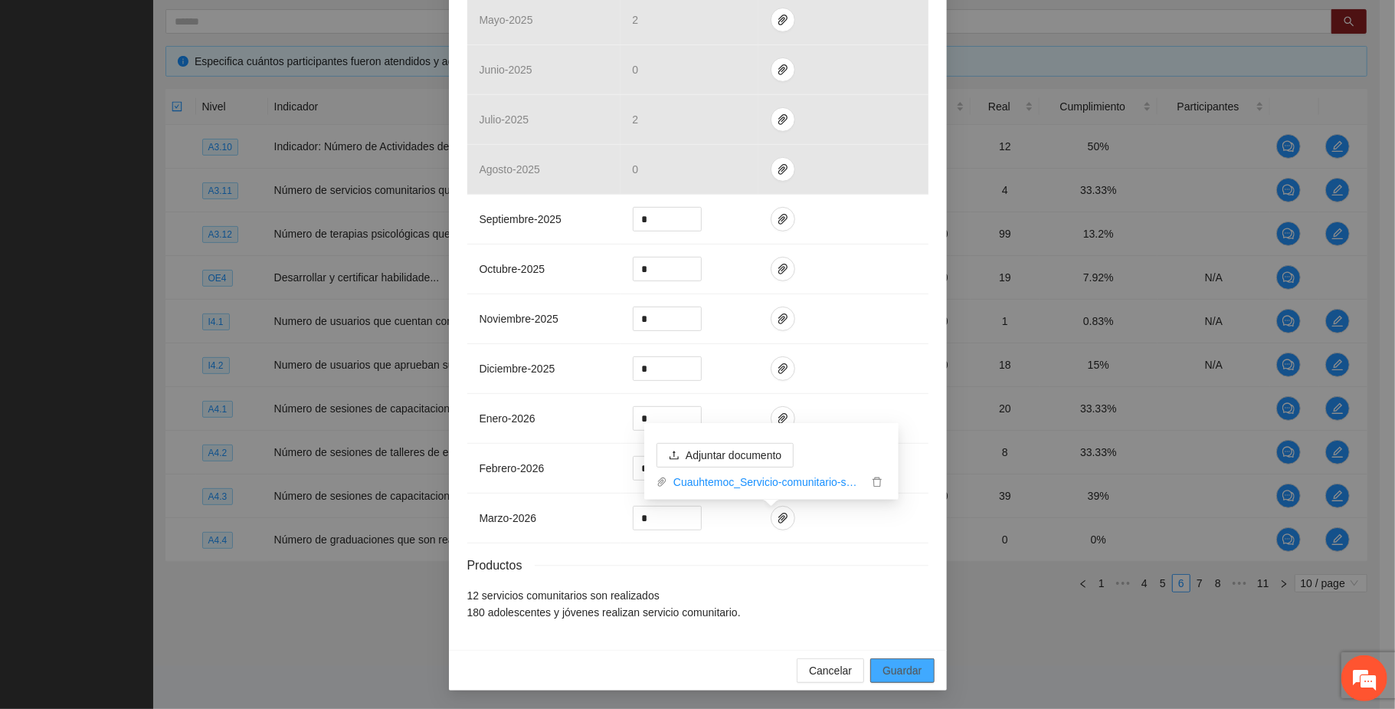
click at [909, 676] on span "Guardar" at bounding box center [902, 670] width 39 height 17
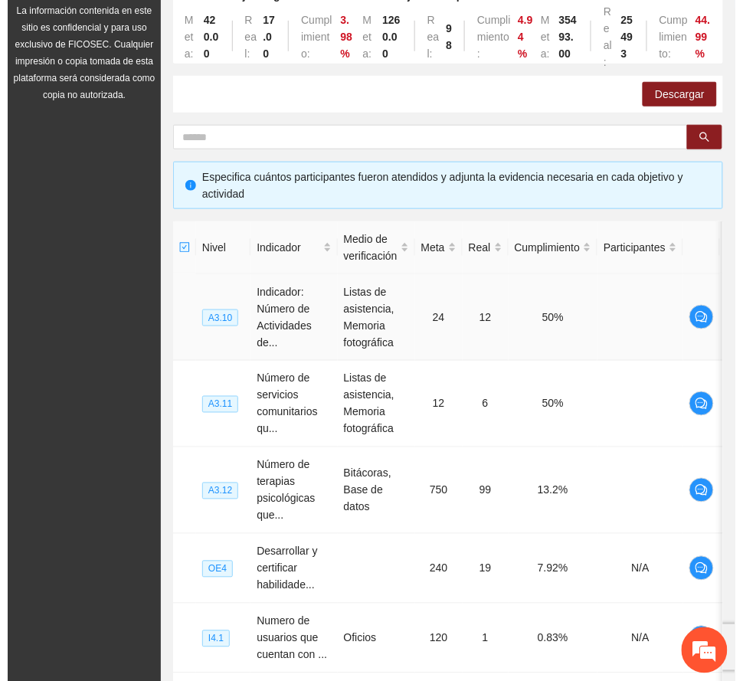
scroll to position [0, 0]
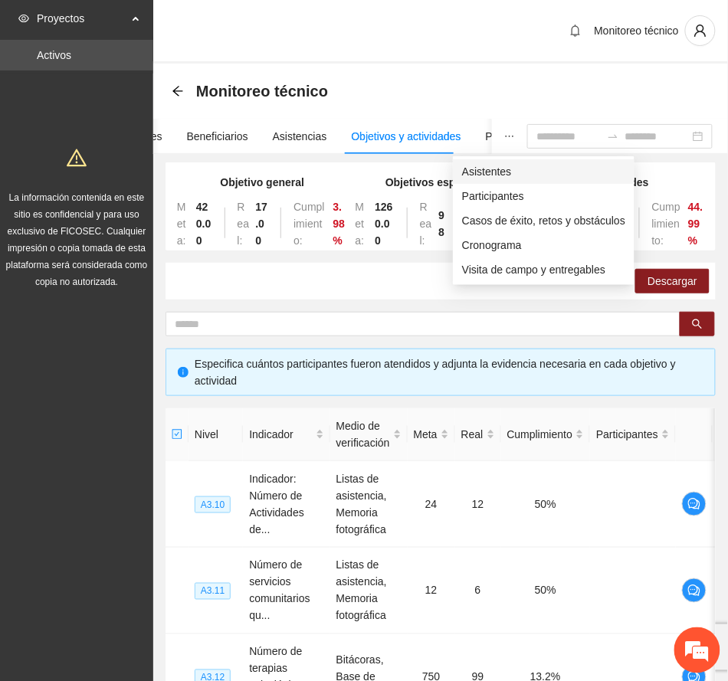
click at [483, 172] on span "Asistentes" at bounding box center [543, 171] width 163 height 17
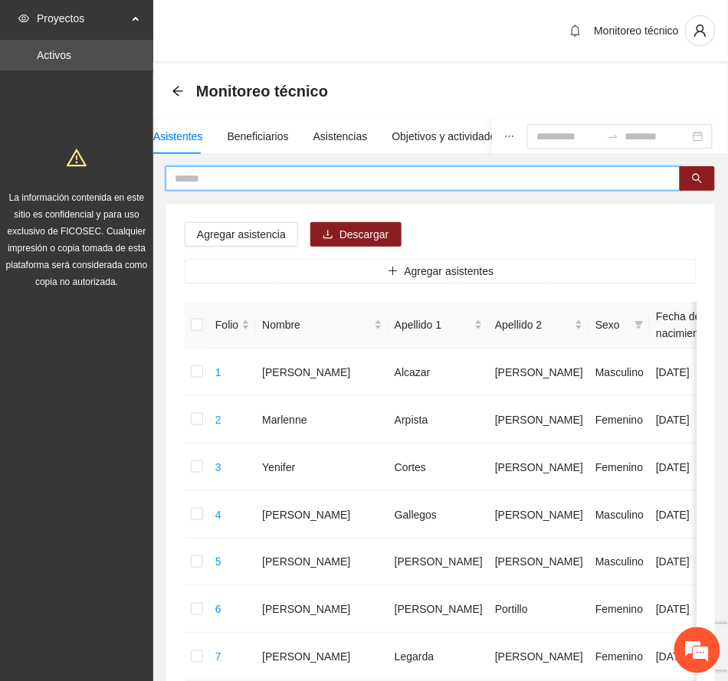
click at [246, 175] on input "text" at bounding box center [417, 178] width 484 height 17
type input "*********"
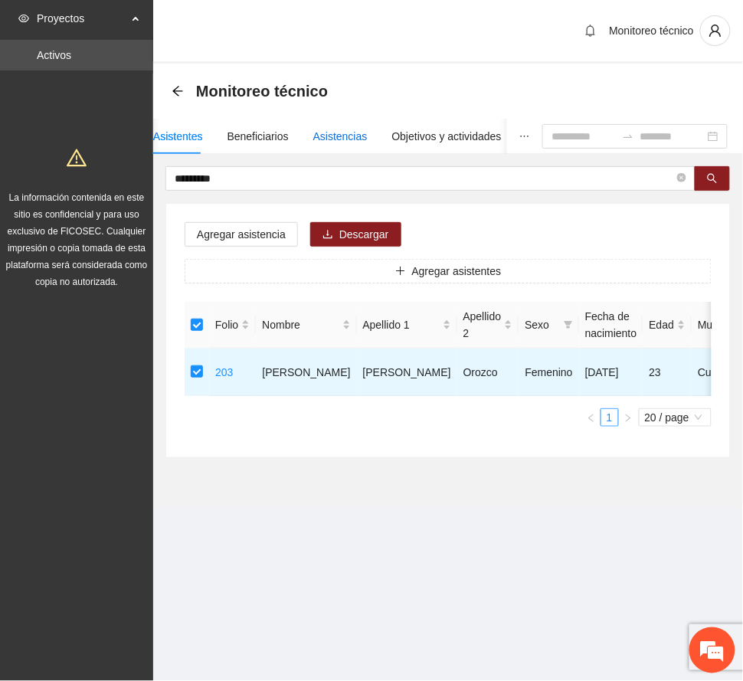
click at [332, 135] on div "Asistencias" at bounding box center [340, 136] width 54 height 17
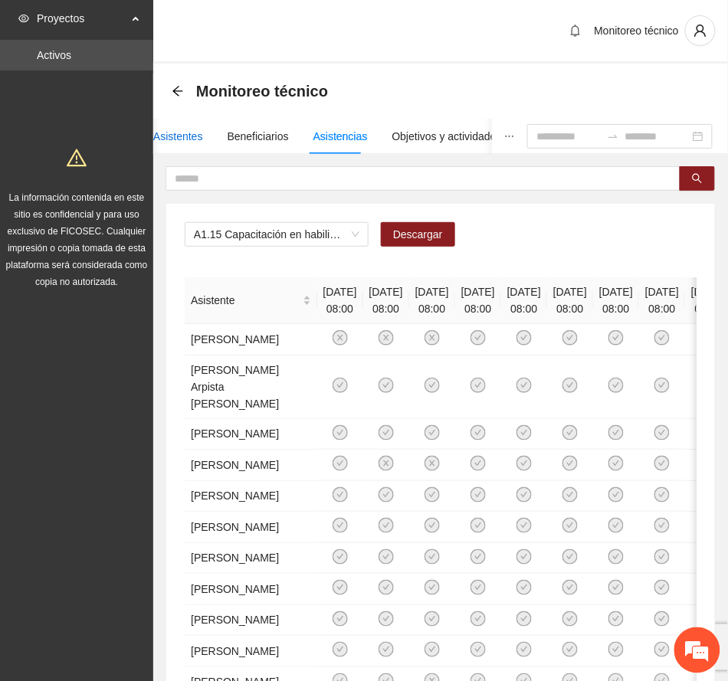
click at [175, 139] on div "Asistentes" at bounding box center [178, 136] width 50 height 17
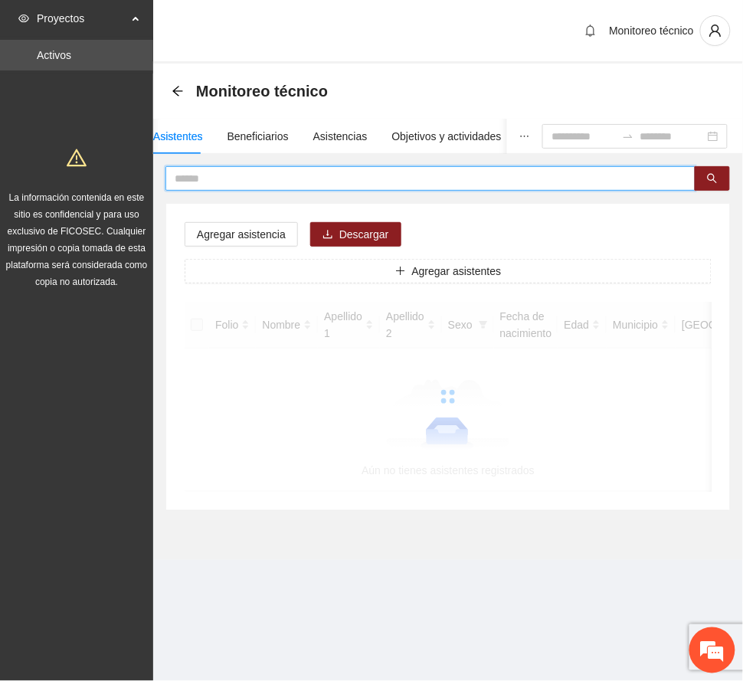
click at [219, 178] on input "text" at bounding box center [425, 178] width 500 height 17
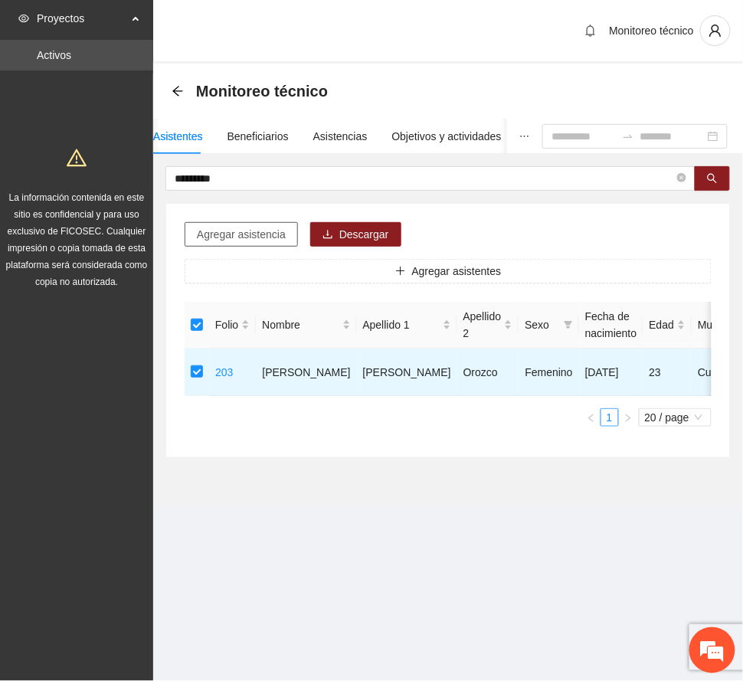
click at [261, 222] on button "Agregar asistencia" at bounding box center [241, 234] width 113 height 25
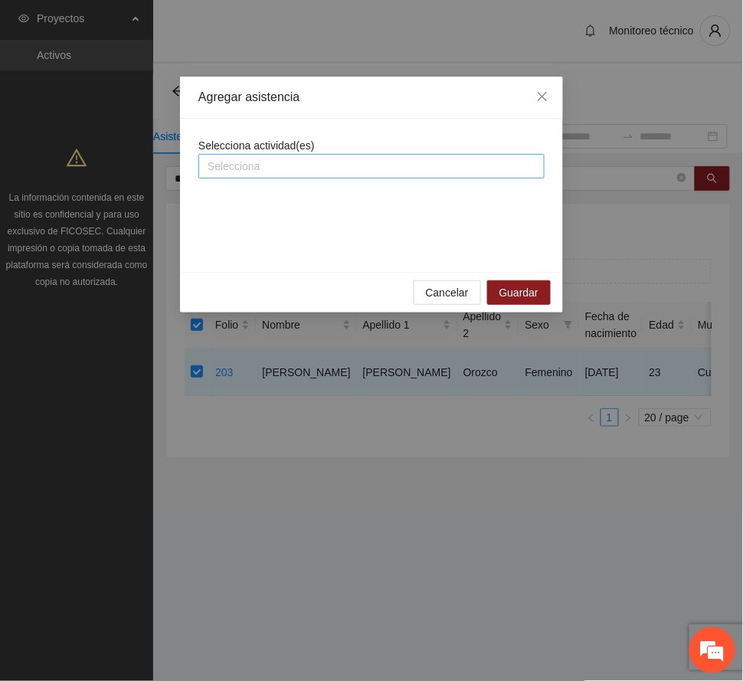
click at [301, 160] on div at bounding box center [371, 166] width 339 height 18
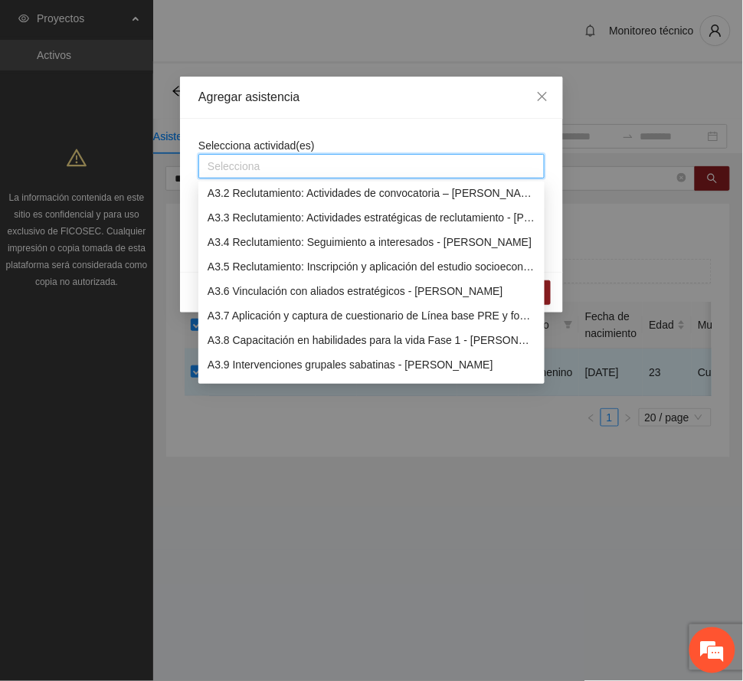
scroll to position [817, 0]
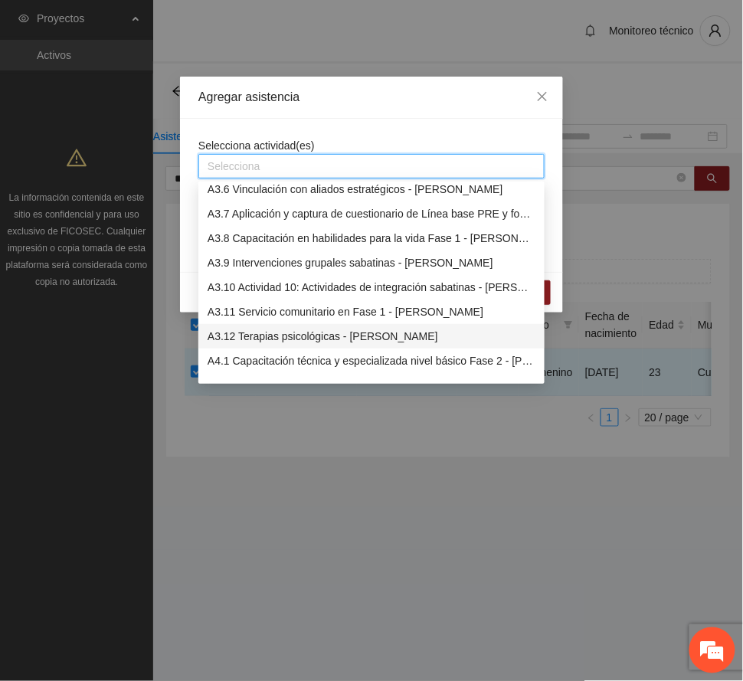
click at [322, 335] on div "A3.12 Terapias psicológicas - [PERSON_NAME]" at bounding box center [372, 336] width 328 height 17
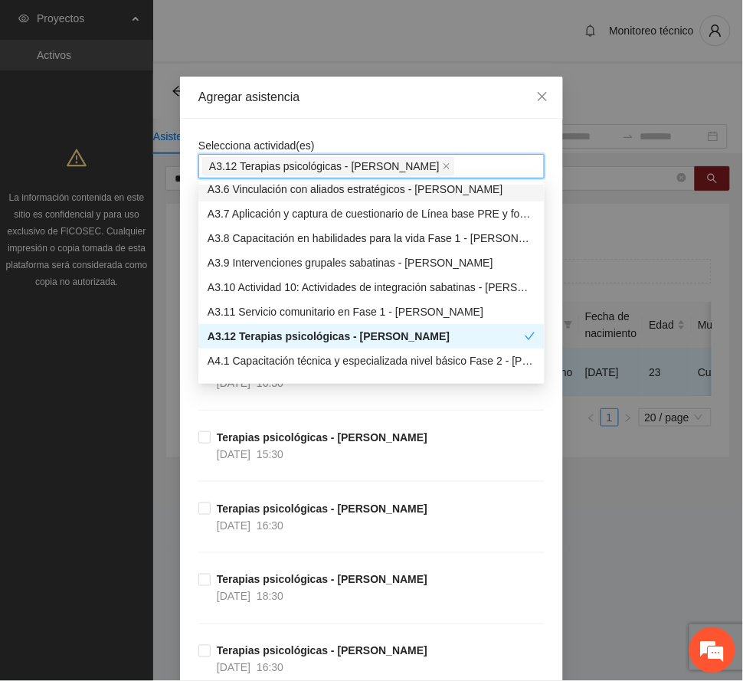
click at [362, 93] on div "Agregar asistencia" at bounding box center [371, 97] width 346 height 17
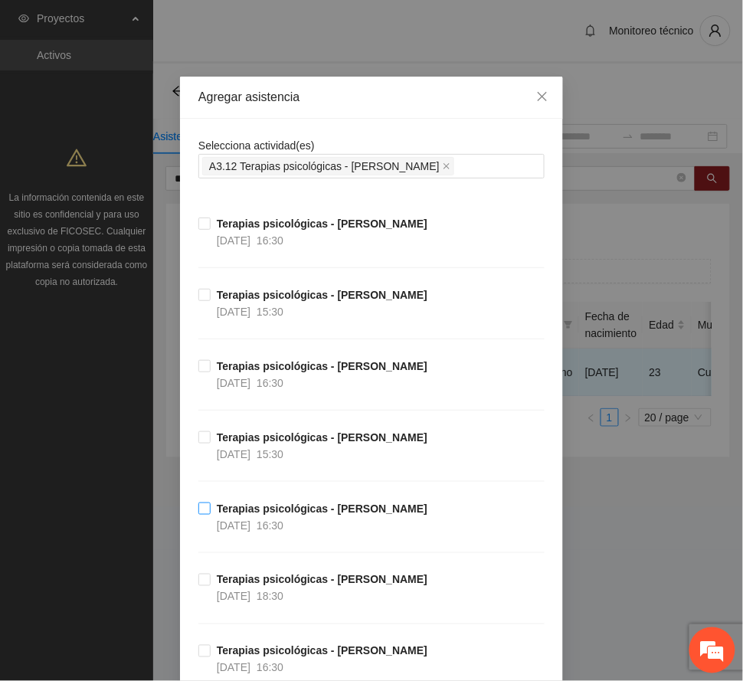
click at [301, 510] on strong "Terapias psicológicas - [PERSON_NAME]" at bounding box center [322, 509] width 211 height 12
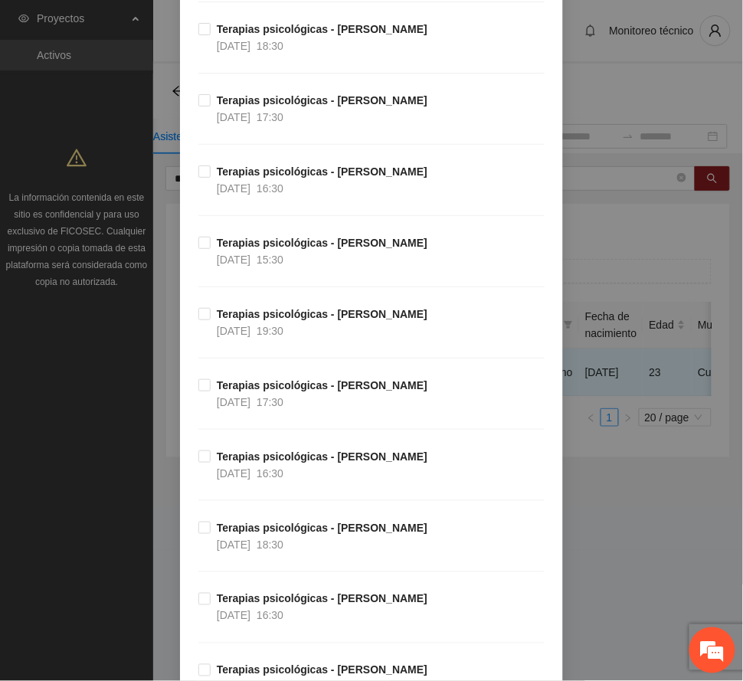
scroll to position [919, 0]
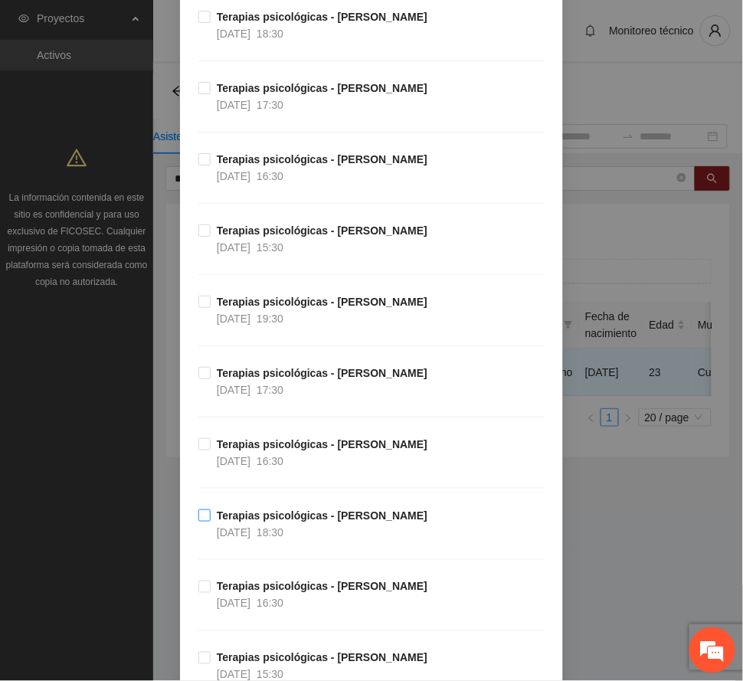
click at [276, 522] on strong "Terapias psicológicas - [PERSON_NAME]" at bounding box center [322, 516] width 211 height 12
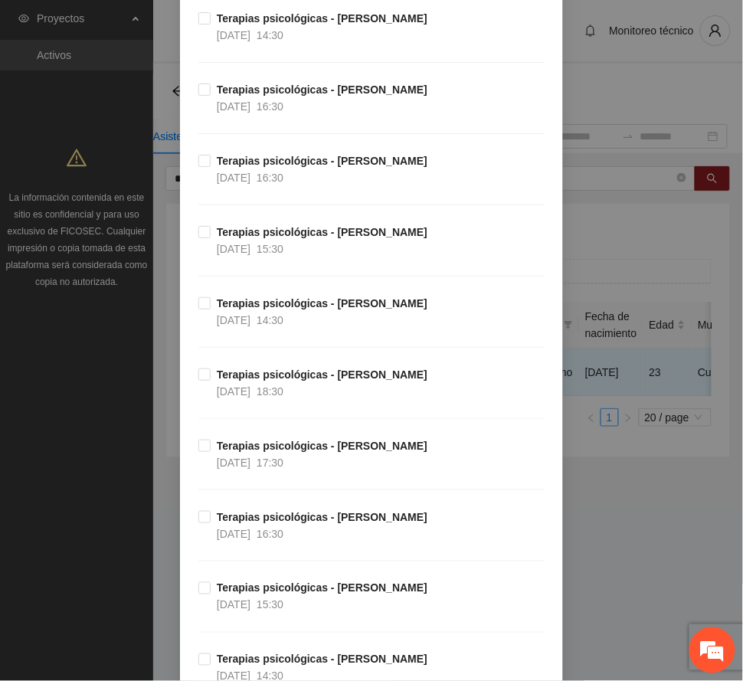
scroll to position [2349, 0]
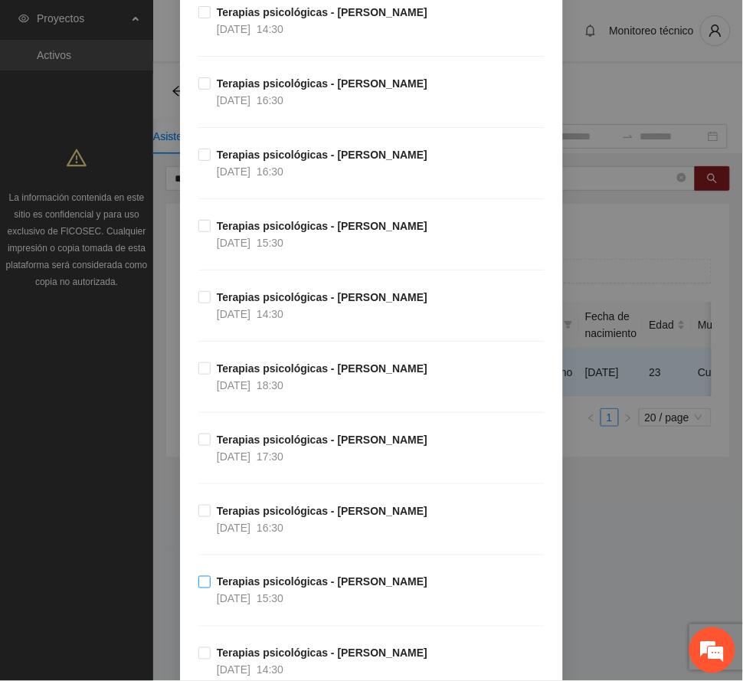
click at [296, 602] on span "Terapias psicológicas - [PERSON_NAME] [DATE] 15:30" at bounding box center [322, 591] width 223 height 34
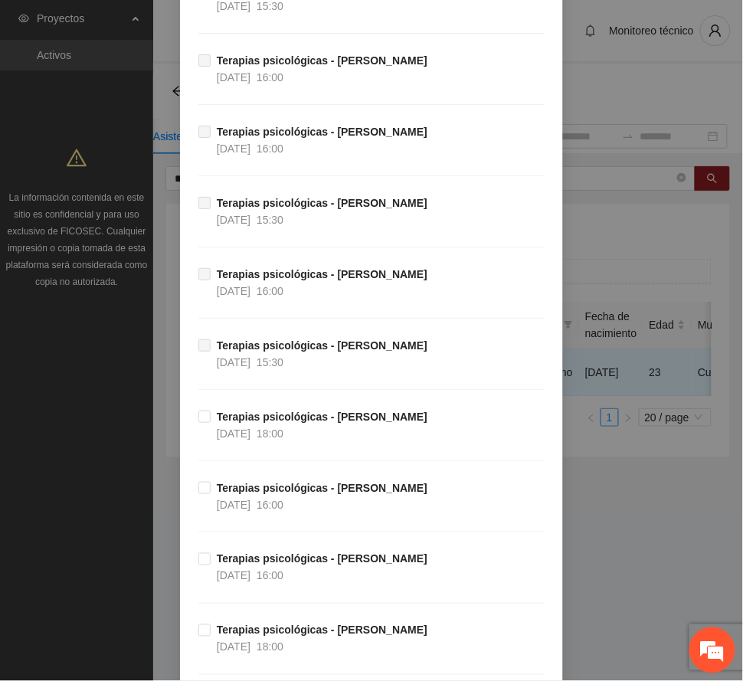
scroll to position [6300, 0]
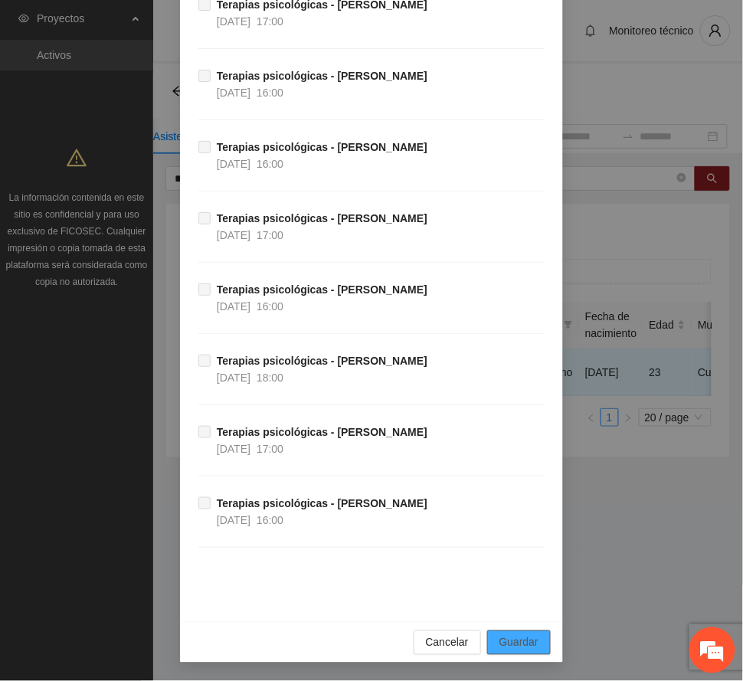
click at [527, 641] on span "Guardar" at bounding box center [519, 642] width 39 height 17
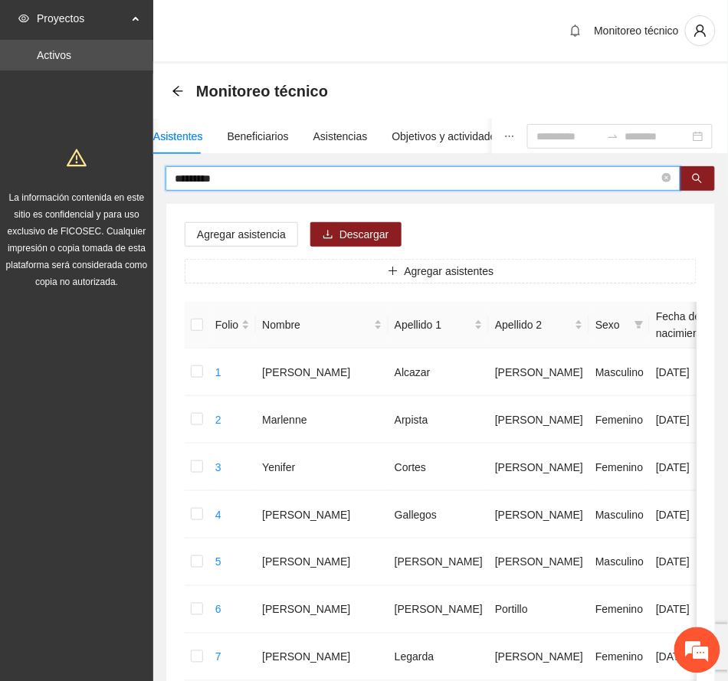
drag, startPoint x: 231, startPoint y: 173, endPoint x: 99, endPoint y: 175, distance: 132.6
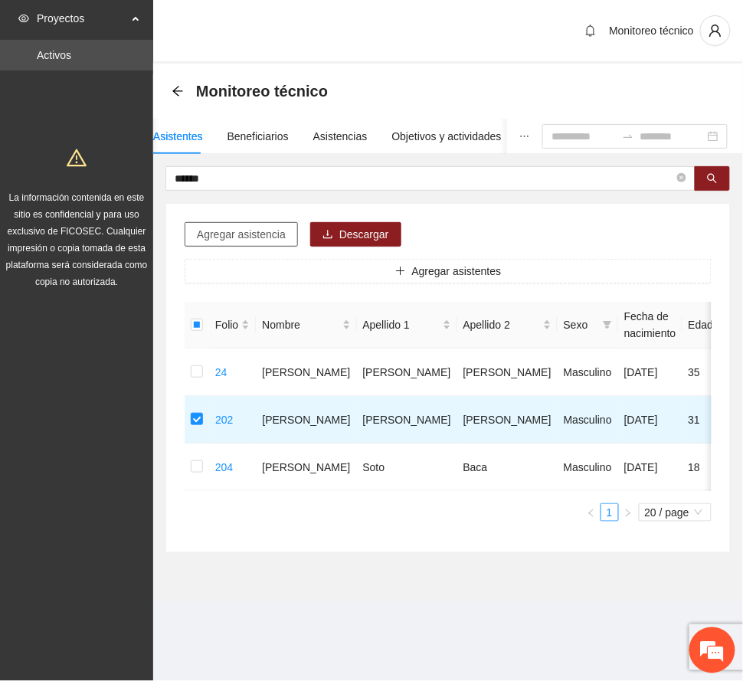
click at [221, 227] on span "Agregar asistencia" at bounding box center [241, 234] width 89 height 17
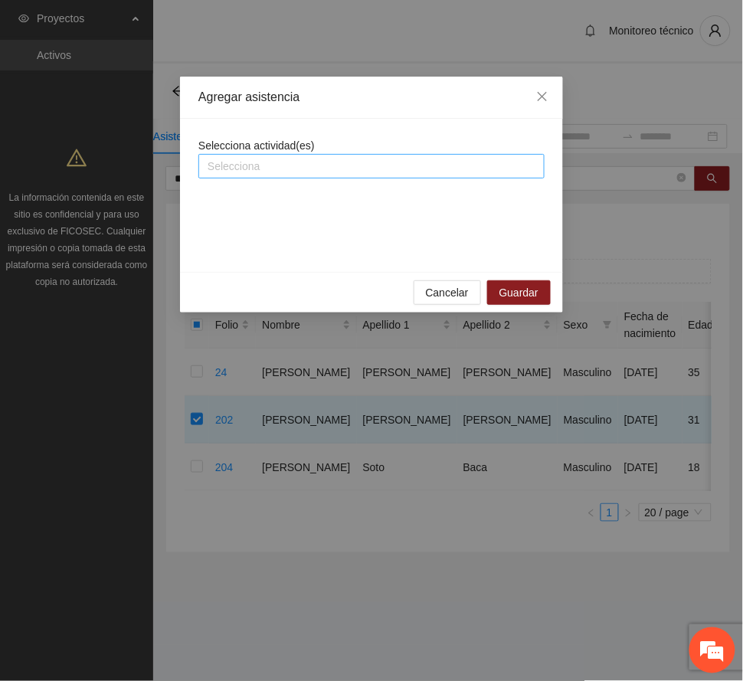
click at [297, 166] on div at bounding box center [371, 166] width 339 height 18
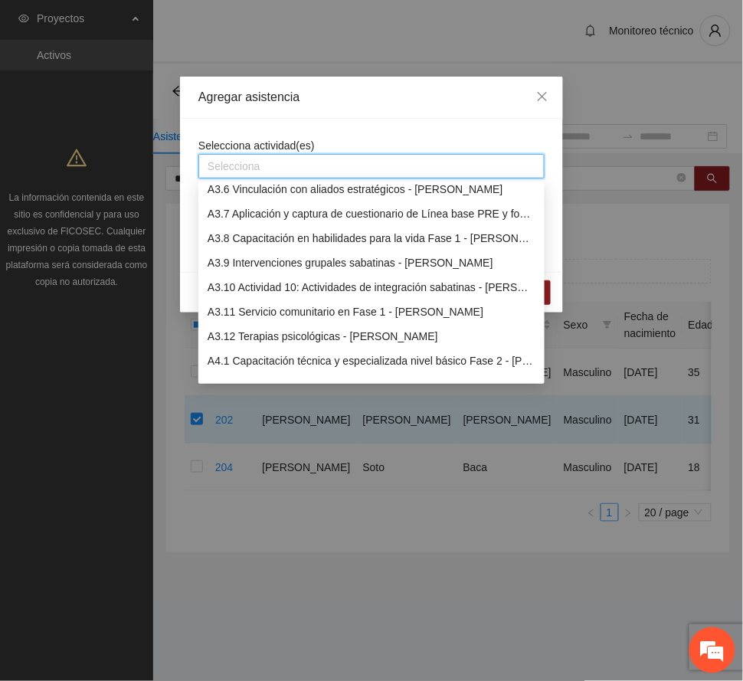
scroll to position [919, 0]
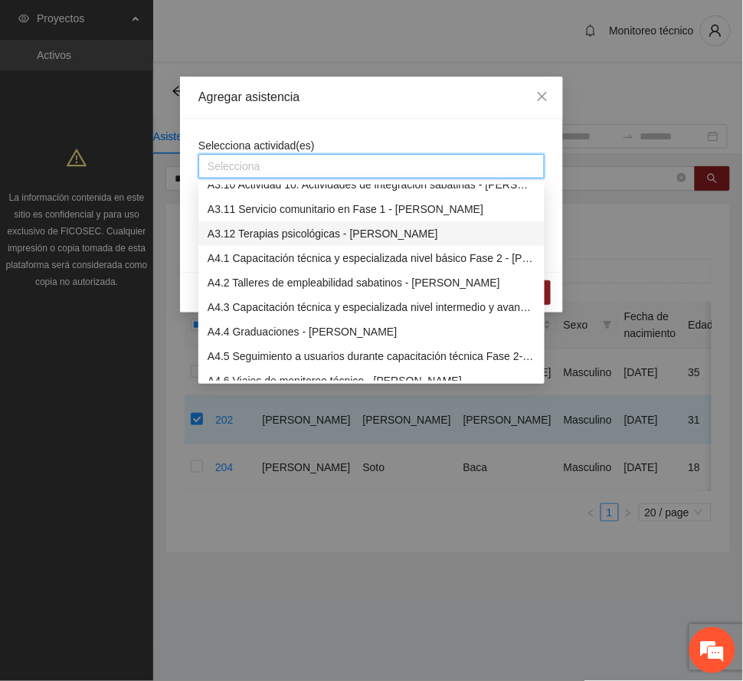
click at [305, 233] on div "A3.12 Terapias psicológicas - [PERSON_NAME]" at bounding box center [372, 233] width 328 height 17
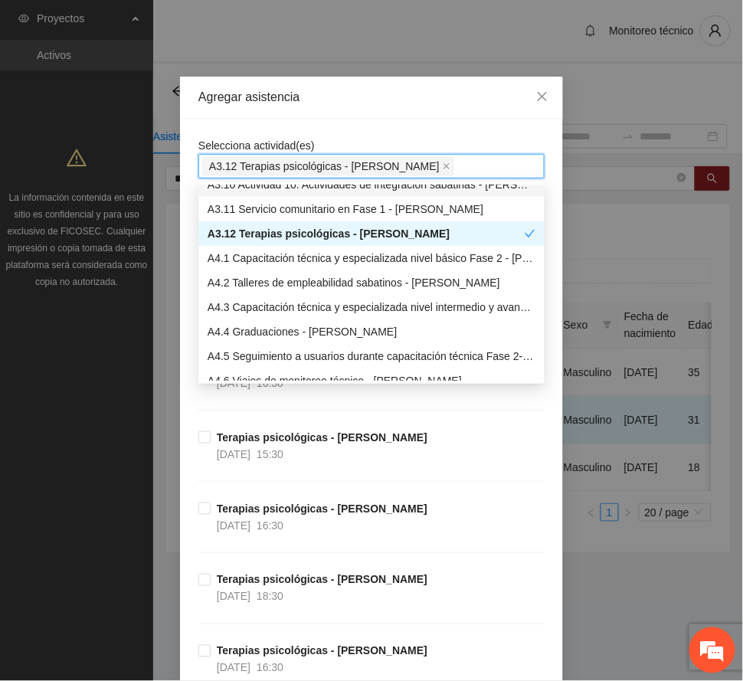
click at [405, 98] on div "Agregar asistencia" at bounding box center [371, 97] width 346 height 17
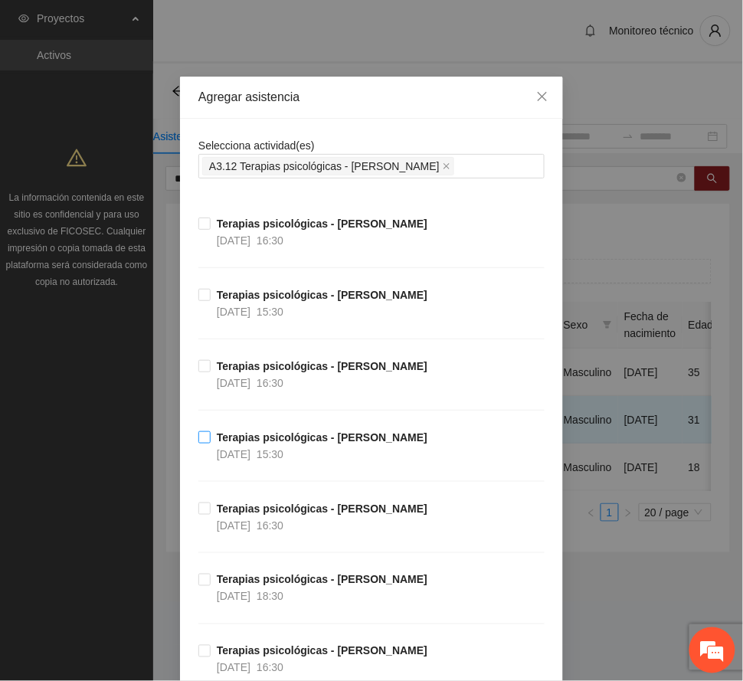
click at [282, 444] on strong "Terapias psicológicas - [PERSON_NAME]" at bounding box center [322, 437] width 211 height 12
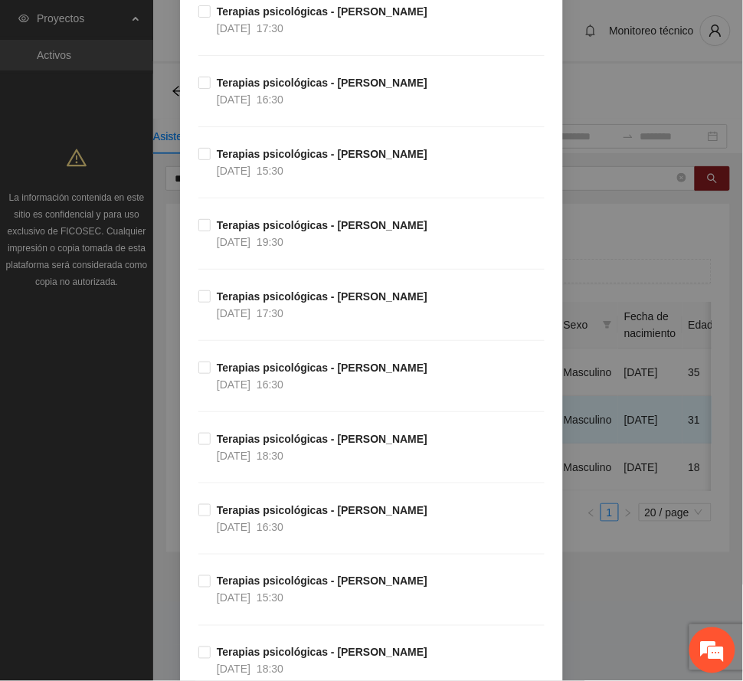
scroll to position [1021, 0]
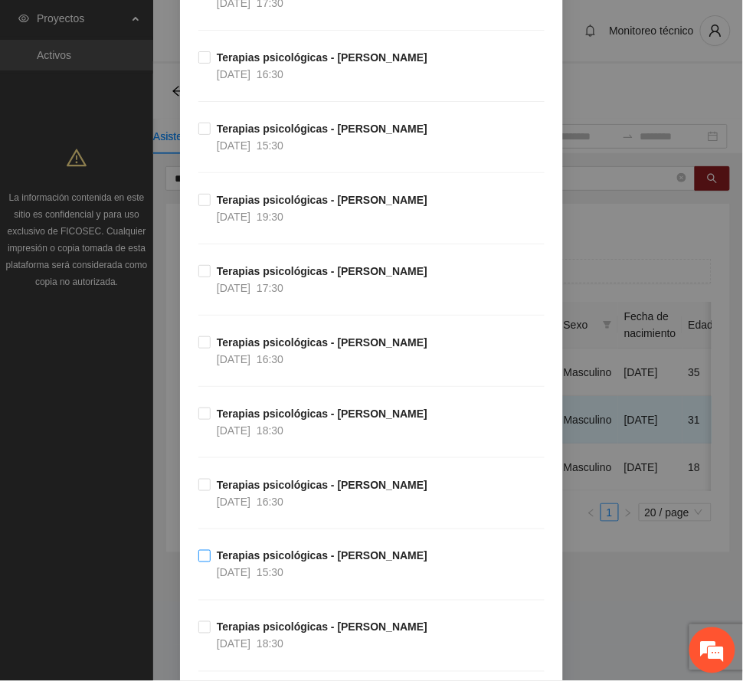
click at [316, 562] on strong "Terapias psicológicas - [PERSON_NAME]" at bounding box center [322, 556] width 211 height 12
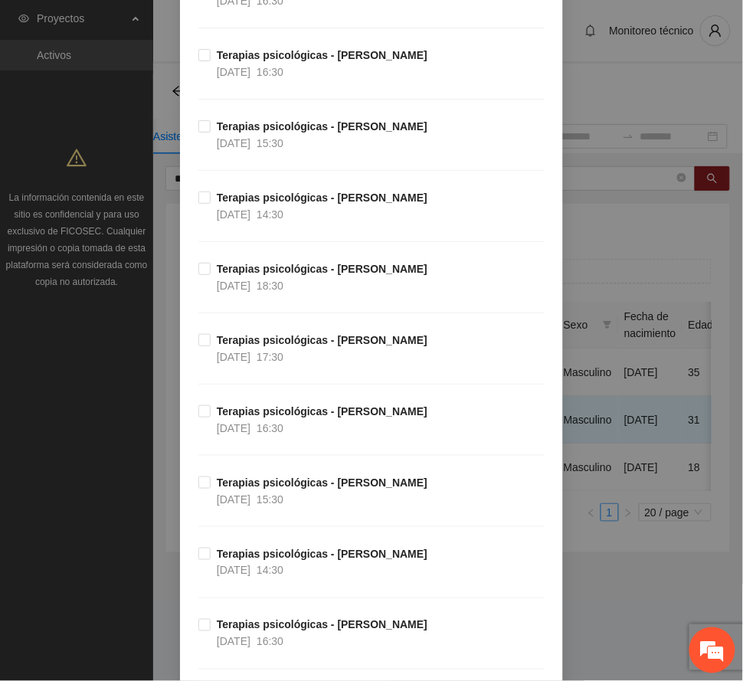
scroll to position [2452, 0]
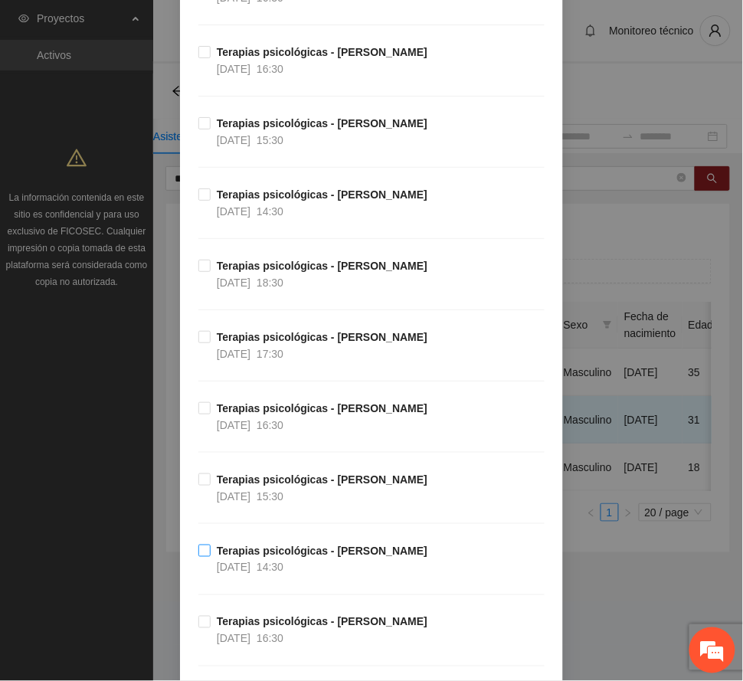
click at [307, 569] on span "Terapias psicológicas - [PERSON_NAME] [DATE] 14:30" at bounding box center [322, 559] width 223 height 34
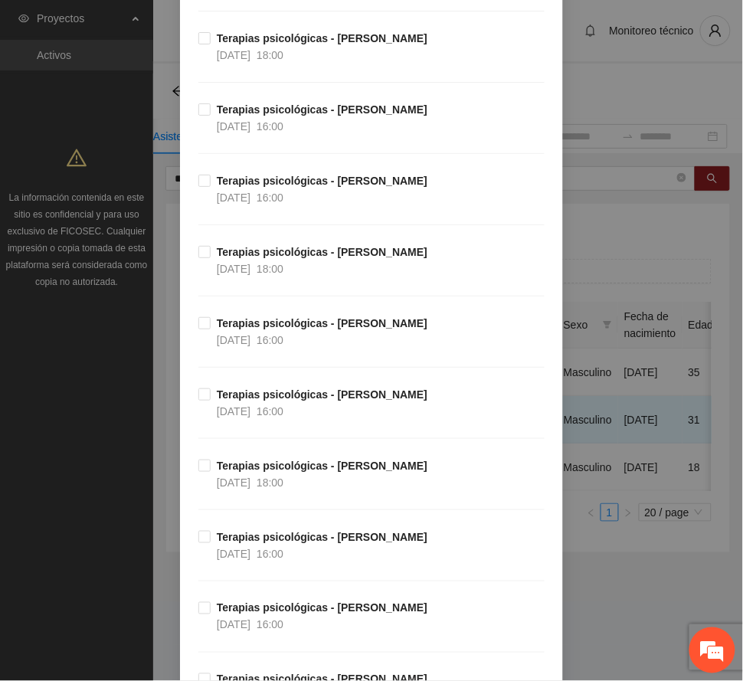
scroll to position [6300, 0]
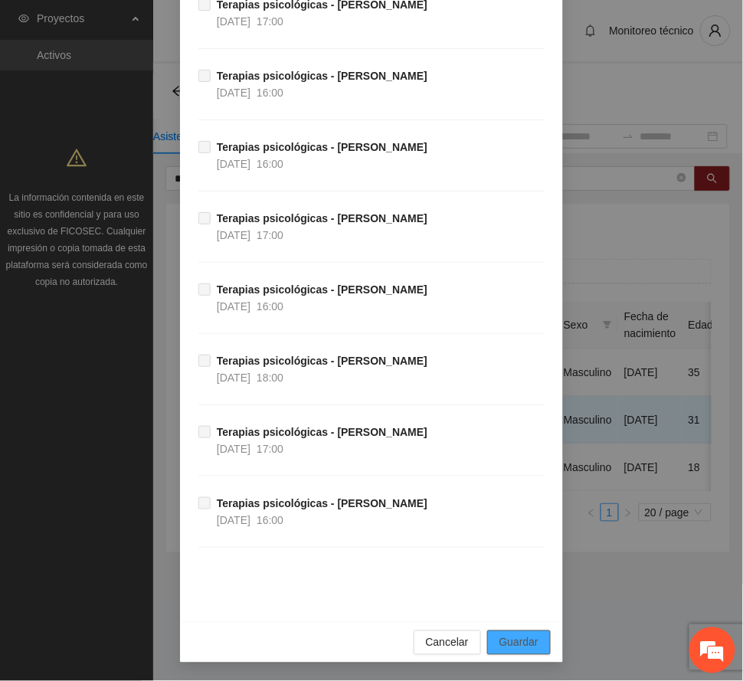
click at [535, 644] on button "Guardar" at bounding box center [519, 643] width 64 height 25
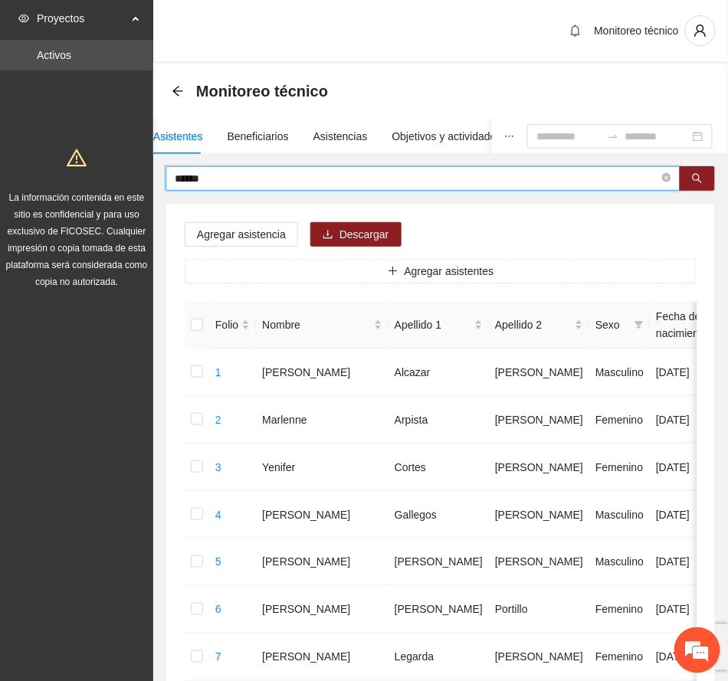
drag, startPoint x: 243, startPoint y: 179, endPoint x: 203, endPoint y: 167, distance: 41.7
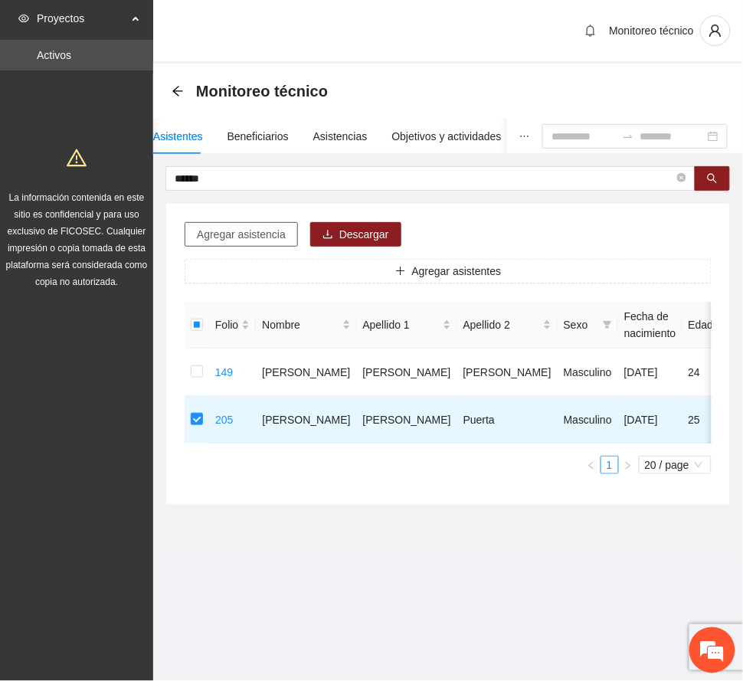
click at [254, 231] on span "Agregar asistencia" at bounding box center [241, 234] width 89 height 17
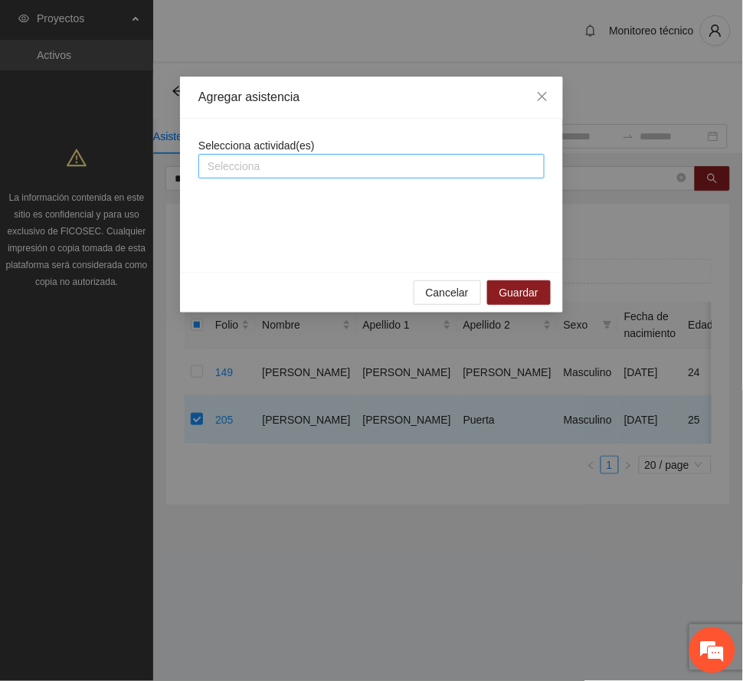
click at [297, 172] on div at bounding box center [371, 166] width 339 height 18
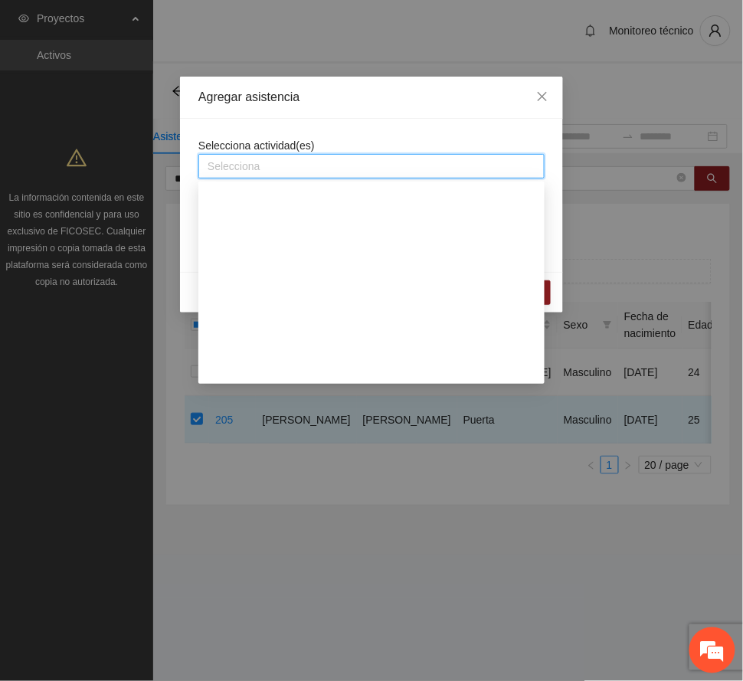
scroll to position [919, 0]
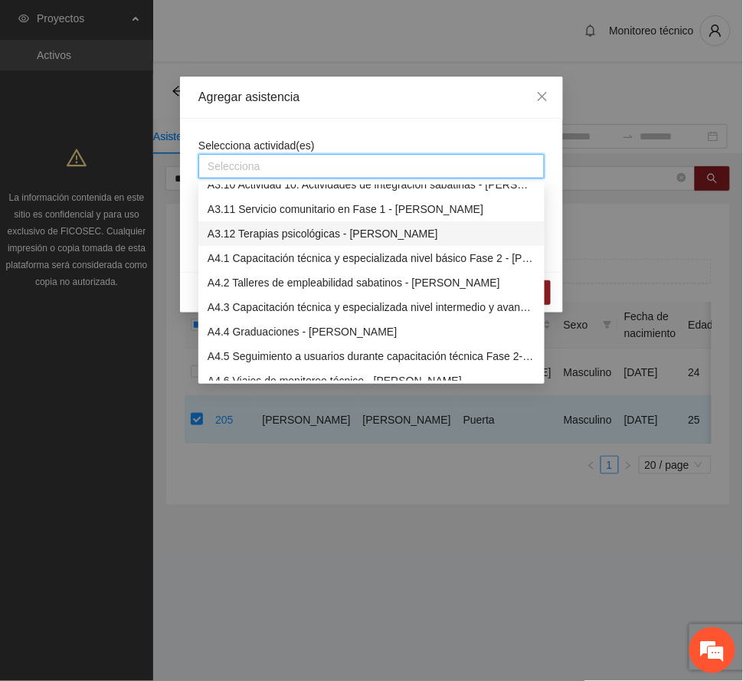
click at [344, 234] on div "A3.12 Terapias psicológicas - [PERSON_NAME]" at bounding box center [372, 233] width 328 height 17
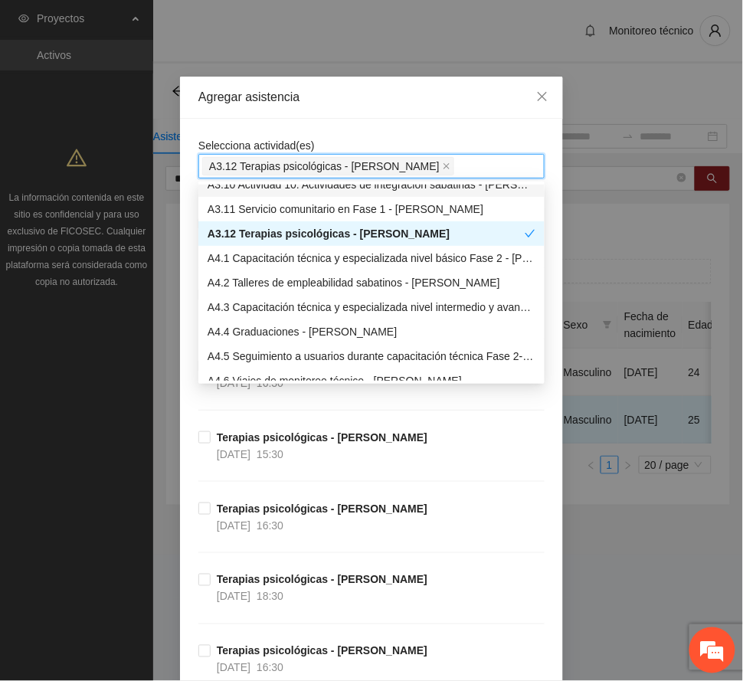
click at [369, 102] on div "Agregar asistencia" at bounding box center [371, 97] width 346 height 17
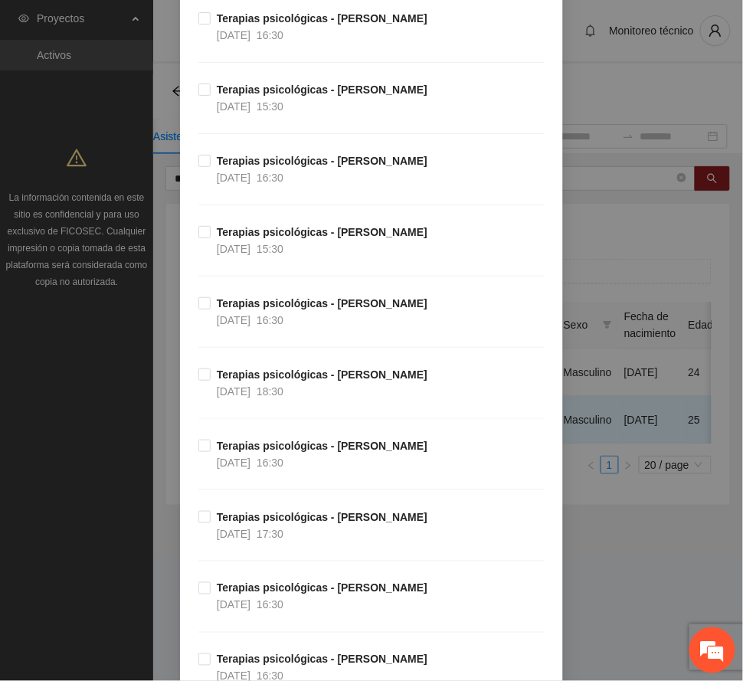
scroll to position [204, 0]
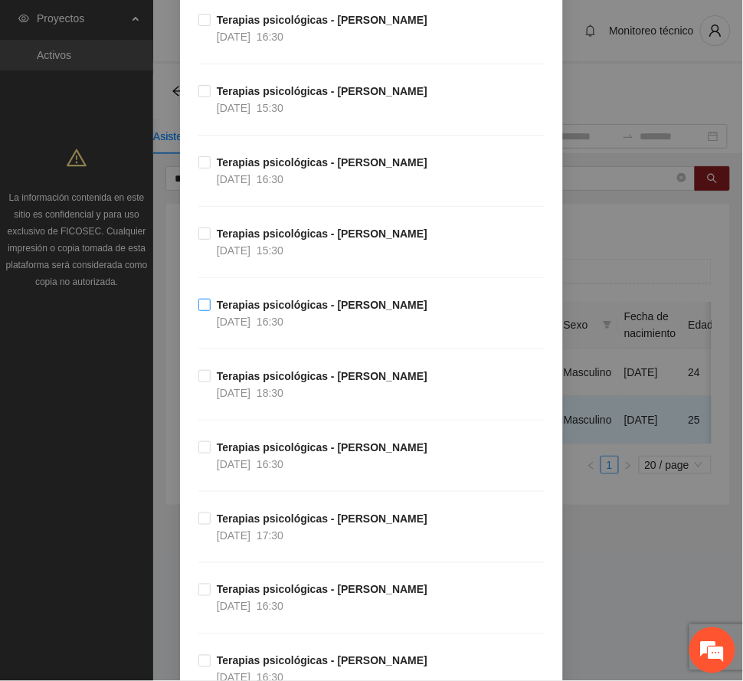
click at [316, 307] on strong "Terapias psicológicas - [PERSON_NAME]" at bounding box center [322, 305] width 211 height 12
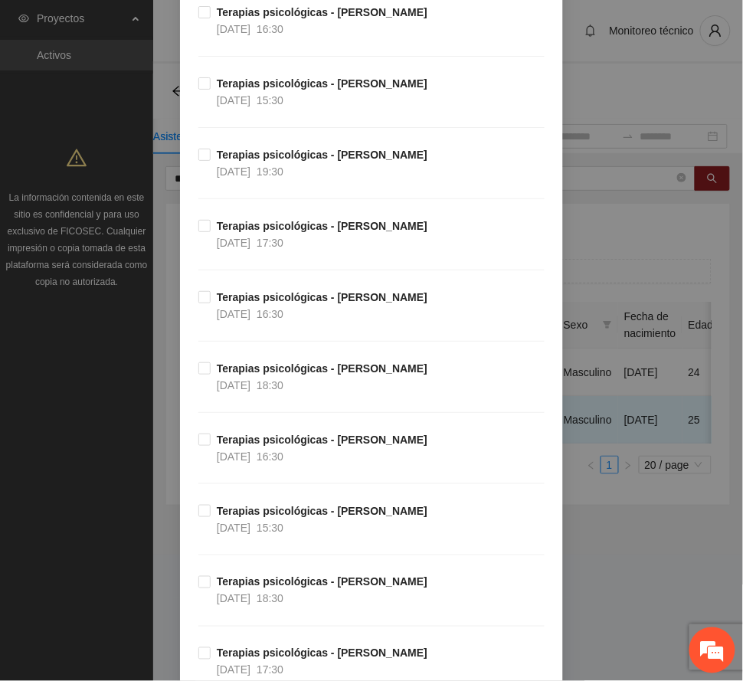
scroll to position [1123, 0]
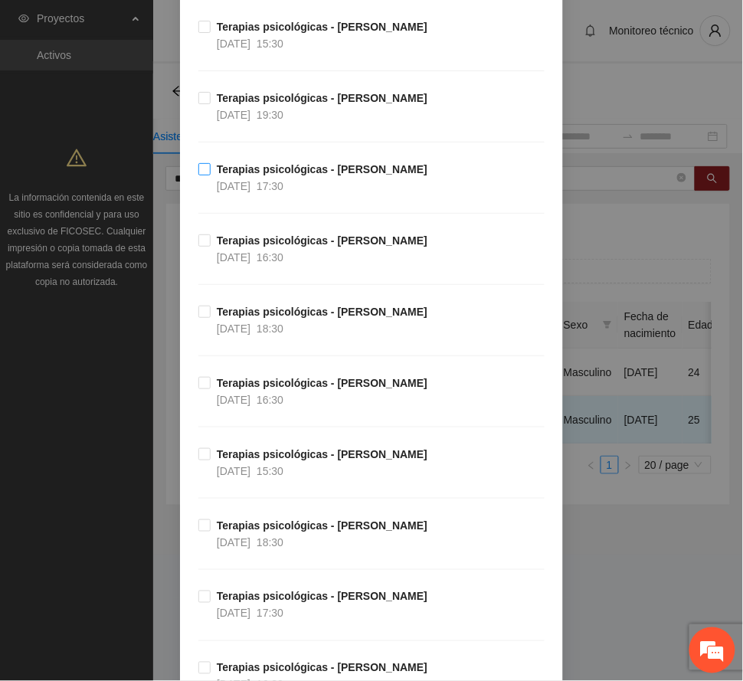
click at [298, 175] on strong "Terapias psicológicas - [PERSON_NAME]" at bounding box center [322, 169] width 211 height 12
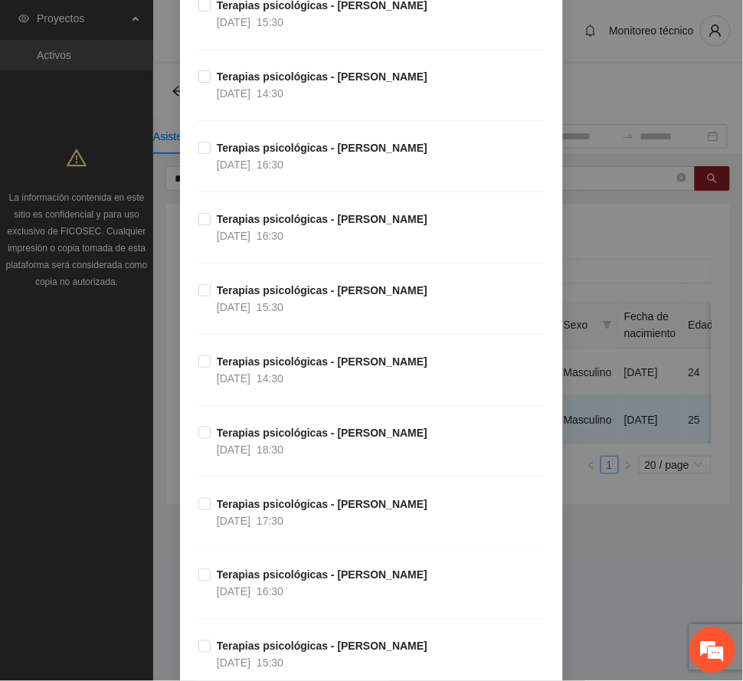
scroll to position [2349, 0]
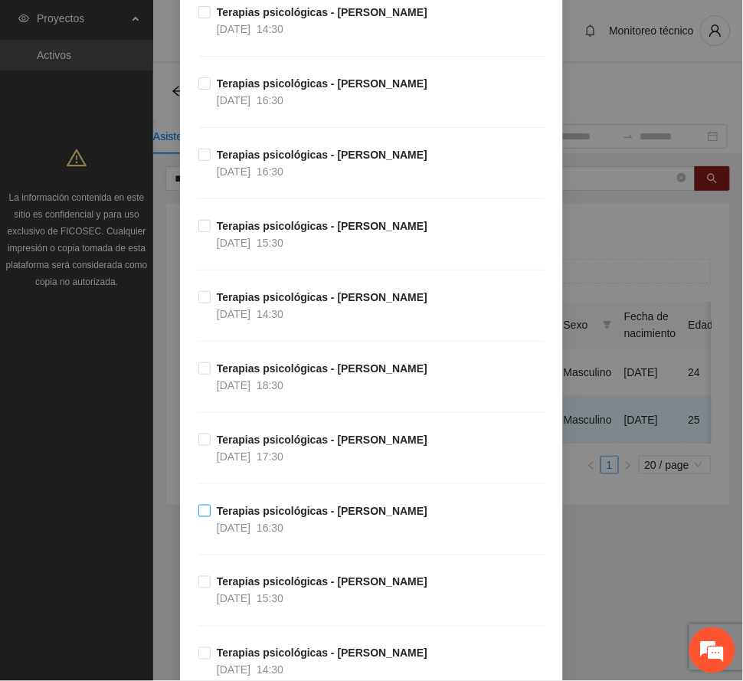
click at [323, 517] on strong "Terapias psicológicas - [PERSON_NAME]" at bounding box center [322, 511] width 211 height 12
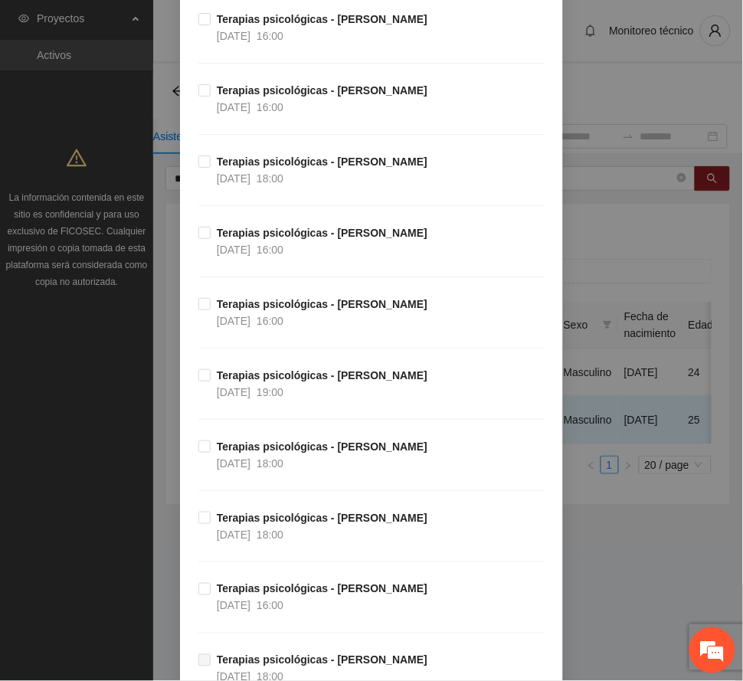
scroll to position [6300, 0]
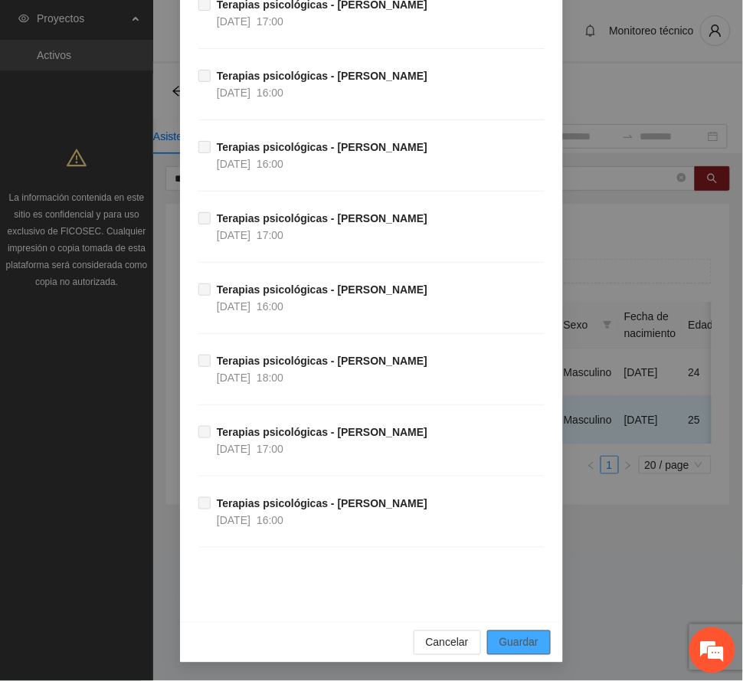
click at [521, 644] on span "Guardar" at bounding box center [519, 642] width 39 height 17
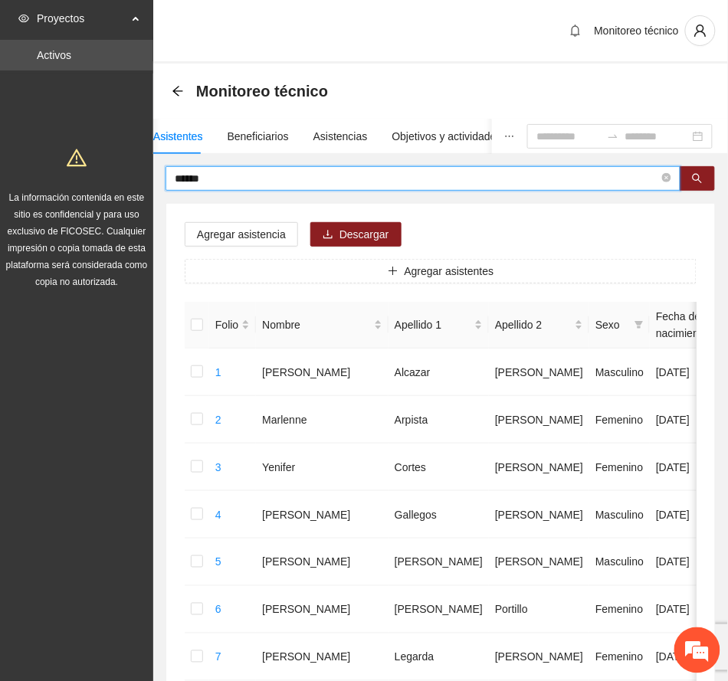
drag, startPoint x: 225, startPoint y: 181, endPoint x: 80, endPoint y: 190, distance: 145.9
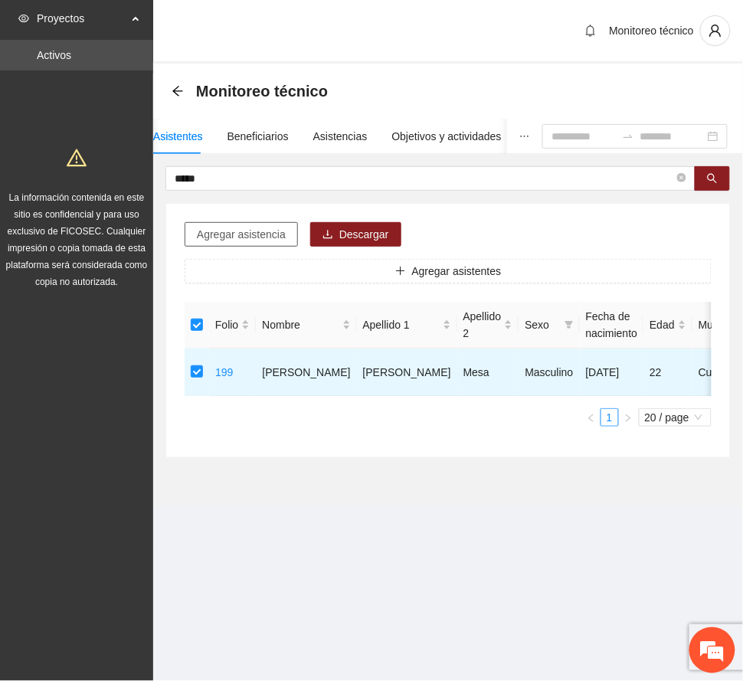
click at [276, 230] on span "Agregar asistencia" at bounding box center [241, 234] width 89 height 17
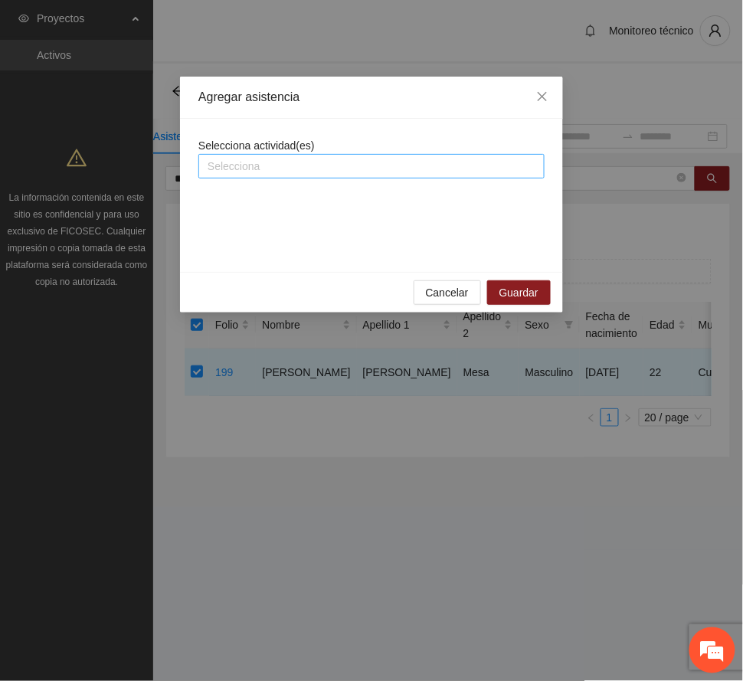
click at [310, 156] on div "Selecciona" at bounding box center [371, 166] width 346 height 25
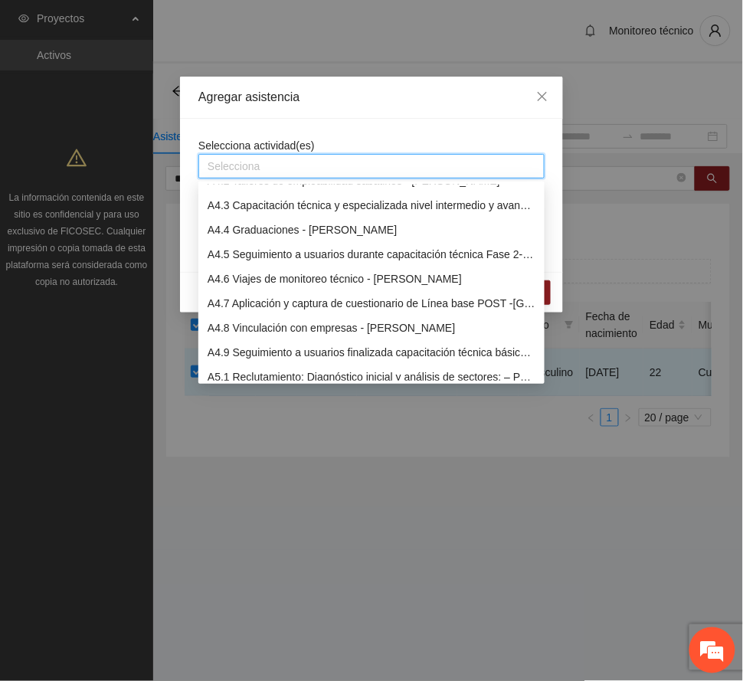
scroll to position [919, 0]
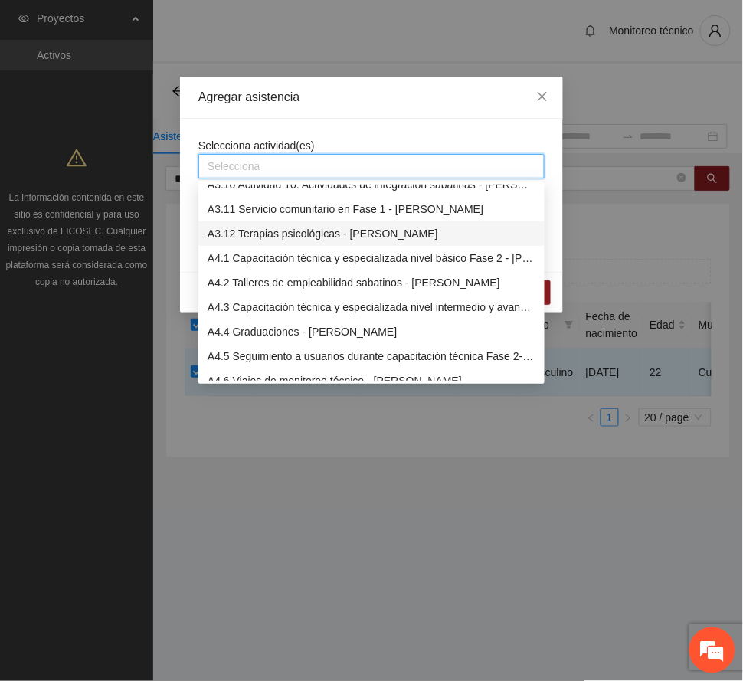
click at [320, 231] on div "A3.12 Terapias psicológicas - [PERSON_NAME]" at bounding box center [372, 233] width 328 height 17
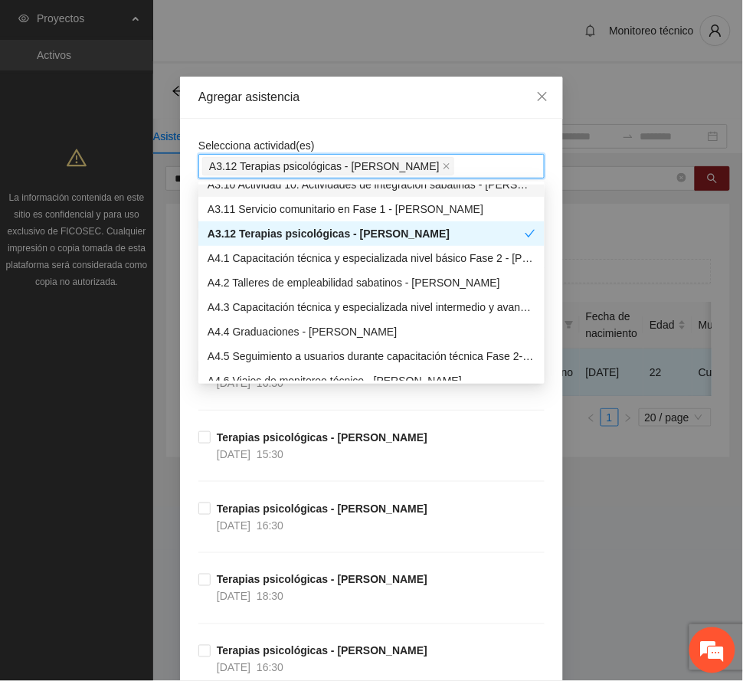
drag, startPoint x: 360, startPoint y: 102, endPoint x: 369, endPoint y: 133, distance: 31.8
click at [360, 101] on div "Agregar asistencia" at bounding box center [371, 97] width 346 height 17
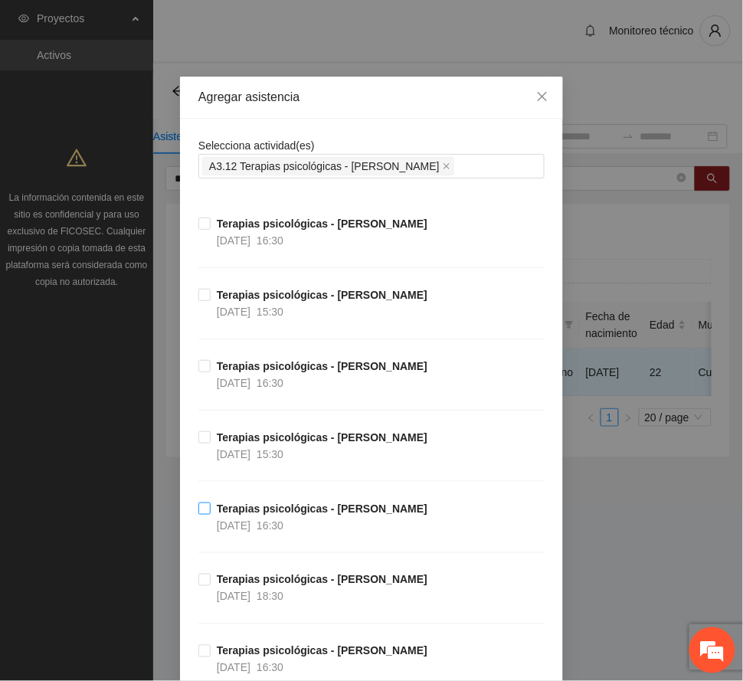
click at [293, 515] on strong "Terapias psicológicas - [PERSON_NAME]" at bounding box center [322, 509] width 211 height 12
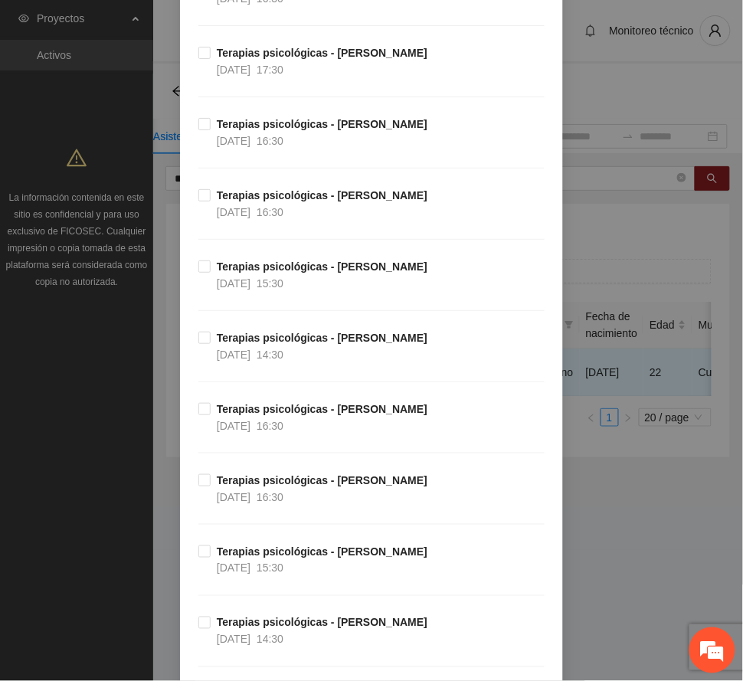
scroll to position [2349, 0]
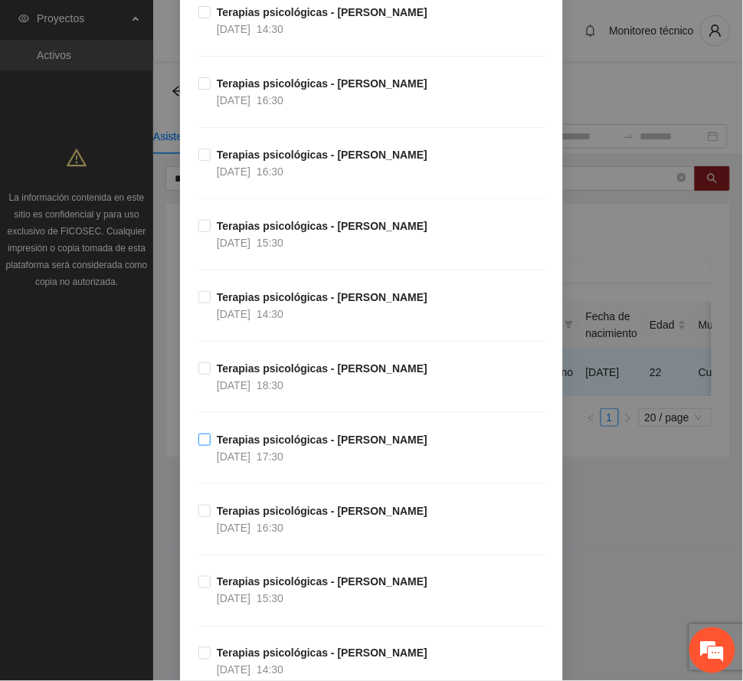
click at [283, 463] on span "17:30" at bounding box center [270, 457] width 27 height 12
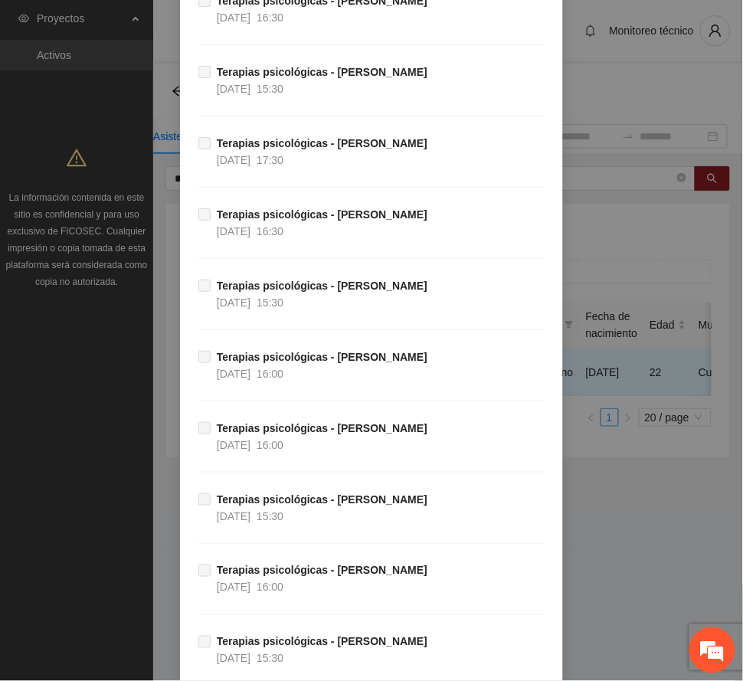
scroll to position [6300, 0]
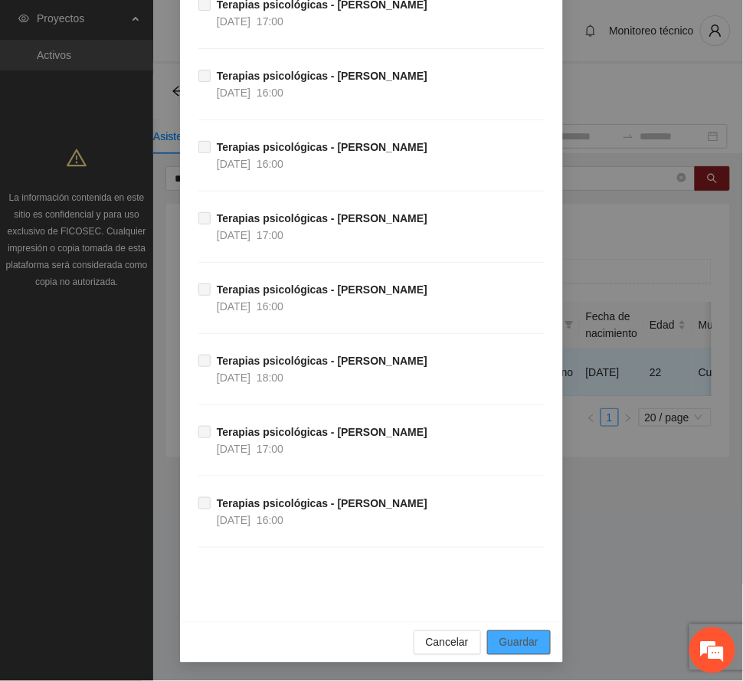
click at [519, 641] on span "Guardar" at bounding box center [519, 642] width 39 height 17
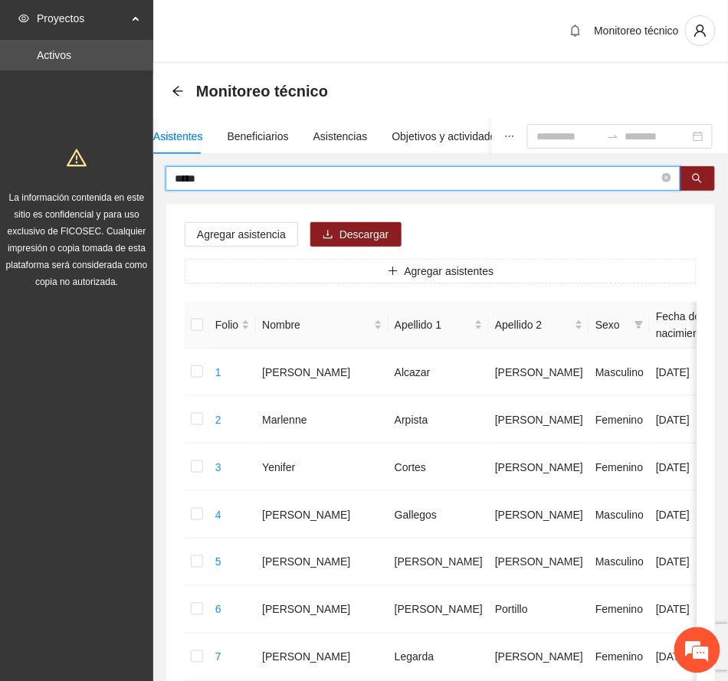
drag, startPoint x: 224, startPoint y: 169, endPoint x: 59, endPoint y: 156, distance: 166.0
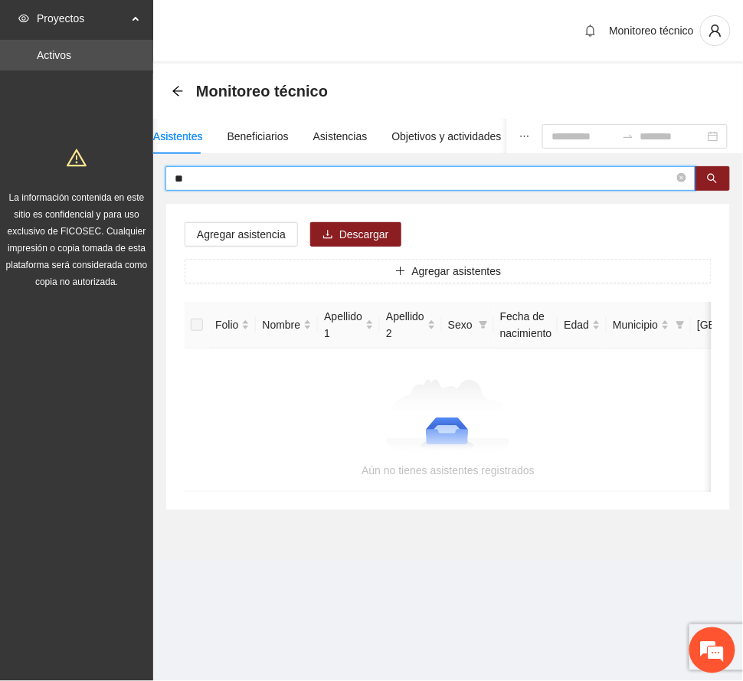
type input "*"
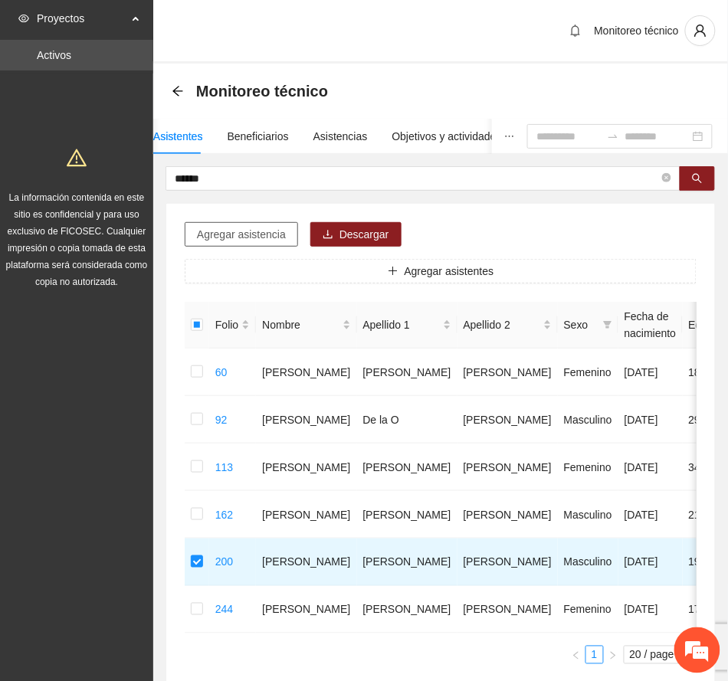
click at [276, 231] on span "Agregar asistencia" at bounding box center [241, 234] width 89 height 17
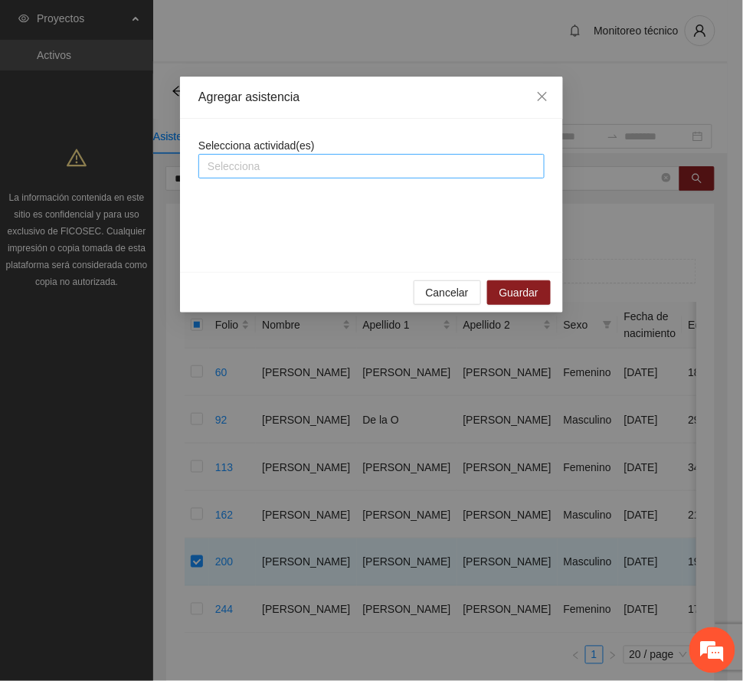
click at [299, 169] on div at bounding box center [371, 166] width 339 height 18
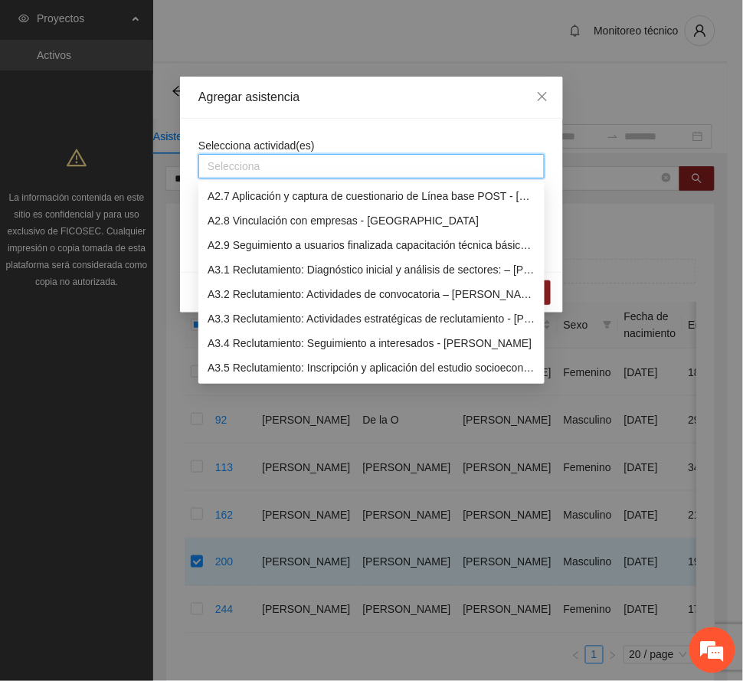
scroll to position [817, 0]
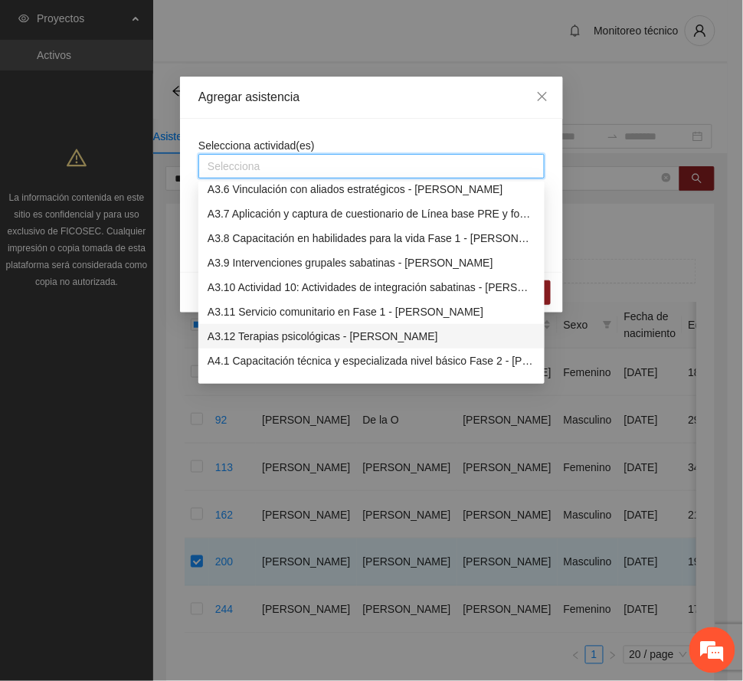
click at [290, 334] on div "A3.12 Terapias psicológicas - [PERSON_NAME]" at bounding box center [372, 336] width 328 height 17
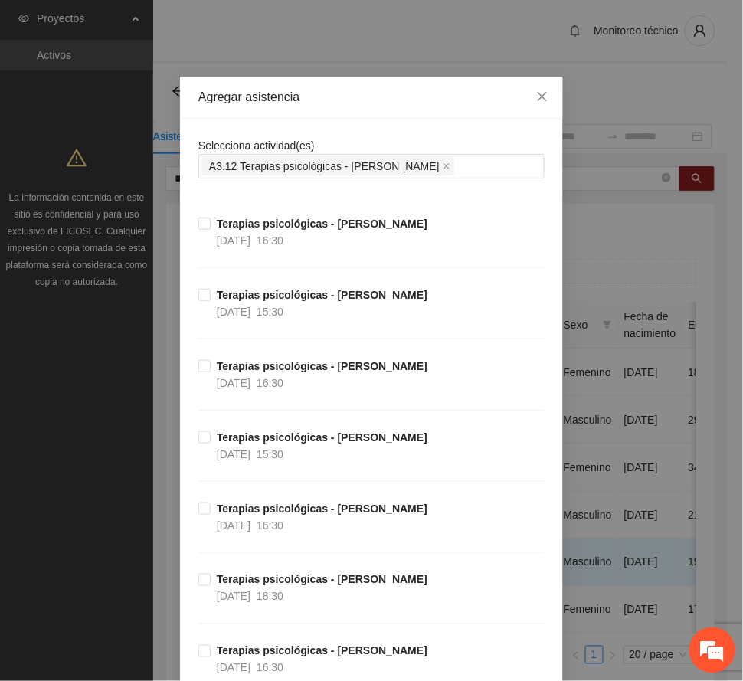
click at [341, 107] on div "Agregar asistencia" at bounding box center [371, 98] width 383 height 42
click at [259, 295] on strong "Terapias psicológicas - [PERSON_NAME]" at bounding box center [322, 295] width 211 height 12
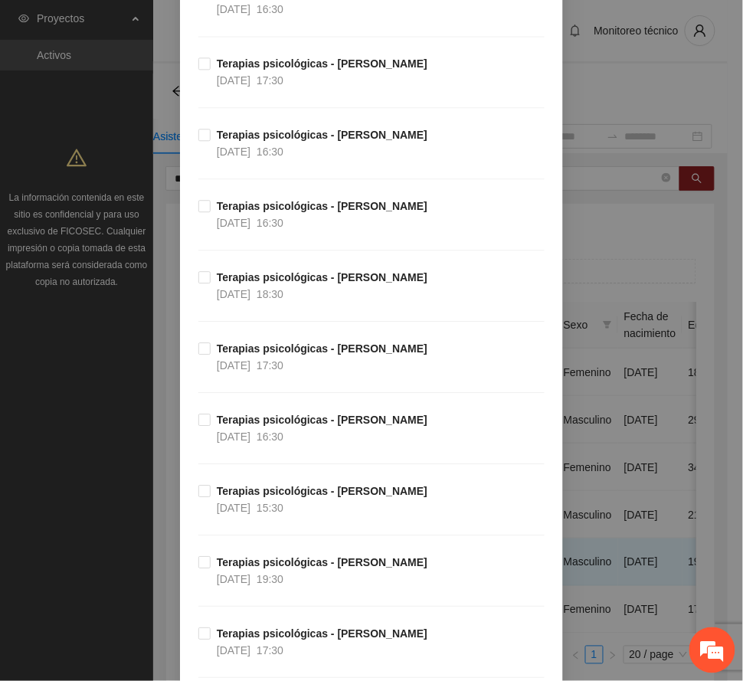
scroll to position [715, 0]
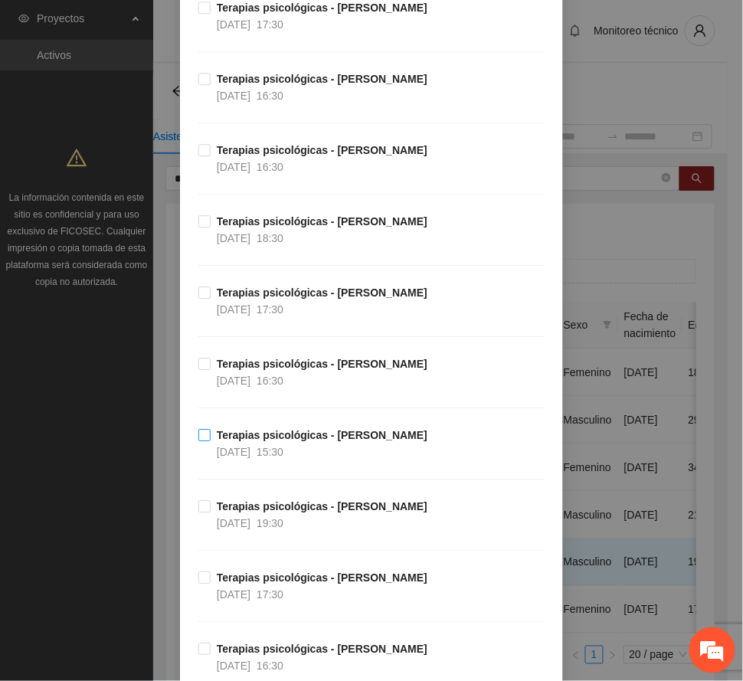
click at [316, 441] on strong "Terapias psicológicas - [PERSON_NAME]" at bounding box center [322, 435] width 211 height 12
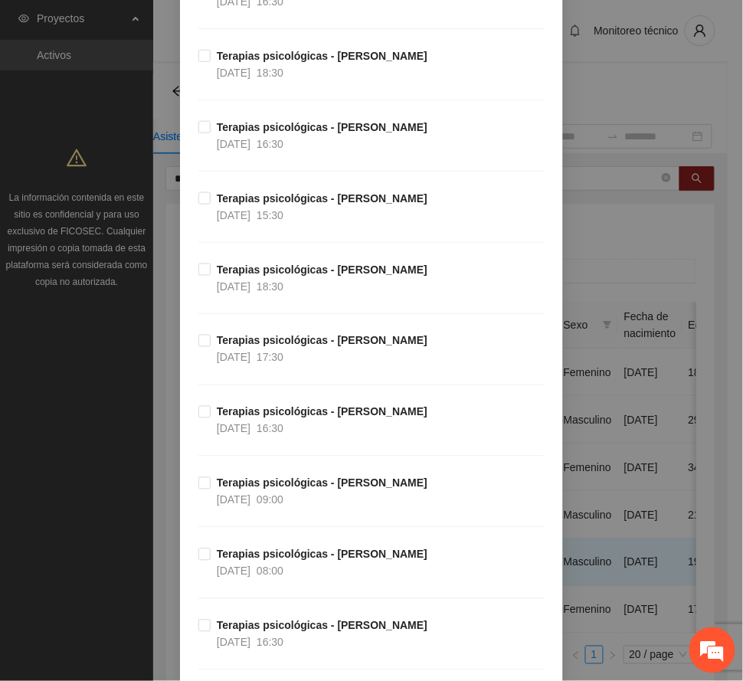
scroll to position [1736, 0]
click at [301, 631] on strong "Terapias psicológicas - [PERSON_NAME]" at bounding box center [322, 625] width 211 height 12
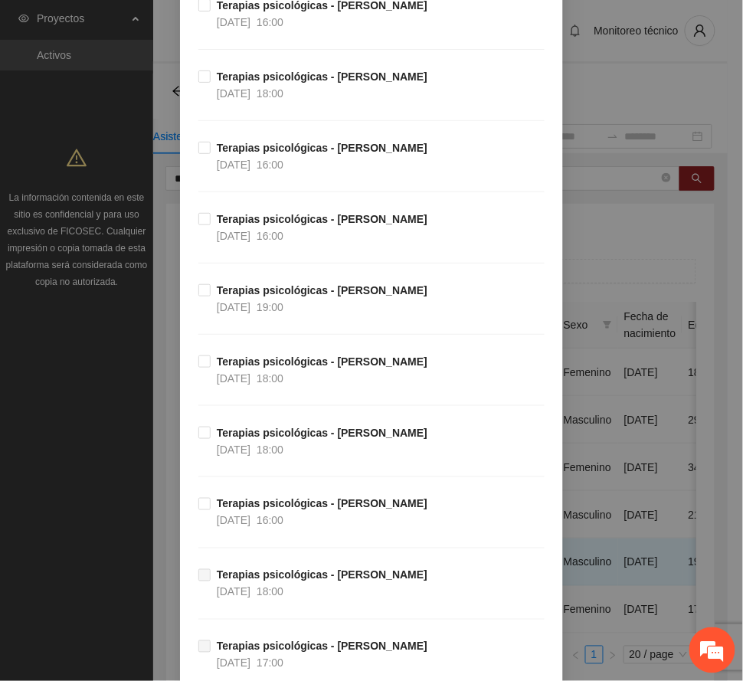
scroll to position [6300, 0]
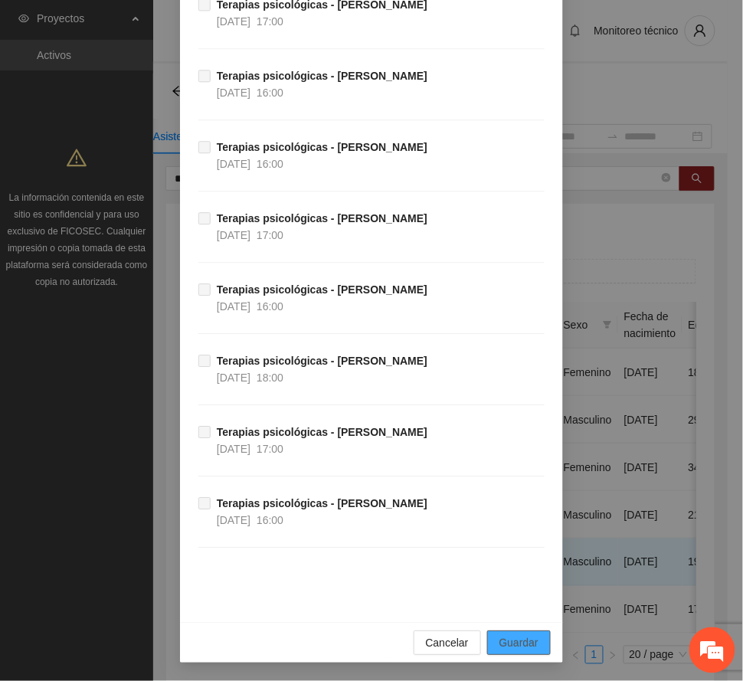
click at [526, 634] on span "Guardar" at bounding box center [519, 642] width 39 height 17
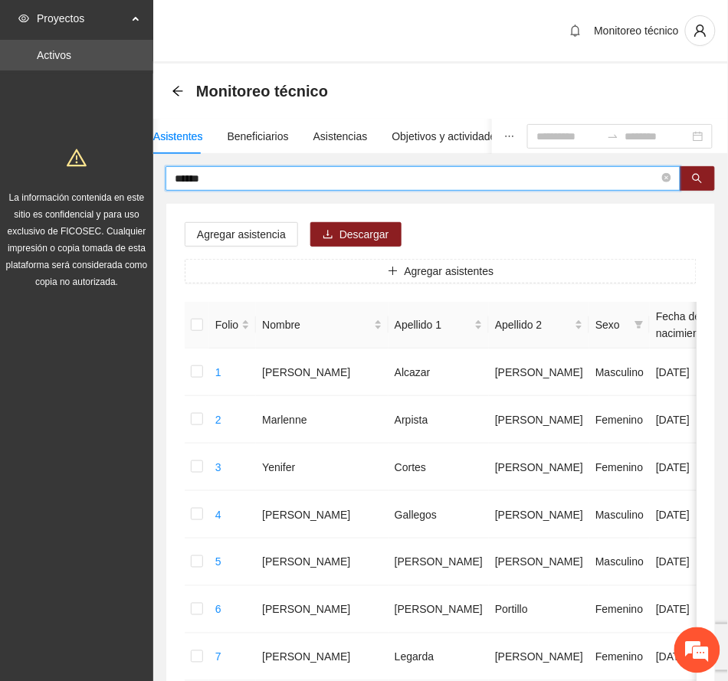
drag, startPoint x: 237, startPoint y: 176, endPoint x: 75, endPoint y: 167, distance: 161.9
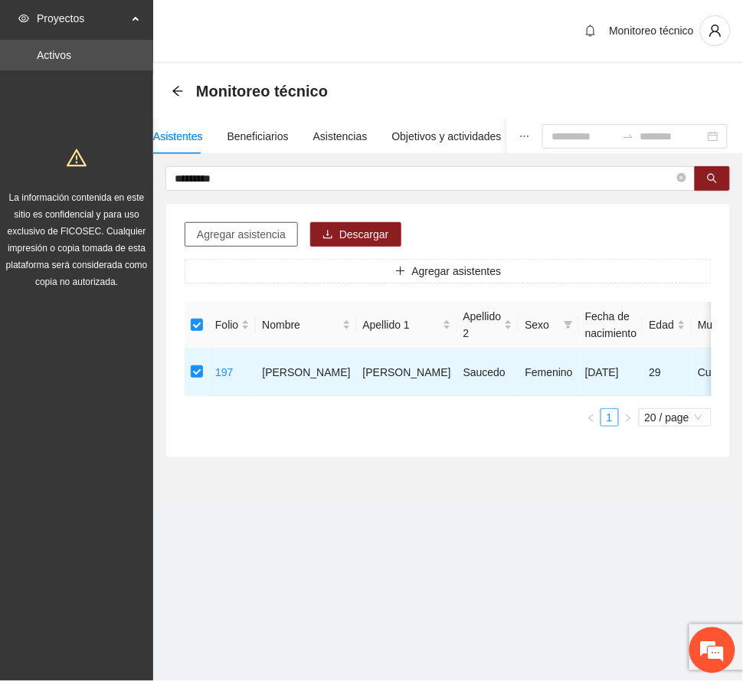
click at [261, 231] on span "Agregar asistencia" at bounding box center [241, 234] width 89 height 17
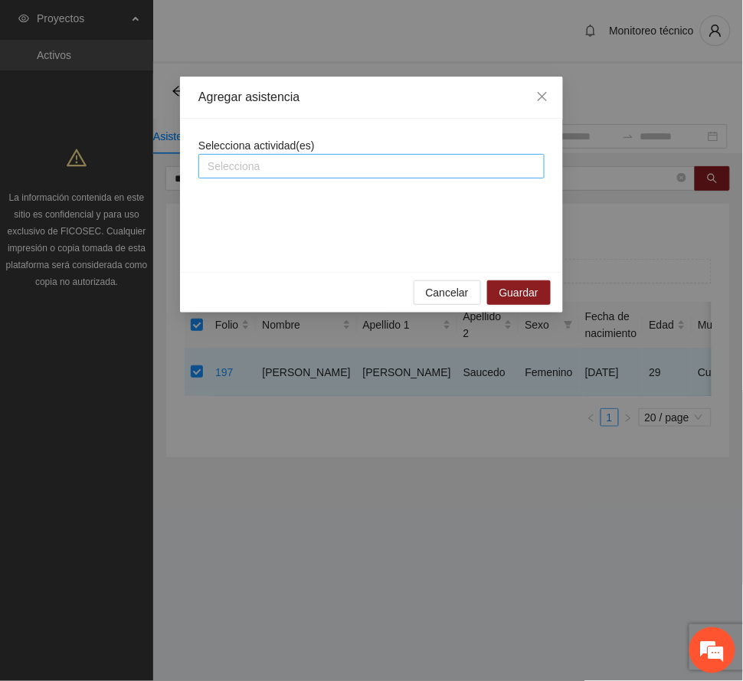
click at [288, 166] on div at bounding box center [371, 166] width 339 height 18
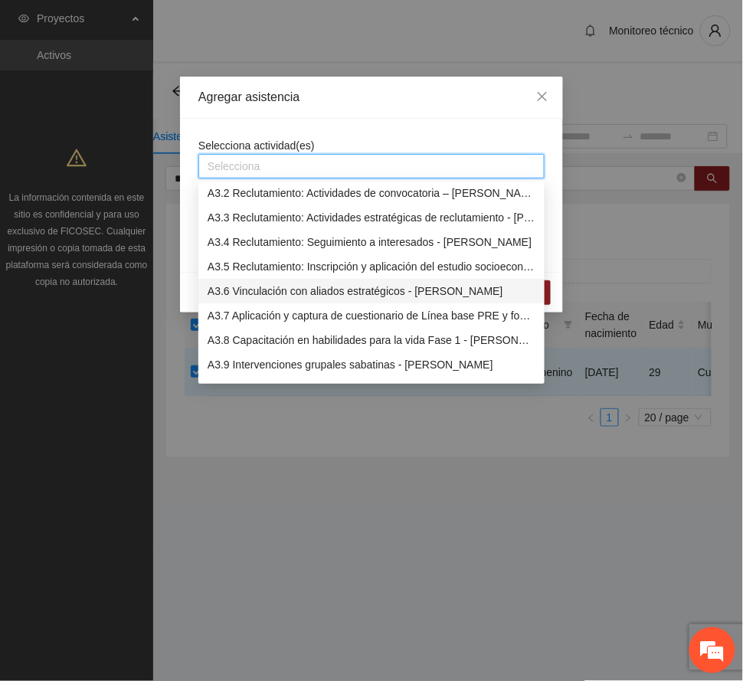
scroll to position [817, 0]
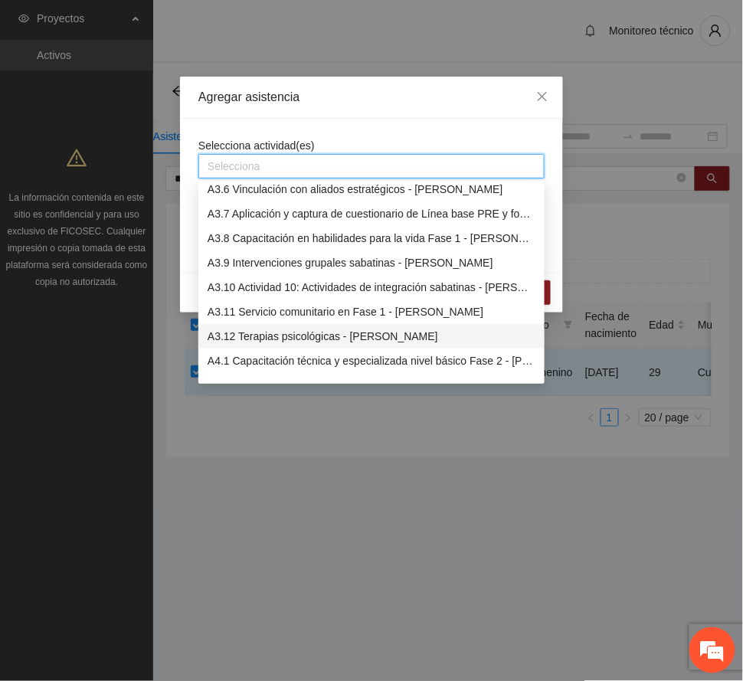
click at [304, 336] on div "A3.12 Terapias psicológicas - [PERSON_NAME]" at bounding box center [372, 336] width 328 height 17
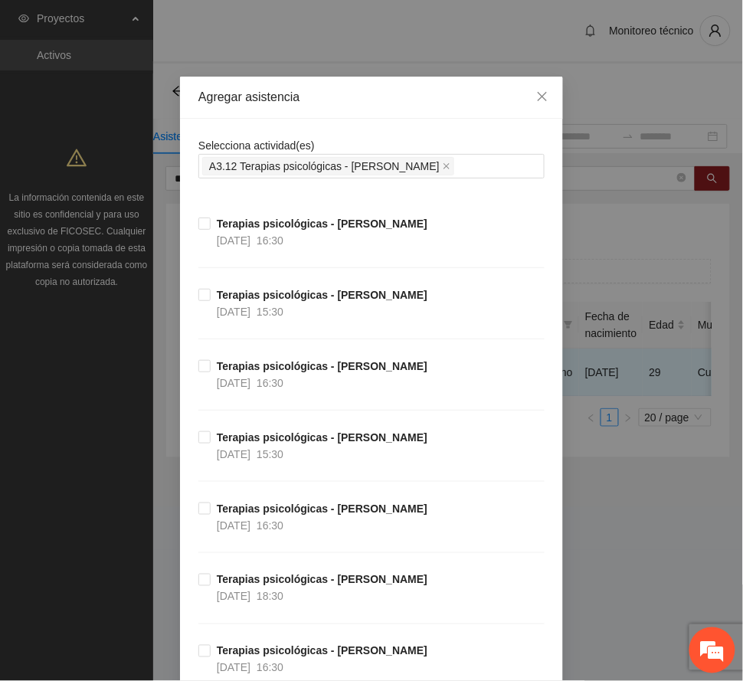
click at [337, 90] on div "Agregar asistencia" at bounding box center [371, 97] width 346 height 17
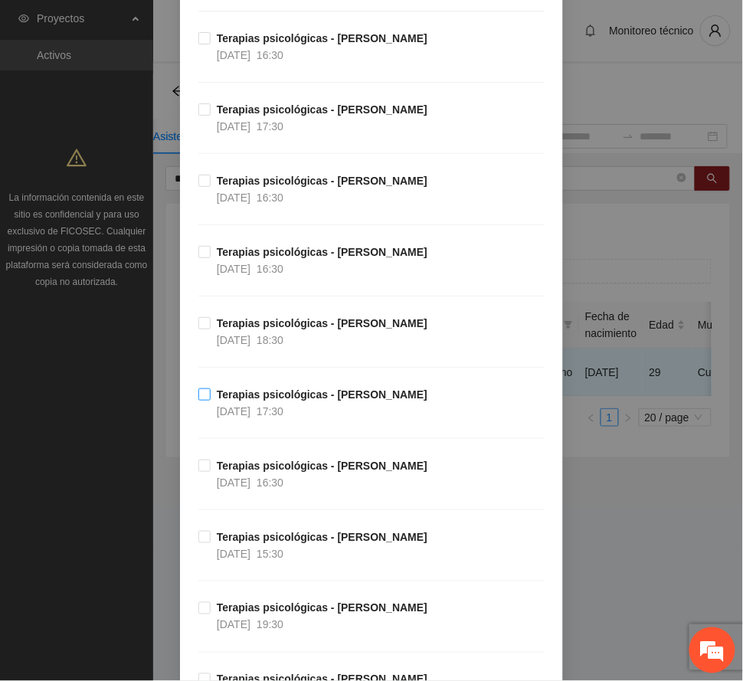
click at [292, 401] on strong "Terapias psicológicas - [PERSON_NAME]" at bounding box center [322, 394] width 211 height 12
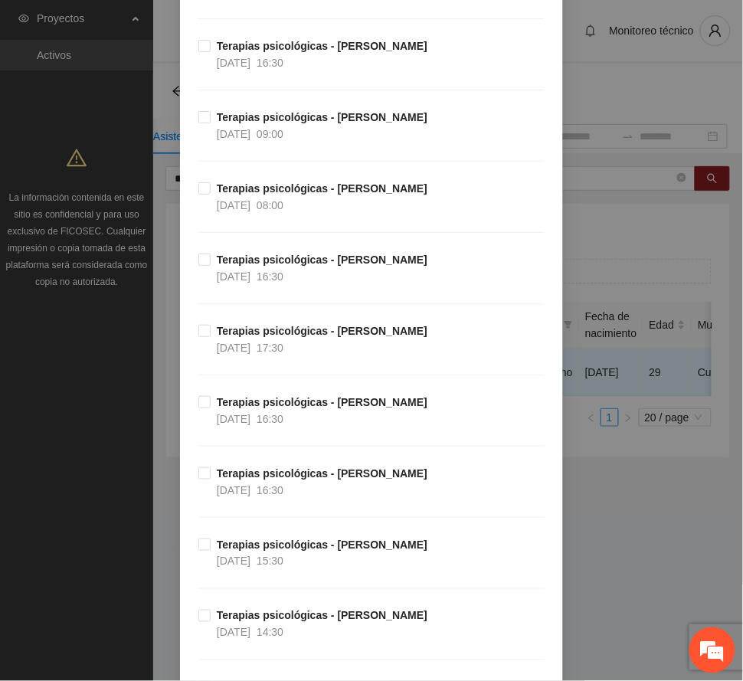
scroll to position [1941, 0]
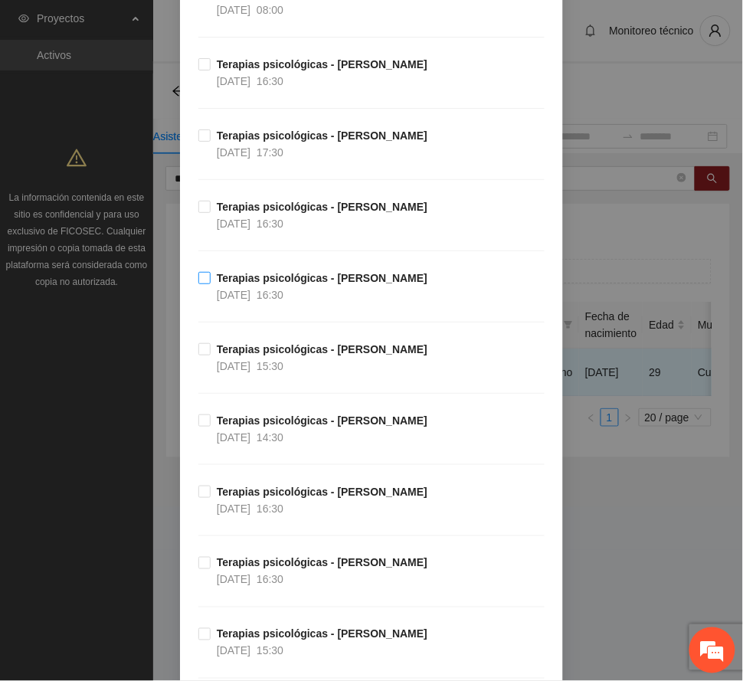
click at [261, 284] on strong "Terapias psicológicas - [PERSON_NAME]" at bounding box center [322, 278] width 211 height 12
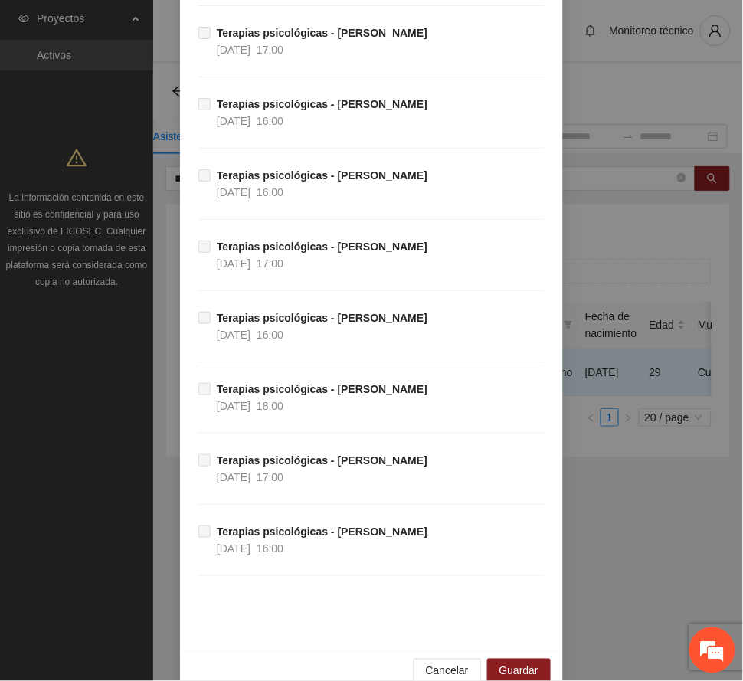
scroll to position [6300, 0]
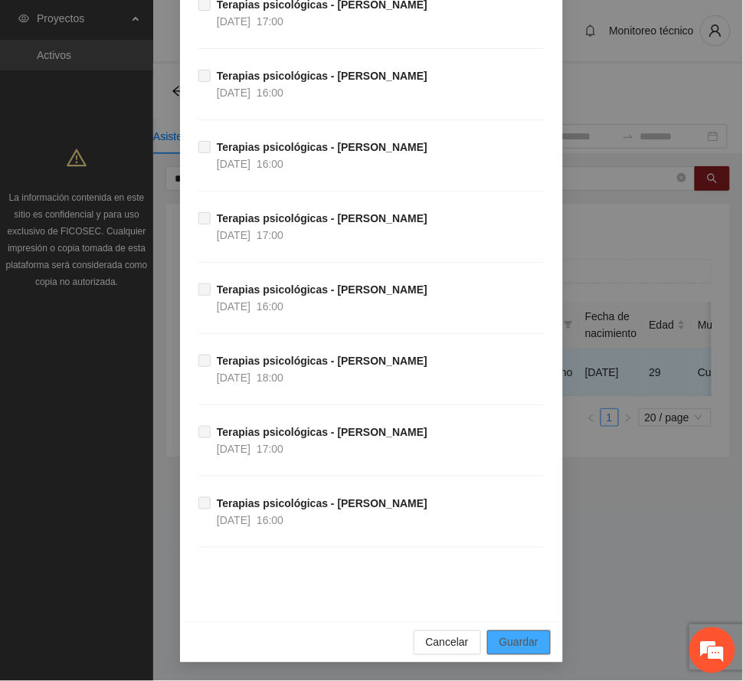
click at [522, 648] on span "Guardar" at bounding box center [519, 642] width 39 height 17
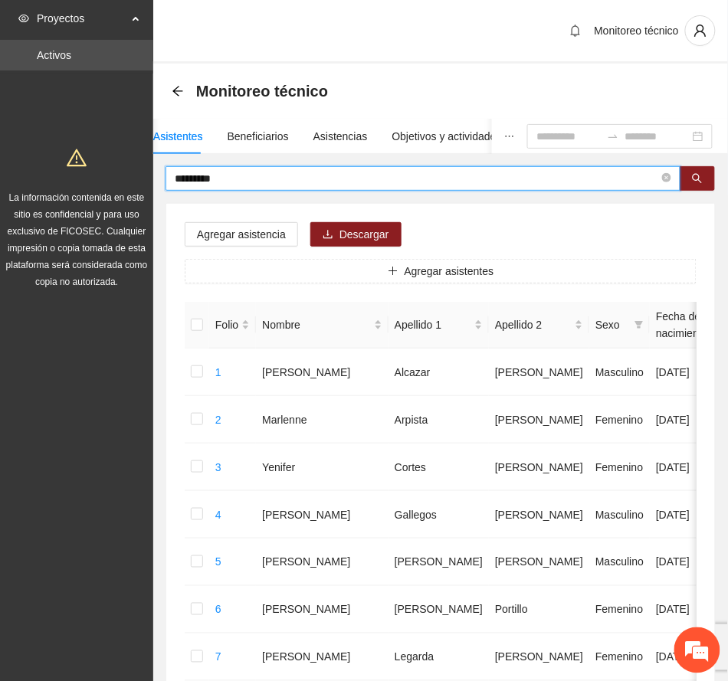
drag, startPoint x: 244, startPoint y: 176, endPoint x: 110, endPoint y: 190, distance: 134.0
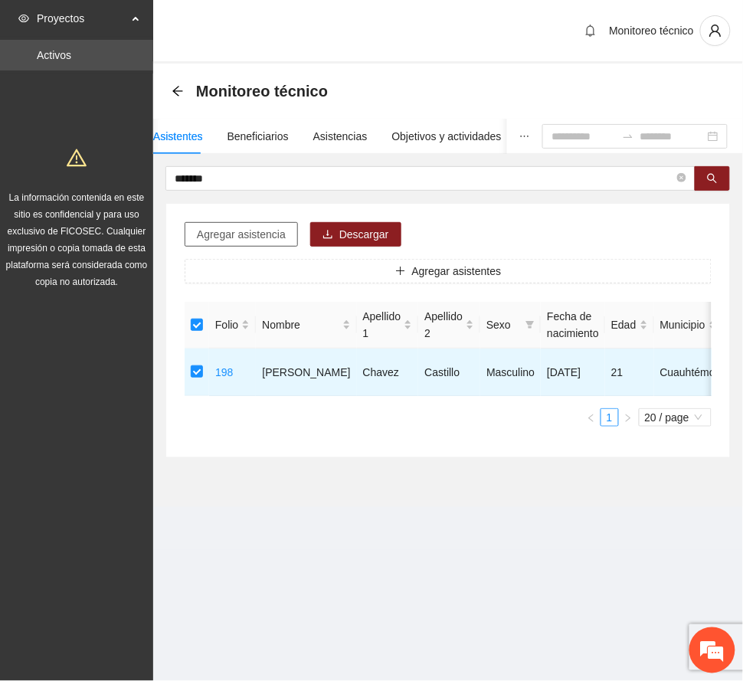
click at [228, 236] on span "Agregar asistencia" at bounding box center [241, 234] width 89 height 17
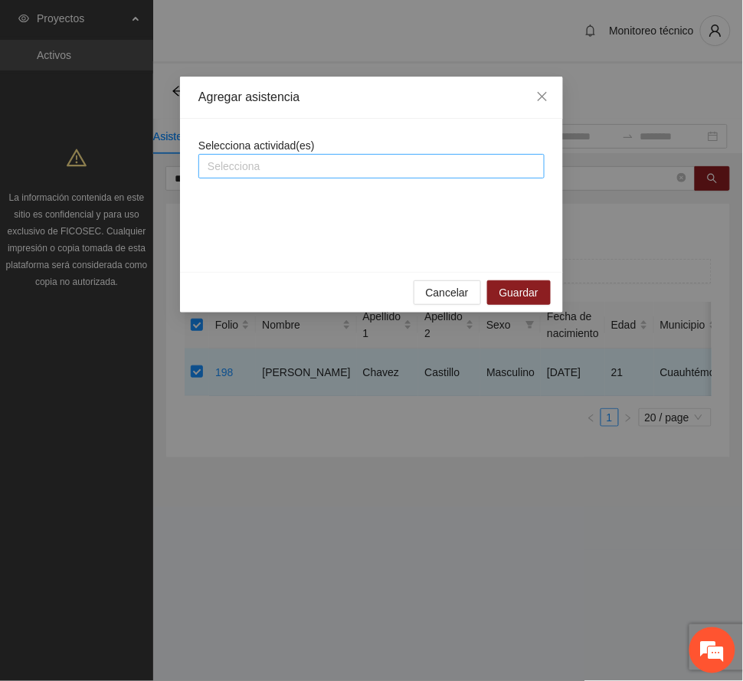
click at [250, 159] on div at bounding box center [371, 166] width 339 height 18
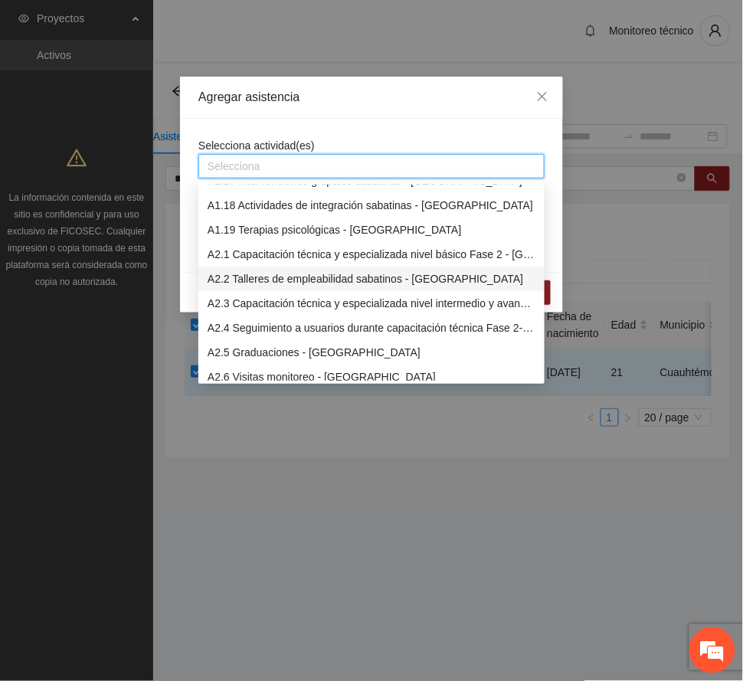
scroll to position [817, 0]
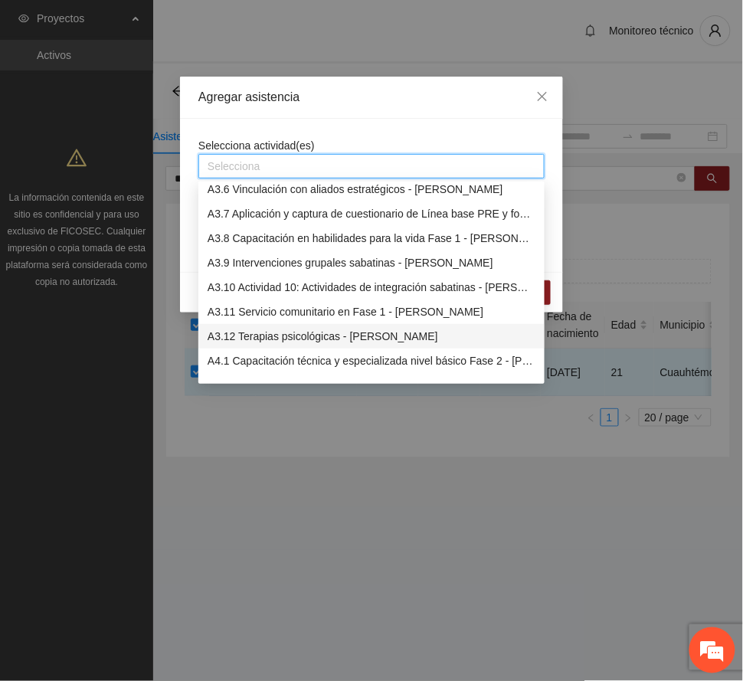
click at [341, 336] on div "A3.12 Terapias psicológicas - [PERSON_NAME]" at bounding box center [372, 336] width 328 height 17
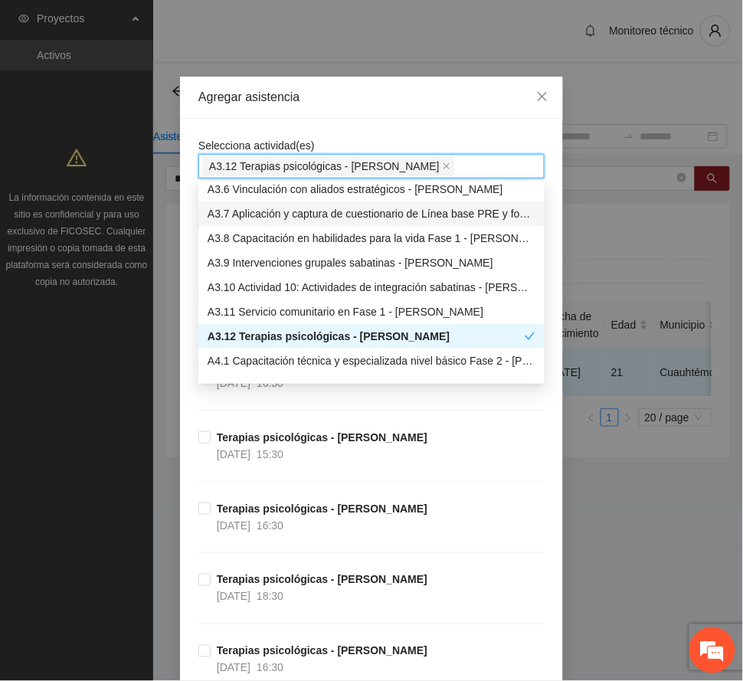
click at [378, 89] on div "Agregar asistencia" at bounding box center [371, 97] width 346 height 17
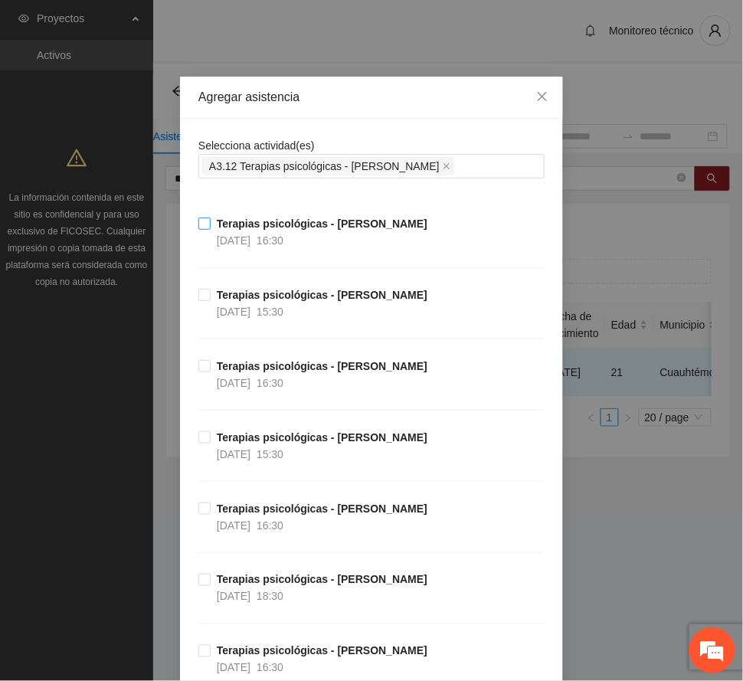
click at [306, 231] on span "Terapias psicológicas - [PERSON_NAME] [DATE] 16:30" at bounding box center [322, 232] width 223 height 34
click at [292, 222] on strong "Terapias psicológicas - [PERSON_NAME]" at bounding box center [322, 224] width 211 height 12
click at [283, 379] on span "16:30" at bounding box center [270, 383] width 27 height 12
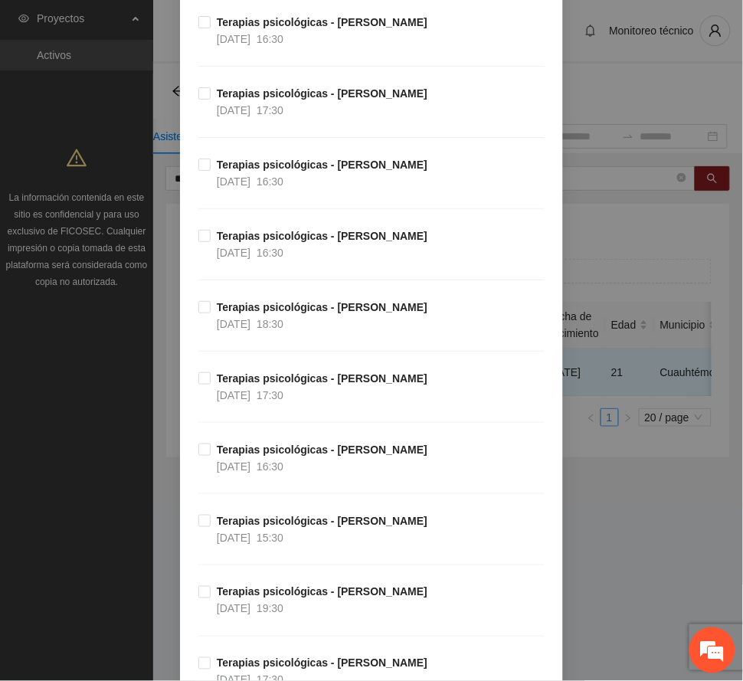
scroll to position [919, 0]
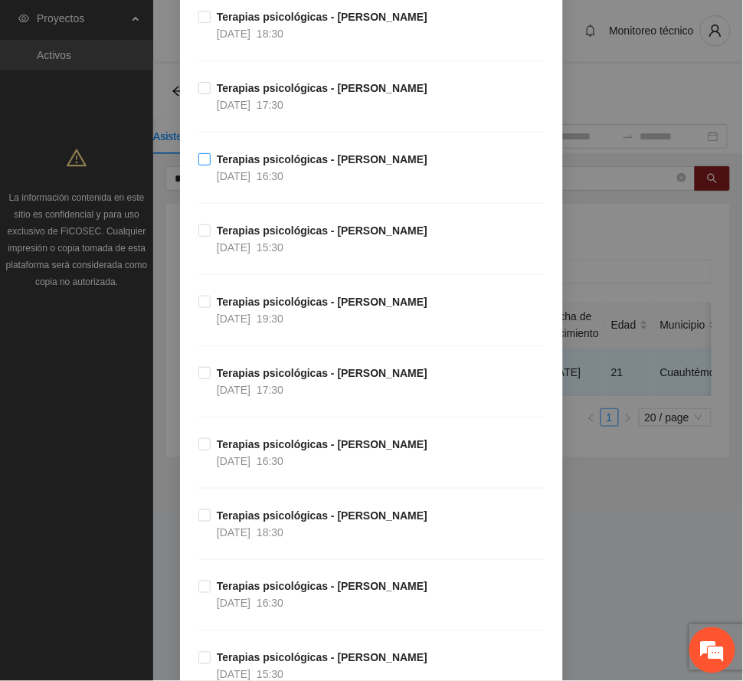
click at [288, 160] on strong "Terapias psicológicas - [PERSON_NAME]" at bounding box center [322, 159] width 211 height 12
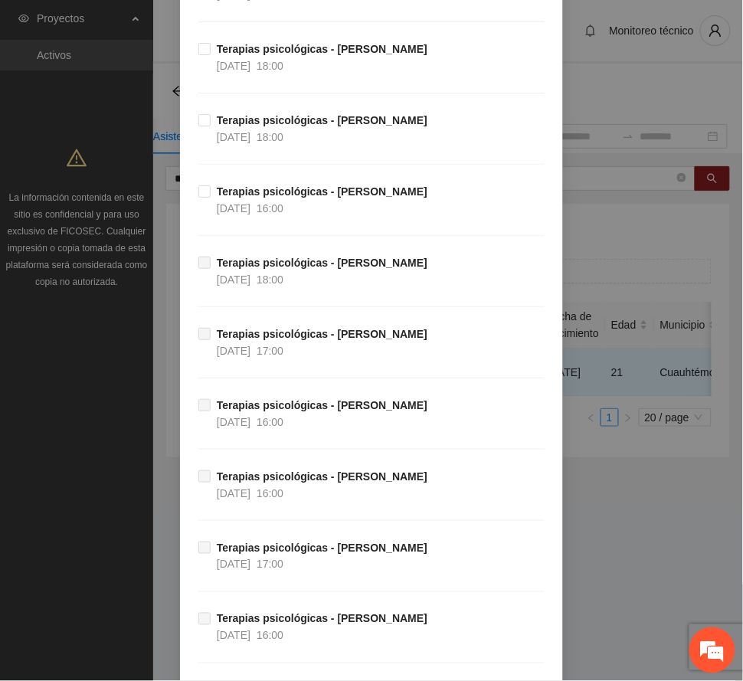
scroll to position [6300, 0]
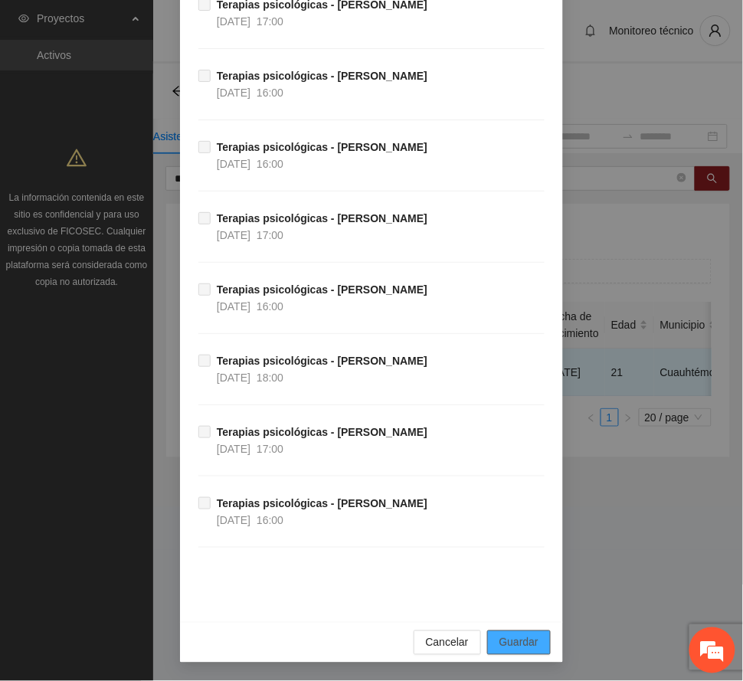
click at [528, 641] on span "Guardar" at bounding box center [519, 642] width 39 height 17
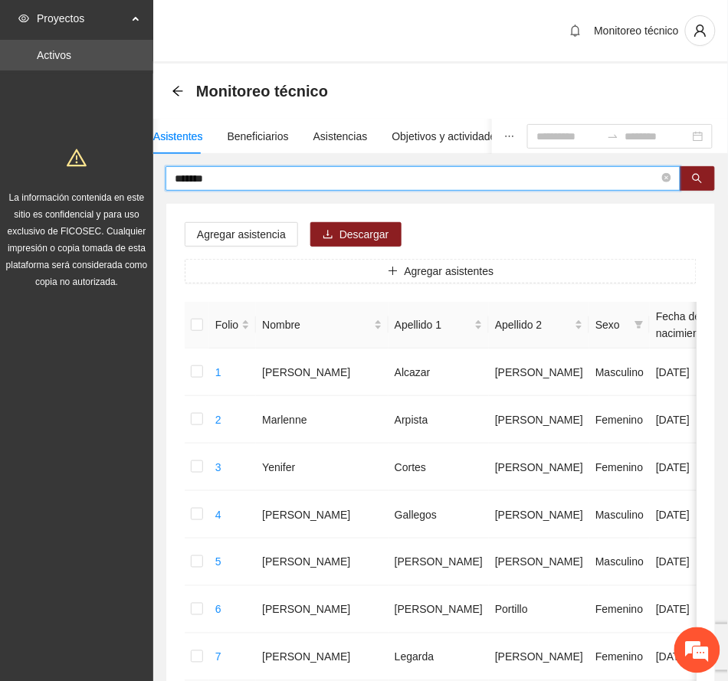
drag, startPoint x: 234, startPoint y: 172, endPoint x: 136, endPoint y: 178, distance: 97.5
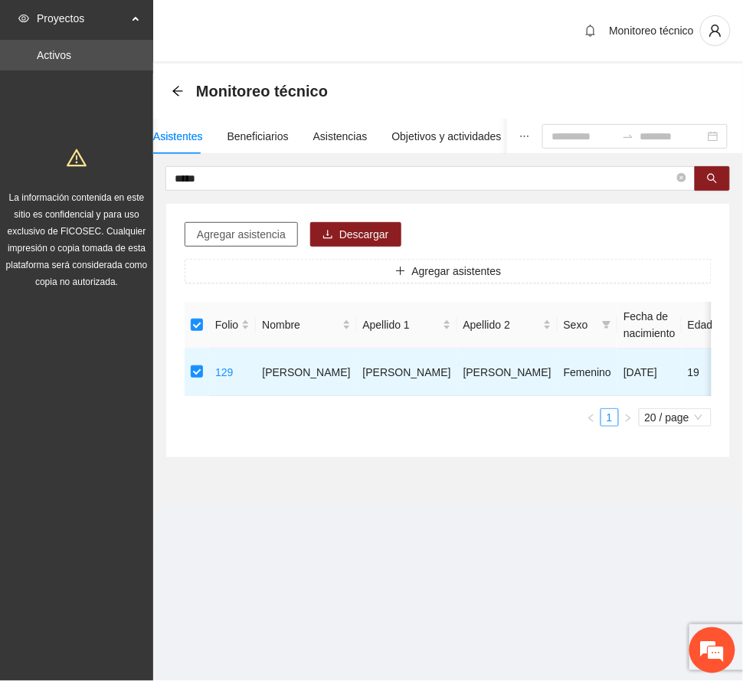
click at [264, 231] on span "Agregar asistencia" at bounding box center [241, 234] width 89 height 17
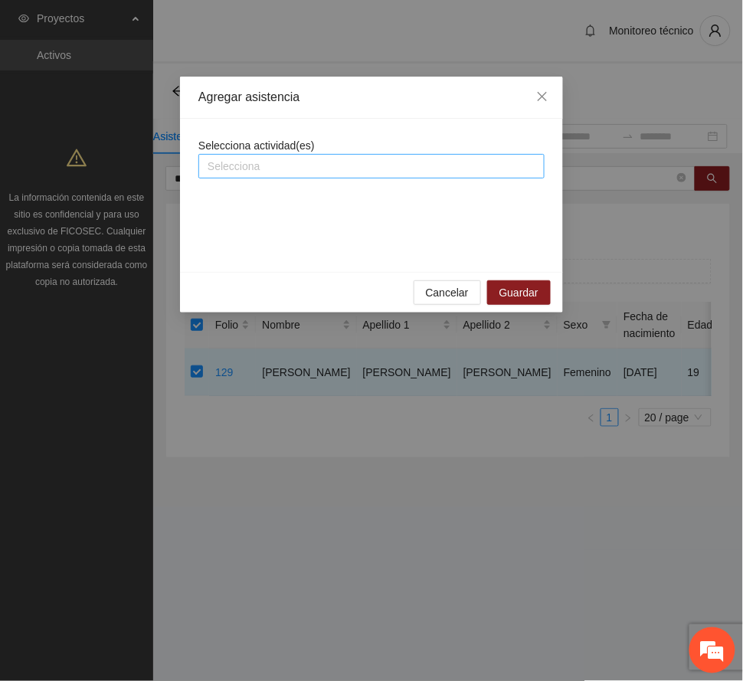
click at [298, 173] on div at bounding box center [371, 166] width 339 height 18
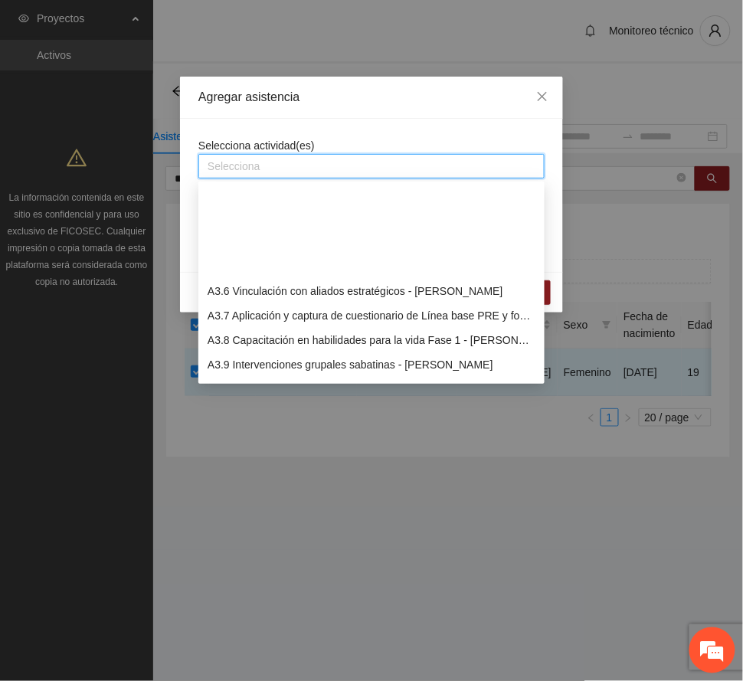
scroll to position [919, 0]
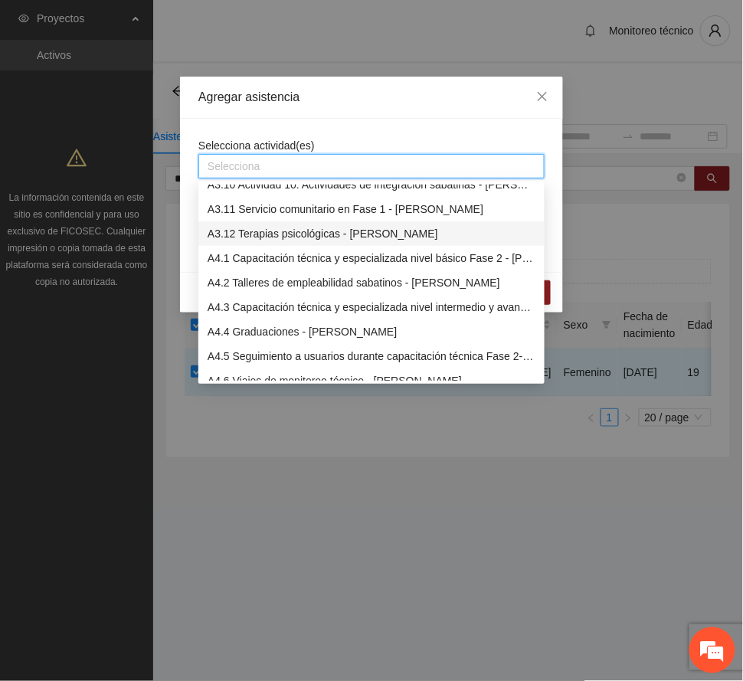
click at [286, 228] on div "A3.12 Terapias psicológicas - [PERSON_NAME]" at bounding box center [372, 233] width 328 height 17
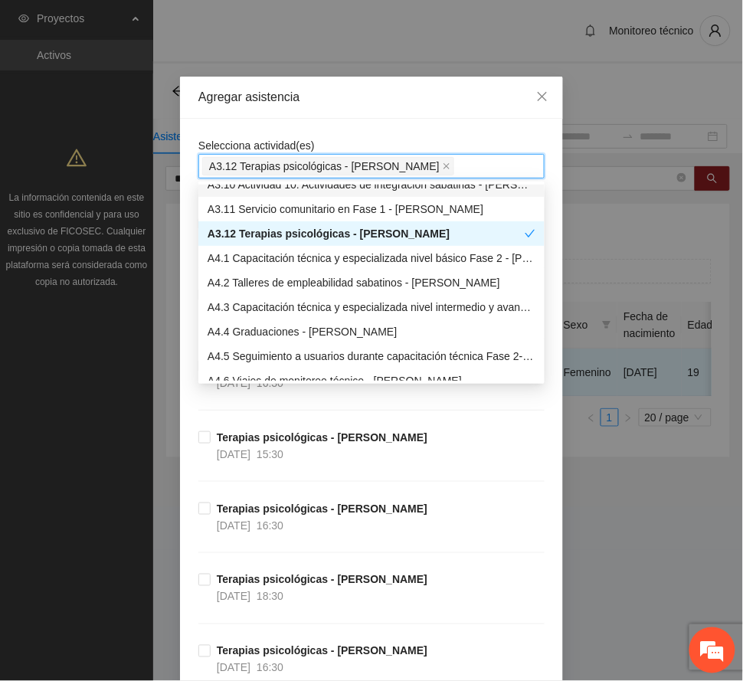
click at [371, 93] on div "Agregar asistencia" at bounding box center [371, 97] width 346 height 17
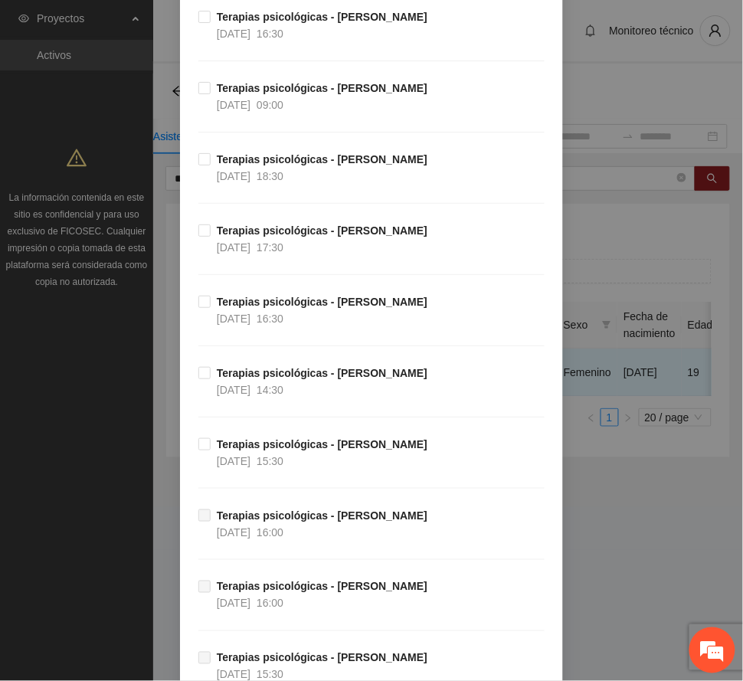
scroll to position [3065, 0]
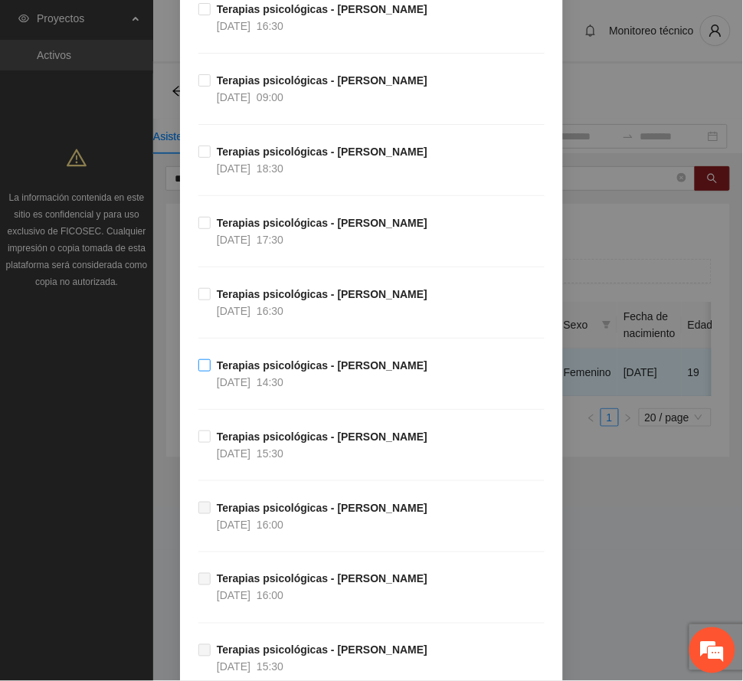
click at [303, 372] on strong "Terapias psicológicas - [PERSON_NAME]" at bounding box center [322, 365] width 211 height 12
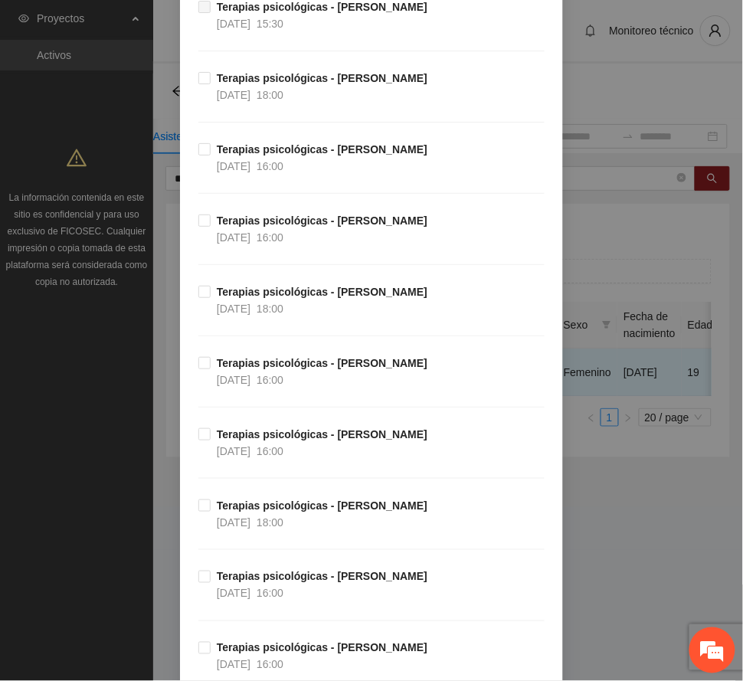
scroll to position [6300, 0]
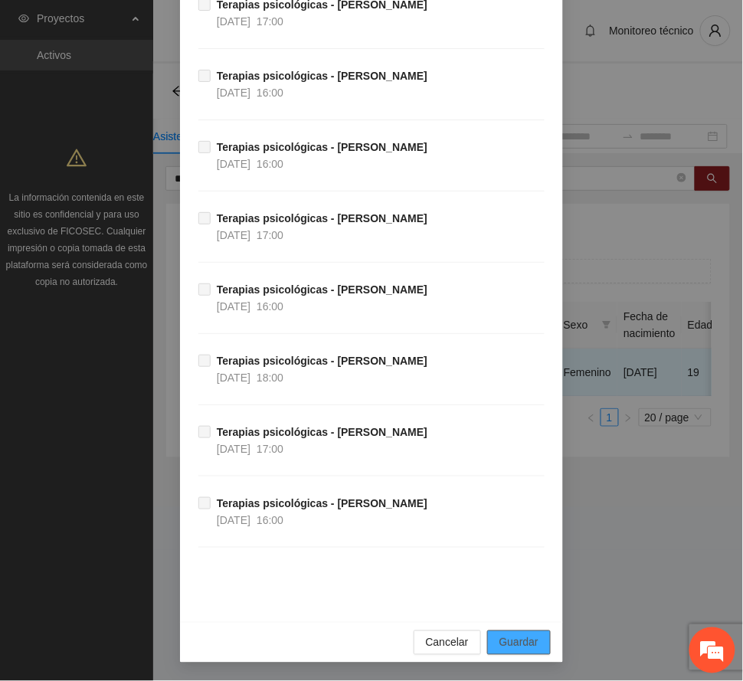
drag, startPoint x: 513, startPoint y: 639, endPoint x: 460, endPoint y: 639, distance: 53.6
click at [513, 638] on span "Guardar" at bounding box center [519, 642] width 39 height 17
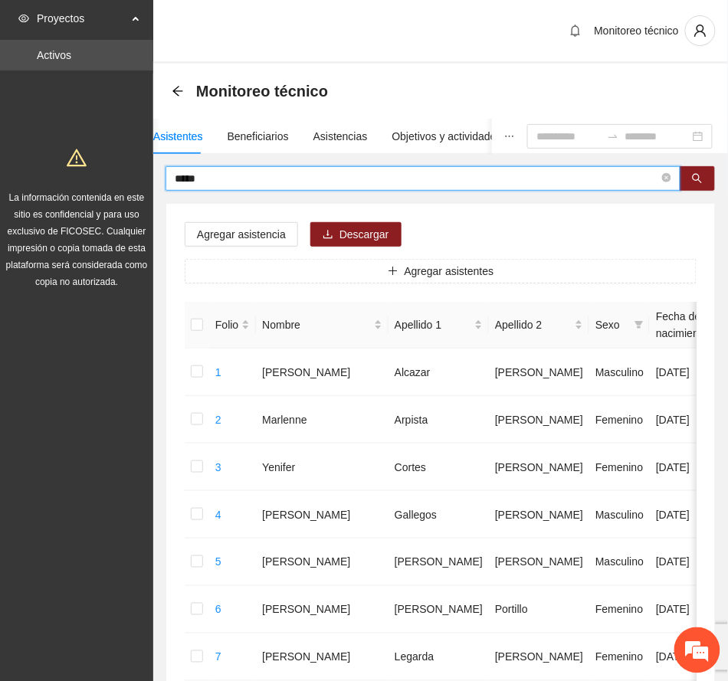
drag, startPoint x: 228, startPoint y: 176, endPoint x: 69, endPoint y: 155, distance: 160.8
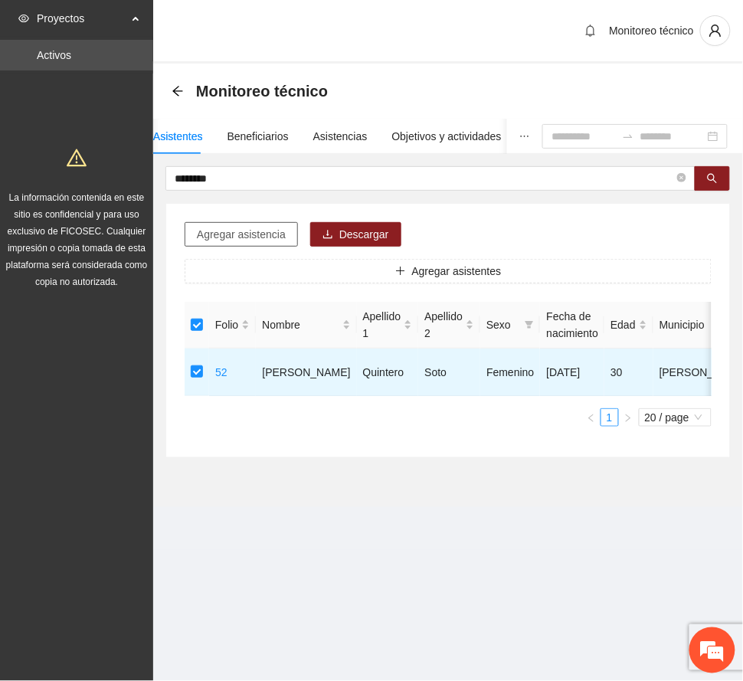
click at [262, 231] on span "Agregar asistencia" at bounding box center [241, 234] width 89 height 17
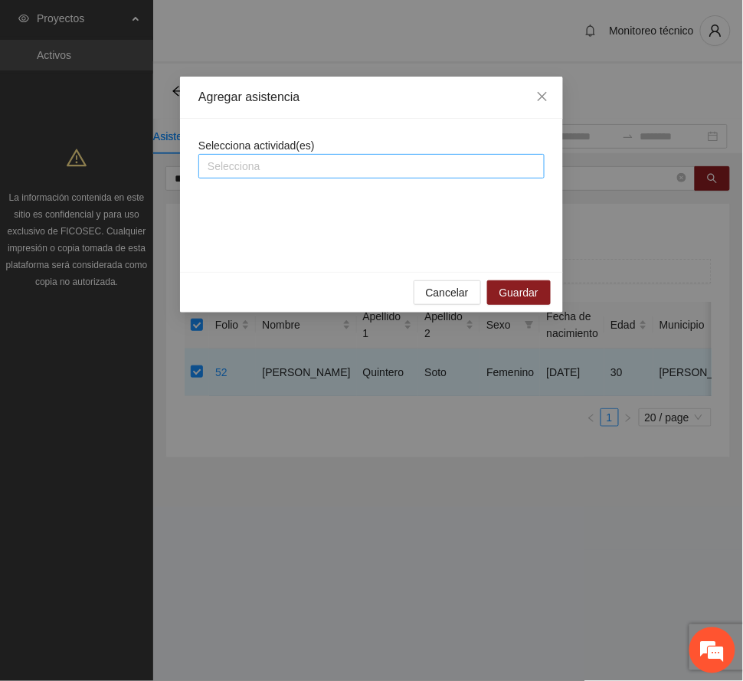
click at [329, 161] on div at bounding box center [371, 166] width 339 height 18
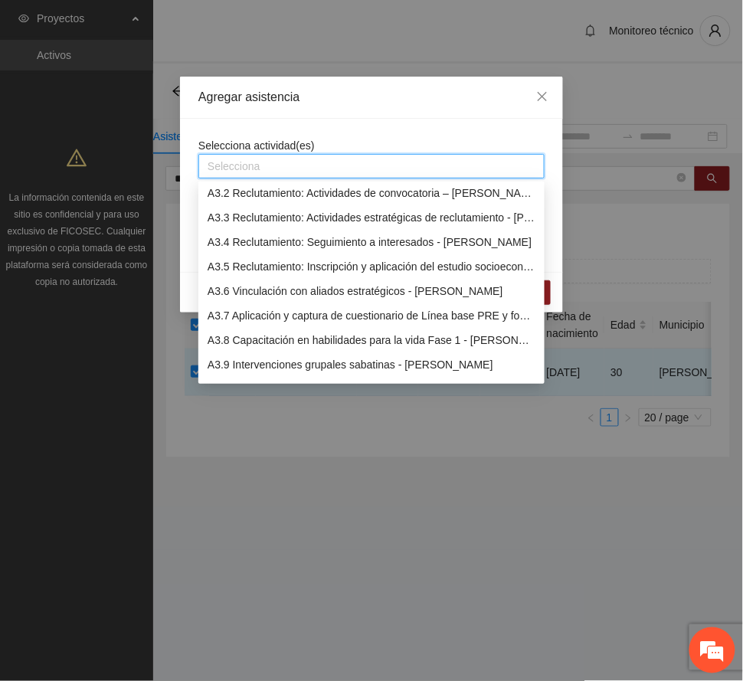
scroll to position [817, 0]
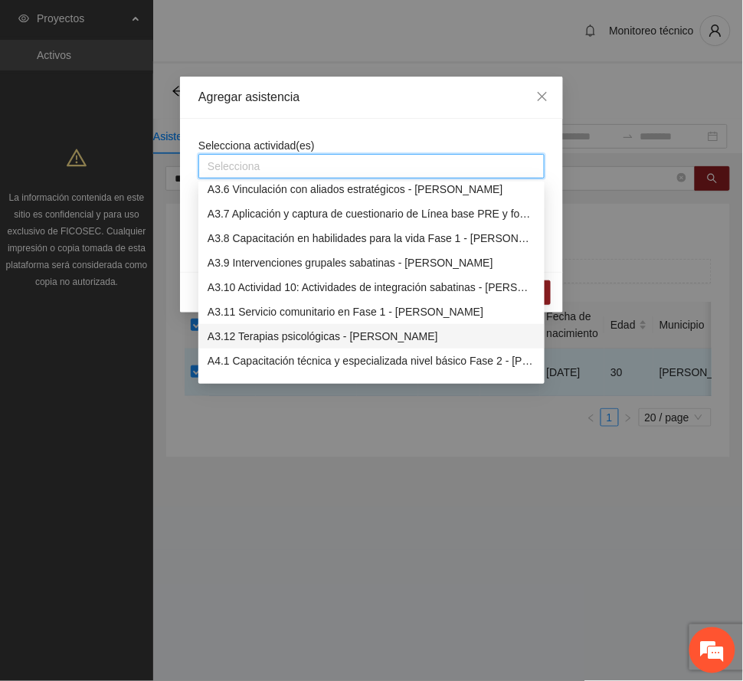
click at [362, 333] on div "A3.12 Terapias psicológicas - [PERSON_NAME]" at bounding box center [372, 336] width 328 height 17
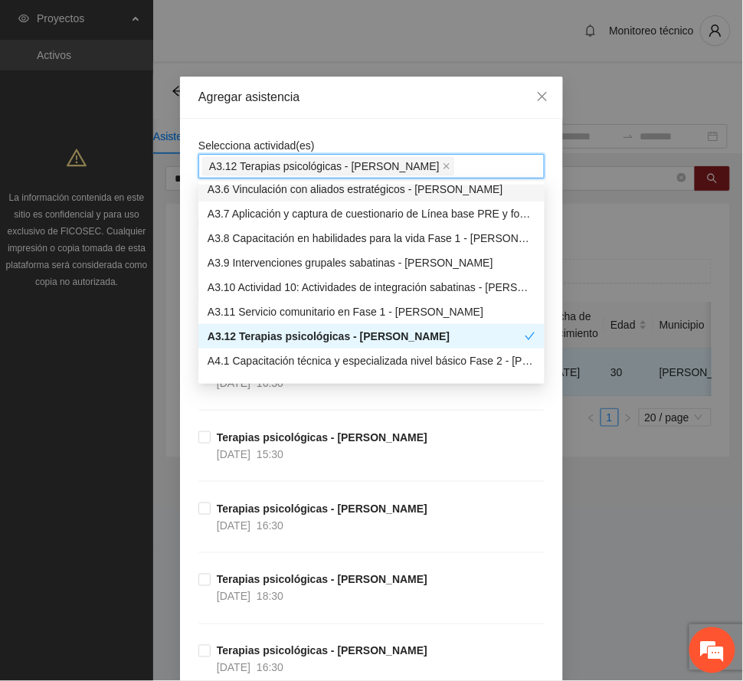
click at [387, 101] on div "Agregar asistencia" at bounding box center [371, 97] width 346 height 17
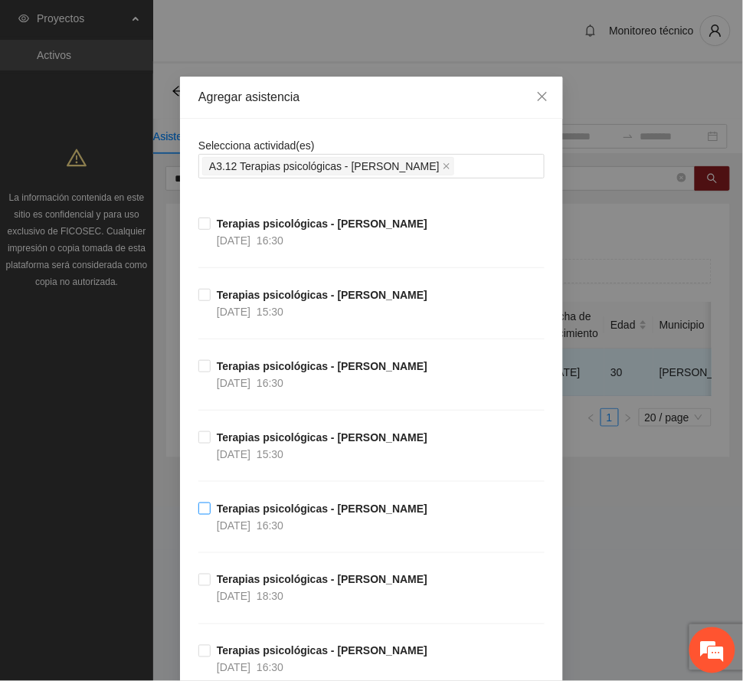
click at [338, 513] on strong "Terapias psicológicas - [PERSON_NAME]" at bounding box center [322, 509] width 211 height 12
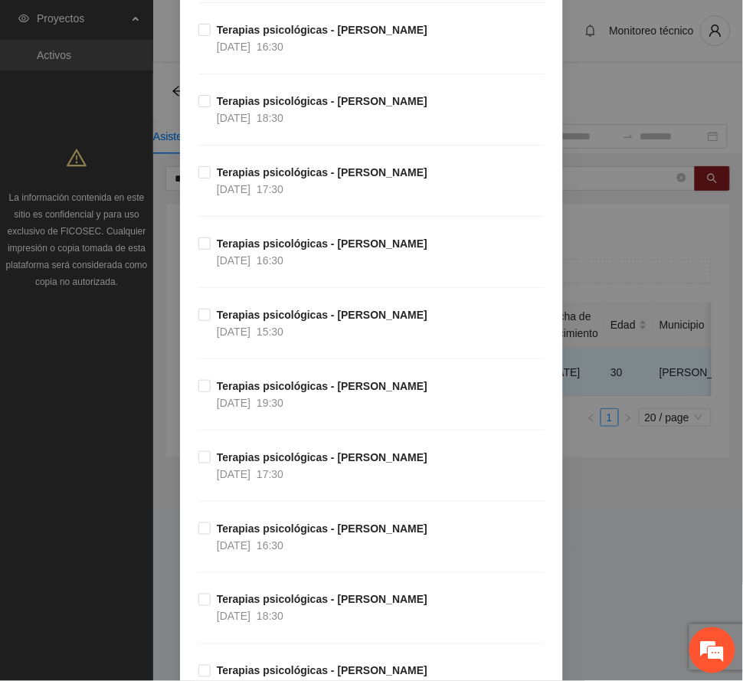
scroll to position [1021, 0]
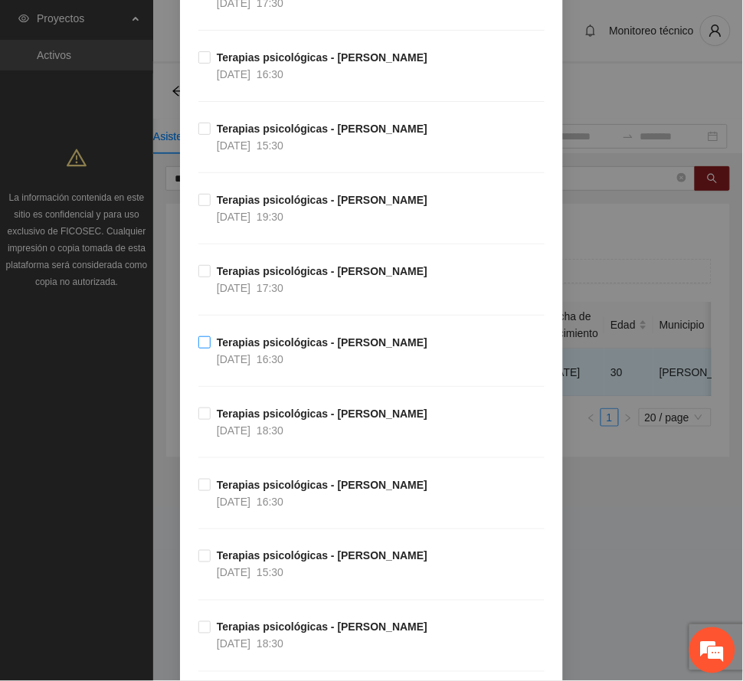
click at [301, 354] on span "Terapias psicológicas - [PERSON_NAME] [DATE] 16:30" at bounding box center [322, 351] width 223 height 34
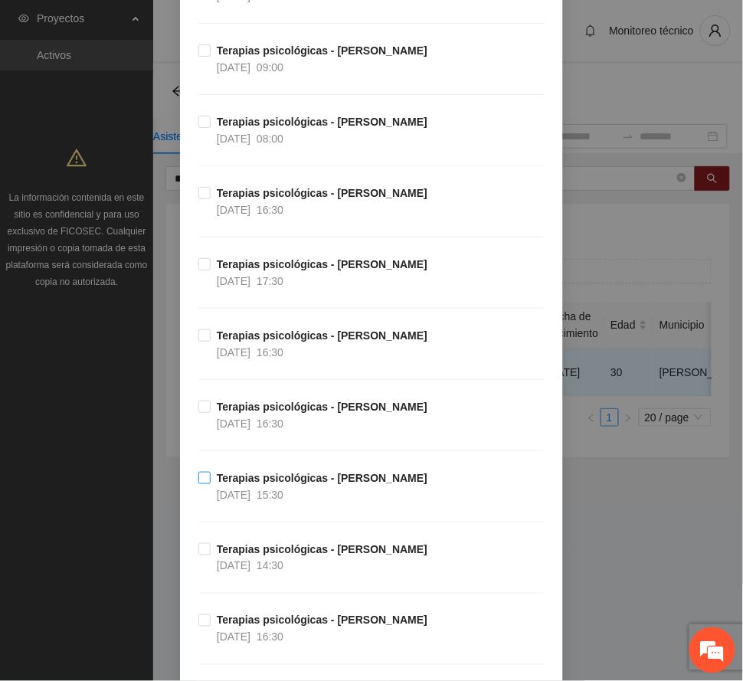
scroll to position [1941, 0]
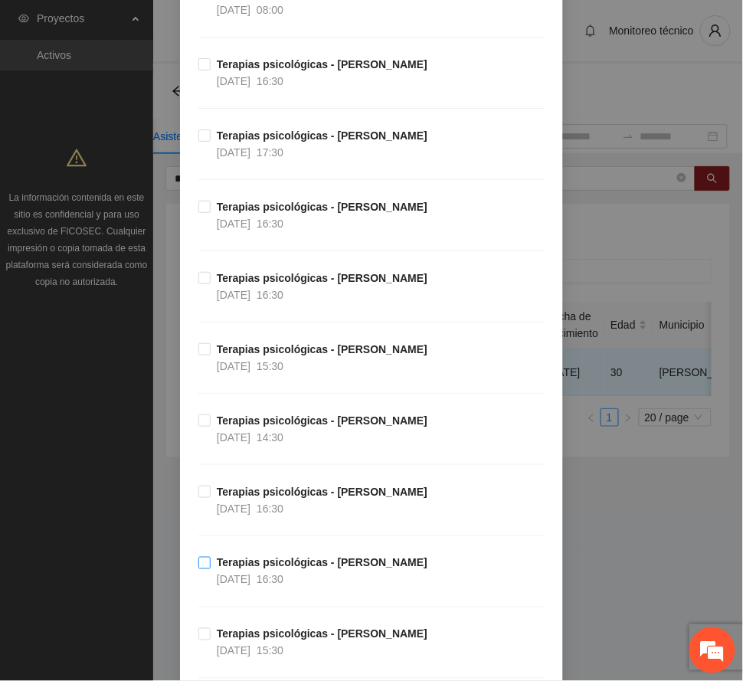
click at [326, 569] on strong "Terapias psicológicas - [PERSON_NAME]" at bounding box center [322, 563] width 211 height 12
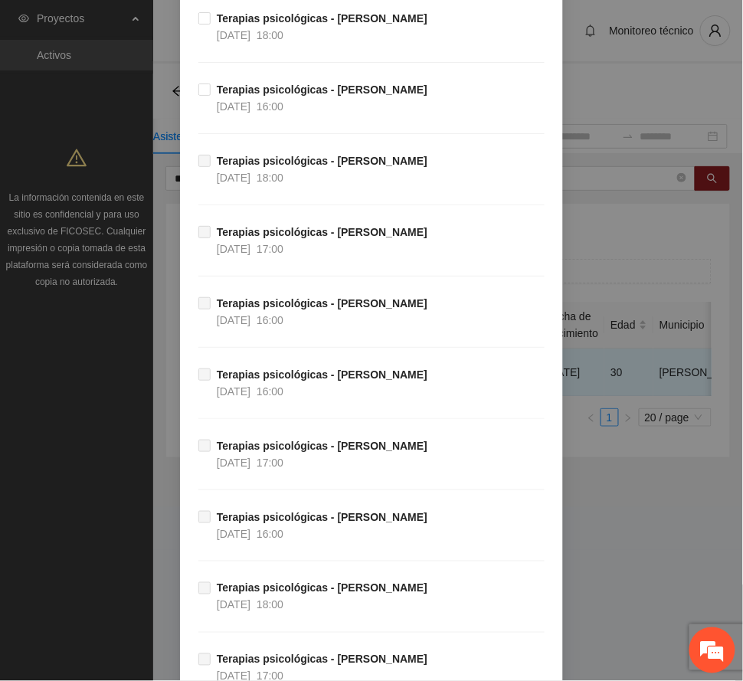
scroll to position [6300, 0]
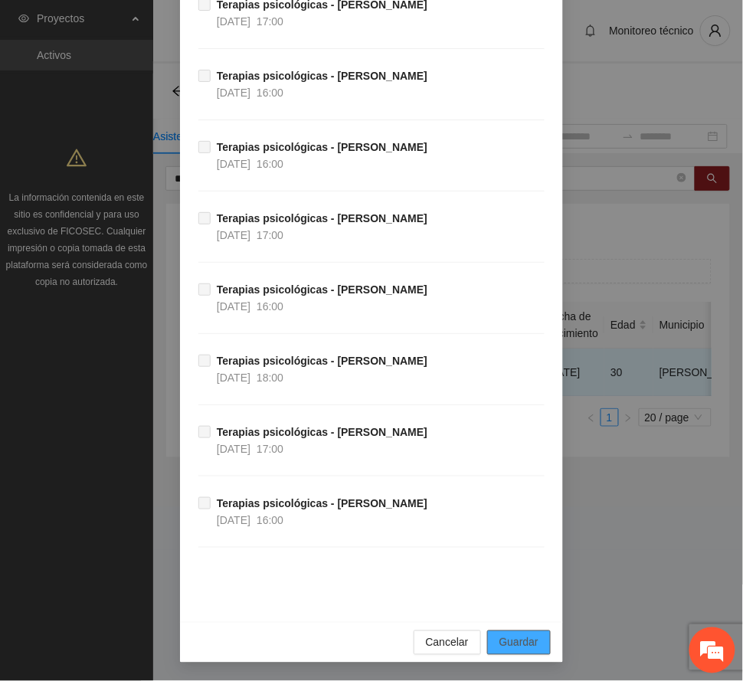
click at [516, 644] on span "Guardar" at bounding box center [519, 642] width 39 height 17
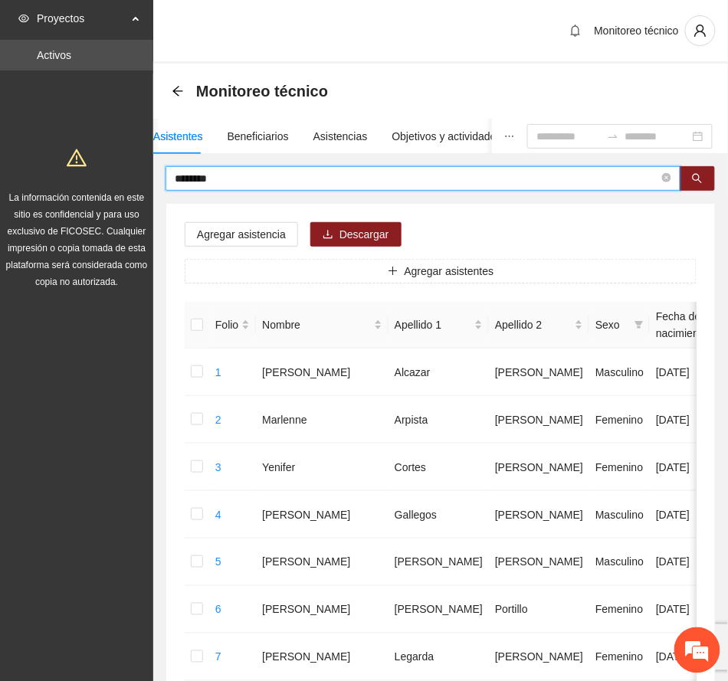
drag, startPoint x: 230, startPoint y: 179, endPoint x: 93, endPoint y: 155, distance: 138.6
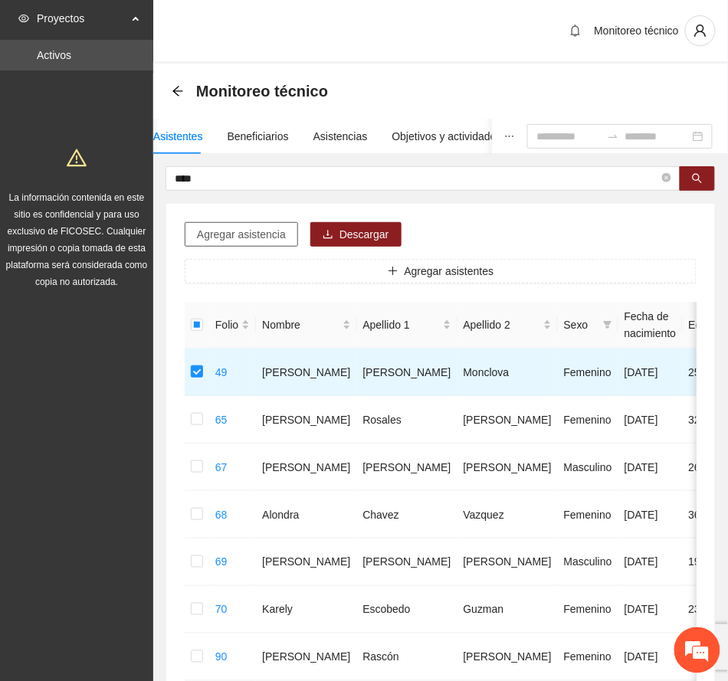
click at [274, 234] on span "Agregar asistencia" at bounding box center [241, 234] width 89 height 17
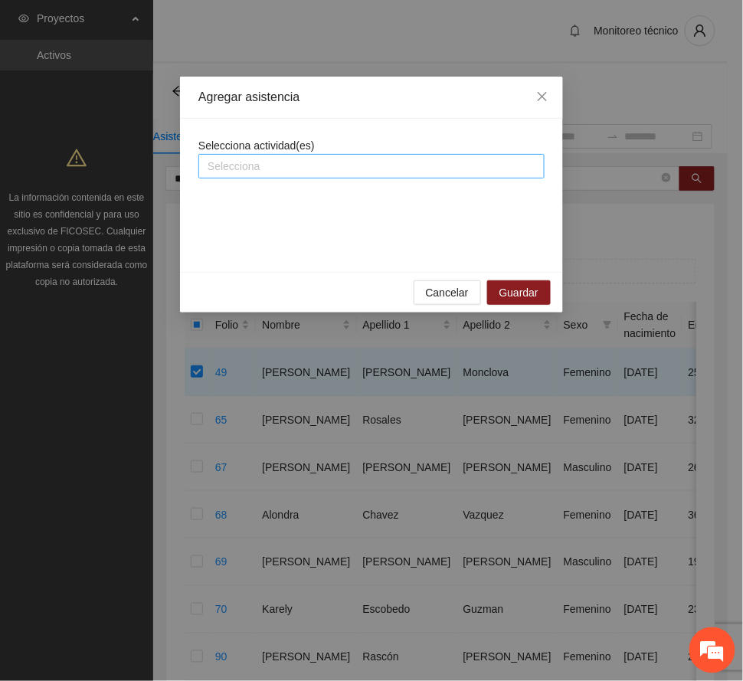
click at [291, 166] on div at bounding box center [371, 166] width 339 height 18
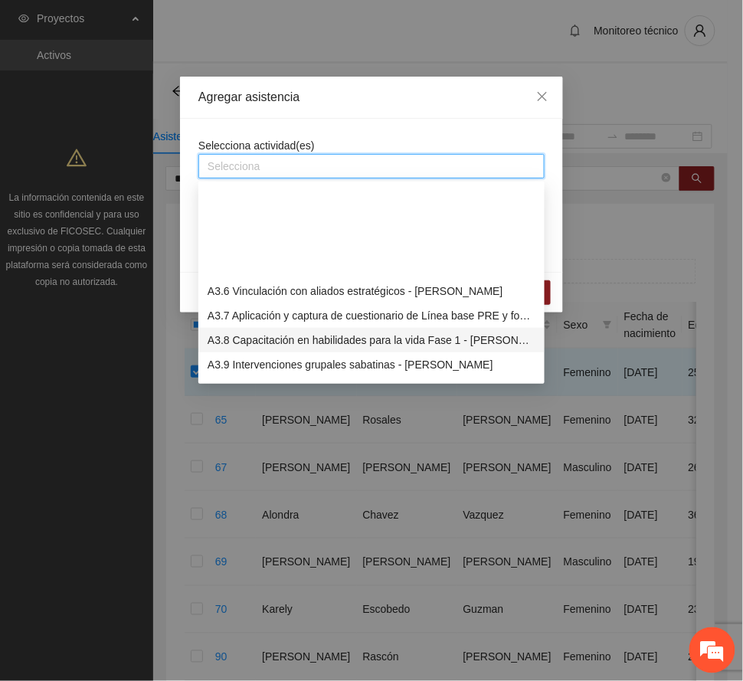
scroll to position [817, 0]
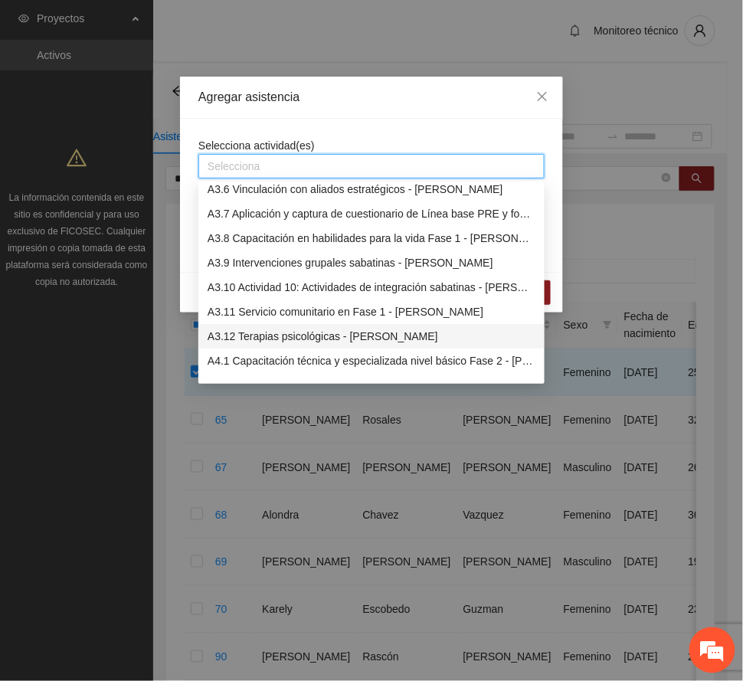
click at [301, 331] on div "A3.12 Terapias psicológicas - [PERSON_NAME]" at bounding box center [372, 336] width 328 height 17
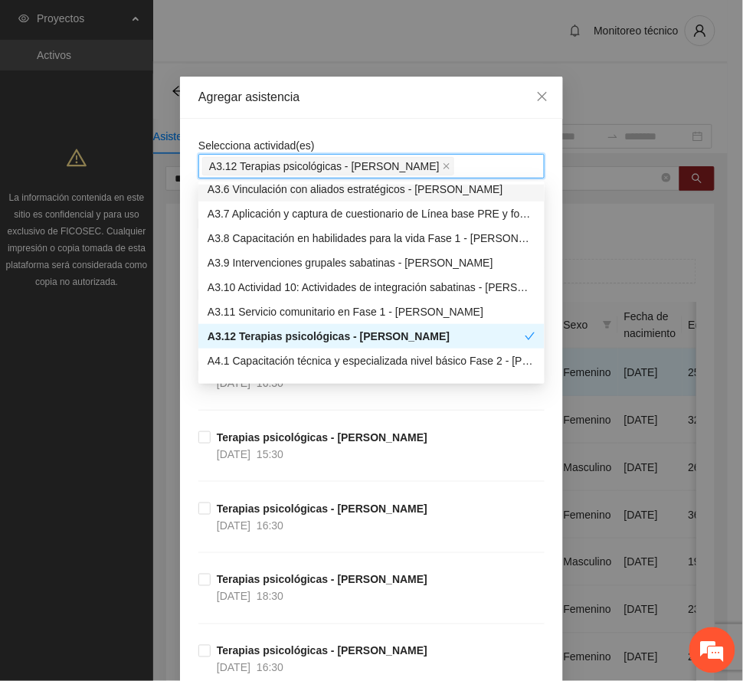
click at [362, 90] on div "Agregar asistencia" at bounding box center [371, 97] width 346 height 17
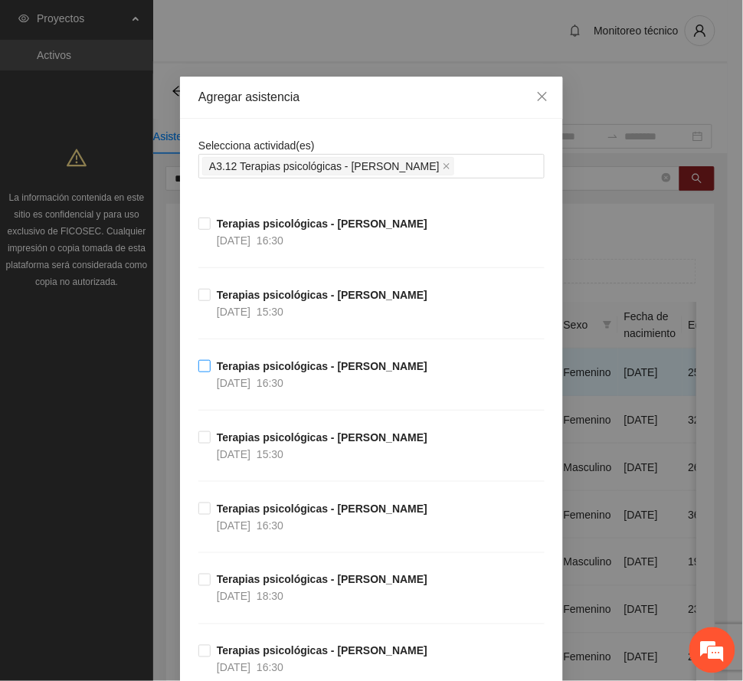
click at [277, 372] on strong "Terapias psicológicas - [PERSON_NAME]" at bounding box center [322, 366] width 211 height 12
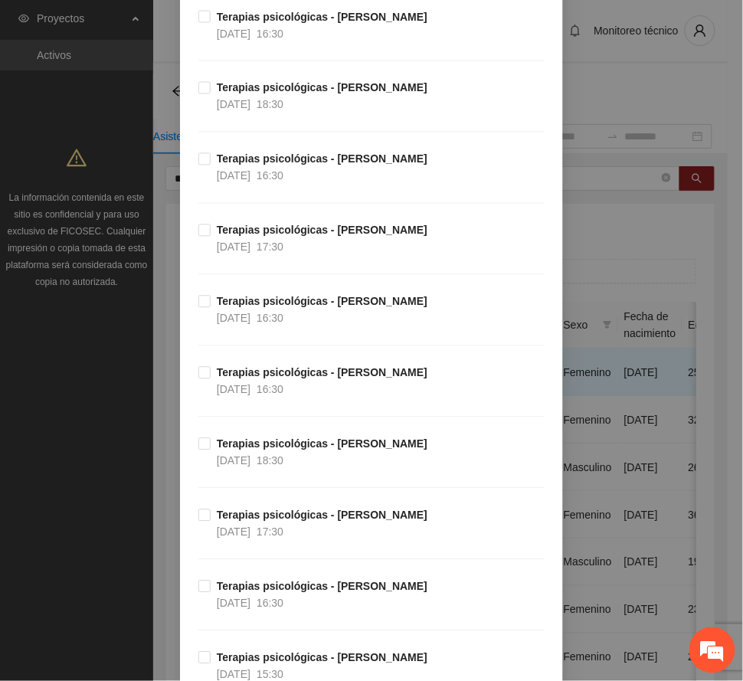
scroll to position [510, 0]
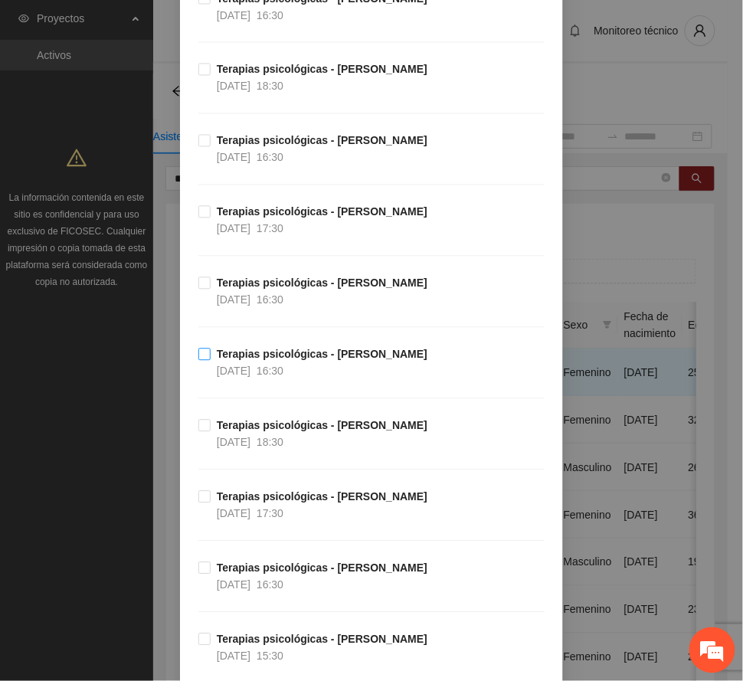
click at [283, 365] on div "16:30" at bounding box center [270, 371] width 27 height 17
click at [236, 351] on strong "Terapias psicológicas - [PERSON_NAME]" at bounding box center [322, 355] width 211 height 12
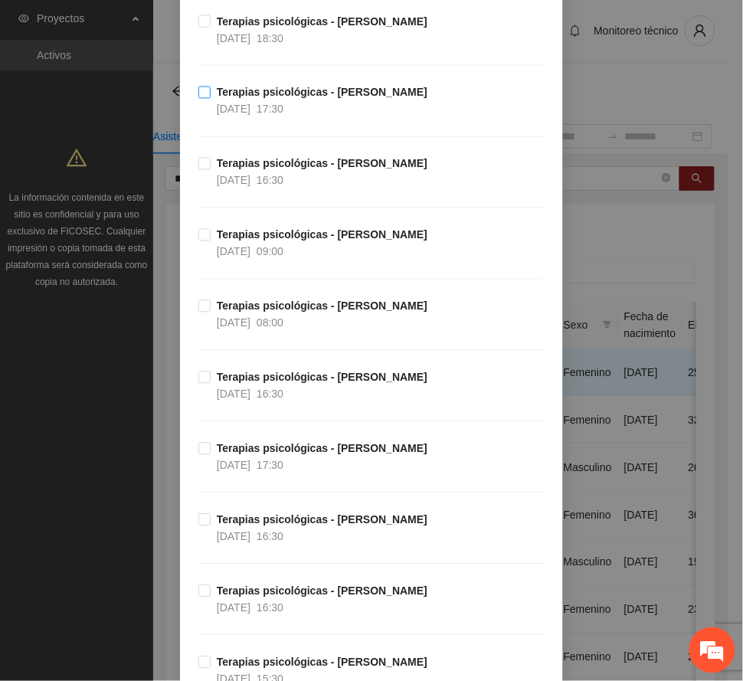
scroll to position [1634, 0]
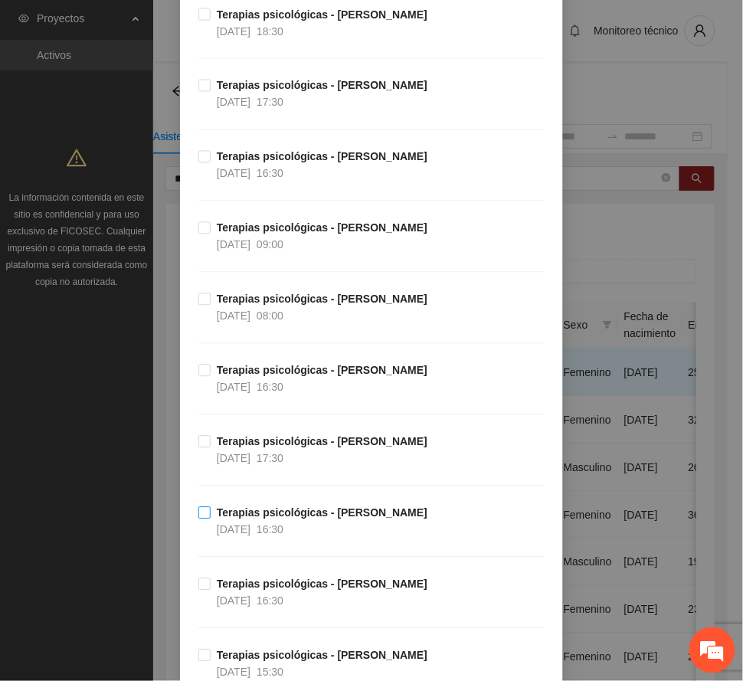
click at [297, 519] on strong "Terapias psicológicas - [PERSON_NAME]" at bounding box center [322, 513] width 211 height 12
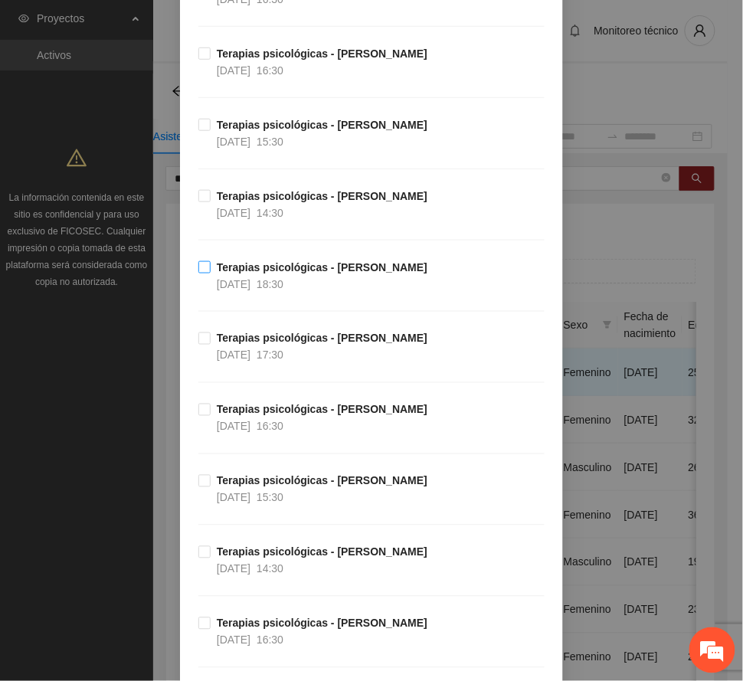
scroll to position [2758, 0]
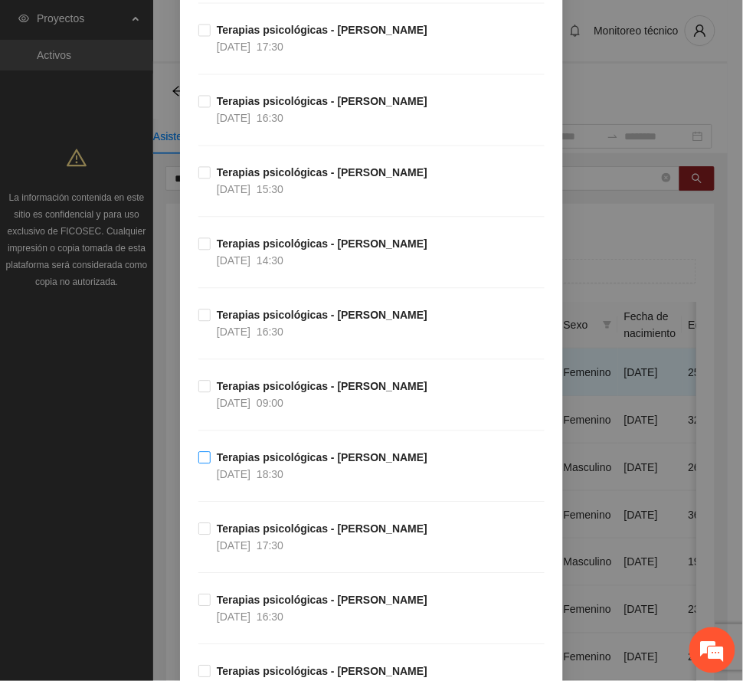
drag, startPoint x: 288, startPoint y: 479, endPoint x: 335, endPoint y: 483, distance: 46.9
click at [283, 479] on span "18:30" at bounding box center [270, 475] width 27 height 12
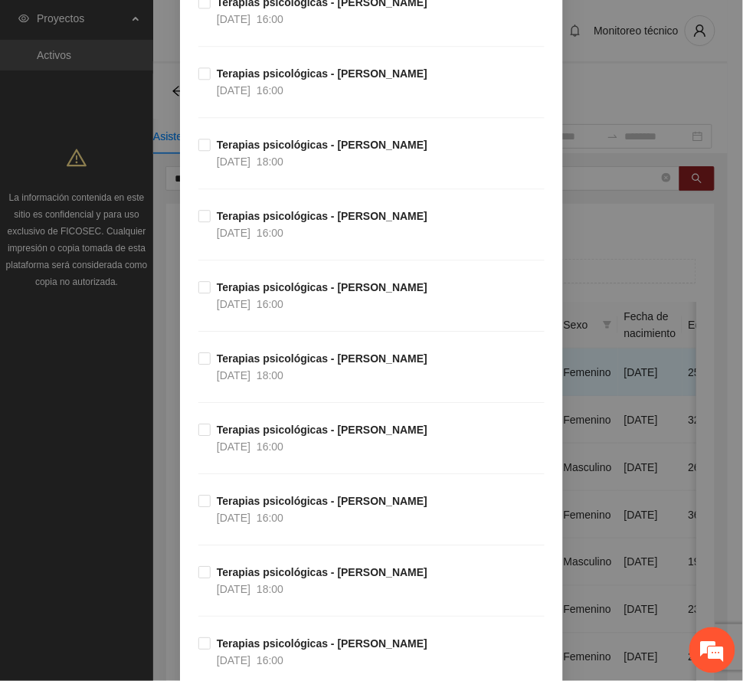
scroll to position [6300, 0]
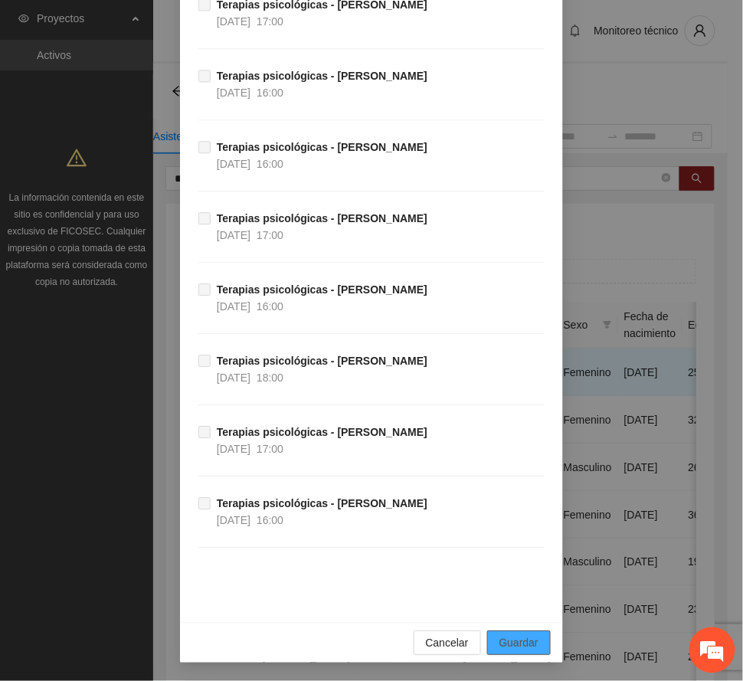
click at [509, 639] on span "Guardar" at bounding box center [519, 642] width 39 height 17
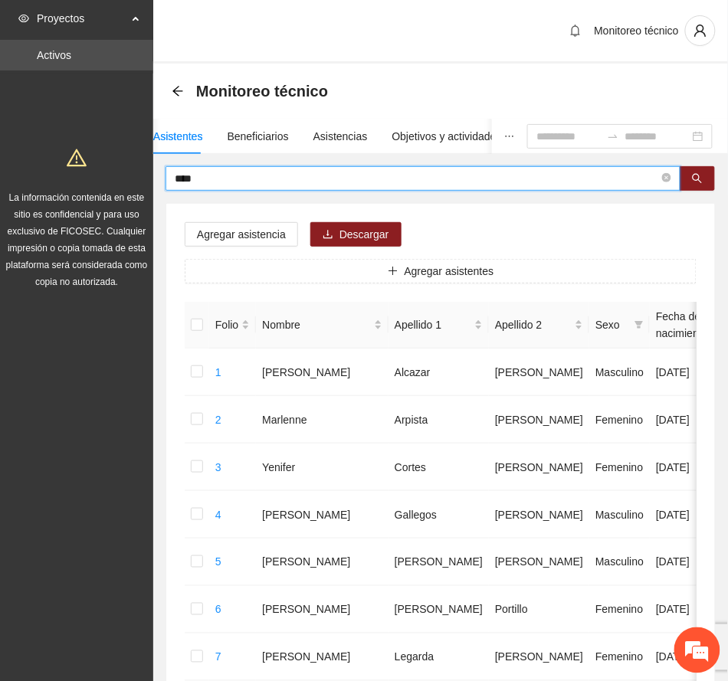
drag, startPoint x: 204, startPoint y: 176, endPoint x: 111, endPoint y: 172, distance: 92.8
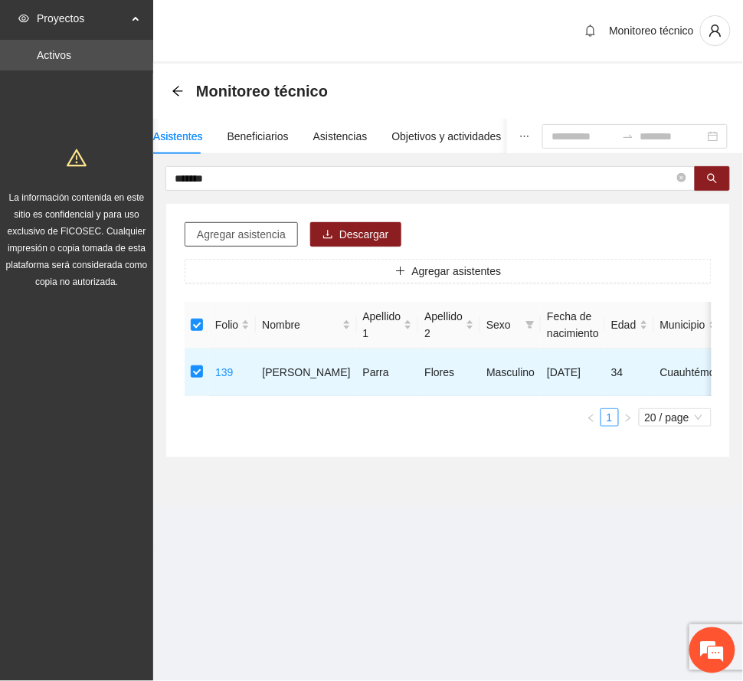
click at [247, 231] on span "Agregar asistencia" at bounding box center [241, 234] width 89 height 17
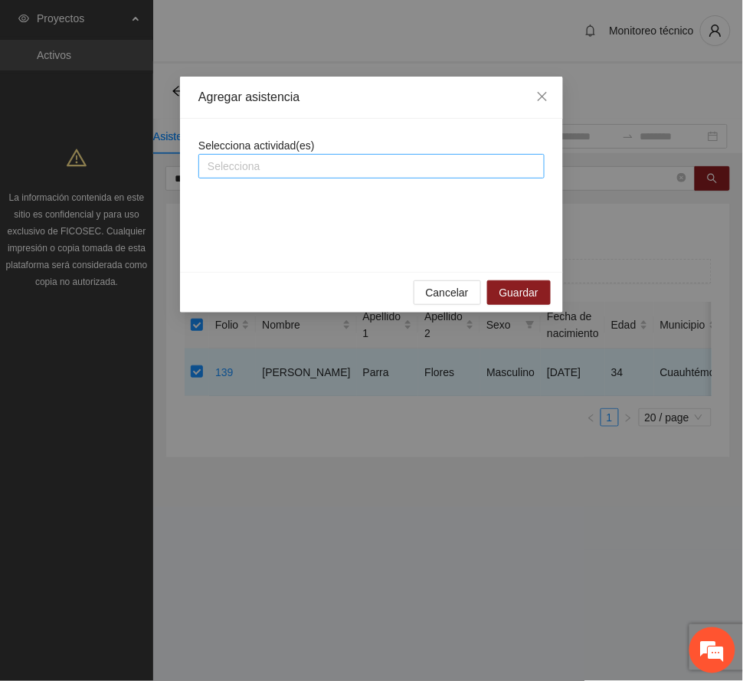
click at [286, 170] on div at bounding box center [371, 166] width 339 height 18
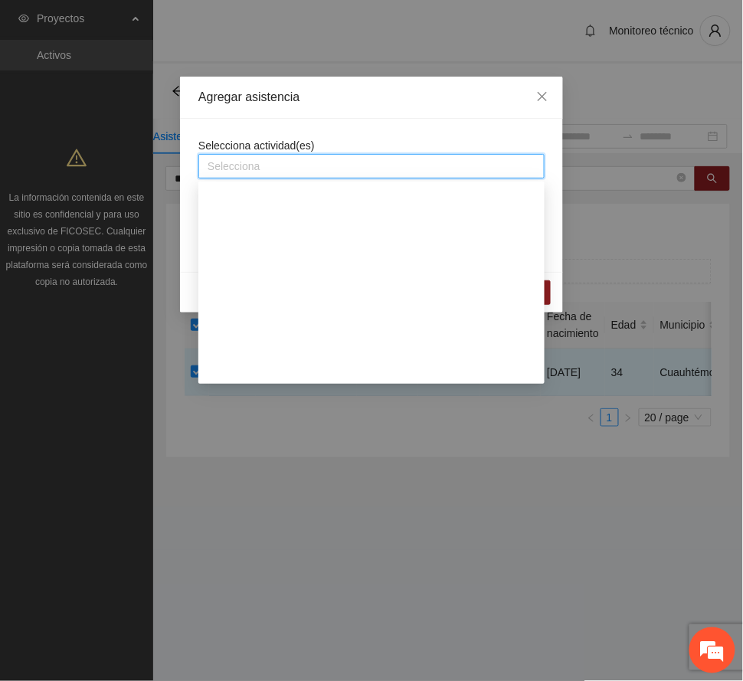
scroll to position [817, 0]
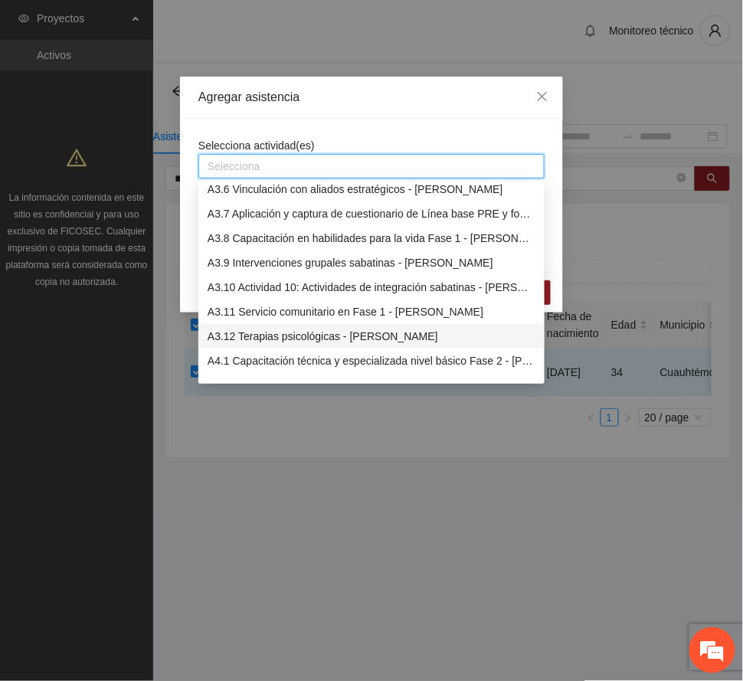
click at [325, 332] on div "A3.12 Terapias psicológicas - [PERSON_NAME]" at bounding box center [372, 336] width 328 height 17
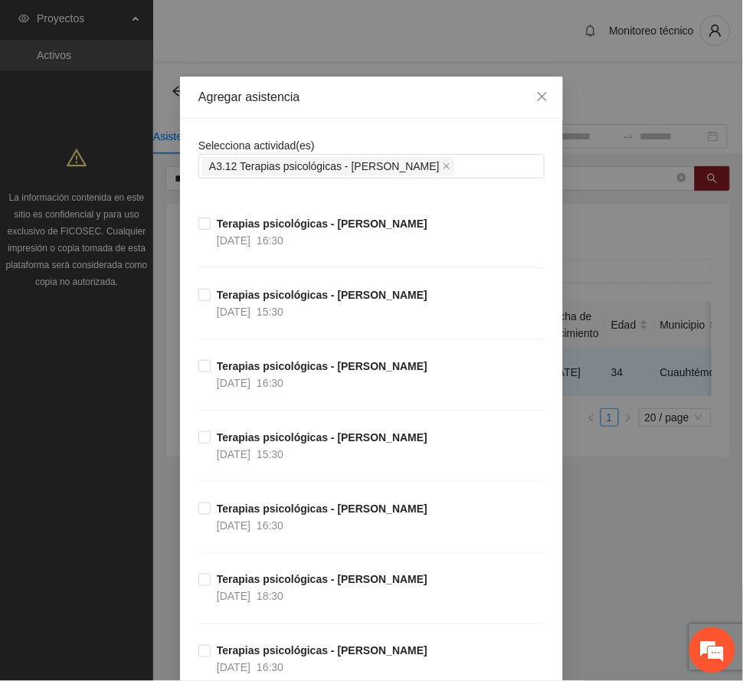
drag, startPoint x: 359, startPoint y: 87, endPoint x: 37, endPoint y: 195, distance: 339.2
click at [359, 84] on div "Agregar asistencia" at bounding box center [371, 98] width 383 height 42
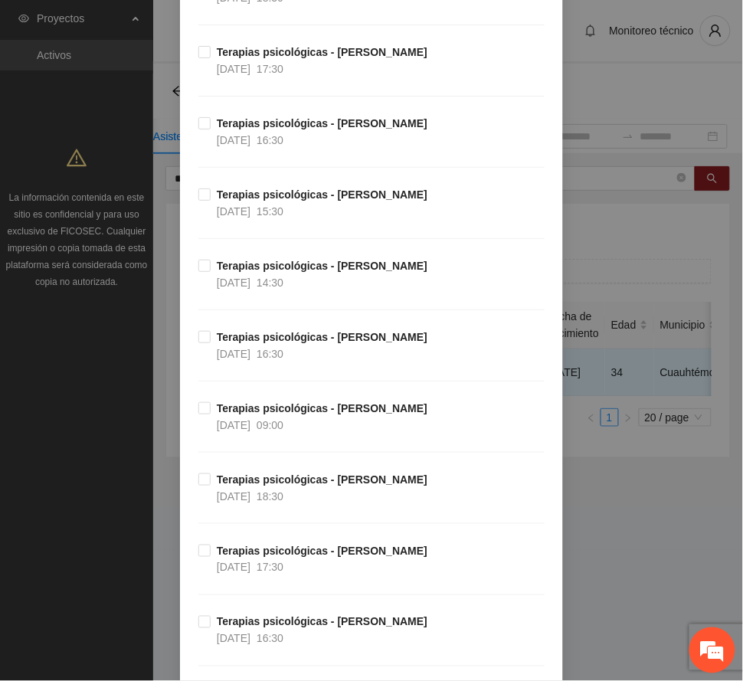
scroll to position [3065, 0]
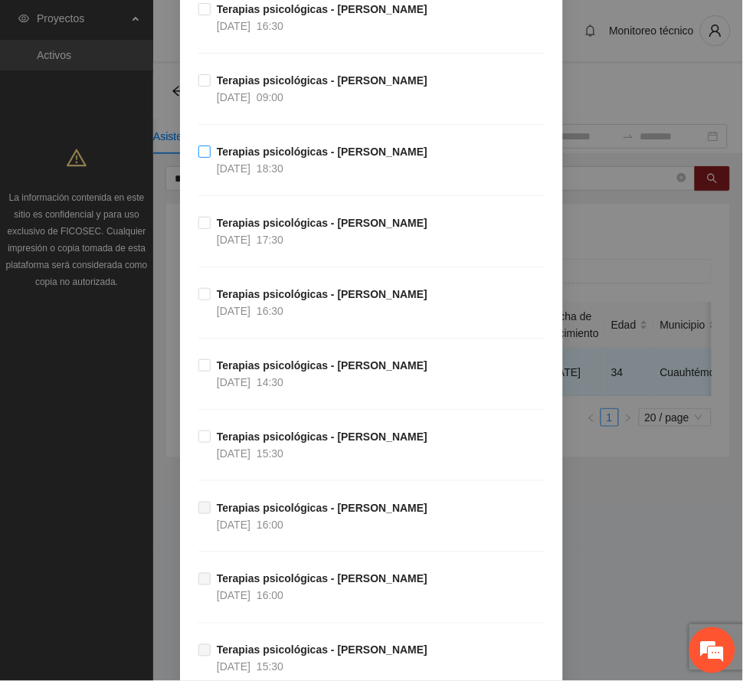
click at [308, 158] on strong "Terapias psicológicas - [PERSON_NAME]" at bounding box center [322, 152] width 211 height 12
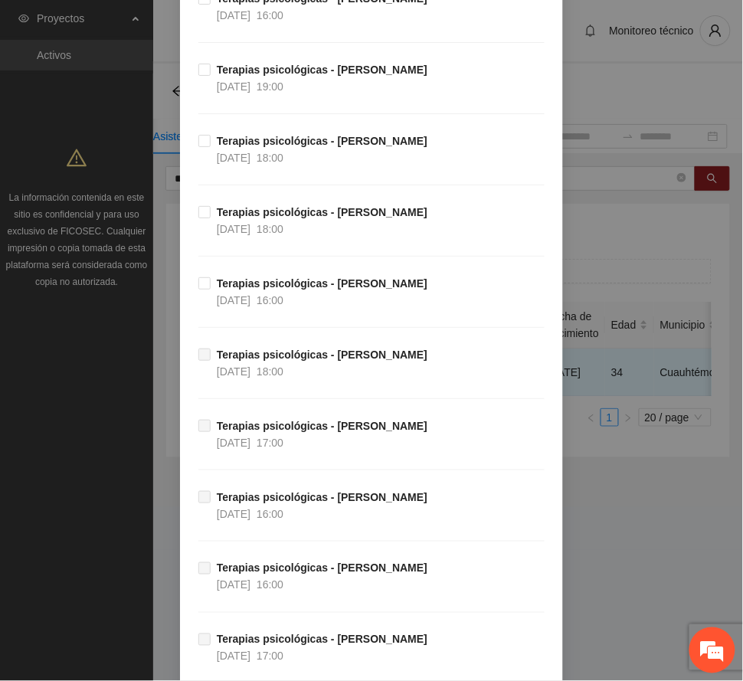
scroll to position [6300, 0]
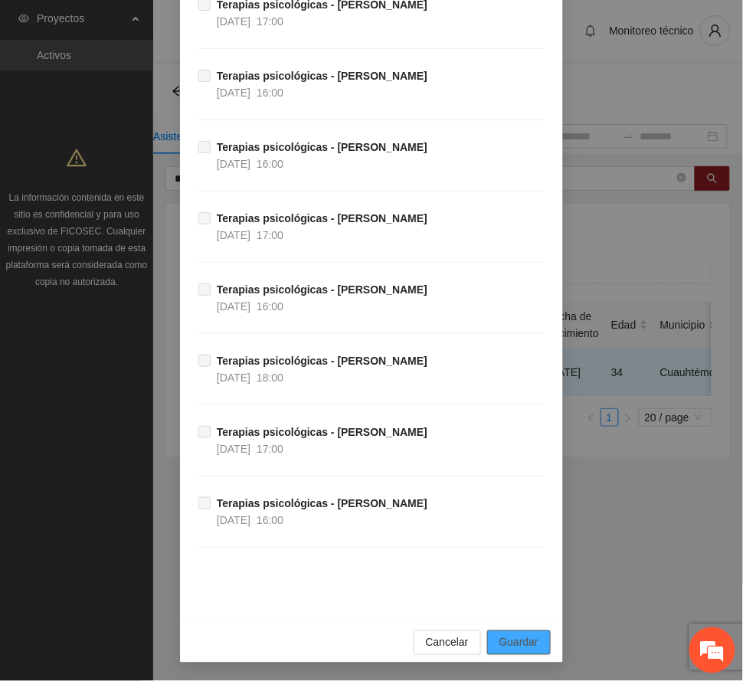
click at [522, 641] on span "Guardar" at bounding box center [519, 642] width 39 height 17
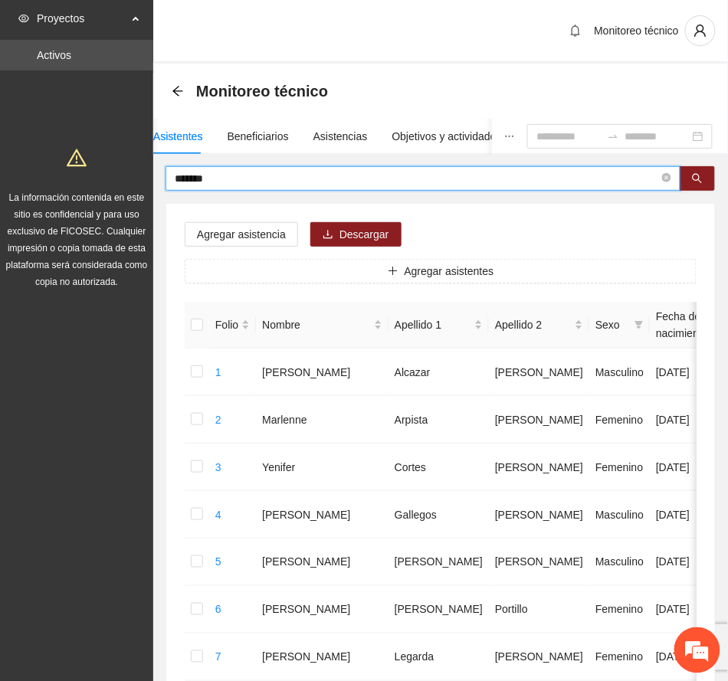
drag, startPoint x: 231, startPoint y: 175, endPoint x: 28, endPoint y: 175, distance: 202.3
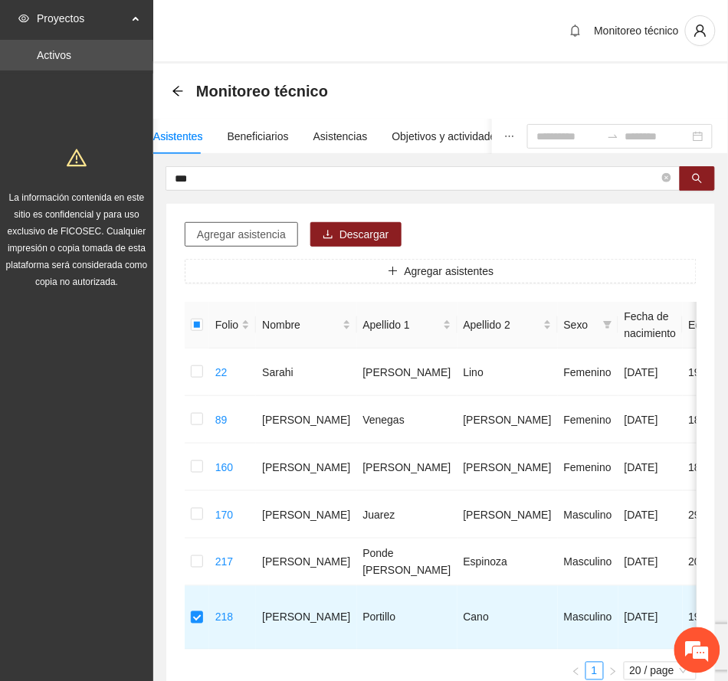
click at [242, 234] on span "Agregar asistencia" at bounding box center [241, 234] width 89 height 17
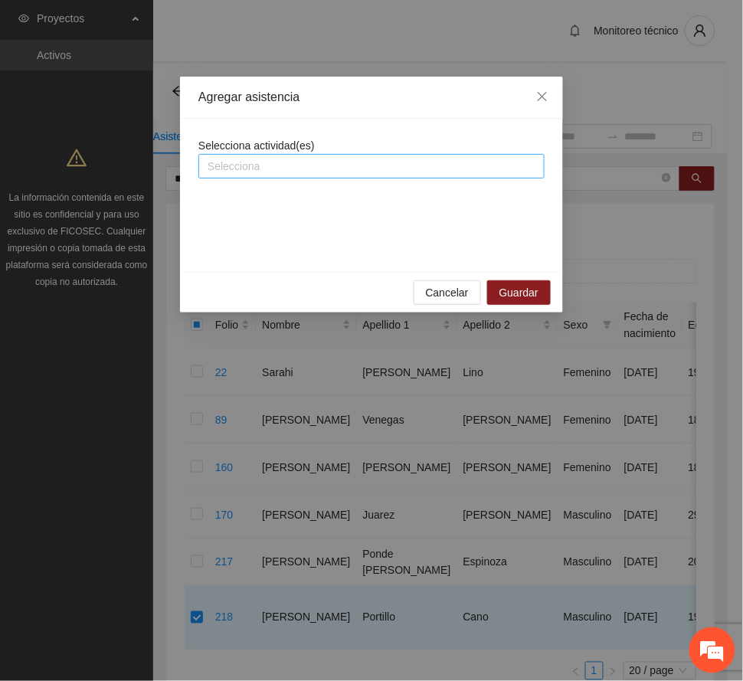
click at [299, 170] on div at bounding box center [371, 166] width 339 height 18
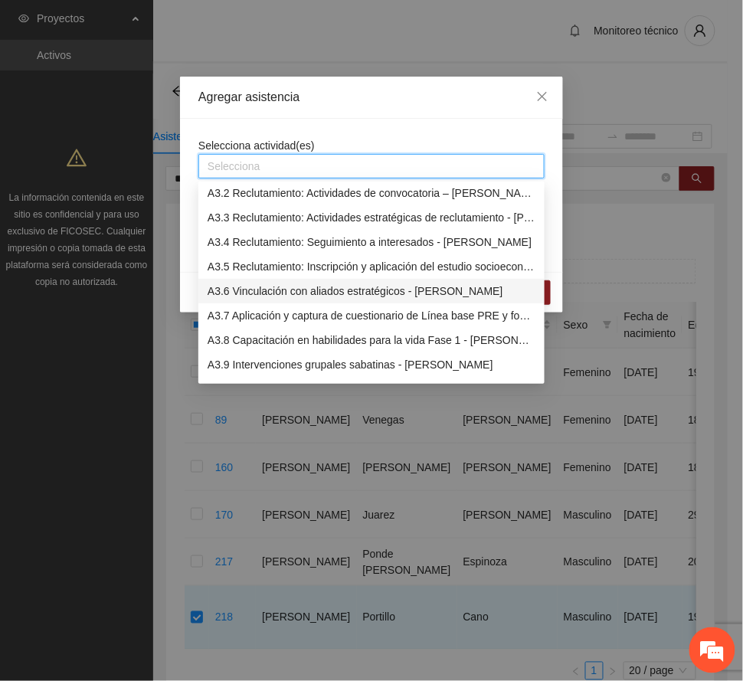
scroll to position [919, 0]
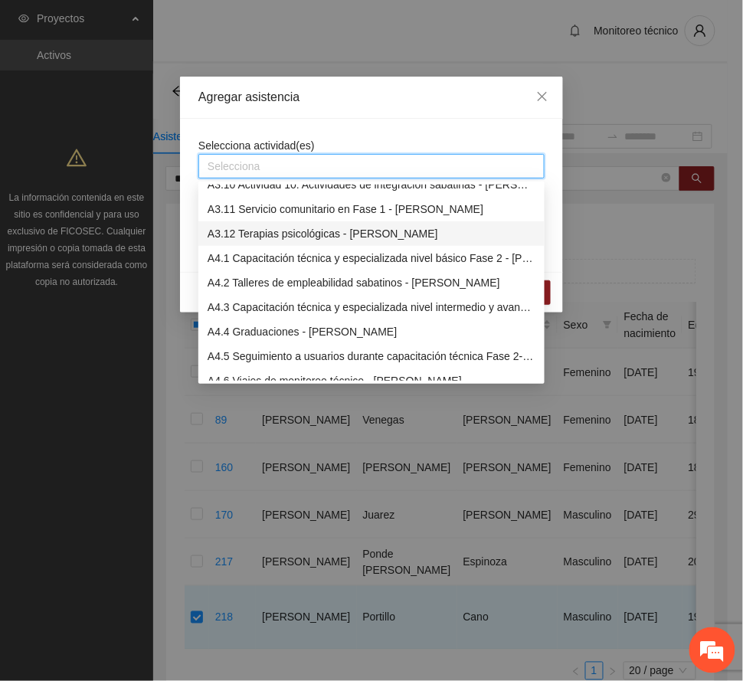
click at [286, 233] on div "A3.12 Terapias psicológicas - [PERSON_NAME]" at bounding box center [372, 233] width 328 height 17
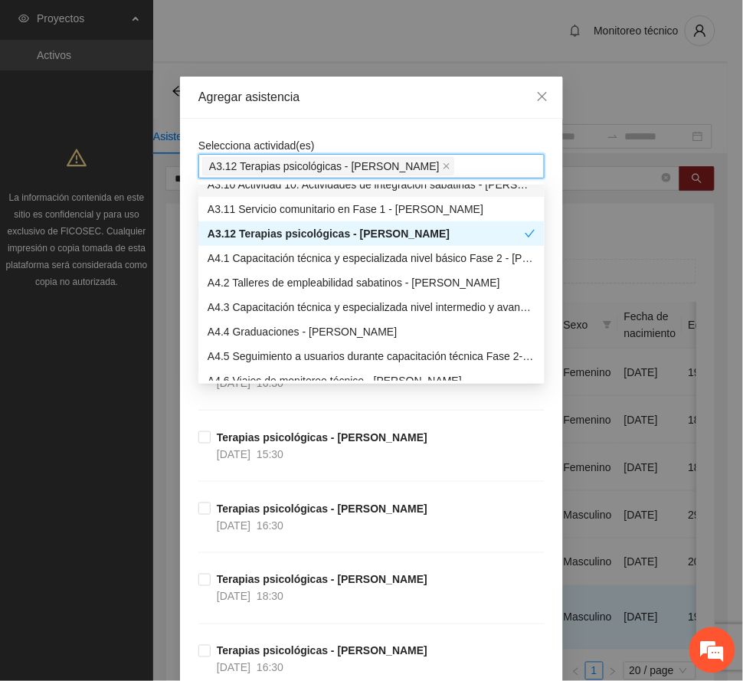
click at [366, 84] on div "Agregar asistencia" at bounding box center [371, 98] width 383 height 42
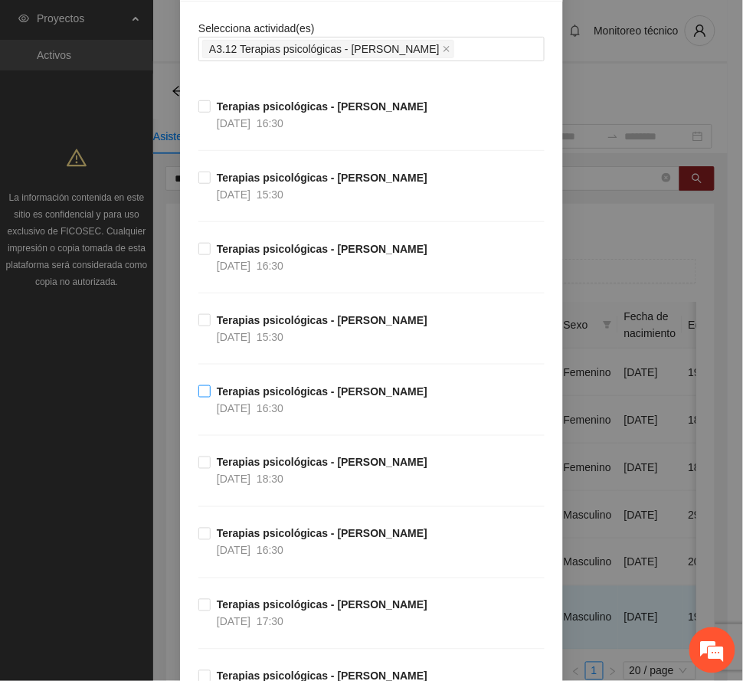
scroll to position [204, 0]
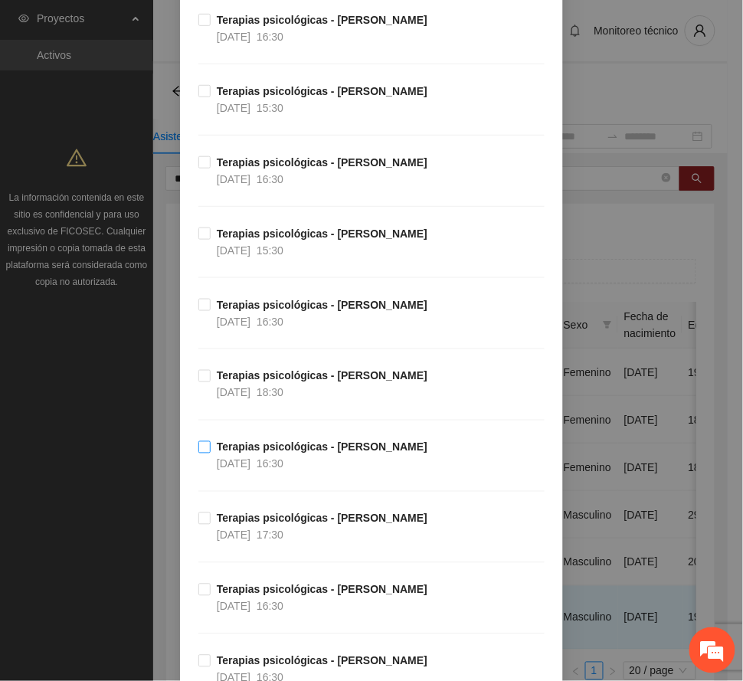
click at [283, 454] on strong "Terapias psicológicas - [PERSON_NAME]" at bounding box center [322, 447] width 211 height 12
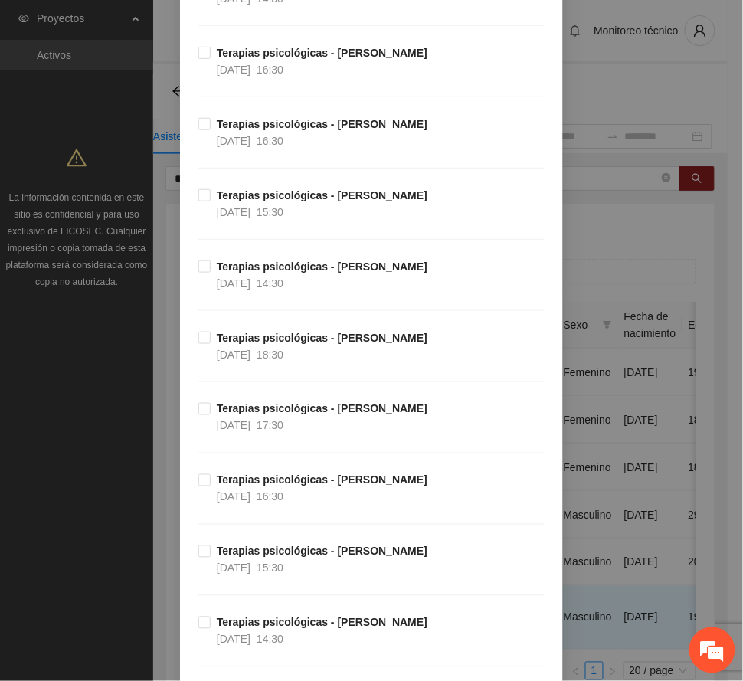
scroll to position [2452, 0]
drag, startPoint x: 267, startPoint y: 421, endPoint x: 478, endPoint y: 433, distance: 211.8
click at [267, 415] on strong "Terapias psicológicas - [PERSON_NAME]" at bounding box center [322, 408] width 211 height 12
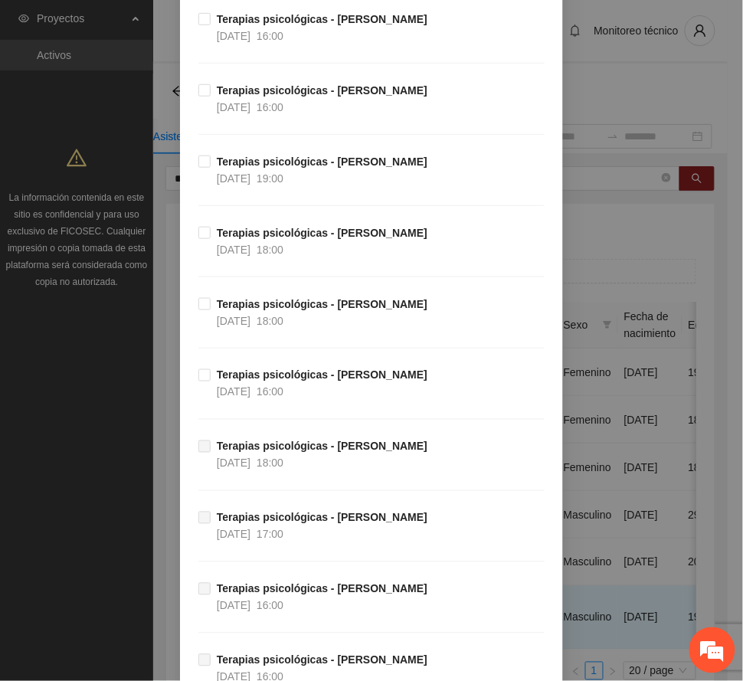
scroll to position [6300, 0]
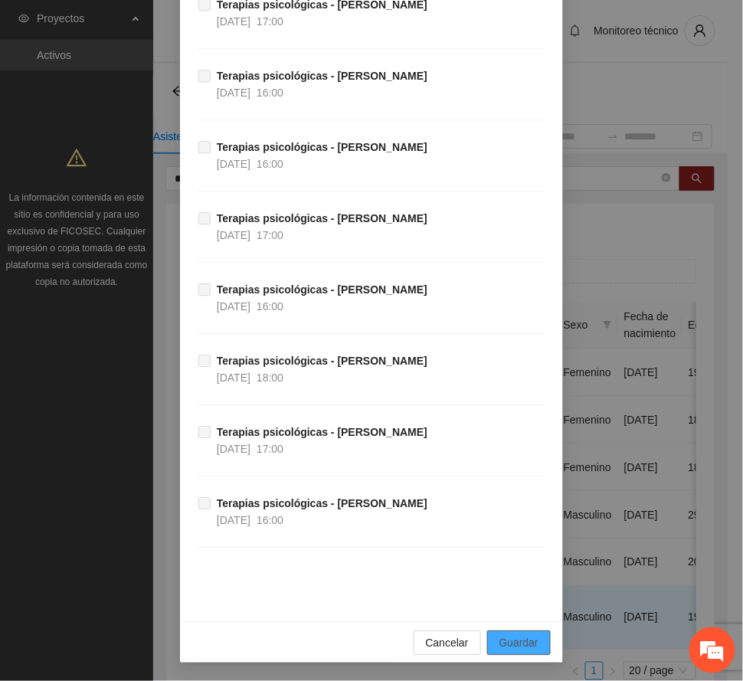
click at [530, 644] on span "Guardar" at bounding box center [519, 642] width 39 height 17
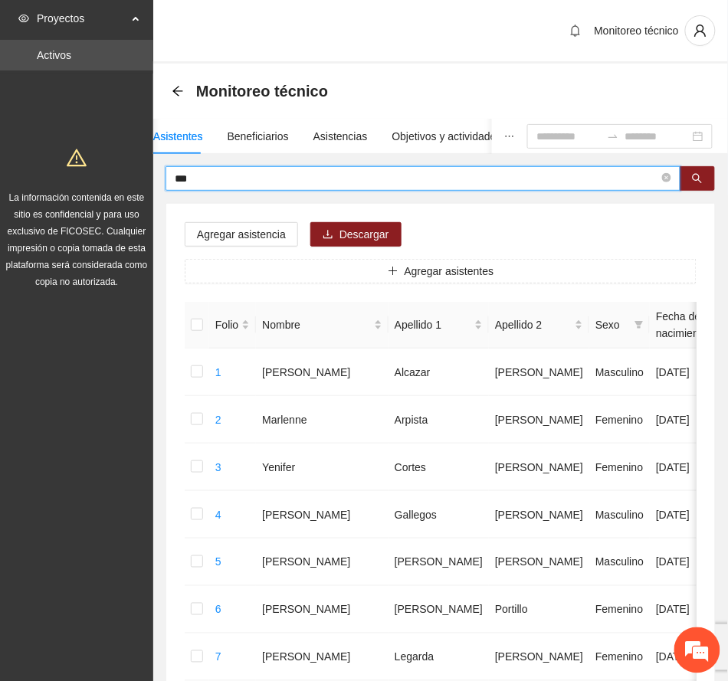
drag, startPoint x: 210, startPoint y: 172, endPoint x: 98, endPoint y: 181, distance: 112.2
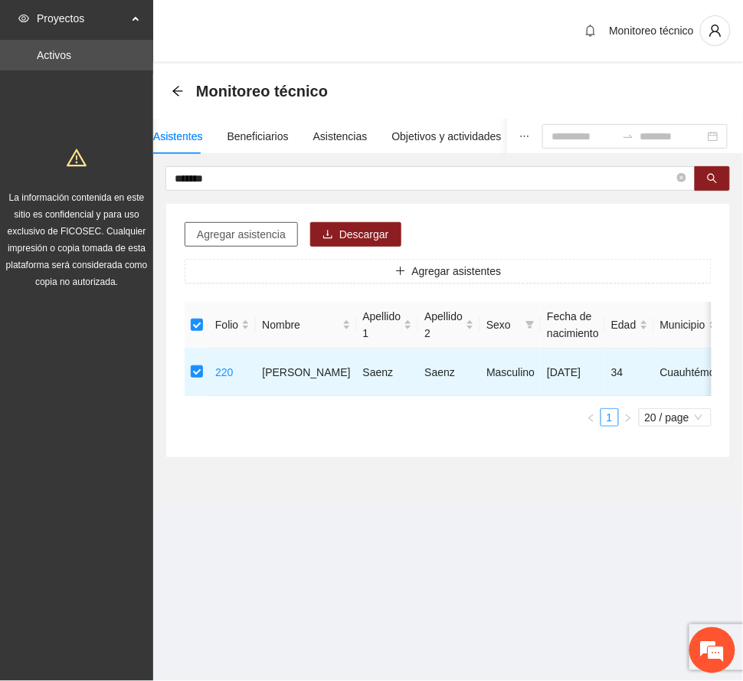
click at [240, 234] on span "Agregar asistencia" at bounding box center [241, 234] width 89 height 17
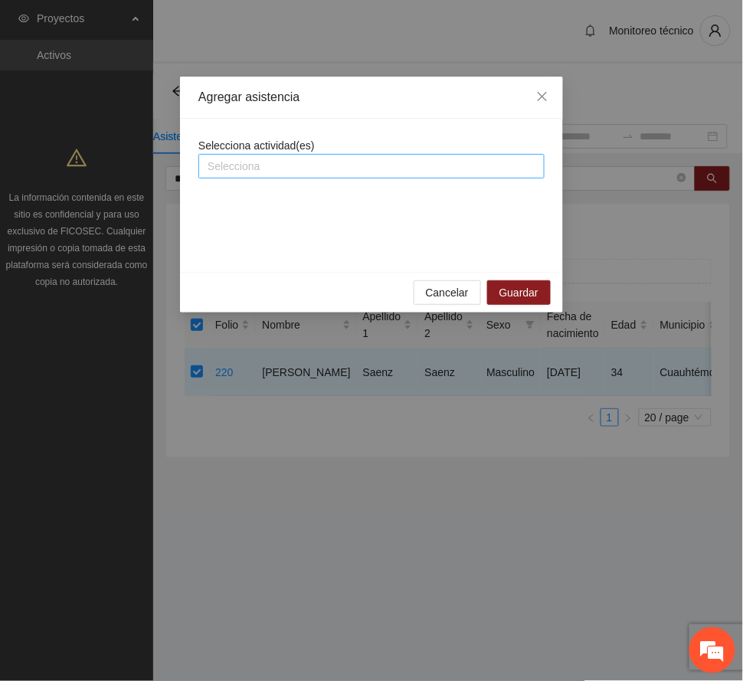
click at [305, 159] on div at bounding box center [371, 166] width 339 height 18
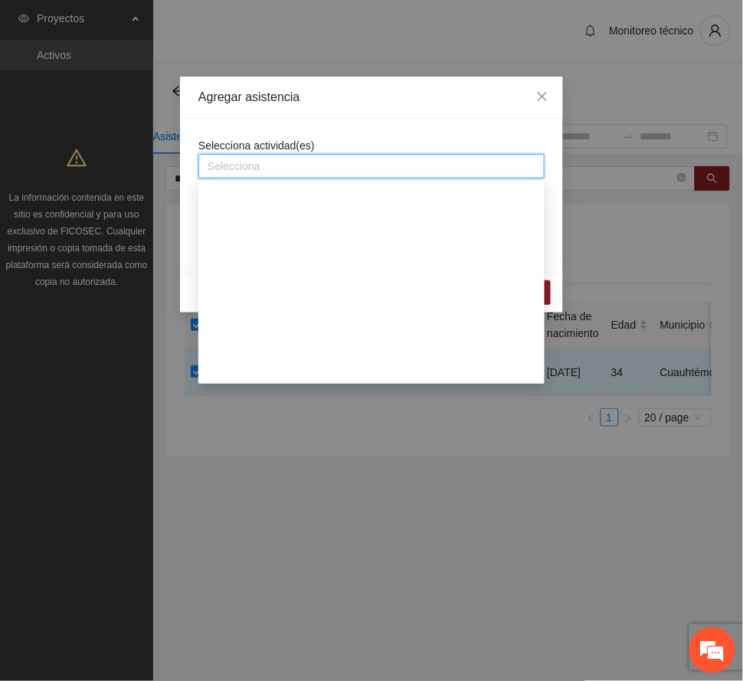
scroll to position [919, 0]
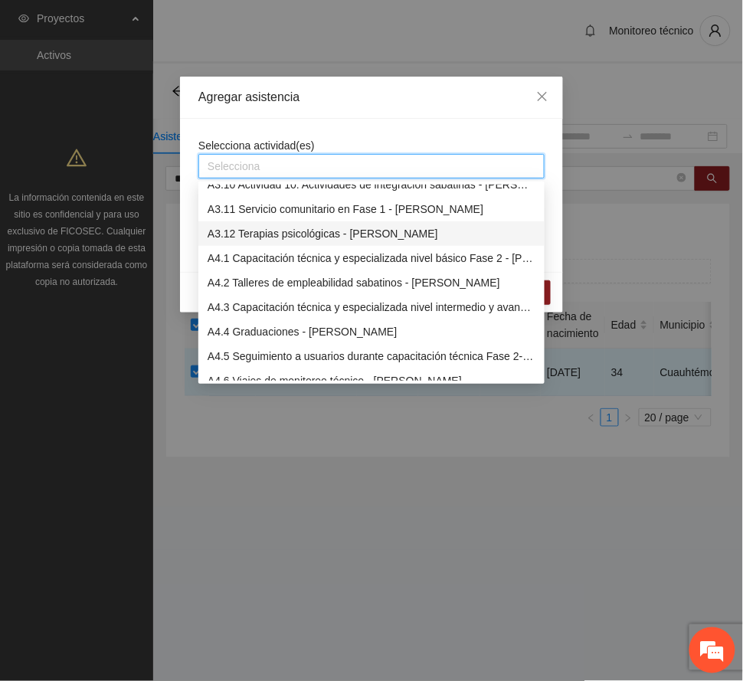
click at [289, 231] on div "A3.12 Terapias psicológicas - [PERSON_NAME]" at bounding box center [372, 233] width 328 height 17
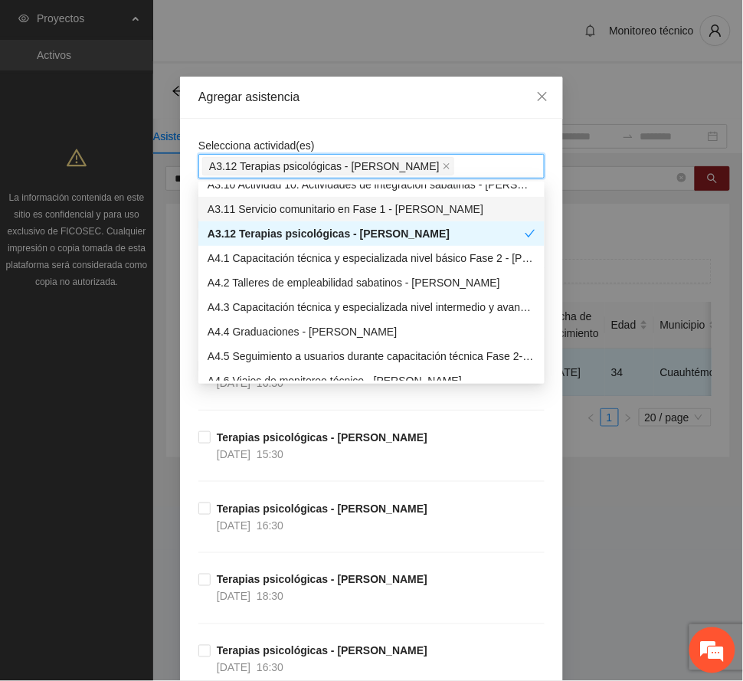
click at [336, 95] on div "Agregar asistencia" at bounding box center [371, 97] width 346 height 17
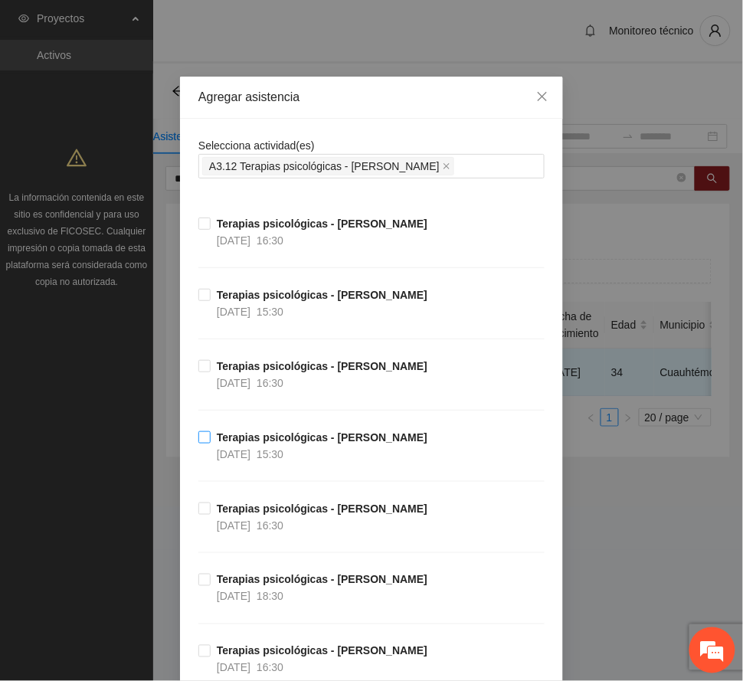
scroll to position [102, 0]
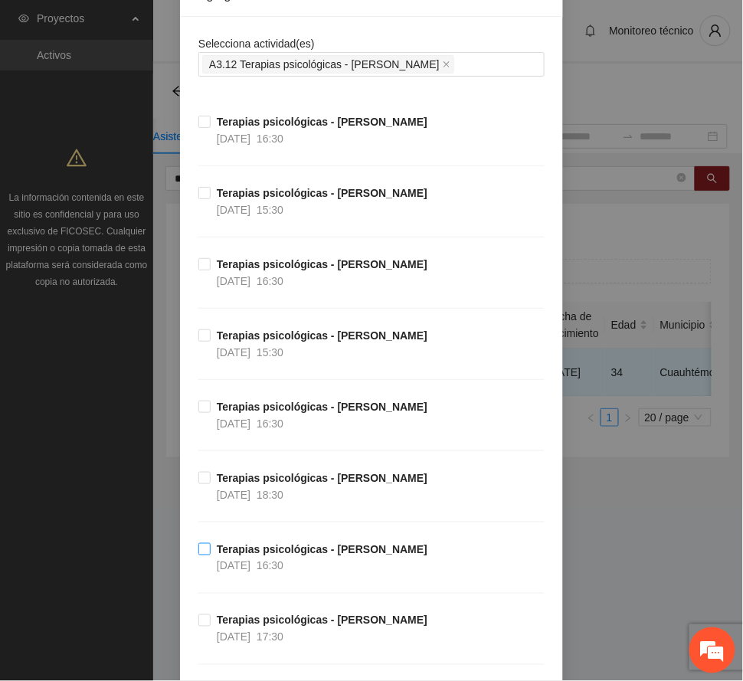
click at [311, 552] on strong "Terapias psicológicas - [PERSON_NAME]" at bounding box center [322, 549] width 211 height 12
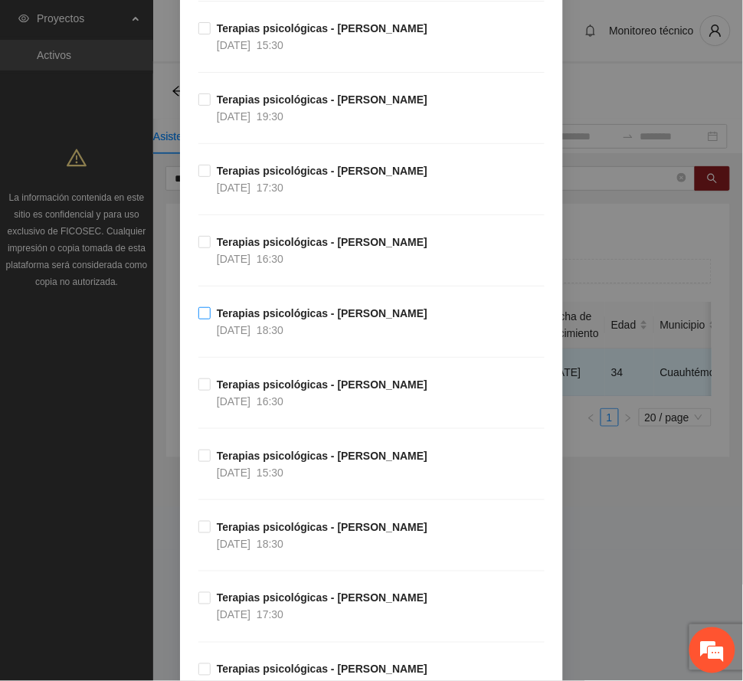
scroll to position [1123, 0]
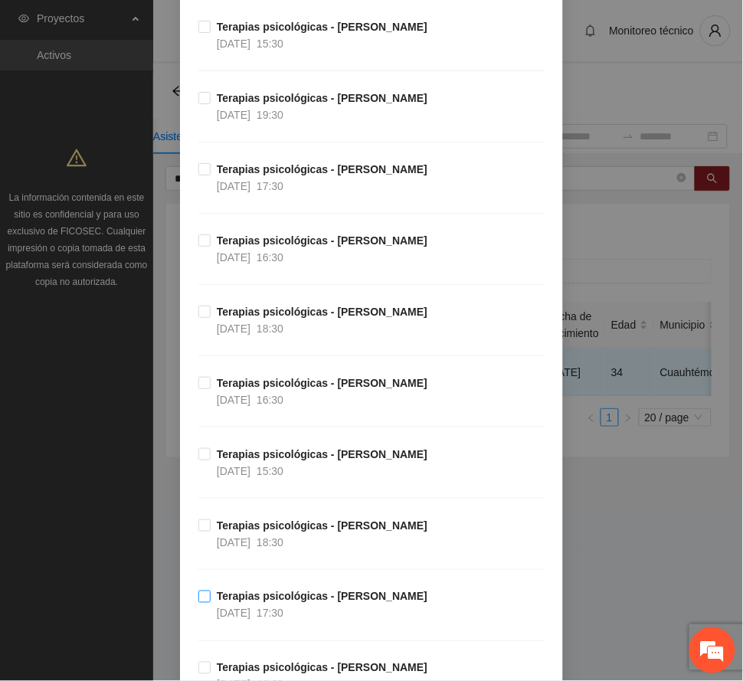
click at [285, 603] on strong "Terapias psicológicas - [PERSON_NAME]" at bounding box center [322, 597] width 211 height 12
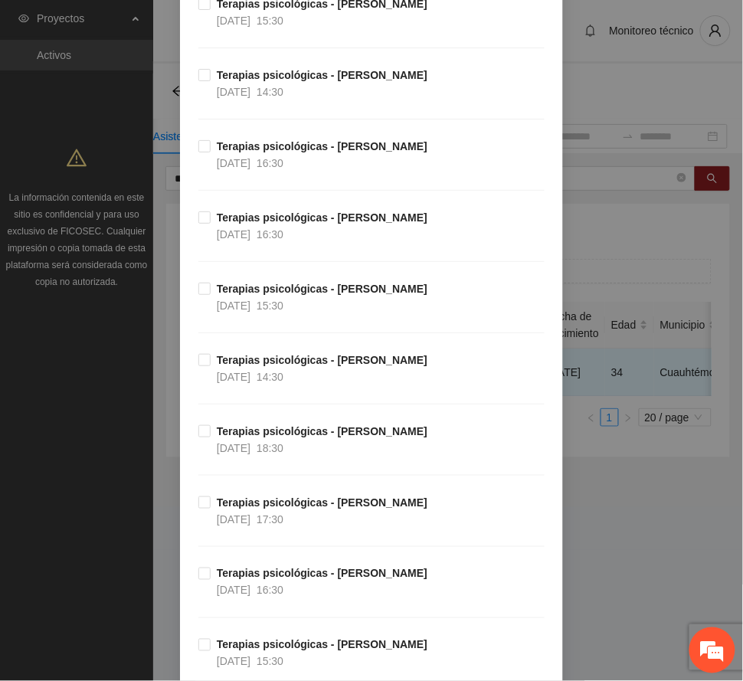
scroll to position [2349, 0]
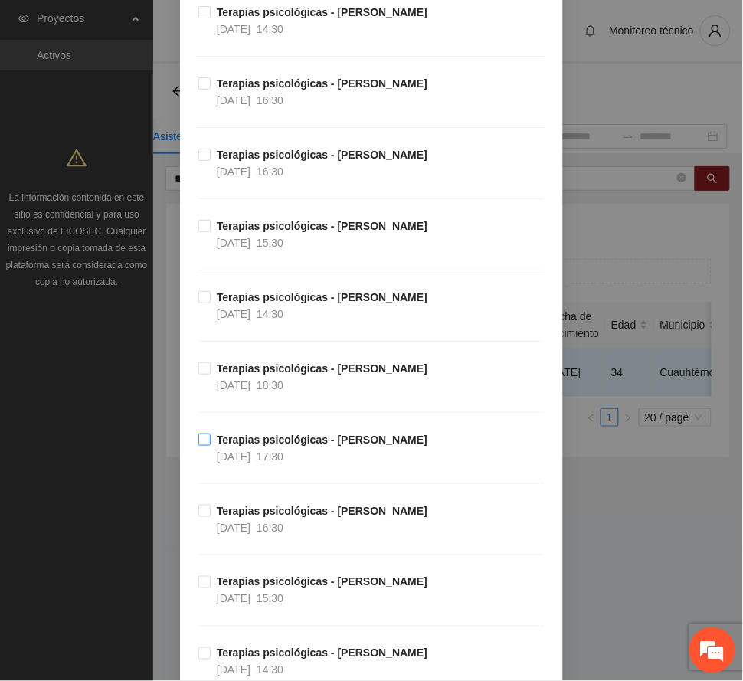
click at [297, 457] on span "Terapias psicológicas - [PERSON_NAME] [DATE] 17:30" at bounding box center [322, 448] width 223 height 34
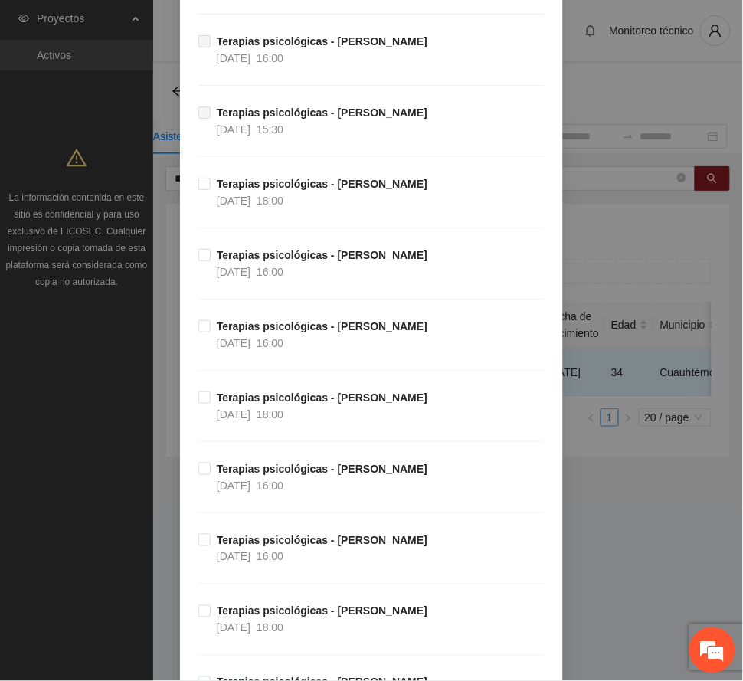
scroll to position [6300, 0]
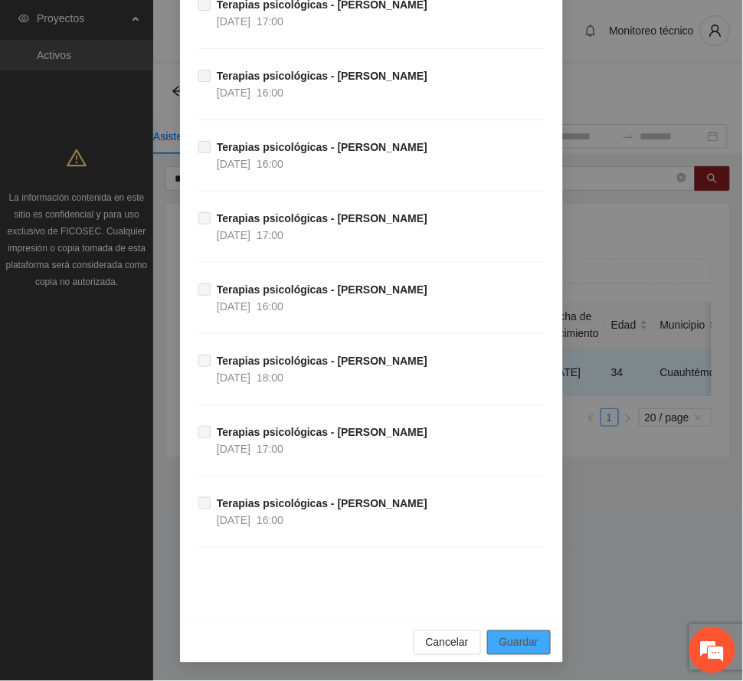
click at [519, 635] on span "Guardar" at bounding box center [519, 642] width 39 height 17
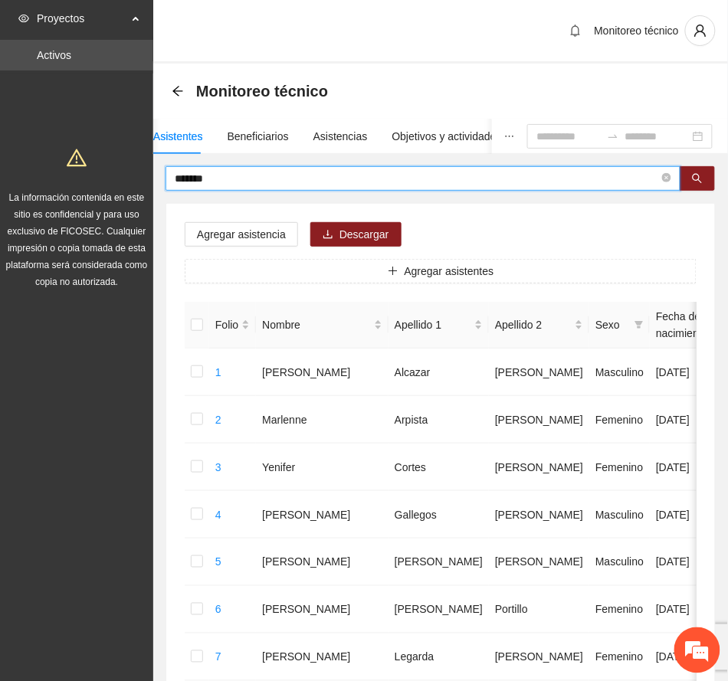
drag, startPoint x: 261, startPoint y: 175, endPoint x: 60, endPoint y: 188, distance: 201.9
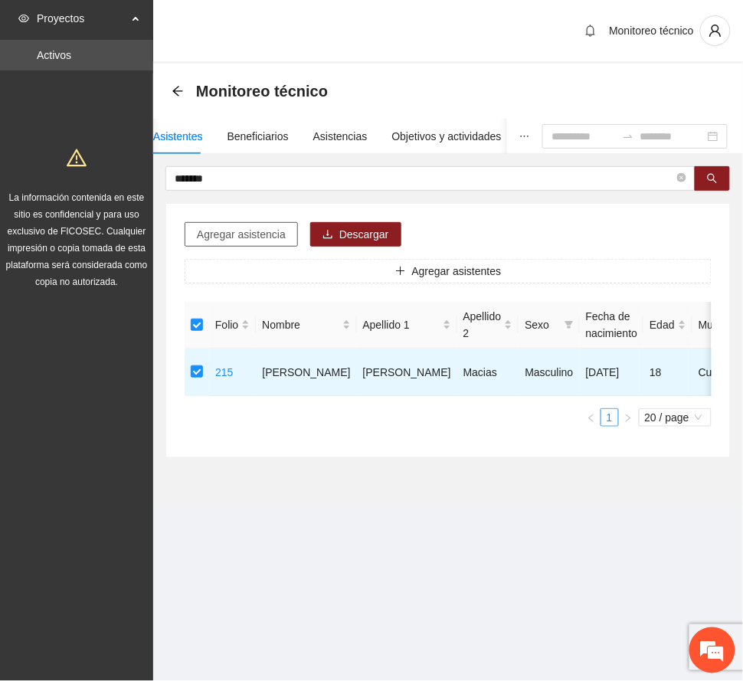
click at [231, 237] on span "Agregar asistencia" at bounding box center [241, 234] width 89 height 17
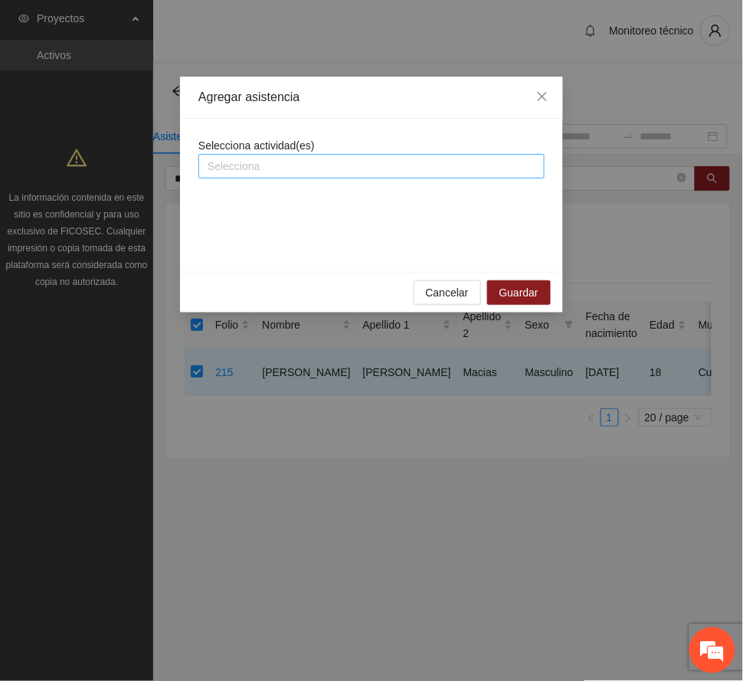
click at [296, 164] on div at bounding box center [371, 166] width 339 height 18
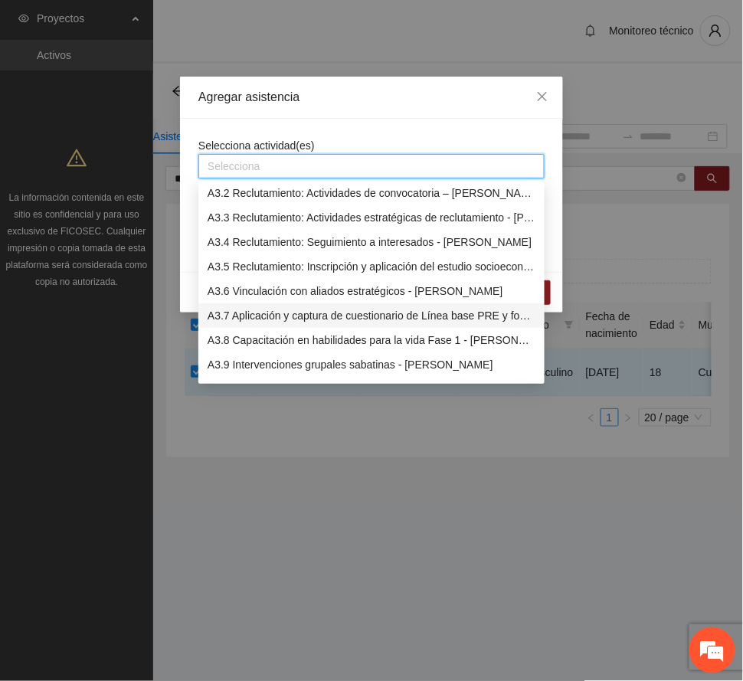
scroll to position [817, 0]
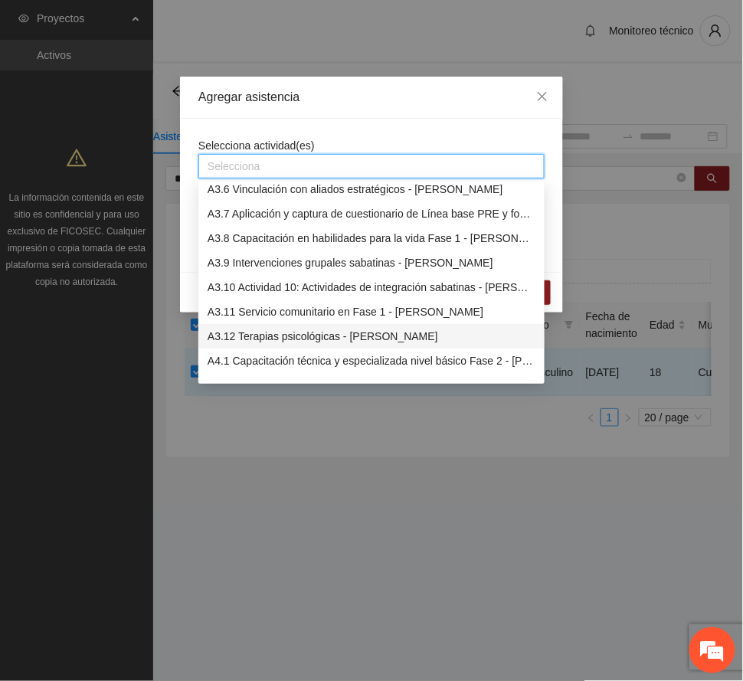
click at [283, 331] on div "A3.12 Terapias psicológicas - [PERSON_NAME]" at bounding box center [372, 336] width 328 height 17
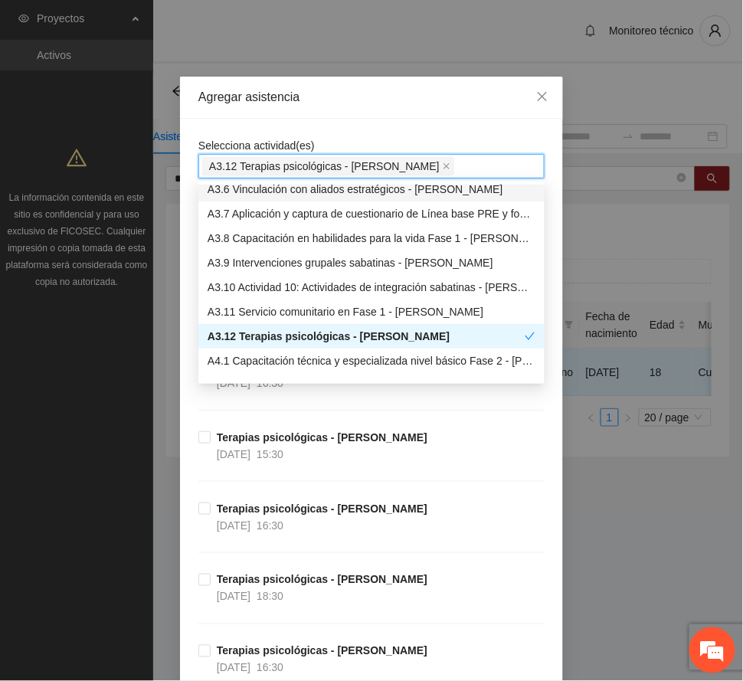
click at [351, 87] on div "Agregar asistencia" at bounding box center [371, 98] width 383 height 42
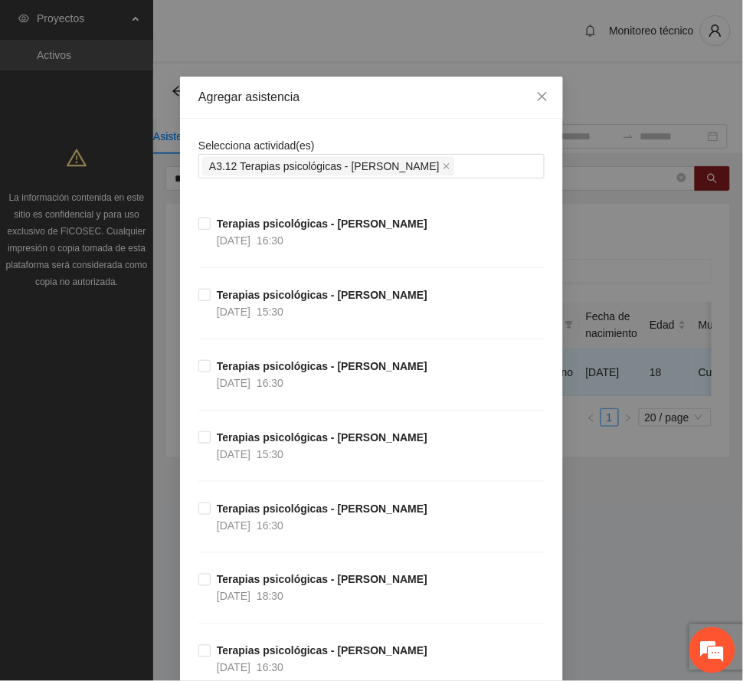
scroll to position [102, 0]
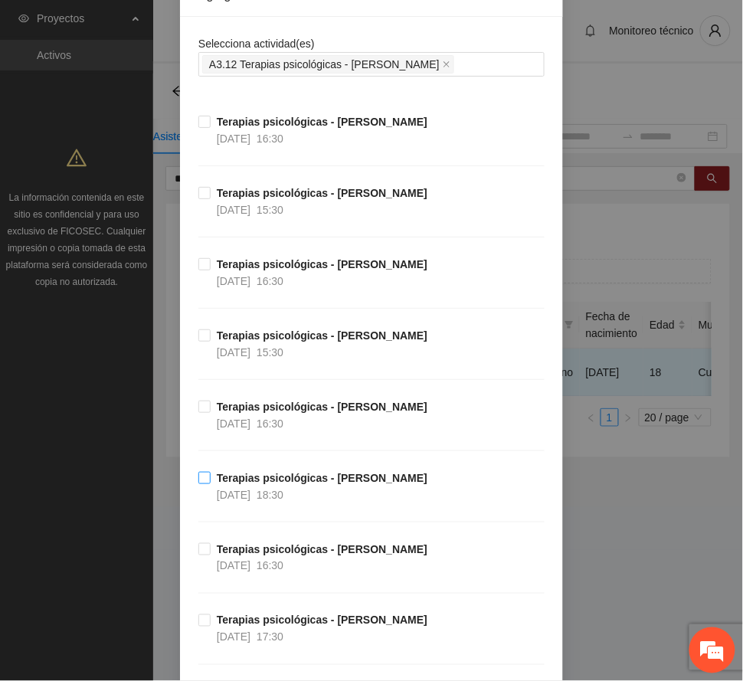
click at [267, 482] on strong "Terapias psicológicas - [PERSON_NAME]" at bounding box center [322, 478] width 211 height 12
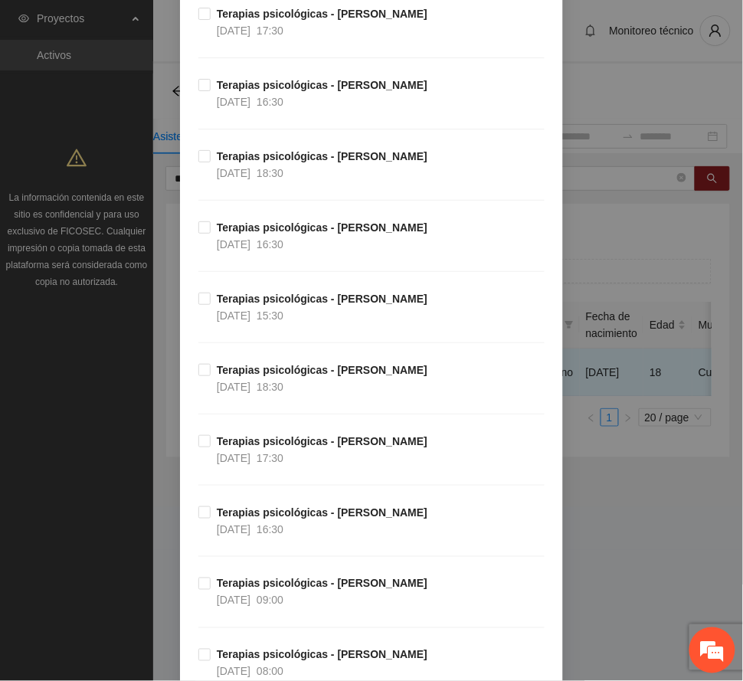
scroll to position [1328, 0]
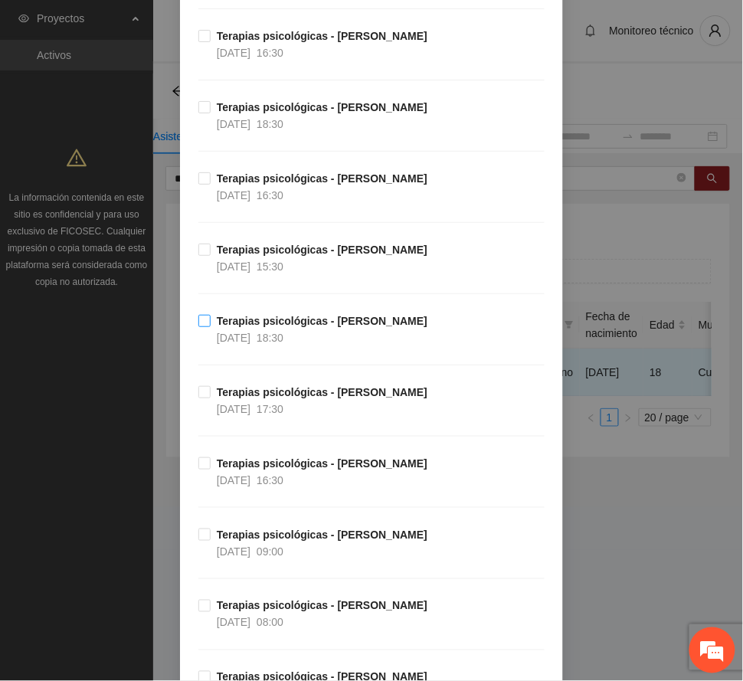
click at [273, 327] on strong "Terapias psicológicas - [PERSON_NAME]" at bounding box center [322, 321] width 211 height 12
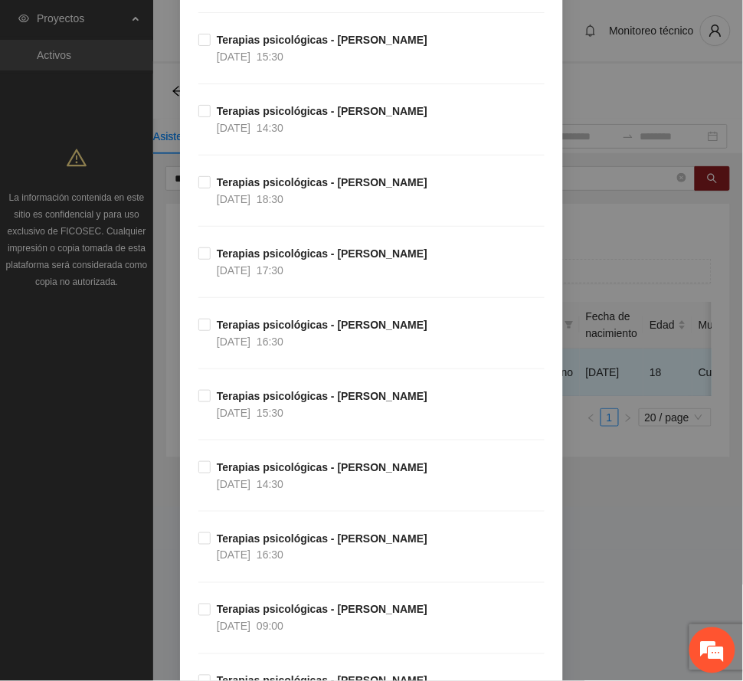
scroll to position [2554, 0]
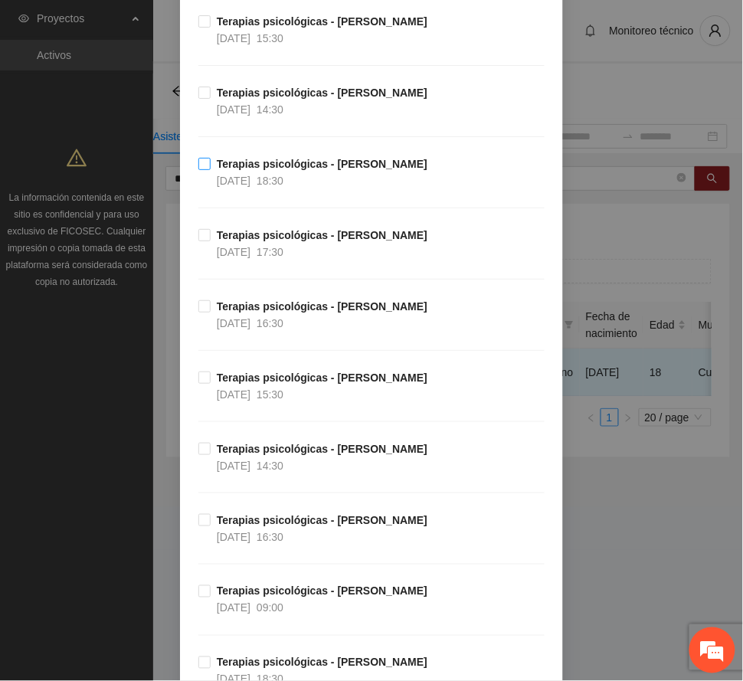
click at [258, 170] on strong "Terapias psicológicas - [PERSON_NAME]" at bounding box center [322, 164] width 211 height 12
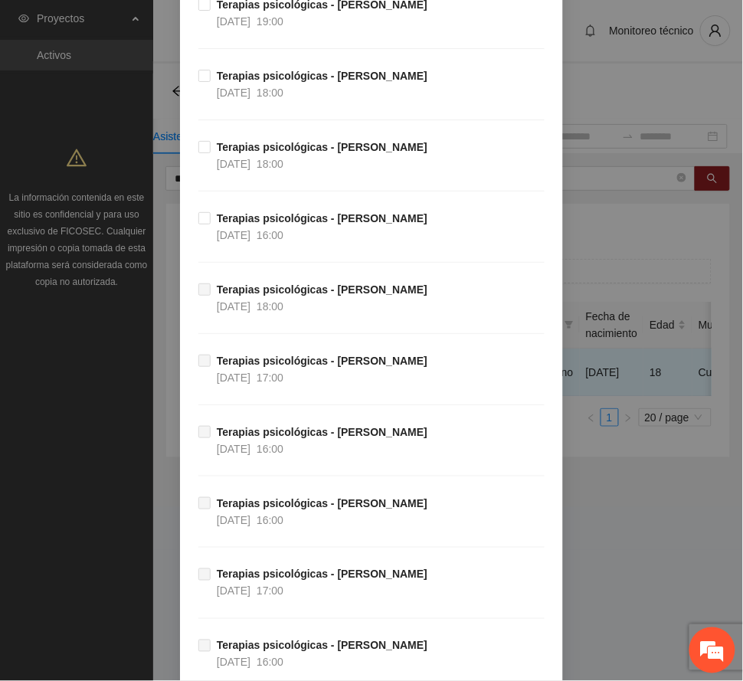
scroll to position [6300, 0]
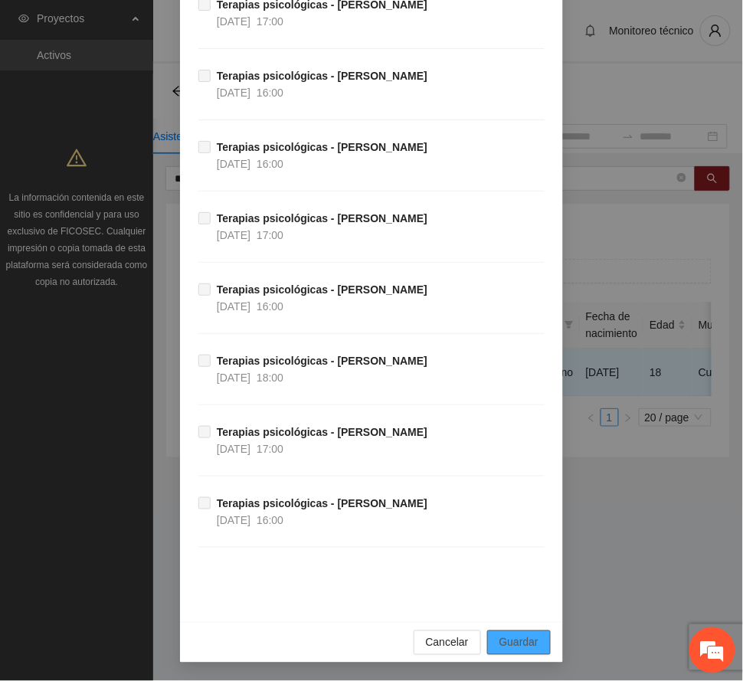
drag, startPoint x: 523, startPoint y: 641, endPoint x: 282, endPoint y: 608, distance: 242.8
click at [519, 638] on span "Guardar" at bounding box center [519, 642] width 39 height 17
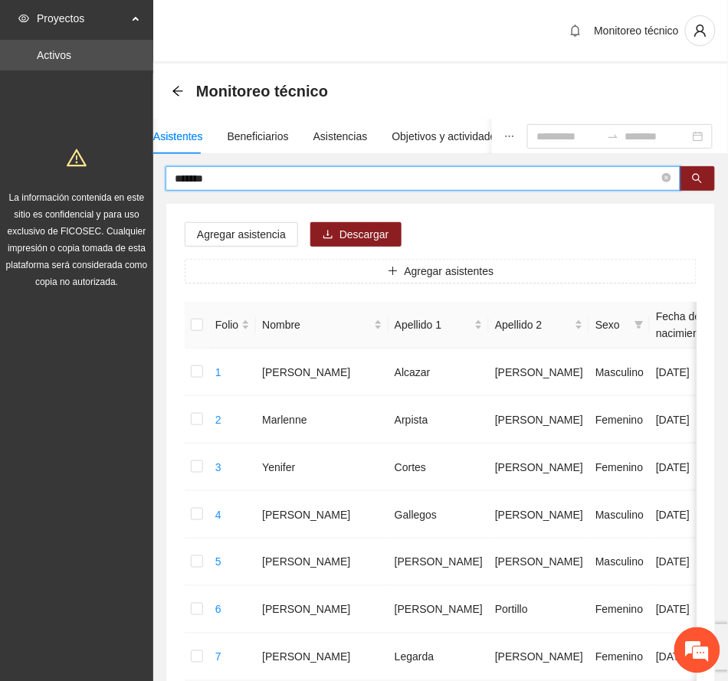
drag, startPoint x: 227, startPoint y: 178, endPoint x: -42, endPoint y: 161, distance: 269.5
click at [0, 161] on html "Proyectos Activos La información contenida en este sitio es confidencial y para…" at bounding box center [364, 340] width 728 height 681
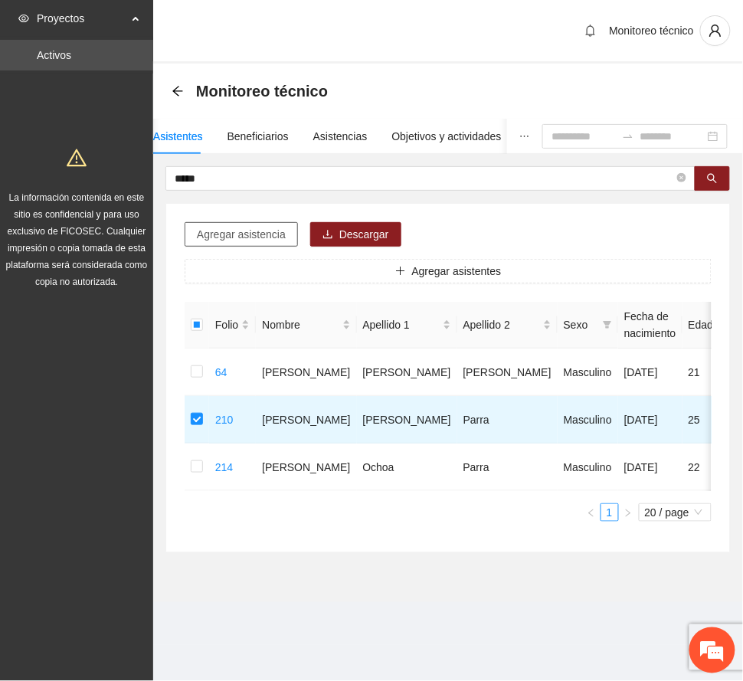
click at [247, 238] on span "Agregar asistencia" at bounding box center [241, 234] width 89 height 17
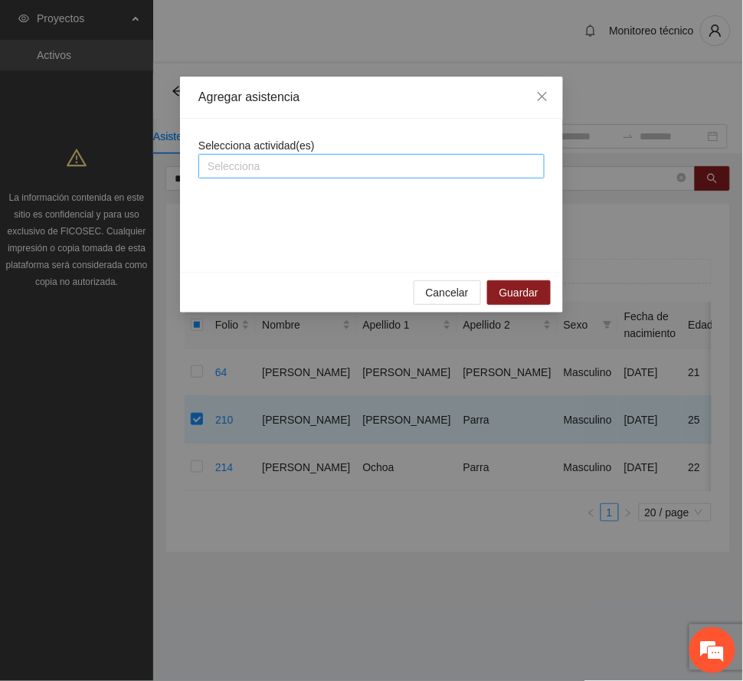
click at [299, 156] on div "Selecciona" at bounding box center [371, 166] width 346 height 25
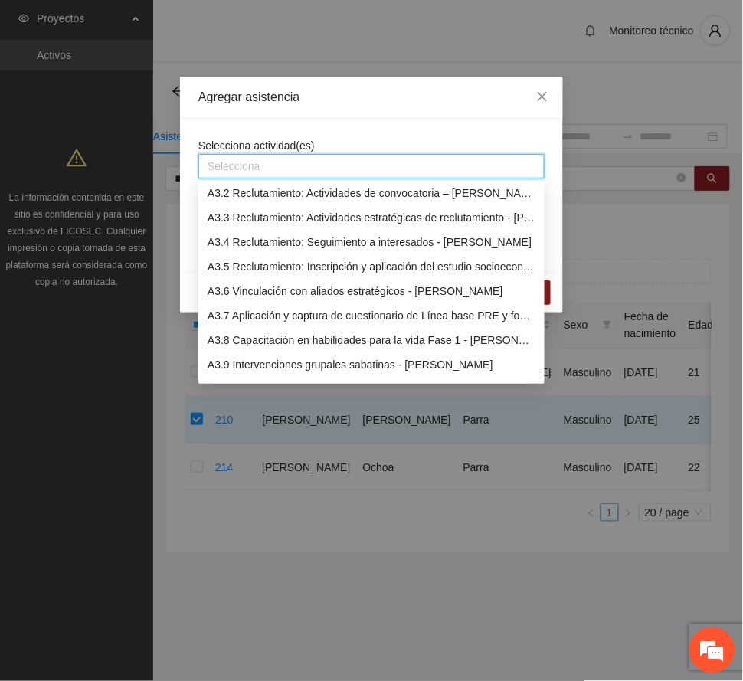
scroll to position [817, 0]
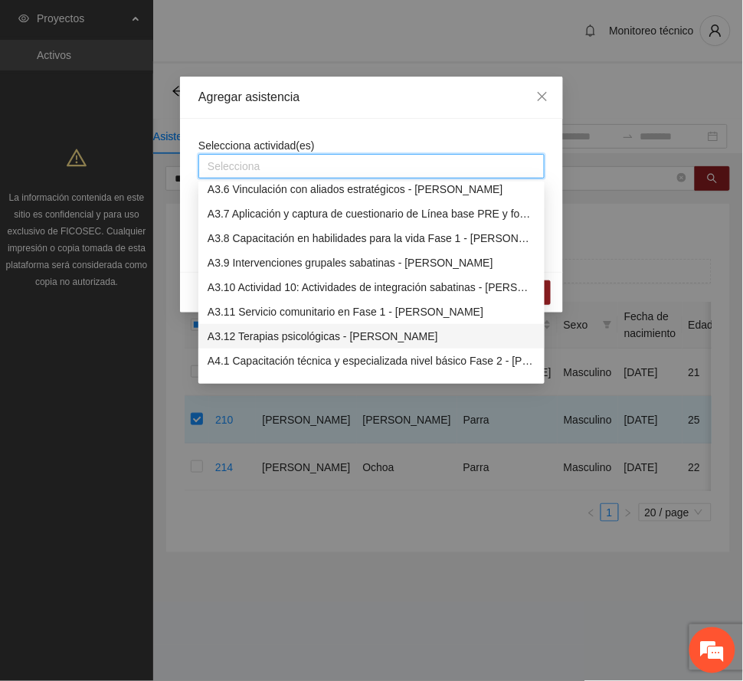
drag, startPoint x: 319, startPoint y: 337, endPoint x: 357, endPoint y: 261, distance: 85.7
click at [320, 335] on div "A3.12 Terapias psicológicas - [PERSON_NAME]" at bounding box center [372, 336] width 328 height 17
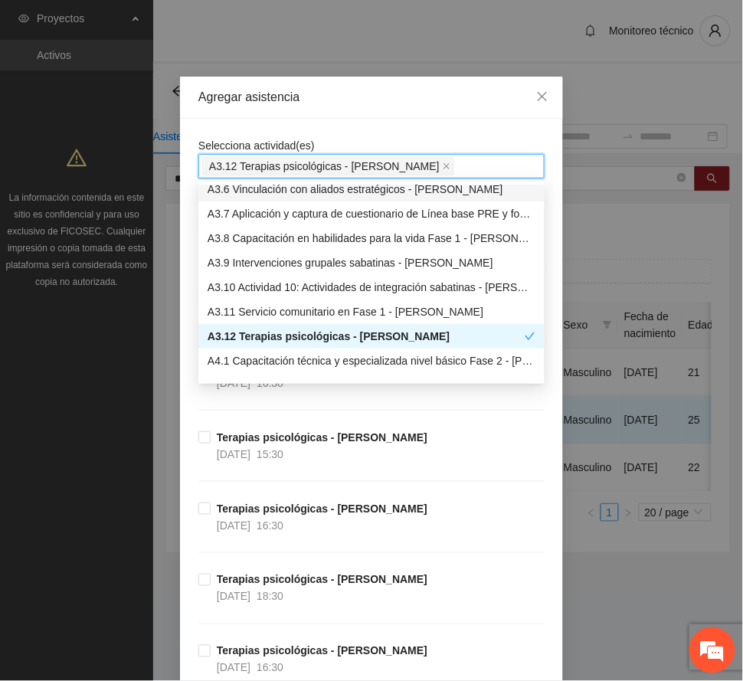
click at [375, 104] on div "Agregar asistencia" at bounding box center [371, 97] width 346 height 17
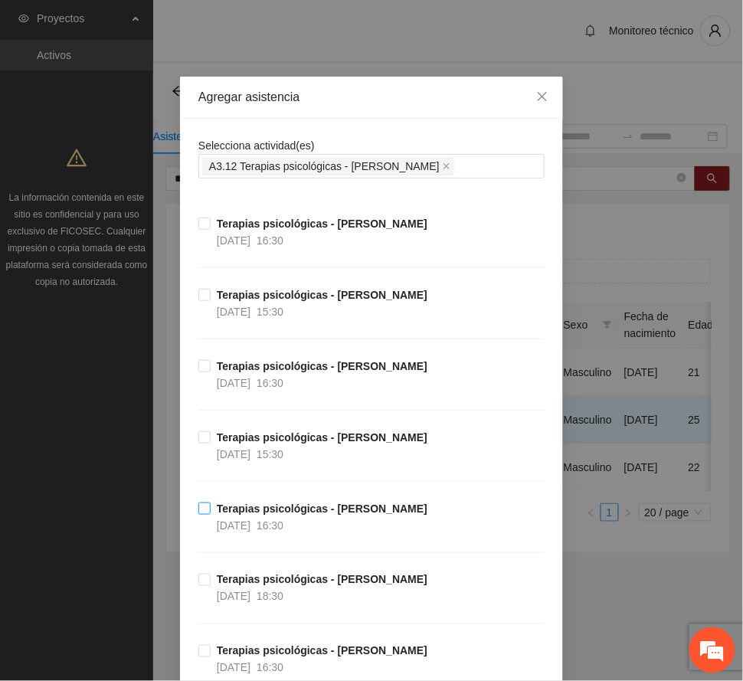
click at [310, 513] on strong "Terapias psicológicas - [PERSON_NAME]" at bounding box center [322, 509] width 211 height 12
drag, startPoint x: 289, startPoint y: 510, endPoint x: 277, endPoint y: 479, distance: 32.7
click at [289, 509] on strong "Terapias psicológicas - [PERSON_NAME]" at bounding box center [322, 509] width 211 height 12
click at [267, 442] on strong "Terapias psicológicas - [PERSON_NAME]" at bounding box center [322, 437] width 211 height 12
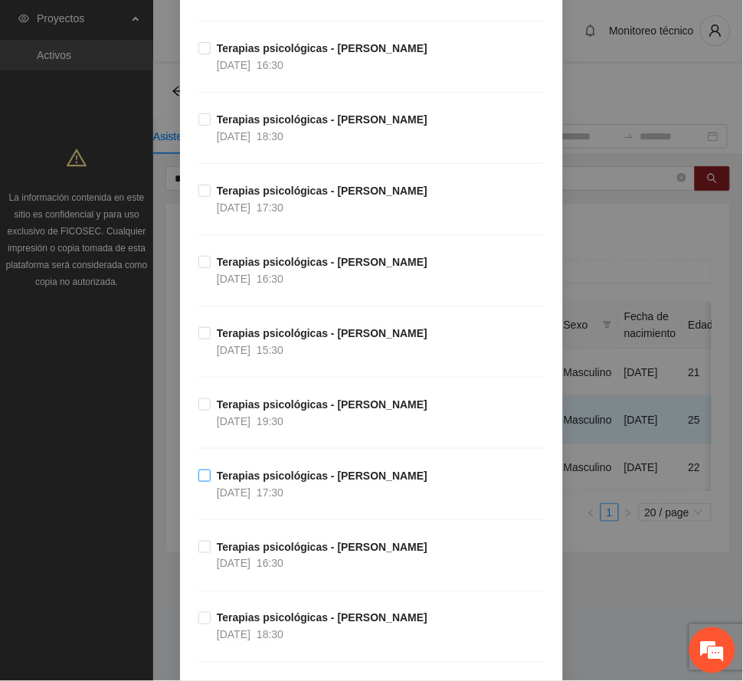
click at [311, 482] on strong "Terapias psicológicas - [PERSON_NAME]" at bounding box center [322, 476] width 211 height 12
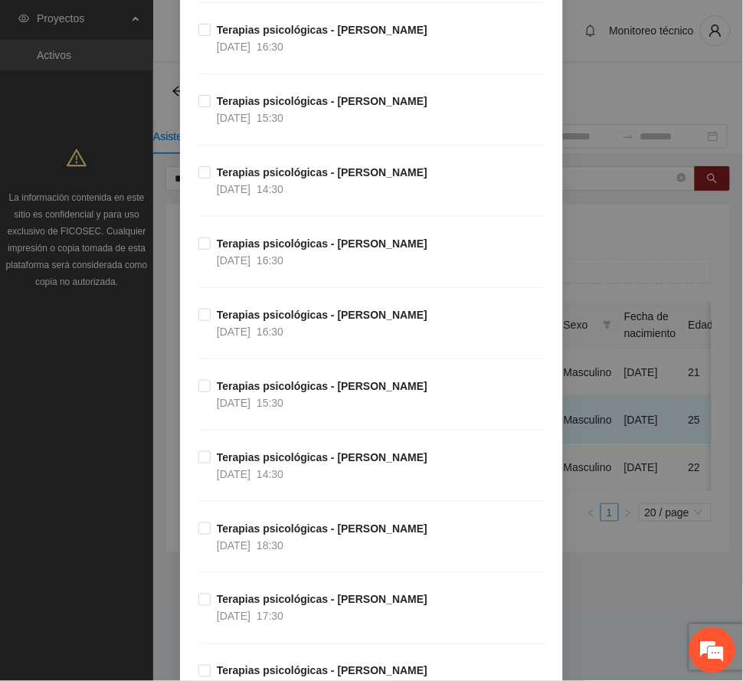
scroll to position [2247, 0]
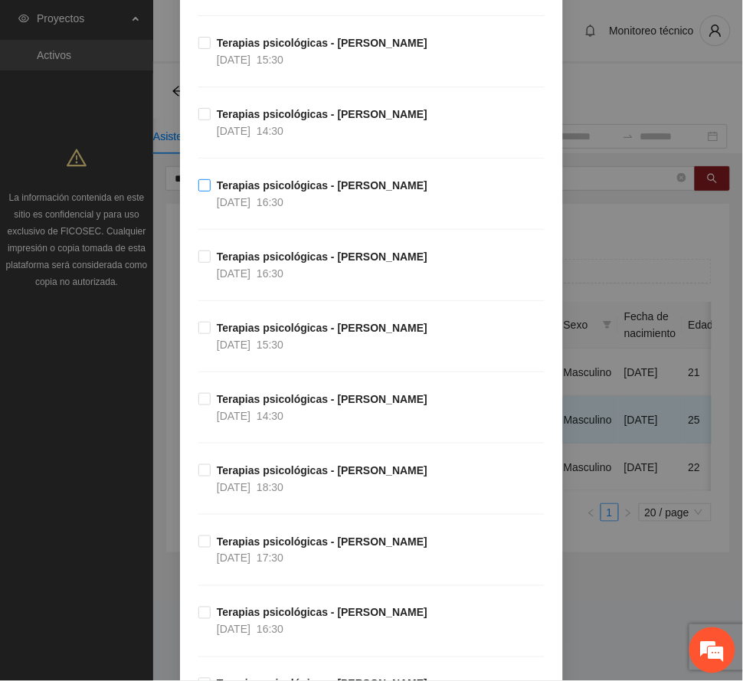
click at [302, 202] on span "Terapias psicológicas - [PERSON_NAME] [DATE] 16:30" at bounding box center [322, 194] width 223 height 34
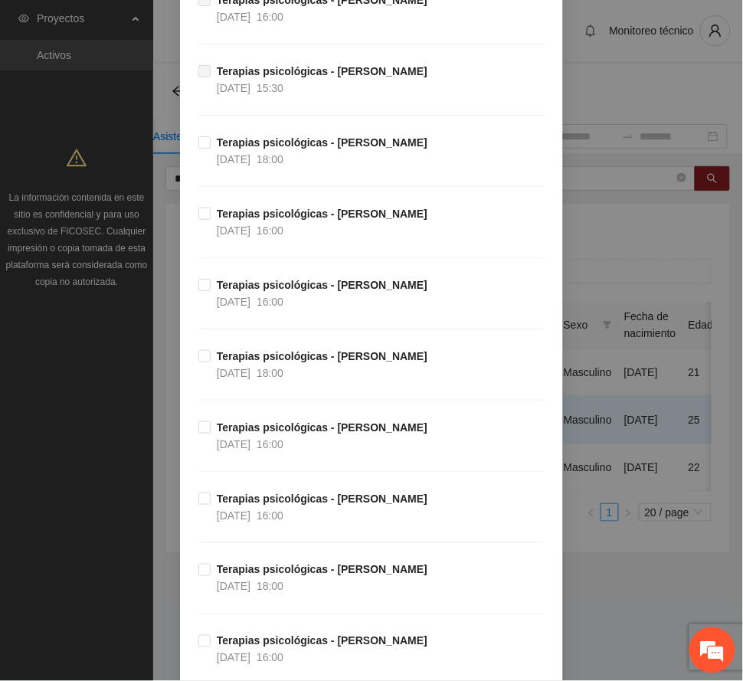
scroll to position [6300, 0]
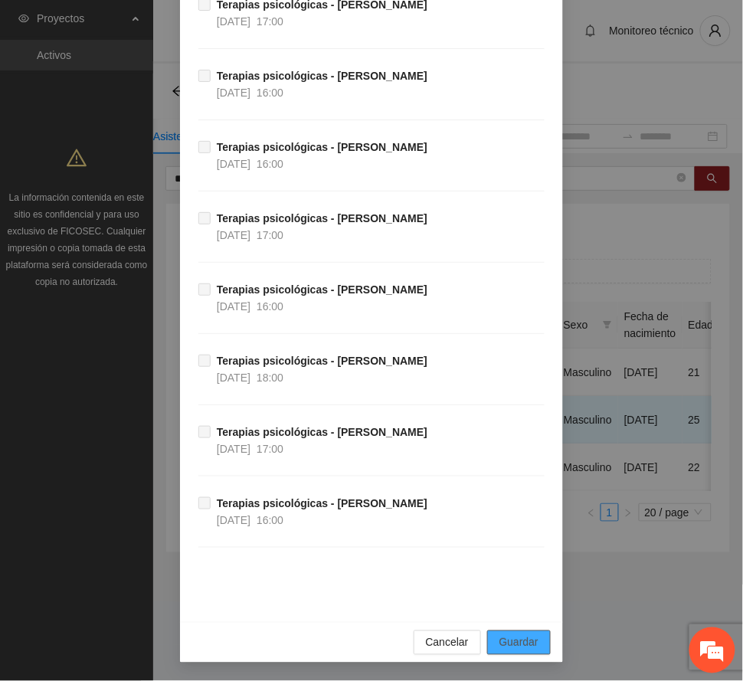
drag, startPoint x: 506, startPoint y: 642, endPoint x: 323, endPoint y: 629, distance: 183.6
click at [503, 641] on span "Guardar" at bounding box center [519, 642] width 39 height 17
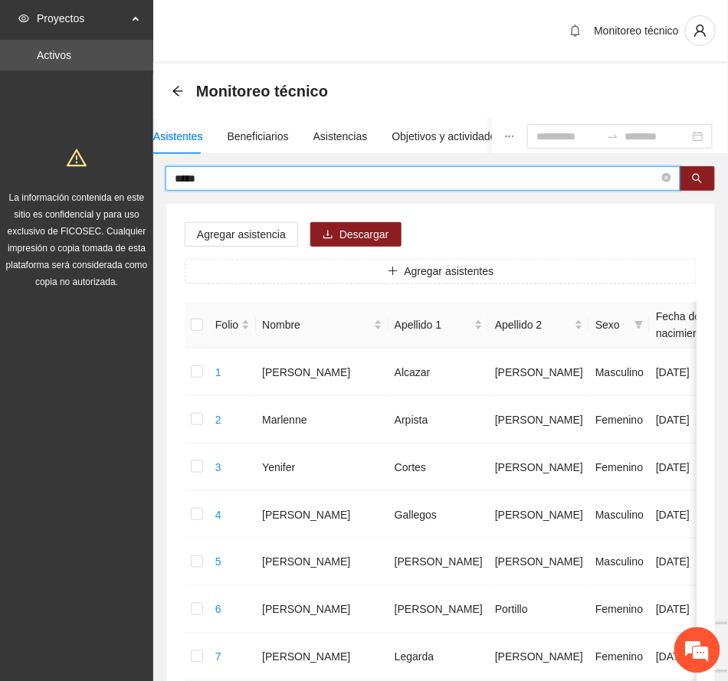
drag, startPoint x: 227, startPoint y: 182, endPoint x: 5, endPoint y: 181, distance: 222.2
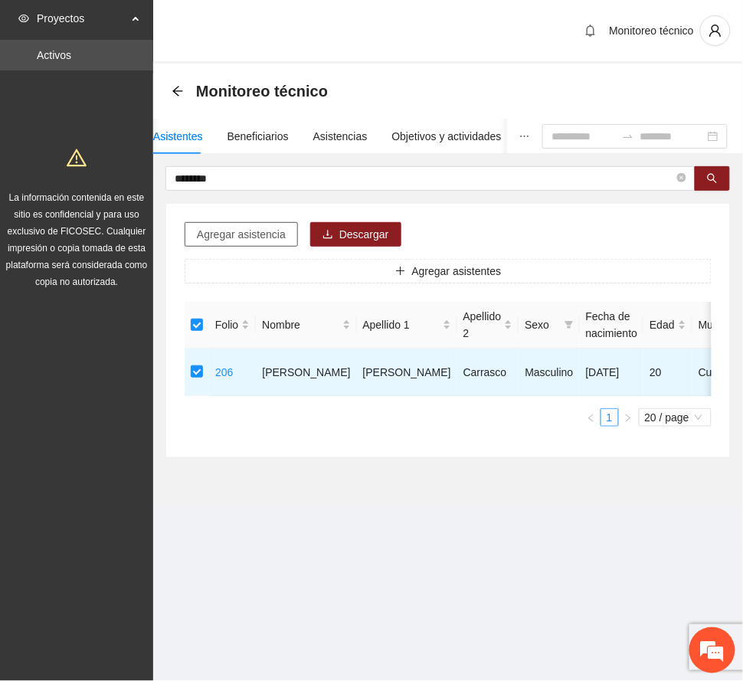
click at [264, 230] on span "Agregar asistencia" at bounding box center [241, 234] width 89 height 17
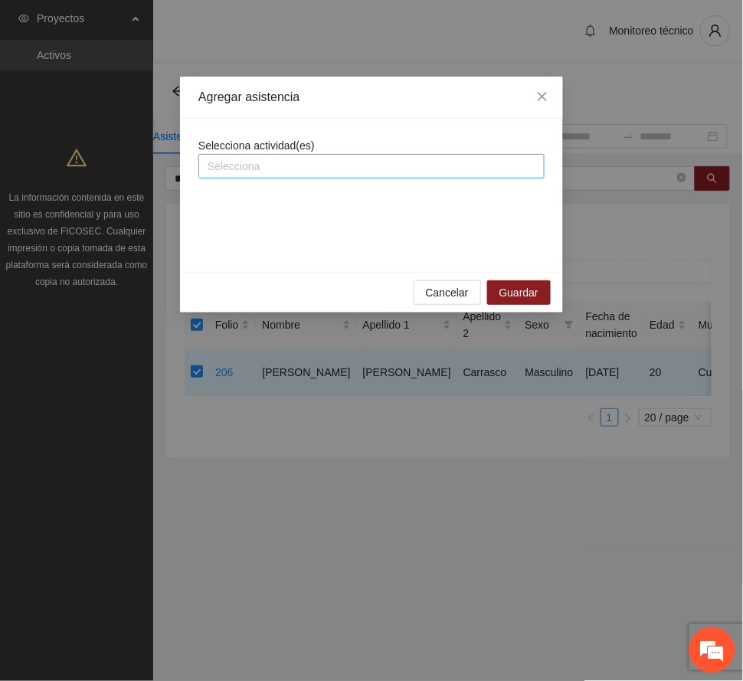
click at [285, 169] on div at bounding box center [371, 166] width 339 height 18
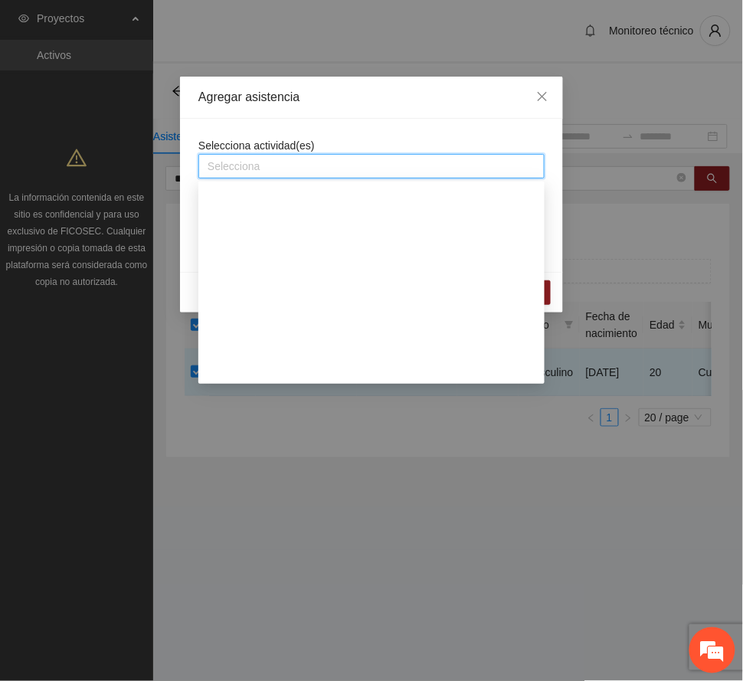
scroll to position [817, 0]
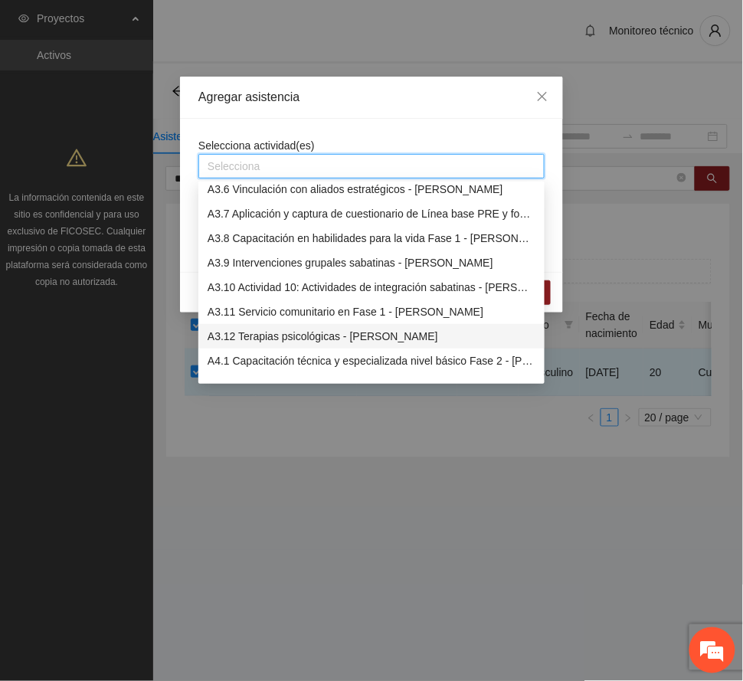
click at [338, 336] on div "A3.12 Terapias psicológicas - [PERSON_NAME]" at bounding box center [372, 336] width 328 height 17
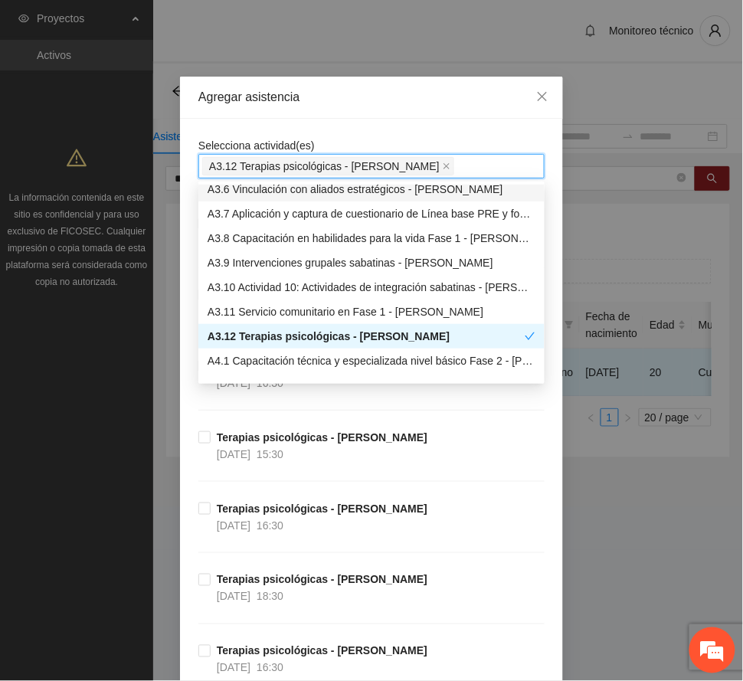
click at [351, 97] on div "Agregar asistencia" at bounding box center [371, 97] width 346 height 17
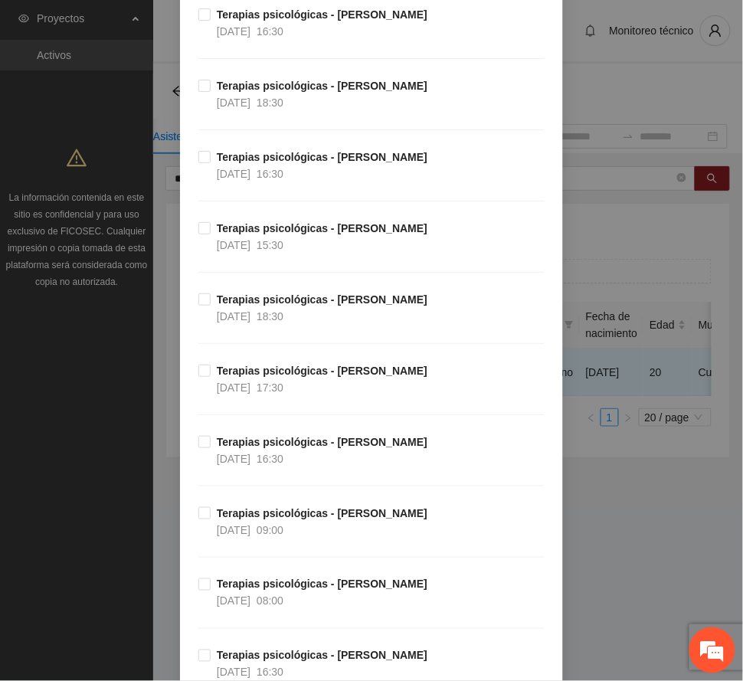
scroll to position [1634, 0]
click at [296, 374] on strong "Terapias psicológicas - [PERSON_NAME]" at bounding box center [322, 371] width 211 height 12
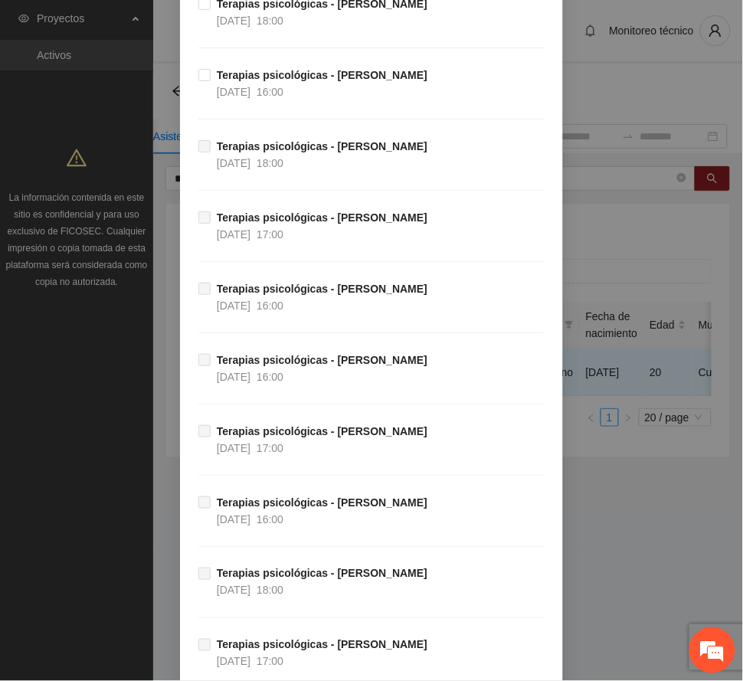
scroll to position [6300, 0]
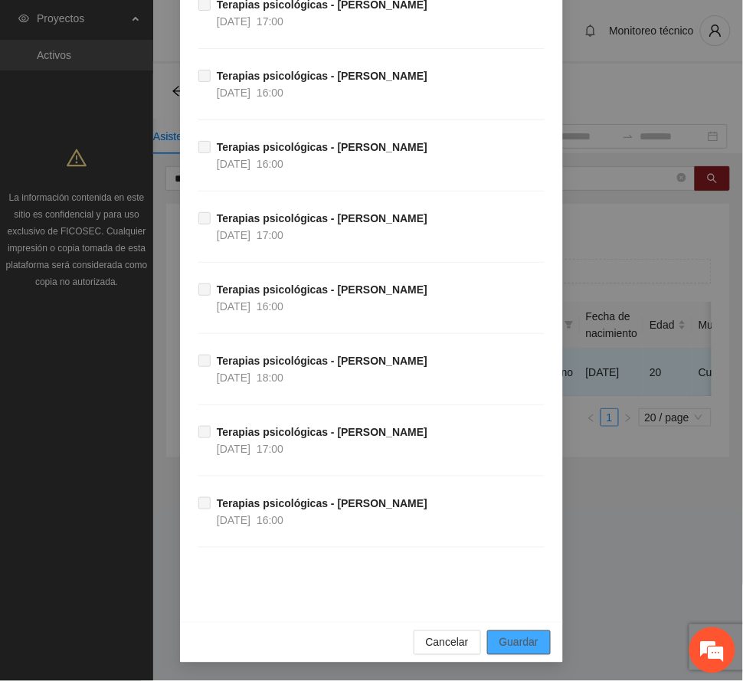
click at [527, 639] on span "Guardar" at bounding box center [519, 642] width 39 height 17
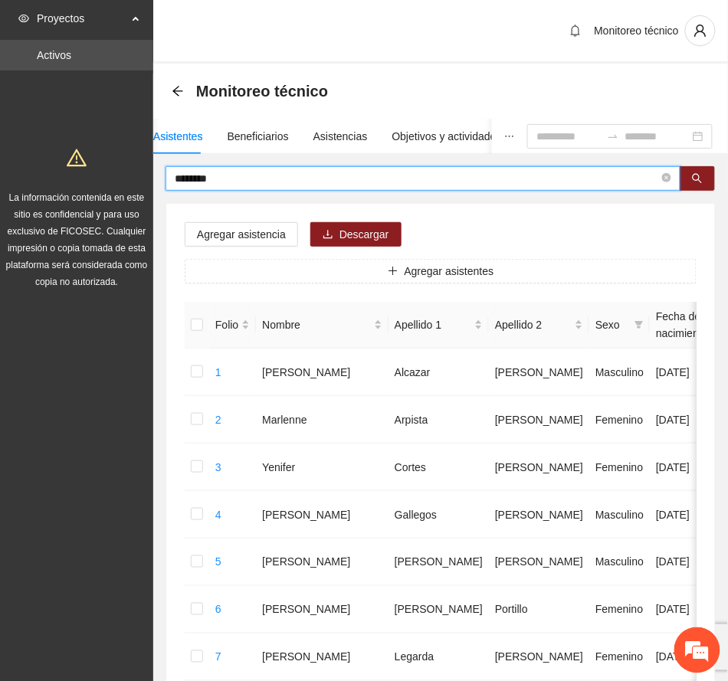
drag, startPoint x: 234, startPoint y: 169, endPoint x: 31, endPoint y: 190, distance: 204.1
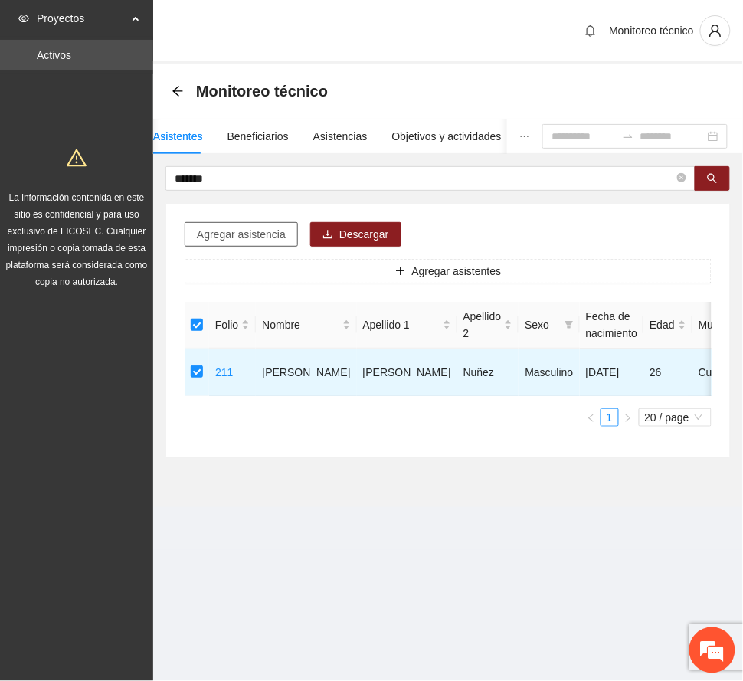
click at [241, 231] on span "Agregar asistencia" at bounding box center [241, 234] width 89 height 17
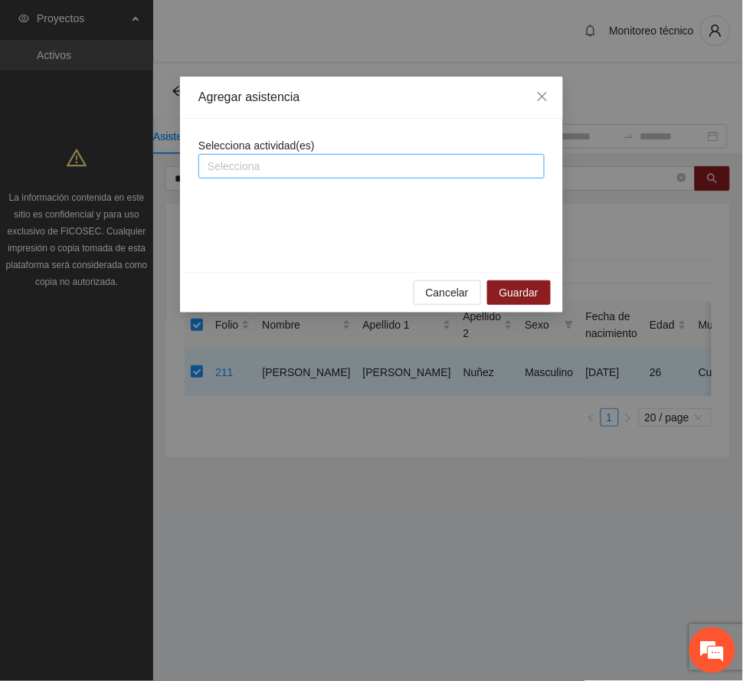
click at [276, 161] on div at bounding box center [371, 166] width 339 height 18
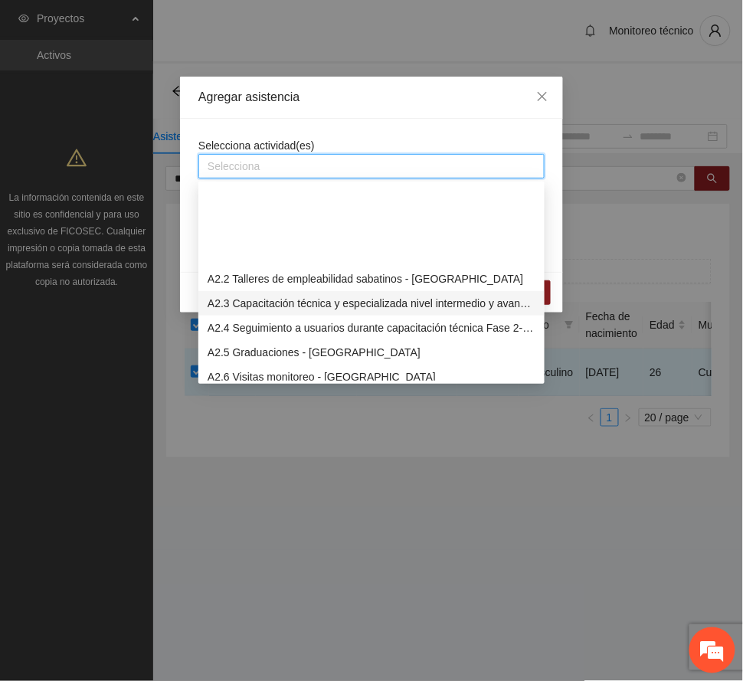
scroll to position [817, 0]
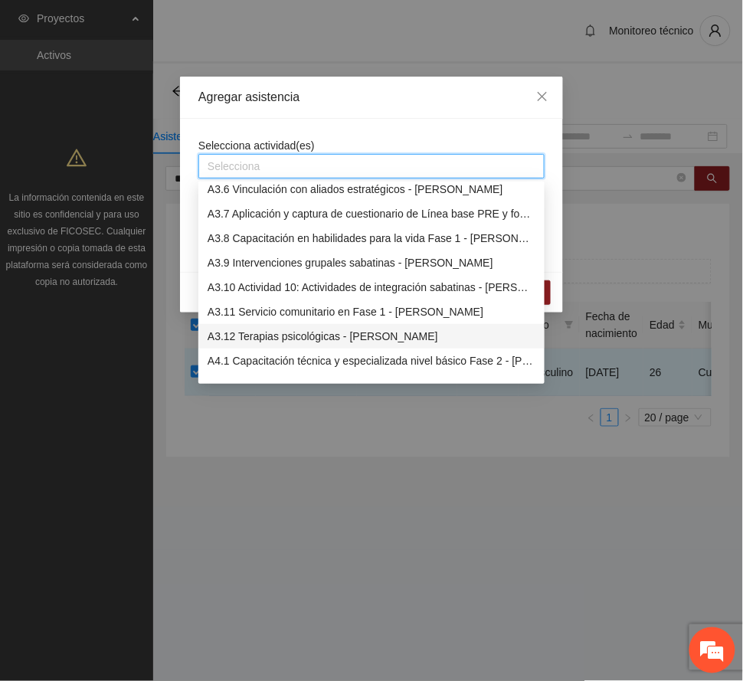
click at [326, 334] on div "A3.12 Terapias psicológicas - [PERSON_NAME]" at bounding box center [372, 336] width 328 height 17
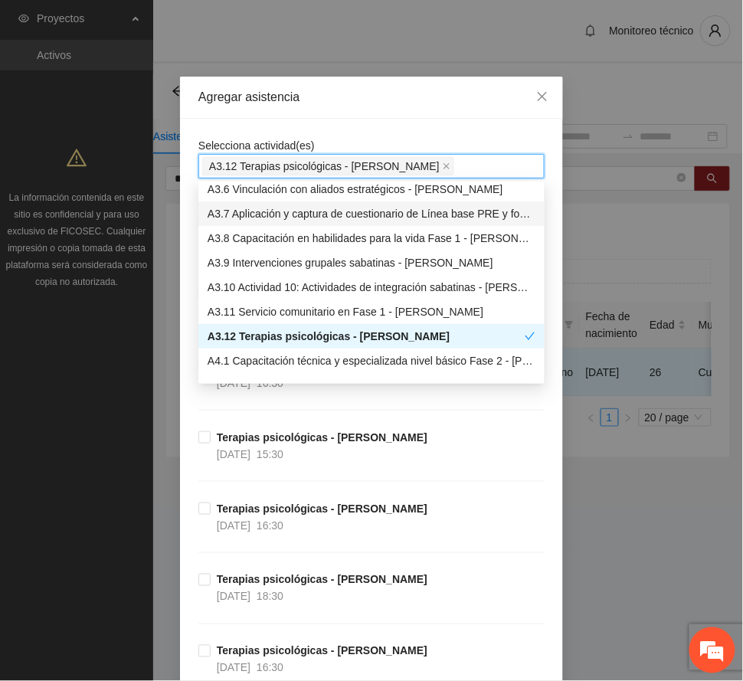
click at [374, 87] on div "Agregar asistencia" at bounding box center [371, 98] width 383 height 42
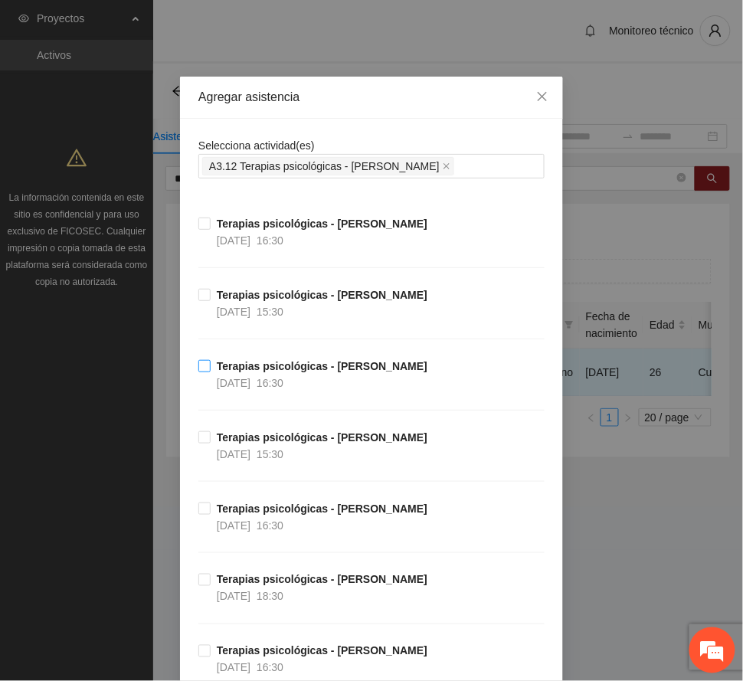
click at [280, 368] on strong "Terapias psicológicas - [PERSON_NAME]" at bounding box center [322, 366] width 211 height 12
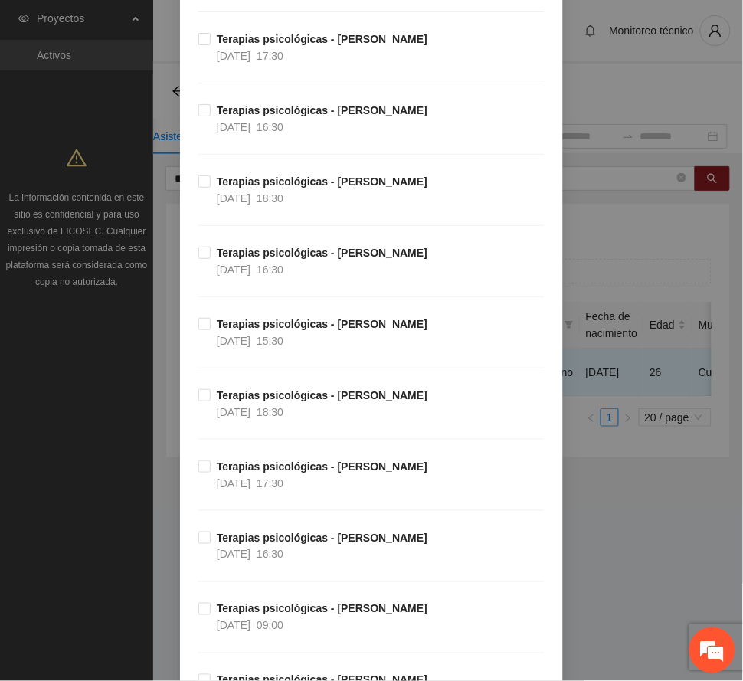
scroll to position [1532, 0]
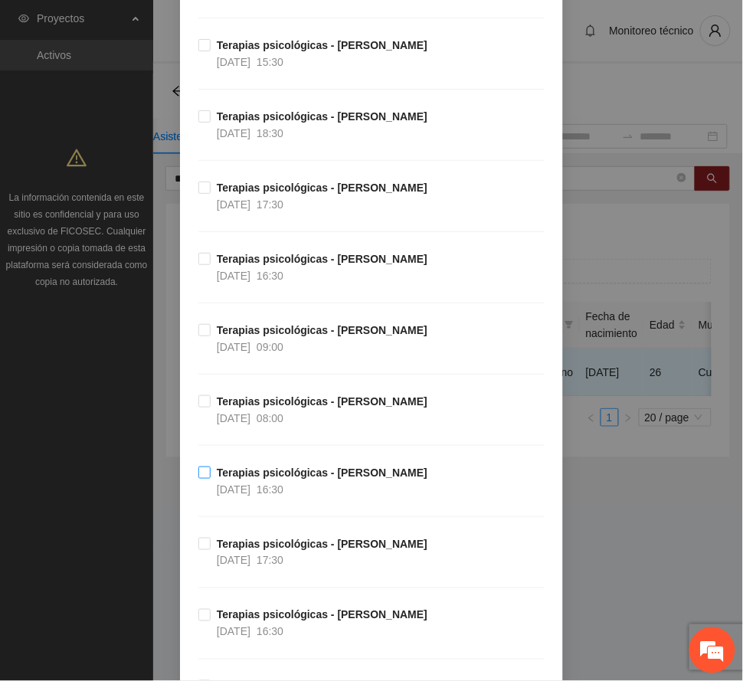
click at [290, 479] on strong "Terapias psicológicas - [PERSON_NAME]" at bounding box center [322, 473] width 211 height 12
click at [218, 477] on strong "Terapias psicológicas - [PERSON_NAME]" at bounding box center [322, 473] width 211 height 12
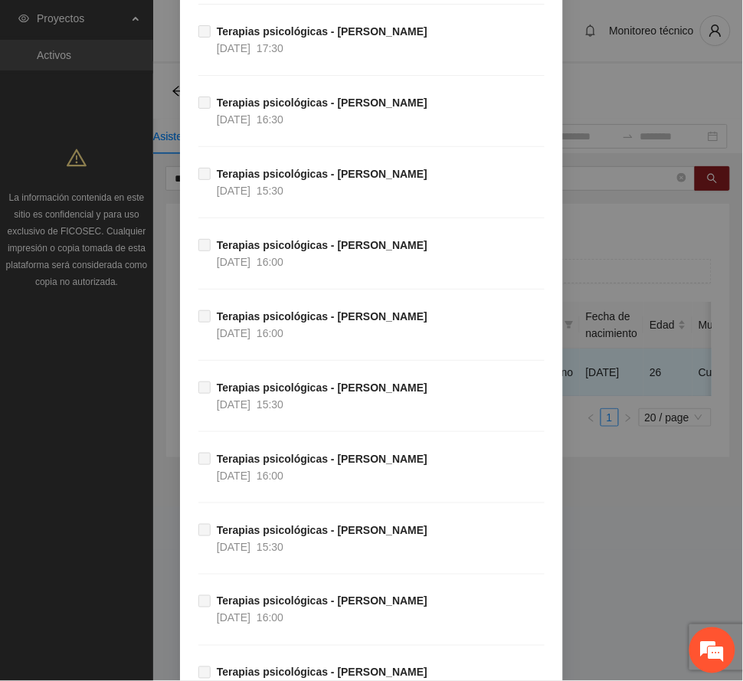
scroll to position [6300, 0]
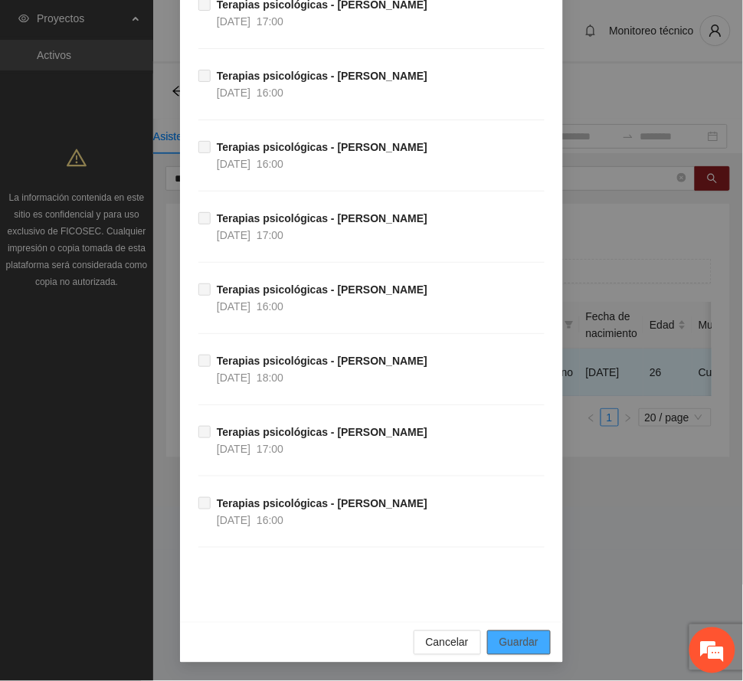
click at [519, 641] on span "Guardar" at bounding box center [519, 642] width 39 height 17
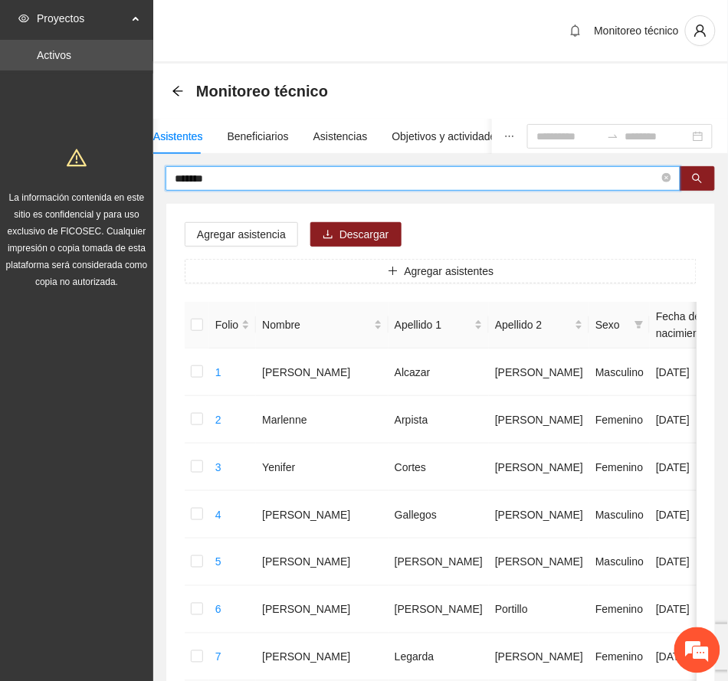
drag, startPoint x: 231, startPoint y: 172, endPoint x: 48, endPoint y: 184, distance: 184.3
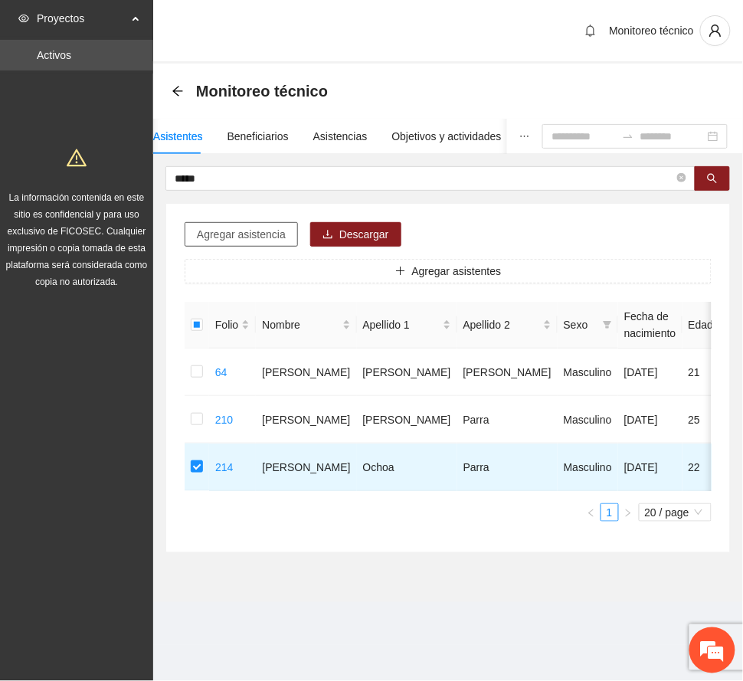
click at [280, 228] on span "Agregar asistencia" at bounding box center [241, 234] width 89 height 17
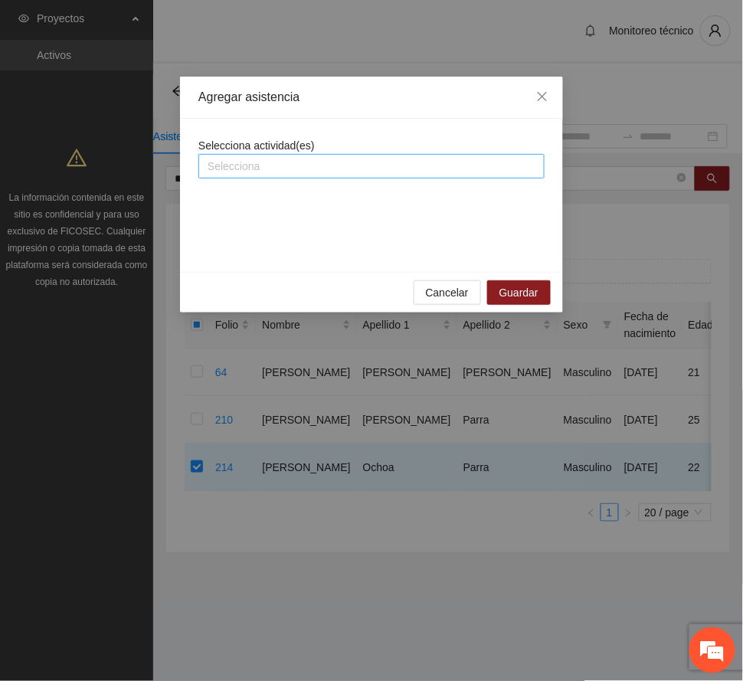
click at [359, 160] on div at bounding box center [371, 166] width 339 height 18
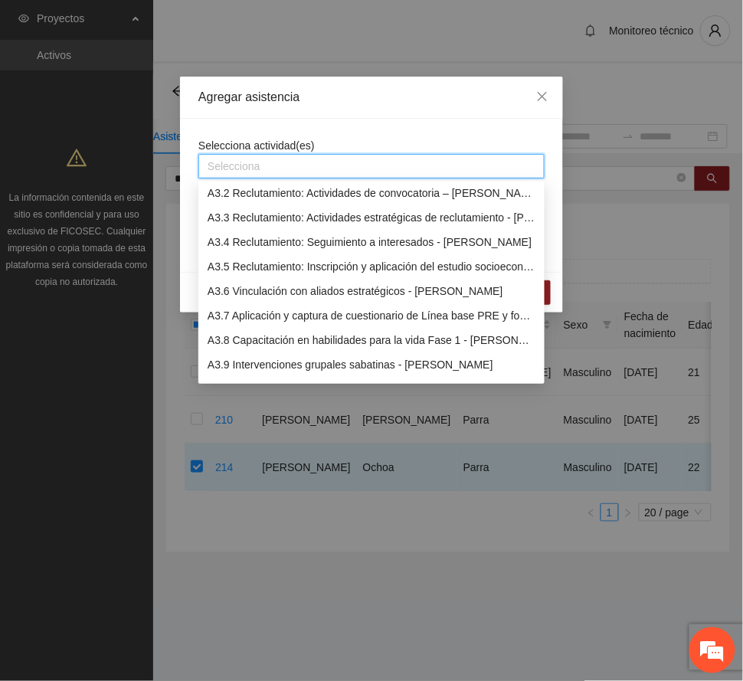
scroll to position [817, 0]
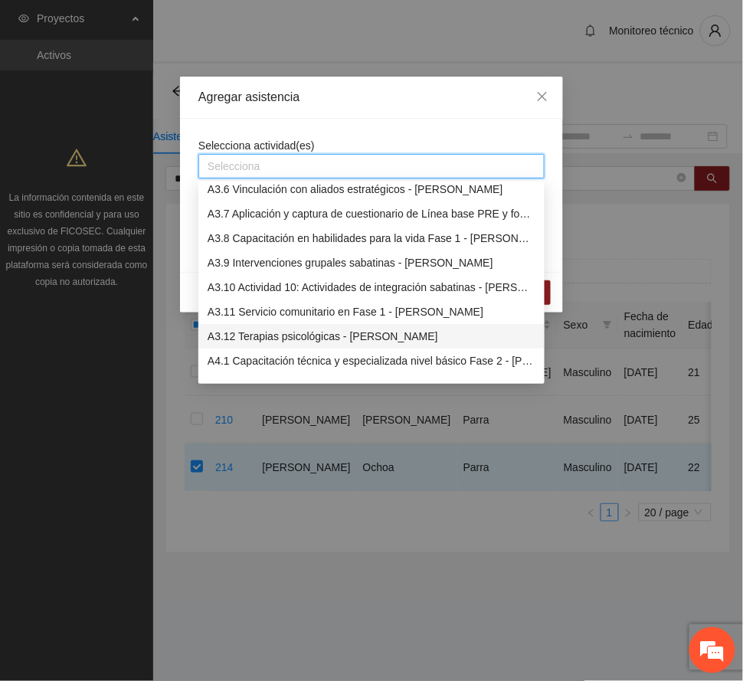
click at [346, 334] on div "A3.12 Terapias psicológicas - [PERSON_NAME]" at bounding box center [372, 336] width 328 height 17
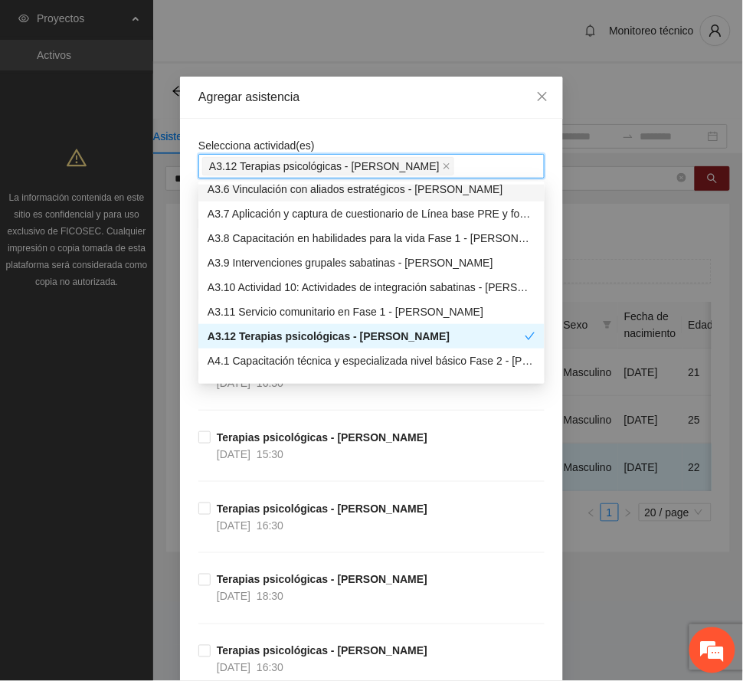
click at [353, 90] on div "Agregar asistencia" at bounding box center [371, 97] width 346 height 17
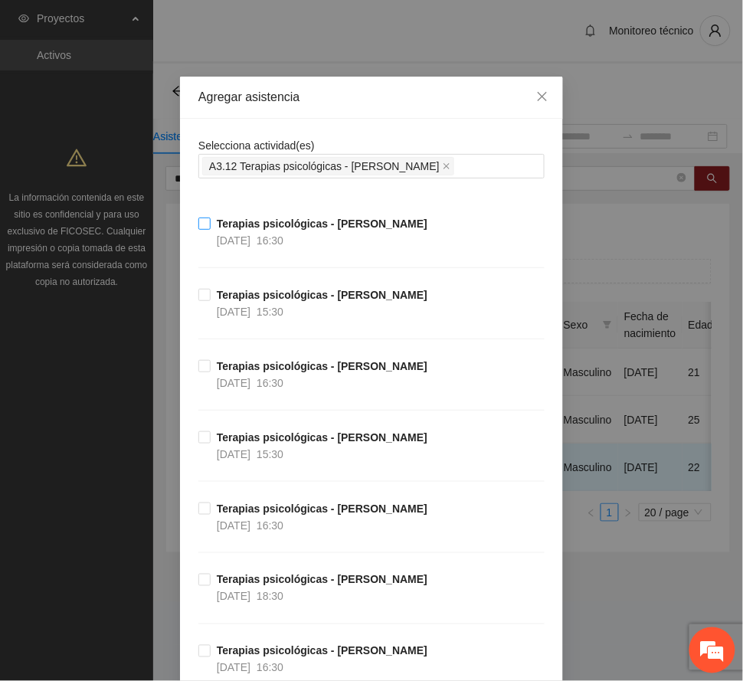
click at [287, 230] on strong "Terapias psicológicas - [PERSON_NAME]" at bounding box center [322, 224] width 211 height 12
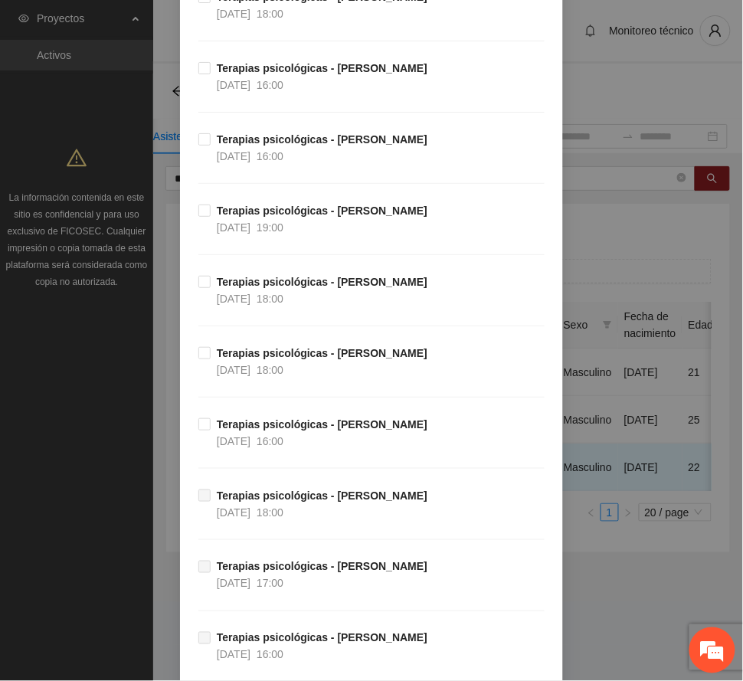
scroll to position [6300, 0]
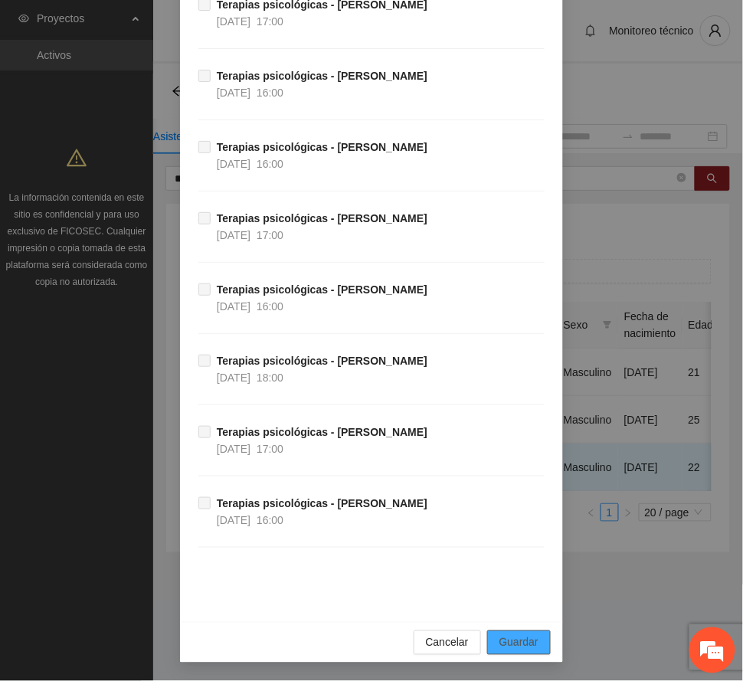
click at [516, 647] on span "Guardar" at bounding box center [519, 642] width 39 height 17
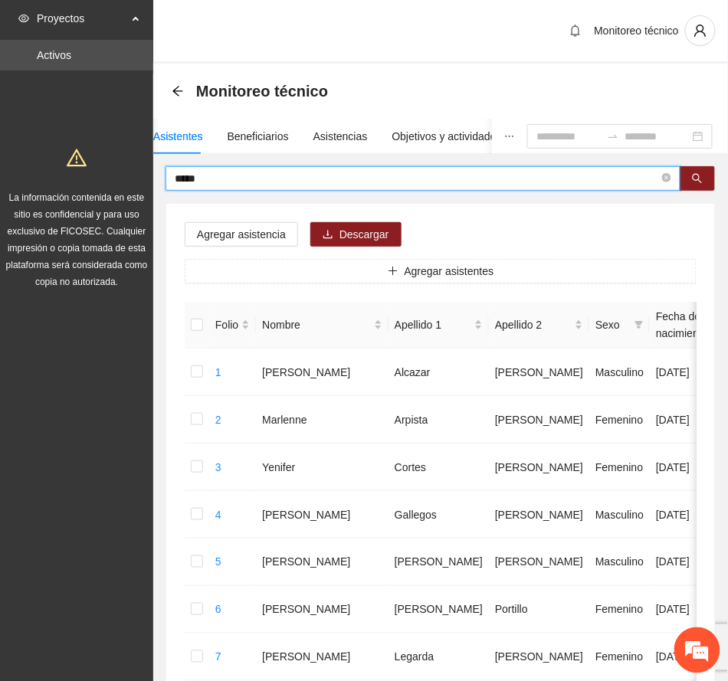
drag, startPoint x: 213, startPoint y: 179, endPoint x: 84, endPoint y: 182, distance: 129.5
type input "********"
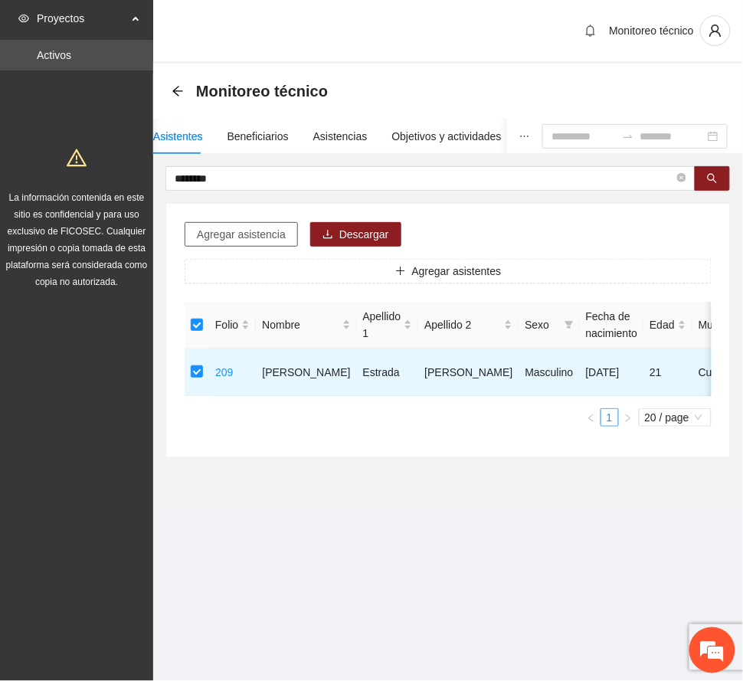
click at [245, 234] on span "Agregar asistencia" at bounding box center [241, 234] width 89 height 17
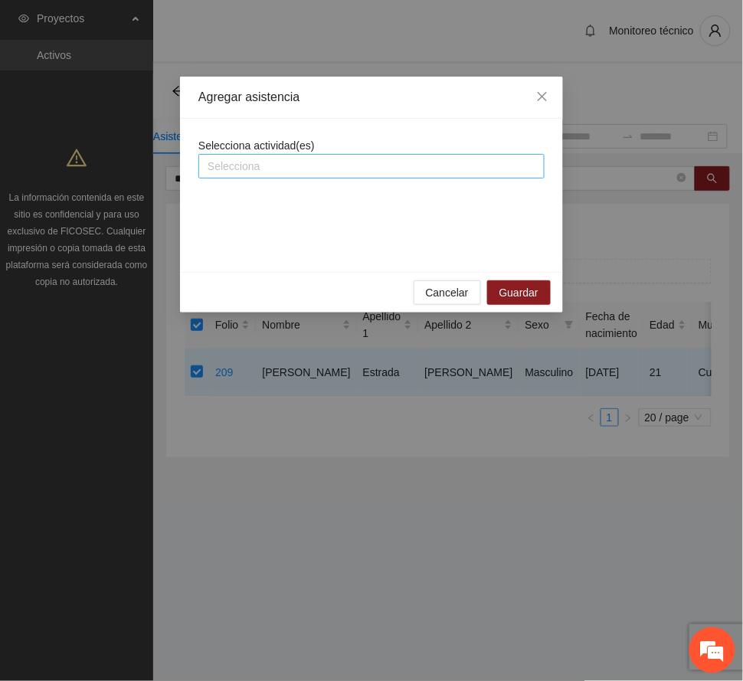
click at [287, 161] on div at bounding box center [371, 166] width 339 height 18
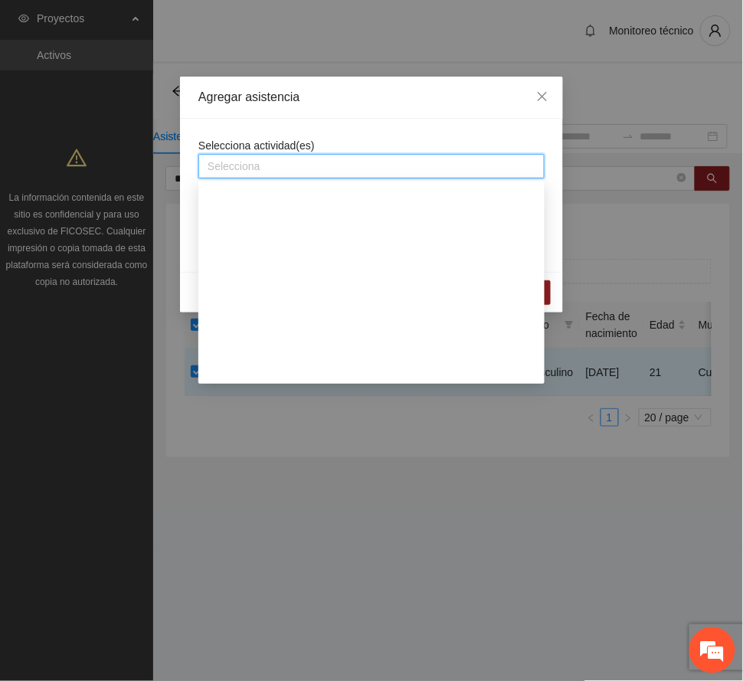
scroll to position [919, 0]
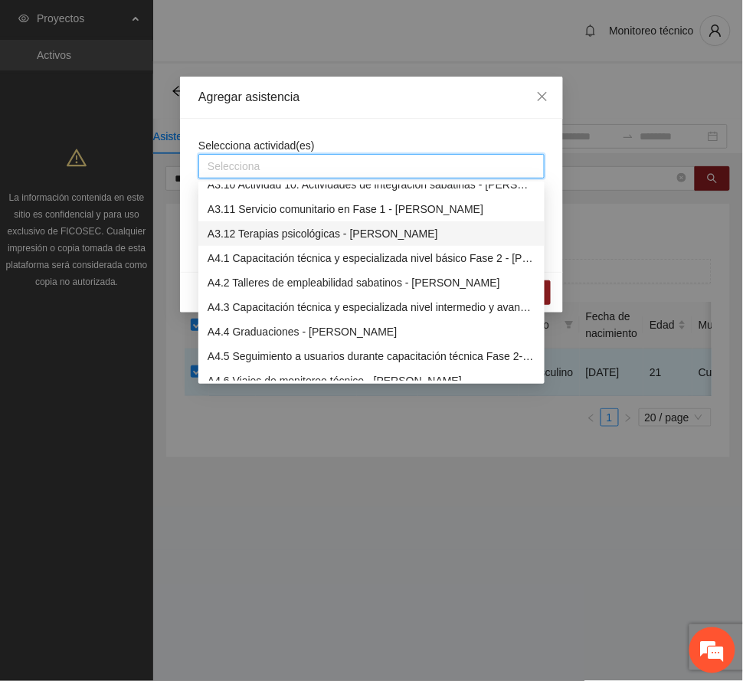
click at [294, 225] on div "A3.12 Terapias psicológicas - [PERSON_NAME]" at bounding box center [372, 233] width 328 height 17
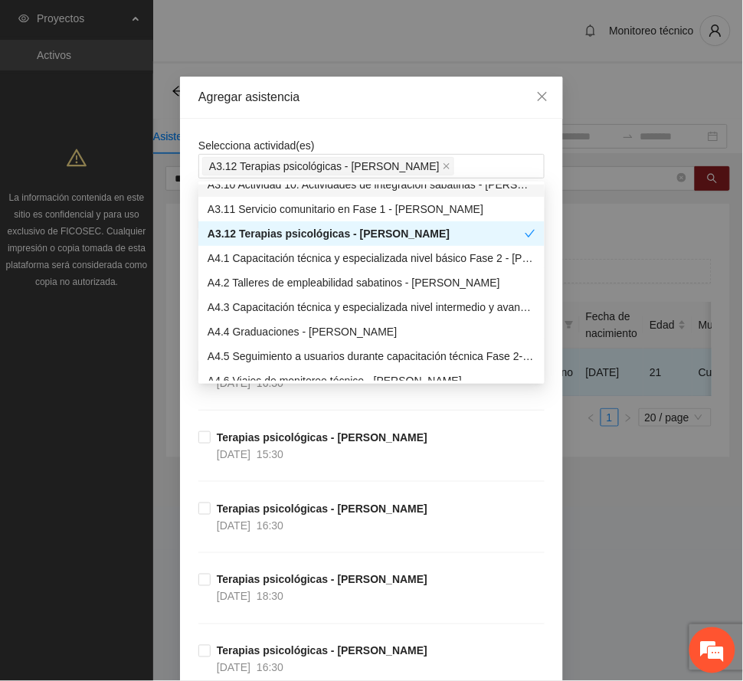
click at [365, 77] on div "Agregar asistencia" at bounding box center [371, 98] width 383 height 42
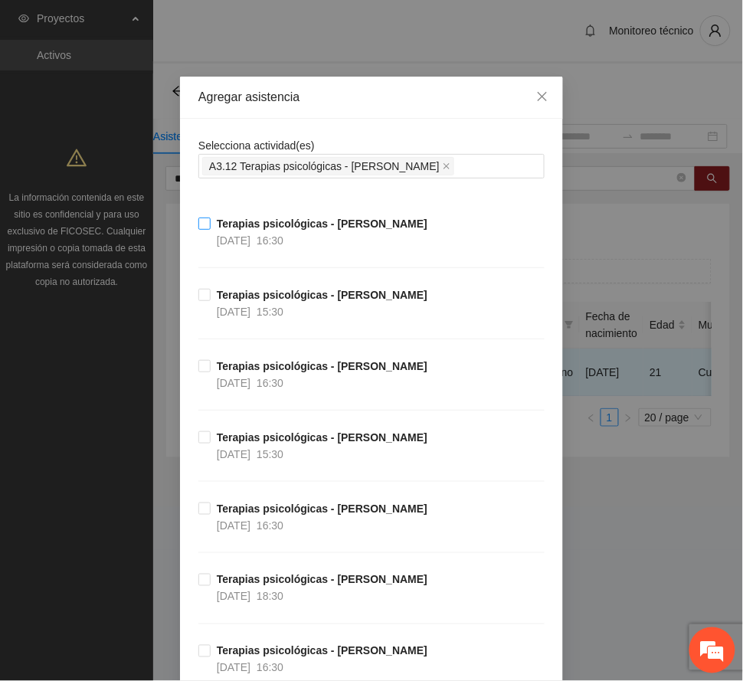
drag, startPoint x: 283, startPoint y: 236, endPoint x: 369, endPoint y: 252, distance: 87.3
click at [283, 234] on span "16:30" at bounding box center [270, 240] width 27 height 12
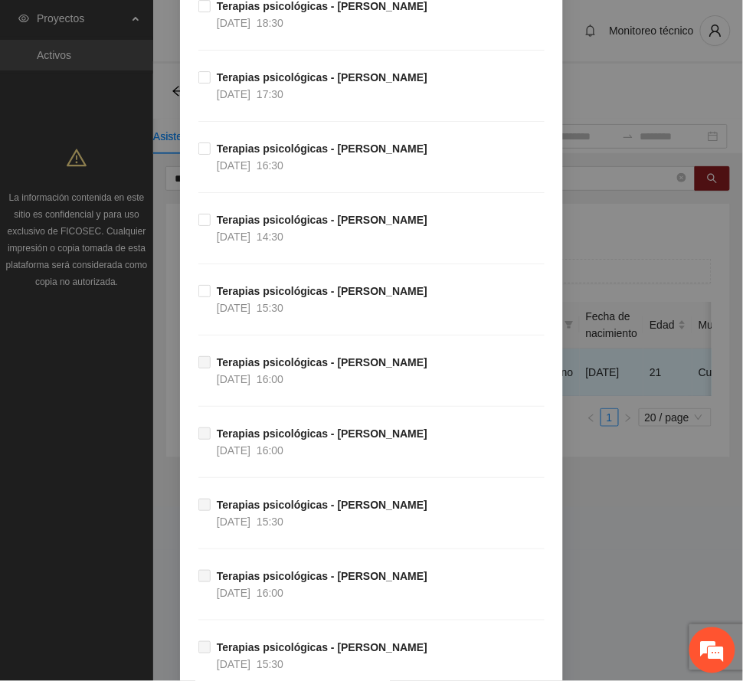
scroll to position [6300, 0]
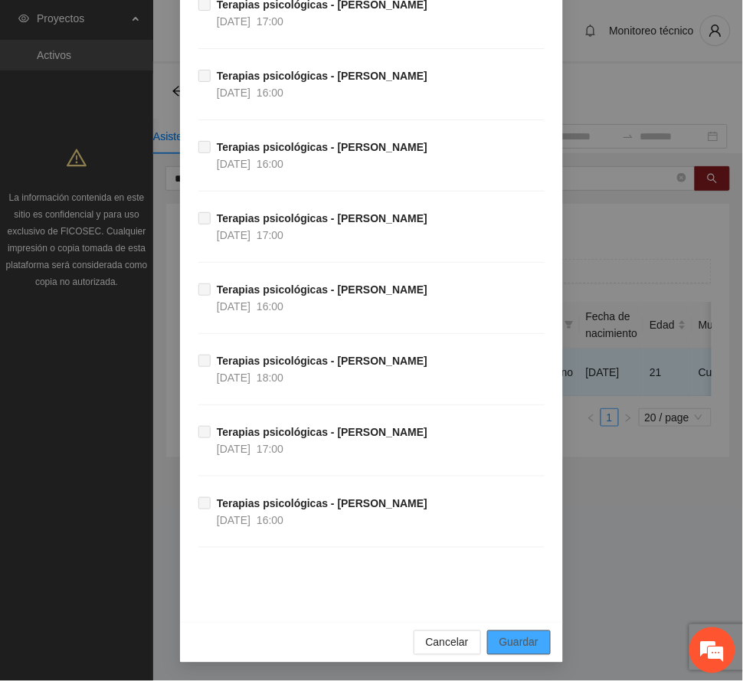
click at [513, 644] on span "Guardar" at bounding box center [519, 642] width 39 height 17
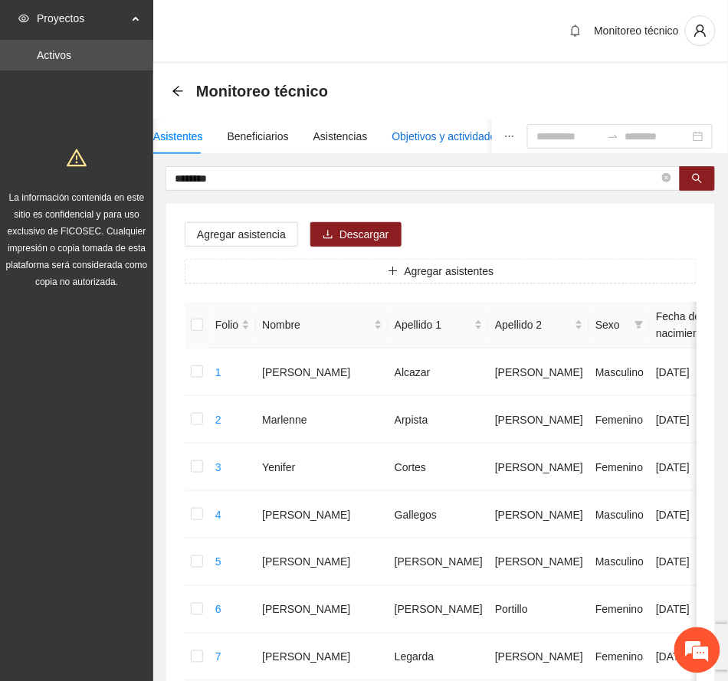
click at [436, 133] on div "Objetivos y actividades" at bounding box center [447, 136] width 110 height 17
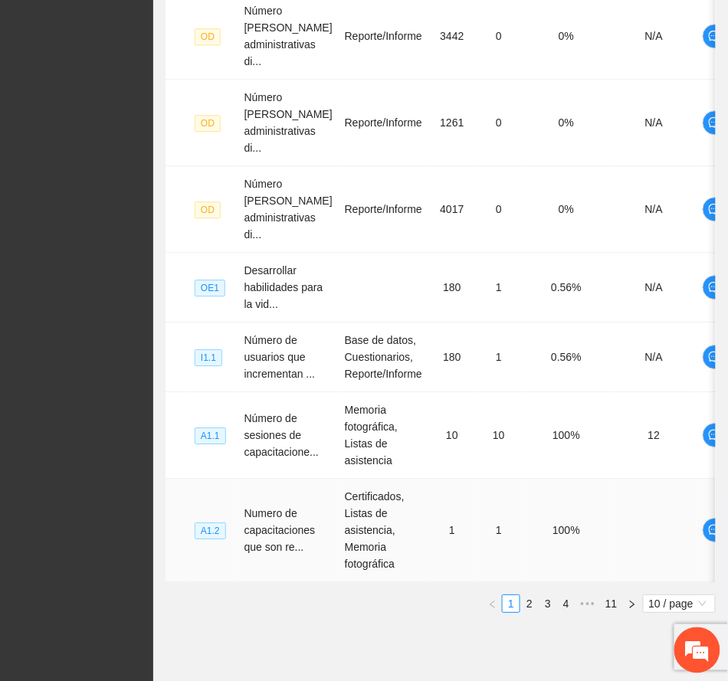
scroll to position [745, 0]
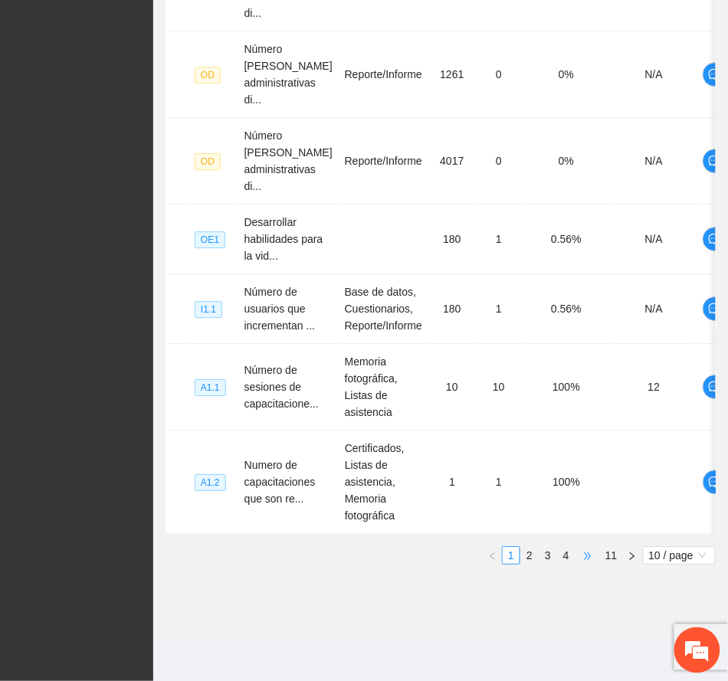
click at [582, 558] on span "•••" at bounding box center [587, 555] width 25 height 18
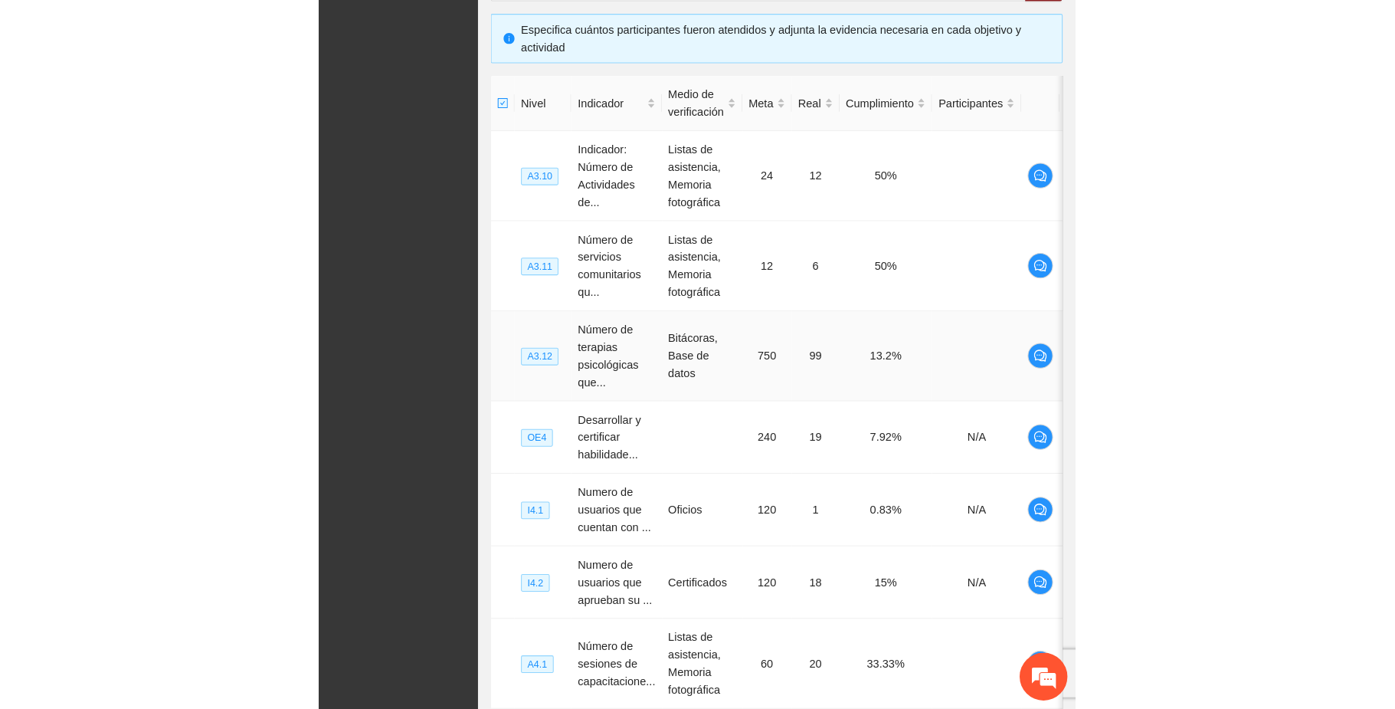
scroll to position [296, 0]
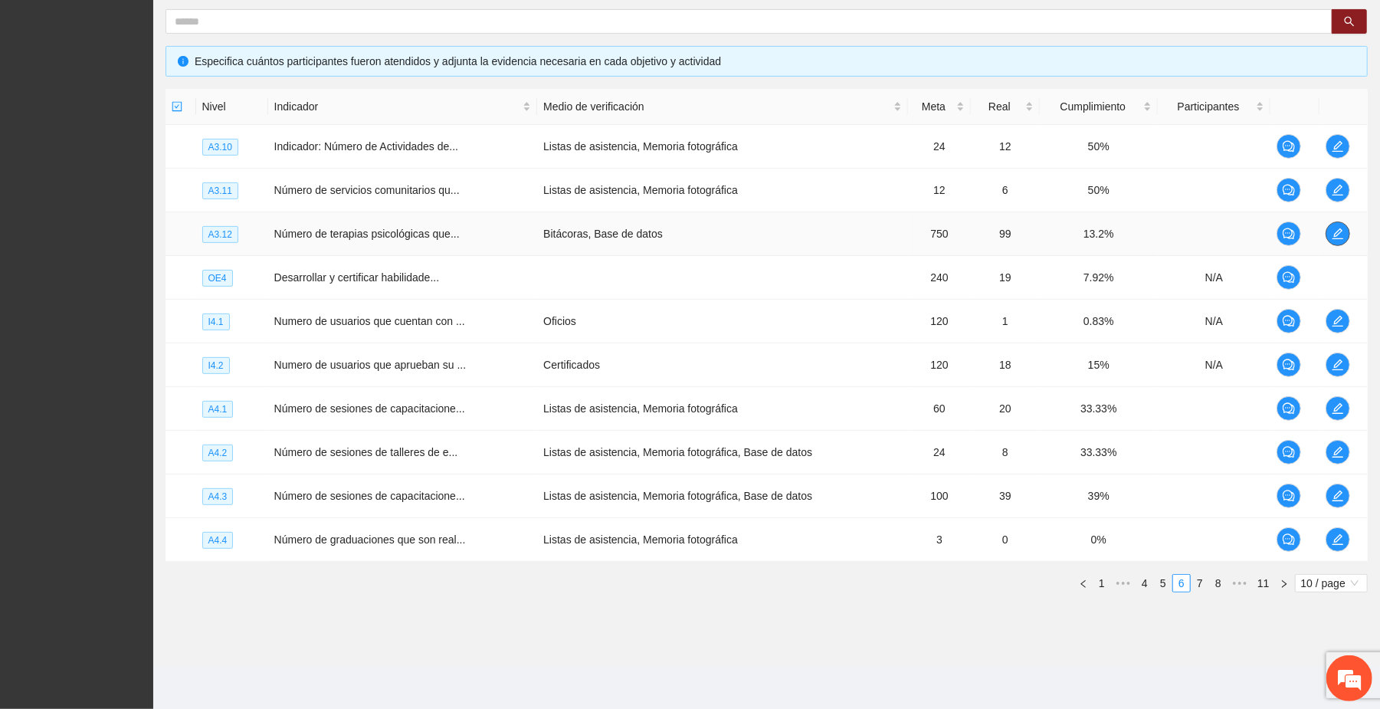
click at [1339, 230] on icon "edit" at bounding box center [1338, 234] width 12 height 12
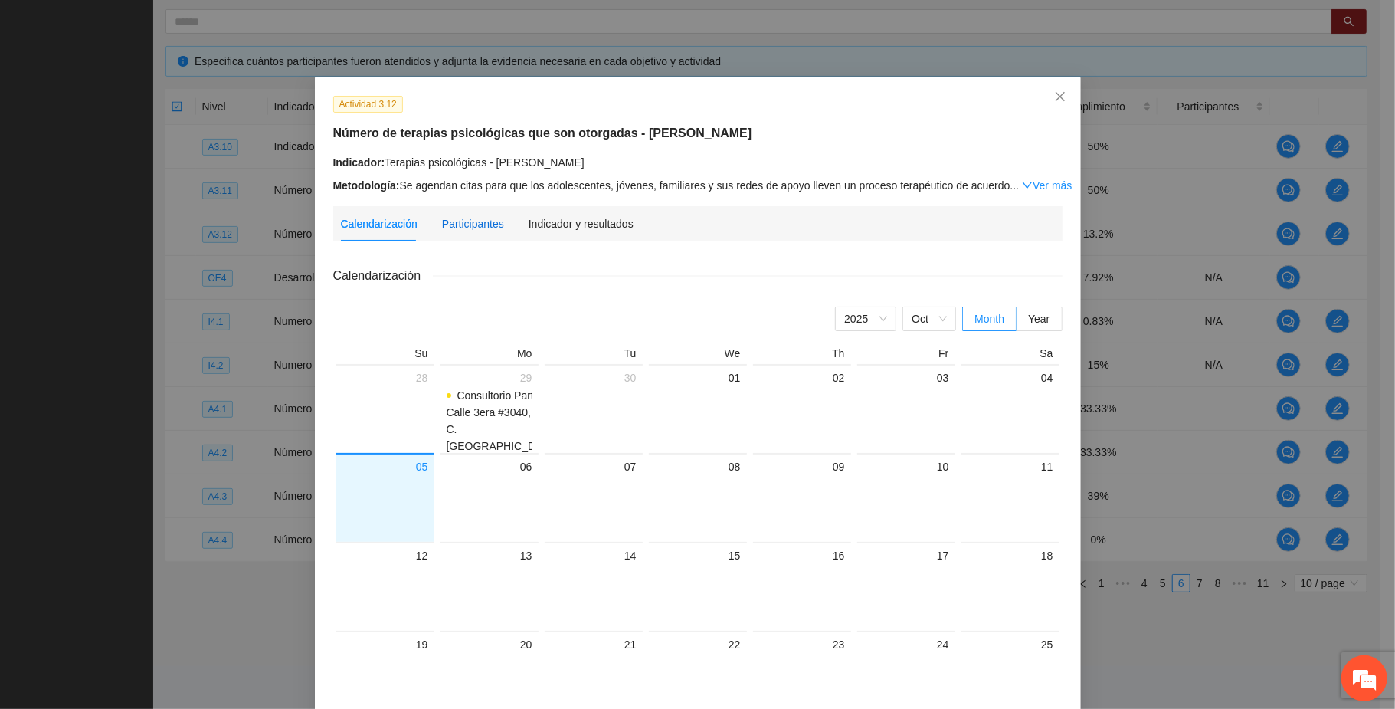
click at [472, 224] on div "Participantes" at bounding box center [473, 223] width 62 height 17
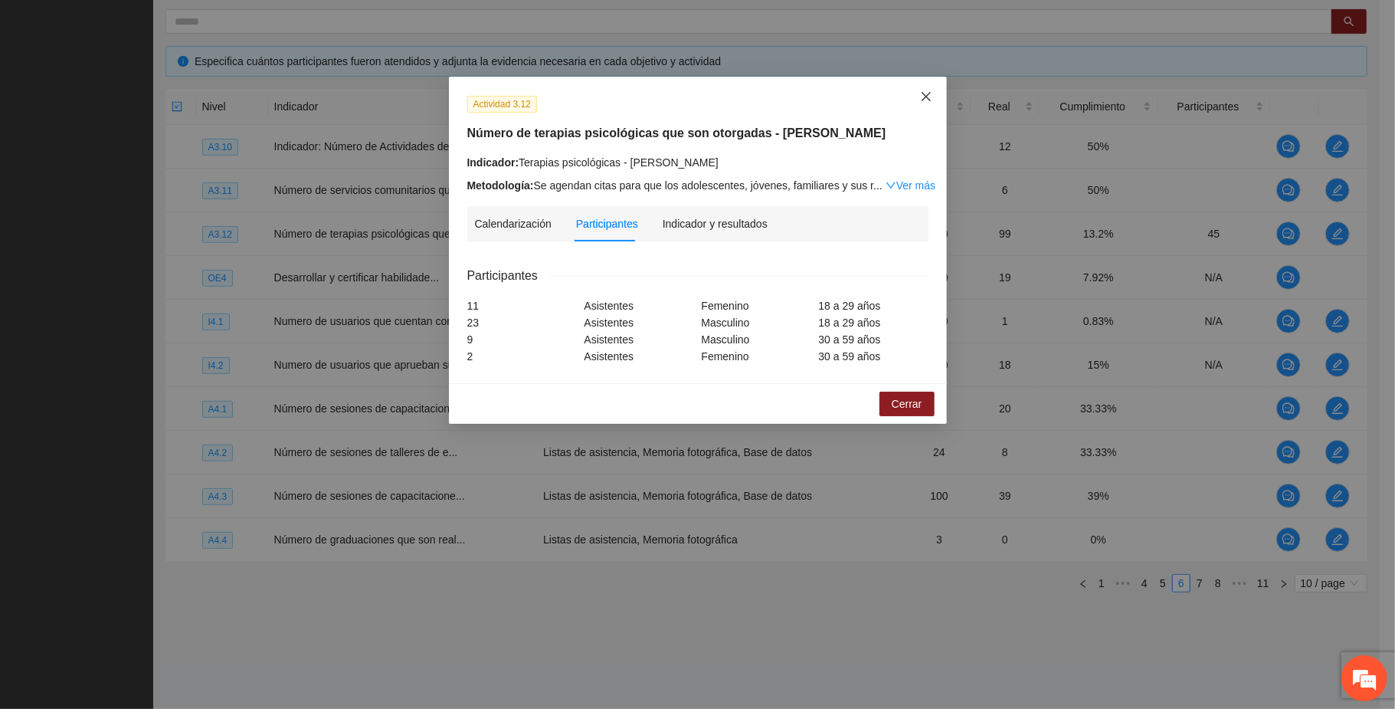
click at [924, 95] on icon "close" at bounding box center [926, 96] width 12 height 12
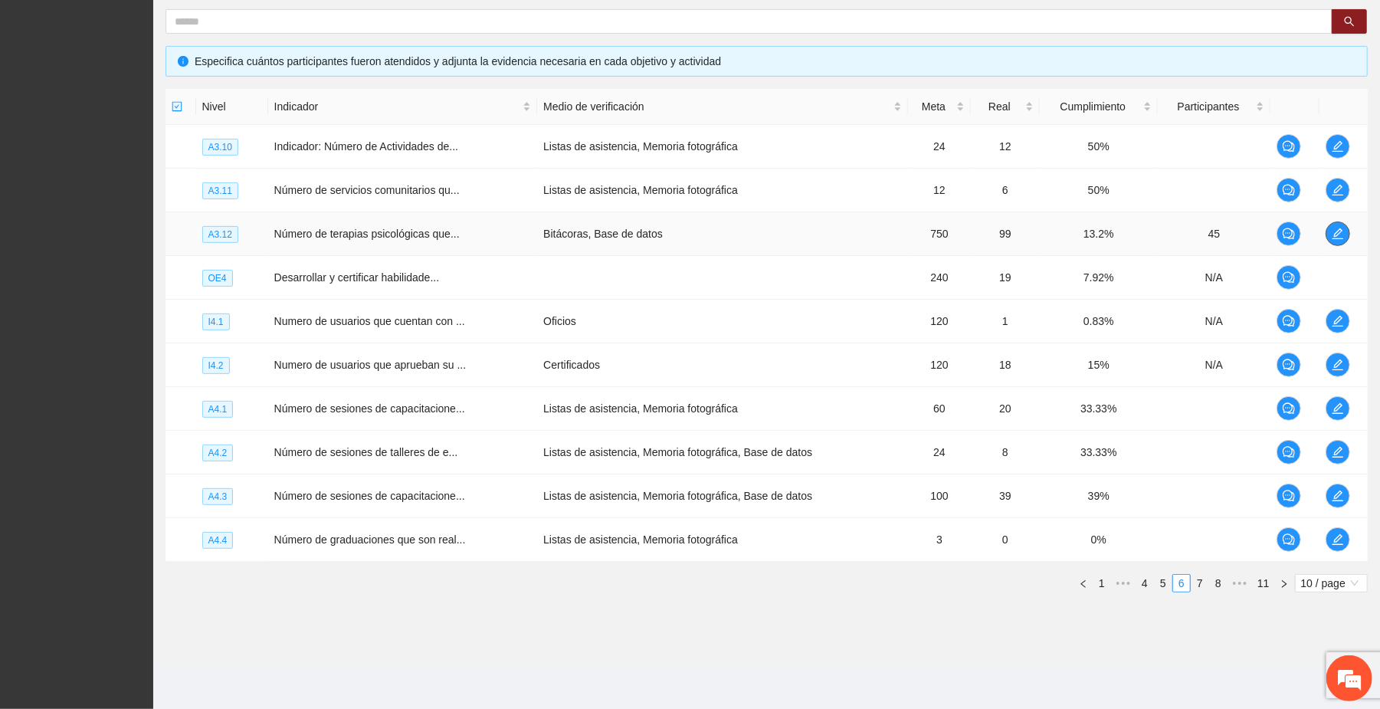
click at [1339, 230] on icon "edit" at bounding box center [1338, 234] width 12 height 12
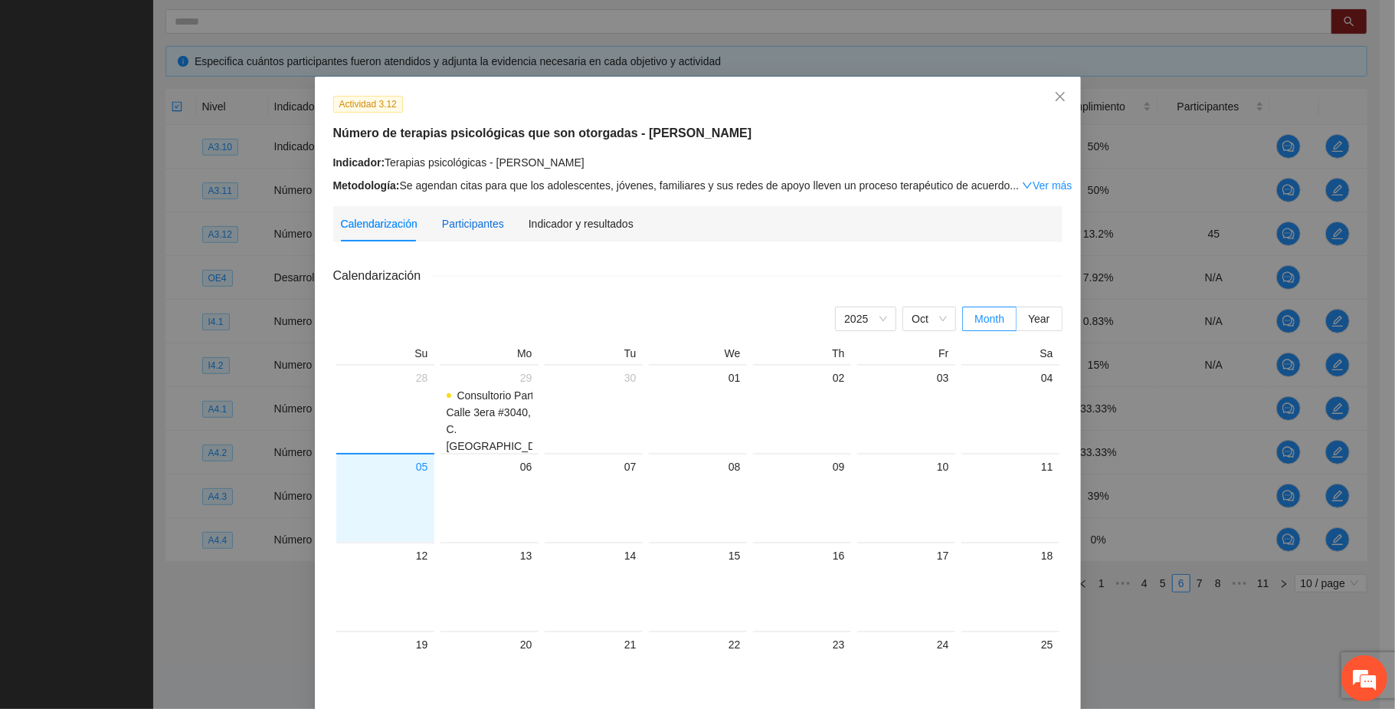
click at [463, 218] on div "Participantes" at bounding box center [473, 223] width 62 height 17
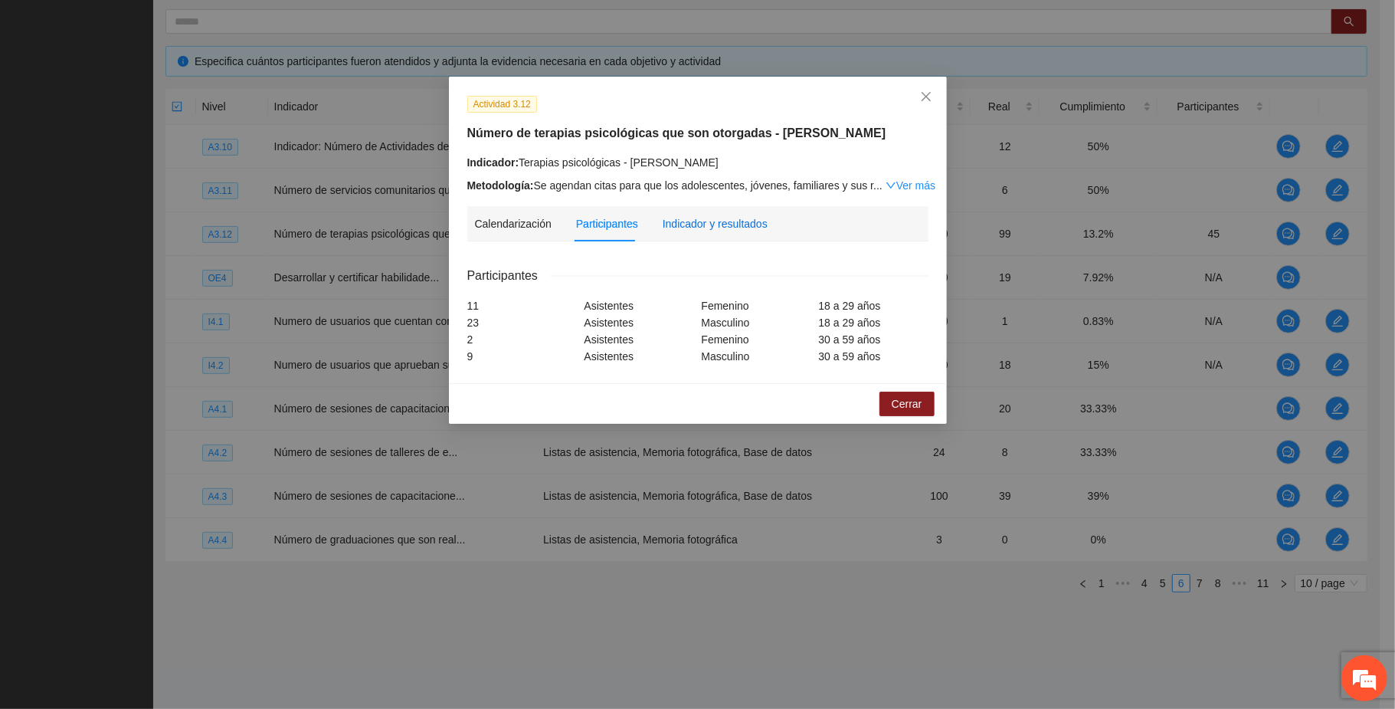
click at [731, 225] on div "Indicador y resultados" at bounding box center [715, 223] width 105 height 17
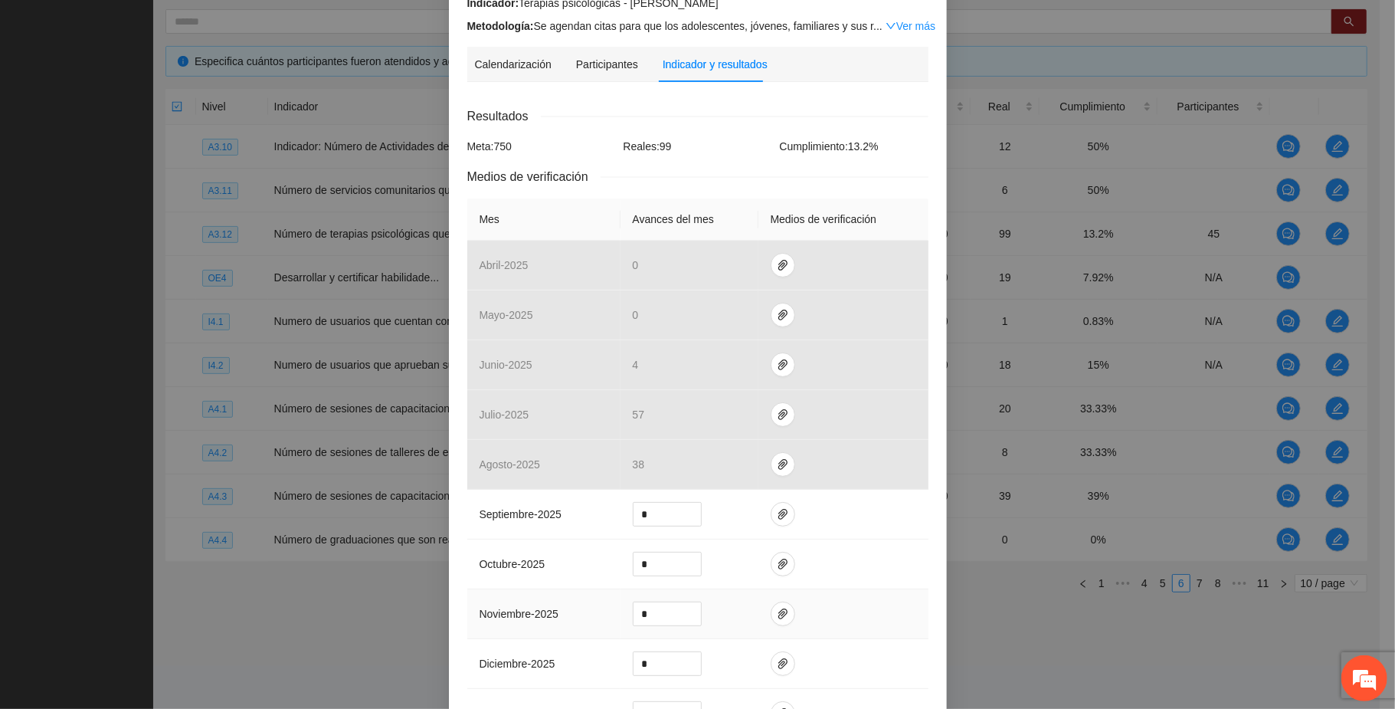
scroll to position [204, 0]
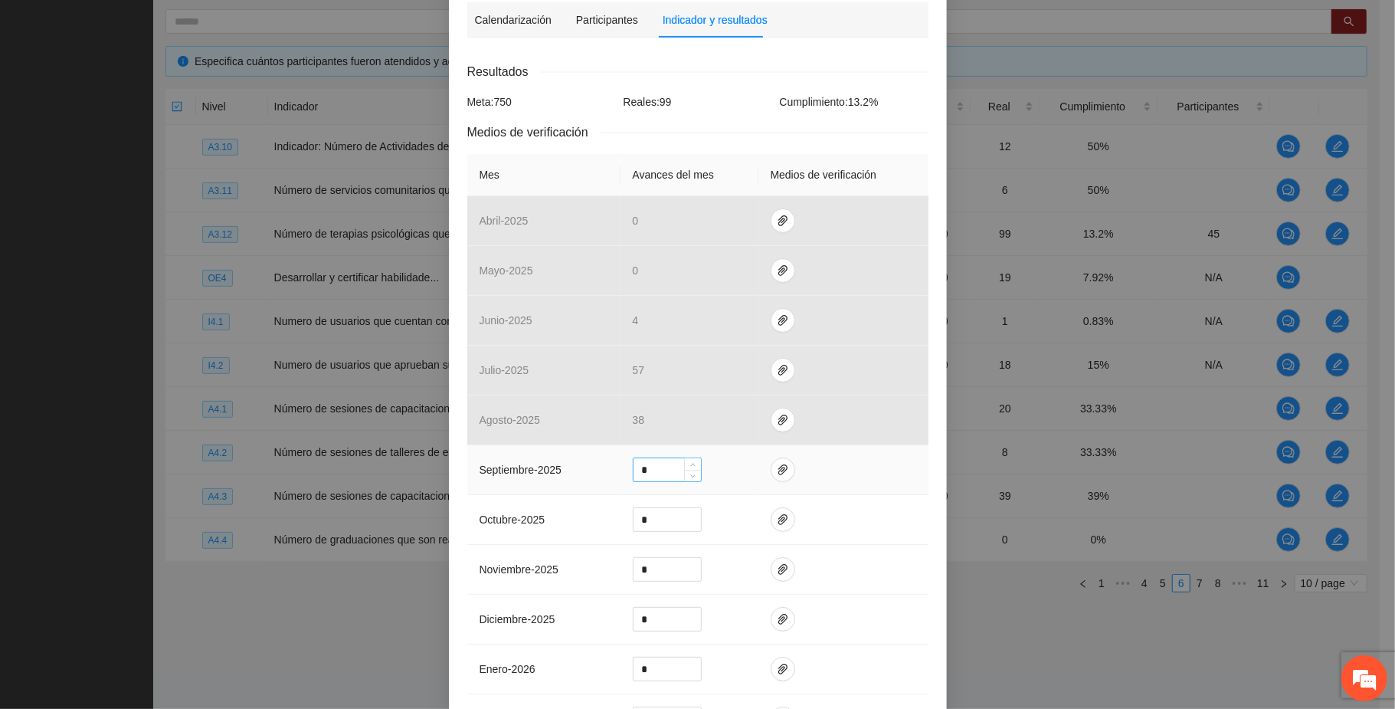
click at [653, 470] on input "*" at bounding box center [667, 469] width 67 height 23
type input "**"
click at [777, 475] on icon "paper-clip" at bounding box center [783, 470] width 12 height 12
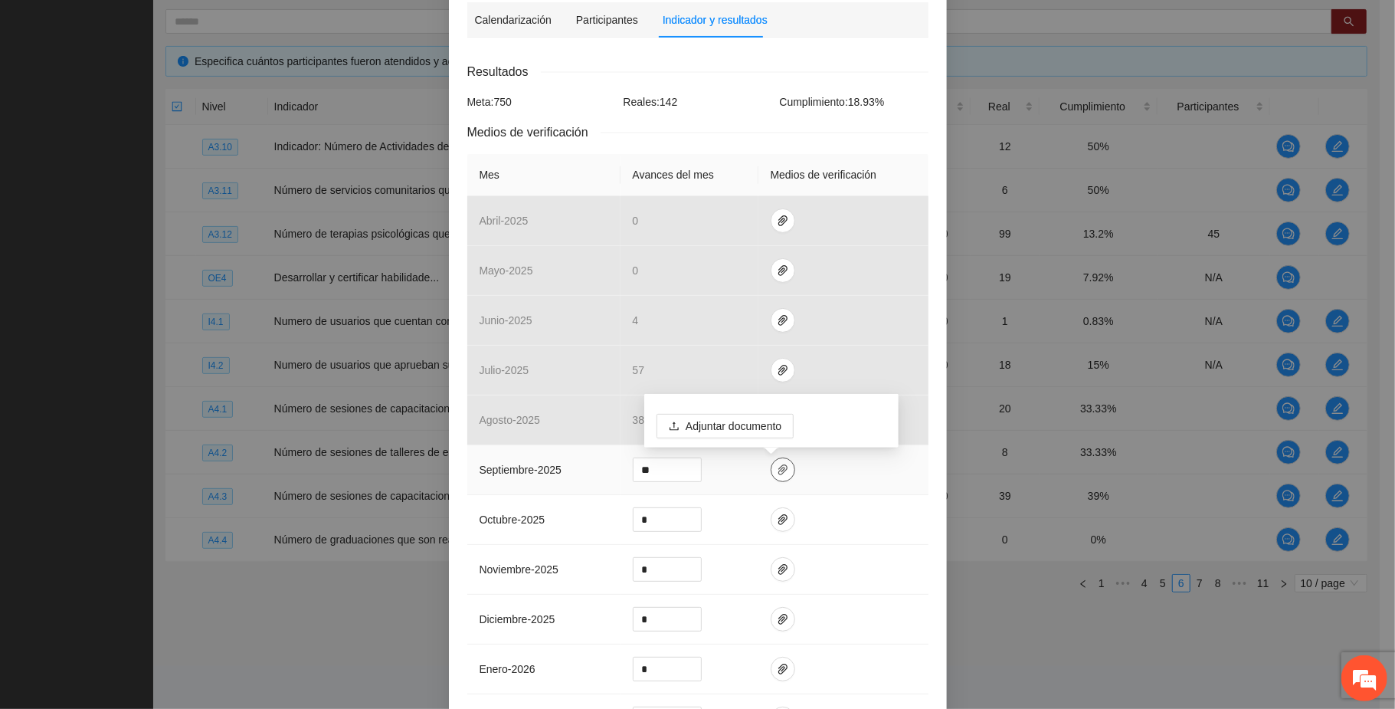
click at [777, 475] on icon "paper-clip" at bounding box center [783, 470] width 12 height 12
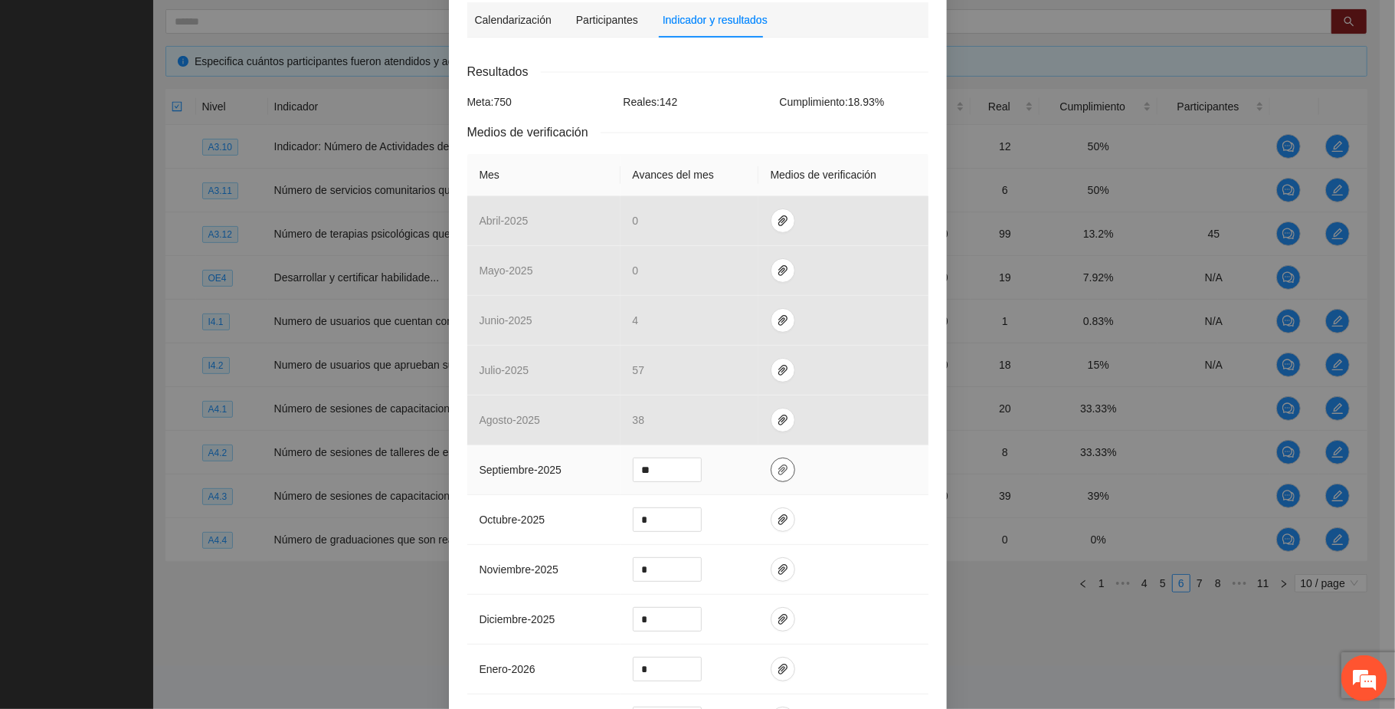
click at [777, 475] on icon "paper-clip" at bounding box center [783, 470] width 12 height 12
click at [746, 424] on span "Adjuntar documento" at bounding box center [734, 426] width 96 height 17
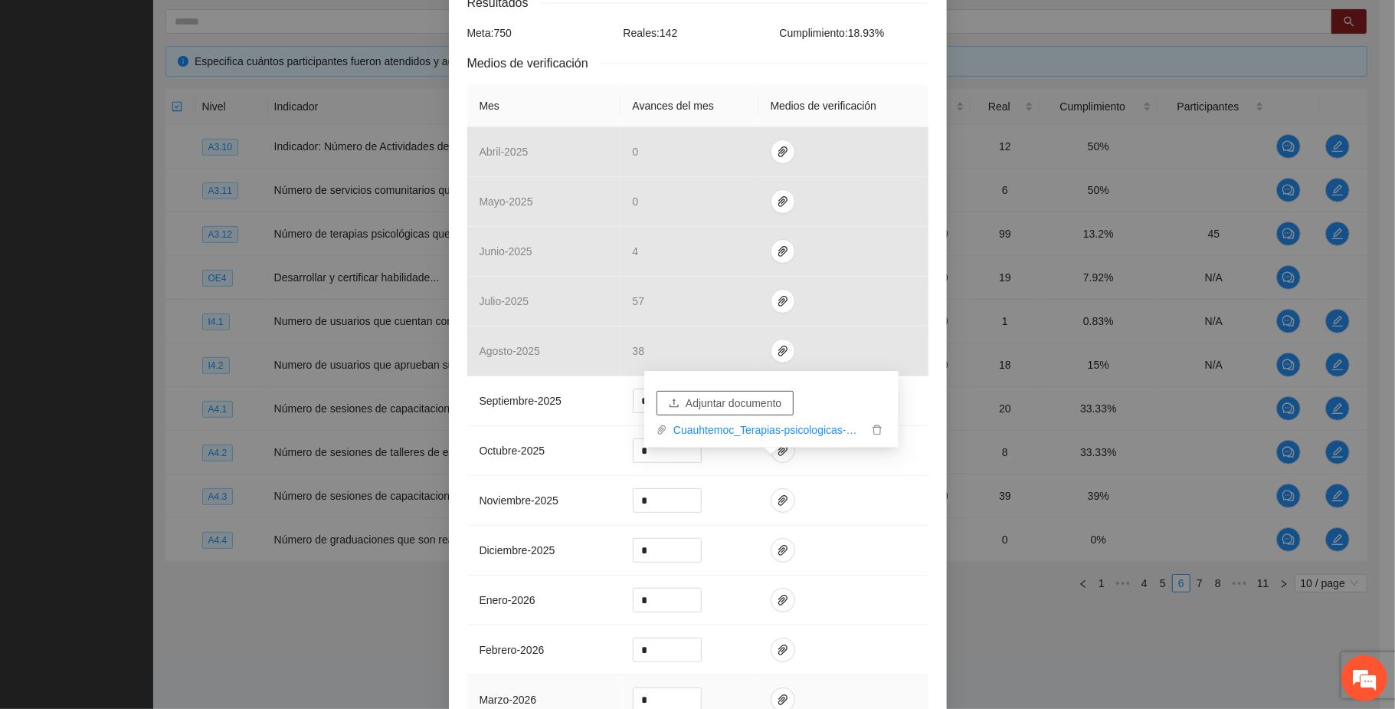
scroll to position [461, 0]
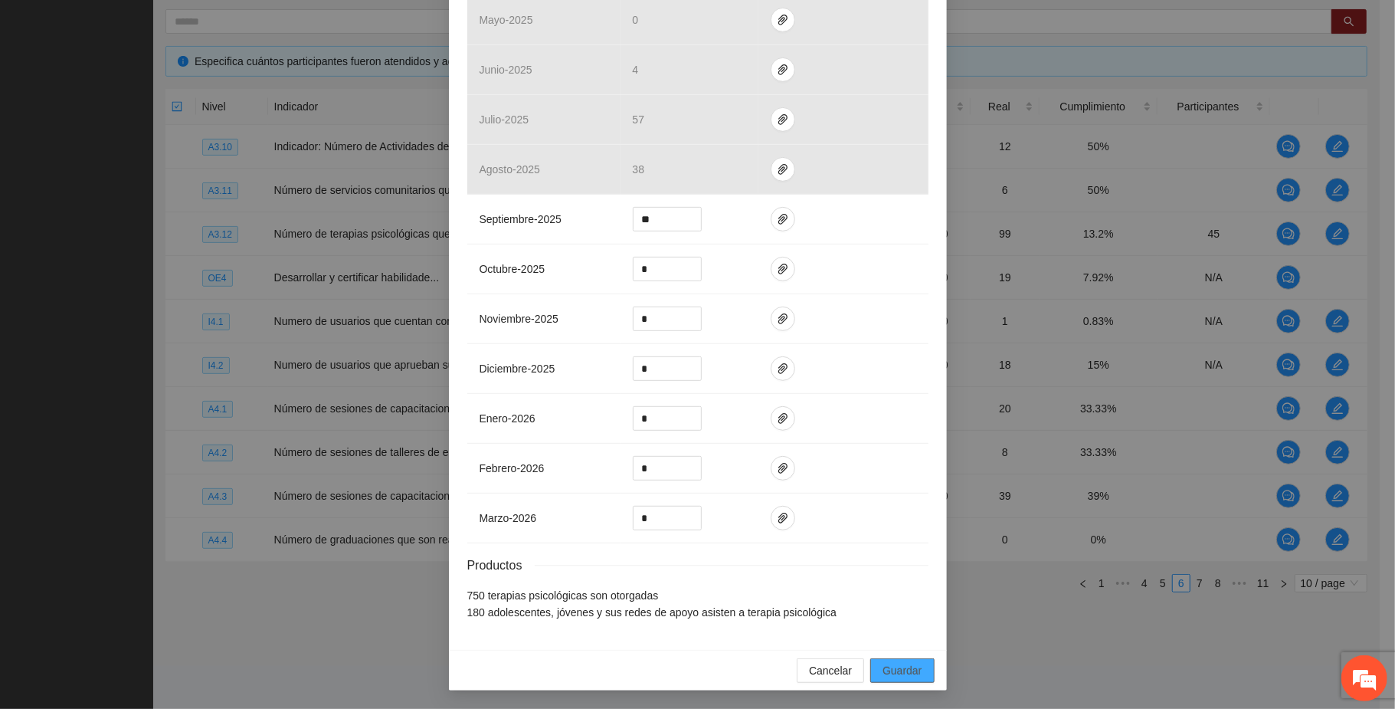
click at [910, 668] on span "Guardar" at bounding box center [902, 670] width 39 height 17
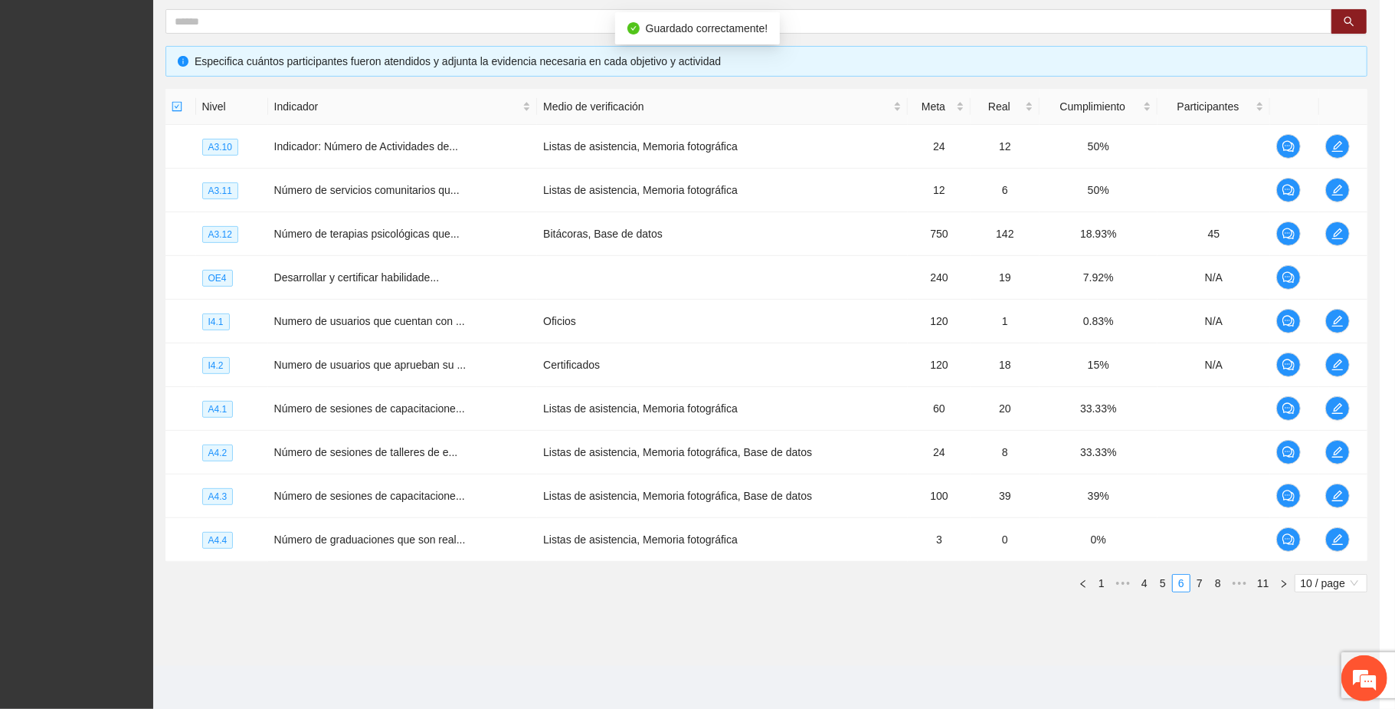
scroll to position [385, 0]
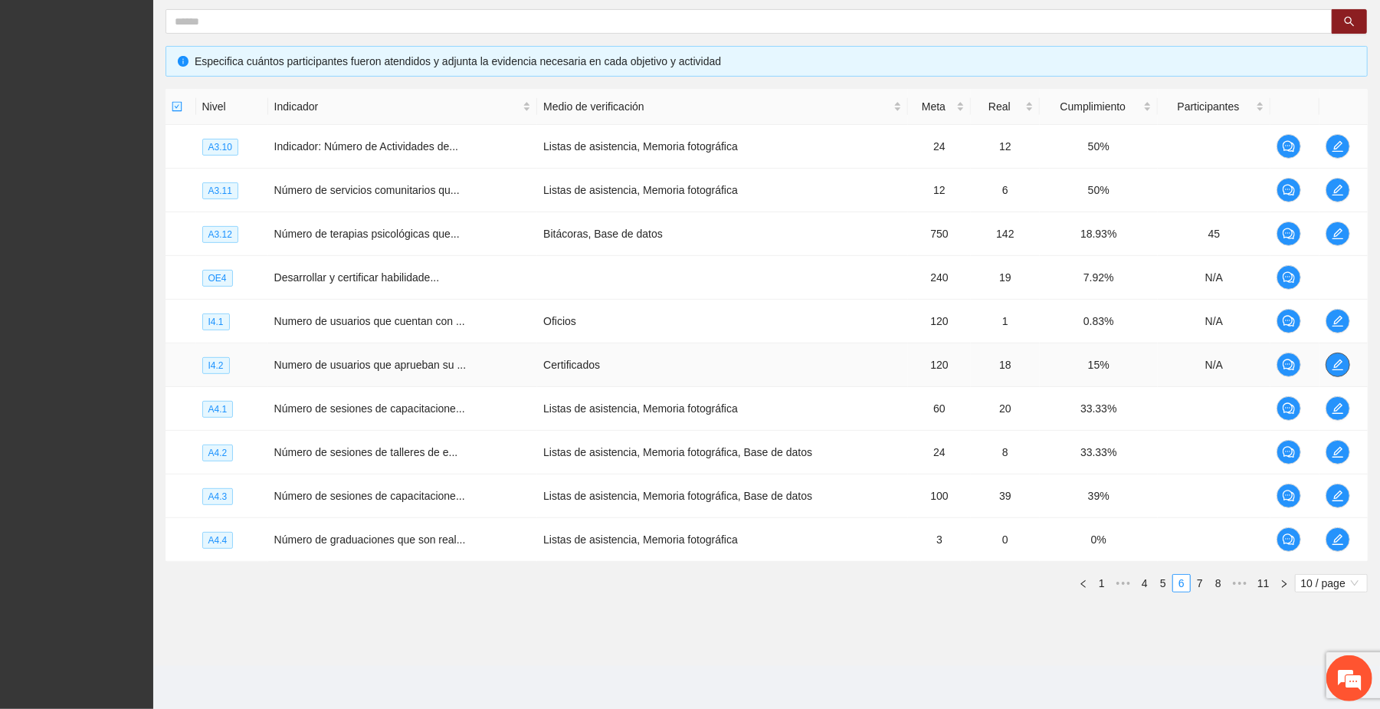
click at [1336, 362] on icon "edit" at bounding box center [1337, 364] width 11 height 11
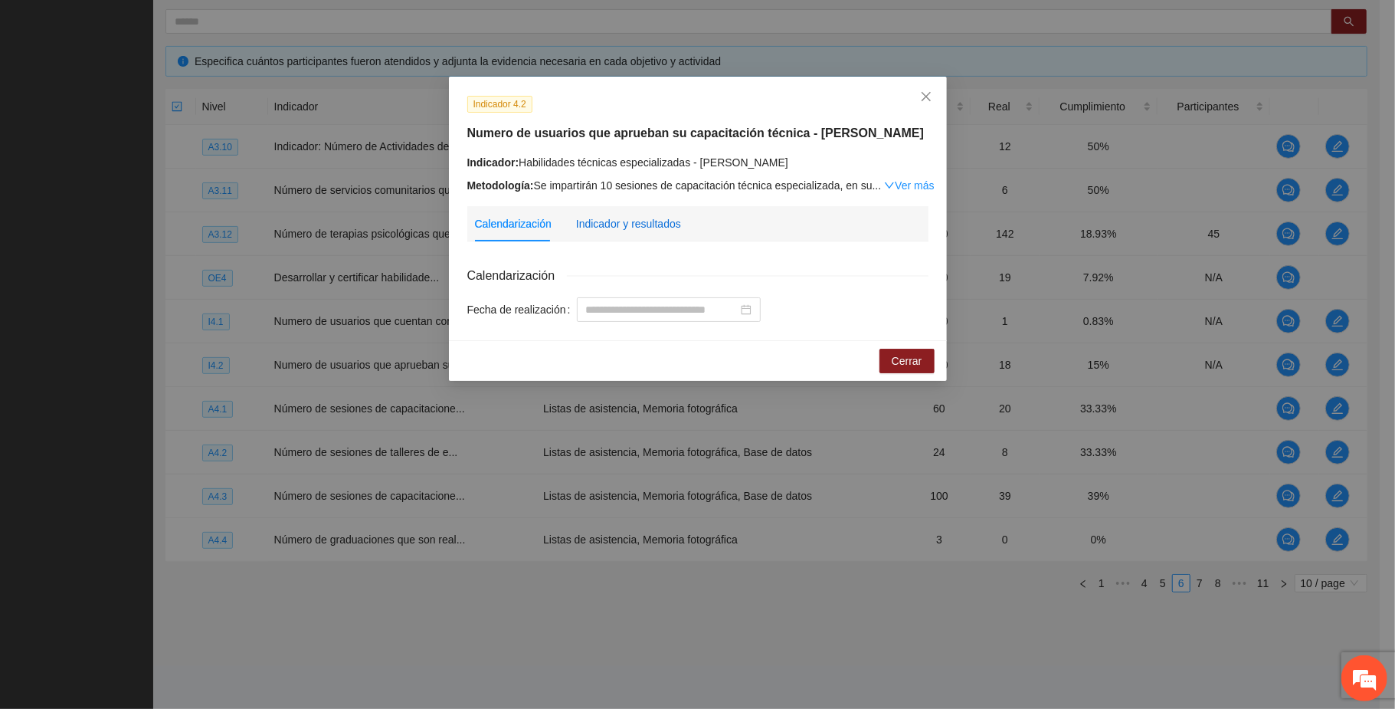
click at [619, 224] on div "Indicador y resultados" at bounding box center [628, 223] width 105 height 17
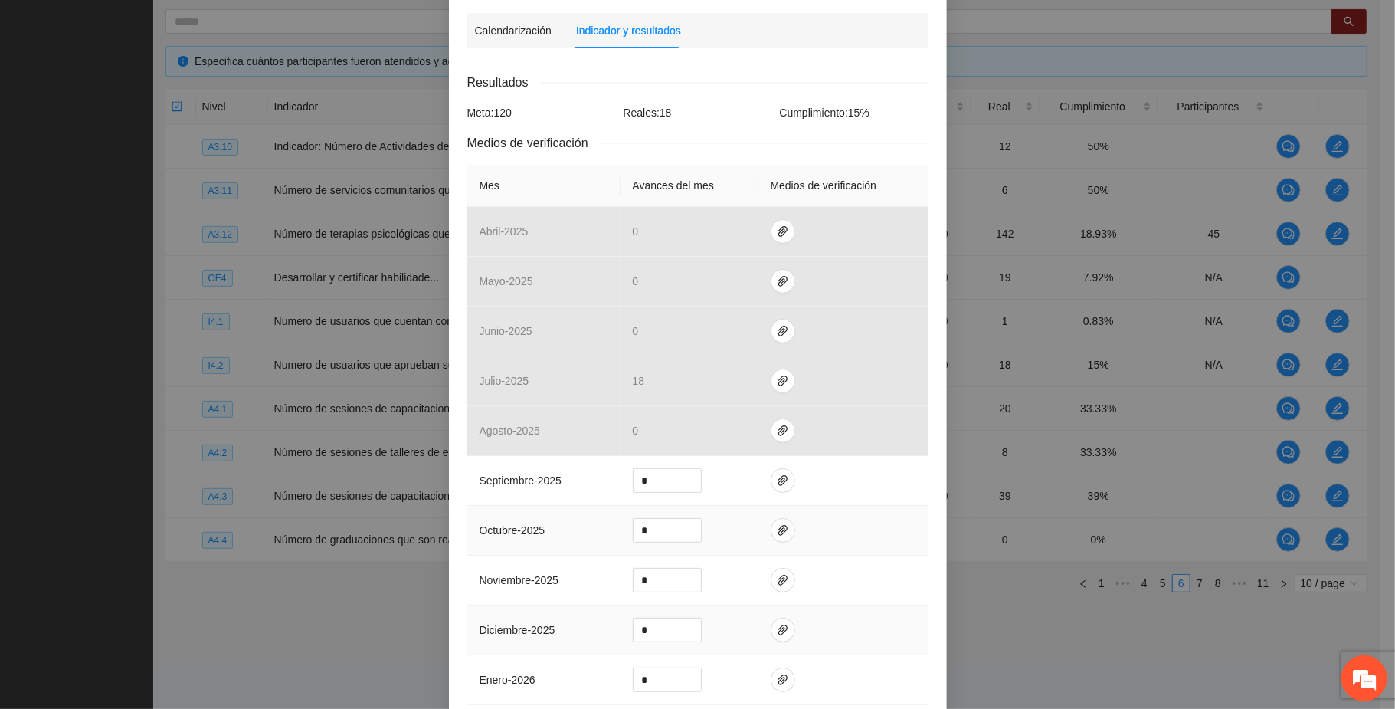
scroll to position [204, 0]
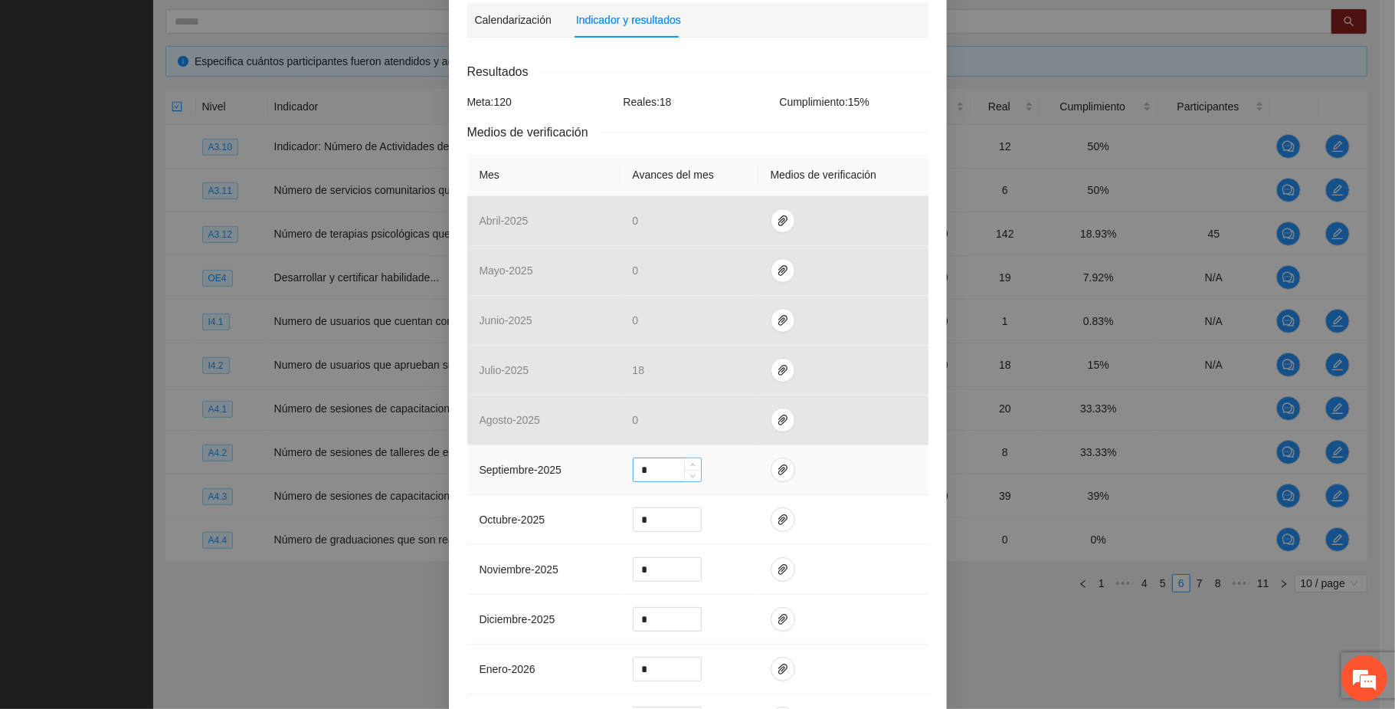
click at [644, 469] on input "*" at bounding box center [667, 469] width 67 height 23
type input "**"
click at [777, 469] on icon "paper-clip" at bounding box center [783, 470] width 12 height 12
click at [758, 420] on span "Adjuntar documento" at bounding box center [734, 426] width 96 height 17
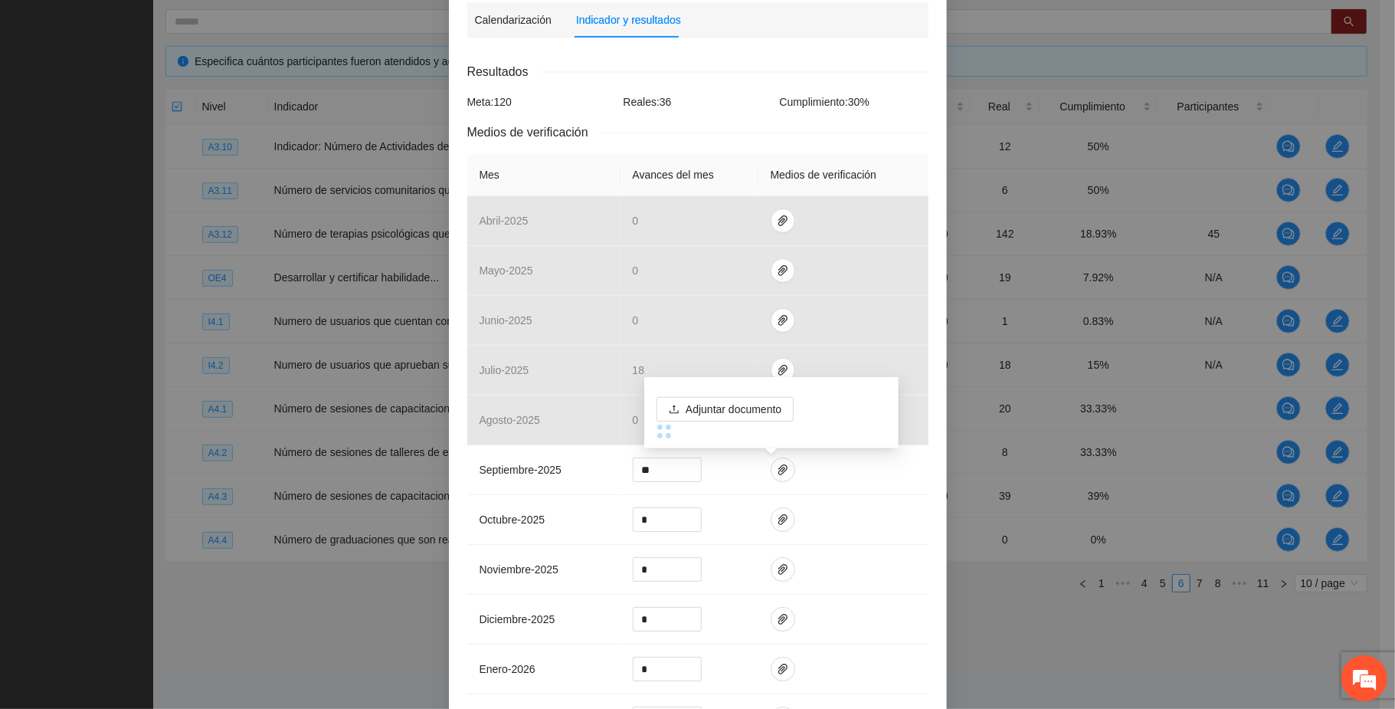
click at [32, 286] on div "Indicador 4.2 Numero de usuarios que aprueban su capacitación técnica - [PERSON…" at bounding box center [697, 354] width 1395 height 709
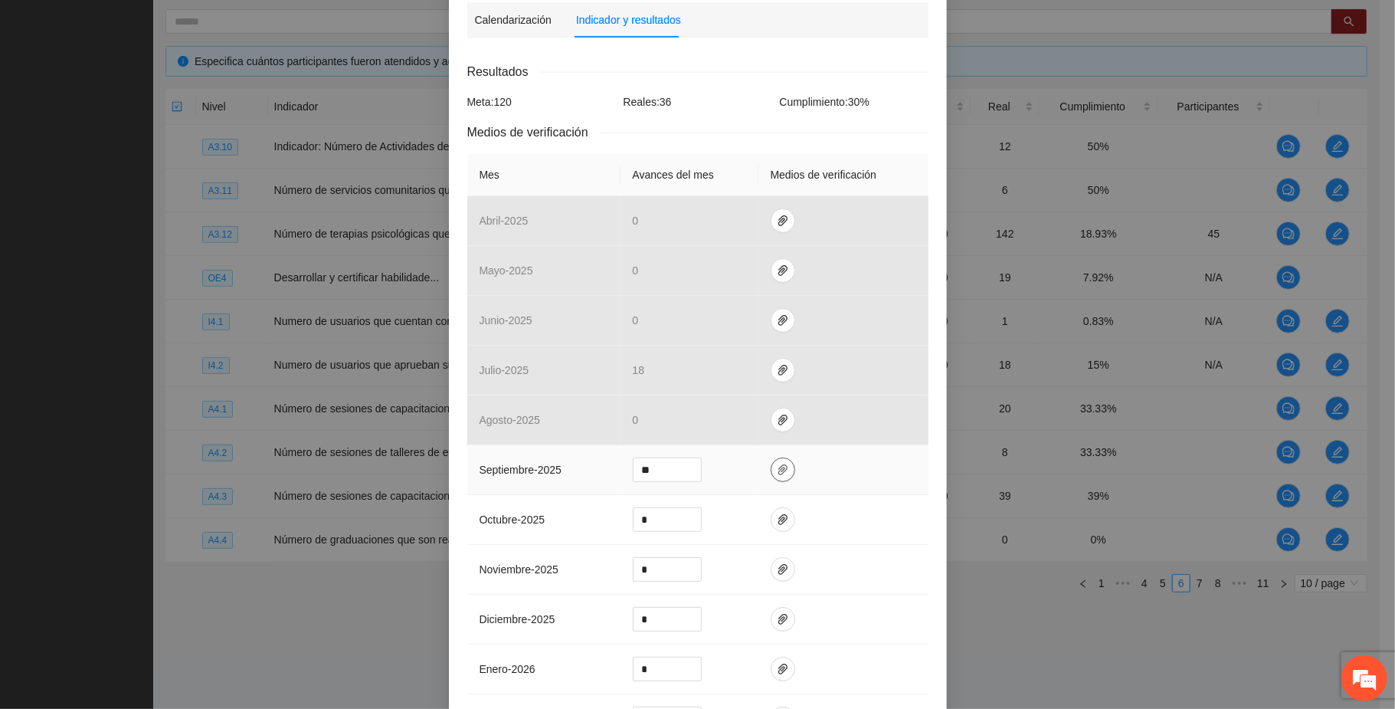
drag, startPoint x: 776, startPoint y: 467, endPoint x: 768, endPoint y: 473, distance: 10.0
click at [778, 467] on icon "paper-clip" at bounding box center [782, 469] width 9 height 11
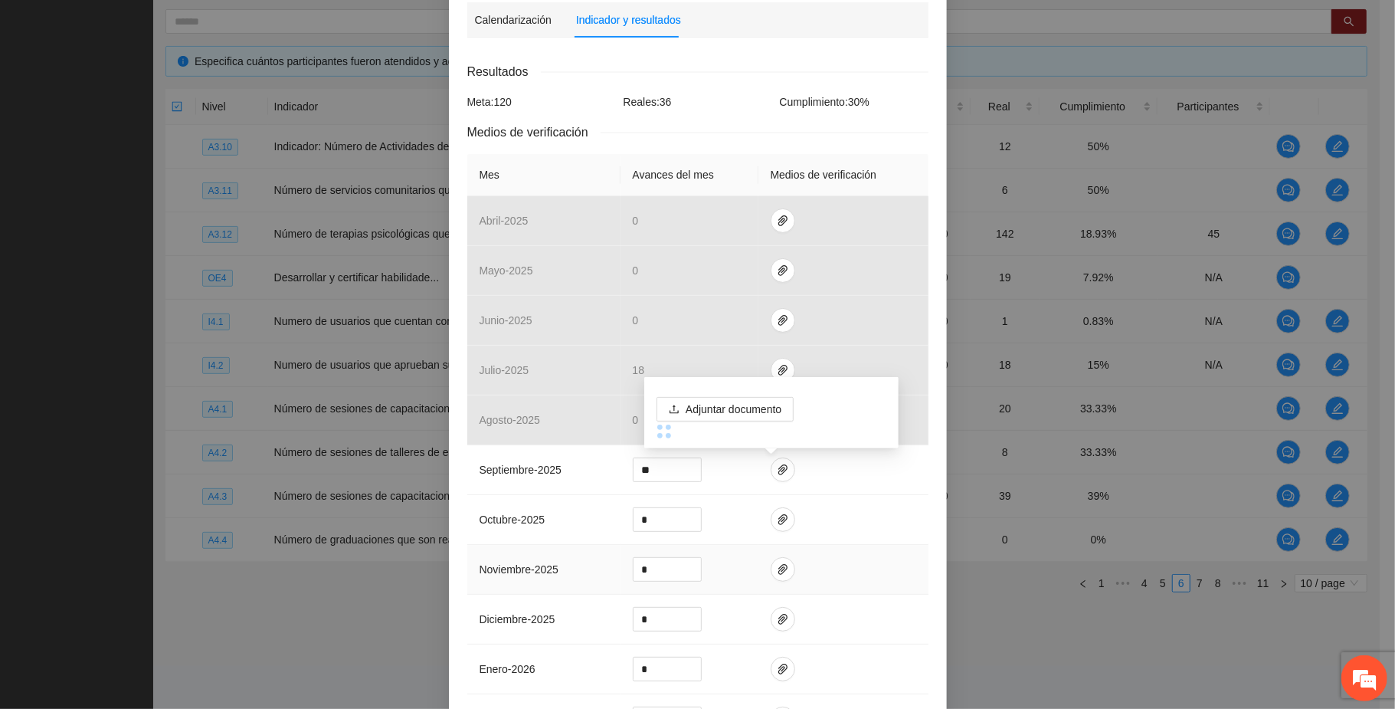
drag, startPoint x: 639, startPoint y: 587, endPoint x: 276, endPoint y: 447, distance: 389.0
click at [277, 448] on div "Indicador 4.2 Numero de usuarios que aprueban su capacitación técnica - [PERSON…" at bounding box center [697, 354] width 1395 height 709
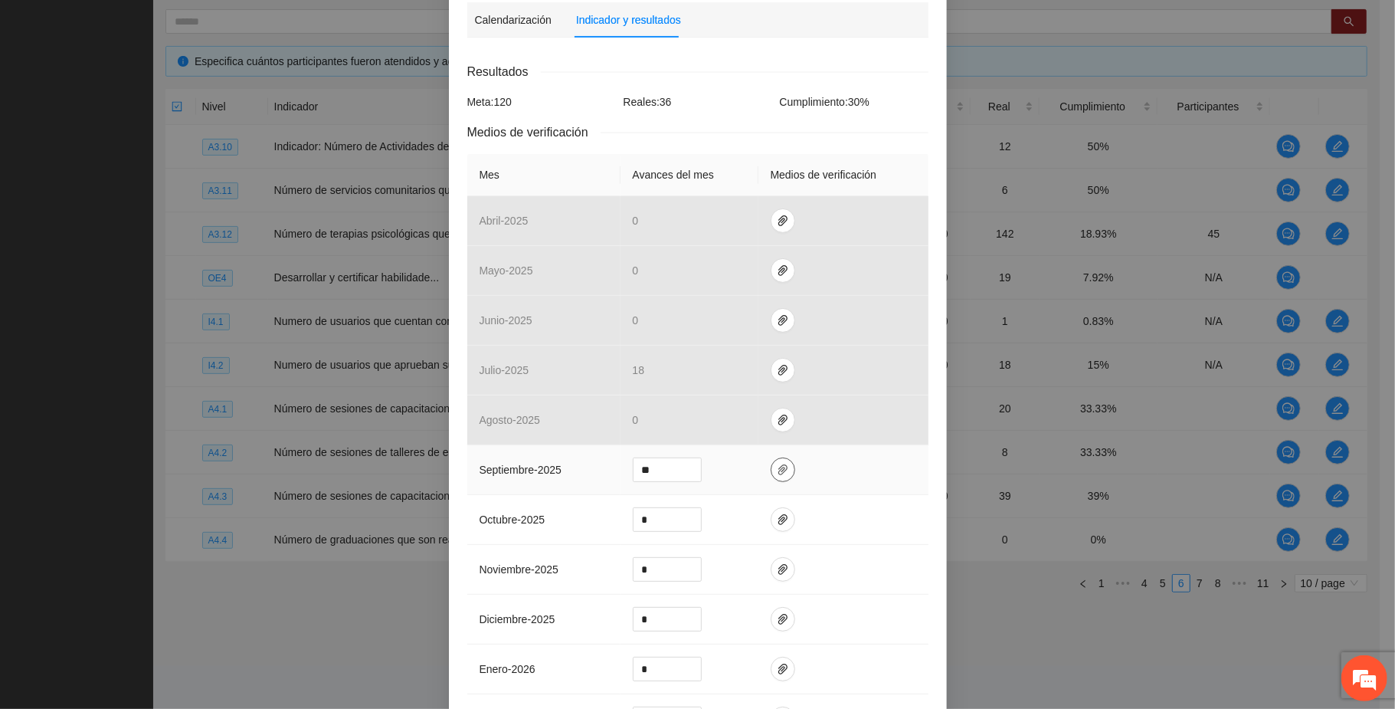
click at [777, 469] on icon "paper-clip" at bounding box center [783, 470] width 12 height 12
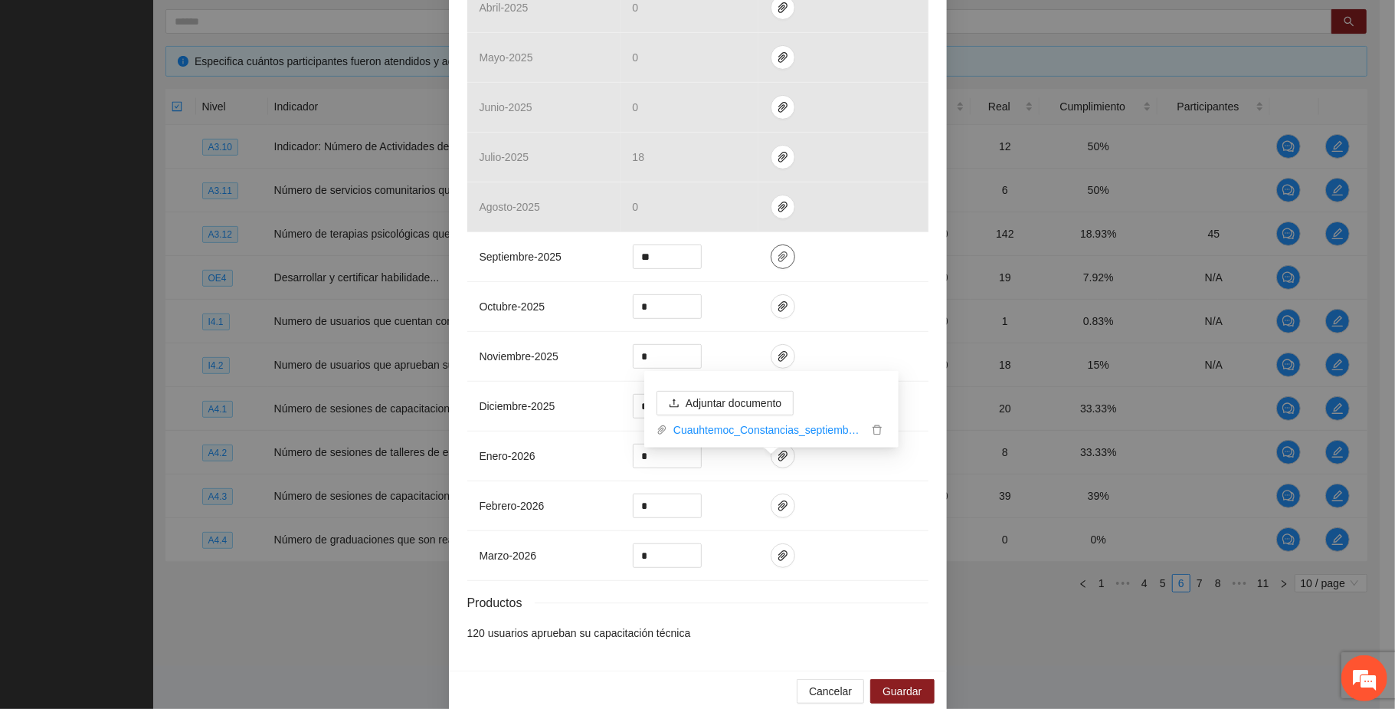
scroll to position [444, 0]
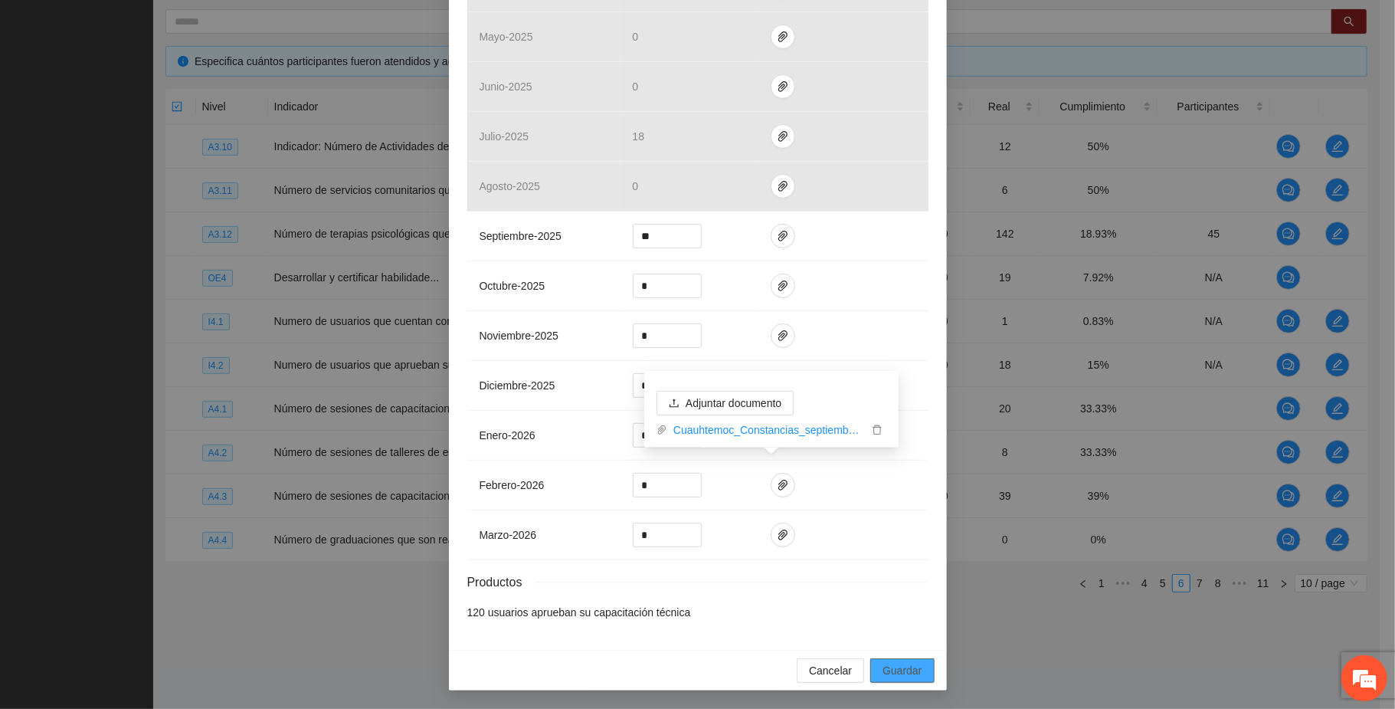
click at [907, 673] on span "Guardar" at bounding box center [902, 670] width 39 height 17
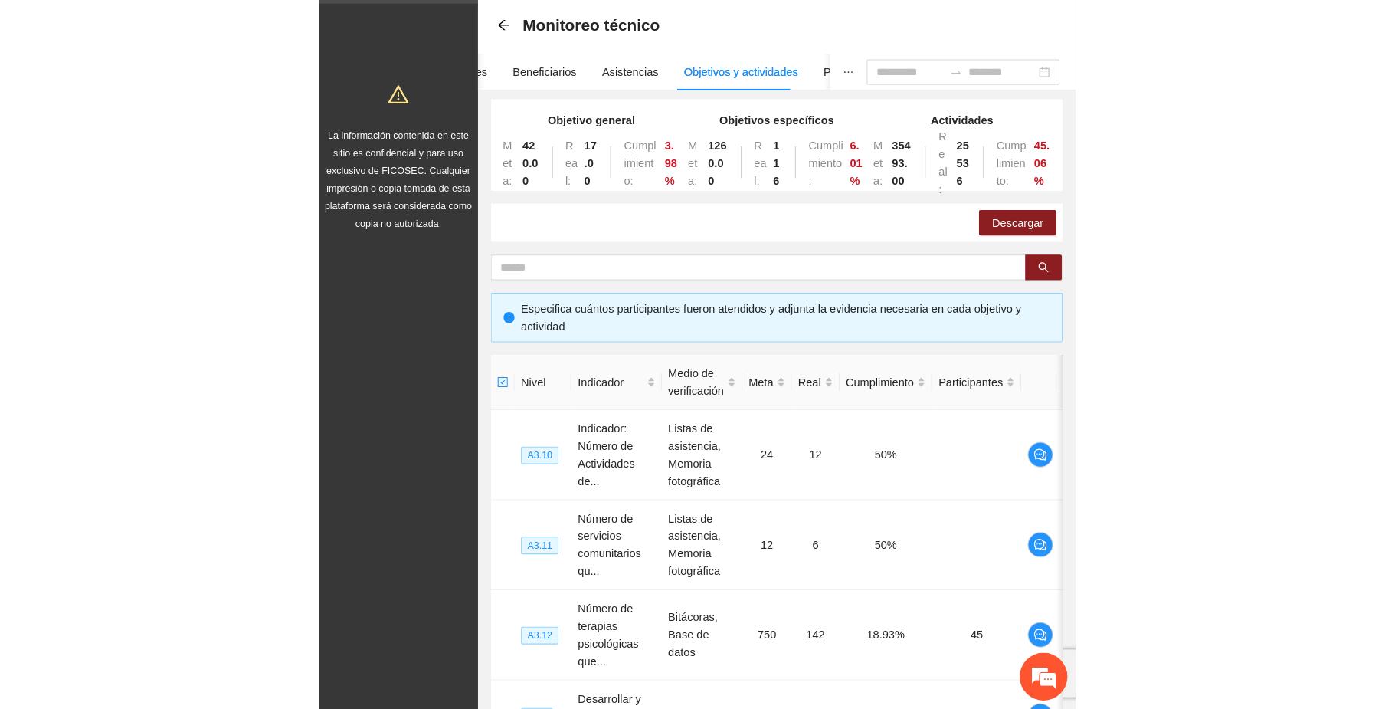
scroll to position [64, 0]
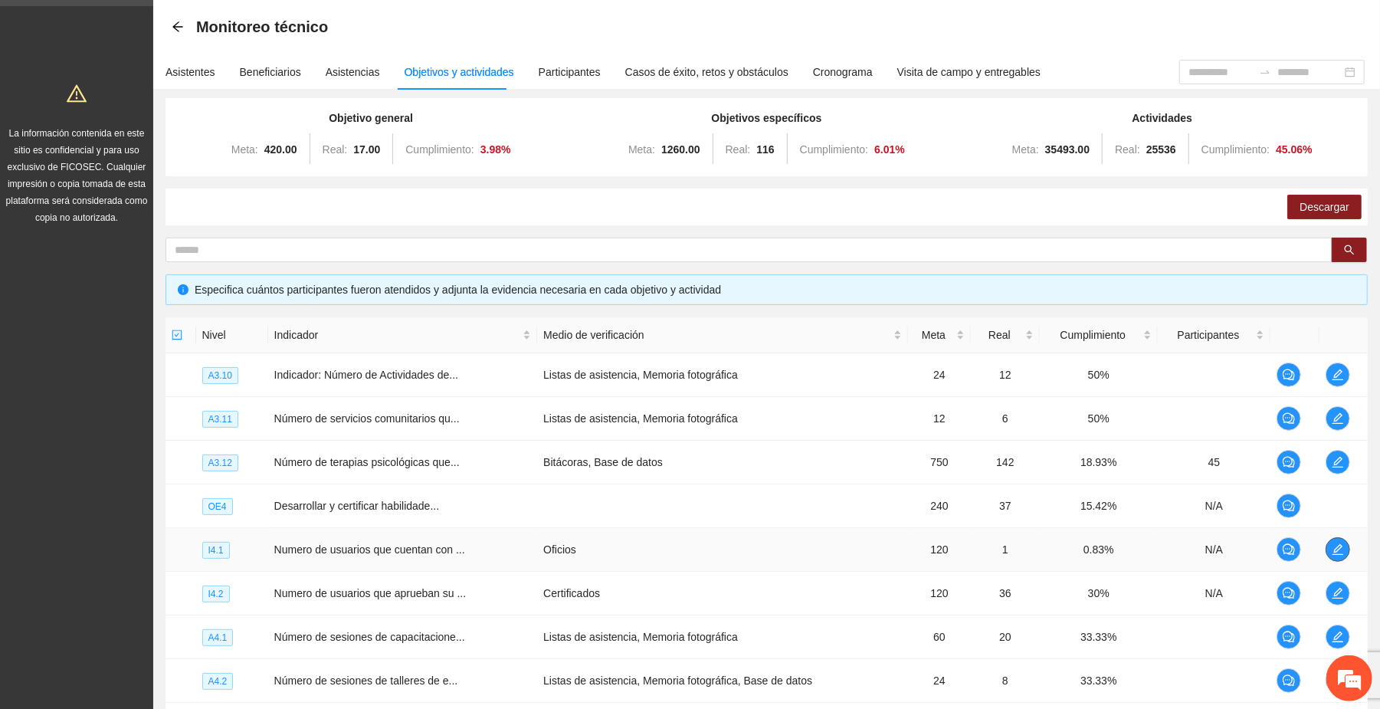
click at [1337, 555] on icon "edit" at bounding box center [1337, 549] width 11 height 11
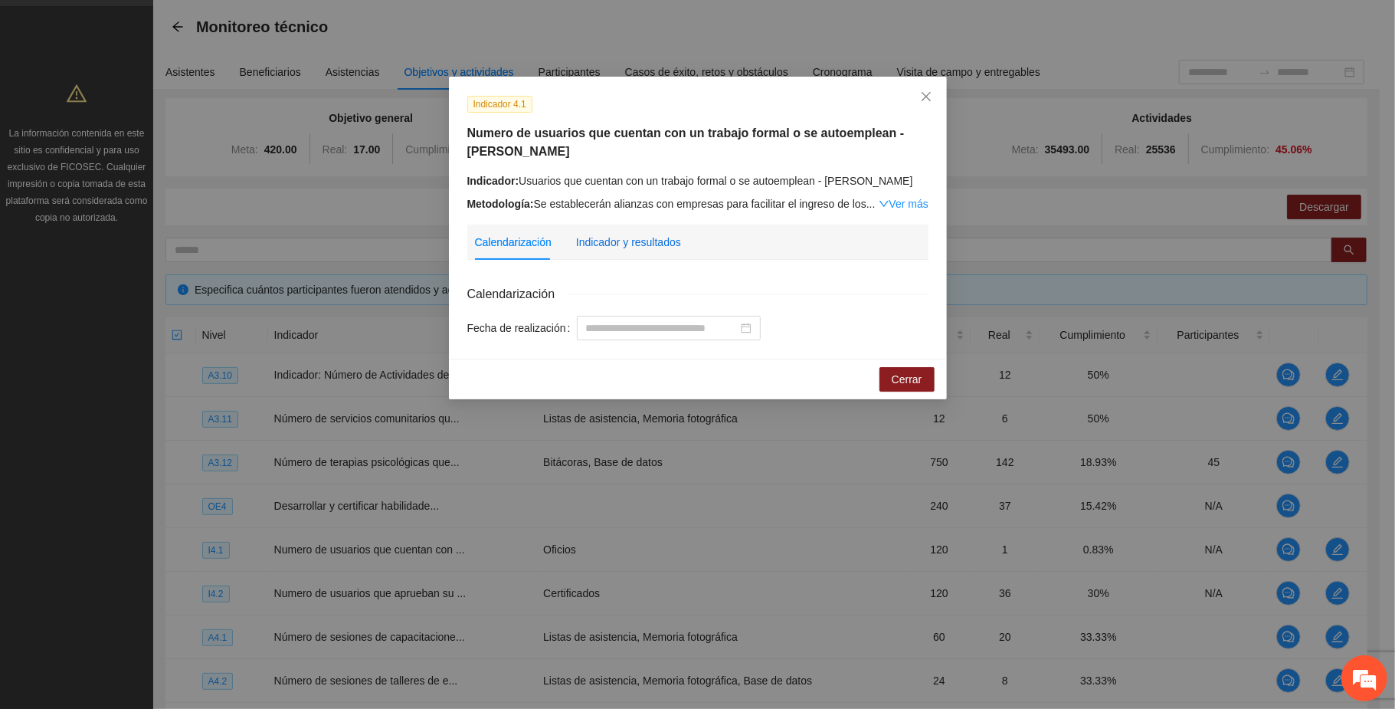
click at [645, 240] on div "Indicador y resultados" at bounding box center [628, 242] width 105 height 17
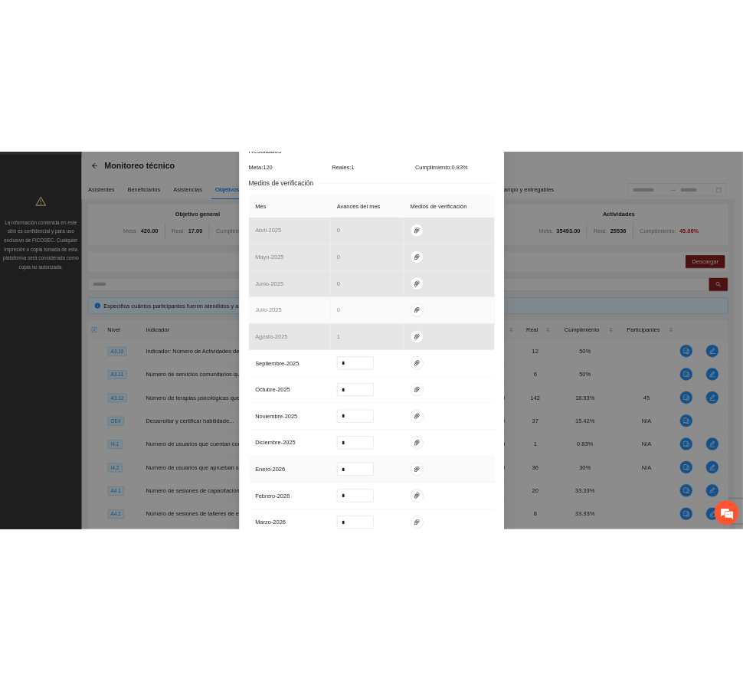
scroll to position [306, 0]
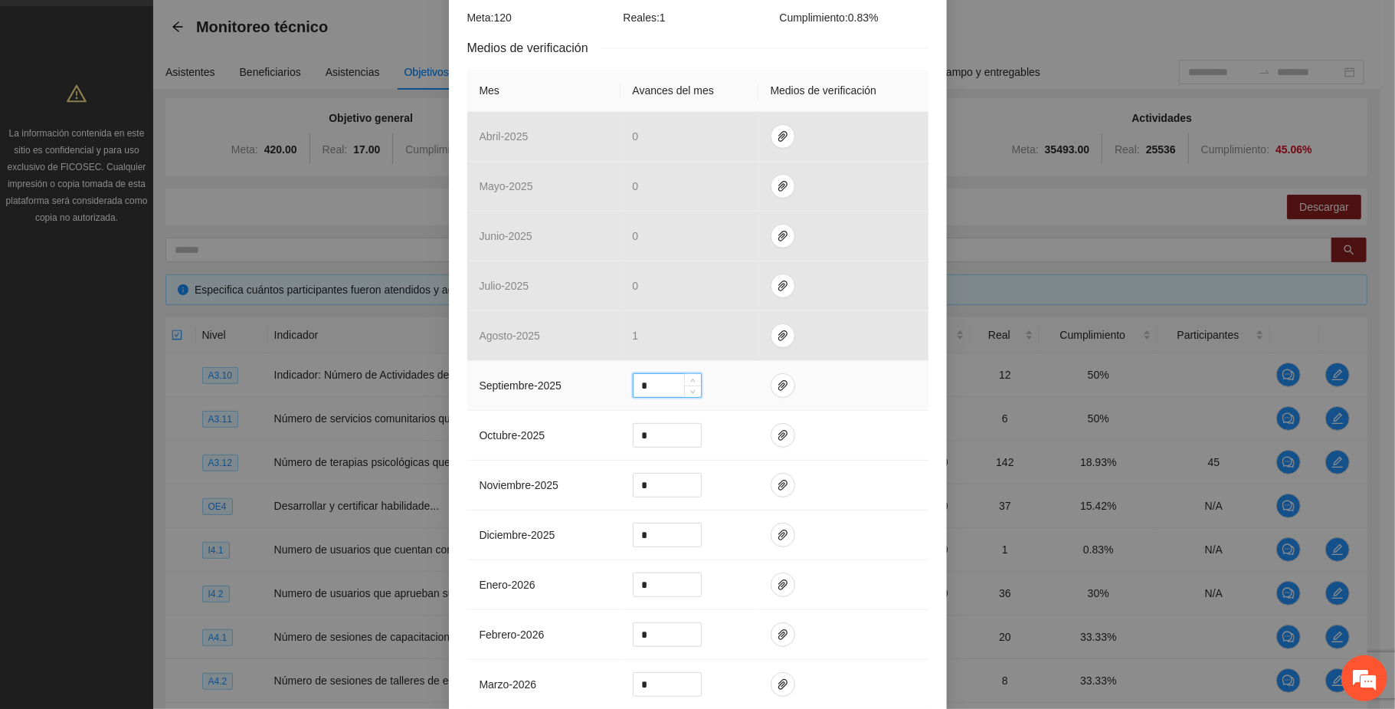
click at [644, 383] on input "*" at bounding box center [667, 385] width 67 height 23
type input "*"
click at [778, 384] on icon "paper-clip" at bounding box center [782, 385] width 9 height 11
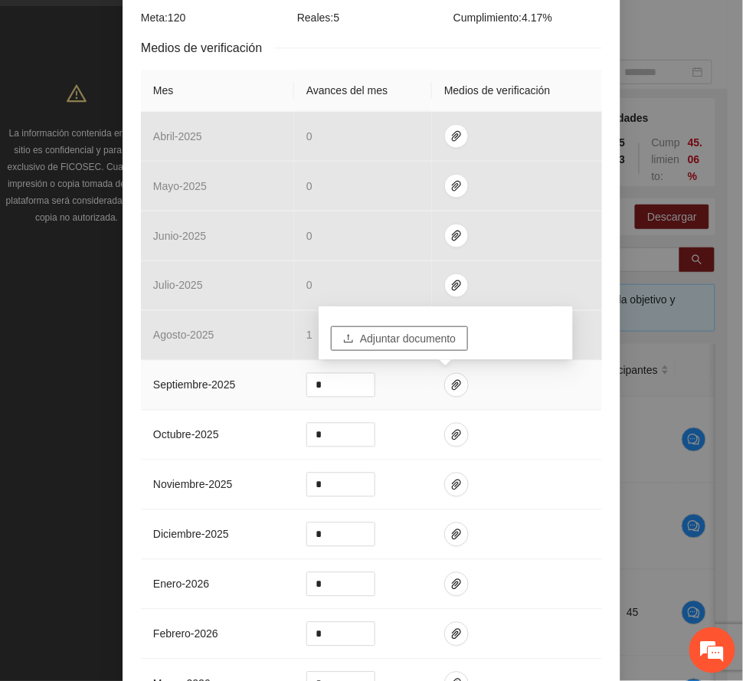
click at [389, 334] on span "Adjuntar documento" at bounding box center [408, 338] width 96 height 17
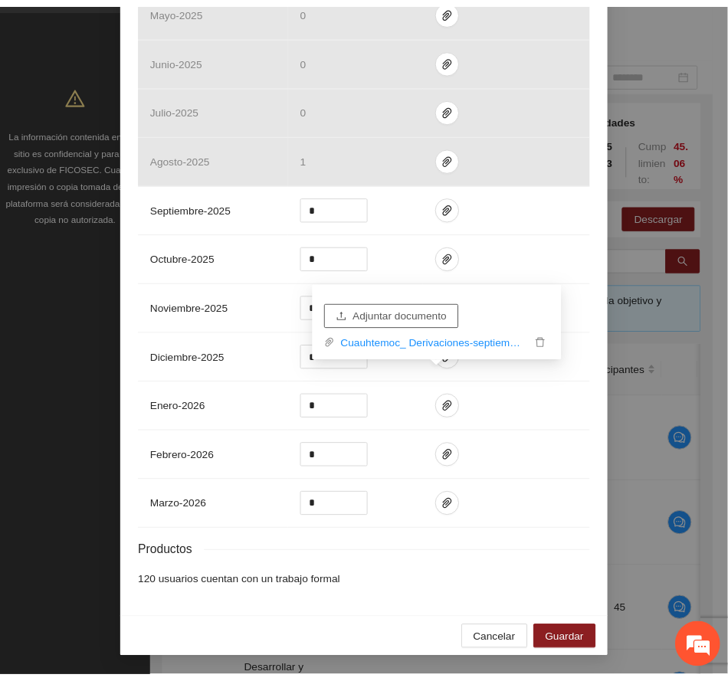
scroll to position [490, 0]
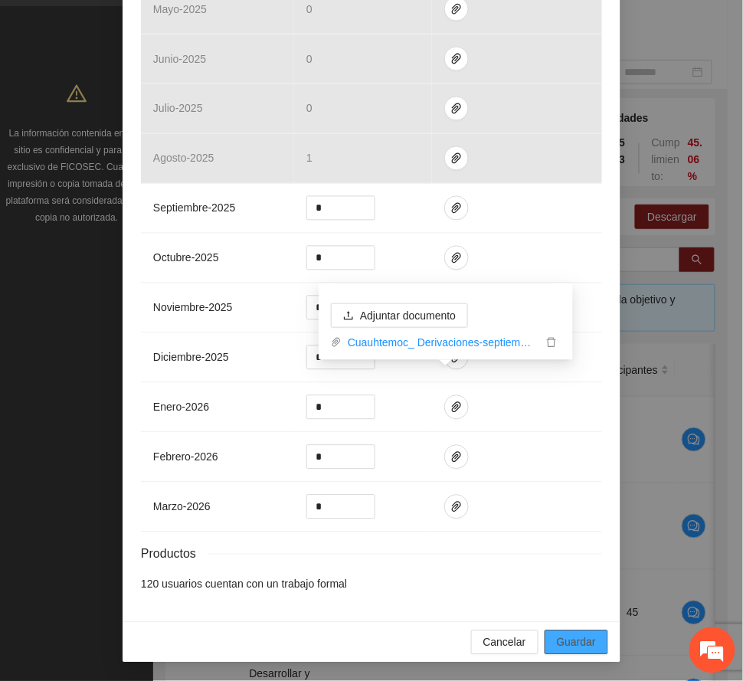
click at [558, 644] on span "Guardar" at bounding box center [576, 642] width 39 height 17
